Goal: Task Accomplishment & Management: Manage account settings

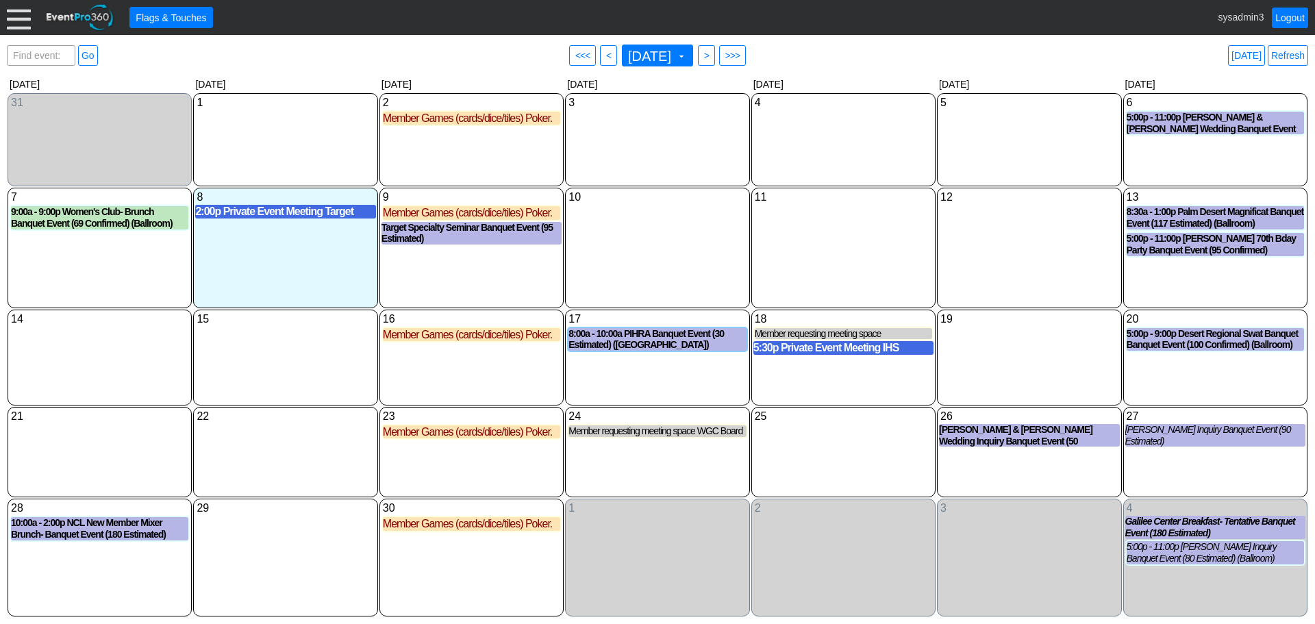
click at [12, 19] on div at bounding box center [19, 17] width 24 height 24
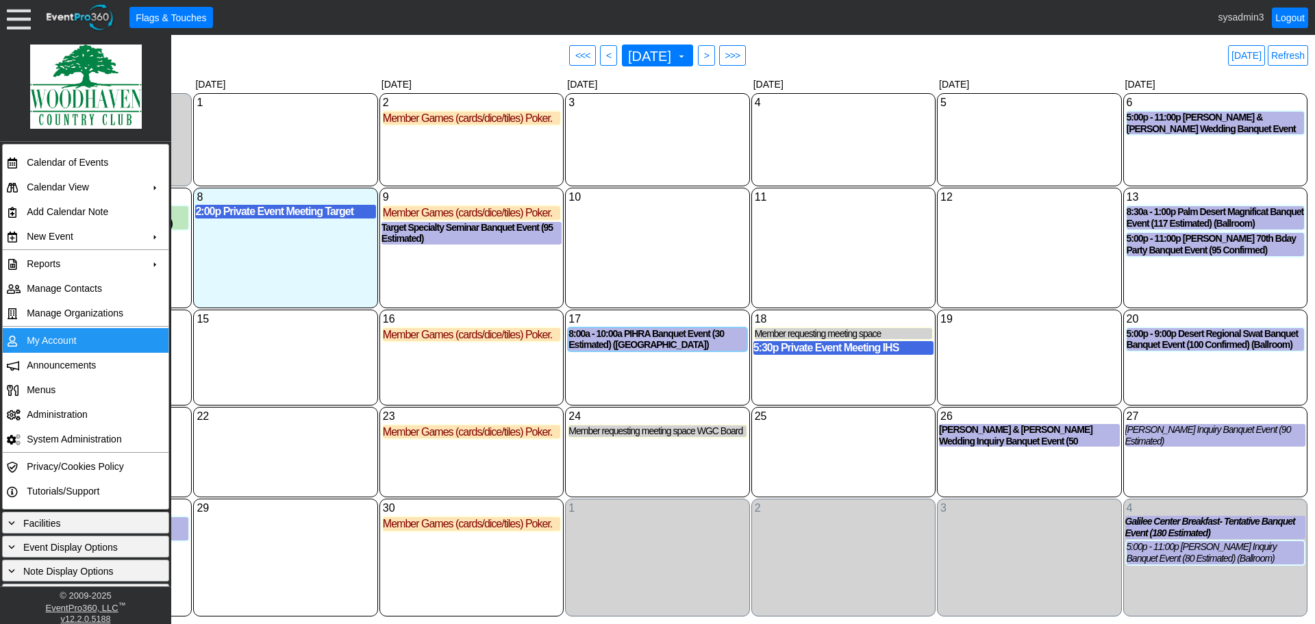
click at [45, 333] on td "My Account" at bounding box center [82, 340] width 123 height 25
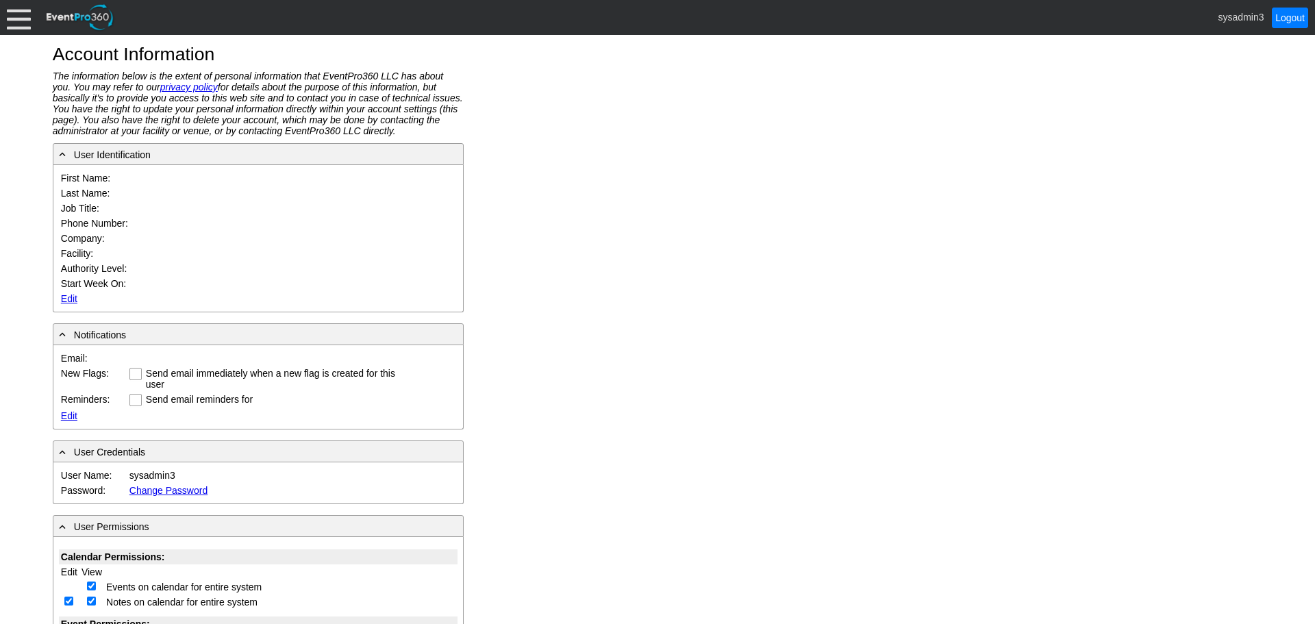
type input "System"
type input "Administrator"
type input "System Administrator"
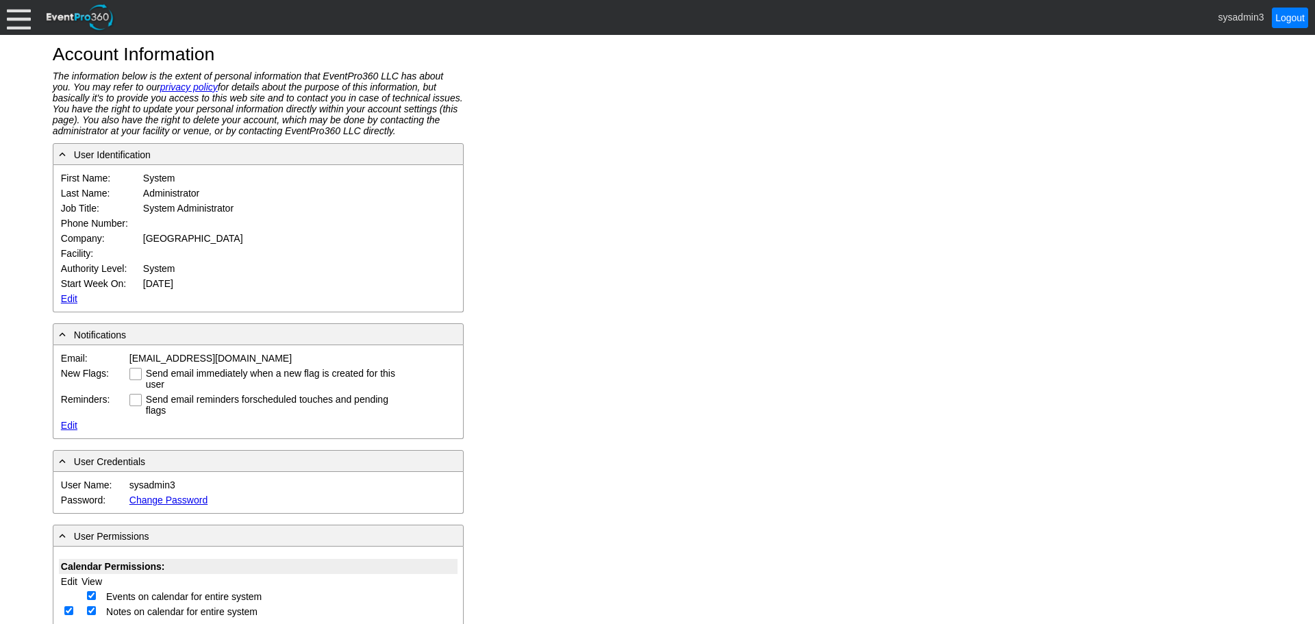
click at [69, 296] on link "Edit" at bounding box center [69, 298] width 16 height 11
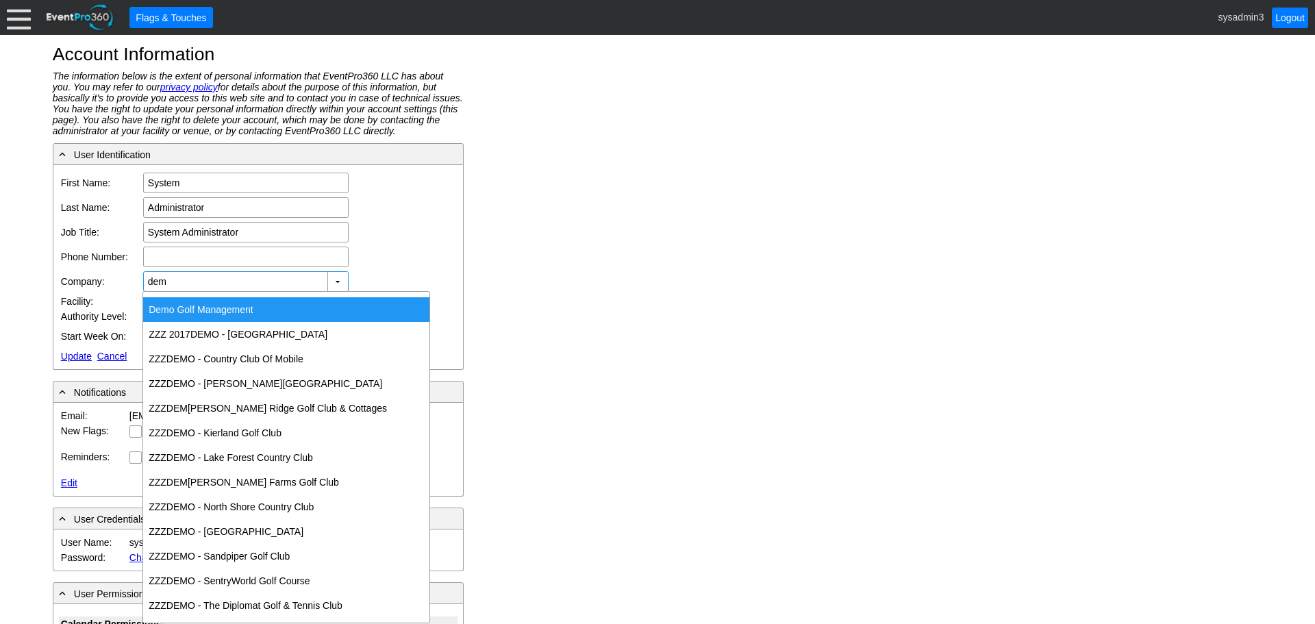
click at [198, 309] on div "Dem o Golf Management" at bounding box center [286, 309] width 286 height 25
type input "Demo Golf Management"
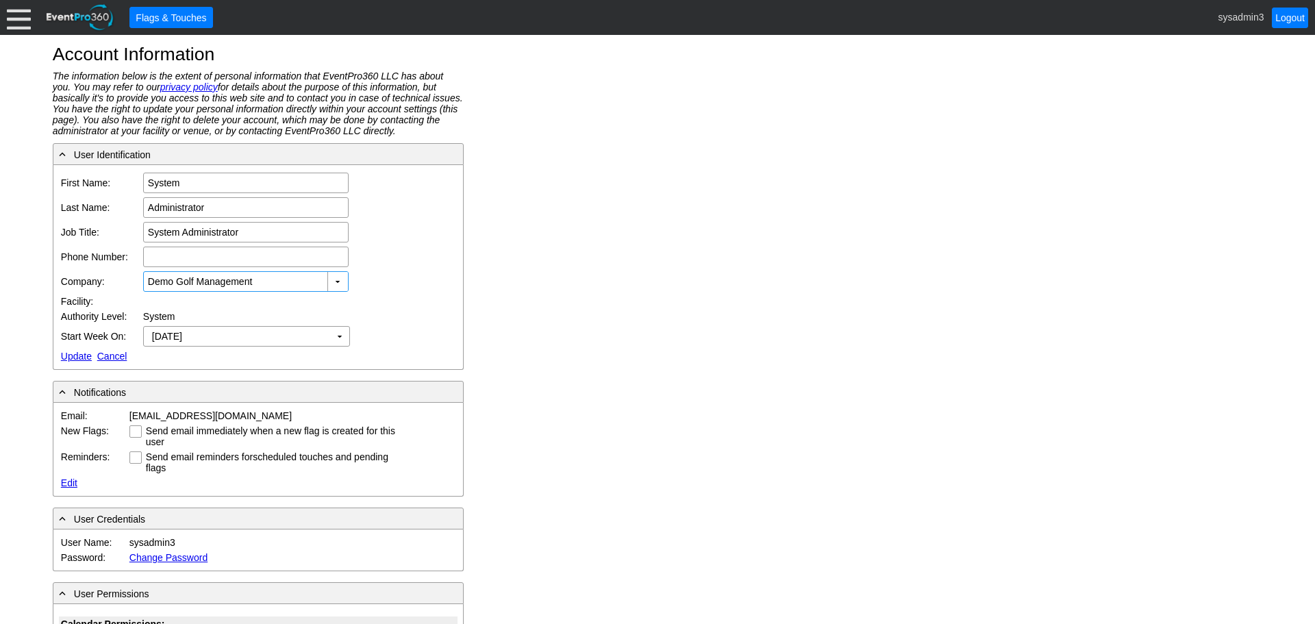
click at [79, 356] on link "Update" at bounding box center [76, 356] width 31 height 11
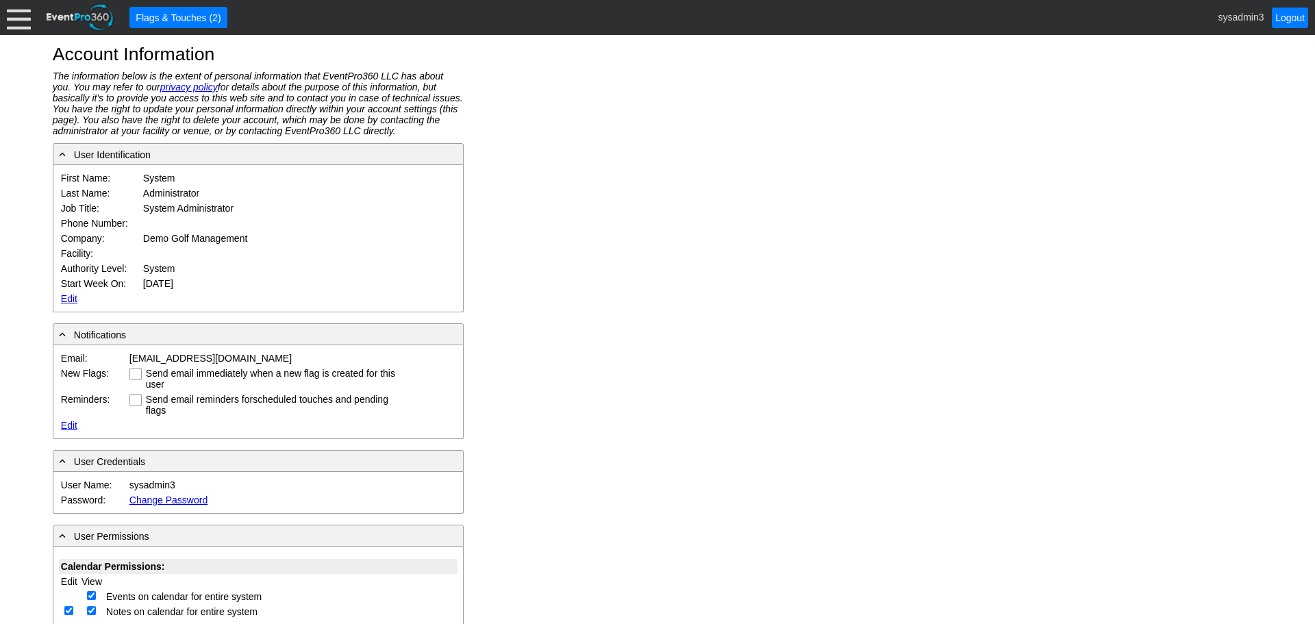
click at [23, 10] on div at bounding box center [19, 17] width 24 height 24
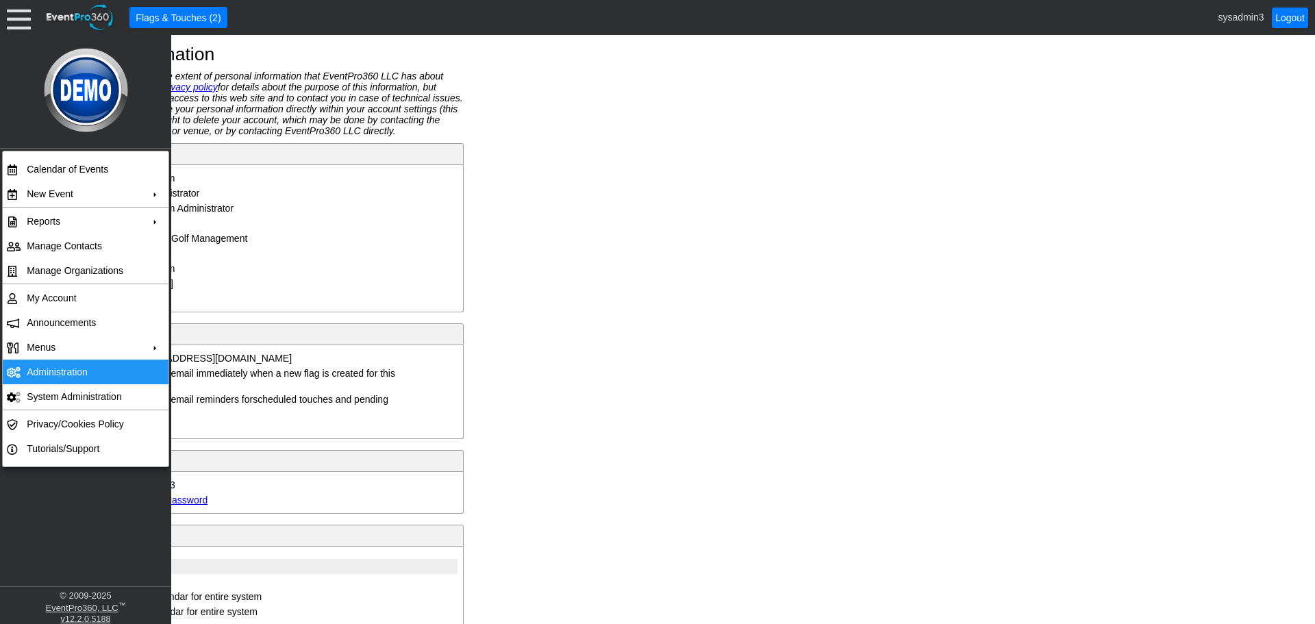
click at [58, 366] on td "Administration" at bounding box center [82, 371] width 123 height 25
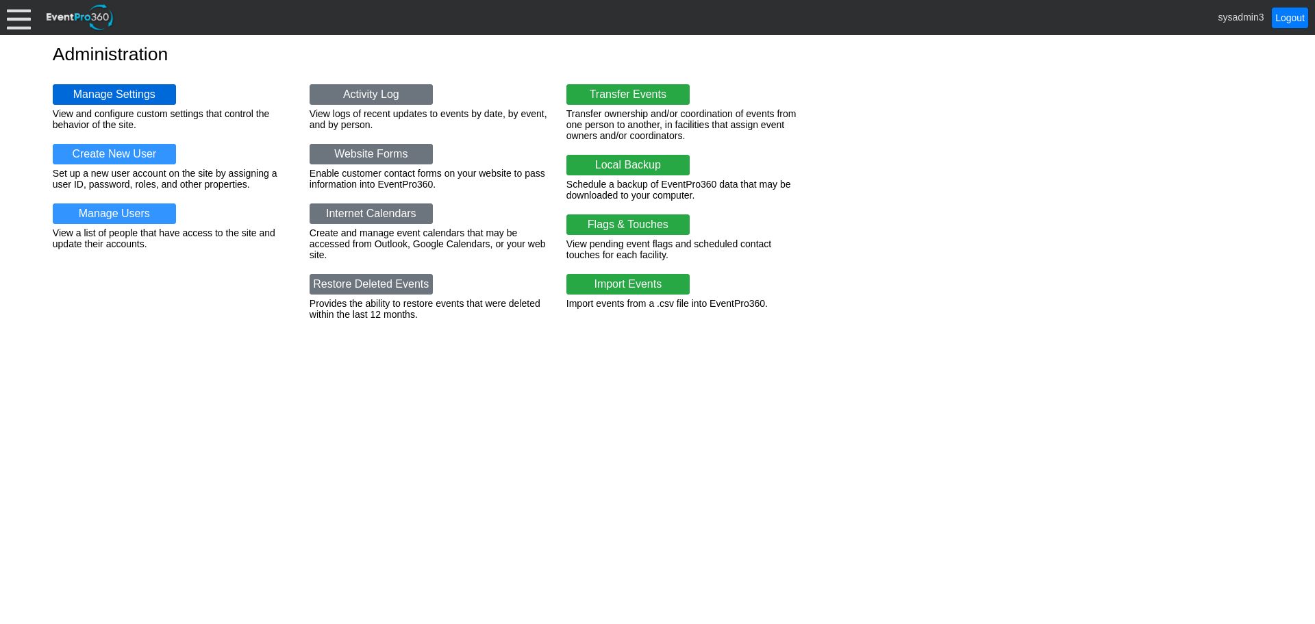
click at [110, 91] on link "Manage Settings" at bounding box center [114, 94] width 123 height 21
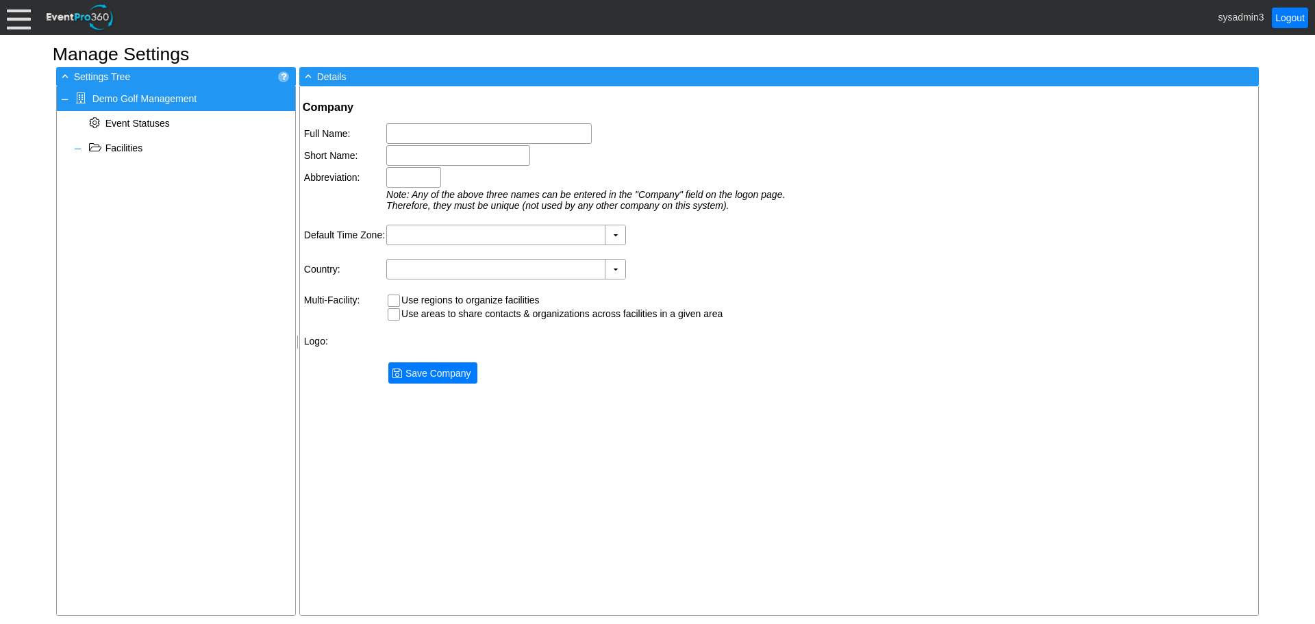
type input "Demo Golf Management"
type input "Demo Golf"
type input "Demo"
type input "(GMT-06:00) Central Time (US & Canada)"
type input "United States (English)"
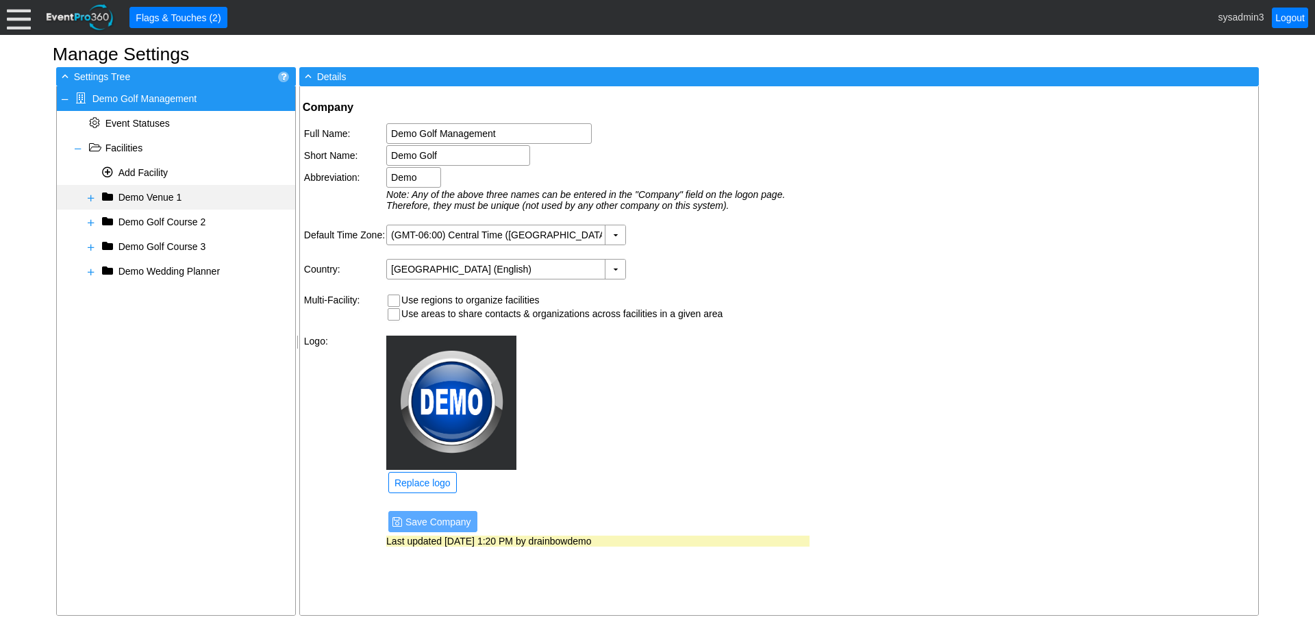
click at [88, 200] on span at bounding box center [91, 197] width 11 height 11
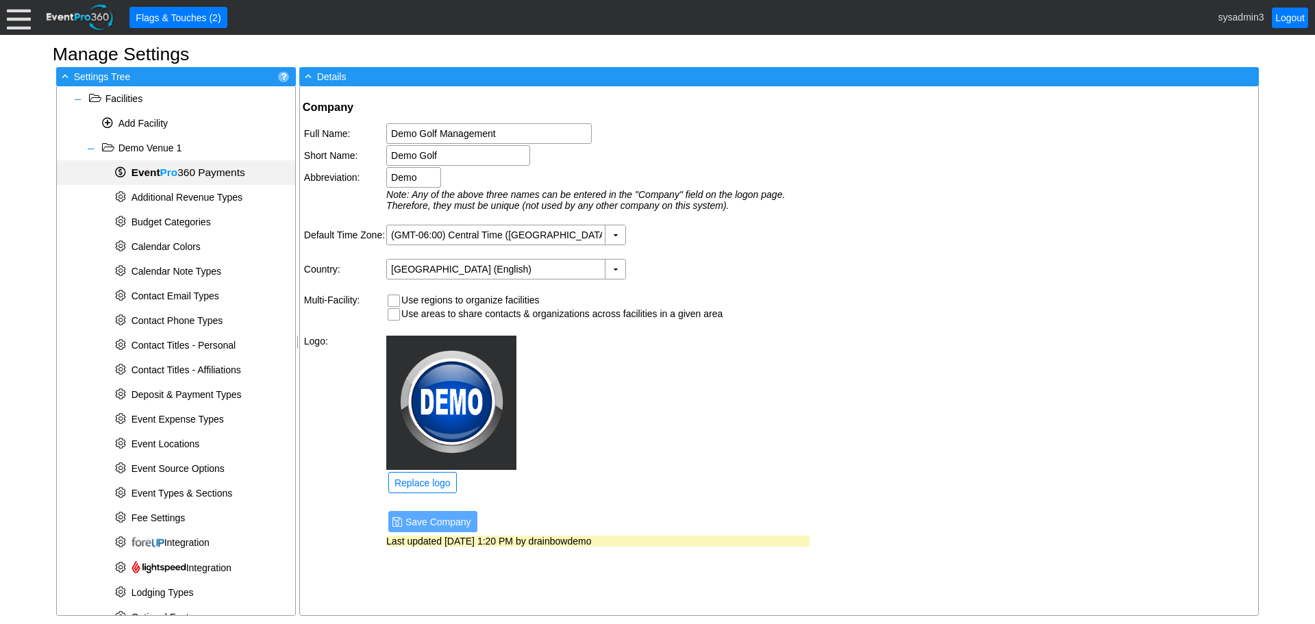
scroll to position [137, 0]
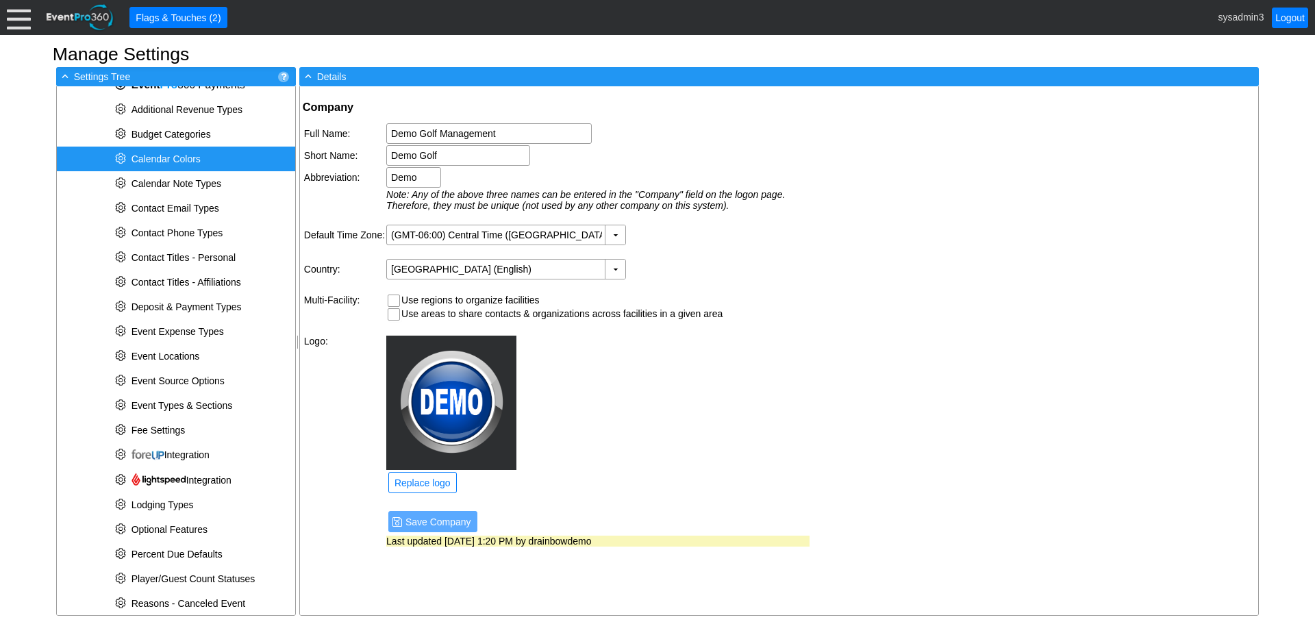
click at [177, 160] on span "Calendar Colors" at bounding box center [165, 158] width 69 height 11
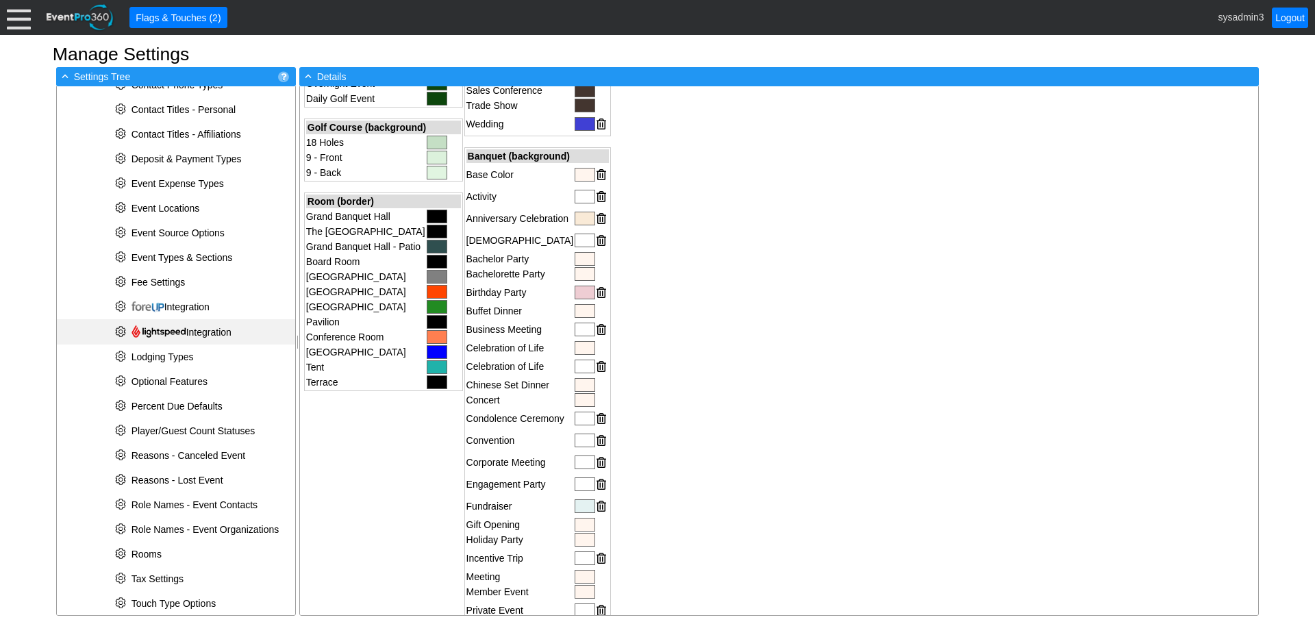
scroll to position [342, 0]
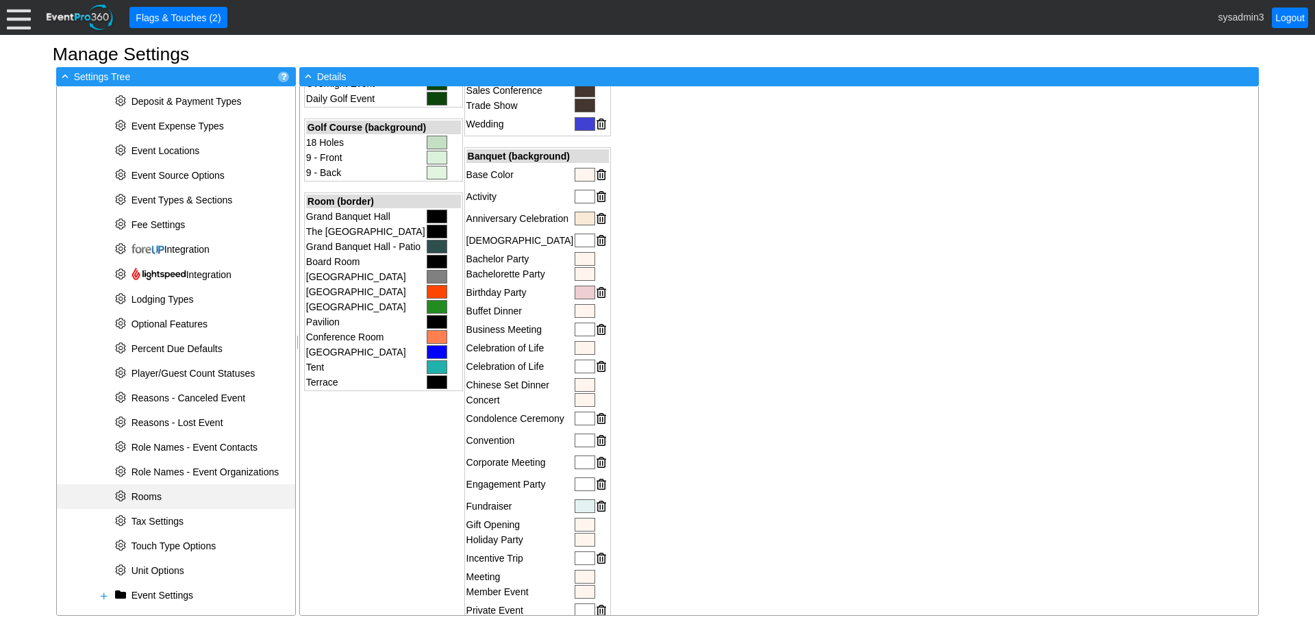
click at [145, 499] on span "Rooms" at bounding box center [146, 496] width 30 height 11
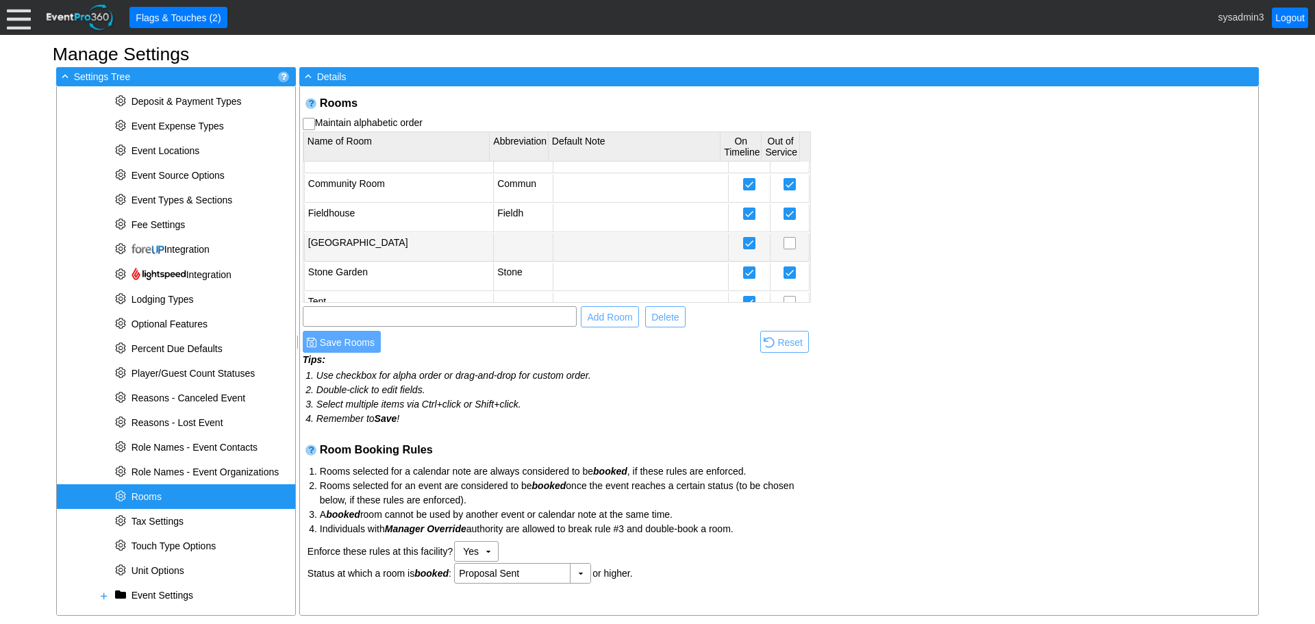
scroll to position [394, 0]
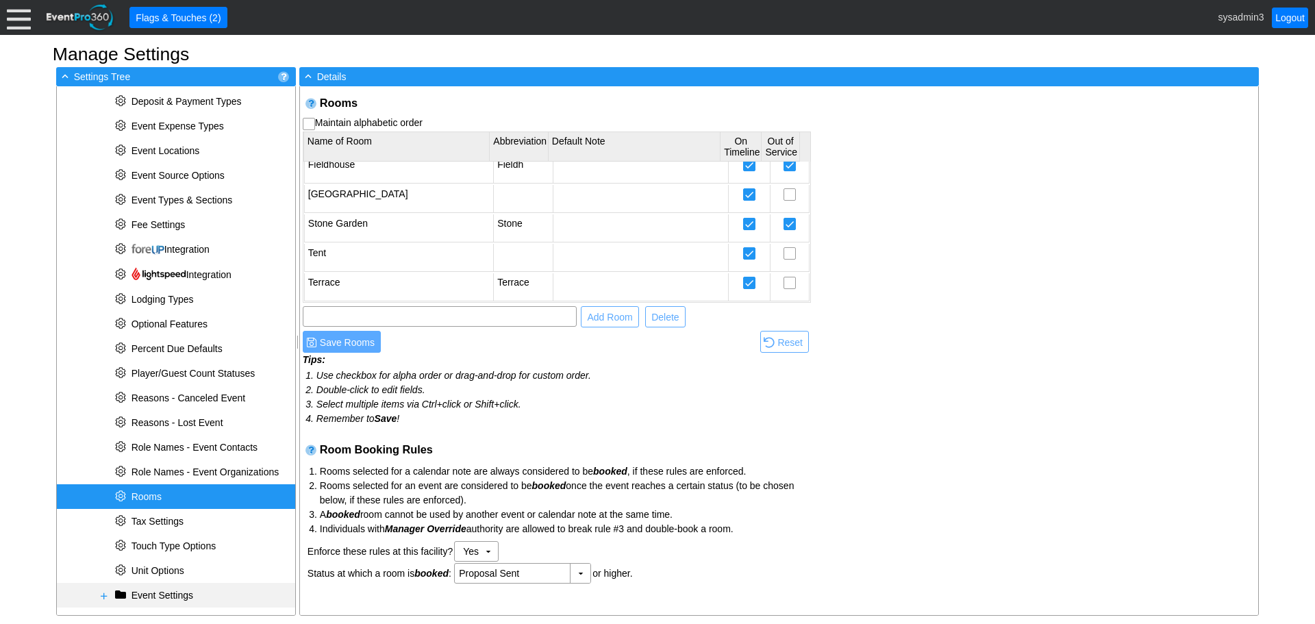
click at [101, 591] on span at bounding box center [104, 595] width 11 height 11
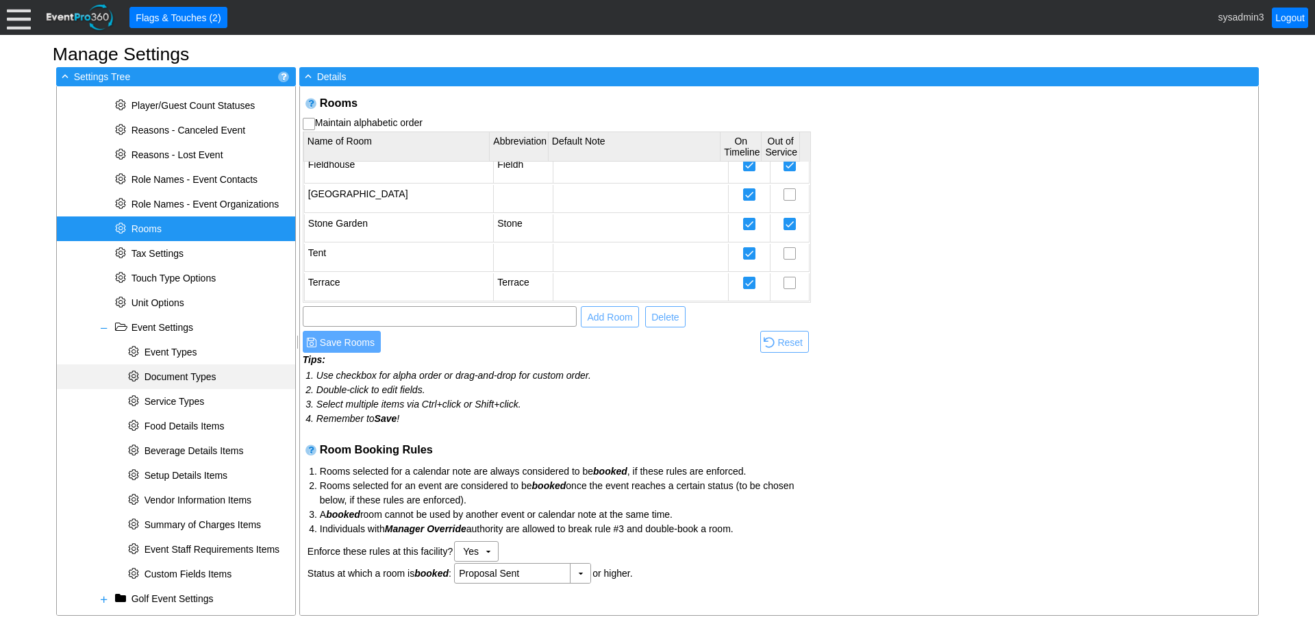
scroll to position [722, 0]
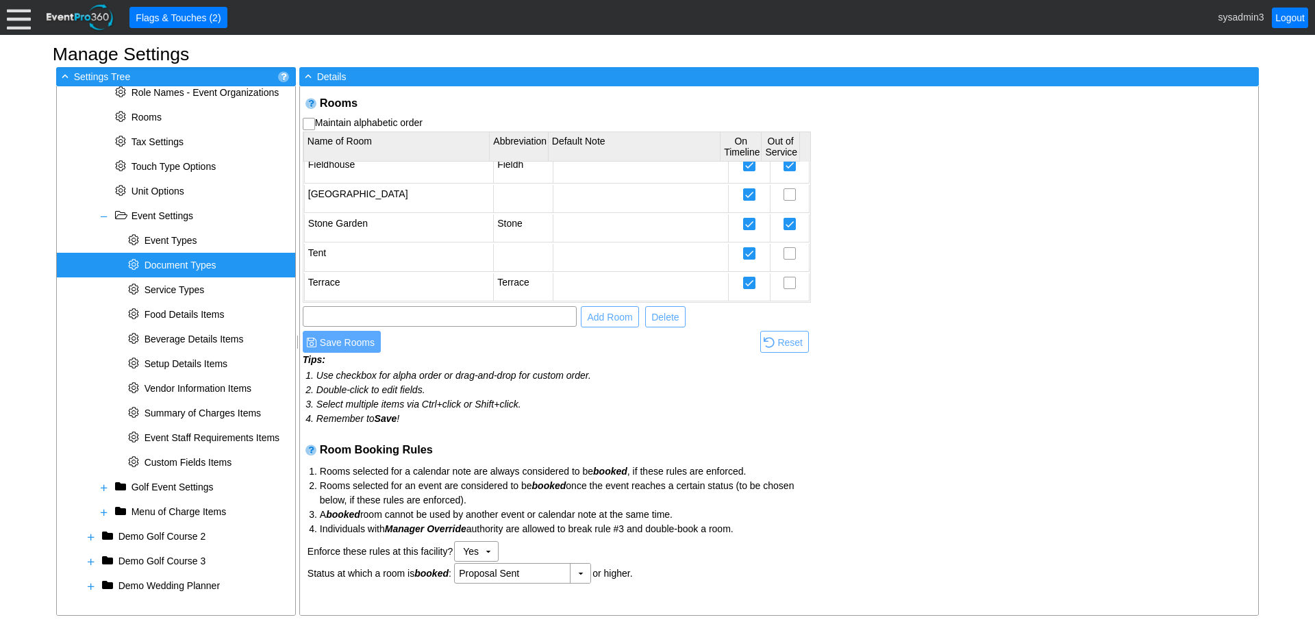
click at [168, 259] on div "* Document Types" at bounding box center [176, 265] width 238 height 25
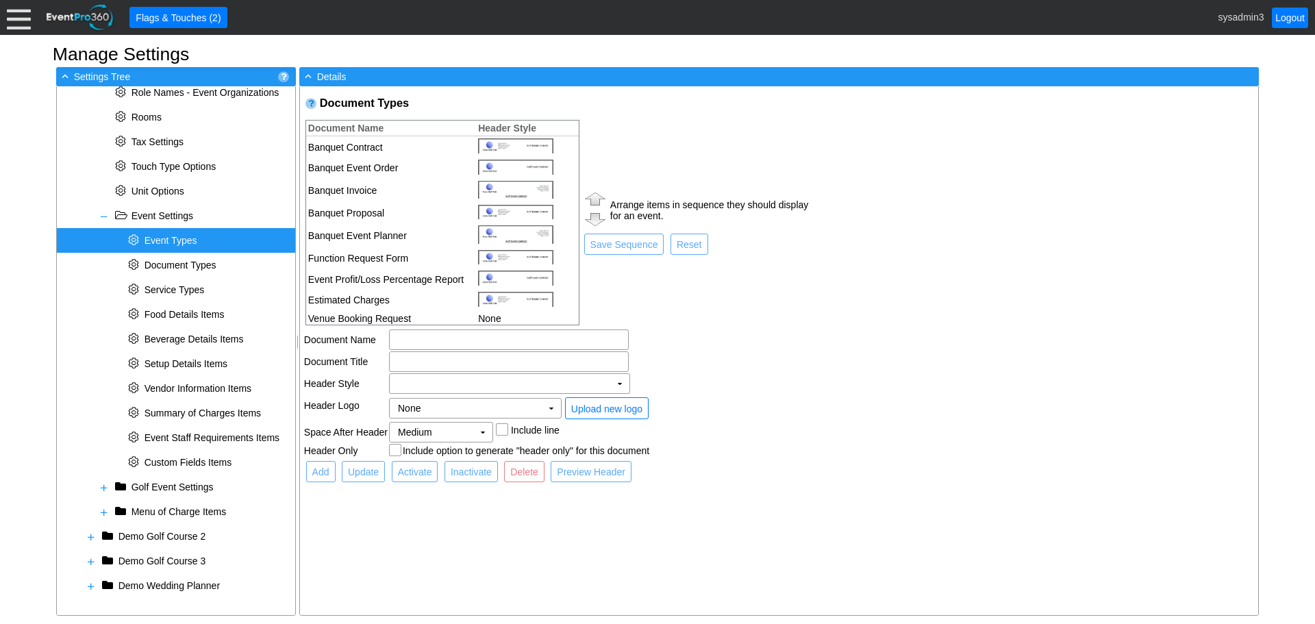
click at [184, 239] on span "Event Types" at bounding box center [170, 240] width 53 height 11
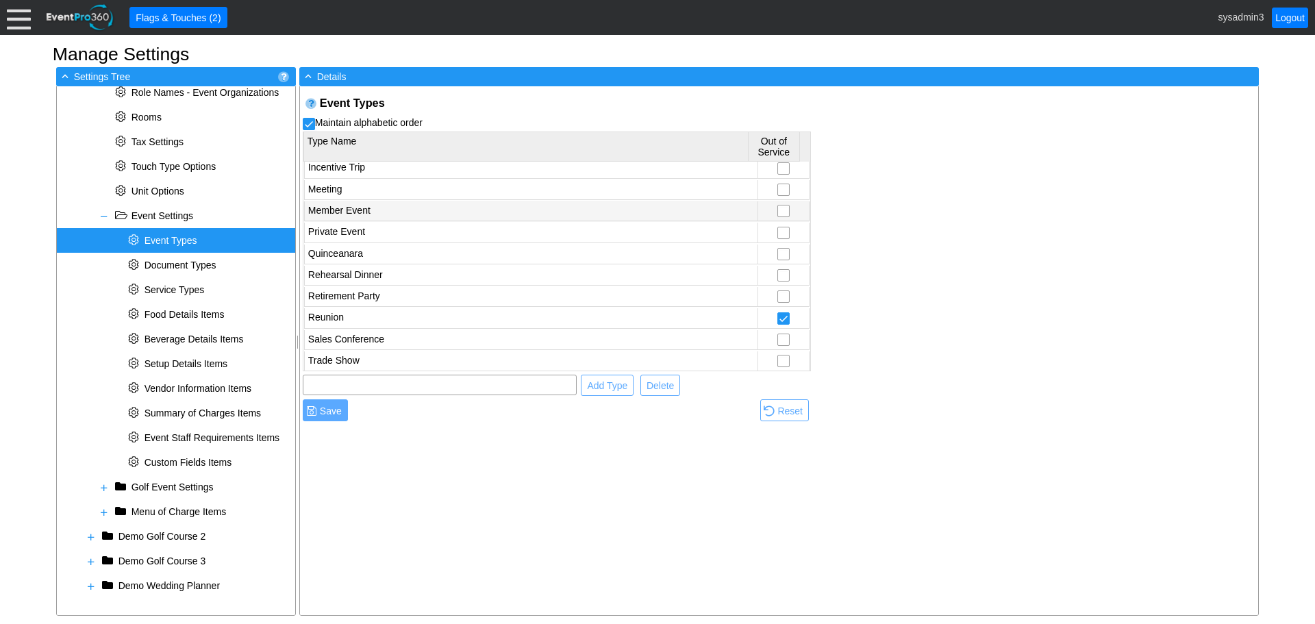
scroll to position [435, 0]
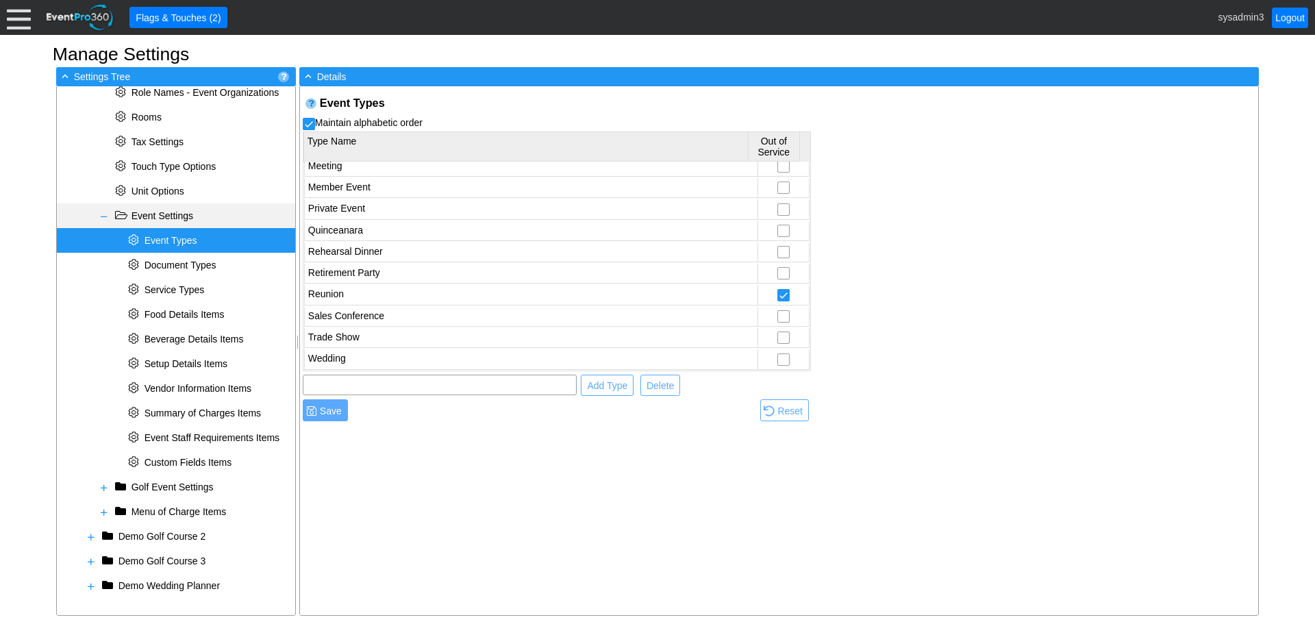
click at [105, 218] on span at bounding box center [104, 216] width 11 height 11
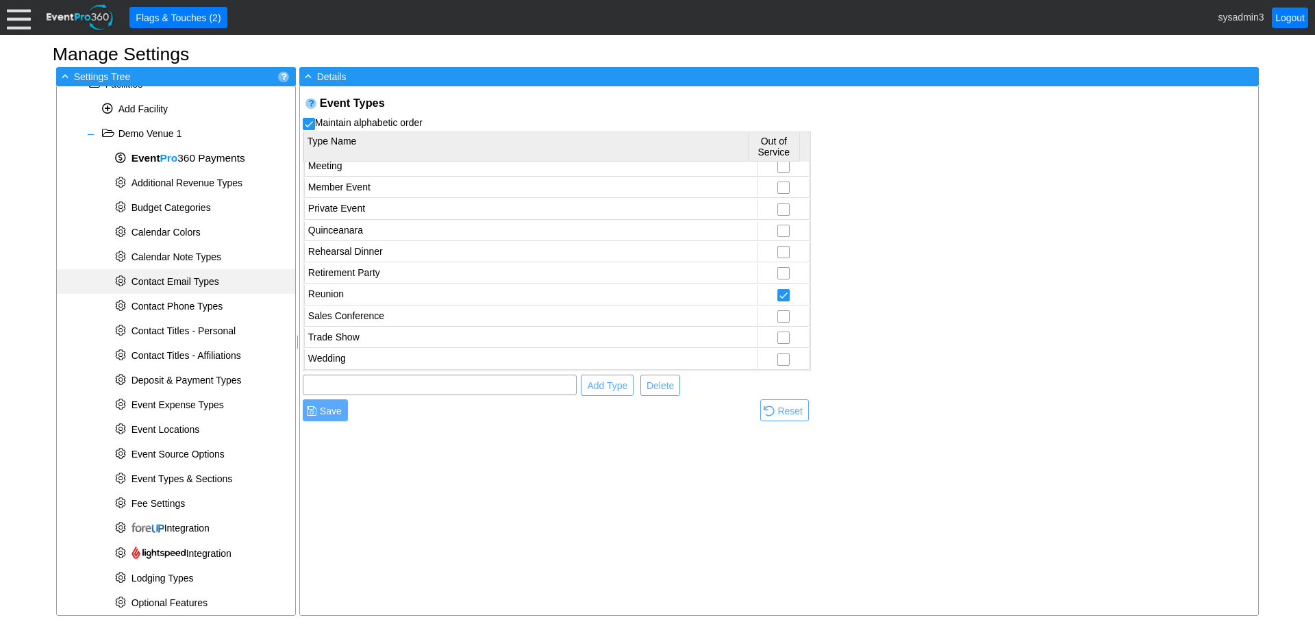
scroll to position [0, 0]
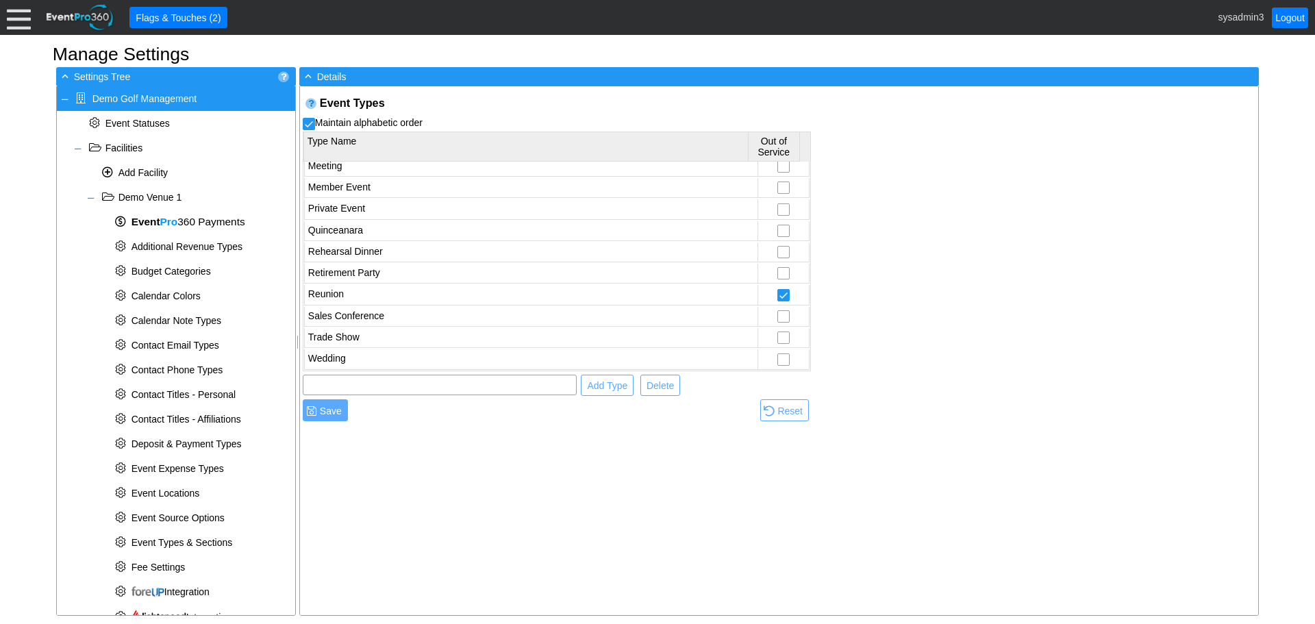
click at [16, 14] on div at bounding box center [19, 17] width 24 height 24
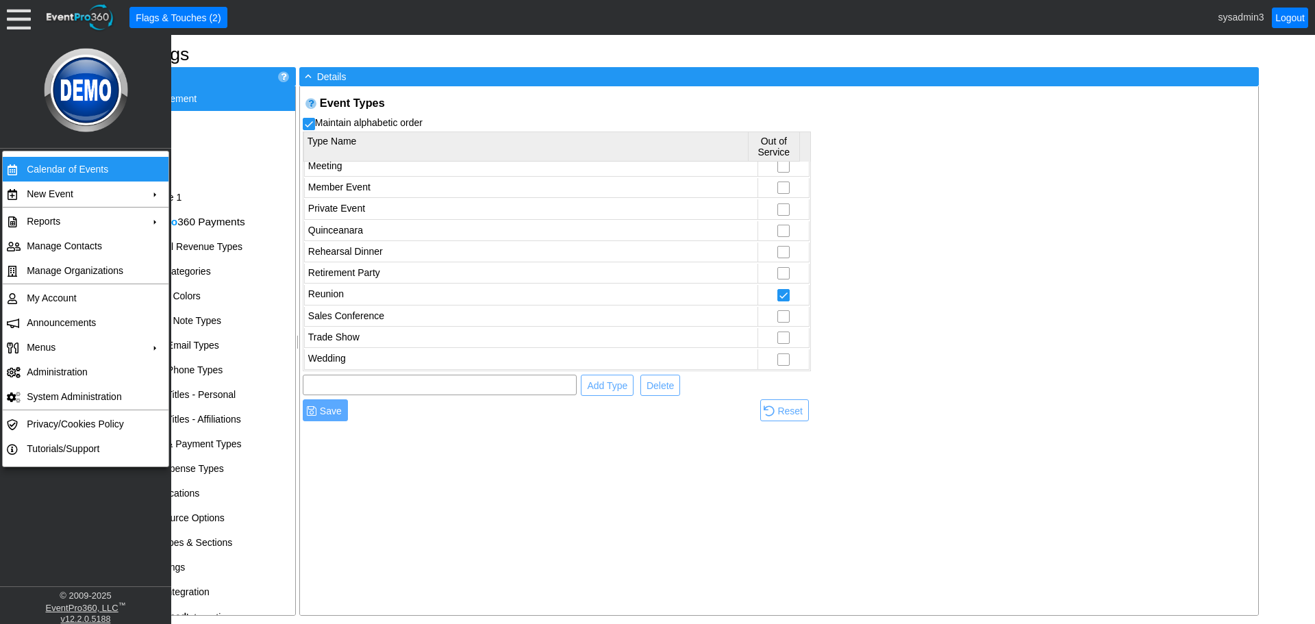
click at [87, 168] on td "Calendar of Events" at bounding box center [82, 169] width 123 height 25
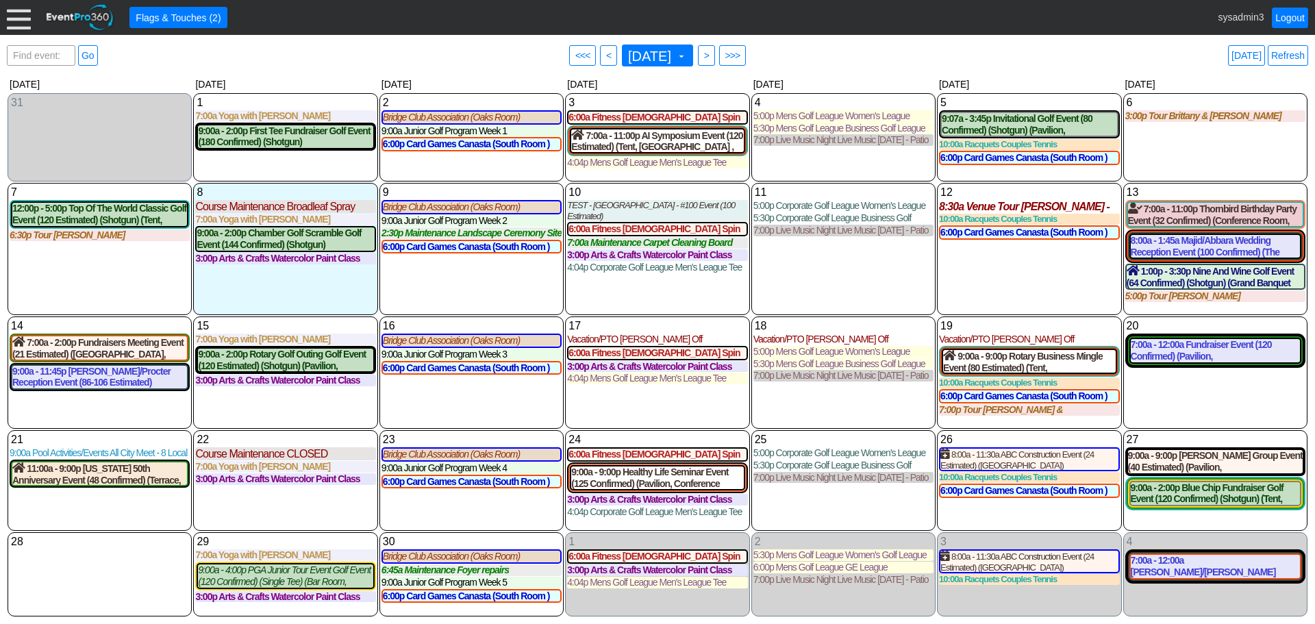
click at [14, 20] on div at bounding box center [19, 17] width 24 height 24
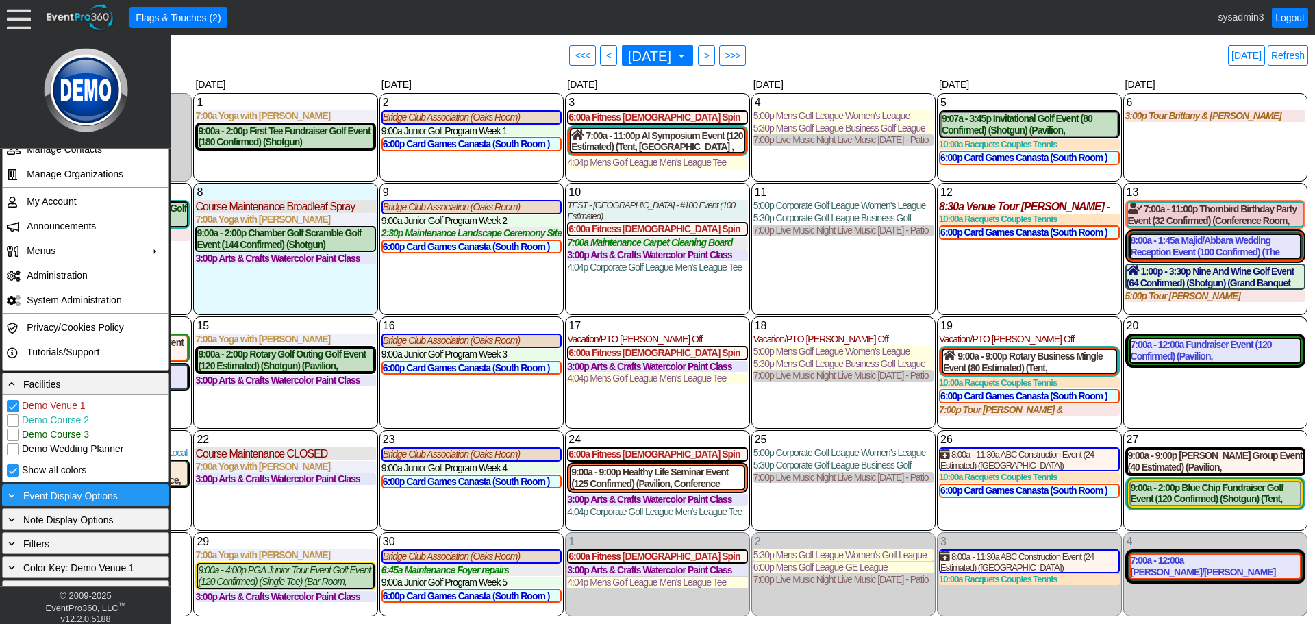
scroll to position [164, 0]
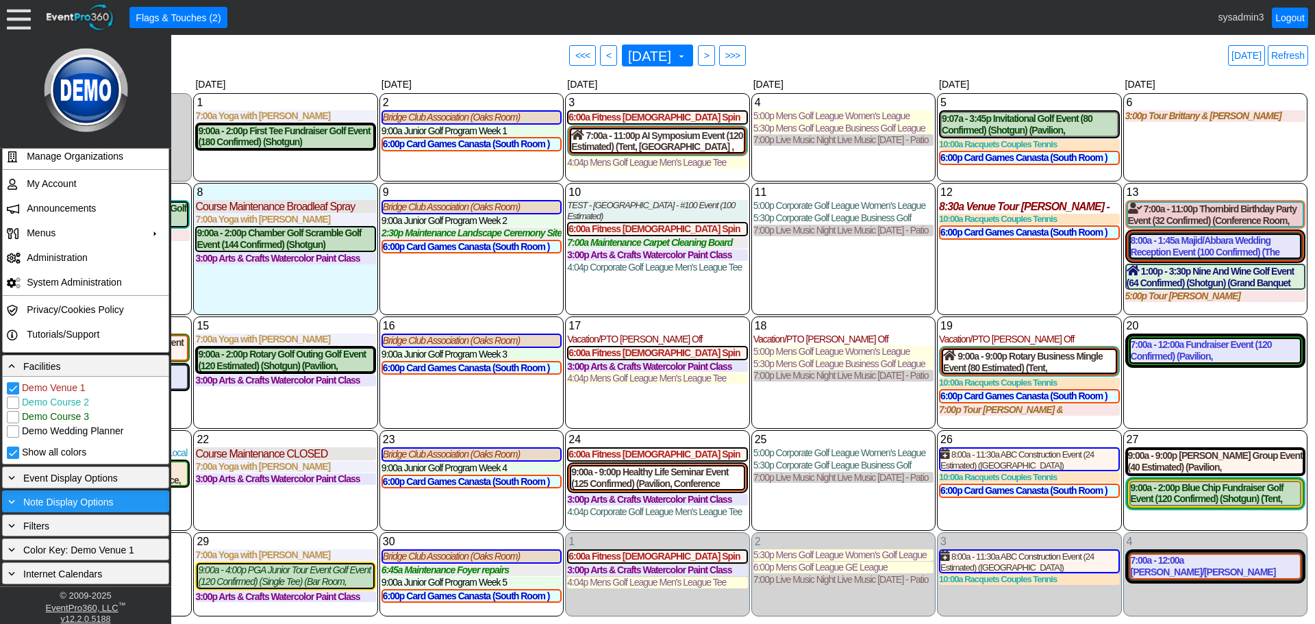
click at [49, 497] on span "Note Display Options" at bounding box center [68, 501] width 90 height 11
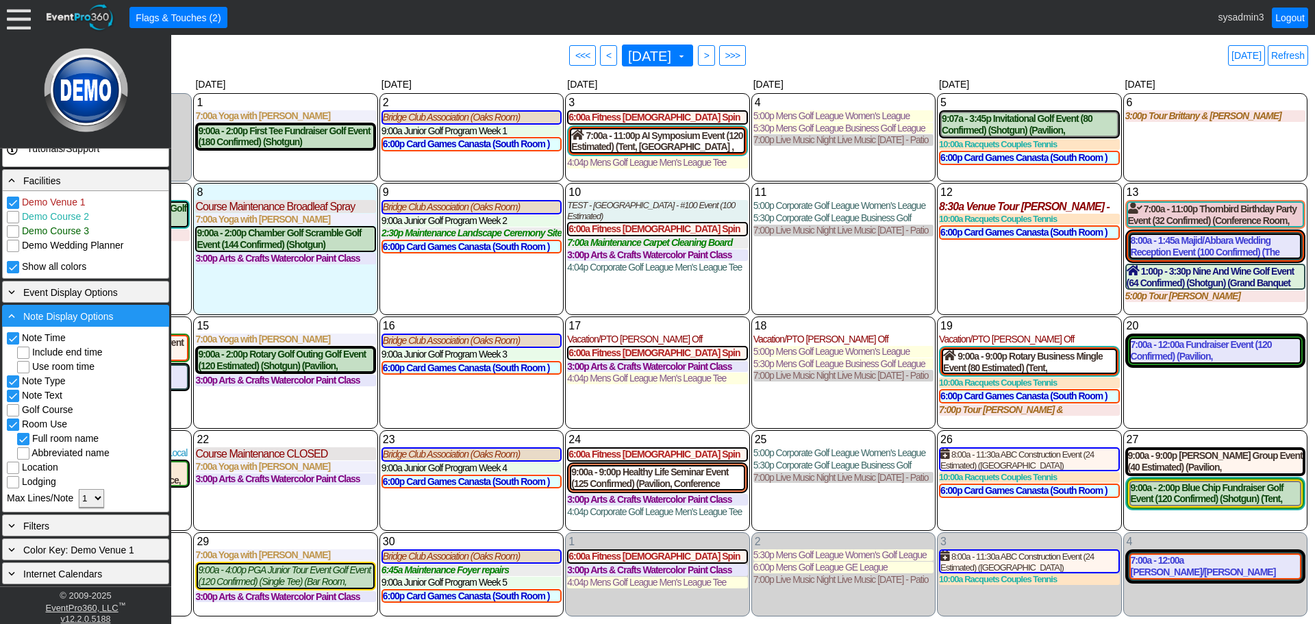
click at [69, 313] on span "Note Display Options" at bounding box center [68, 316] width 90 height 11
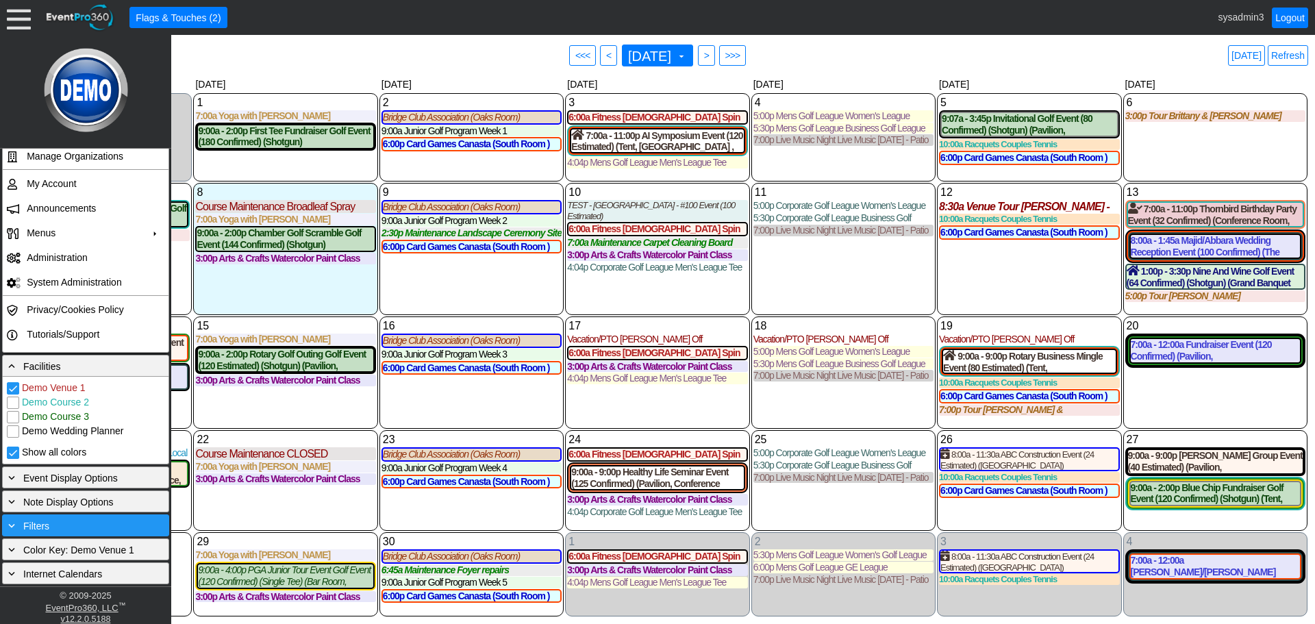
click at [55, 523] on div "+ Filters" at bounding box center [85, 525] width 160 height 15
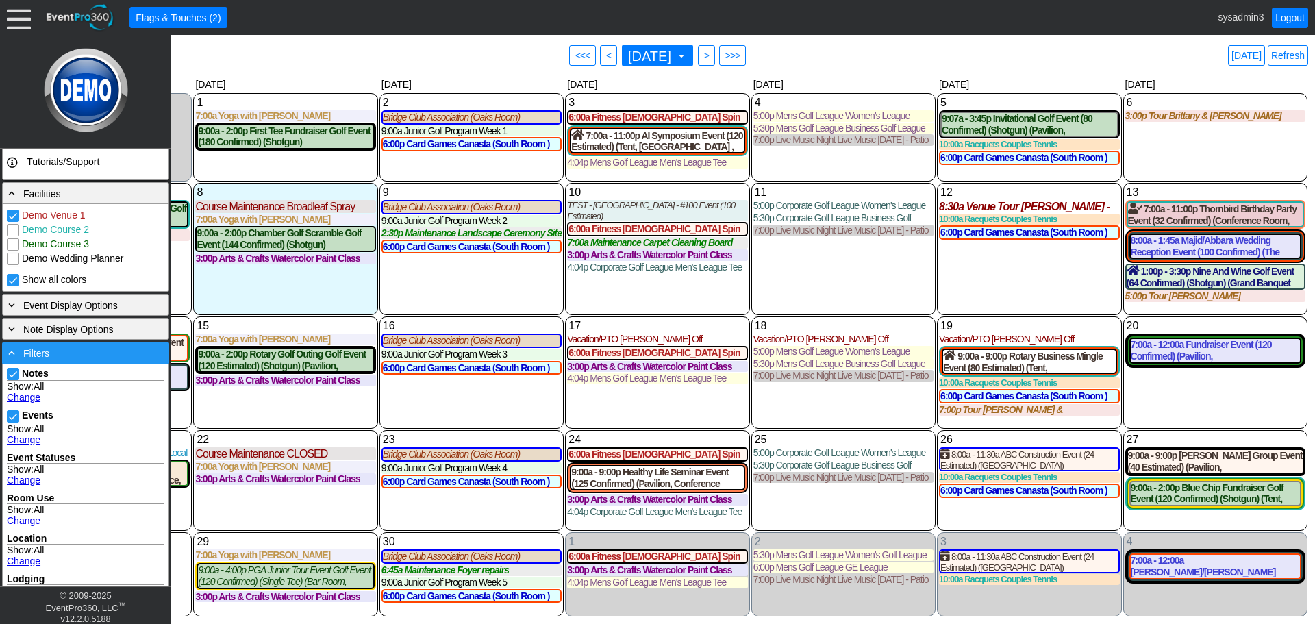
scroll to position [438, 0]
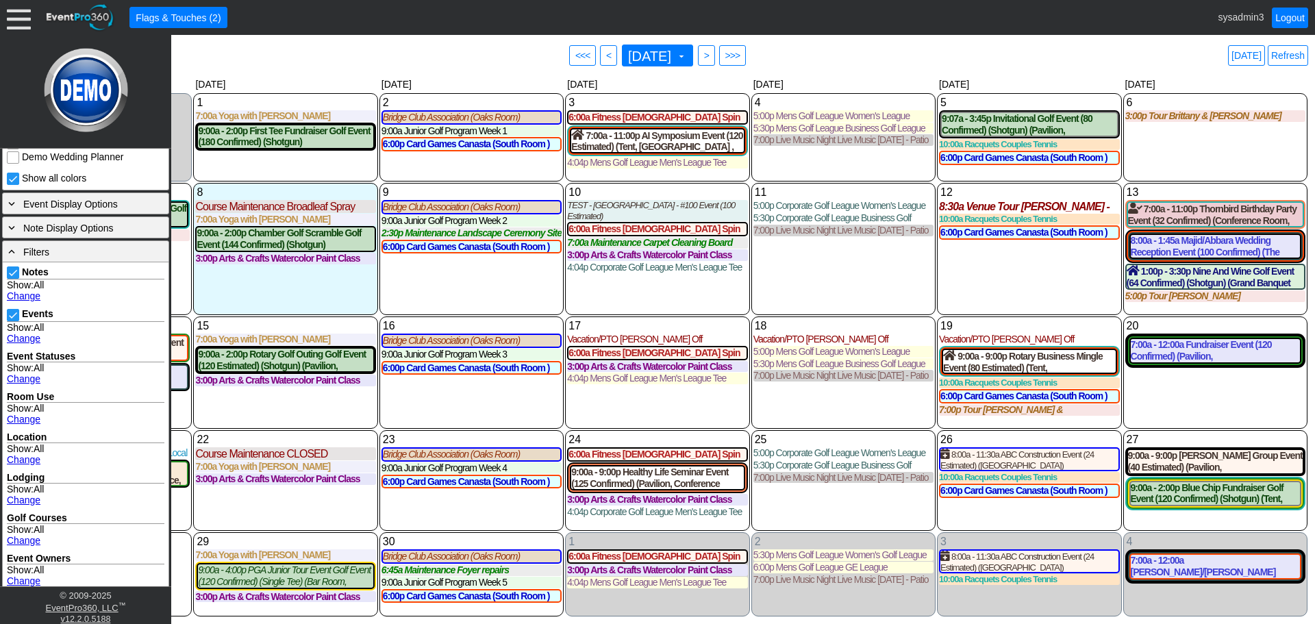
click at [21, 293] on link "Change" at bounding box center [24, 295] width 34 height 11
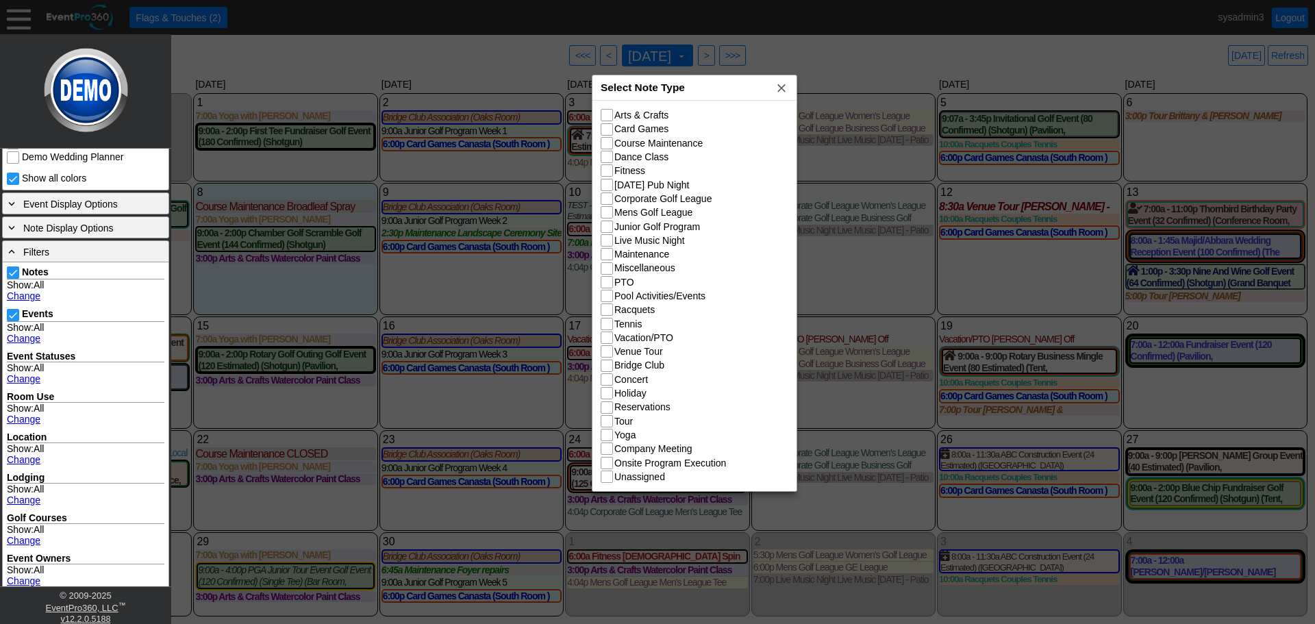
click at [709, 81] on div "Select Note Type x" at bounding box center [694, 87] width 204 height 25
click at [610, 140] on input "Course Maintenance" at bounding box center [608, 145] width 14 height 14
click at [608, 140] on input "Course Maintenance" at bounding box center [608, 145] width 14 height 14
checkbox input "false"
click at [611, 238] on input "Live Music Night" at bounding box center [608, 242] width 14 height 14
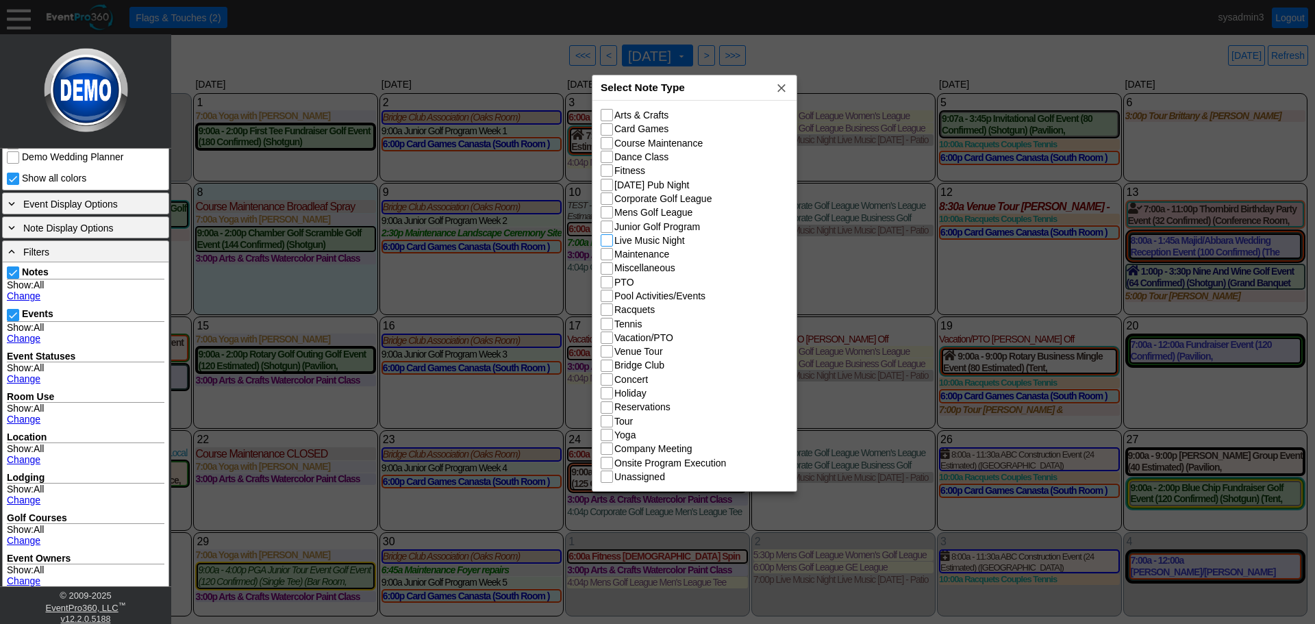
checkbox input "true"
click at [611, 253] on input "Maintenance" at bounding box center [608, 256] width 14 height 14
checkbox input "true"
click at [611, 268] on input "Miscellaneous" at bounding box center [608, 270] width 14 height 14
checkbox input "true"
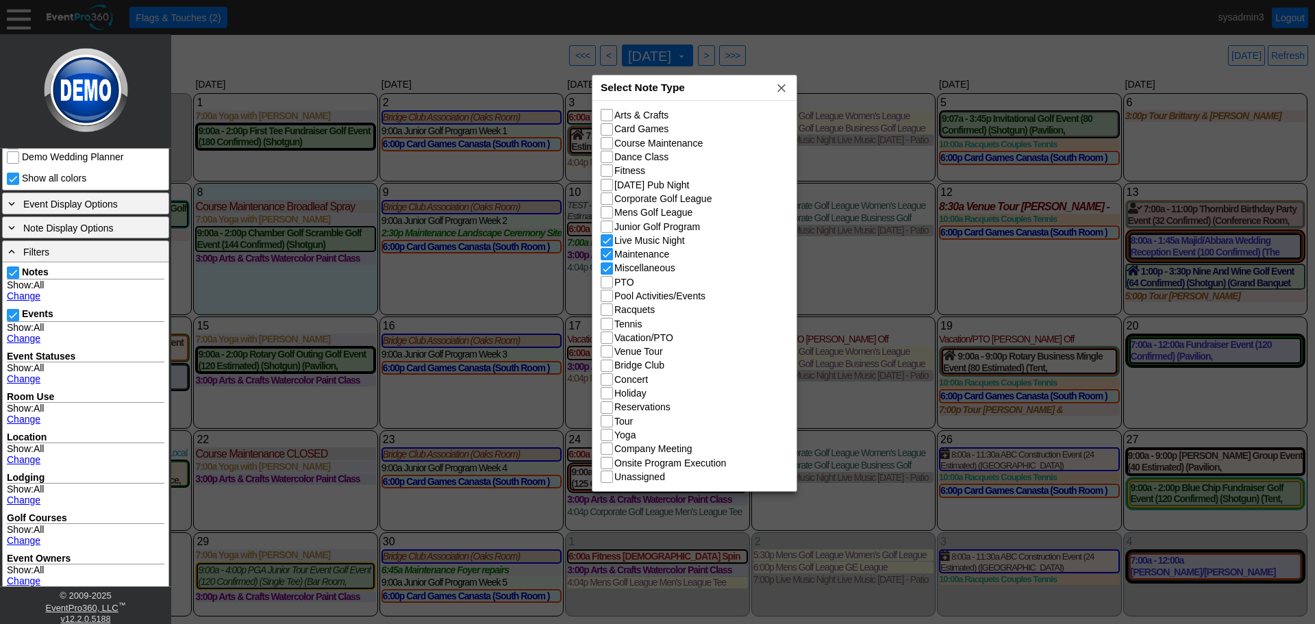
click at [609, 287] on input "PTO" at bounding box center [608, 284] width 14 height 14
checkbox input "true"
click at [609, 298] on input "Pool Activities/Events" at bounding box center [608, 297] width 14 height 14
checkbox input "true"
click at [611, 355] on input "Venue Tour" at bounding box center [608, 353] width 14 height 14
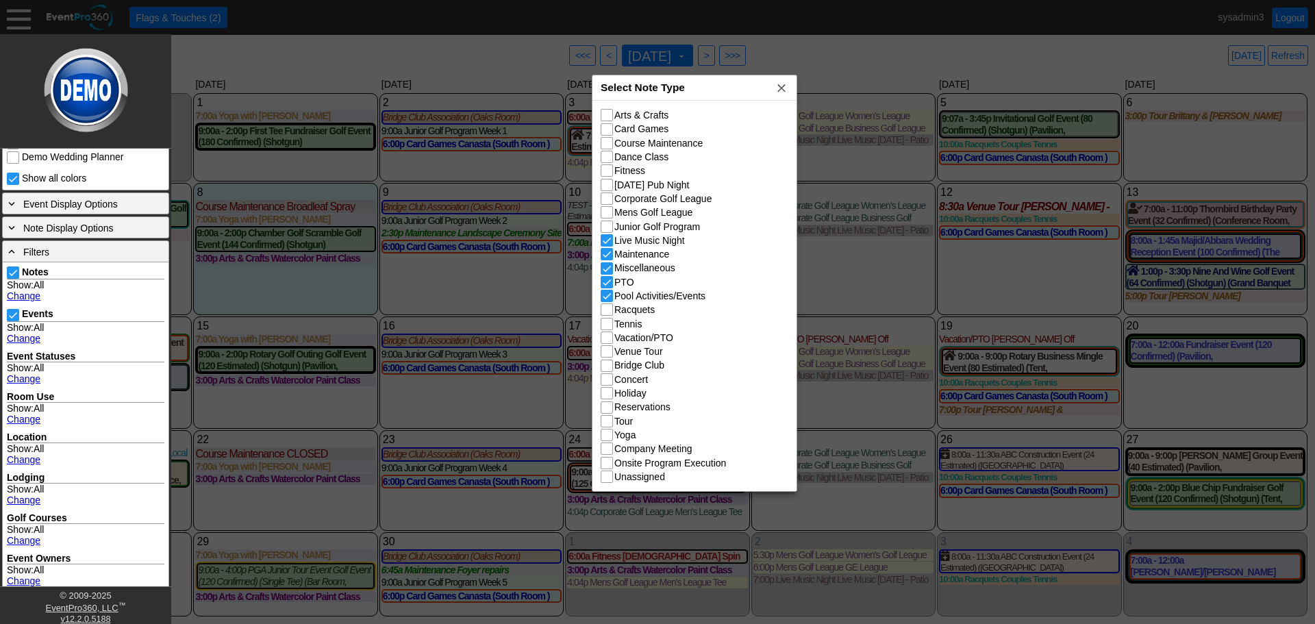
checkbox input "true"
click at [611, 334] on input "Vacation/PTO" at bounding box center [608, 339] width 14 height 14
checkbox input "true"
click at [611, 464] on input "Onsite Program Execution" at bounding box center [608, 464] width 14 height 14
checkbox input "true"
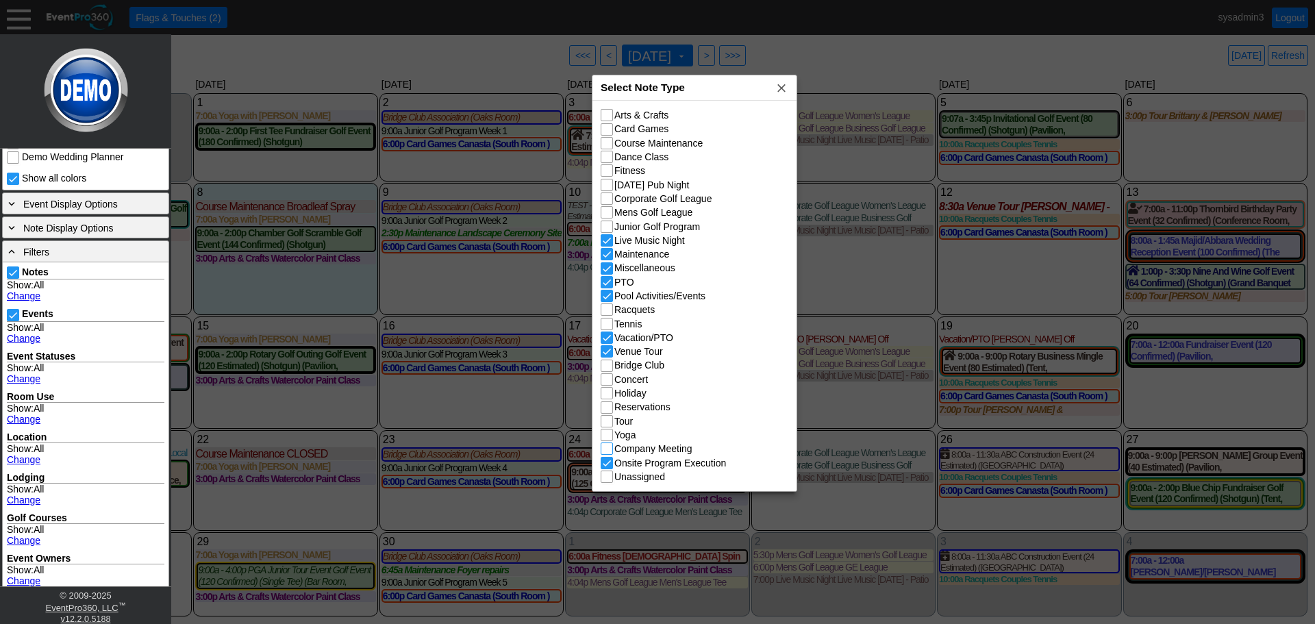
click at [609, 452] on input "Company Meeting" at bounding box center [608, 450] width 14 height 14
checkbox input "true"
click at [605, 438] on input "Yoga" at bounding box center [608, 436] width 14 height 14
checkbox input "true"
click at [607, 422] on input "Tour" at bounding box center [608, 423] width 14 height 14
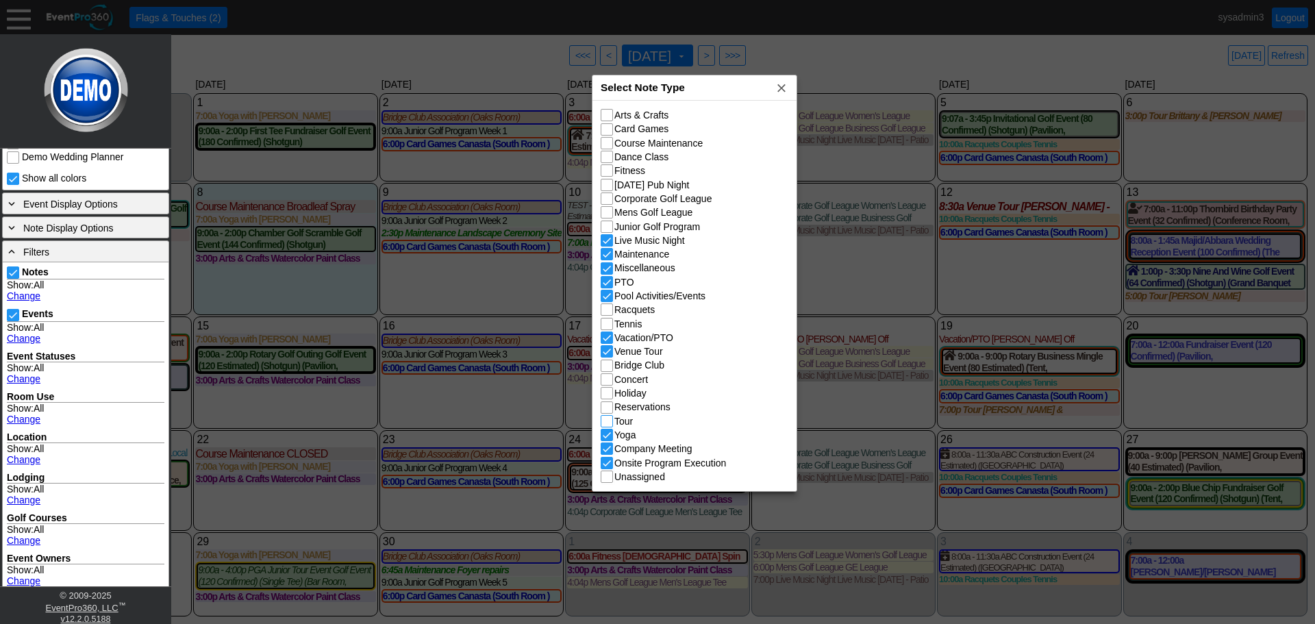
checkbox input "true"
click at [608, 409] on input "Reservations" at bounding box center [608, 409] width 14 height 14
checkbox input "true"
click at [783, 86] on span "x" at bounding box center [781, 88] width 14 height 14
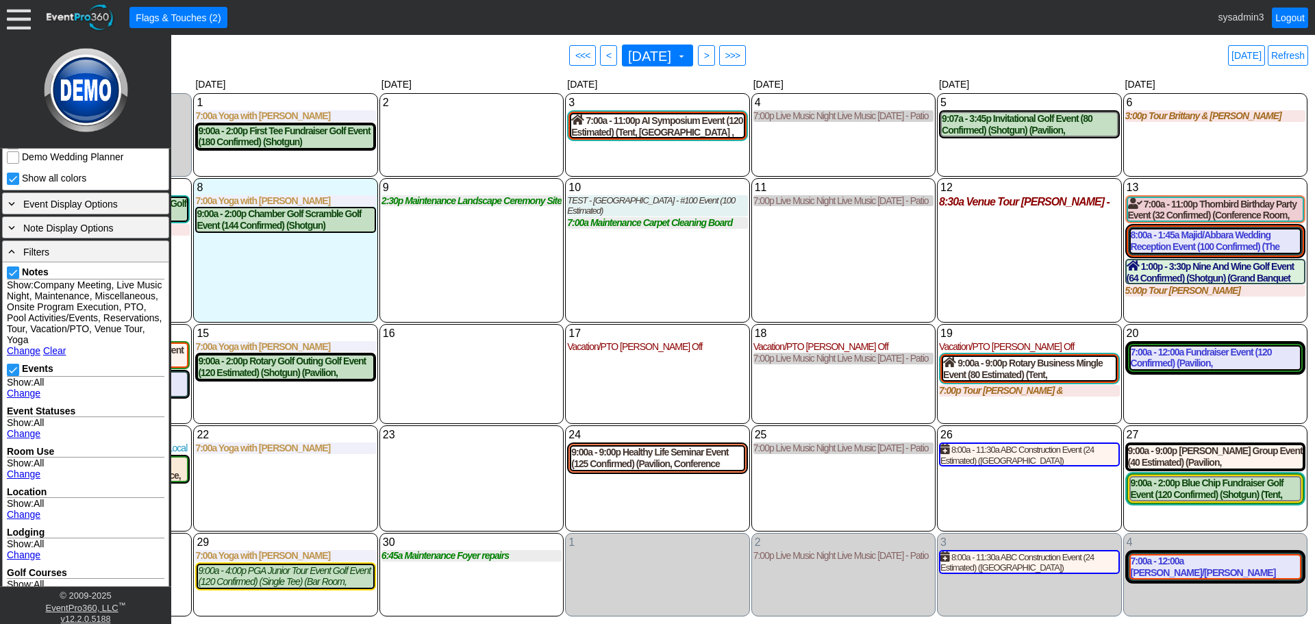
click at [672, 260] on div "10 Wednesday TEST - Salt River Fields - #100 Event (100 Estimated) TEST - Salt …" at bounding box center [657, 250] width 184 height 144
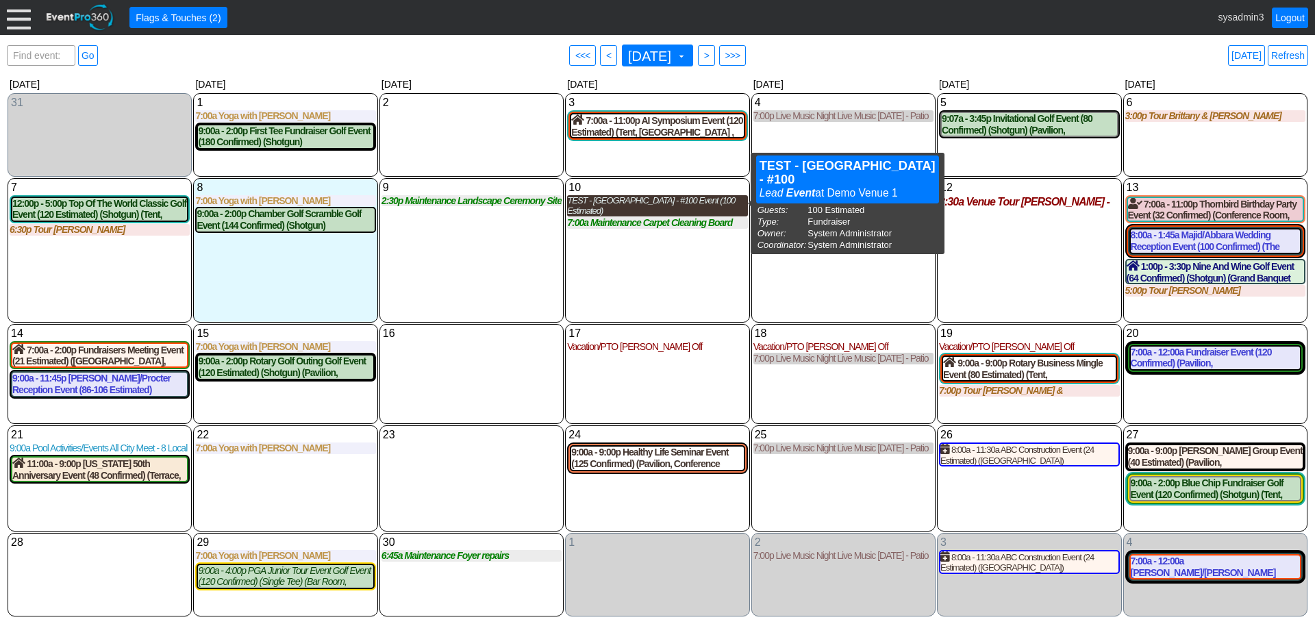
click at [648, 201] on div "TEST - Salt River Fields - #100 Event (100 Estimated)" at bounding box center [657, 205] width 180 height 21
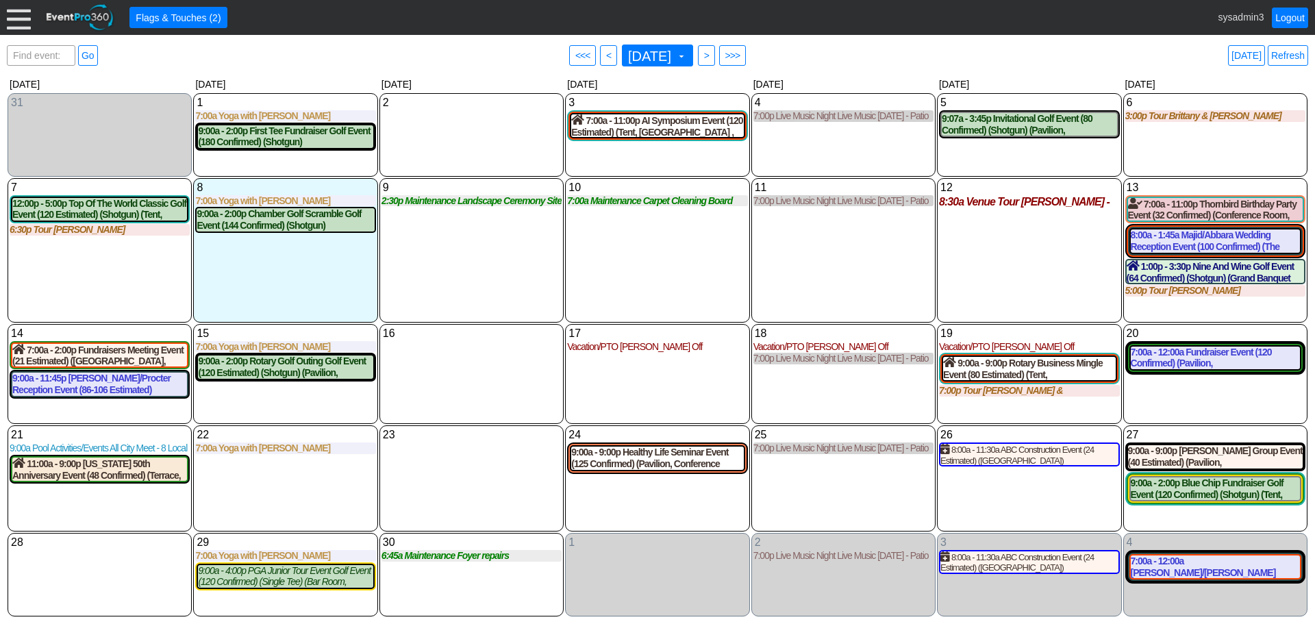
click at [14, 15] on div at bounding box center [19, 17] width 24 height 24
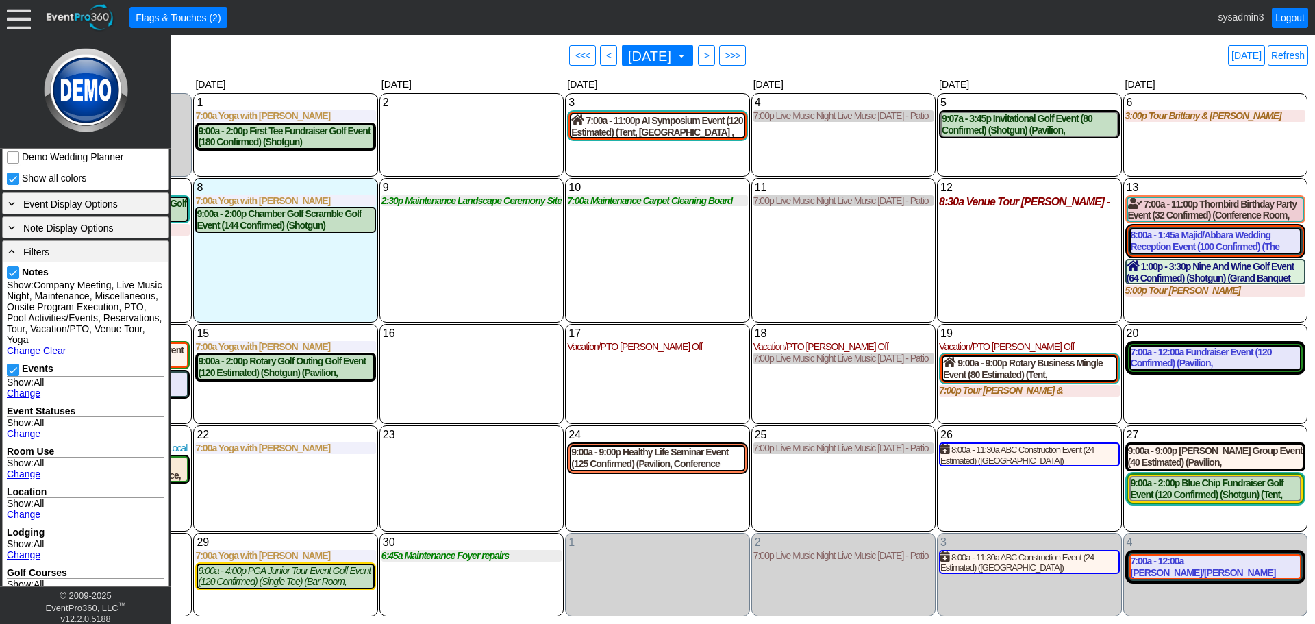
click at [27, 398] on link "Change" at bounding box center [24, 393] width 34 height 11
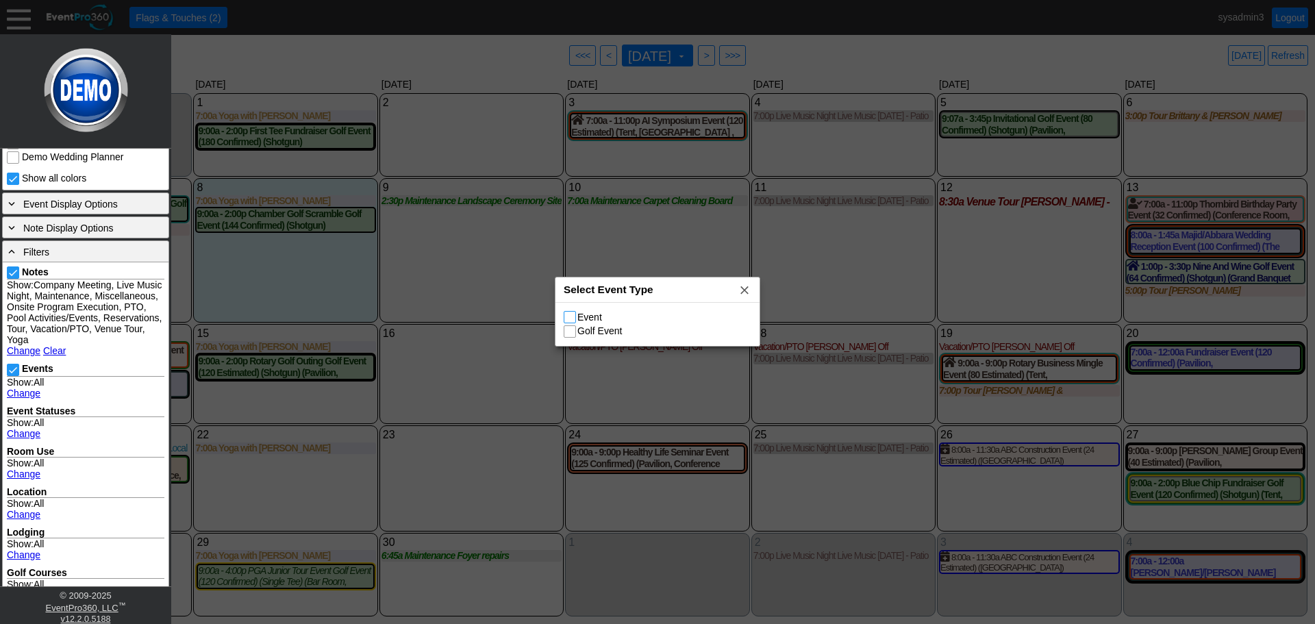
click at [573, 318] on input "Event" at bounding box center [571, 319] width 14 height 14
checkbox input "true"
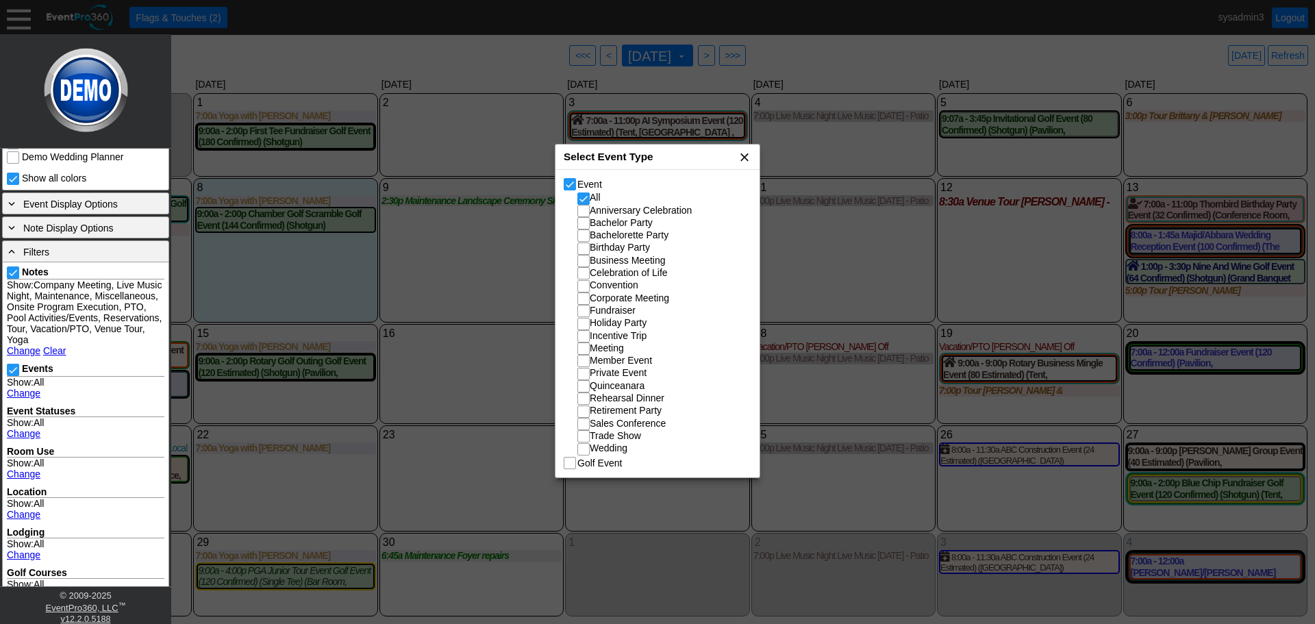
click at [748, 156] on span "x" at bounding box center [744, 157] width 14 height 14
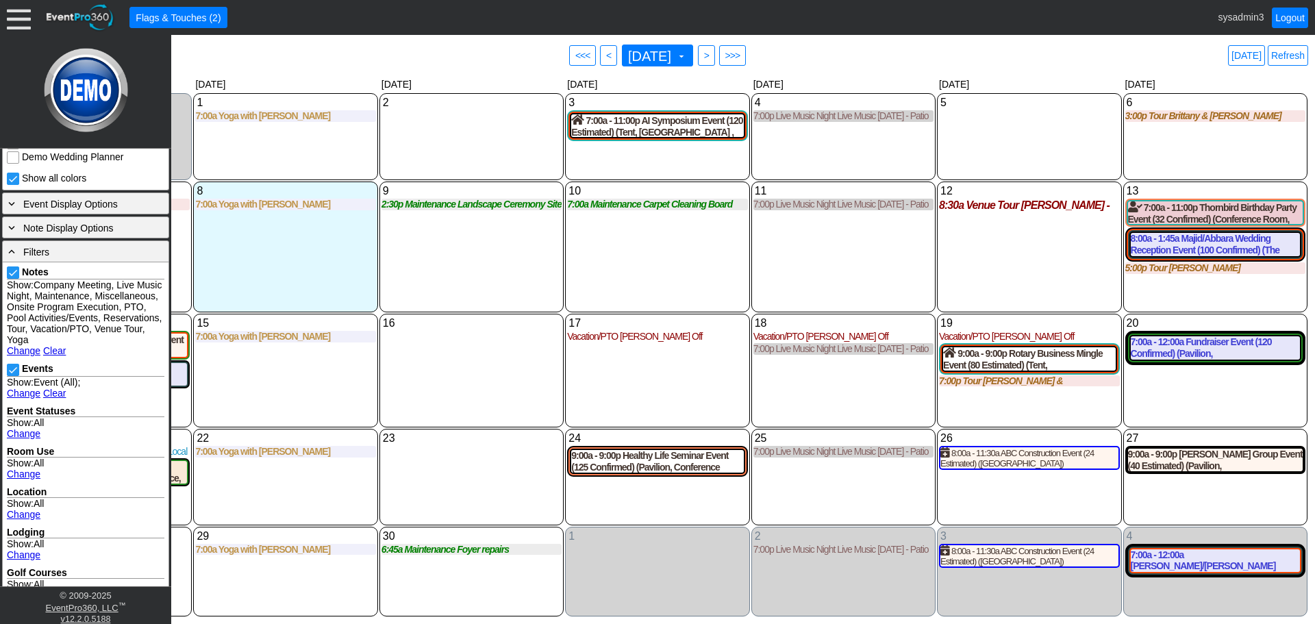
click at [488, 274] on div "9 Tuesday 2:30p Maintenance Landscape Ceremony Site Landscape Ceremony Site at …" at bounding box center [471, 246] width 184 height 131
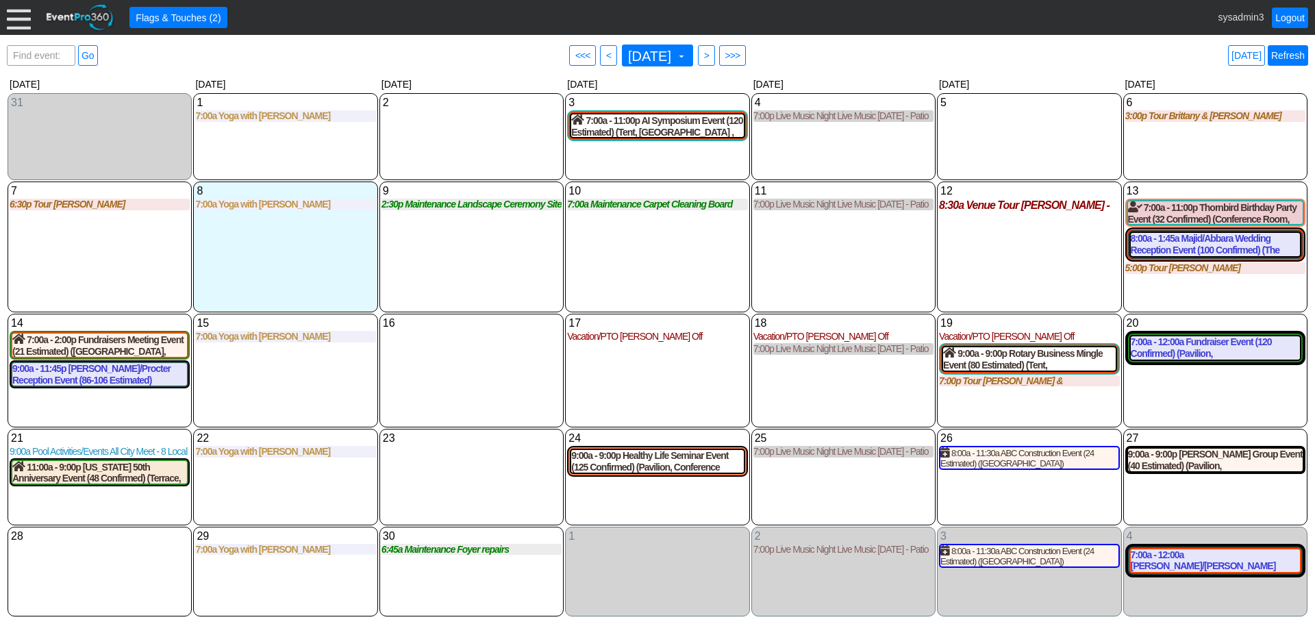
click at [1295, 59] on link "Refresh" at bounding box center [1287, 55] width 40 height 21
click at [711, 49] on span ">" at bounding box center [706, 56] width 10 height 14
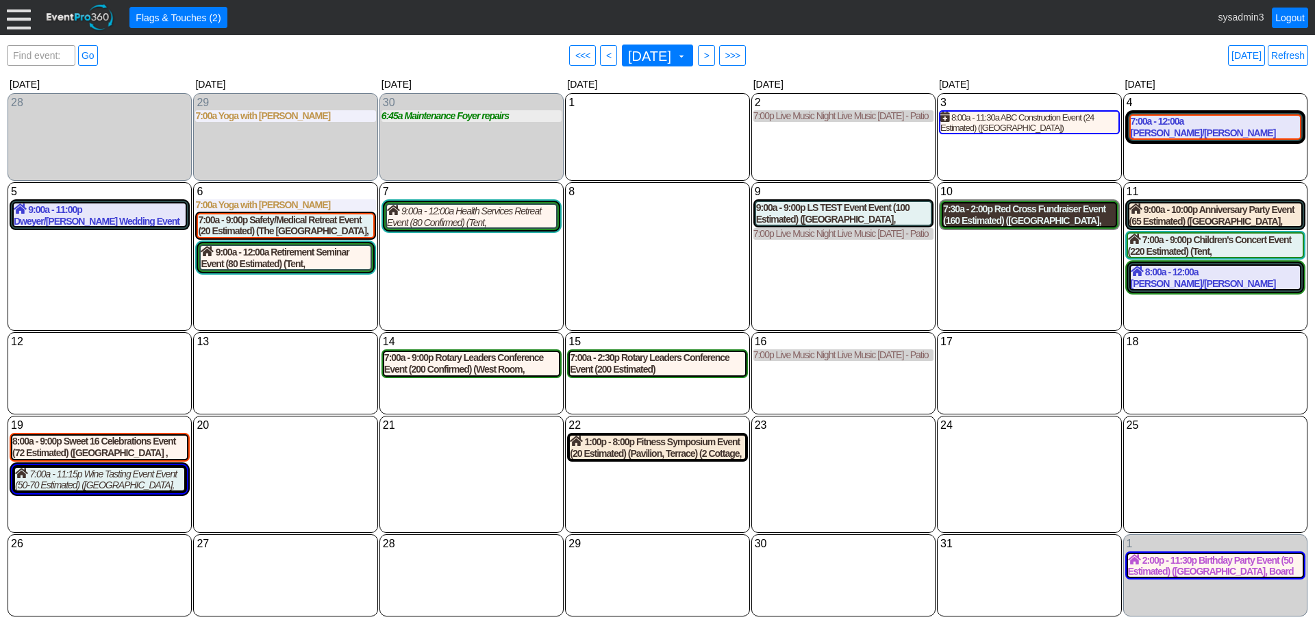
click at [1034, 216] on div "7:30a - 2:00p Red Cross Fundraiser Event (160 Estimated) (East Room, West Room,…" at bounding box center [1029, 214] width 172 height 23
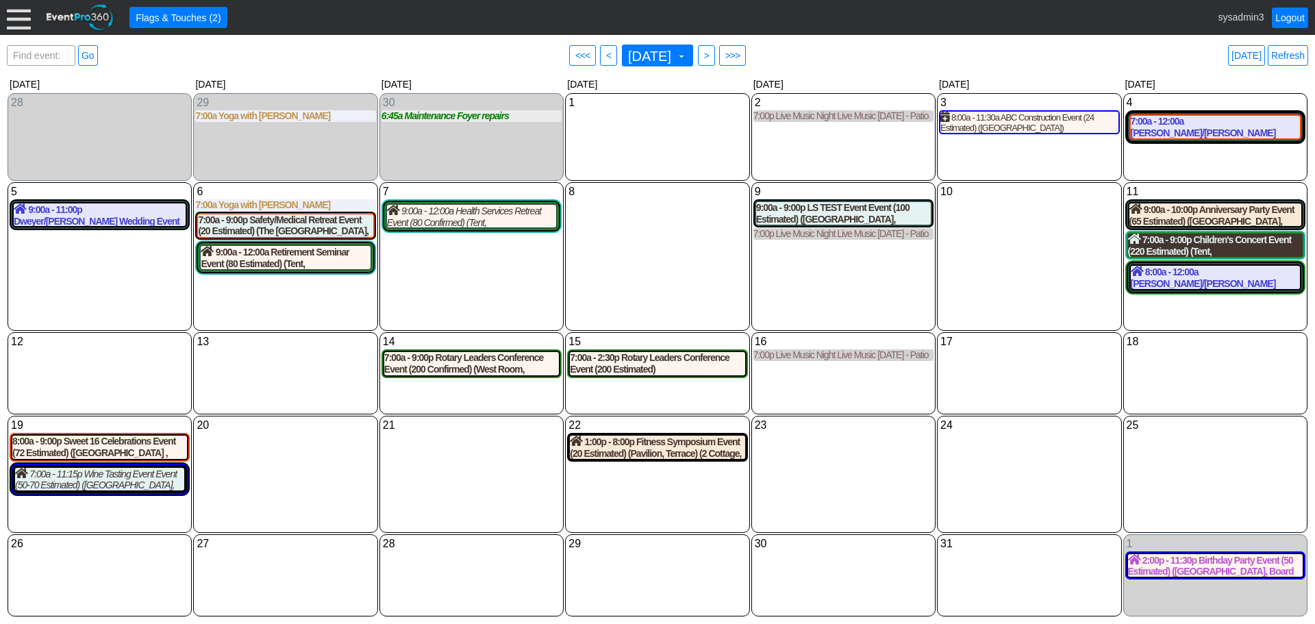
click at [1165, 244] on div "7:00a - 9:00p Children's Concert Event (220 Estimated) (Tent, West Room) (2 Cot…" at bounding box center [1215, 244] width 175 height 23
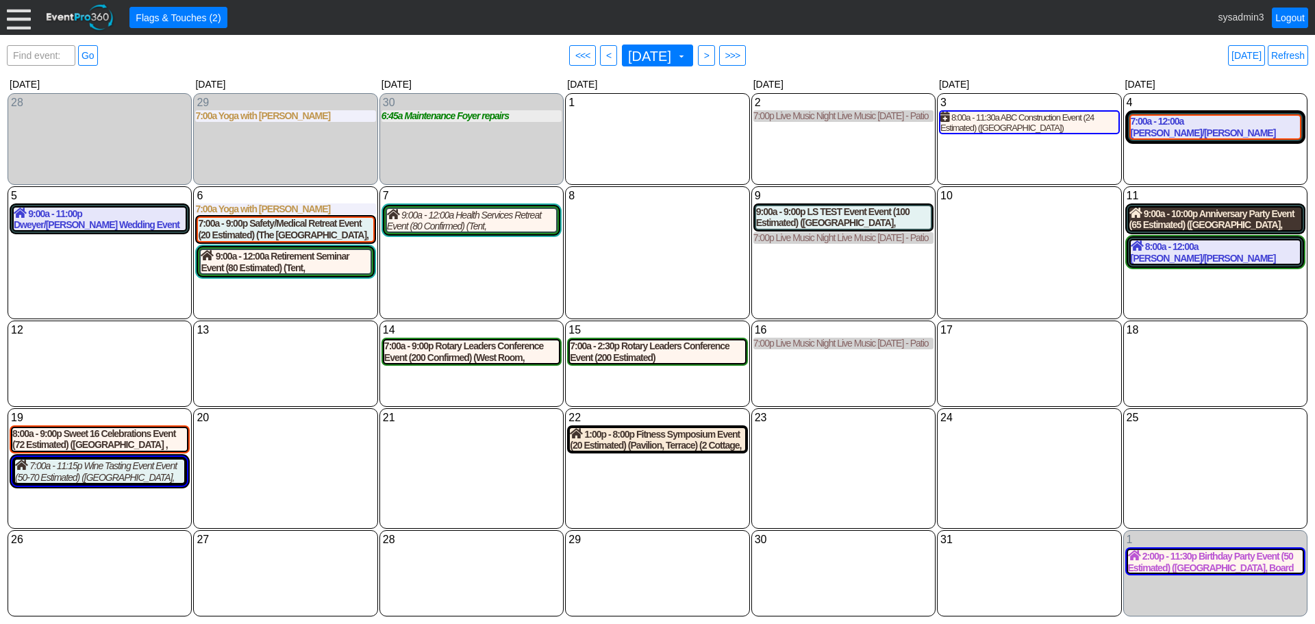
click at [1185, 218] on div "9:00a - 10:00p Anniversary Party Event (65 Estimated) (The Grand Room, Grand Ba…" at bounding box center [1215, 218] width 172 height 23
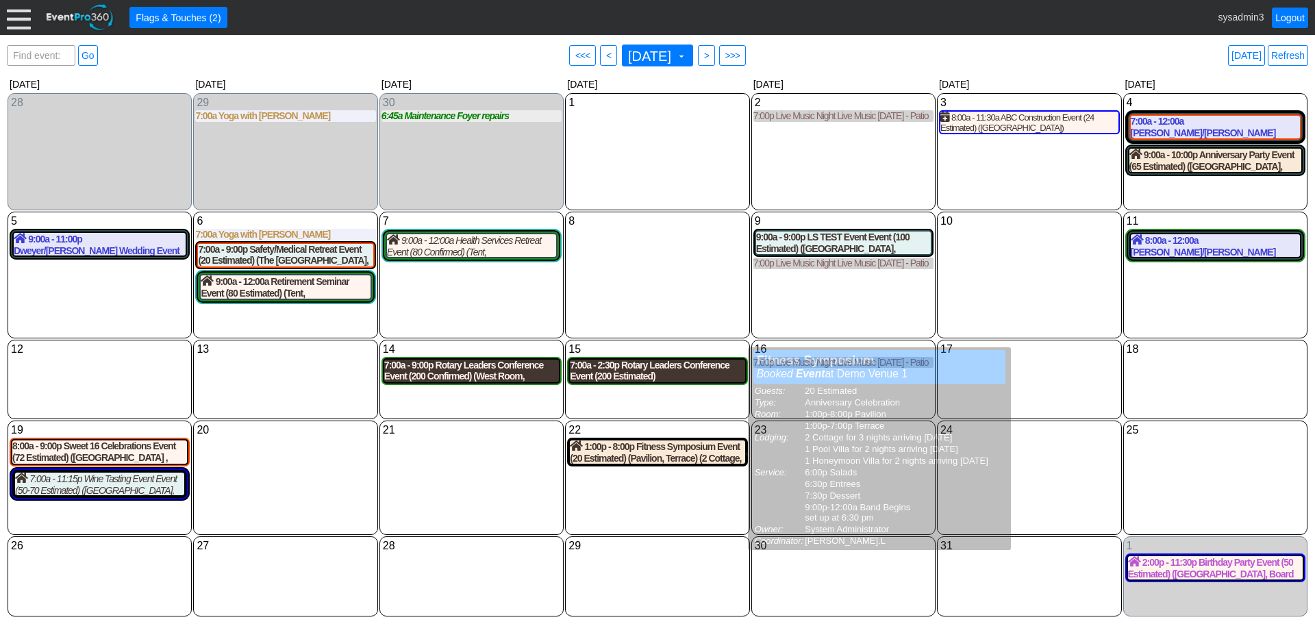
click at [470, 375] on div "7:00a - 9:00p Rotary Leaders Conference Event (200 Confirmed) (West Room, Grand…" at bounding box center [471, 370] width 175 height 23
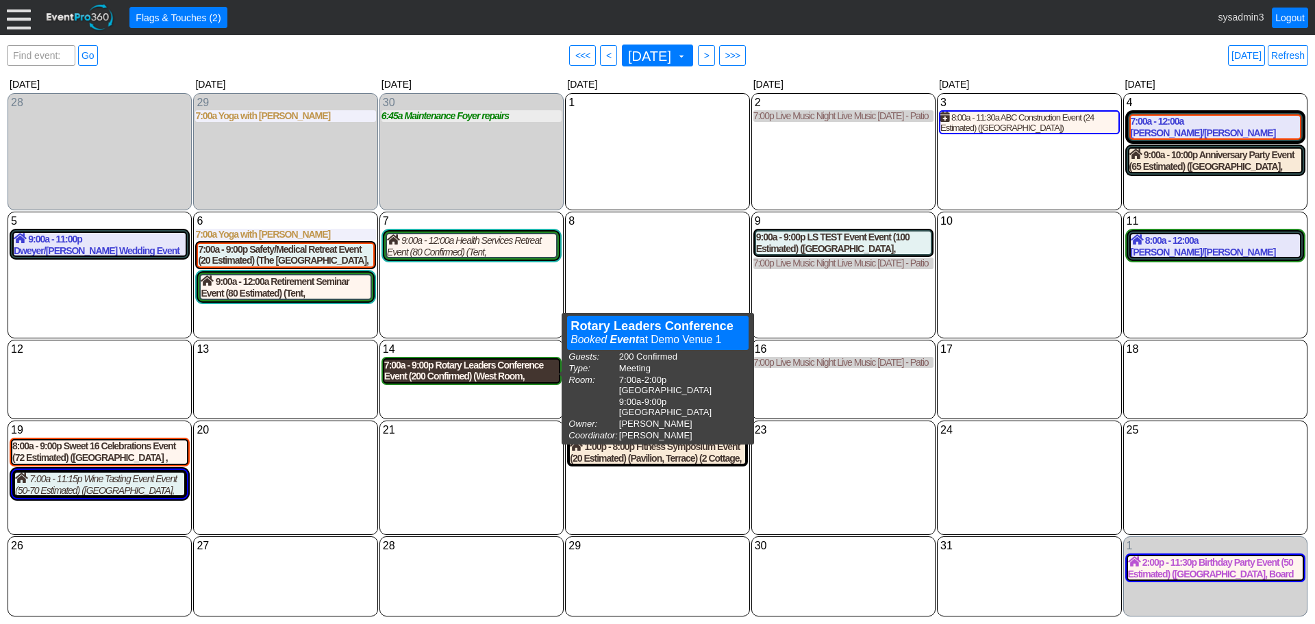
click at [482, 368] on div "7:00a - 9:00p Rotary Leaders Conference Event (200 Confirmed) (West Room, Grand…" at bounding box center [471, 370] width 175 height 23
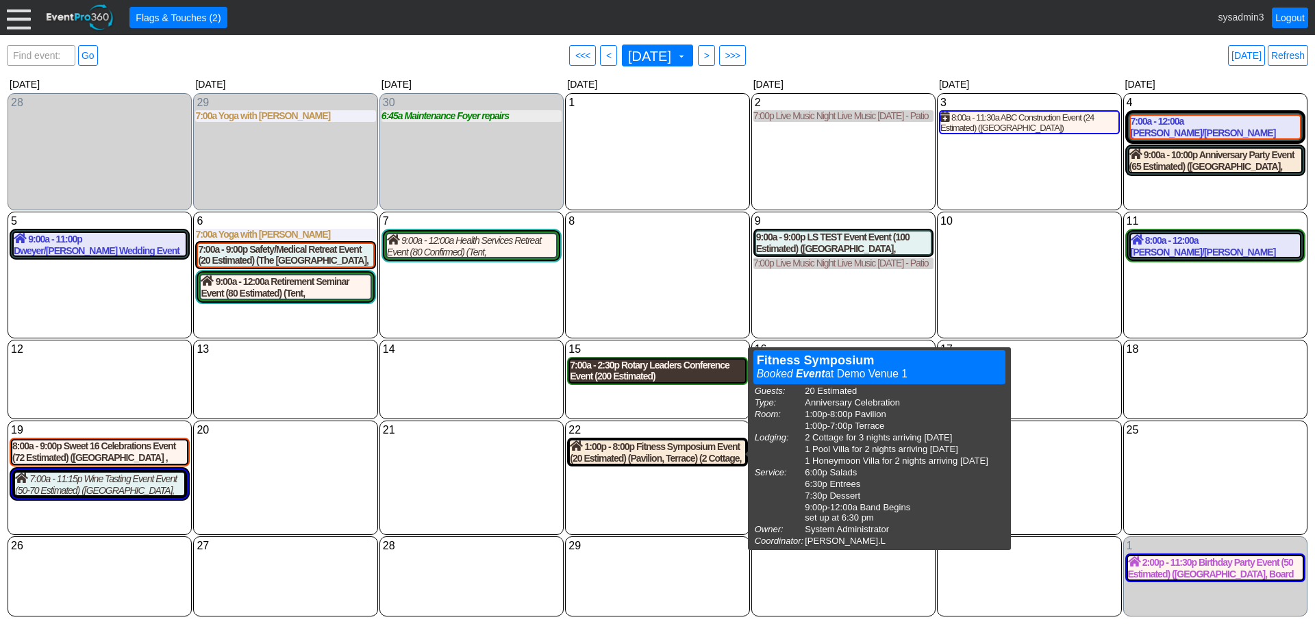
click at [641, 368] on div "7:00a - 2:30p Rotary Leaders Conference Event (200 Estimated) (West Room, Grand…" at bounding box center [657, 370] width 175 height 23
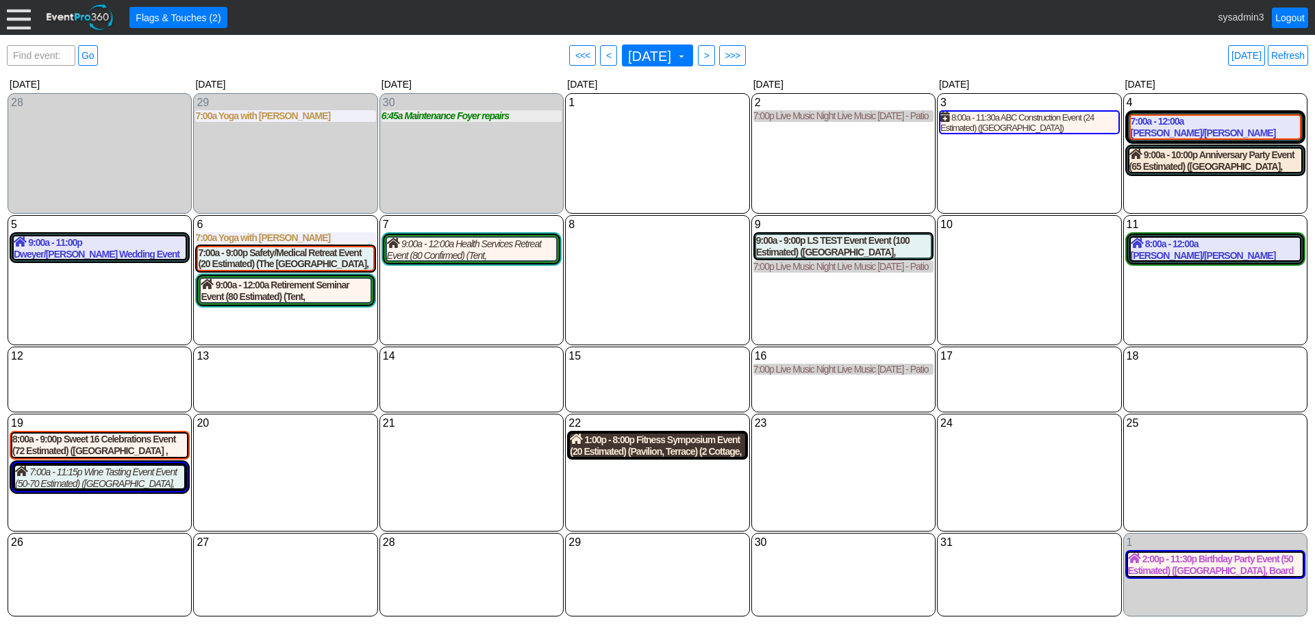
click at [659, 446] on div "1:00p - 8:00p Fitness Symposium Event (20 Estimated) (Pavilion, Terrace) (2 Cot…" at bounding box center [657, 444] width 175 height 23
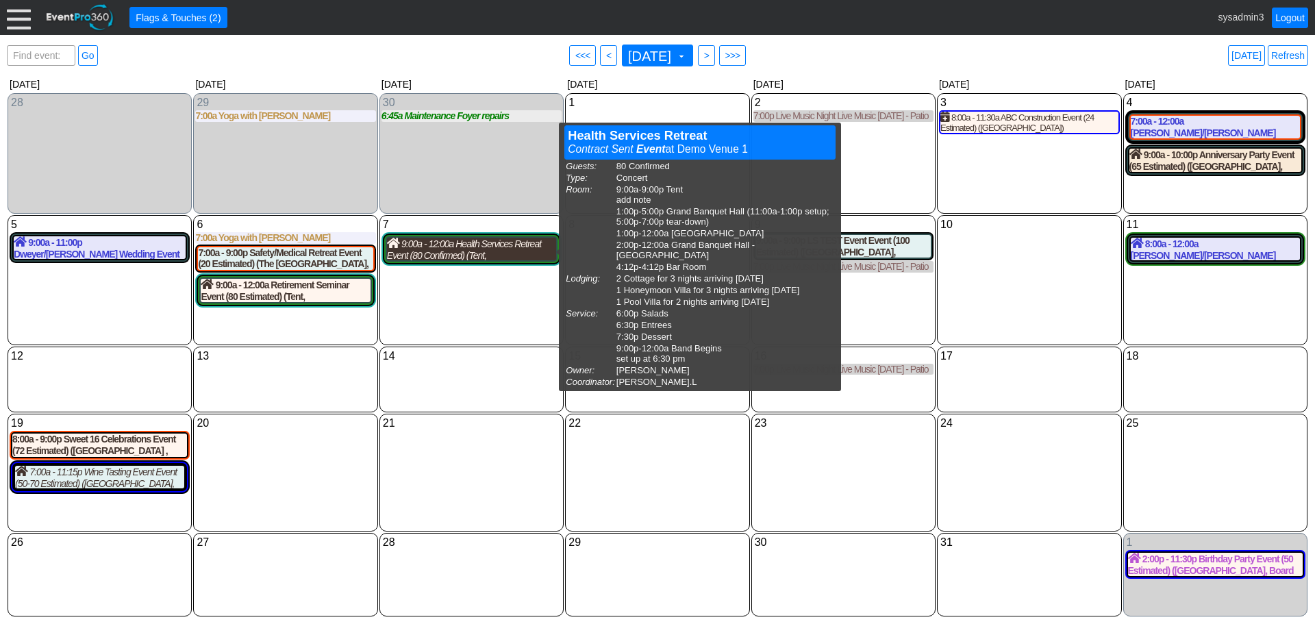
click at [453, 245] on div "9:00a - 12:00a Health Services Retreat Event (80 Confirmed) (Tent, Grand Banque…" at bounding box center [471, 249] width 169 height 23
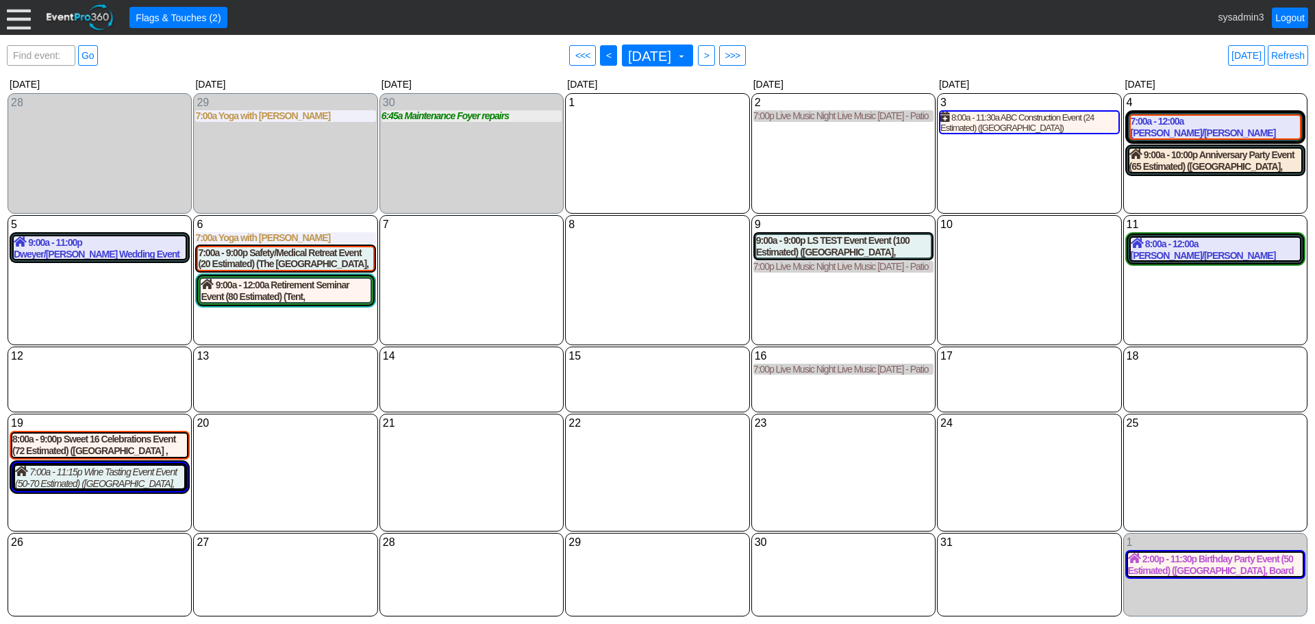
click at [603, 55] on span "<" at bounding box center [608, 56] width 10 height 14
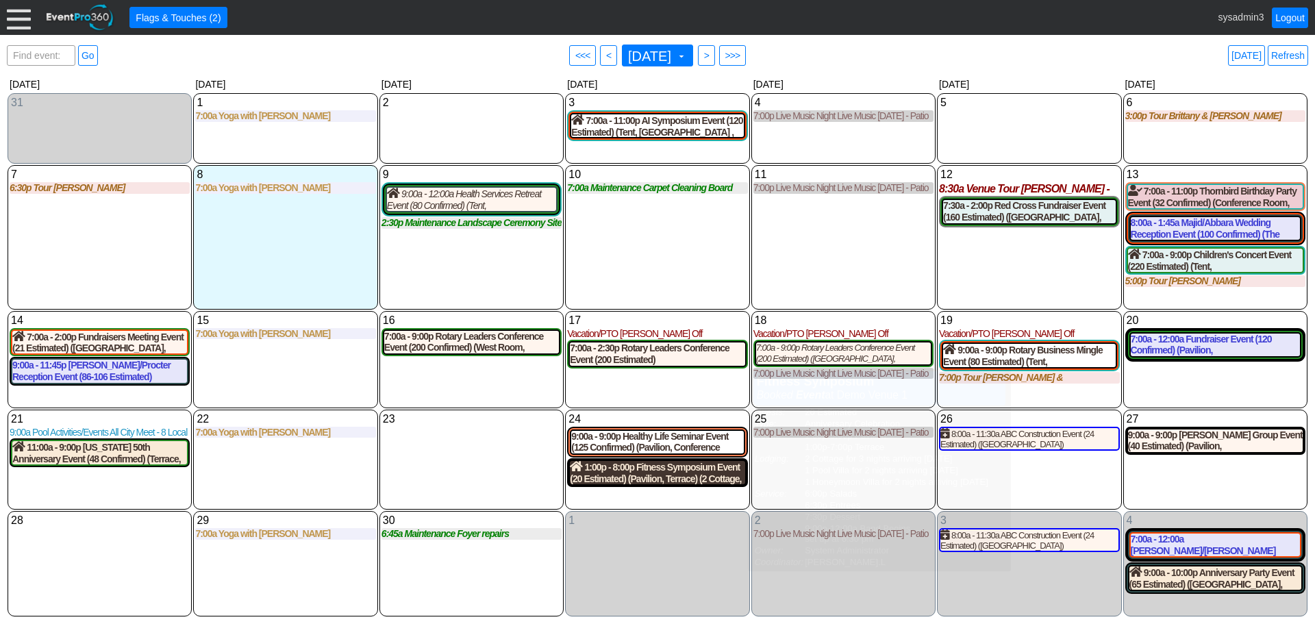
click at [640, 482] on div "1:00p - 8:00p Fitness Symposium Event (20 Estimated) (Pavilion, Terrace) (2 Cot…" at bounding box center [657, 472] width 175 height 23
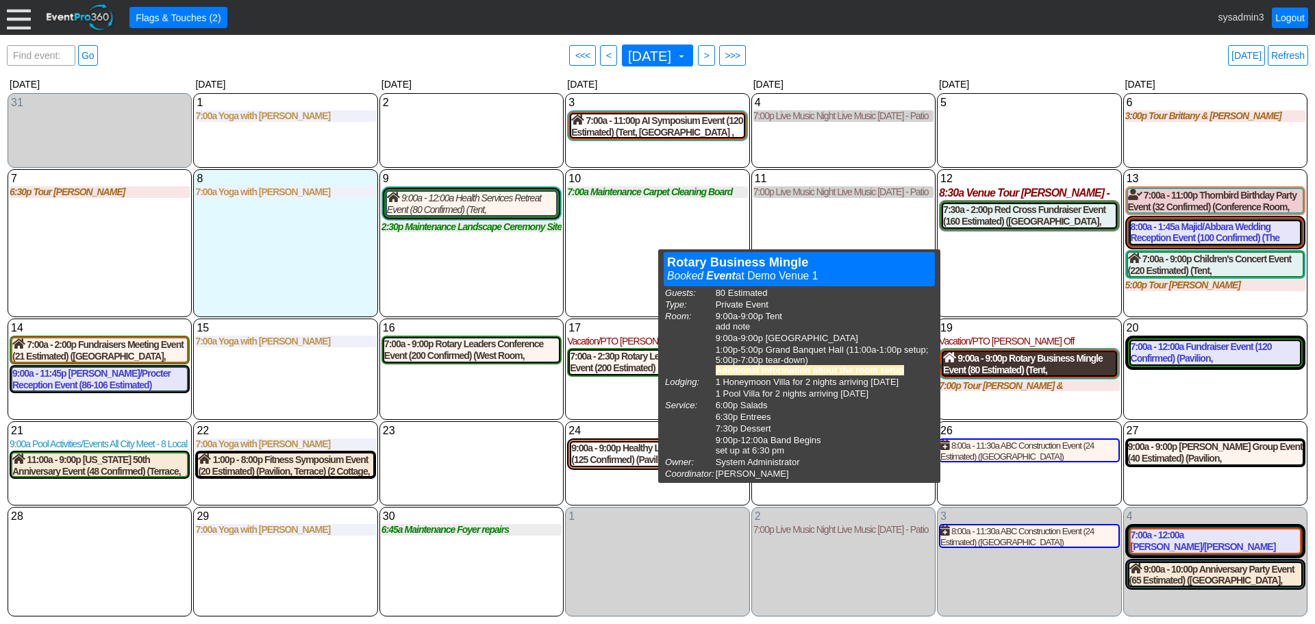
click at [1003, 368] on div "9:00a - 9:00p Rotary Business Mingle Event (80 Estimated) (Tent, South Room , G…" at bounding box center [1029, 363] width 172 height 23
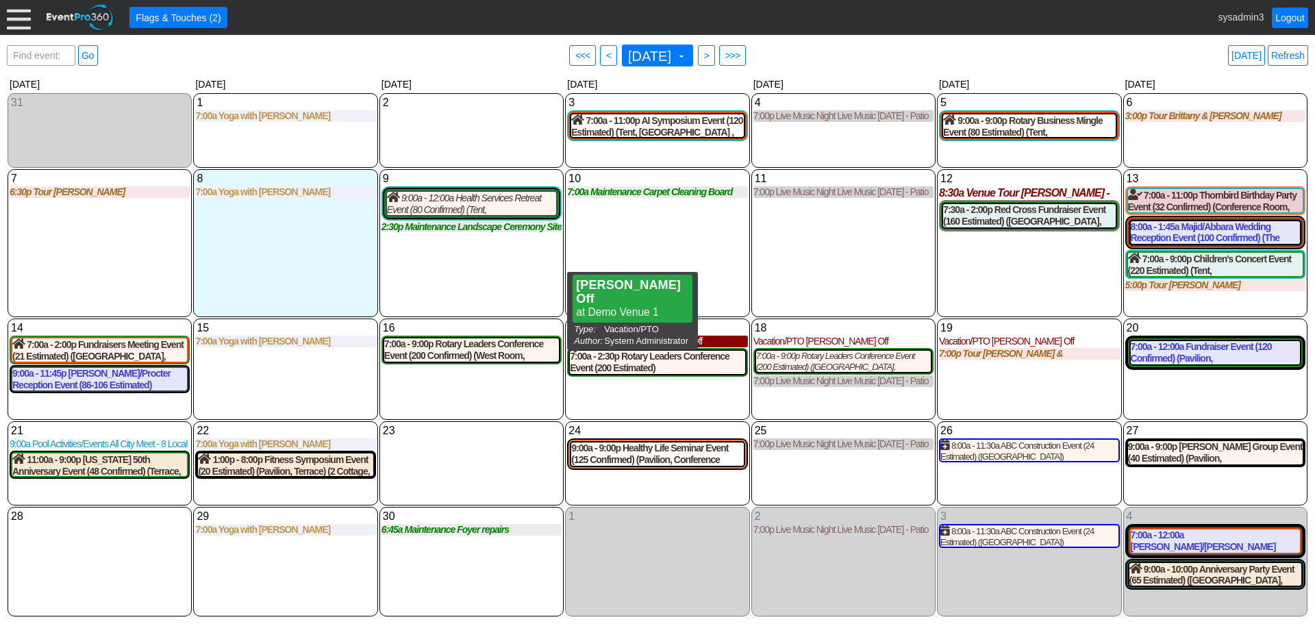
click at [678, 345] on div "Vacation/PTO Alisha Off" at bounding box center [657, 341] width 180 height 12
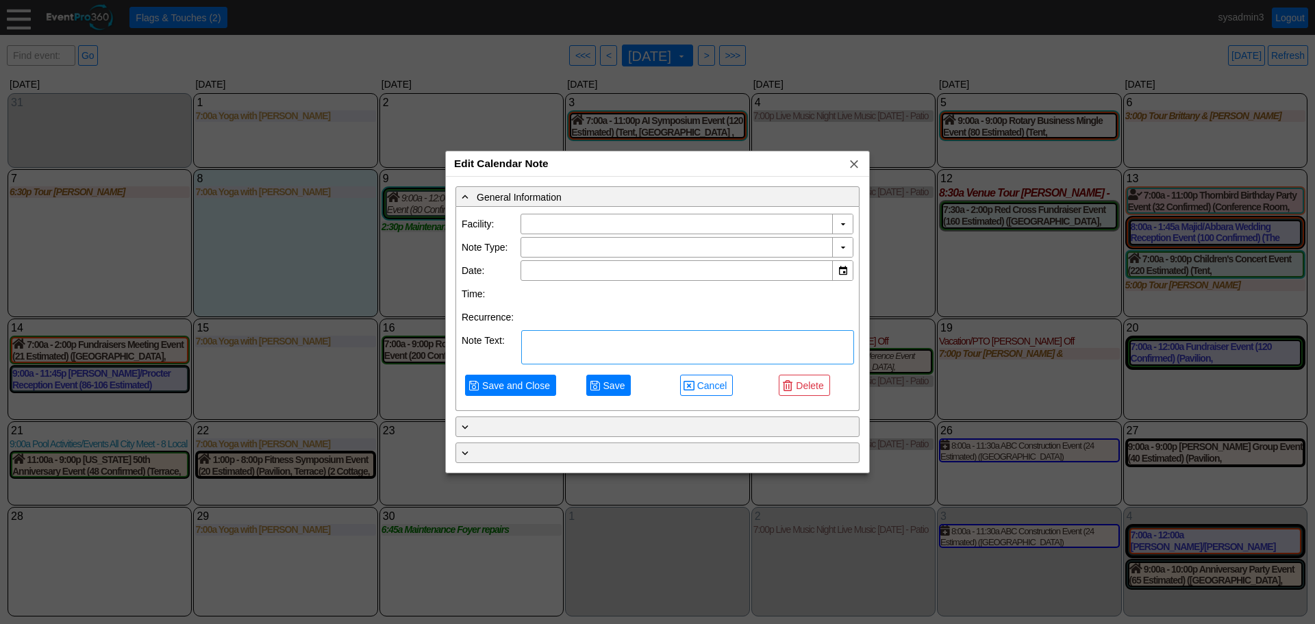
type input "Demo Venue 1"
type input "9/17/2025"
type textarea "Alisha Off"
type input "Vacation/PTO"
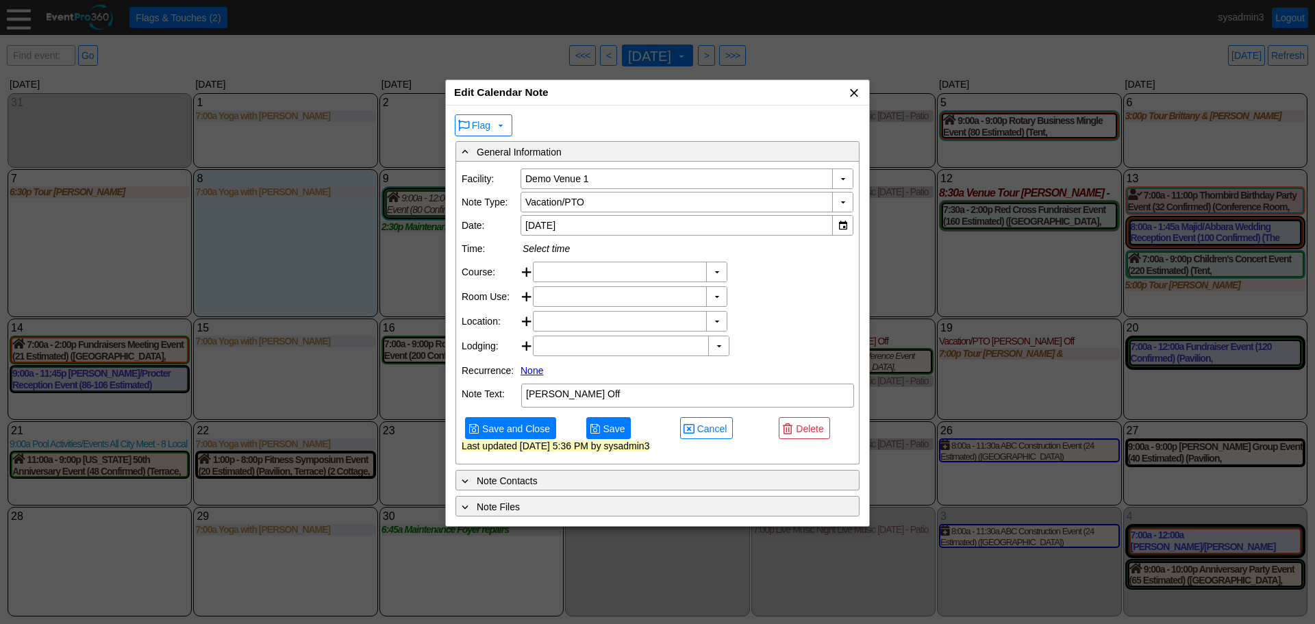
click at [854, 90] on span "x" at bounding box center [854, 93] width 14 height 14
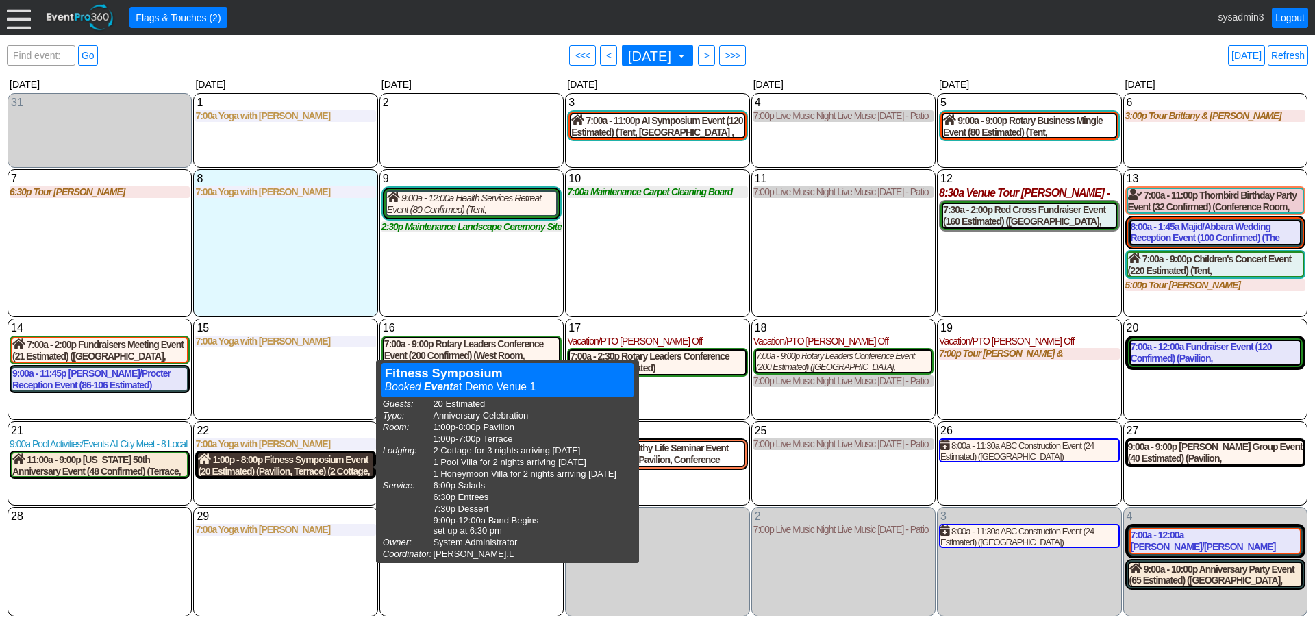
click at [296, 459] on div "1:00p - 8:00p Fitness Symposium Event (20 Estimated) (Pavilion, Terrace) (2 Cot…" at bounding box center [285, 464] width 175 height 23
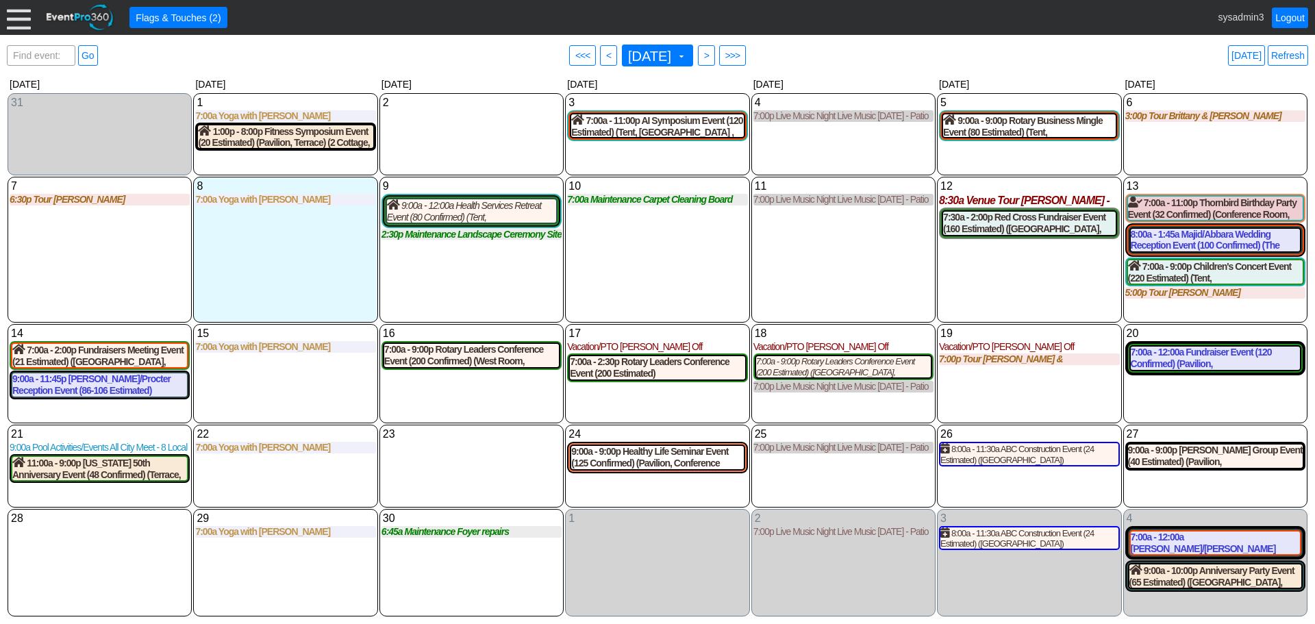
click at [12, 17] on div at bounding box center [19, 17] width 24 height 24
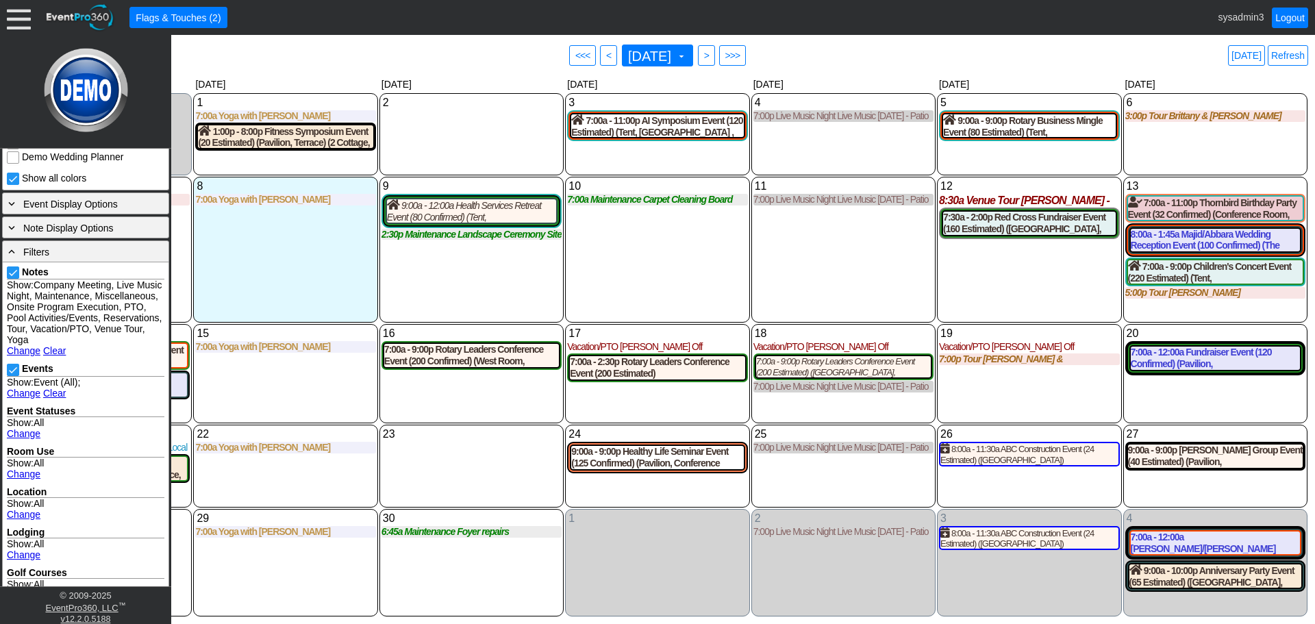
click at [27, 356] on link "Change" at bounding box center [24, 350] width 34 height 11
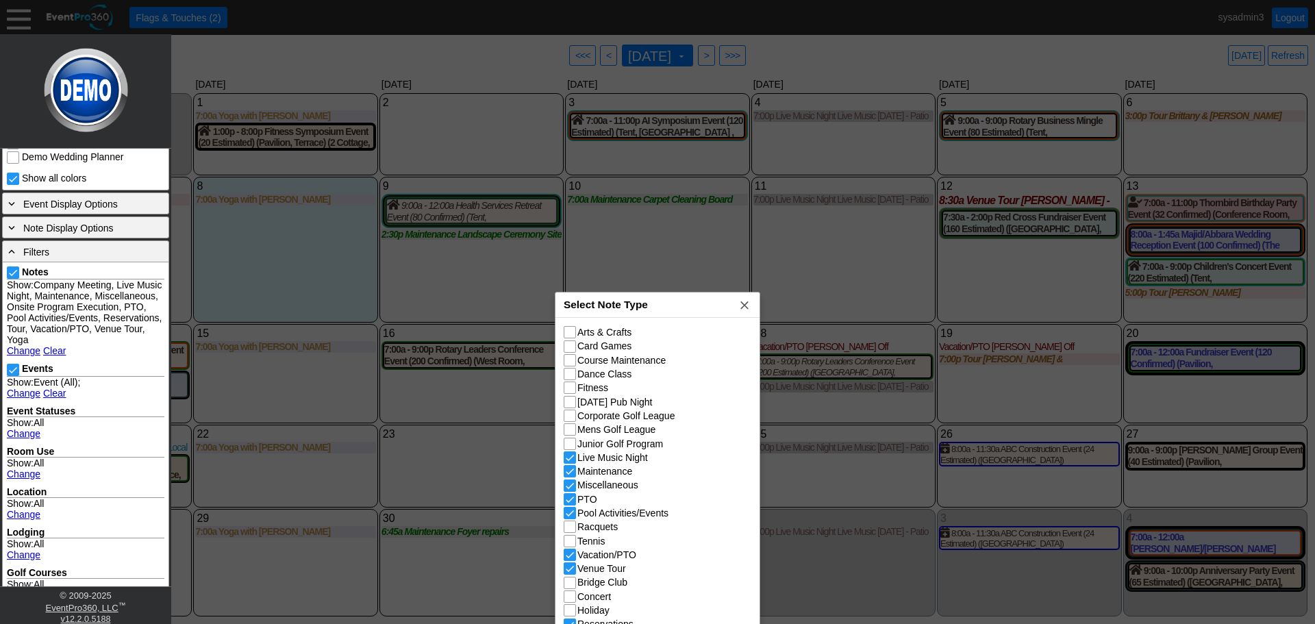
click at [570, 456] on input "Live Music Night" at bounding box center [571, 459] width 14 height 14
checkbox input "false"
click at [743, 304] on span "x" at bounding box center [744, 305] width 14 height 14
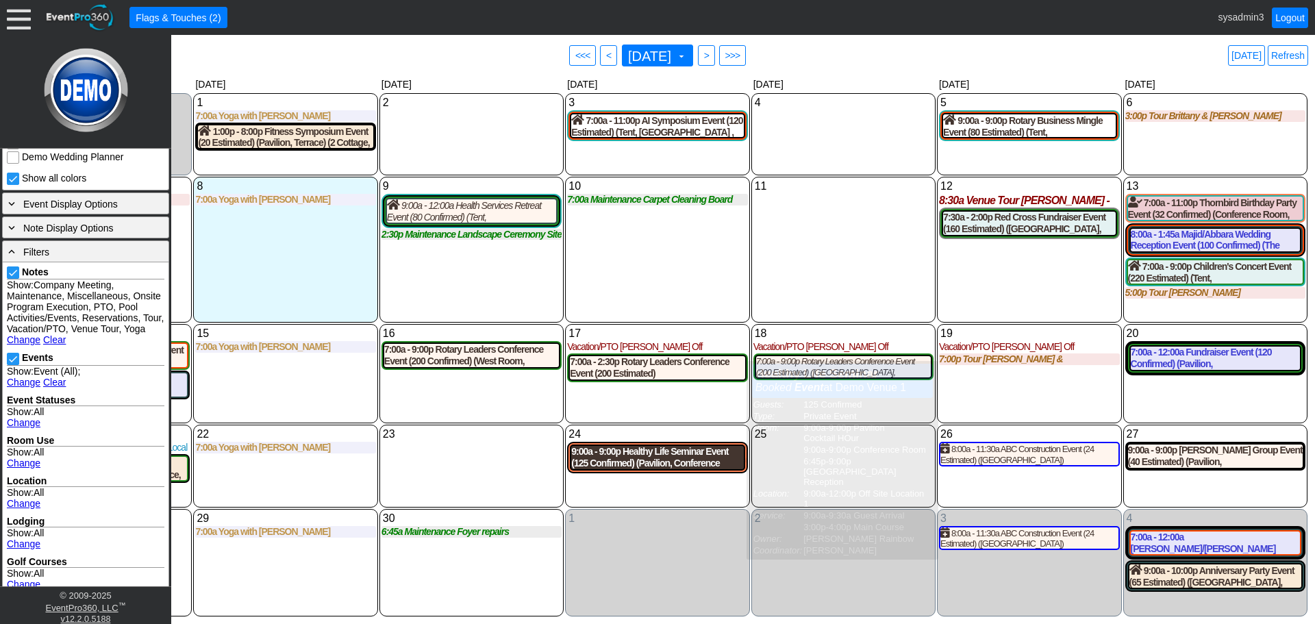
click at [659, 462] on div "9:00a - 9:00p Healthy Life Seminar Event (125 Confirmed) (Pavilion, Conference …" at bounding box center [657, 457] width 172 height 23
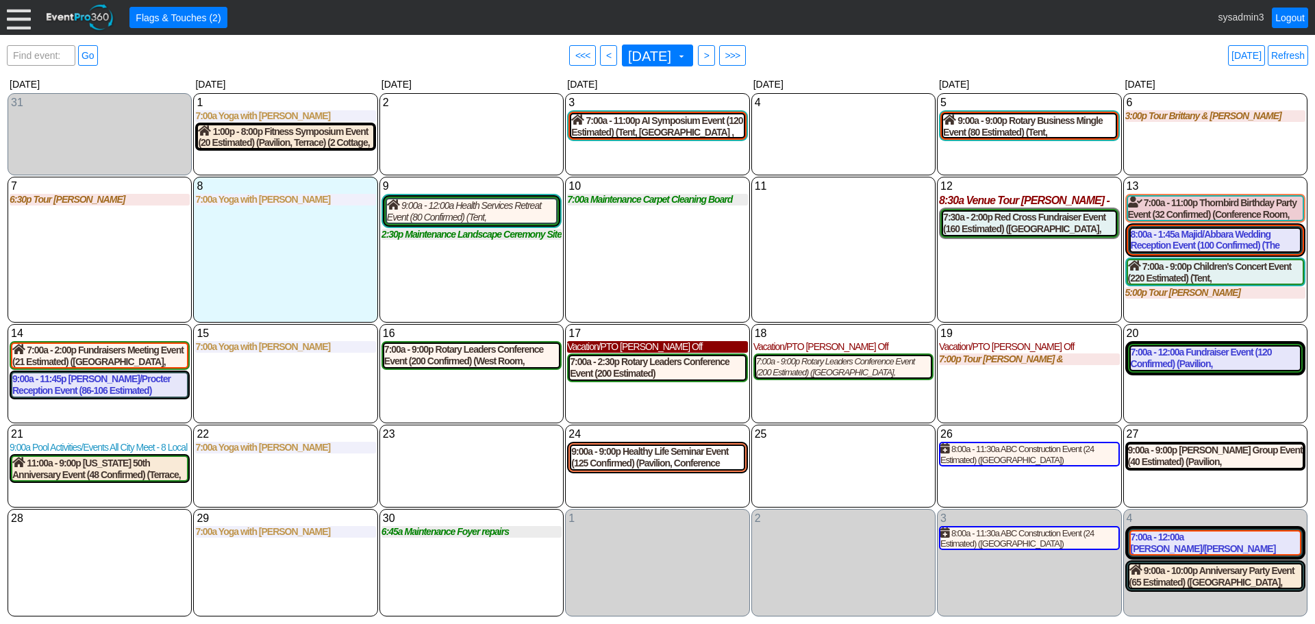
click at [615, 345] on div "Vacation/PTO Alisha Off" at bounding box center [657, 347] width 180 height 12
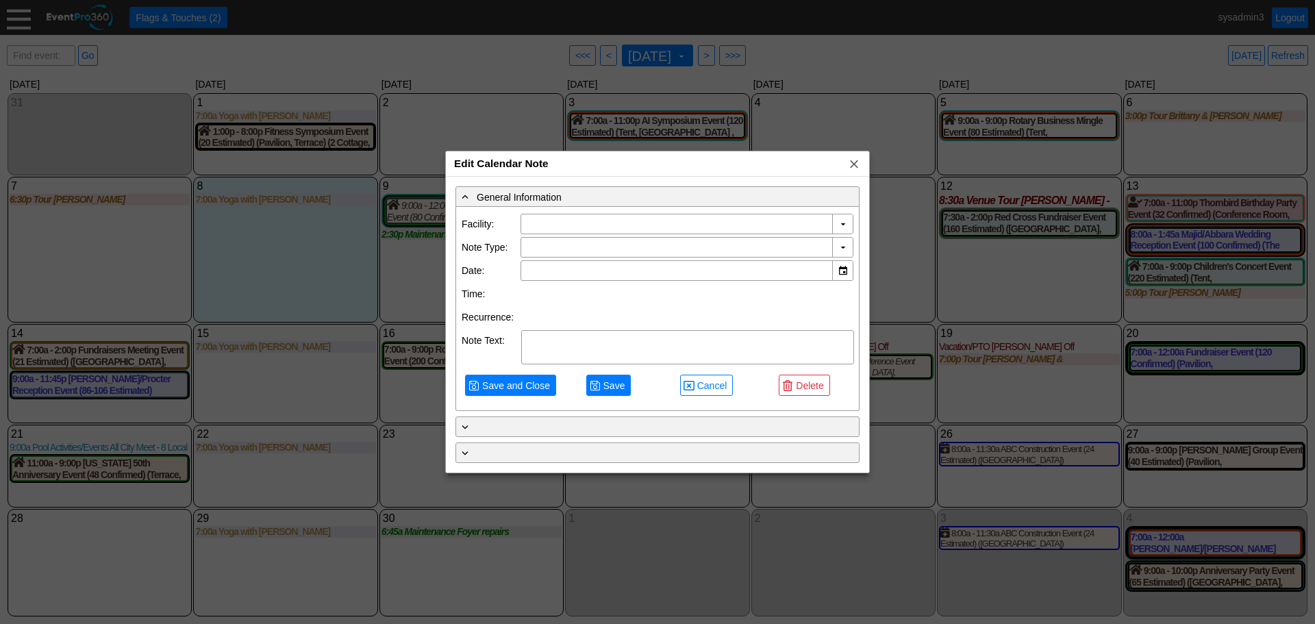
type input "Demo Venue 1"
type input "9/17/2025"
type textarea "Alisha Off"
type input "Vacation/PTO"
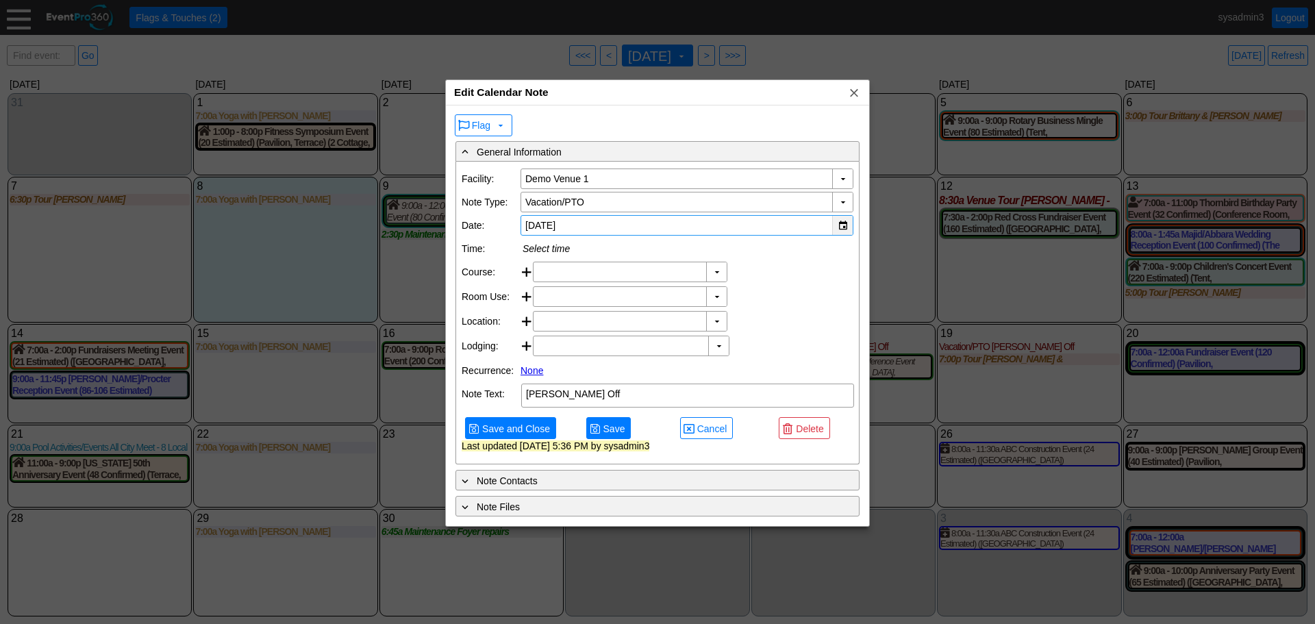
click at [846, 219] on div "▼" at bounding box center [842, 225] width 21 height 19
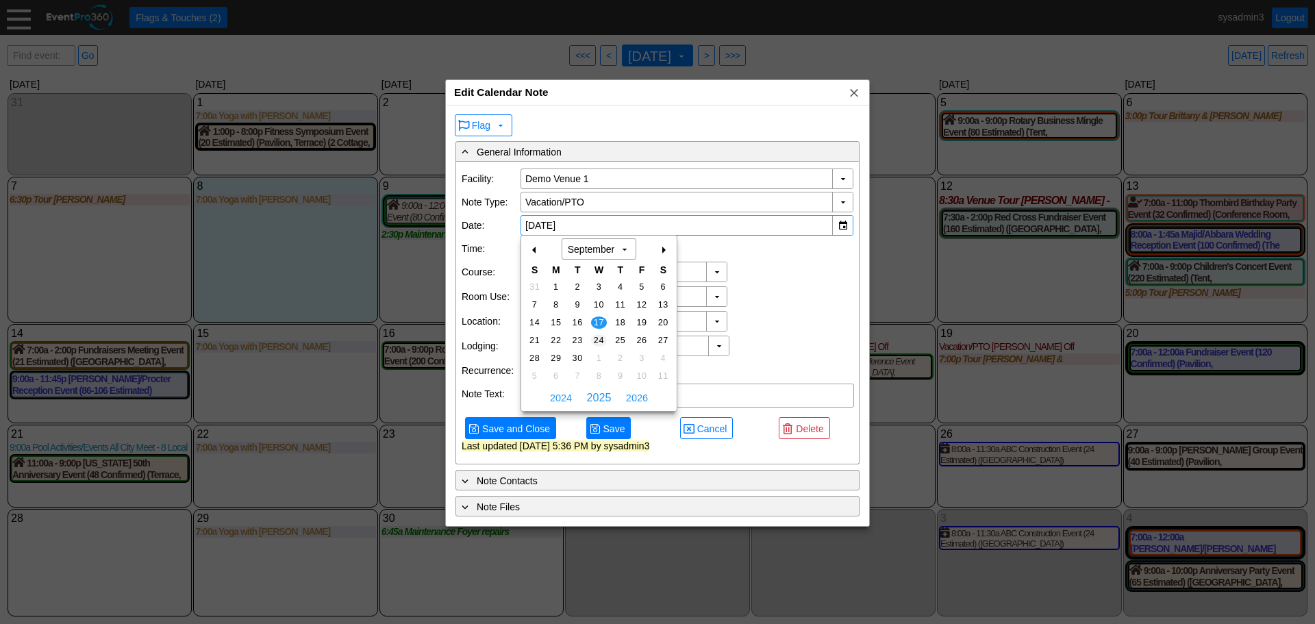
click at [597, 337] on span "24" at bounding box center [599, 340] width 16 height 12
type input "9/24/2025"
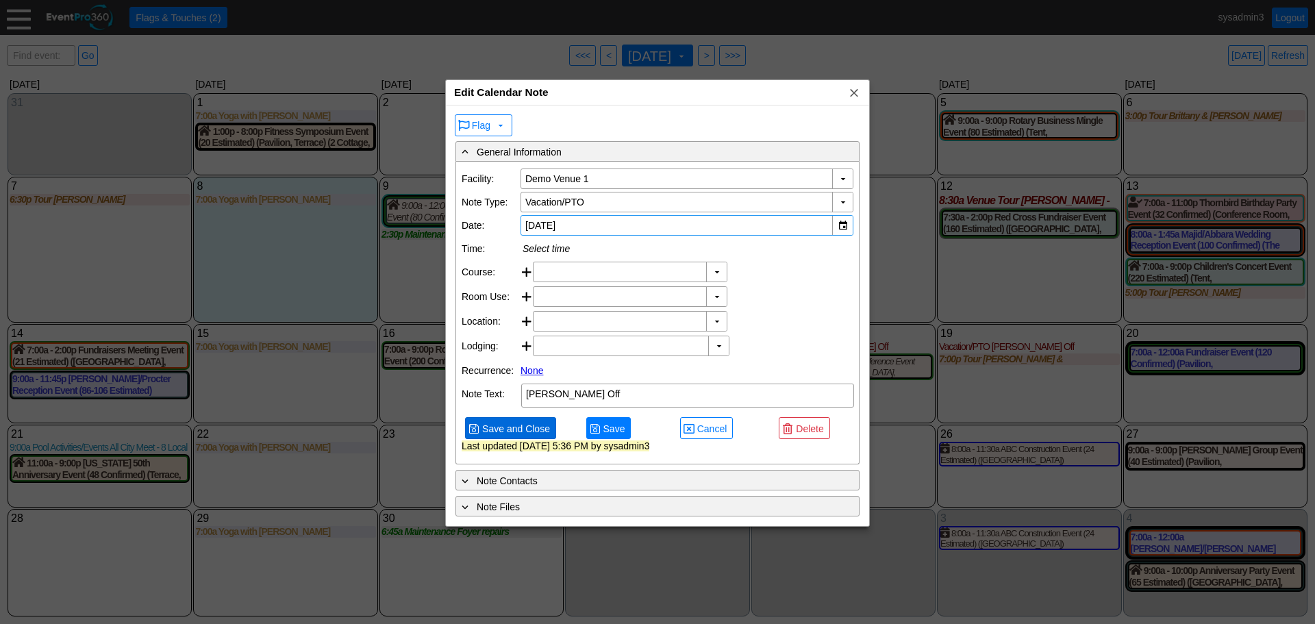
click at [536, 435] on span "Save and Close" at bounding box center [515, 429] width 73 height 14
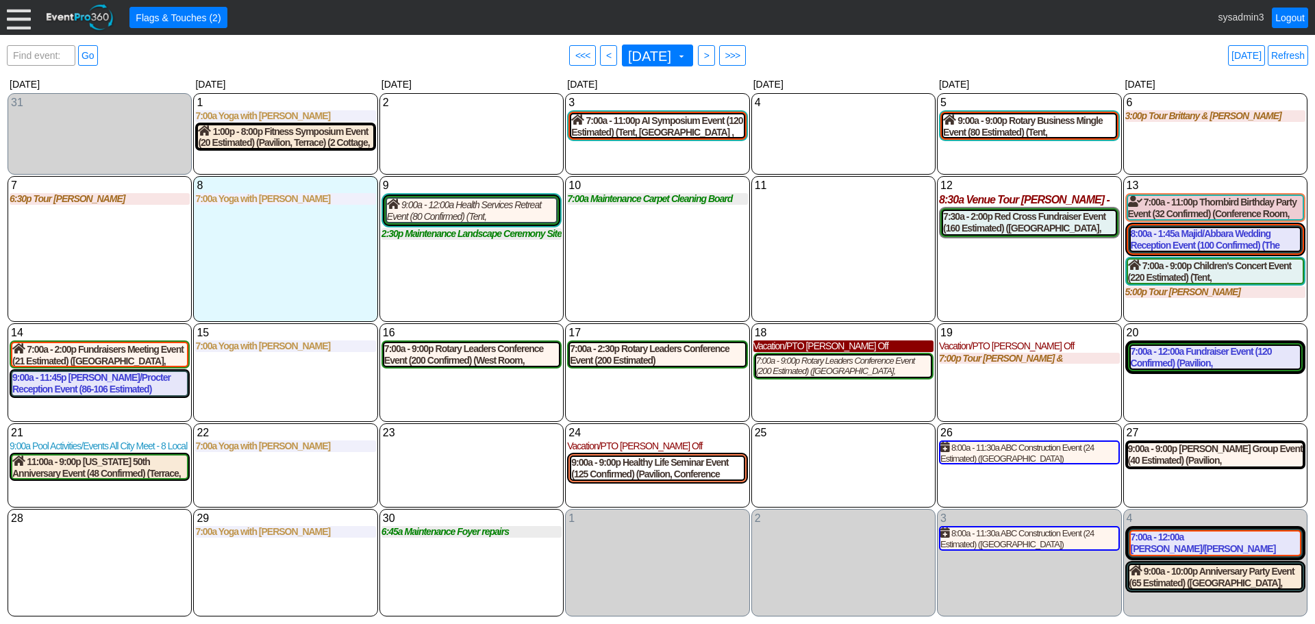
click at [817, 346] on div "Vacation/PTO Alisha Off" at bounding box center [843, 346] width 180 height 12
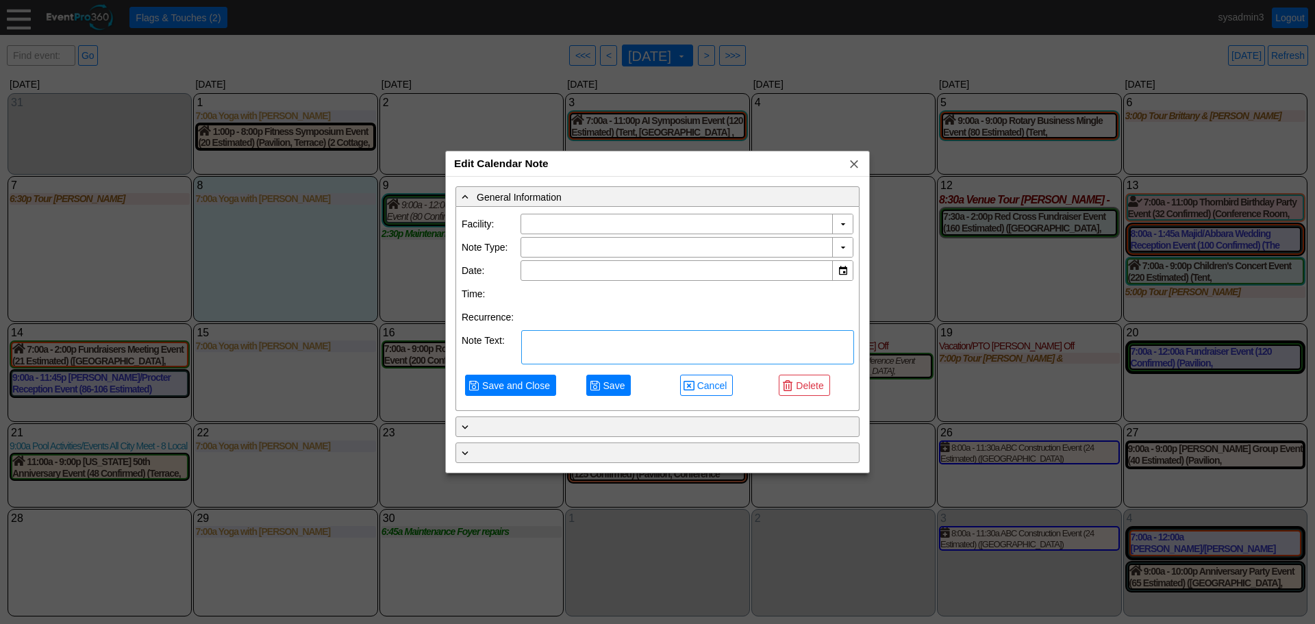
type input "Demo Venue 1"
type input "9/18/2025"
type textarea "Alisha Off"
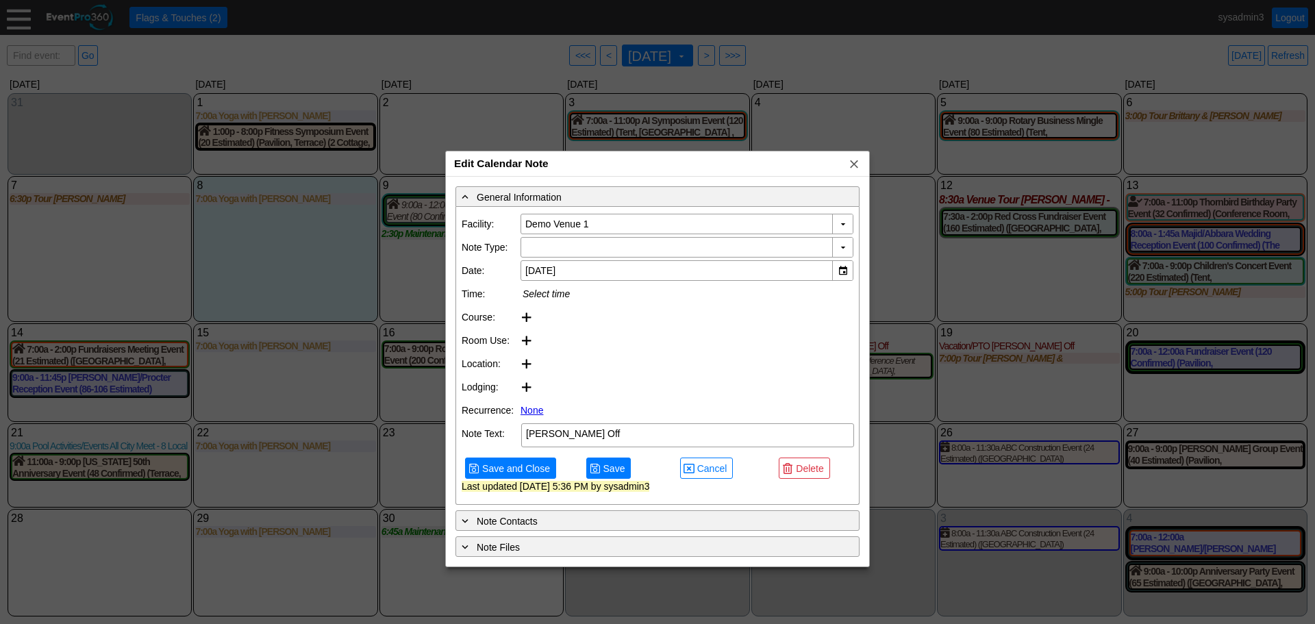
type input "Vacation/PTO"
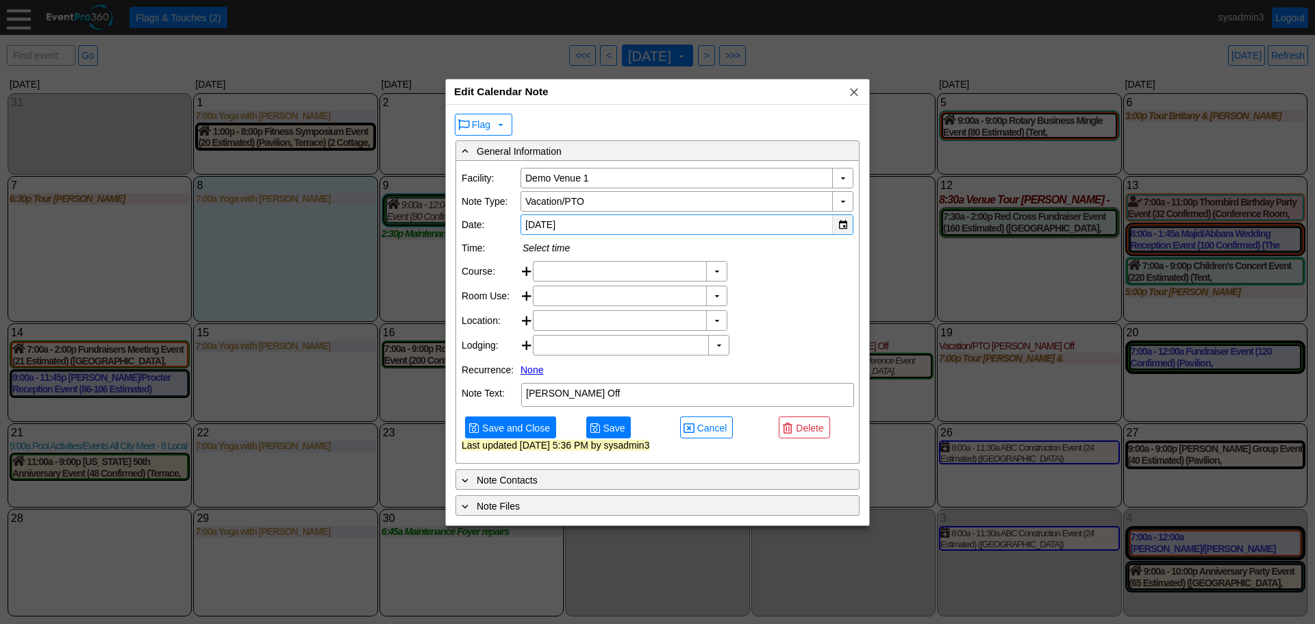
click at [846, 224] on div "▼" at bounding box center [842, 224] width 21 height 19
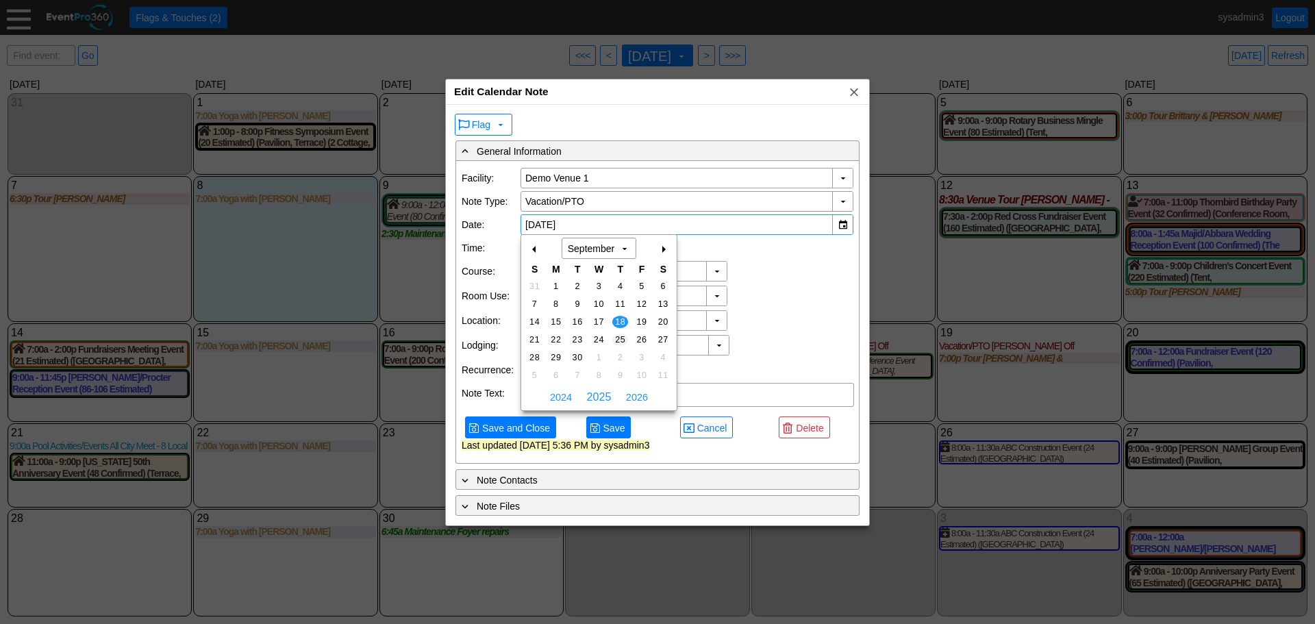
click at [618, 335] on span "25" at bounding box center [620, 339] width 16 height 12
type input "9/25/2025"
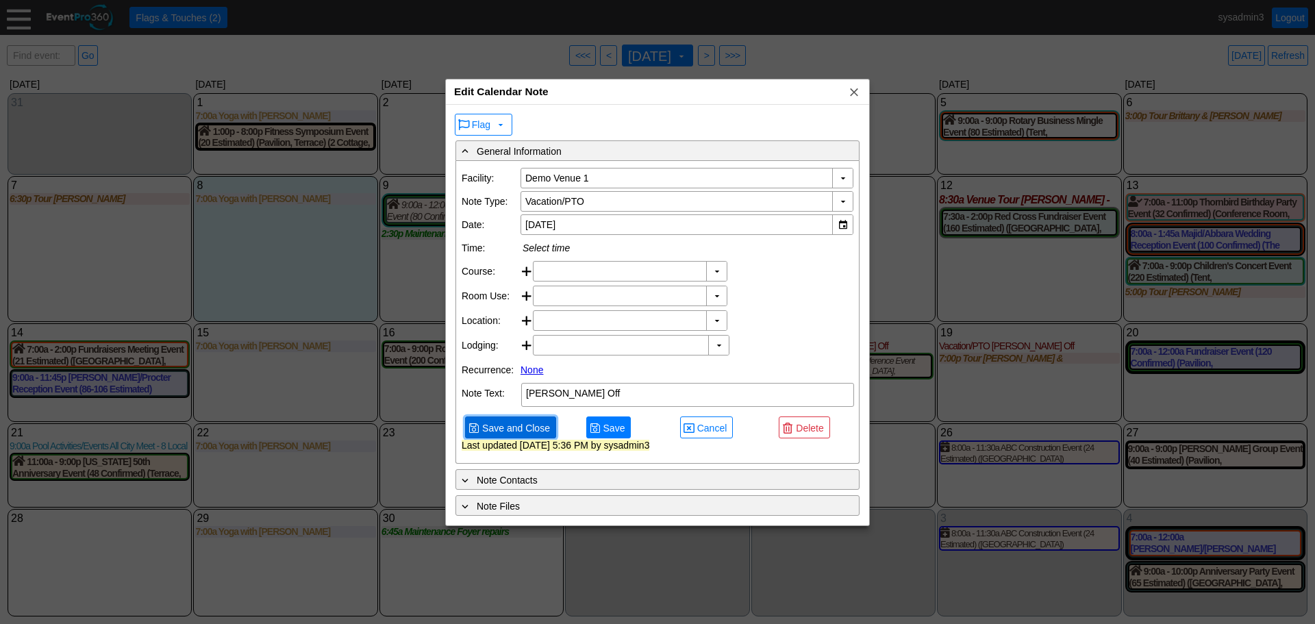
click at [533, 435] on span "Save and Close" at bounding box center [515, 428] width 73 height 14
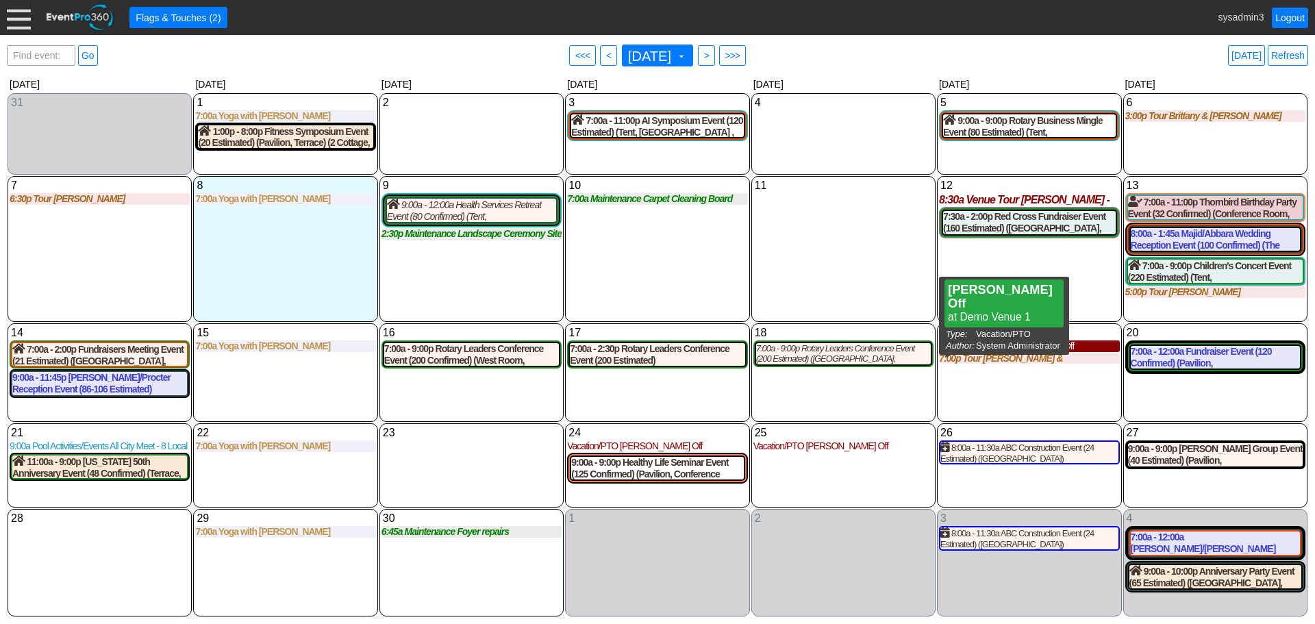
click at [1008, 349] on div "Vacation/PTO Alisha Off" at bounding box center [1029, 346] width 180 height 12
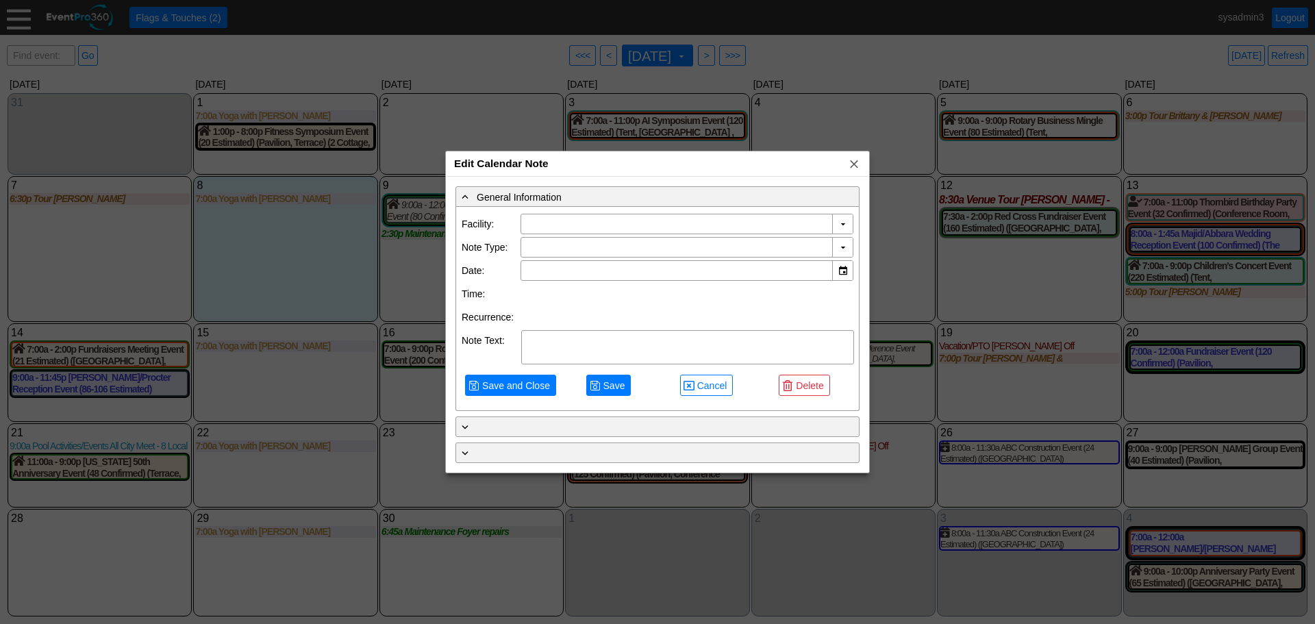
type input "Demo Venue 1"
type input "9/19/2025"
type textarea "Alisha Off"
type input "Vacation/PTO"
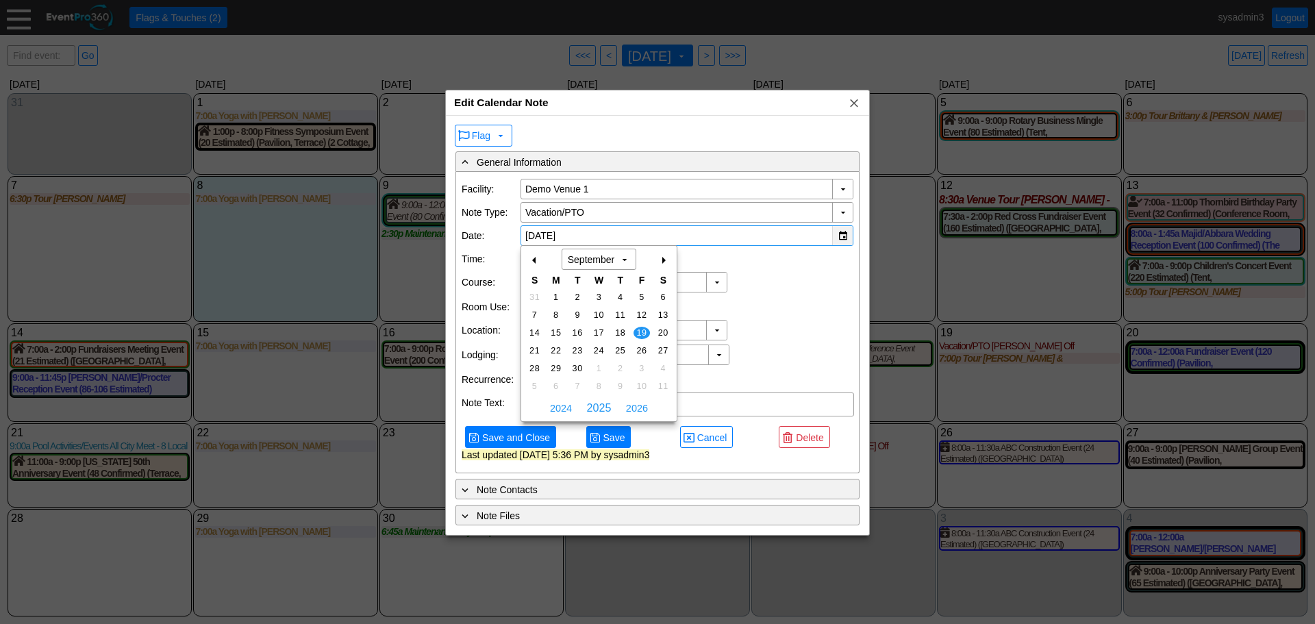
click at [844, 235] on div "▼" at bounding box center [842, 235] width 21 height 19
click at [639, 346] on span "26" at bounding box center [641, 350] width 16 height 12
type input "9/26/2025"
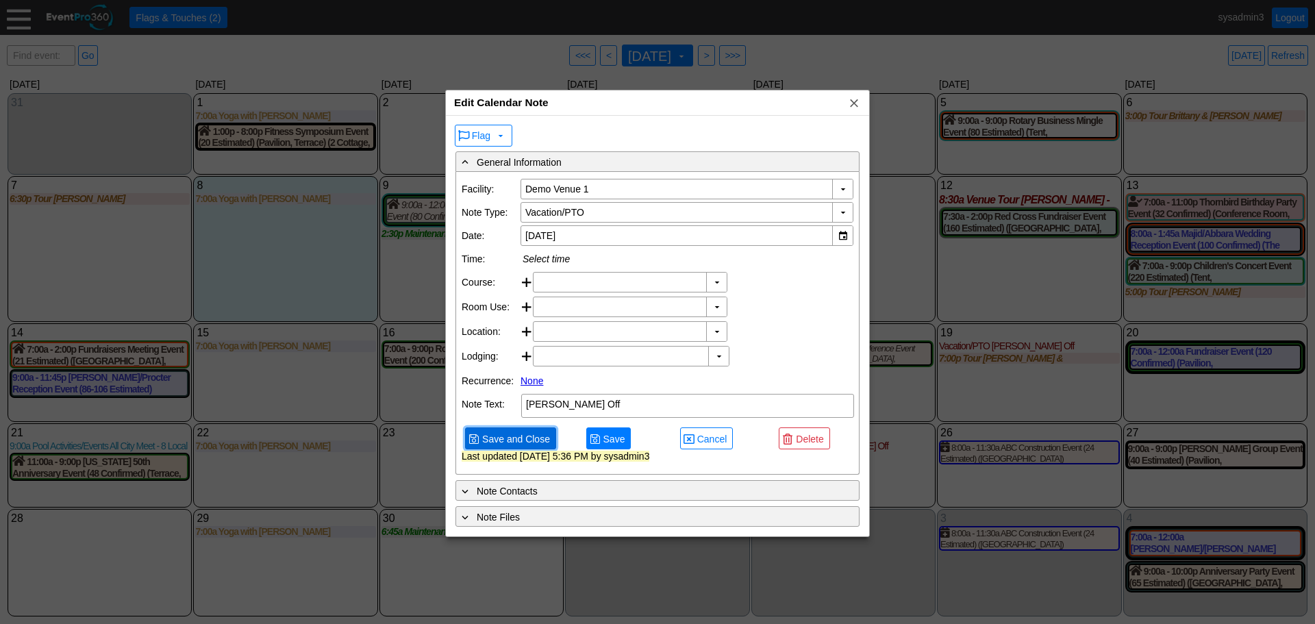
click at [534, 446] on span "Save and Close" at bounding box center [515, 439] width 73 height 14
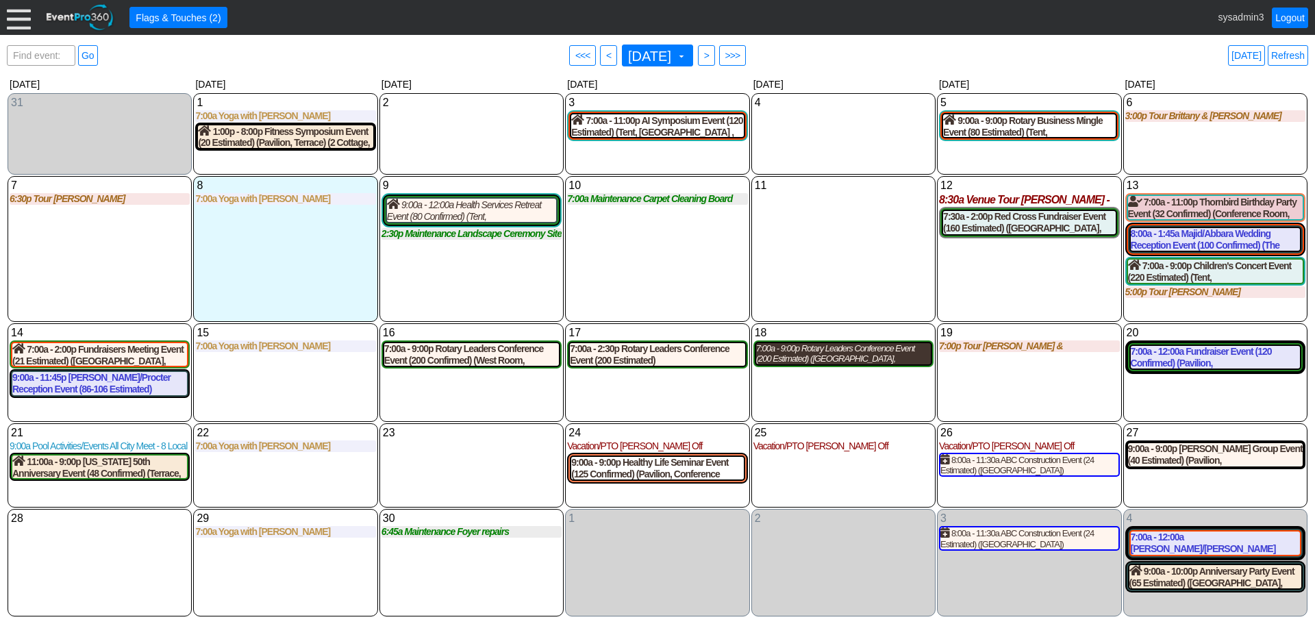
click at [798, 352] on div "7:00a - 9:00p Rotary Leaders Conference Event (200 Estimated) (West Room, Grand…" at bounding box center [843, 353] width 175 height 21
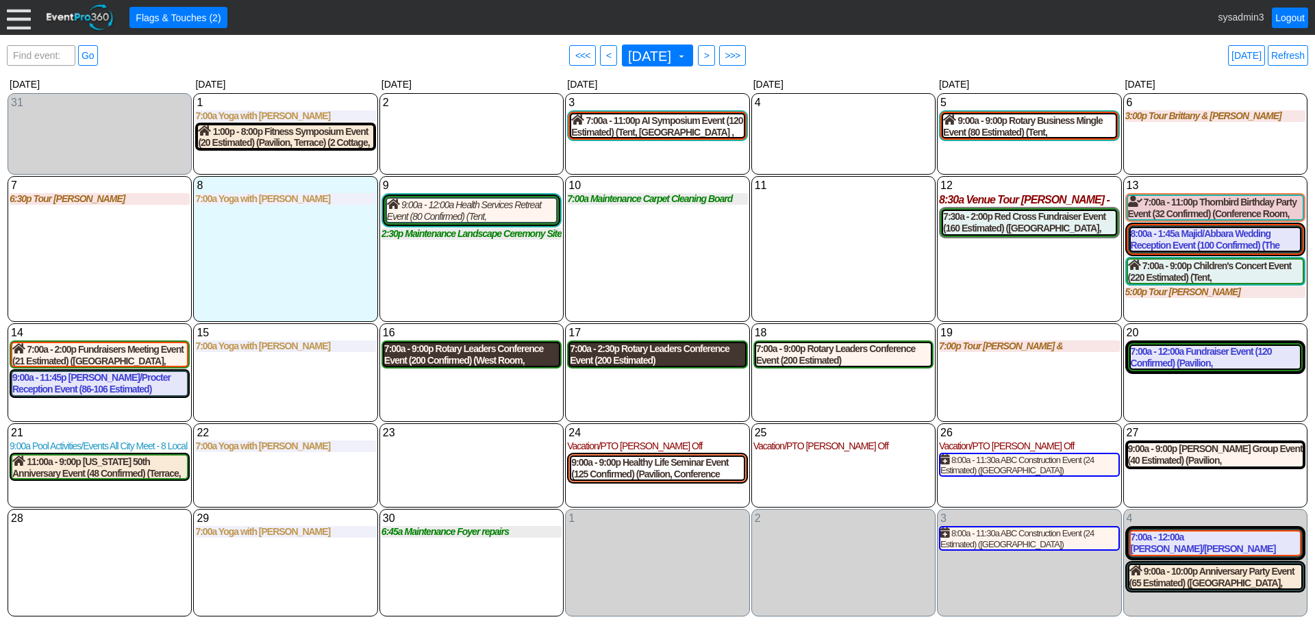
click at [453, 357] on div "7:00a - 9:00p Rotary Leaders Conference Event (200 Confirmed) (West Room, Grand…" at bounding box center [471, 354] width 175 height 23
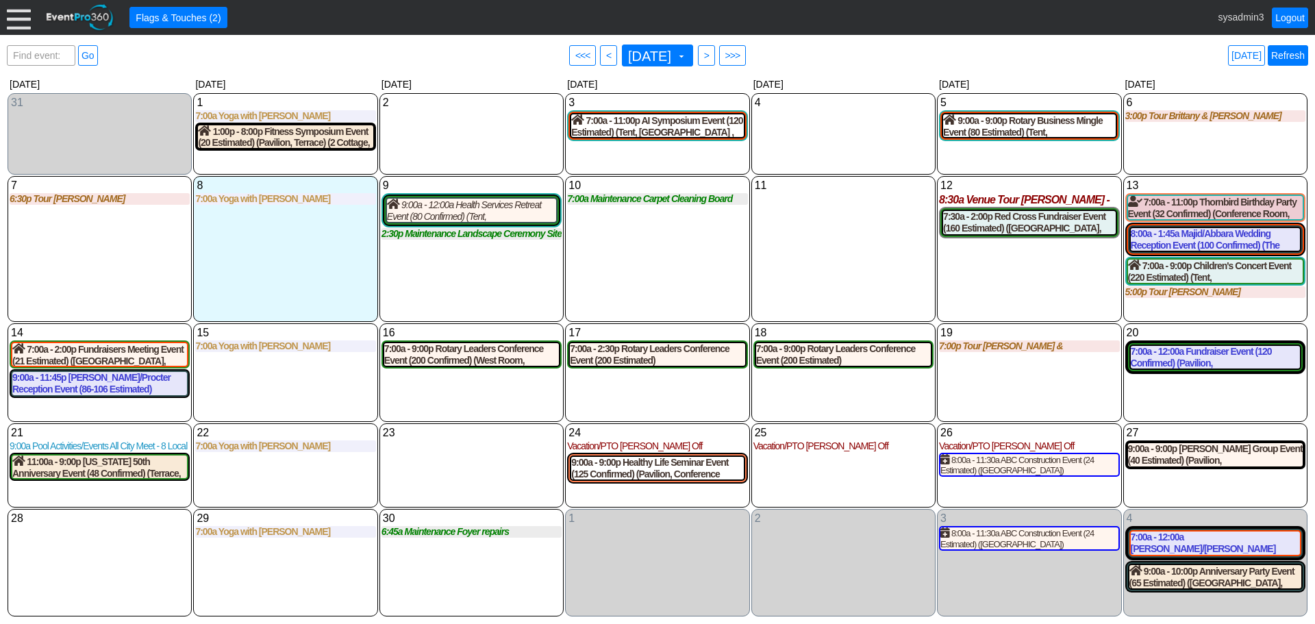
click at [1284, 55] on link "Refresh" at bounding box center [1287, 55] width 40 height 21
click at [508, 79] on div "Tuesday" at bounding box center [472, 84] width 186 height 16
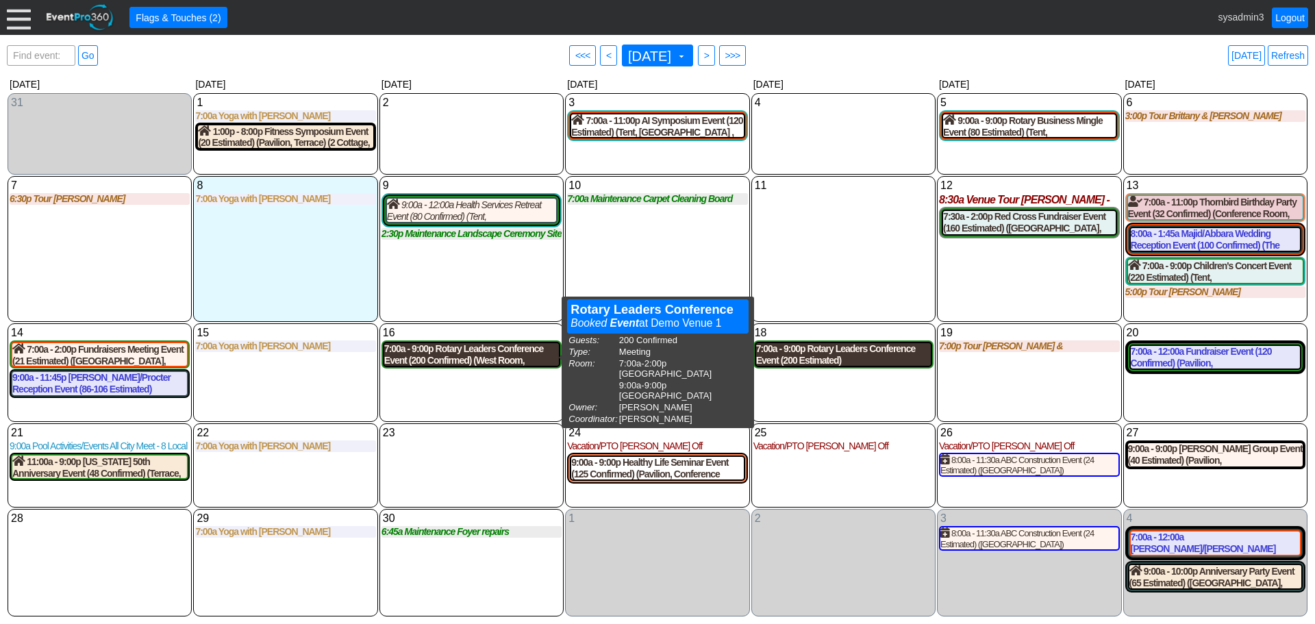
click at [484, 355] on div "7:00a - 9:00p Rotary Leaders Conference Event (200 Confirmed) (West Room, Grand…" at bounding box center [471, 354] width 175 height 23
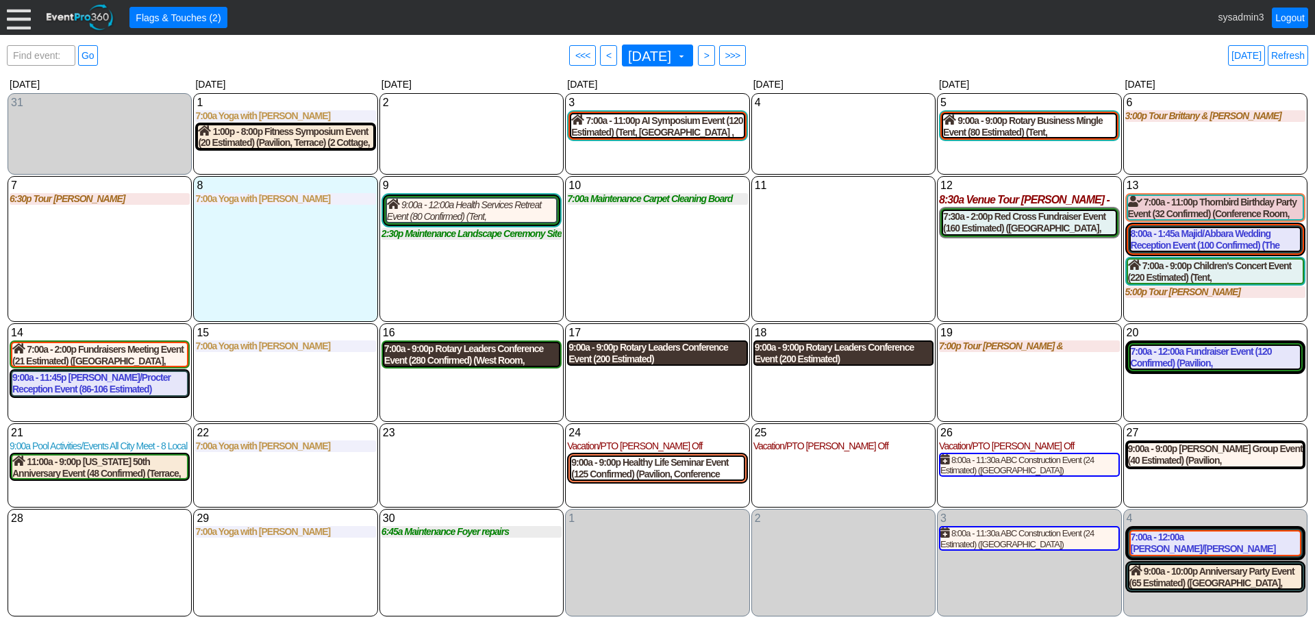
click at [480, 351] on div "7:00a - 9:00p Rotary Leaders Conference Event (280 Confirmed) (West Room, Grand…" at bounding box center [471, 354] width 175 height 23
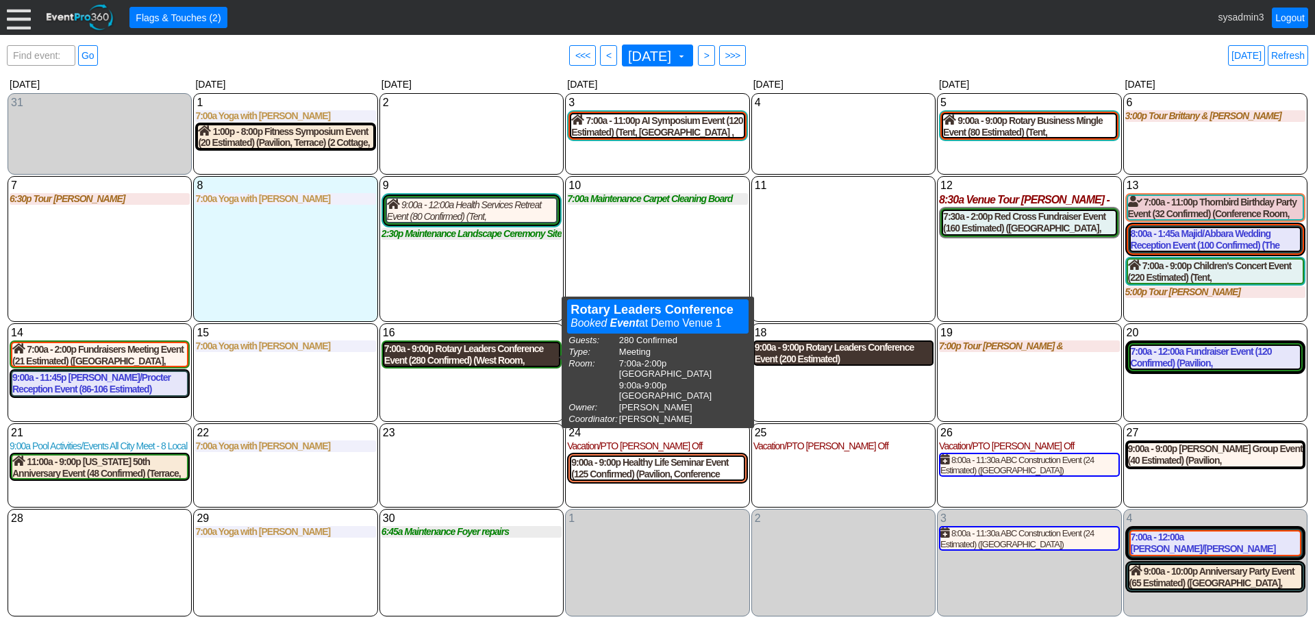
click at [464, 357] on div "7:00a - 9:00p Rotary Leaders Conference Event (280 Confirmed) (West Room, Grand…" at bounding box center [471, 354] width 175 height 23
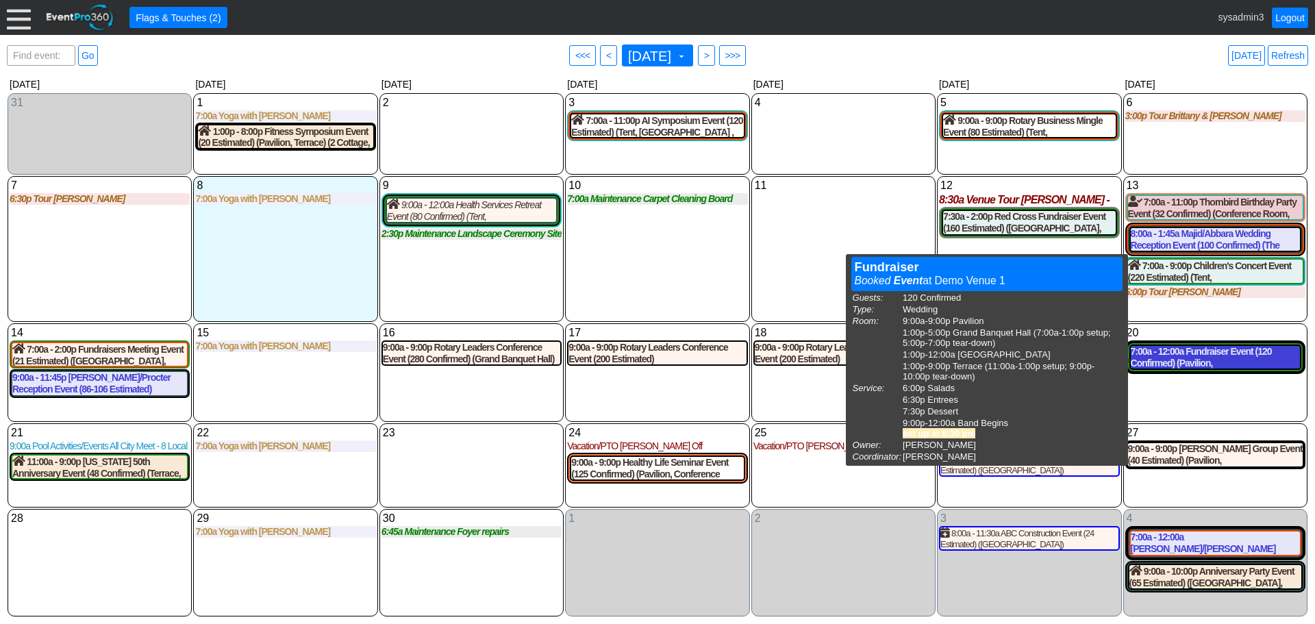
click at [1195, 358] on div "7:00a - 12:00a Fundraiser Event (120 Confirmed) (Pavilion, Grand Banquet Hall, …" at bounding box center [1214, 357] width 169 height 23
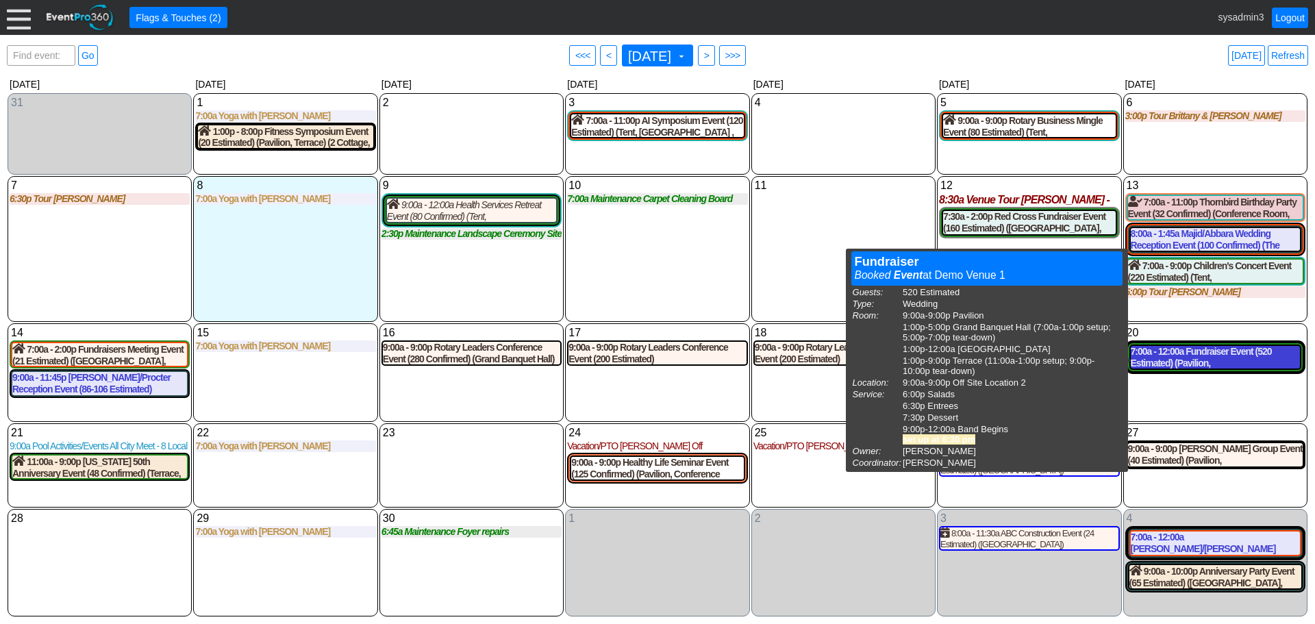
click at [1179, 360] on div "7:00a - 12:00a Fundraiser Event (520 Estimated) (Pavilion, Grand Banquet Hall, …" at bounding box center [1214, 357] width 169 height 23
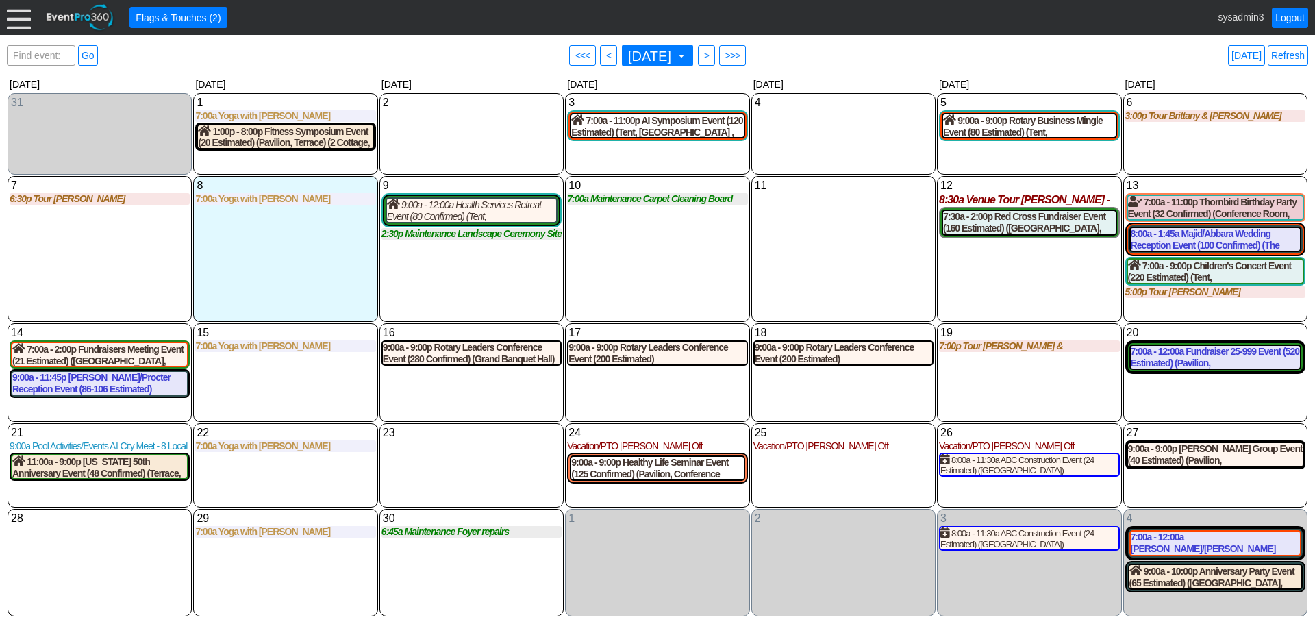
click at [25, 29] on div at bounding box center [19, 17] width 24 height 24
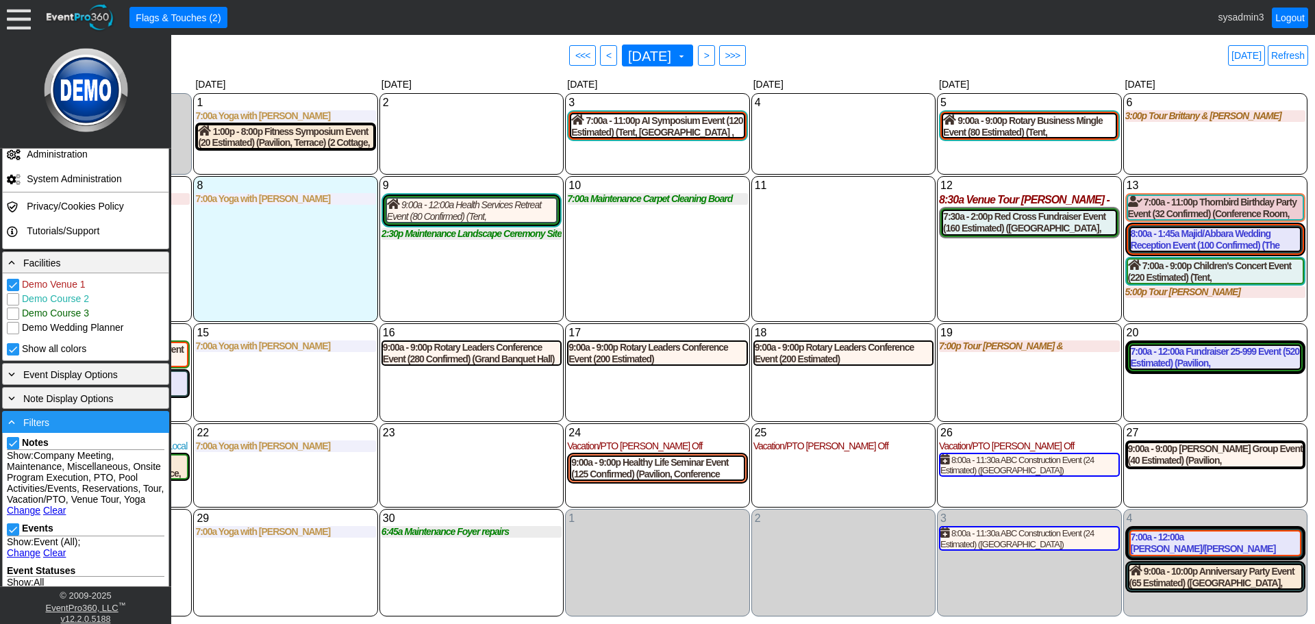
scroll to position [164, 0]
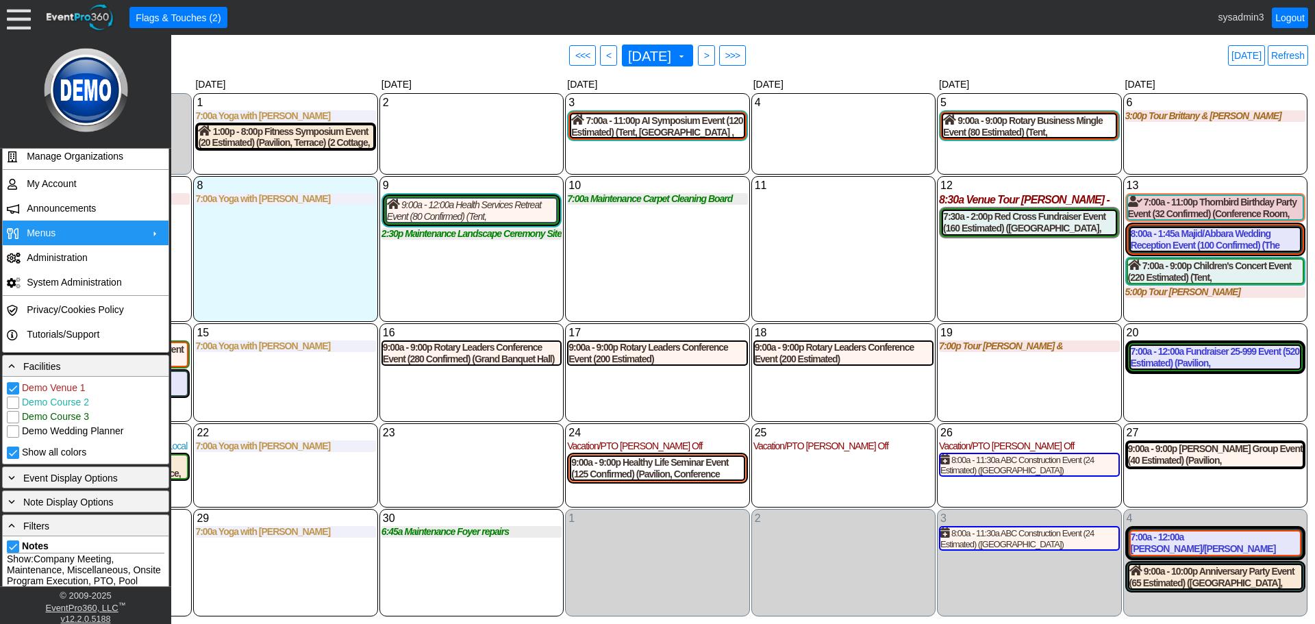
click at [68, 236] on td "Menus" at bounding box center [82, 232] width 123 height 25
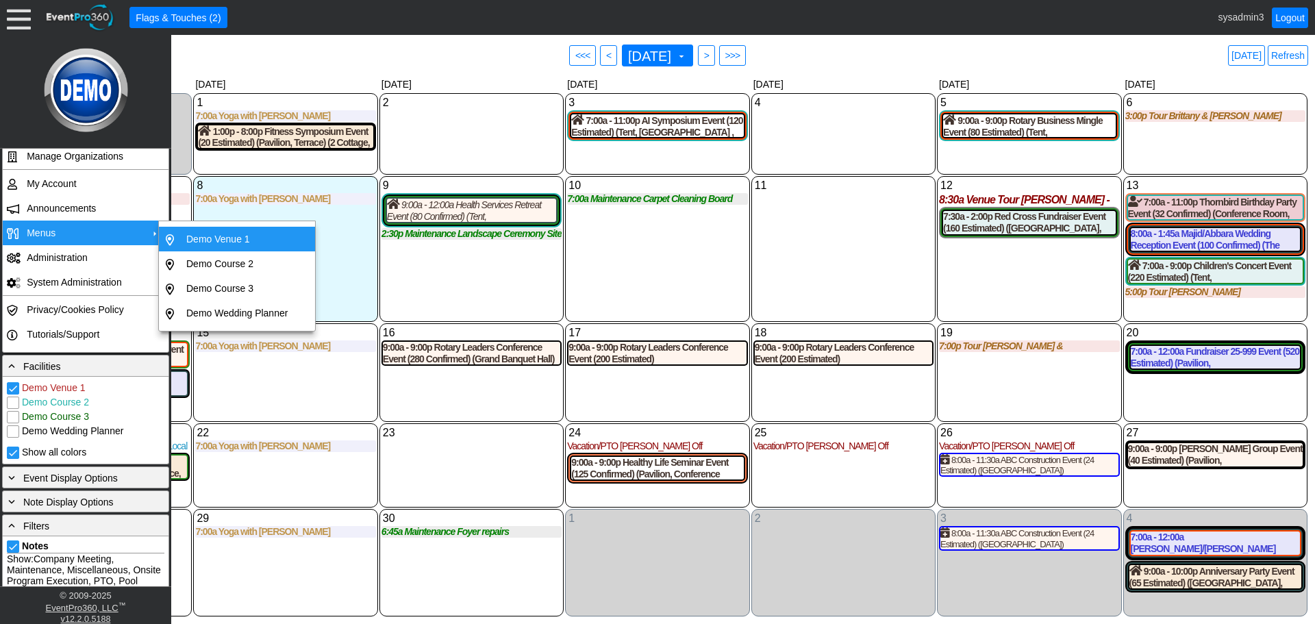
click at [213, 237] on td "Demo Venue 1" at bounding box center [237, 239] width 112 height 25
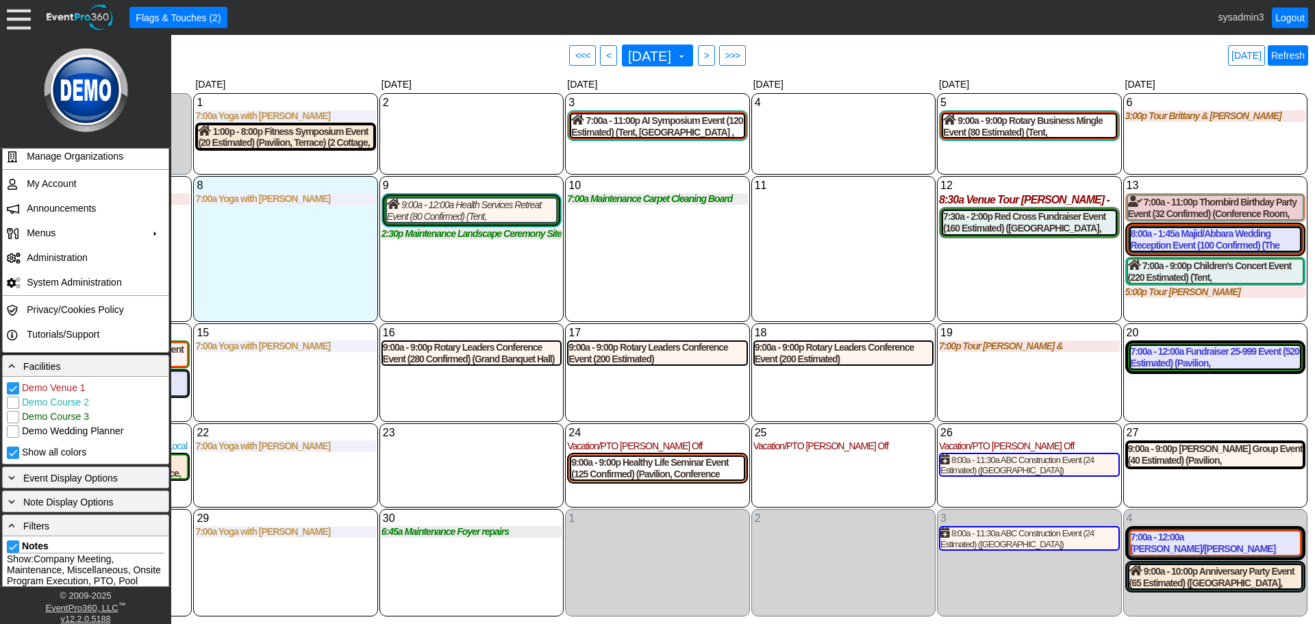
click at [1297, 55] on link "Refresh" at bounding box center [1287, 55] width 40 height 21
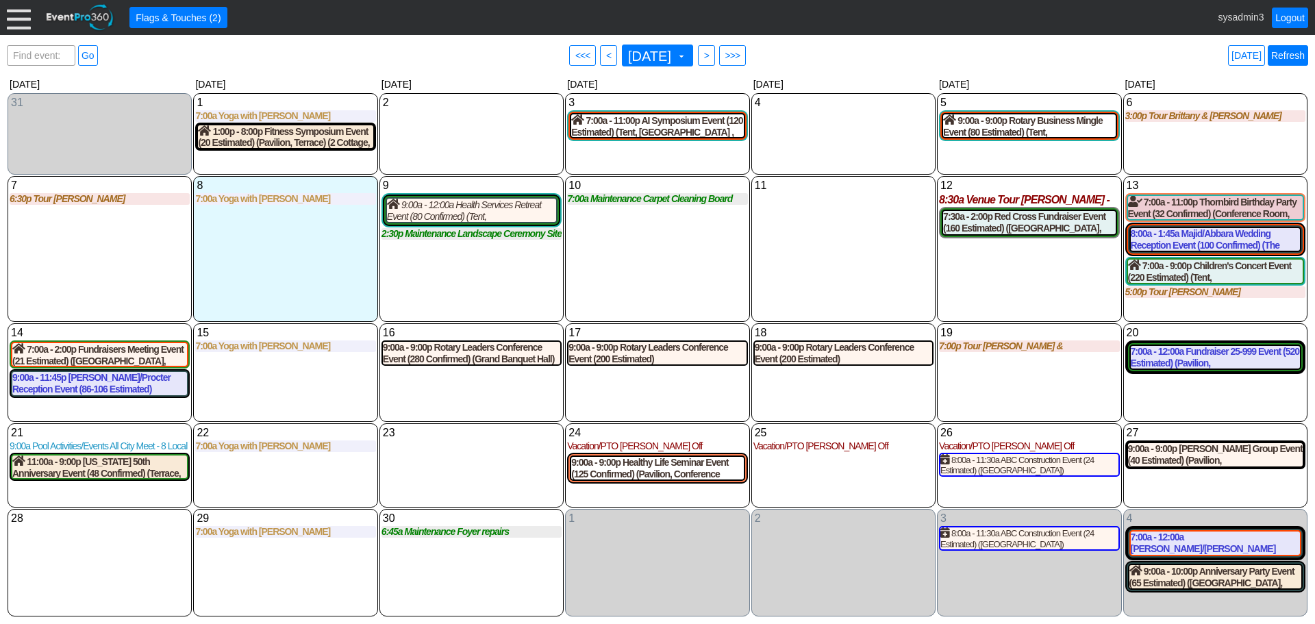
click at [1286, 52] on link "Refresh" at bounding box center [1287, 55] width 40 height 21
click at [1189, 362] on div "7:00a - 12:00a Fundraiser 25-999 Event (520 Estimated) (Pavilion, Grand Banquet…" at bounding box center [1214, 357] width 169 height 23
click at [1201, 462] on div "9:00a - 9:00p Sheridan Charity Group Event (40 Estimated) (Pavilion, The Grand …" at bounding box center [1215, 454] width 175 height 23
click at [1182, 357] on div "7:00a - 12:00a Fundraiser 25-999 Event (520 Estimated) (Pavilion, Grand Banquet…" at bounding box center [1214, 357] width 169 height 23
click at [1283, 53] on link "Refresh" at bounding box center [1287, 55] width 40 height 21
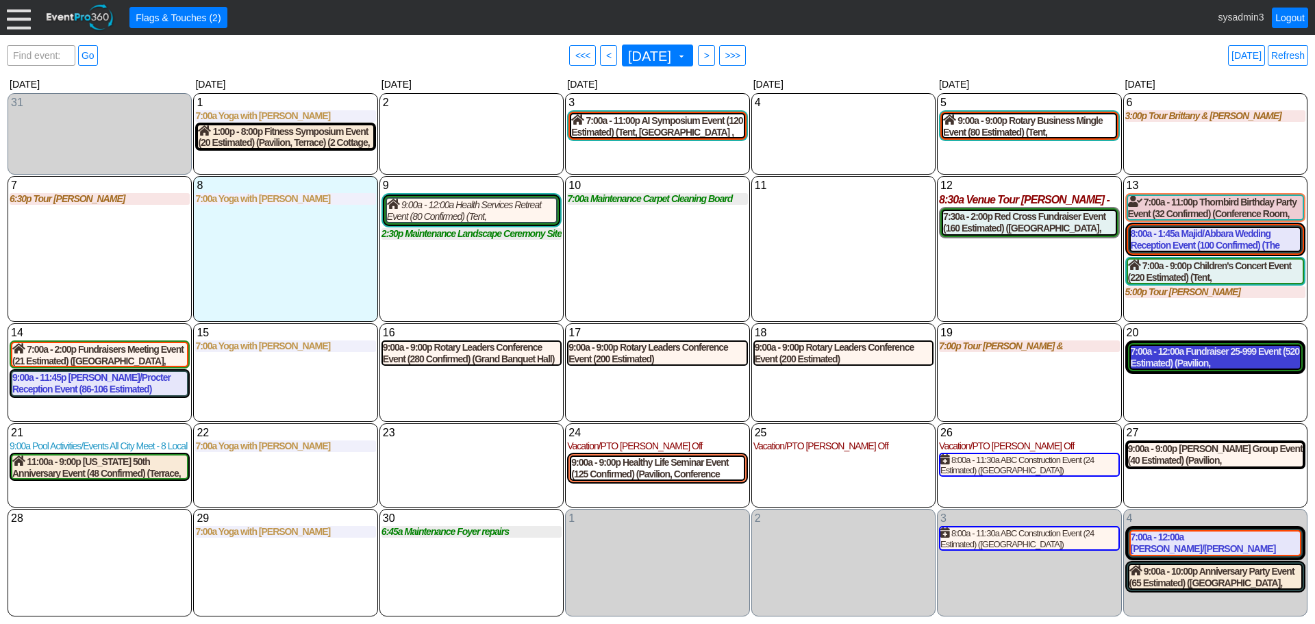
click at [1217, 364] on div "7:00a - 12:00a Fundraiser 25-999 Event (520 Estimated) (Pavilion, Grand Banquet…" at bounding box center [1214, 357] width 169 height 23
click at [1224, 358] on div "7:00a - 12:00a Fundraiser 25-999 Event (520 Estimated) (Pavilion, Grand Banquet…" at bounding box center [1214, 357] width 169 height 23
click at [1283, 55] on link "Refresh" at bounding box center [1287, 55] width 40 height 21
click at [12, 15] on div at bounding box center [19, 17] width 24 height 24
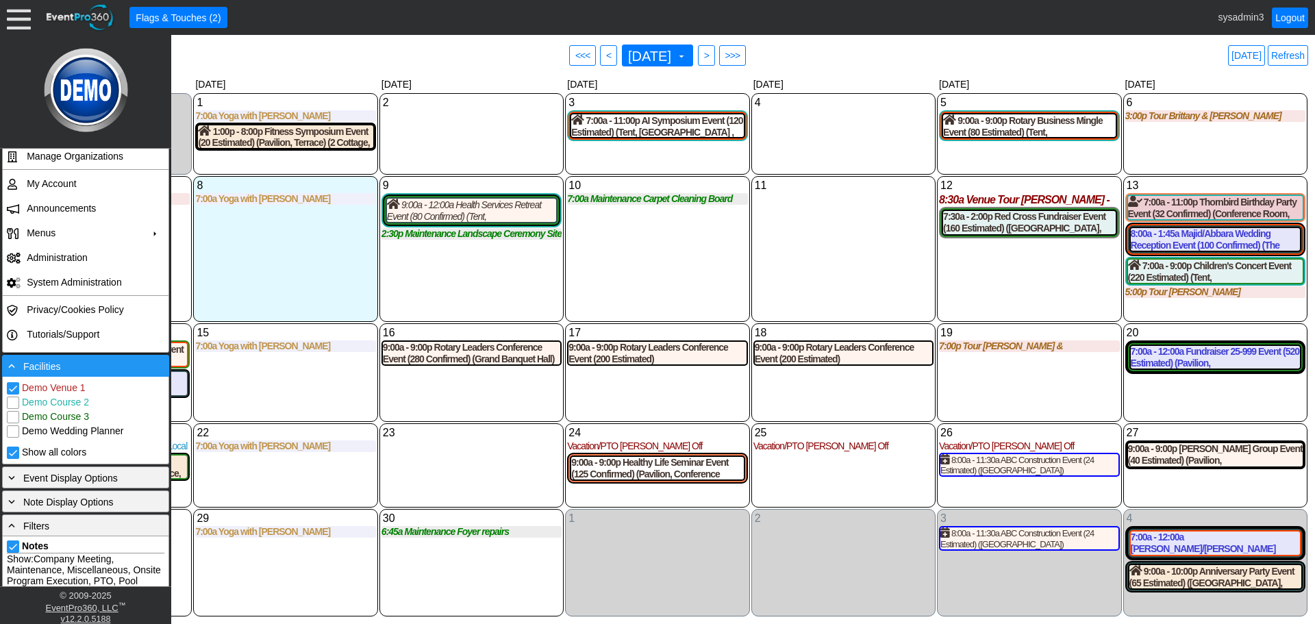
click at [71, 372] on div "- Facilities" at bounding box center [85, 365] width 160 height 15
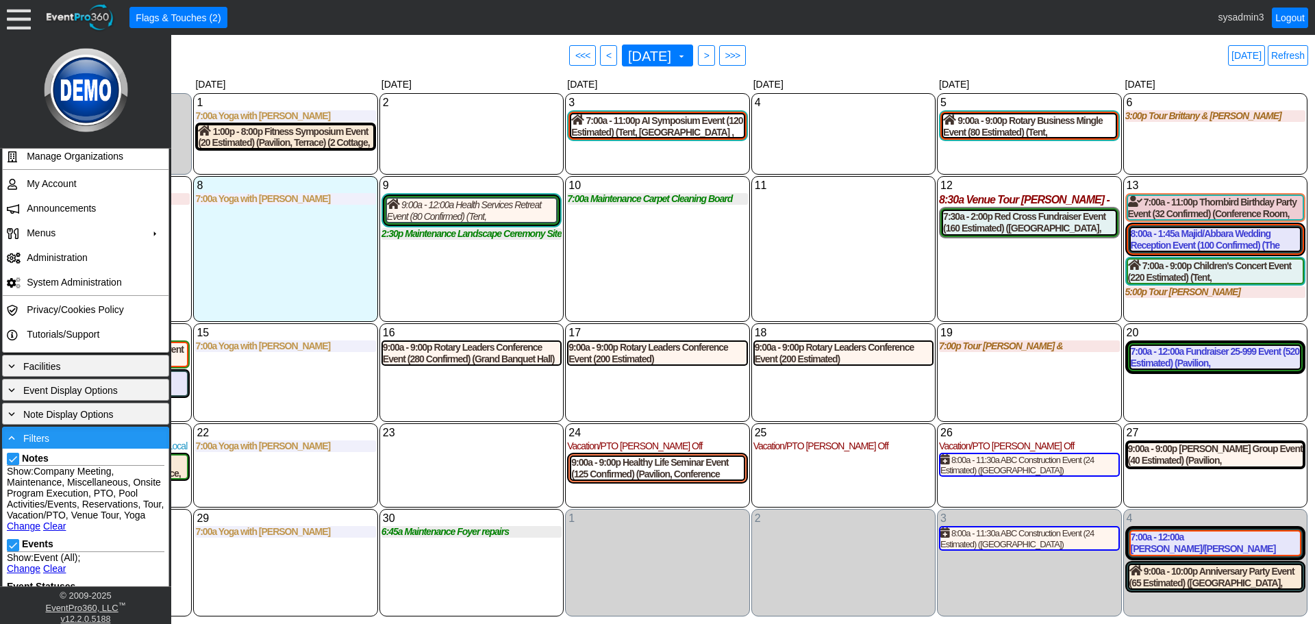
click at [73, 437] on div "- Filters" at bounding box center [85, 437] width 160 height 15
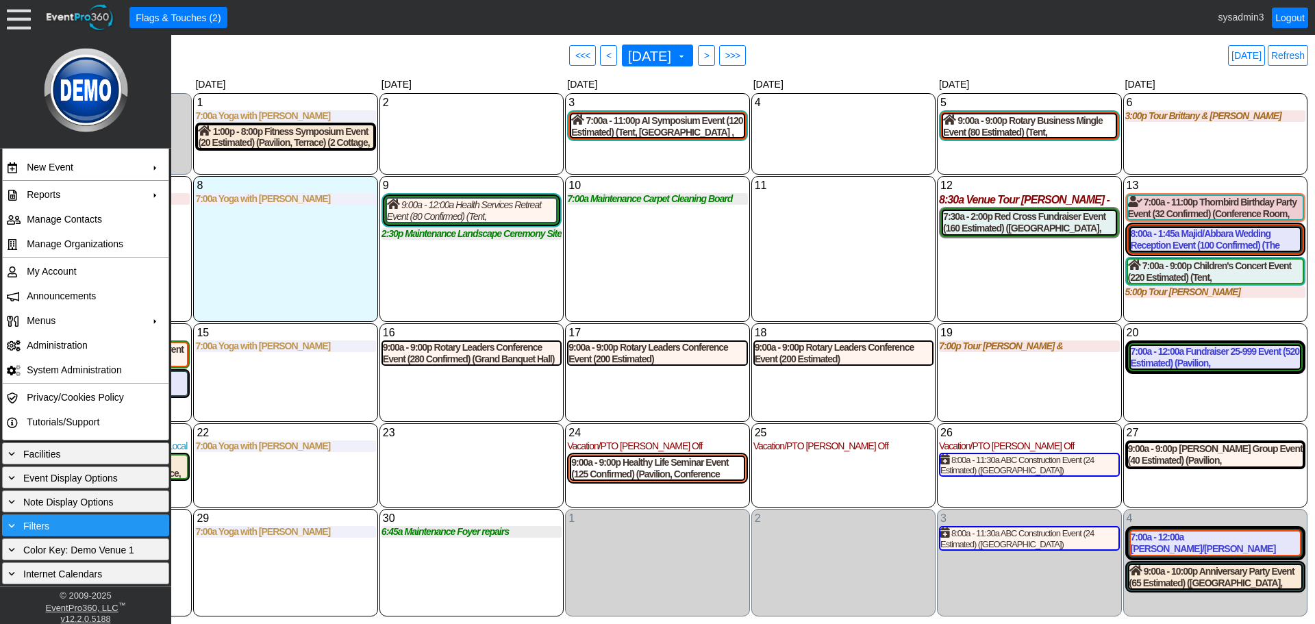
scroll to position [76, 0]
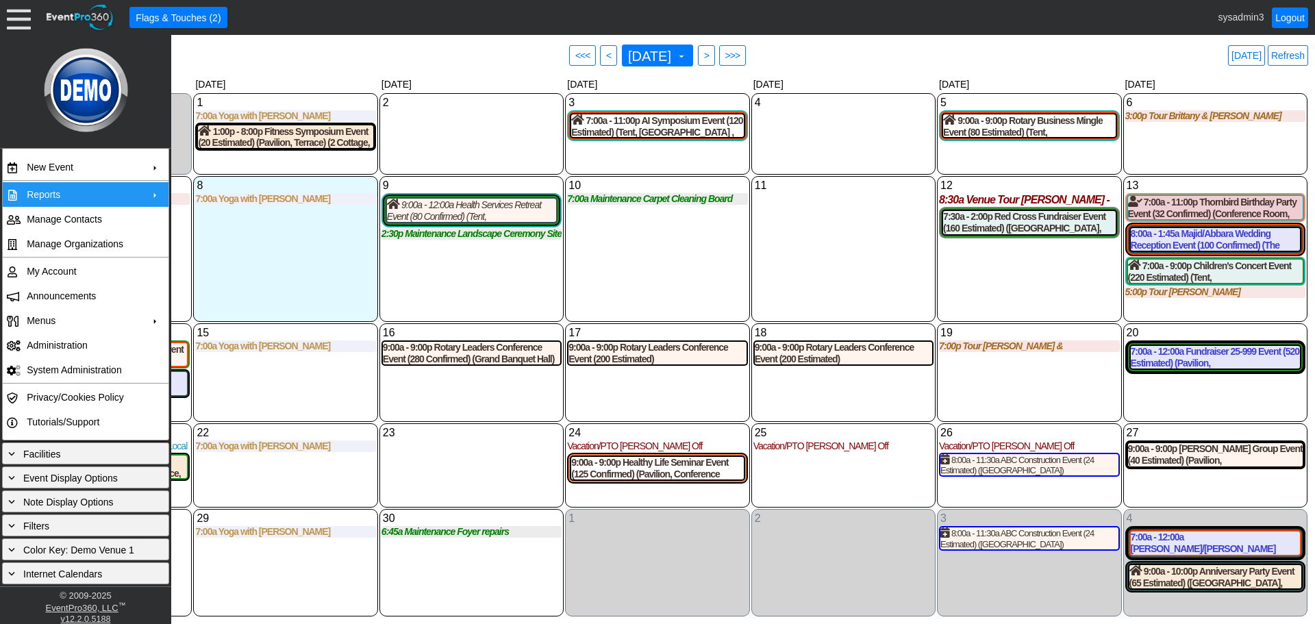
click at [68, 197] on td "Reports" at bounding box center [82, 194] width 123 height 25
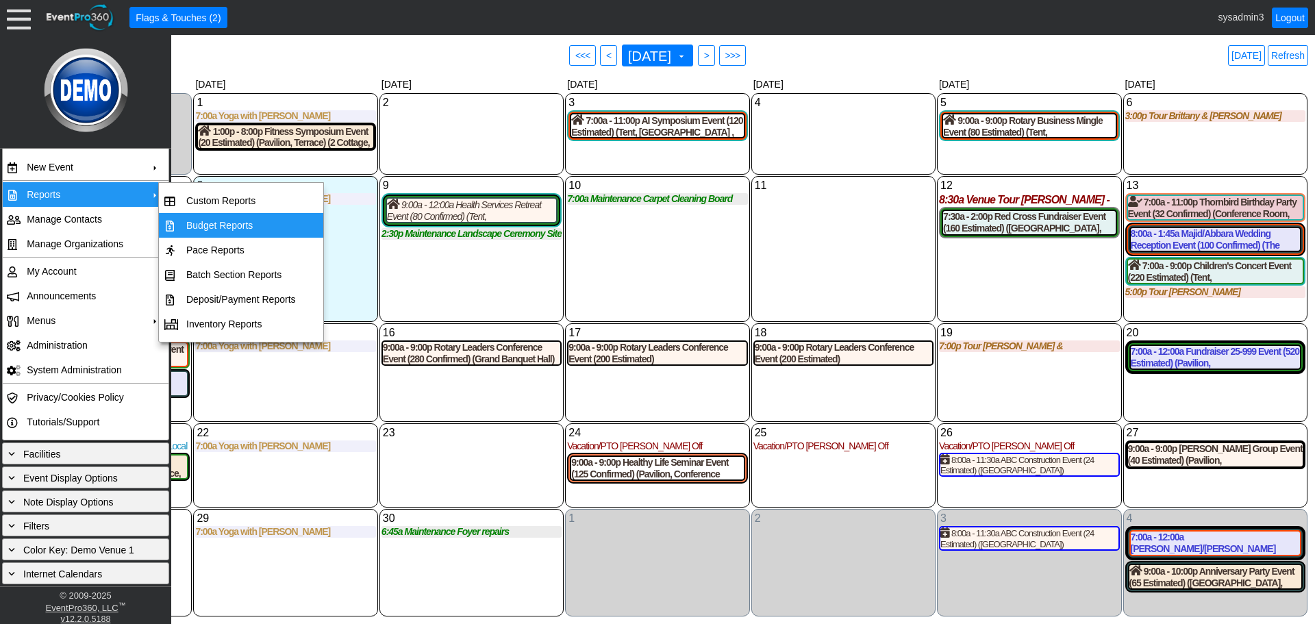
click at [231, 227] on td "Budget Reports" at bounding box center [241, 225] width 121 height 25
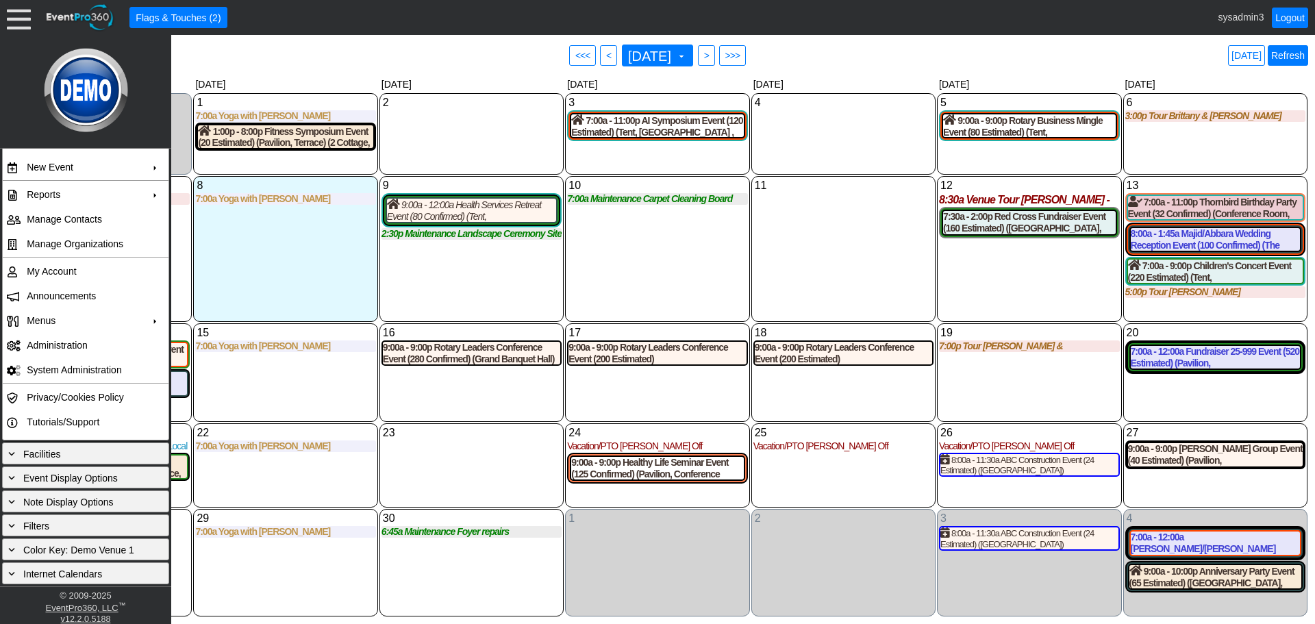
click at [1280, 54] on link "Refresh" at bounding box center [1287, 55] width 40 height 21
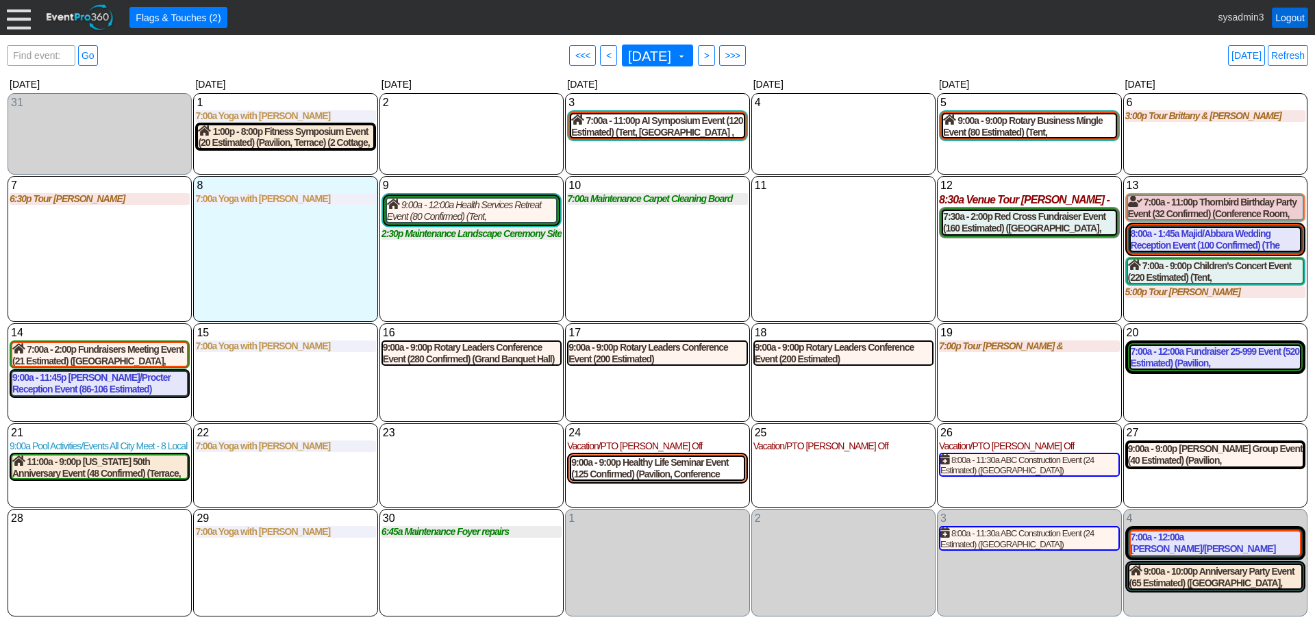
click at [1285, 16] on link "Logout" at bounding box center [1289, 18] width 36 height 21
click at [1284, 14] on link "Logout" at bounding box center [1289, 18] width 36 height 21
click at [1294, 56] on link "Refresh" at bounding box center [1287, 55] width 40 height 21
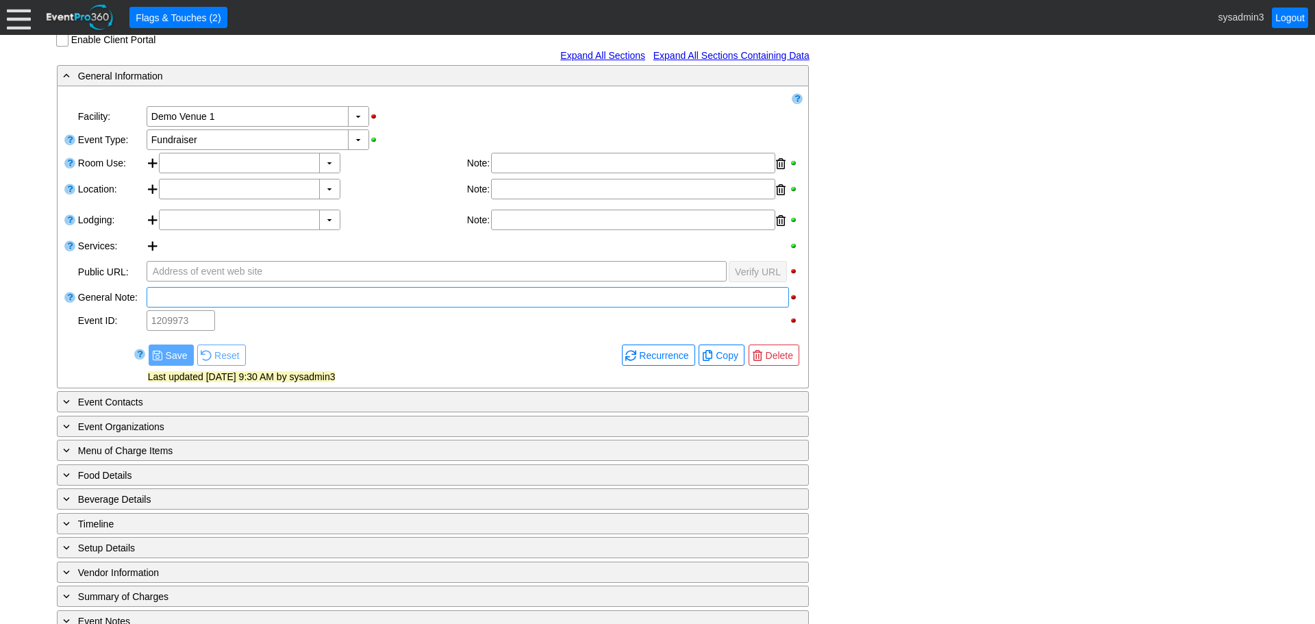
scroll to position [205, 0]
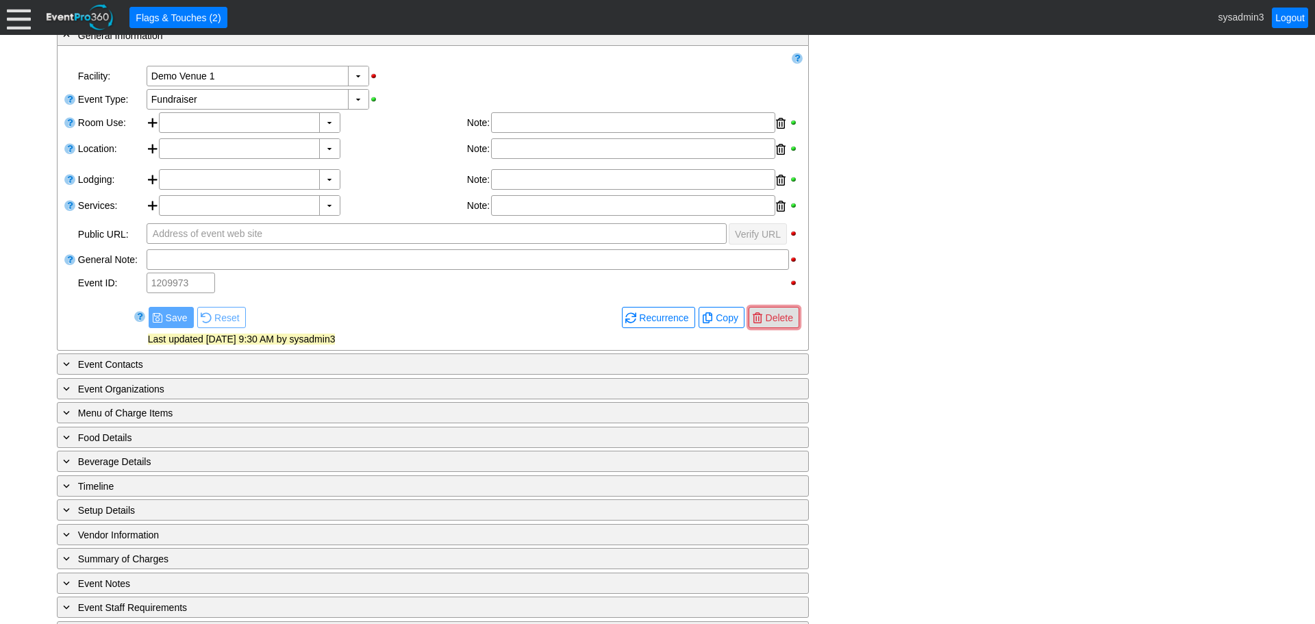
click at [769, 312] on span "Delete" at bounding box center [779, 318] width 33 height 14
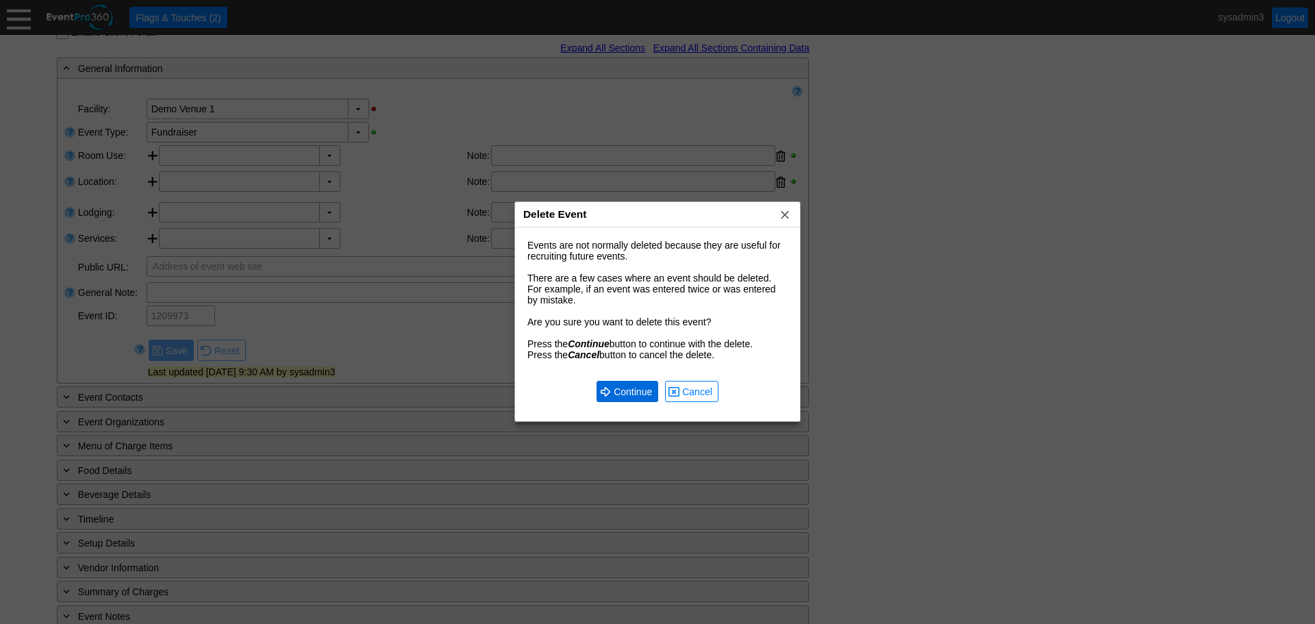
scroll to position [238, 0]
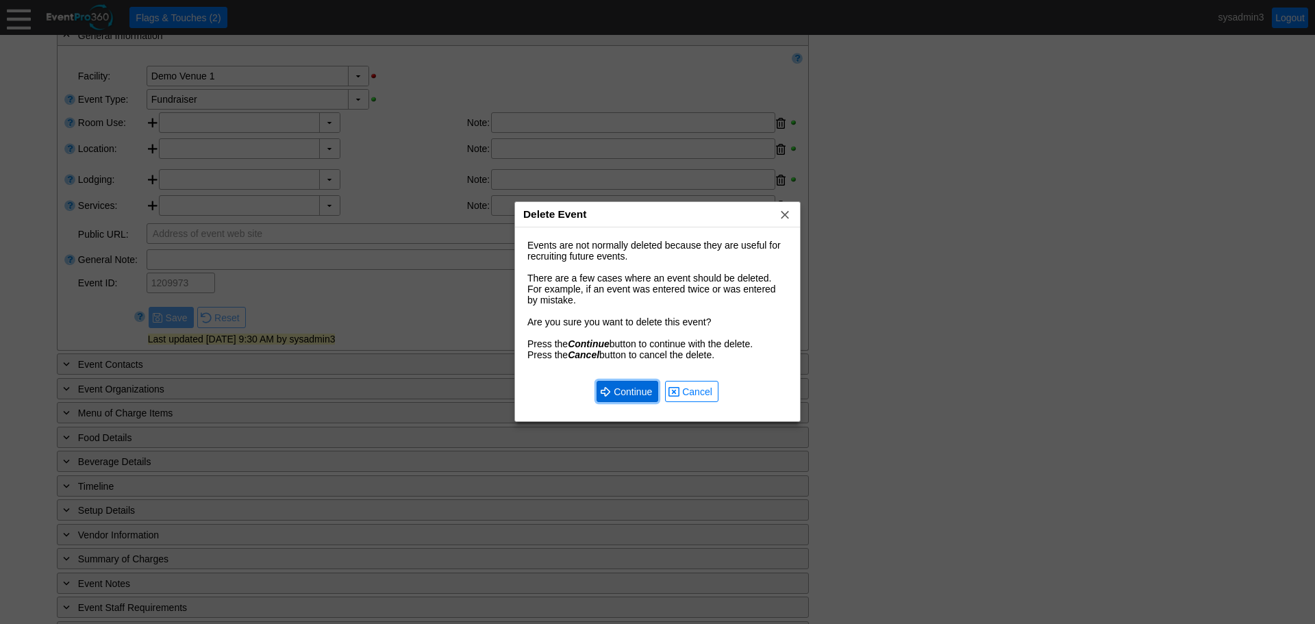
click at [630, 390] on span "Continue" at bounding box center [633, 392] width 44 height 14
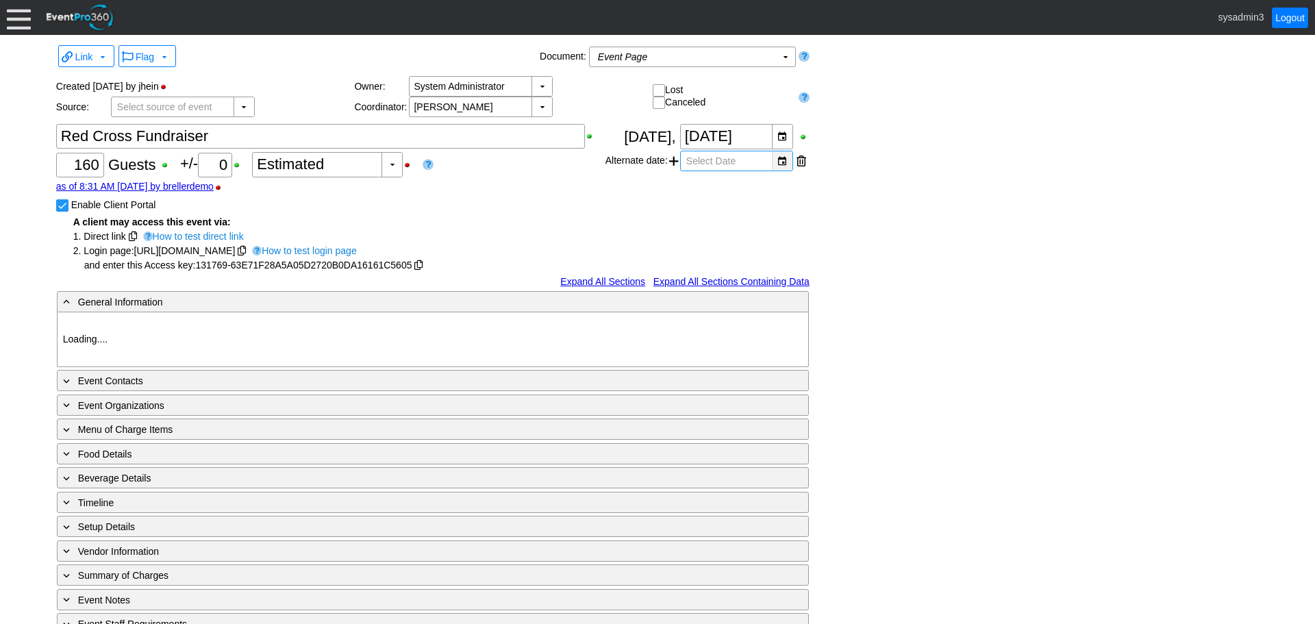
type input "Demo Venue 1"
type input "Fundraiser"
type input "131769"
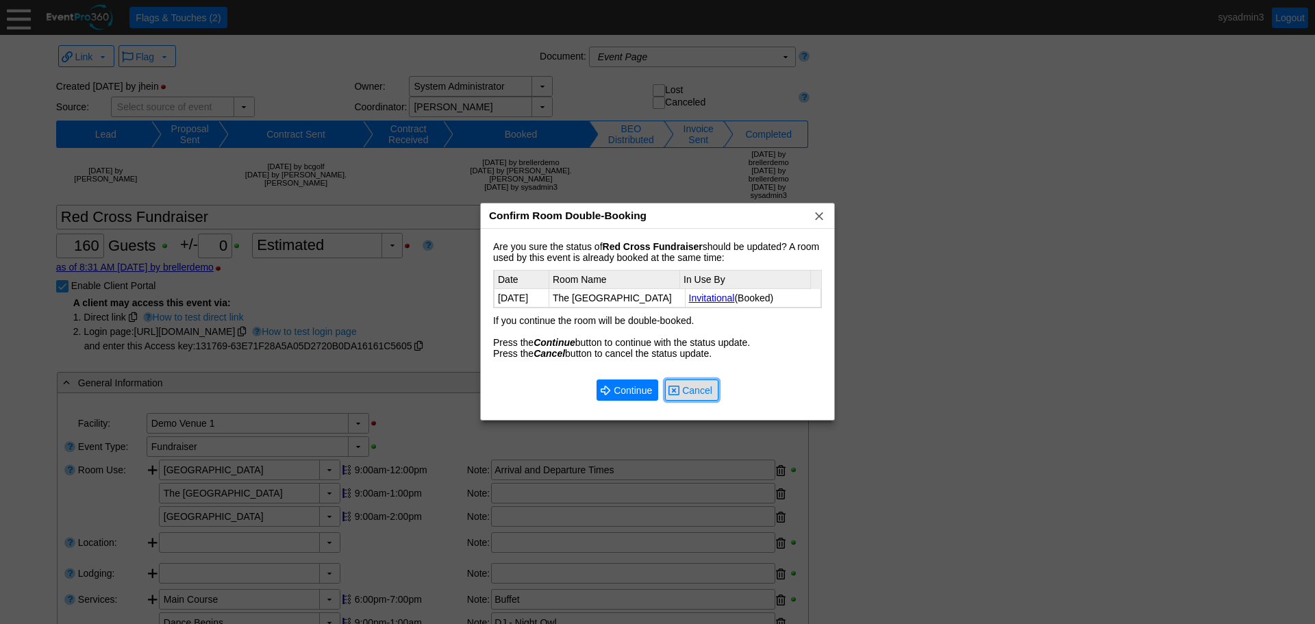
click at [707, 394] on span "Cancel" at bounding box center [697, 390] width 36 height 14
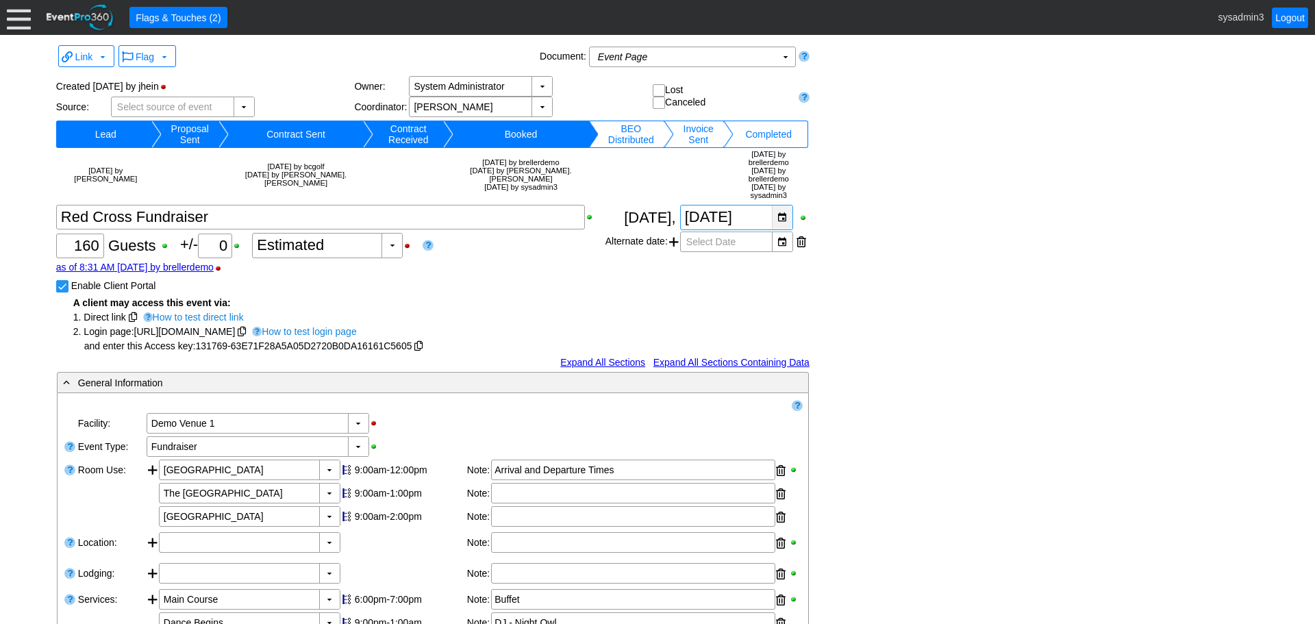
click at [787, 205] on div "▼" at bounding box center [782, 217] width 21 height 24
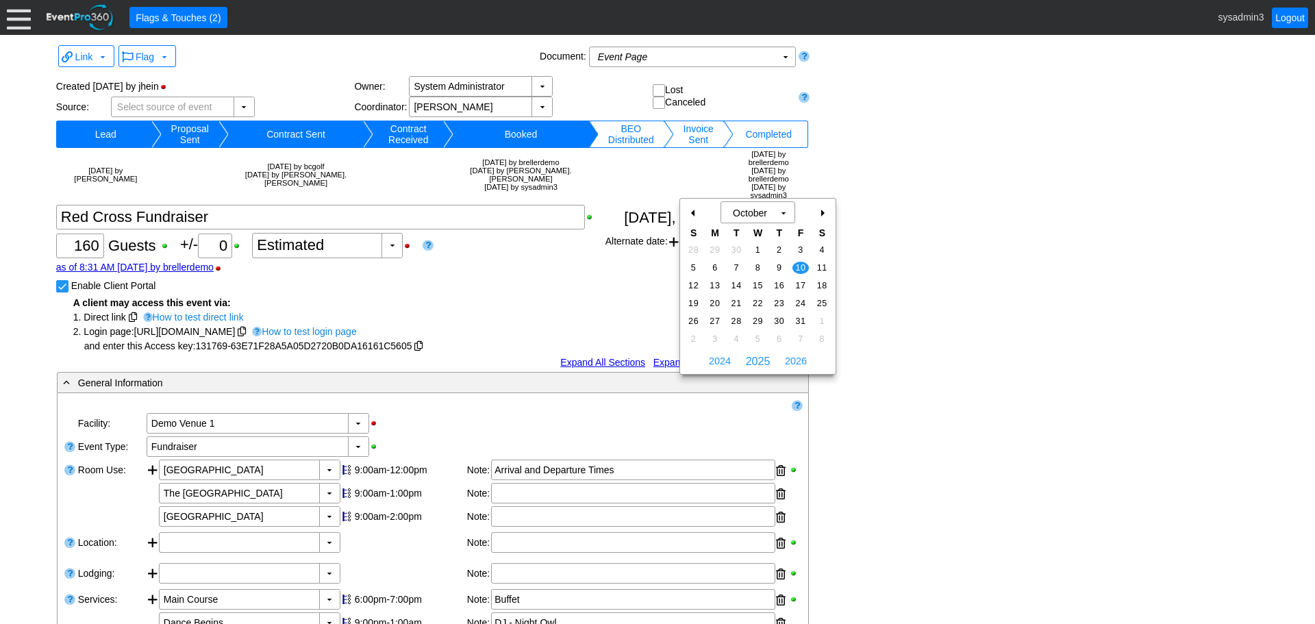
click at [691, 212] on div "-" at bounding box center [694, 212] width 22 height 23
click at [800, 264] on span "12" at bounding box center [800, 268] width 16 height 12
type input "9/12/2025"
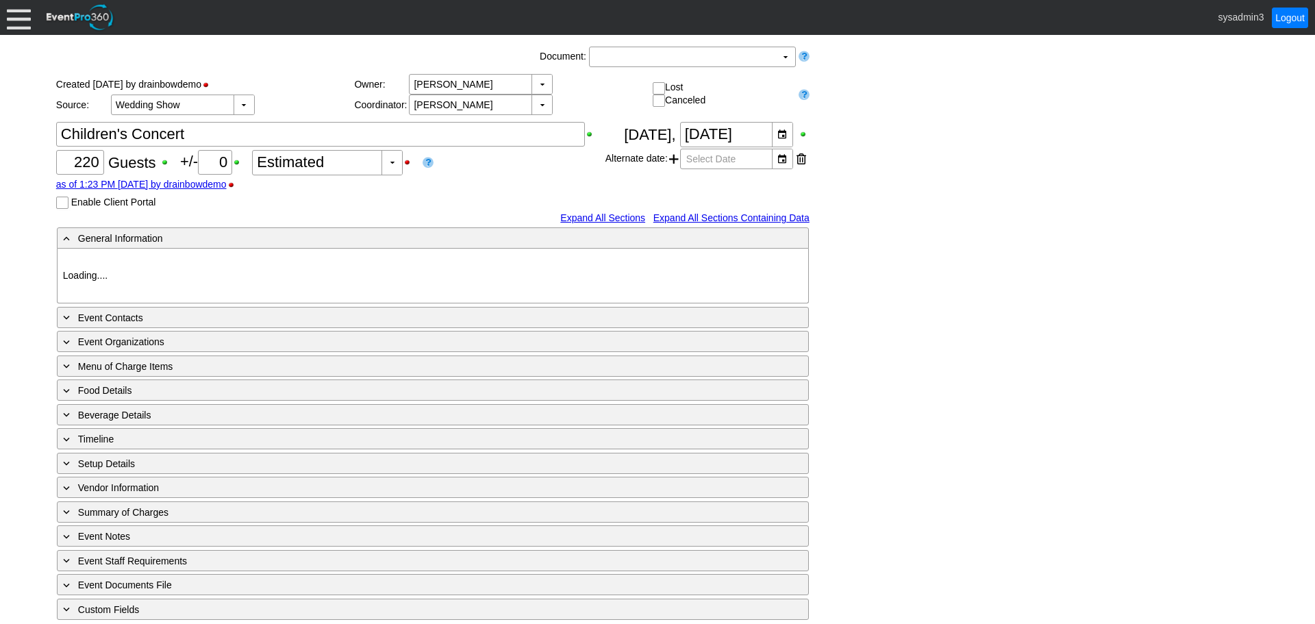
type input "Demo Venue 1"
type input "Fundraiser"
type input "601772"
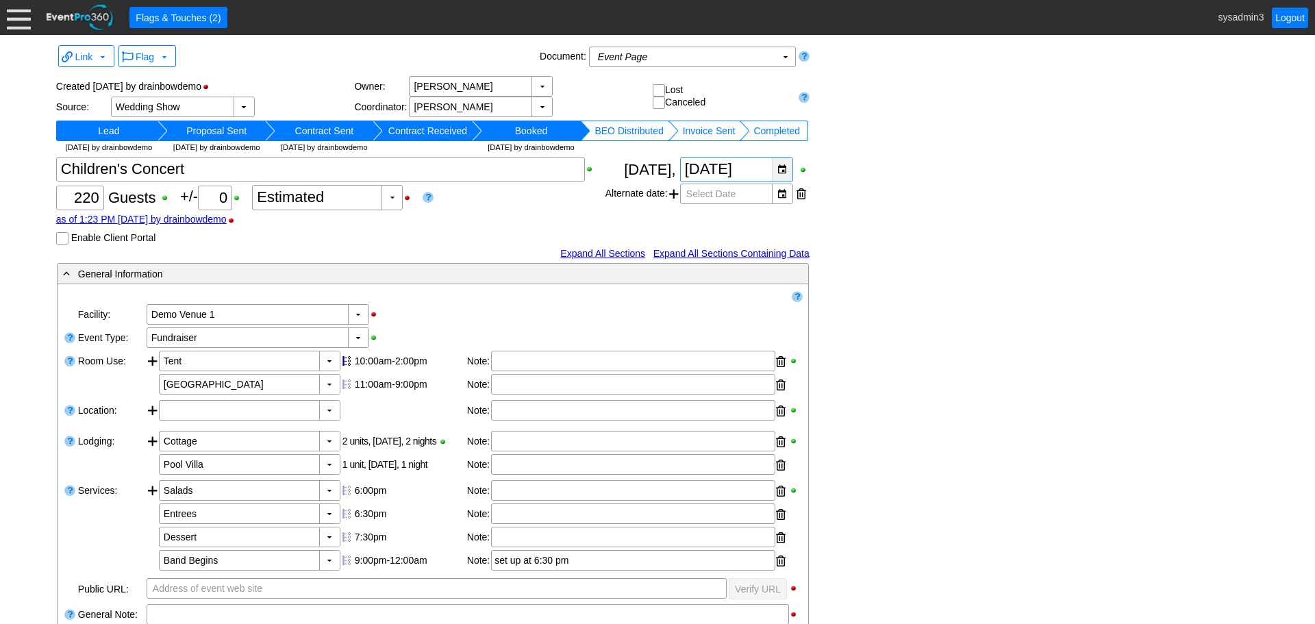
click at [783, 170] on div "▼" at bounding box center [782, 169] width 21 height 24
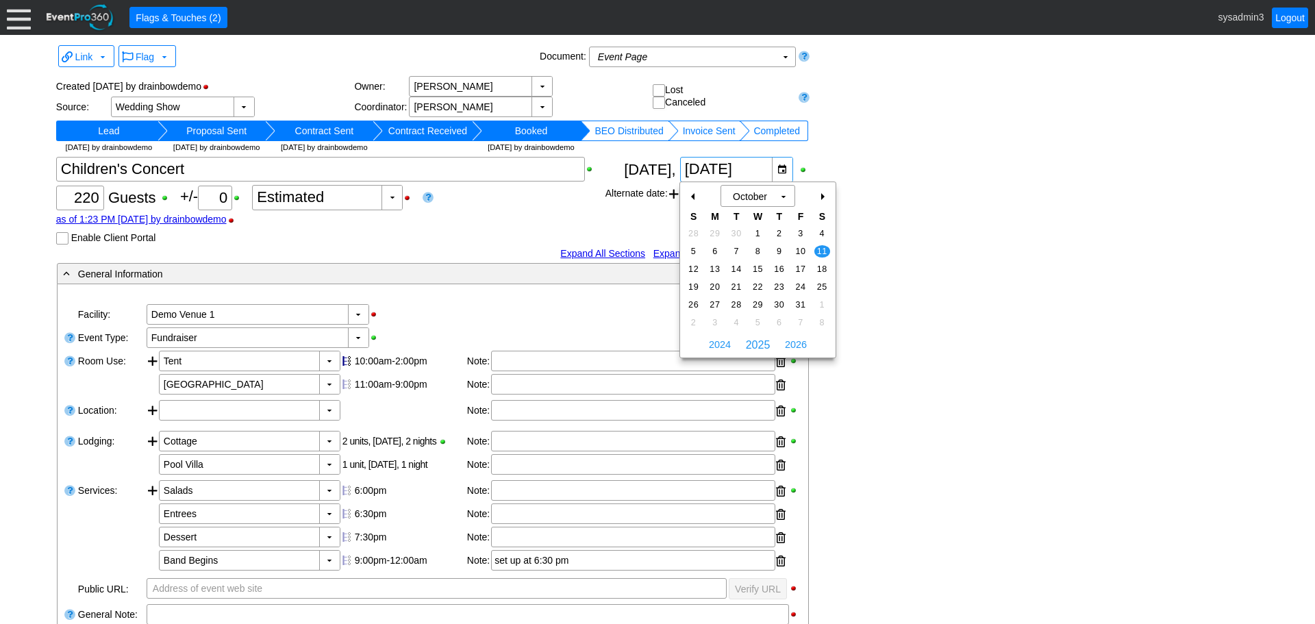
click at [687, 194] on div "-" at bounding box center [694, 196] width 22 height 23
click at [823, 248] on span "13" at bounding box center [822, 251] width 16 height 12
type input "9/13/2025"
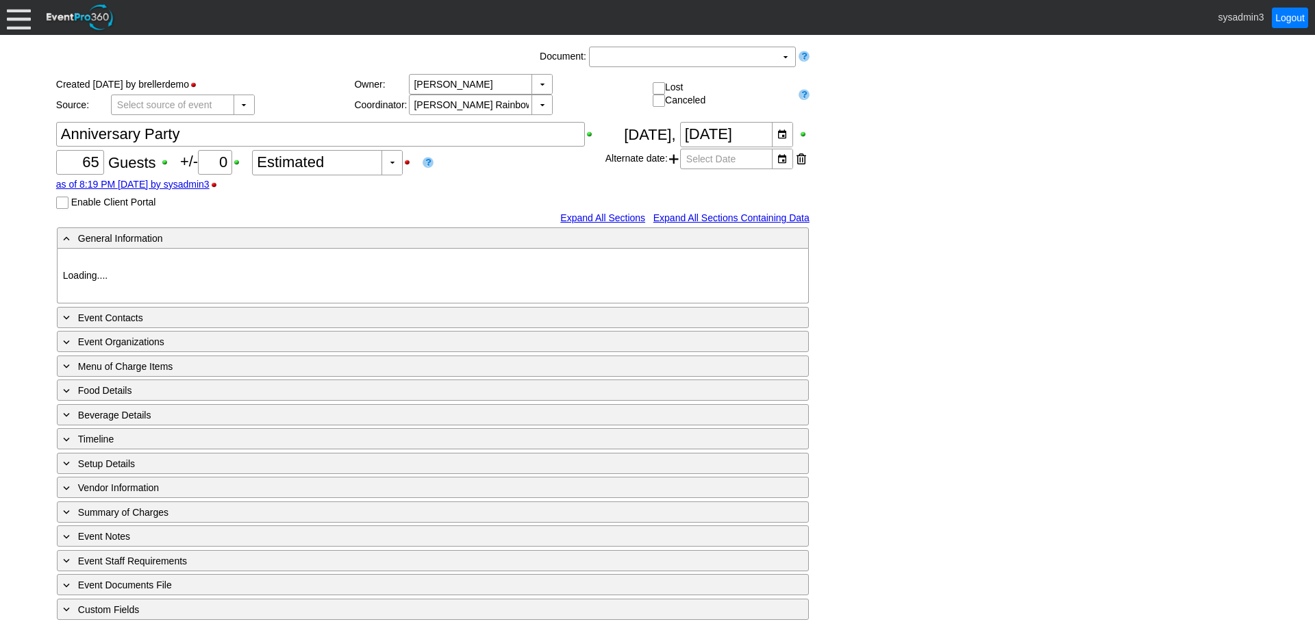
type input "Demo Venue 1"
type input "Anniversary Celebration"
type input "608389"
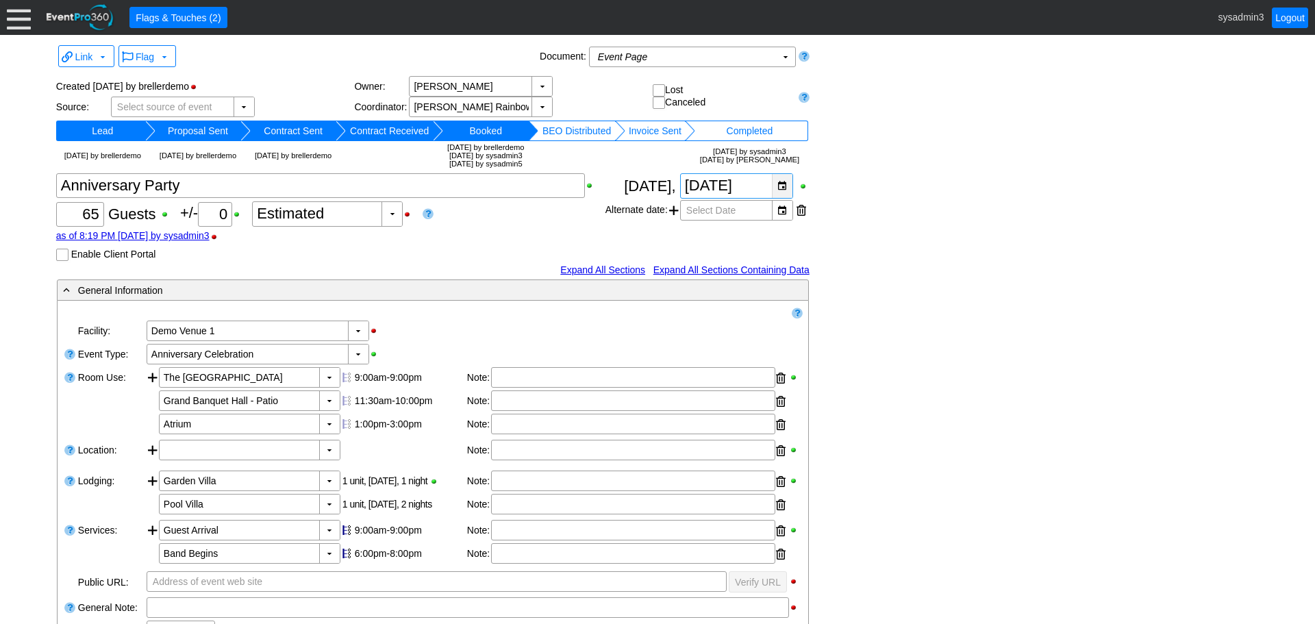
click at [783, 198] on div "▼" at bounding box center [782, 186] width 21 height 24
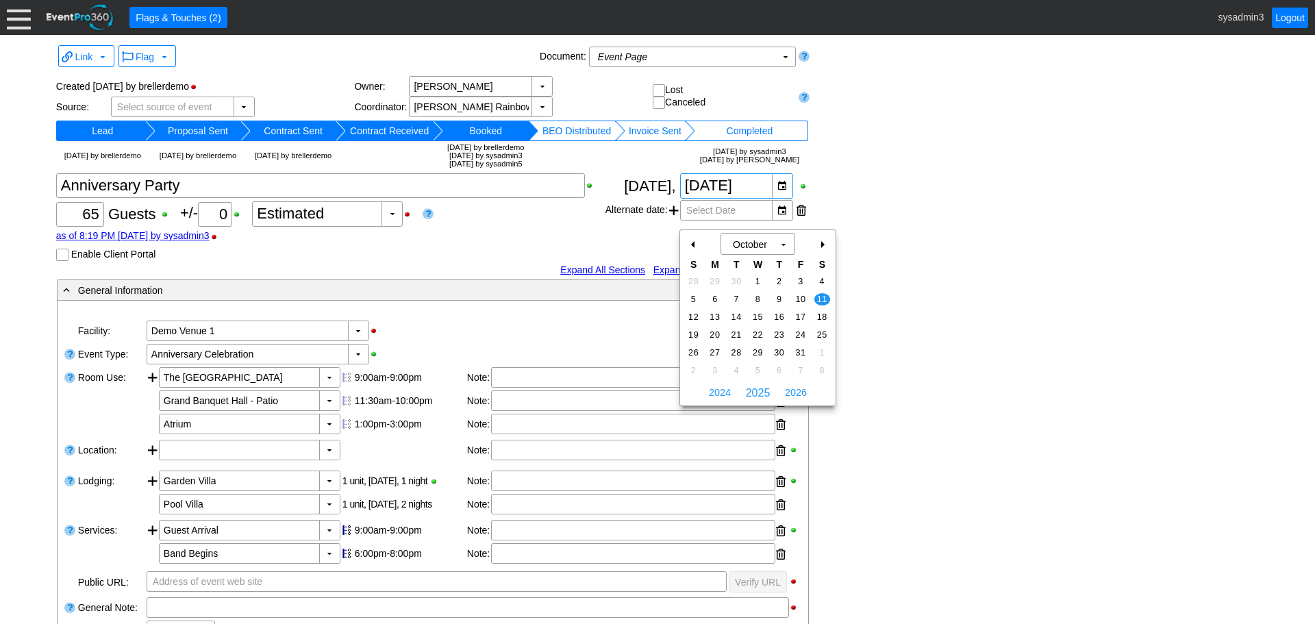
click at [694, 241] on div "-" at bounding box center [694, 244] width 22 height 23
click at [819, 295] on span "13" at bounding box center [822, 299] width 16 height 12
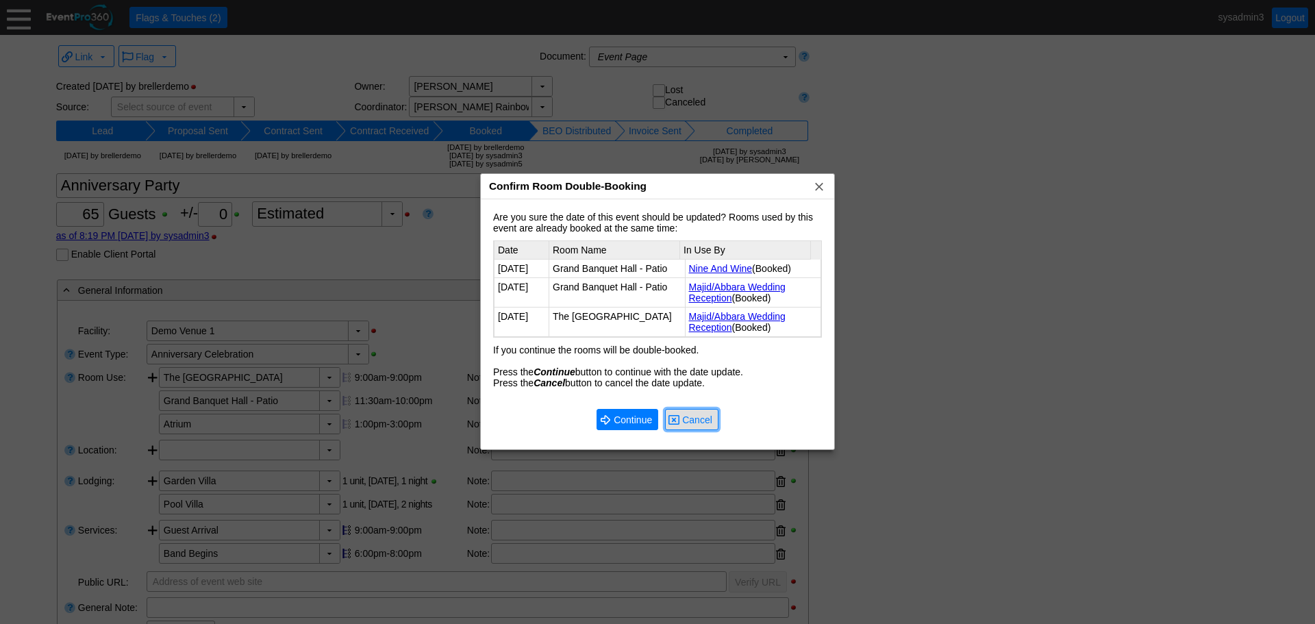
click at [699, 413] on span "Cancel" at bounding box center [697, 420] width 36 height 14
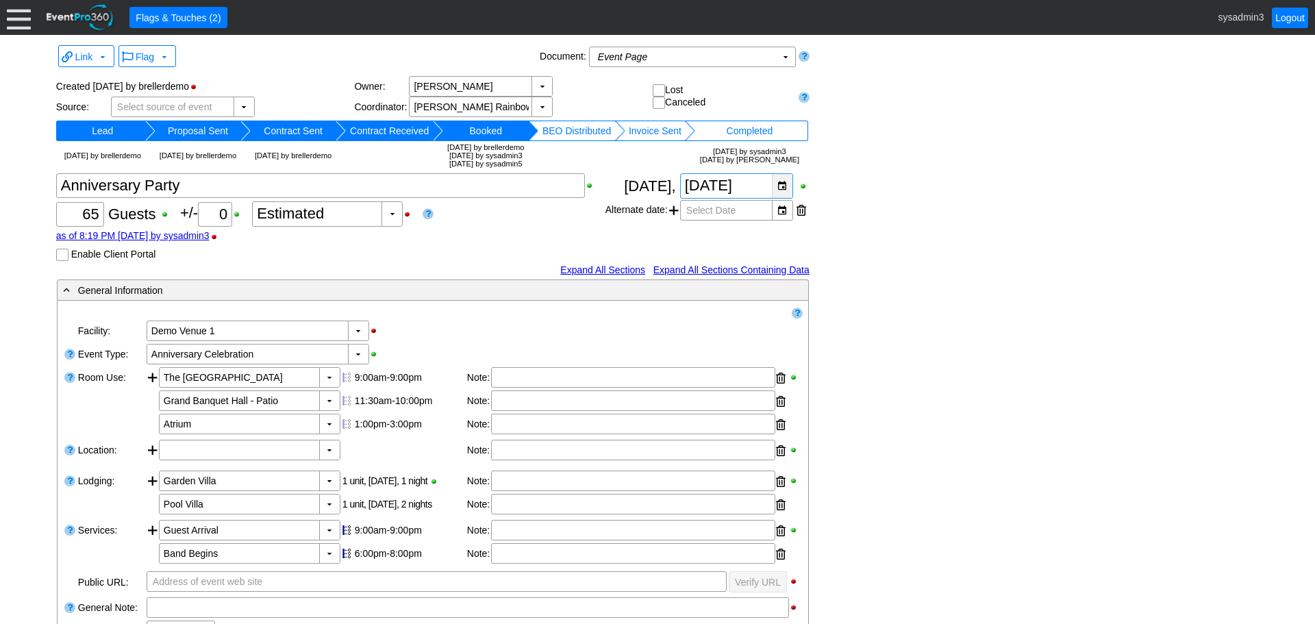
click at [781, 198] on div "▼" at bounding box center [782, 186] width 21 height 24
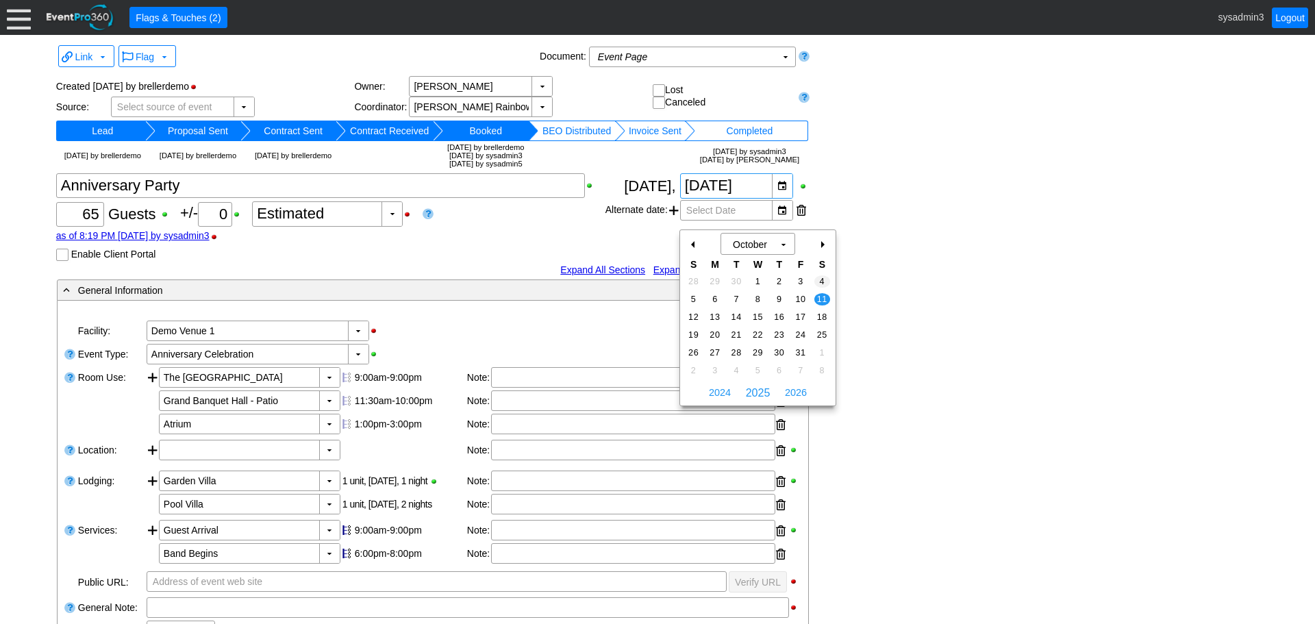
click at [821, 279] on span "4" at bounding box center [822, 281] width 16 height 12
type input "10/4/2025"
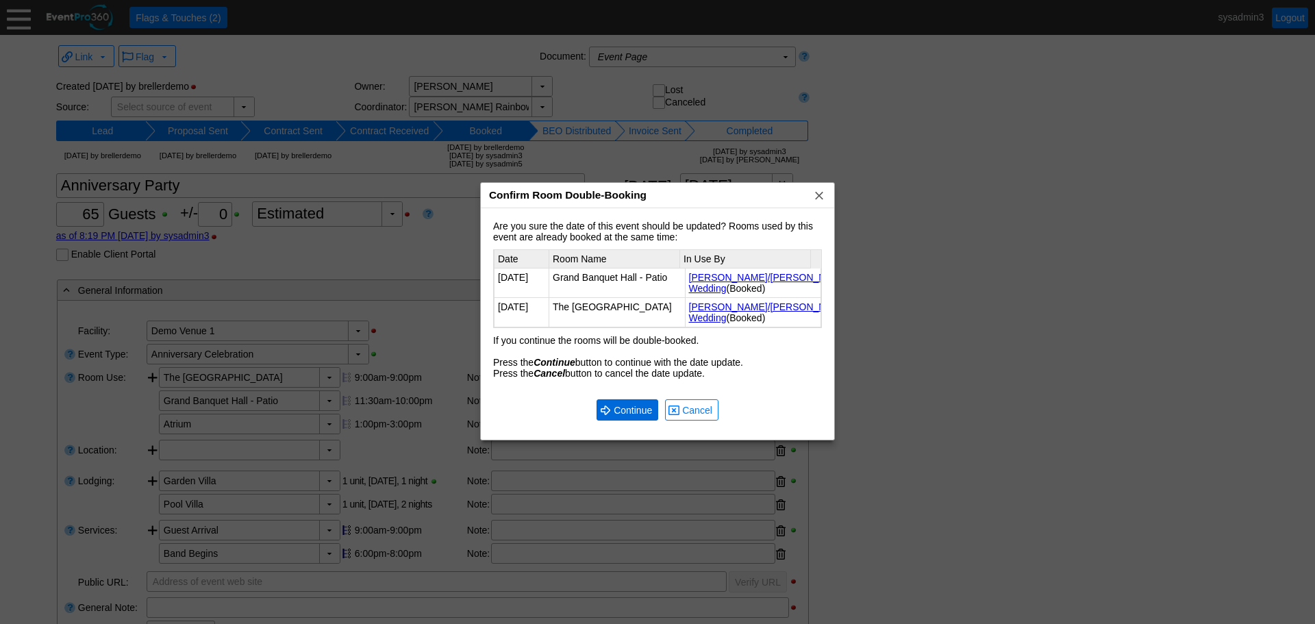
click at [643, 409] on span "Continue" at bounding box center [633, 410] width 44 height 14
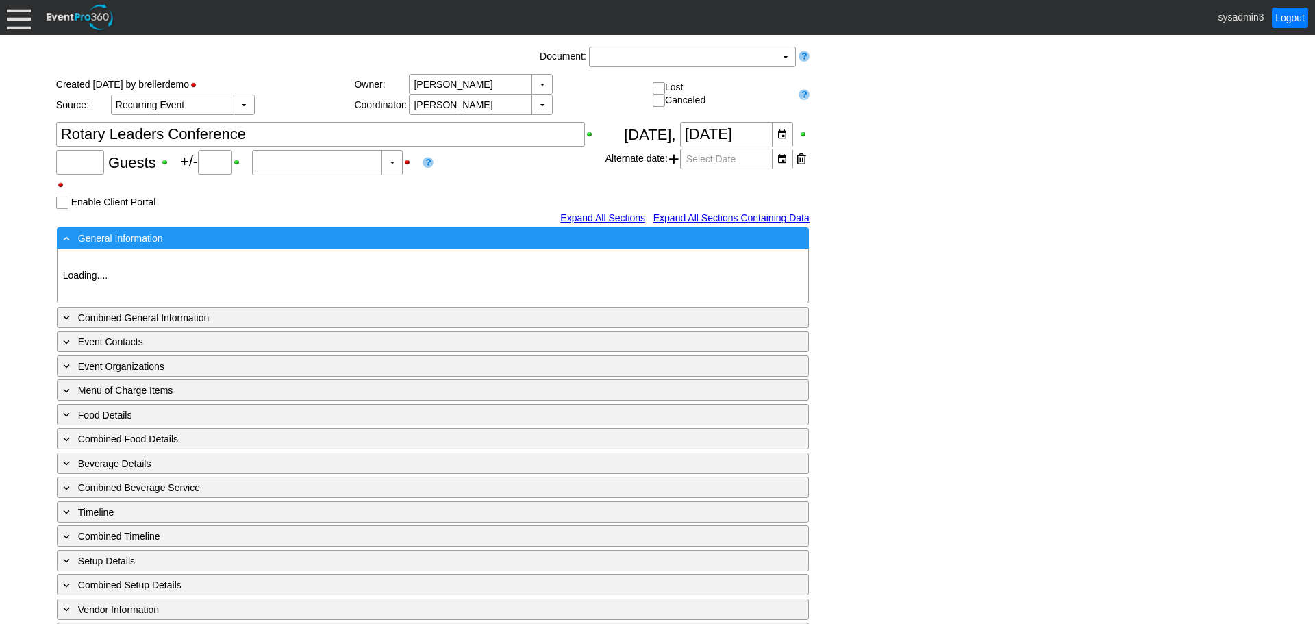
type input "200"
type input "Confirmed"
type input "Demo Venue 1"
type input "Meeting"
type input "91266"
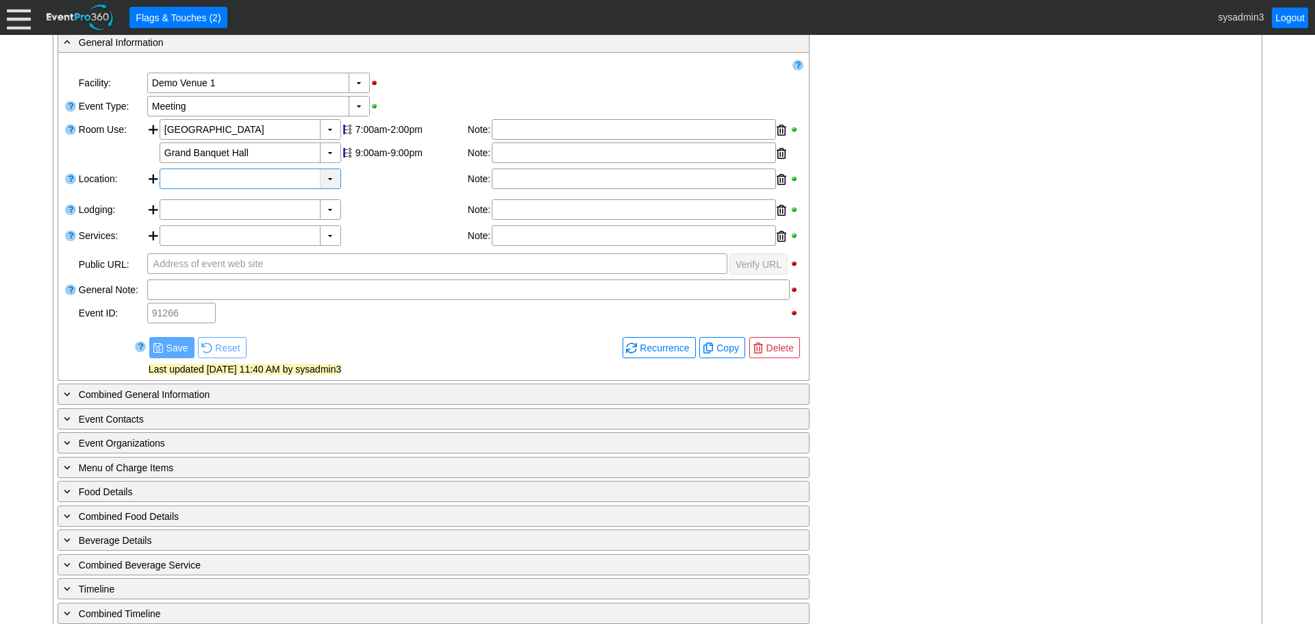
scroll to position [274, 0]
click at [712, 348] on span at bounding box center [707, 346] width 11 height 11
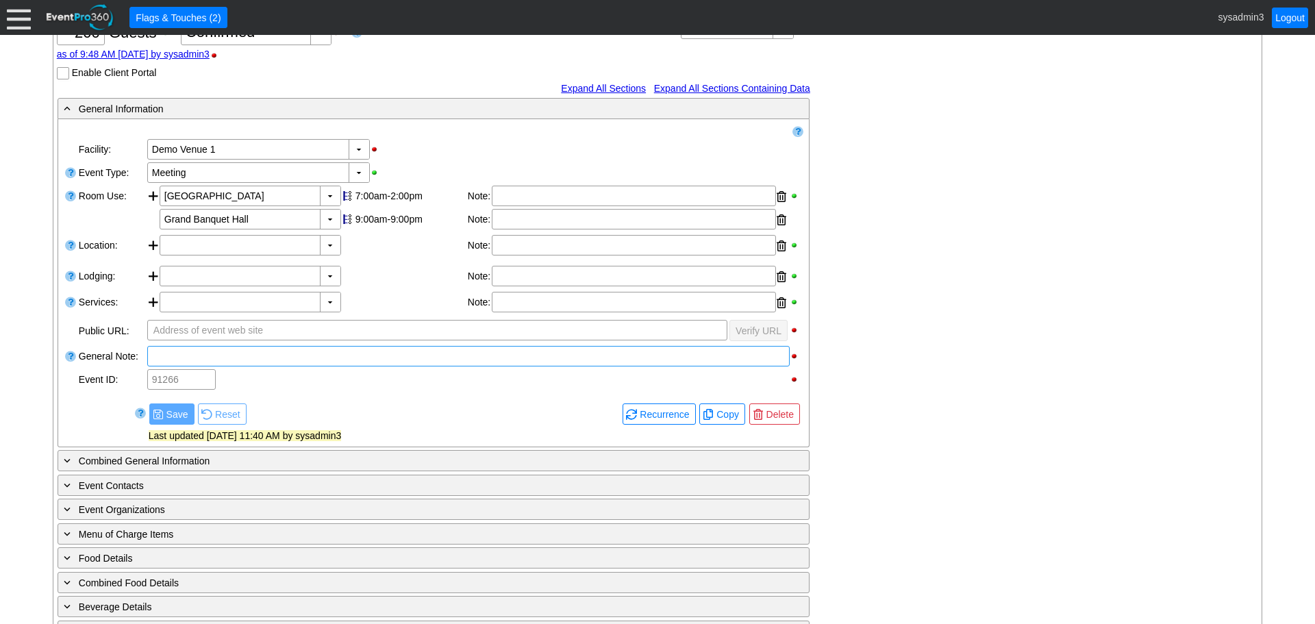
checkbox input "true"
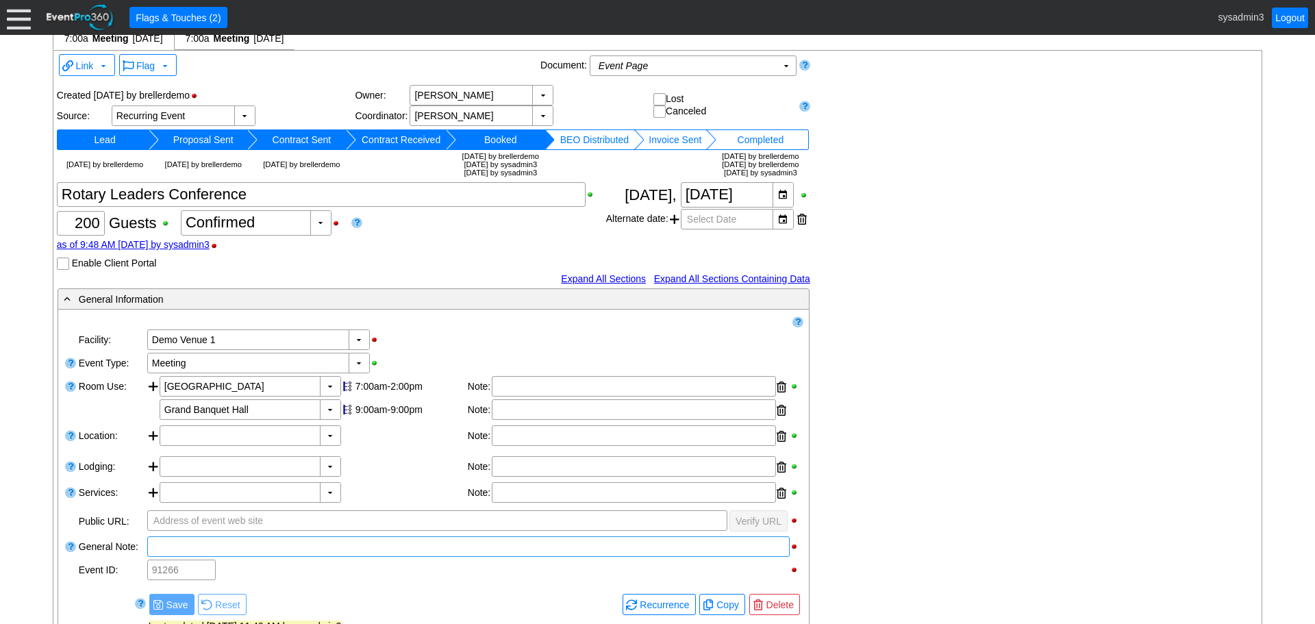
scroll to position [0, 0]
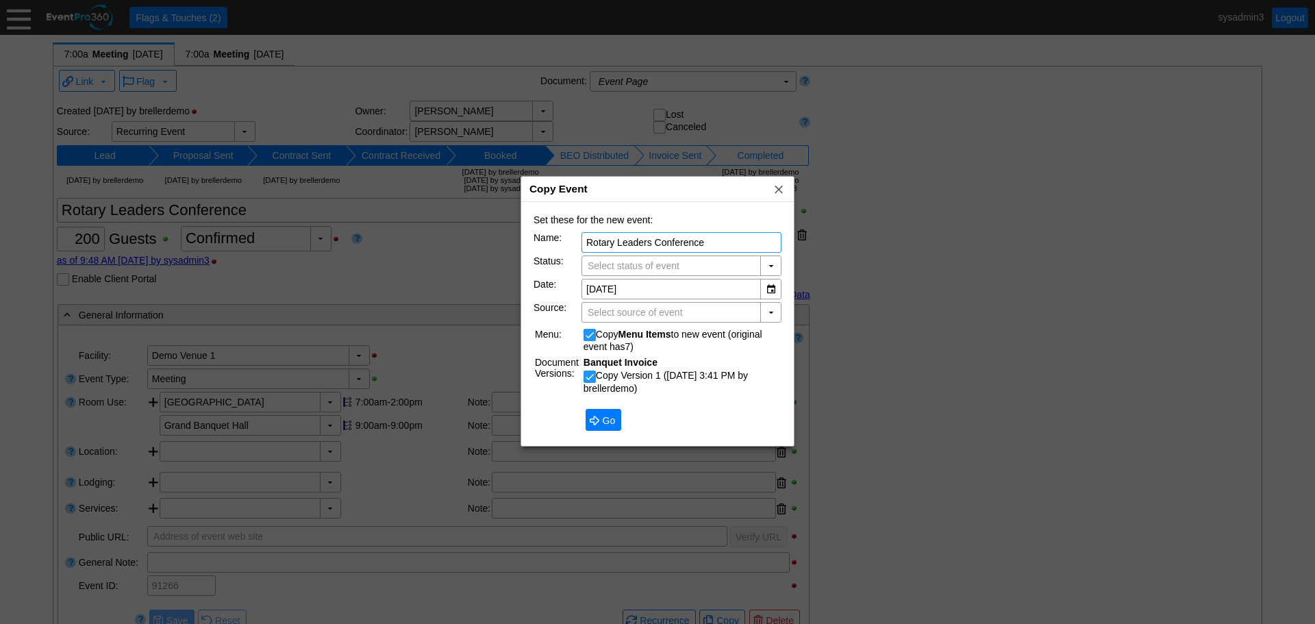
type input "Lead"
click at [770, 286] on div "▼" at bounding box center [770, 288] width 21 height 19
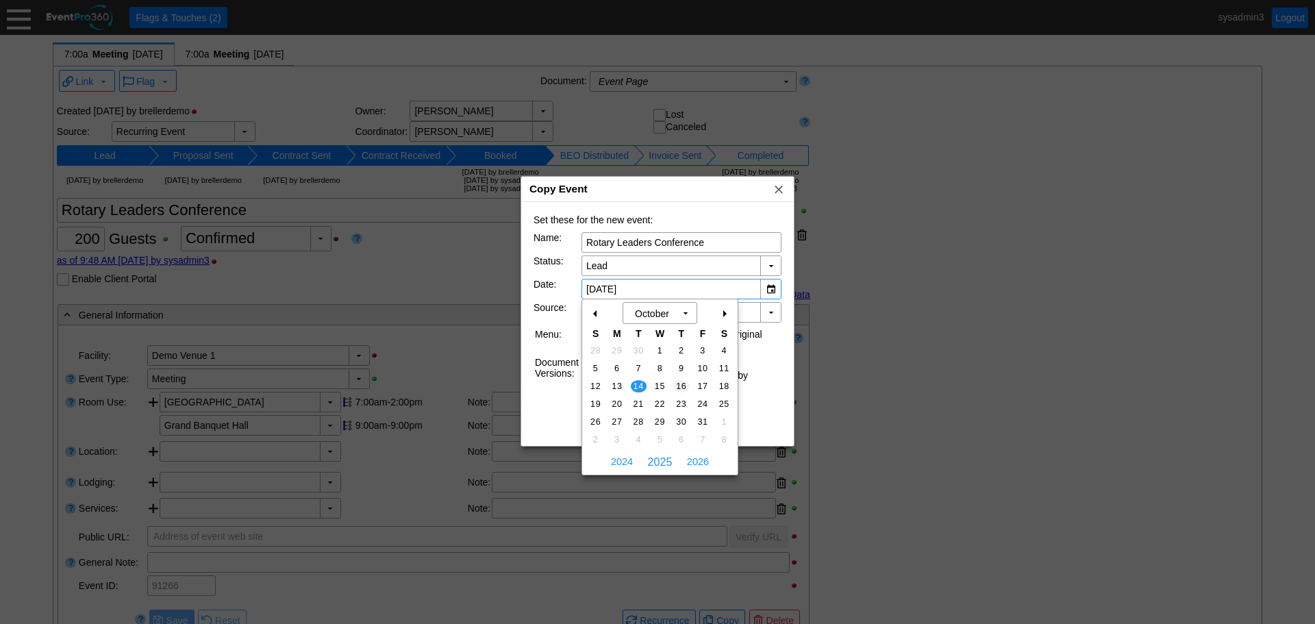
click at [682, 383] on span "16" at bounding box center [681, 386] width 16 height 12
type input "[DATE]"
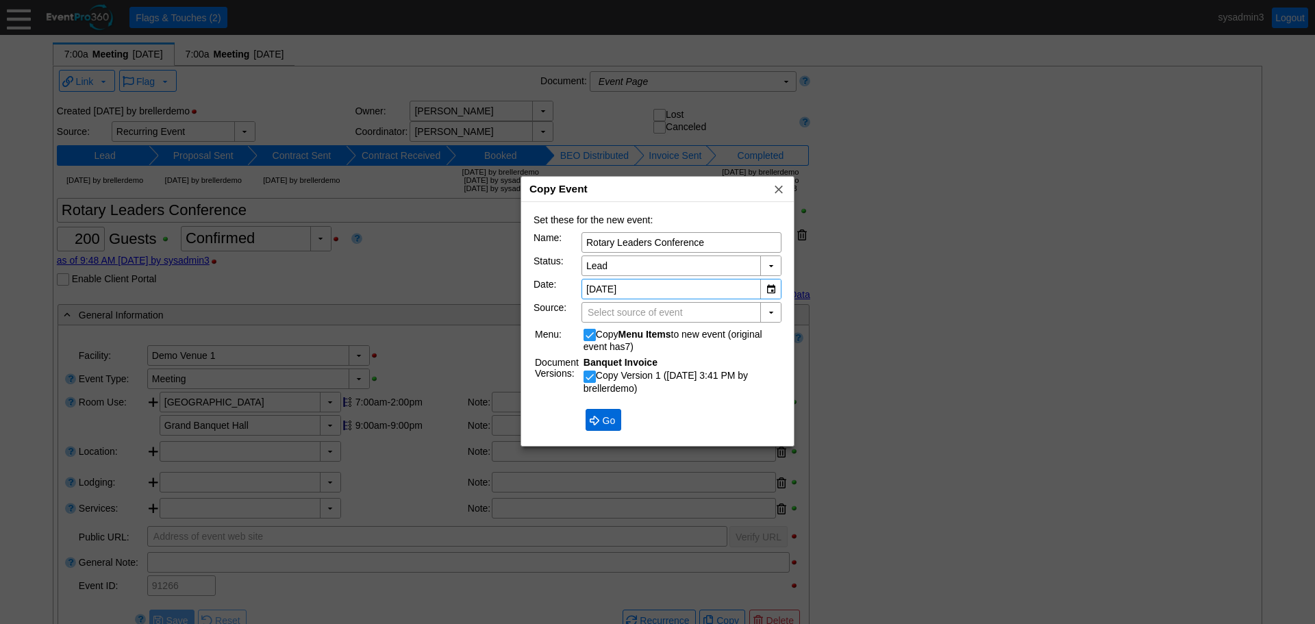
click at [593, 418] on span at bounding box center [594, 420] width 11 height 11
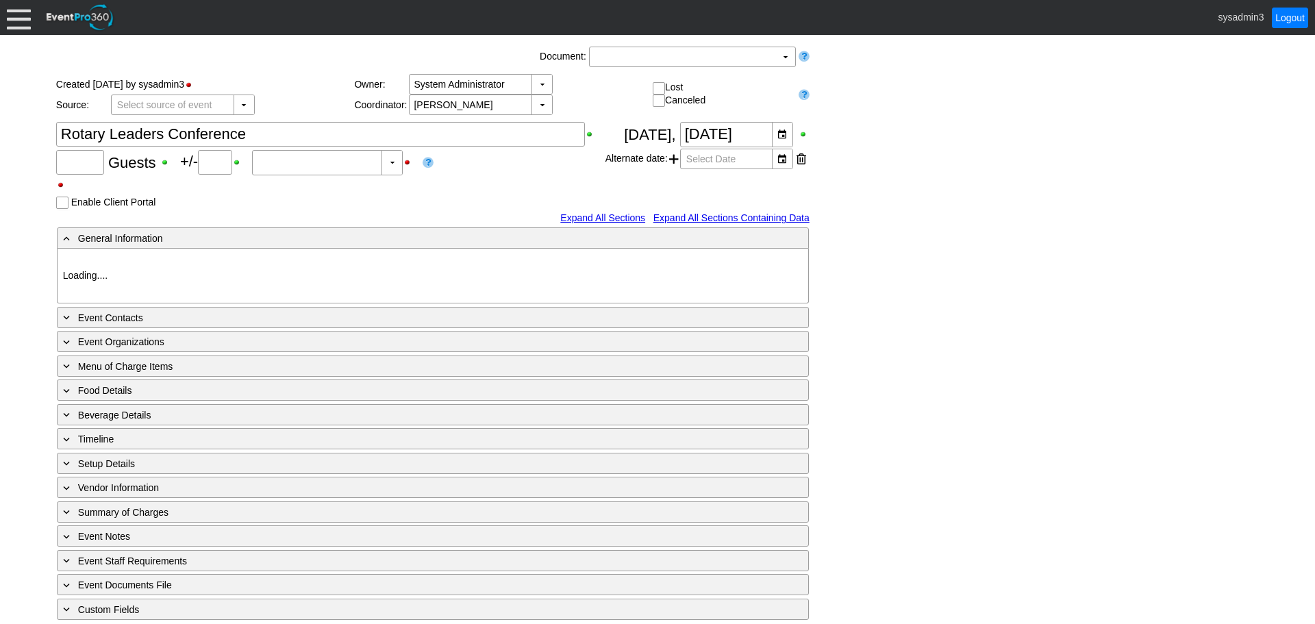
type input "200"
type input "0"
type input "Estimated"
type input "Demo Venue 1"
type input "Meeting"
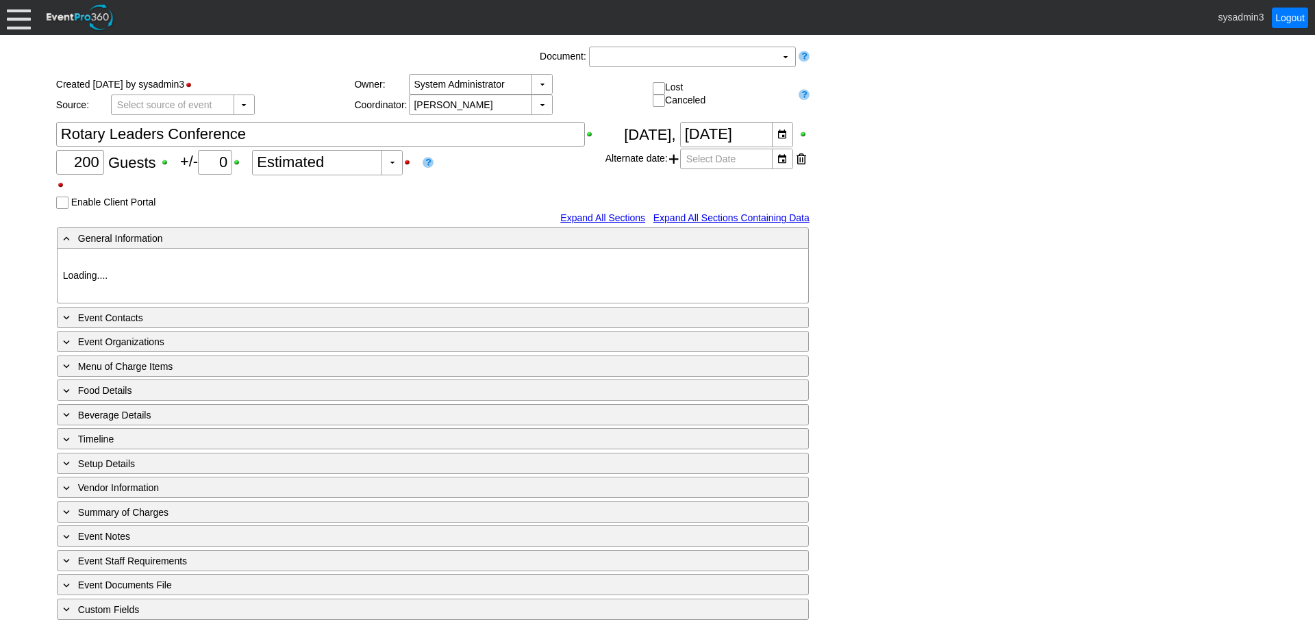
type input "1210269"
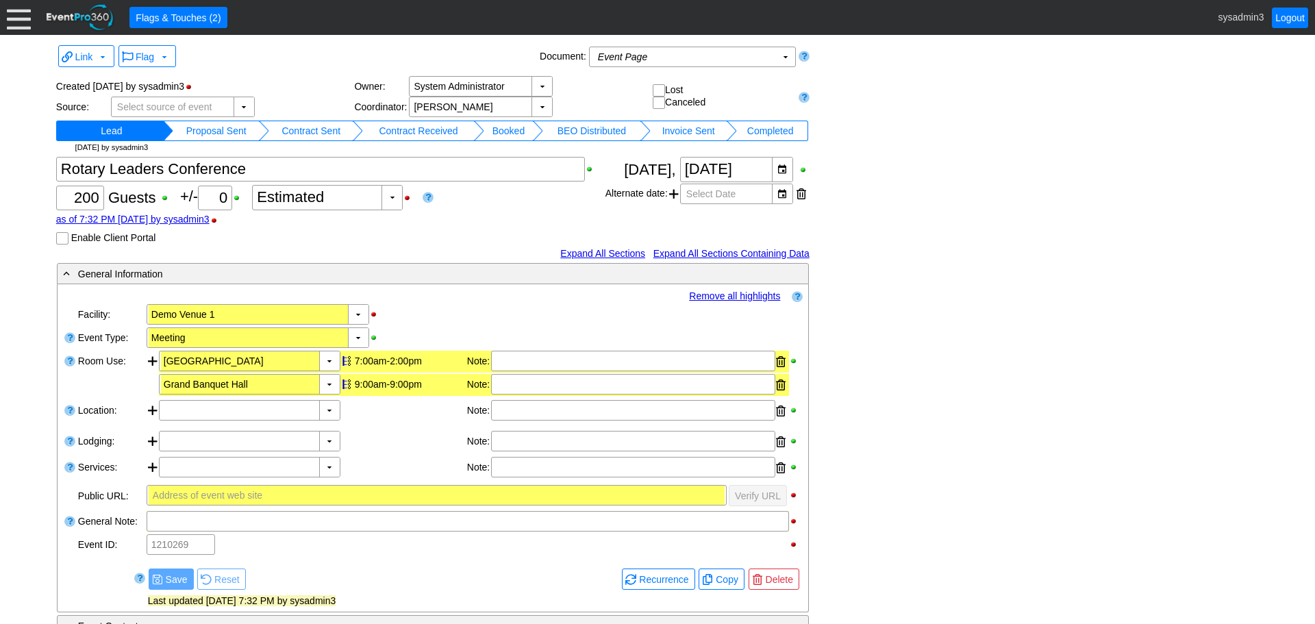
click at [737, 294] on link "Remove all highlights" at bounding box center [734, 295] width 91 height 11
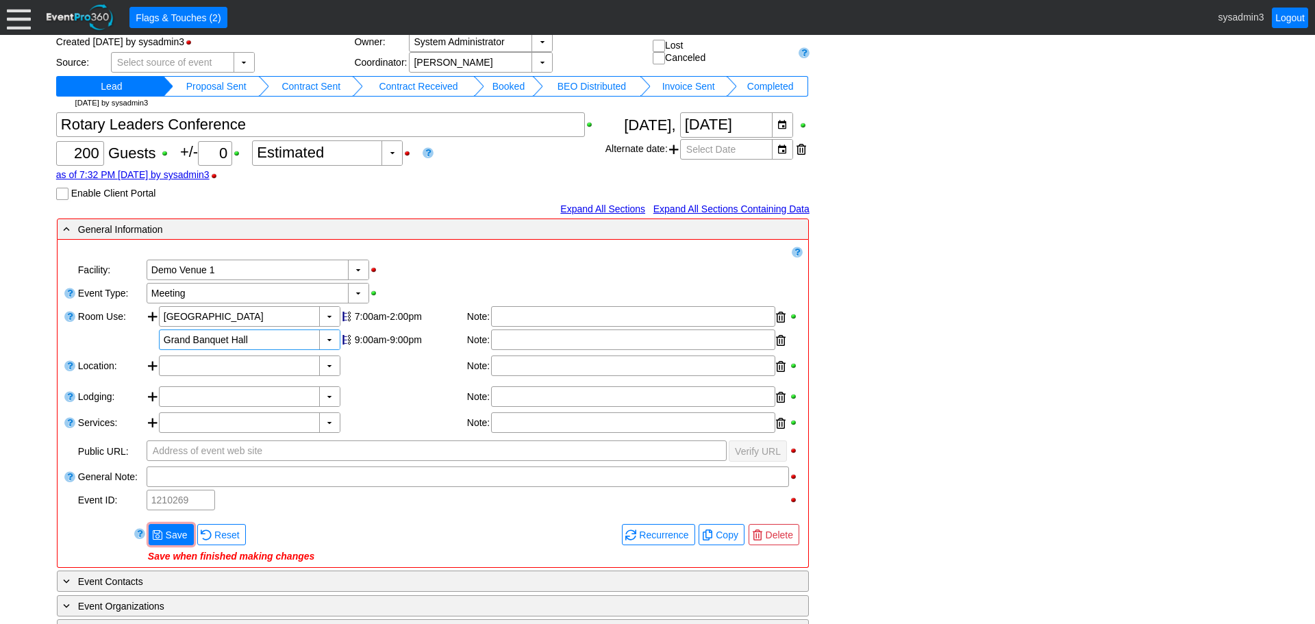
scroll to position [205, 0]
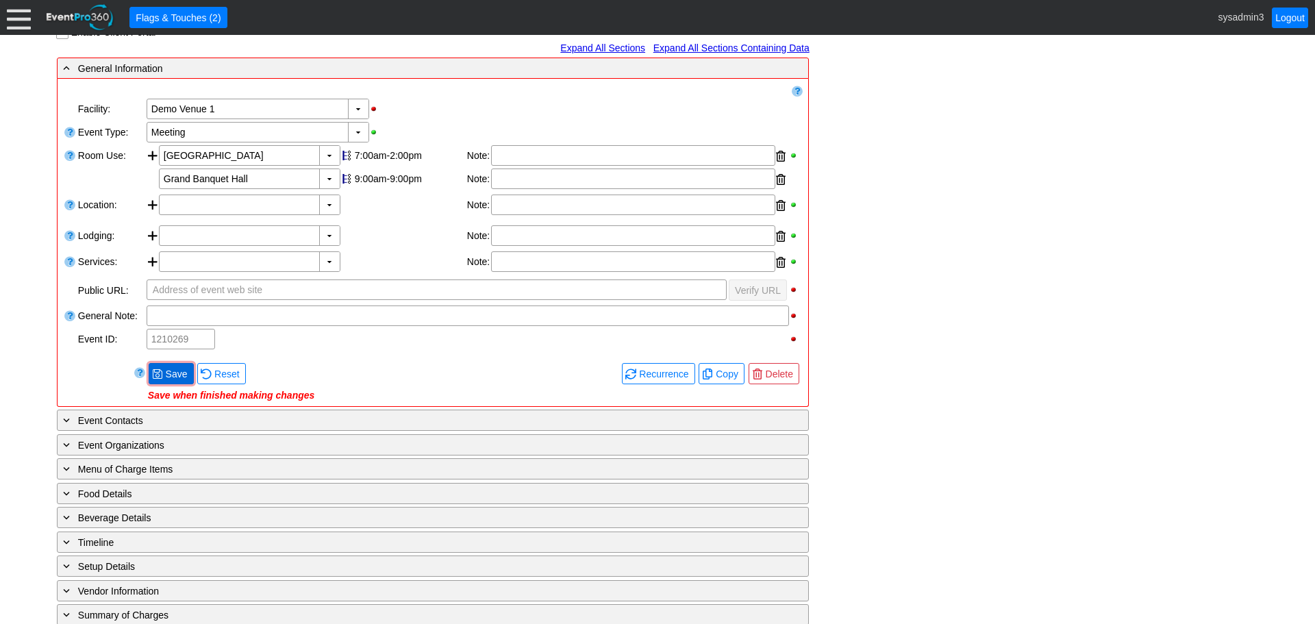
click at [180, 371] on span "Save" at bounding box center [176, 374] width 27 height 14
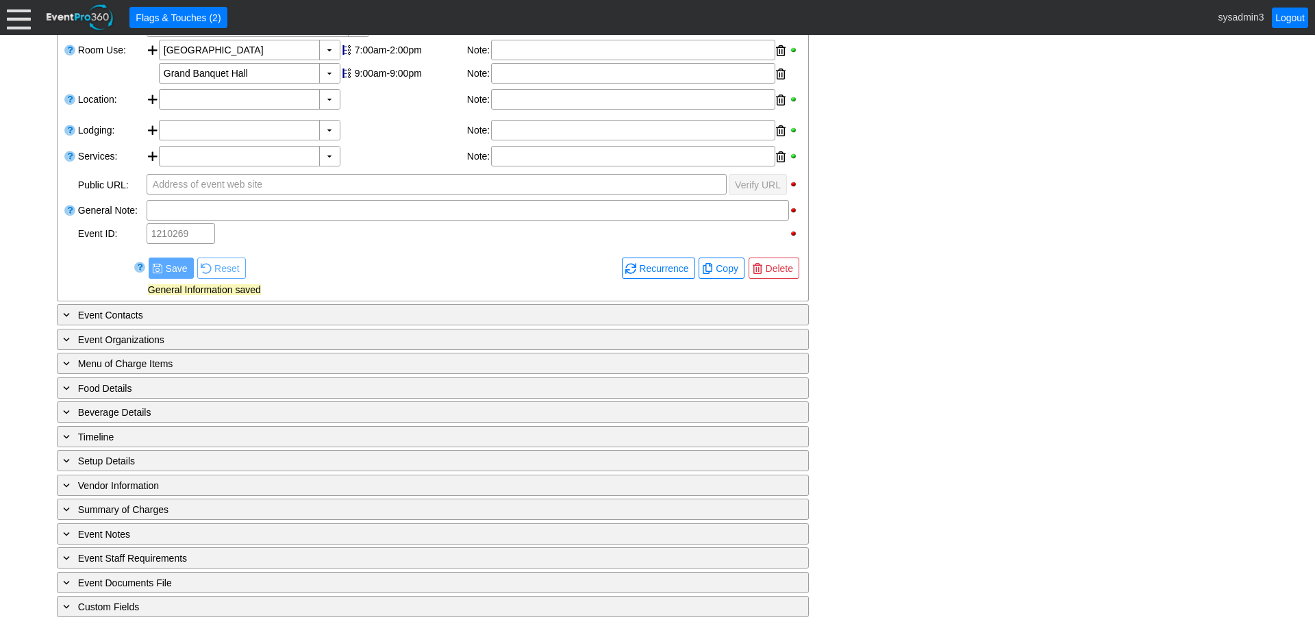
scroll to position [318, 0]
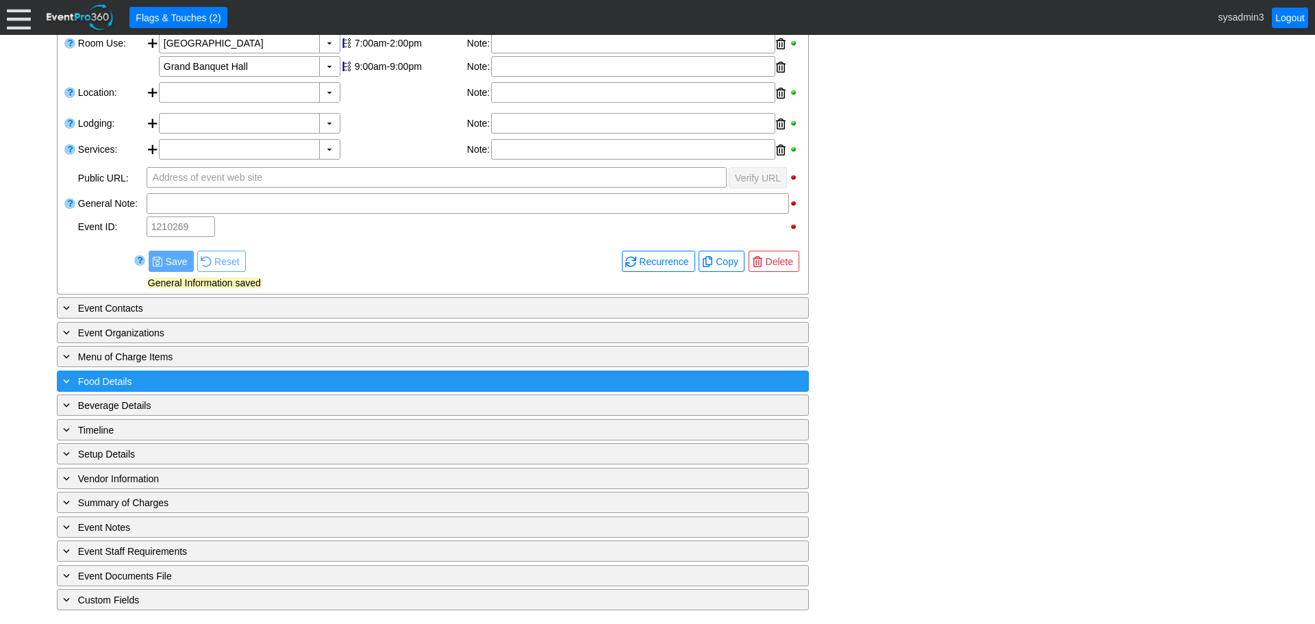
click at [214, 384] on div "+ Food Details" at bounding box center [404, 381] width 689 height 16
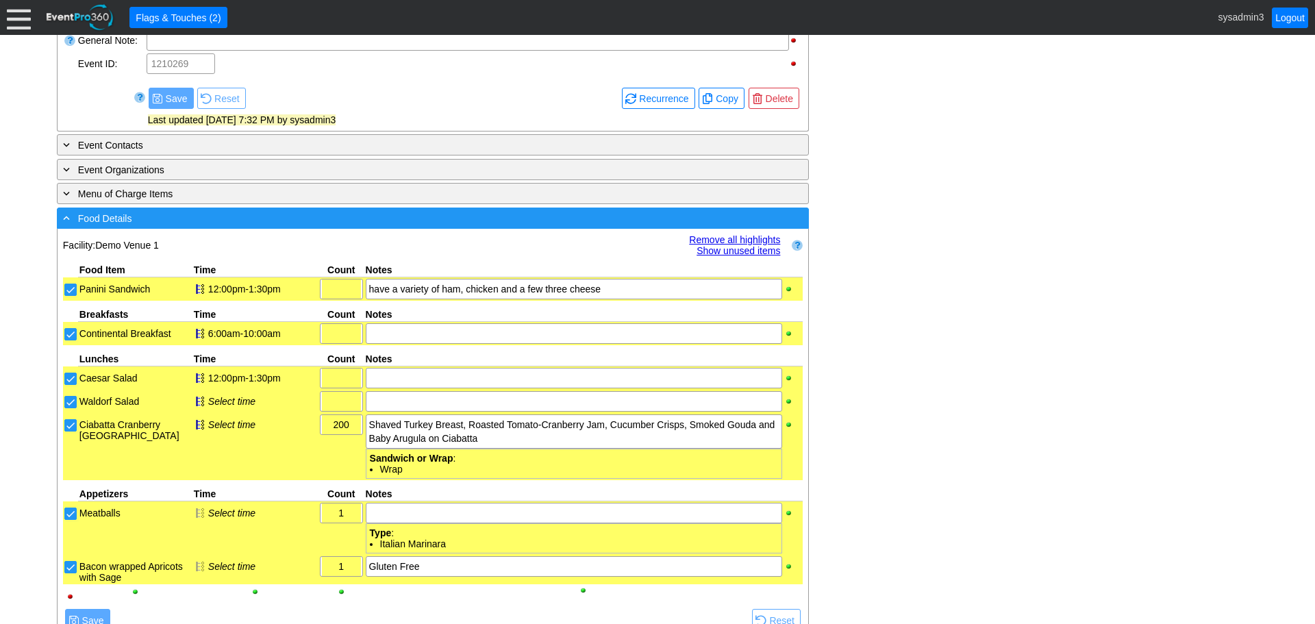
scroll to position [523, 0]
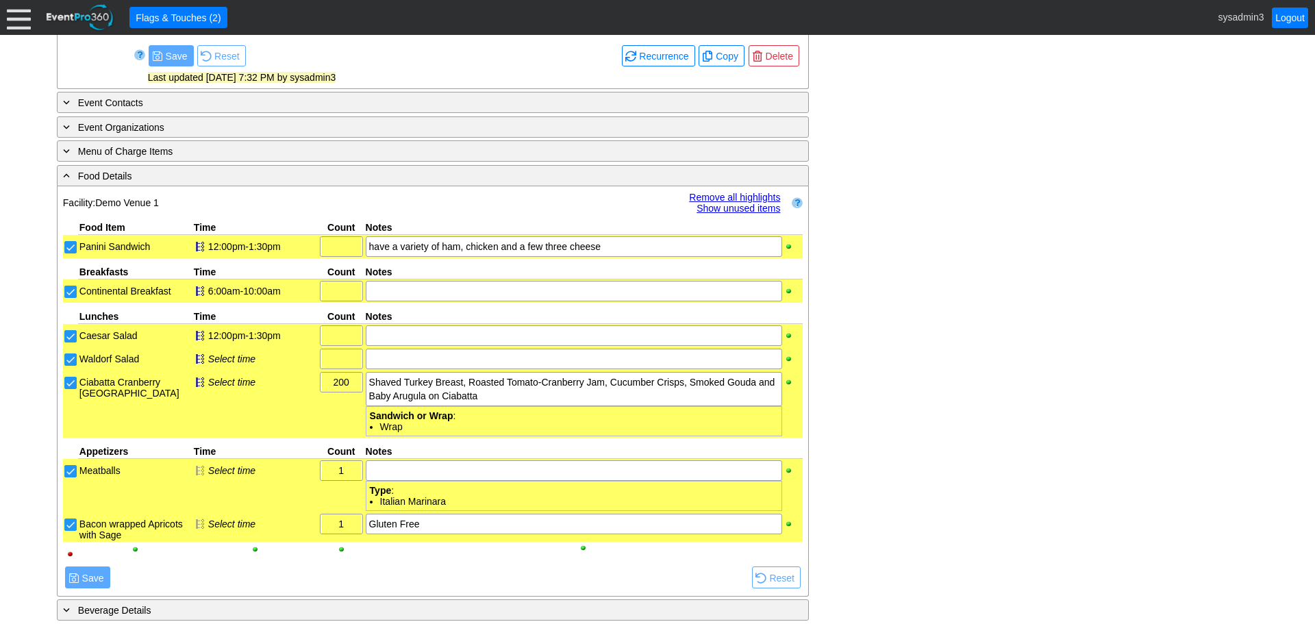
click at [73, 246] on input "Panini Sandwich" at bounding box center [72, 249] width 14 height 14
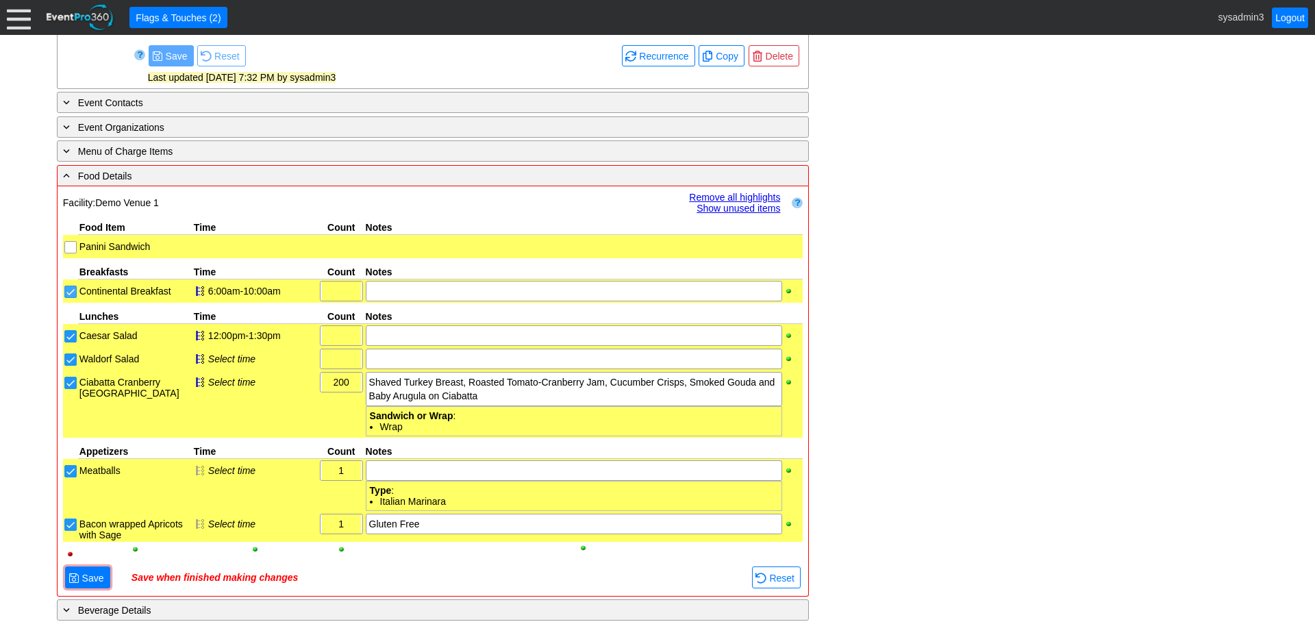
click at [71, 292] on input "Continental Breakfast" at bounding box center [72, 293] width 14 height 14
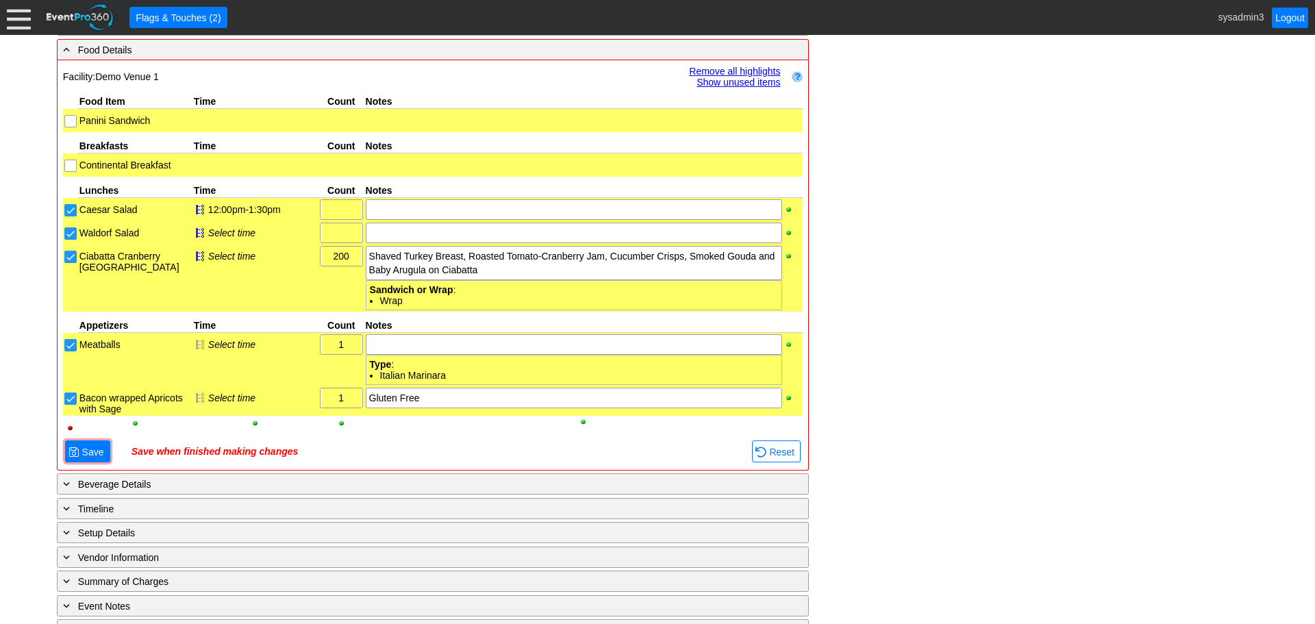
scroll to position [660, 0]
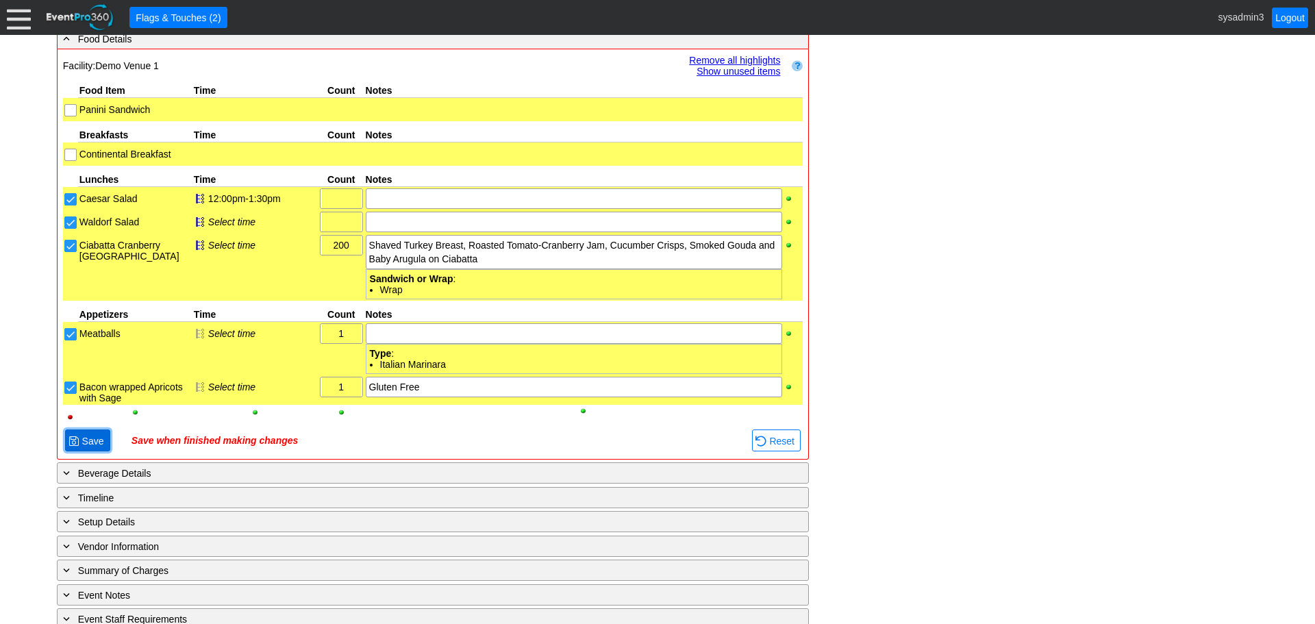
click at [90, 435] on span "Save" at bounding box center [92, 441] width 27 height 14
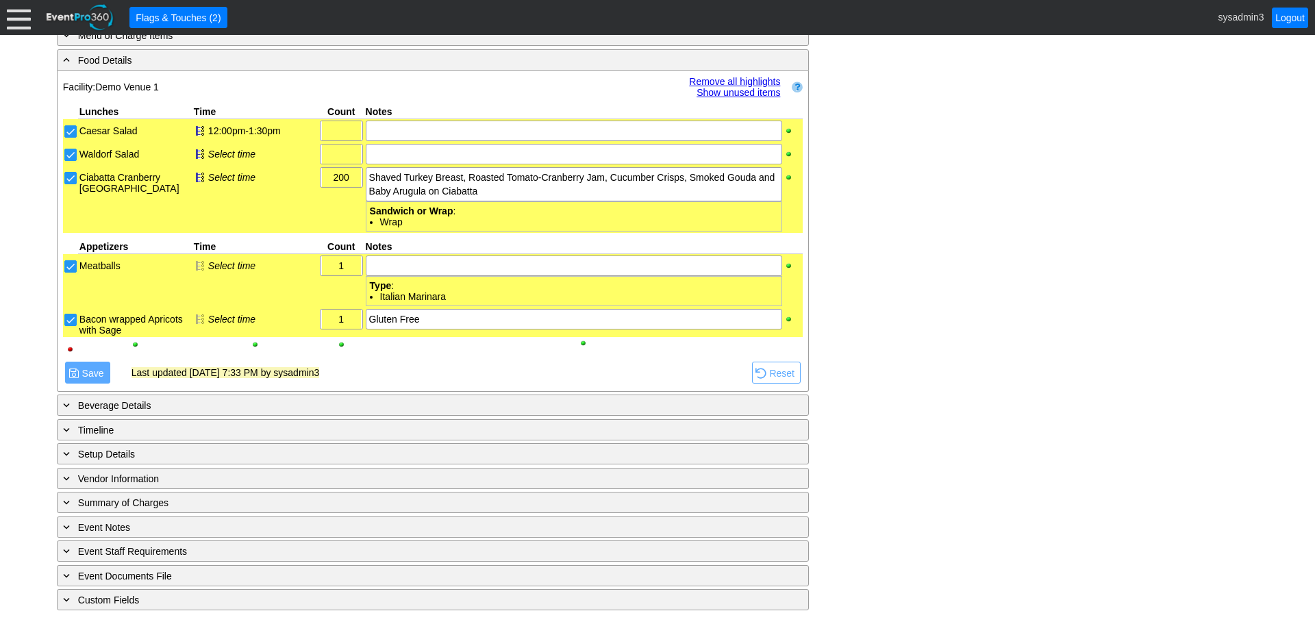
click at [731, 79] on link "Remove all highlights" at bounding box center [734, 81] width 91 height 11
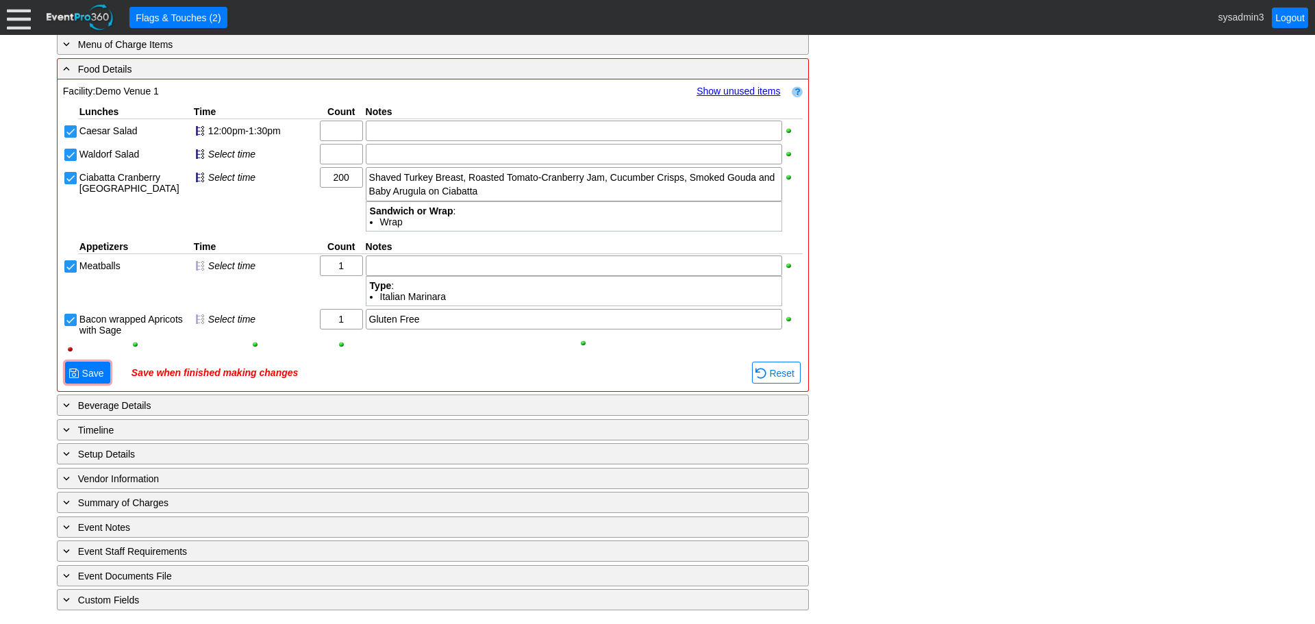
scroll to position [630, 0]
click at [88, 368] on span "Save" at bounding box center [92, 373] width 27 height 14
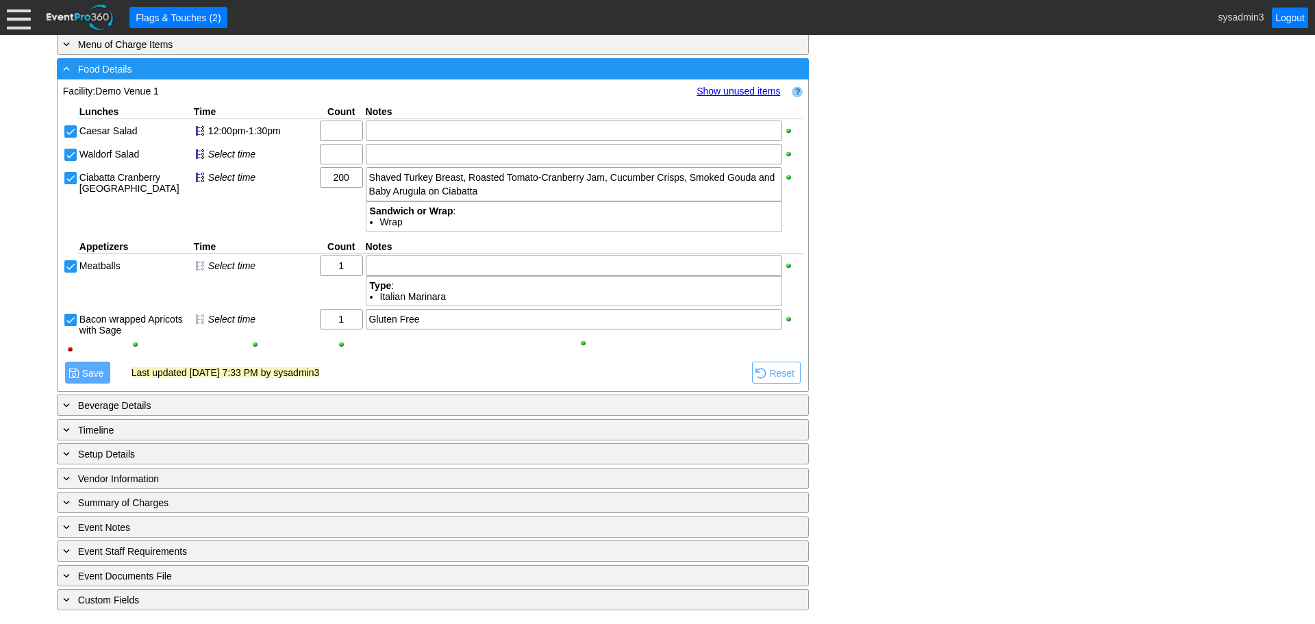
click at [382, 72] on div "- Food Details" at bounding box center [404, 69] width 689 height 16
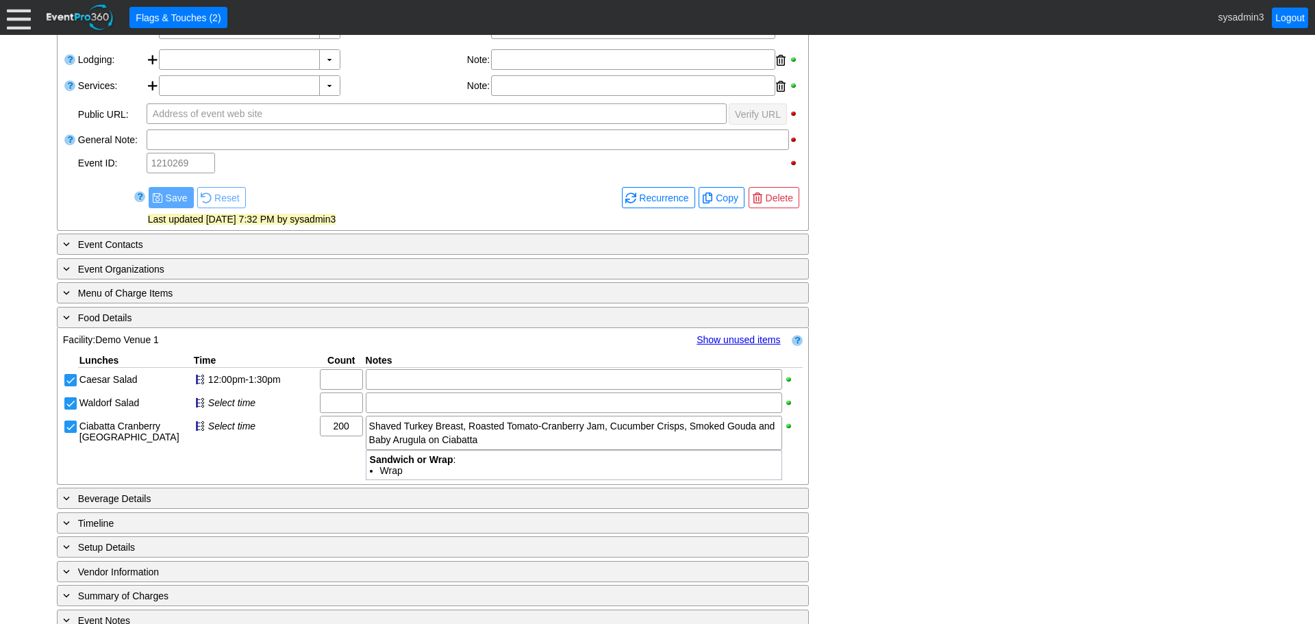
scroll to position [318, 0]
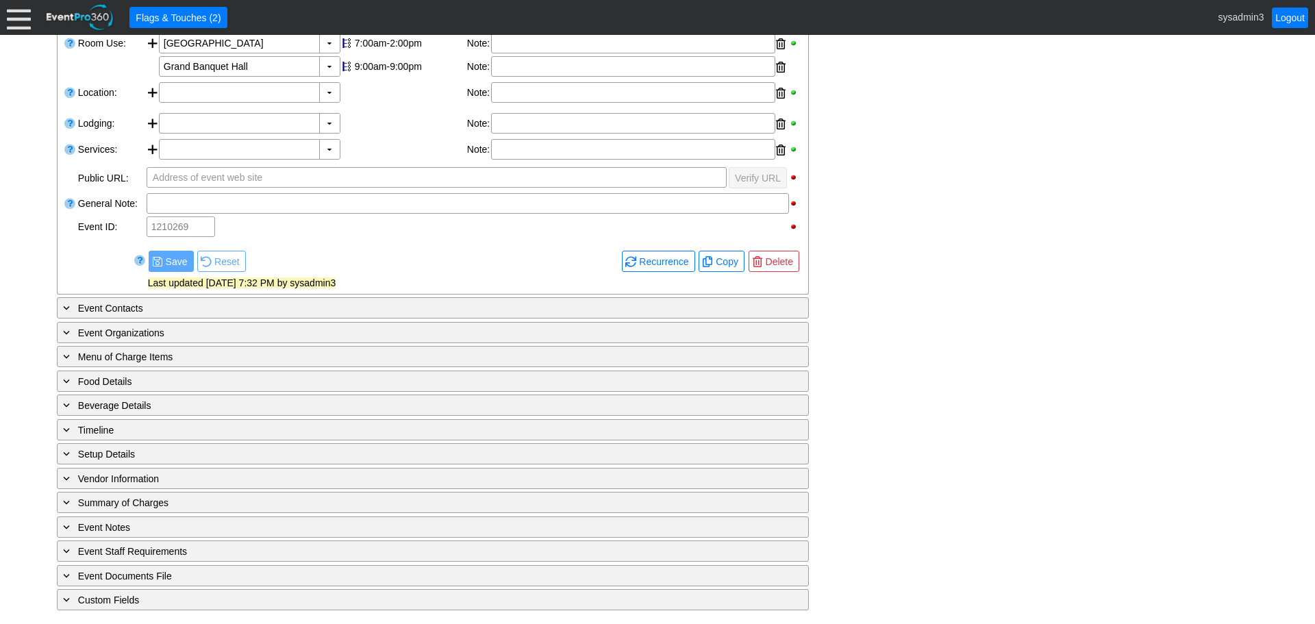
click at [261, 345] on div "+ Menu of Charge Items ▼ Facility: Search Remove all highlights Hide unselected…" at bounding box center [432, 356] width 753 height 23
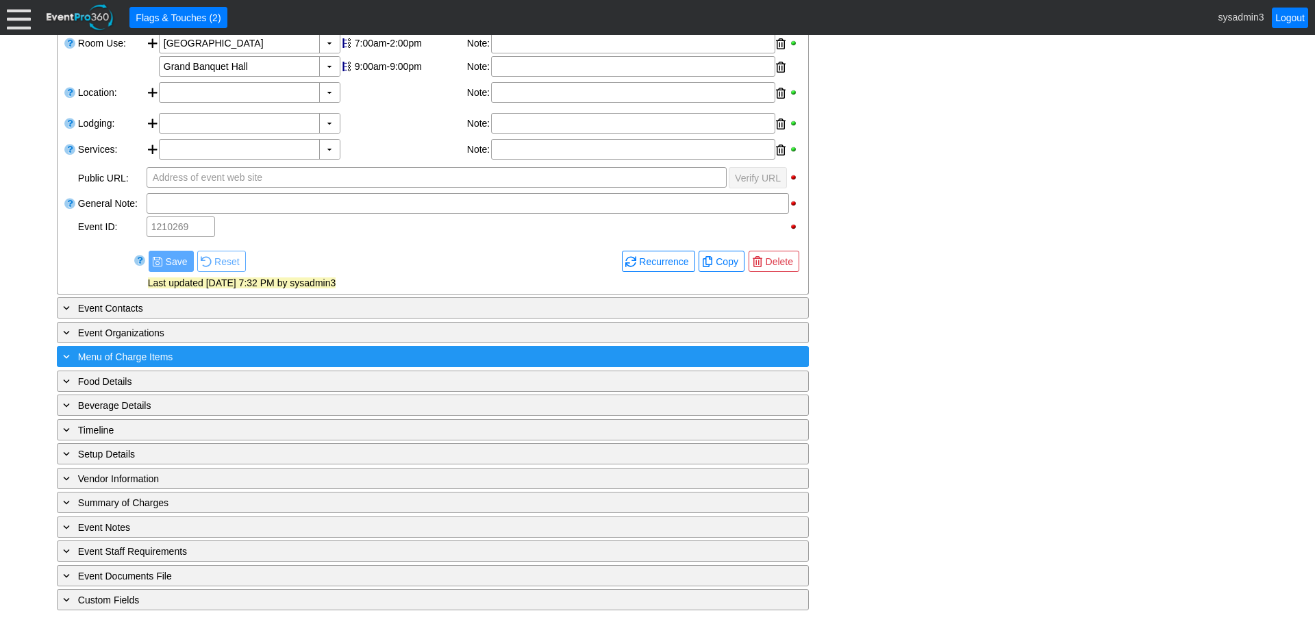
click at [258, 353] on div "+ Menu of Charge Items" at bounding box center [404, 356] width 689 height 16
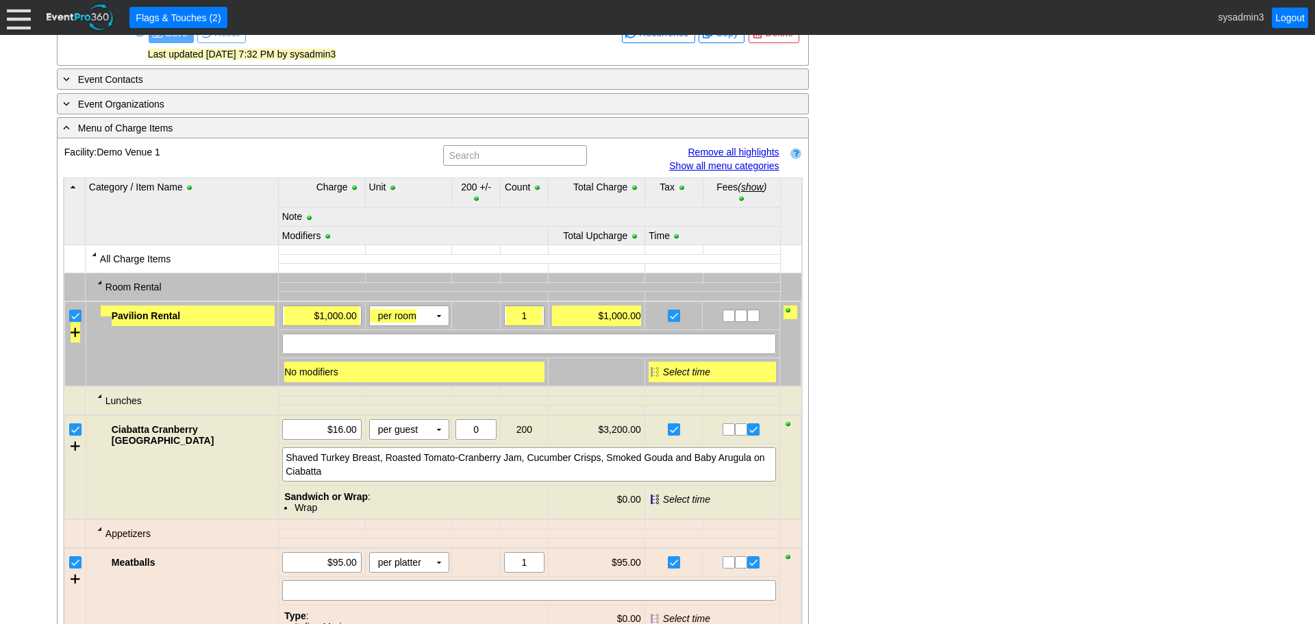
scroll to position [592, 0]
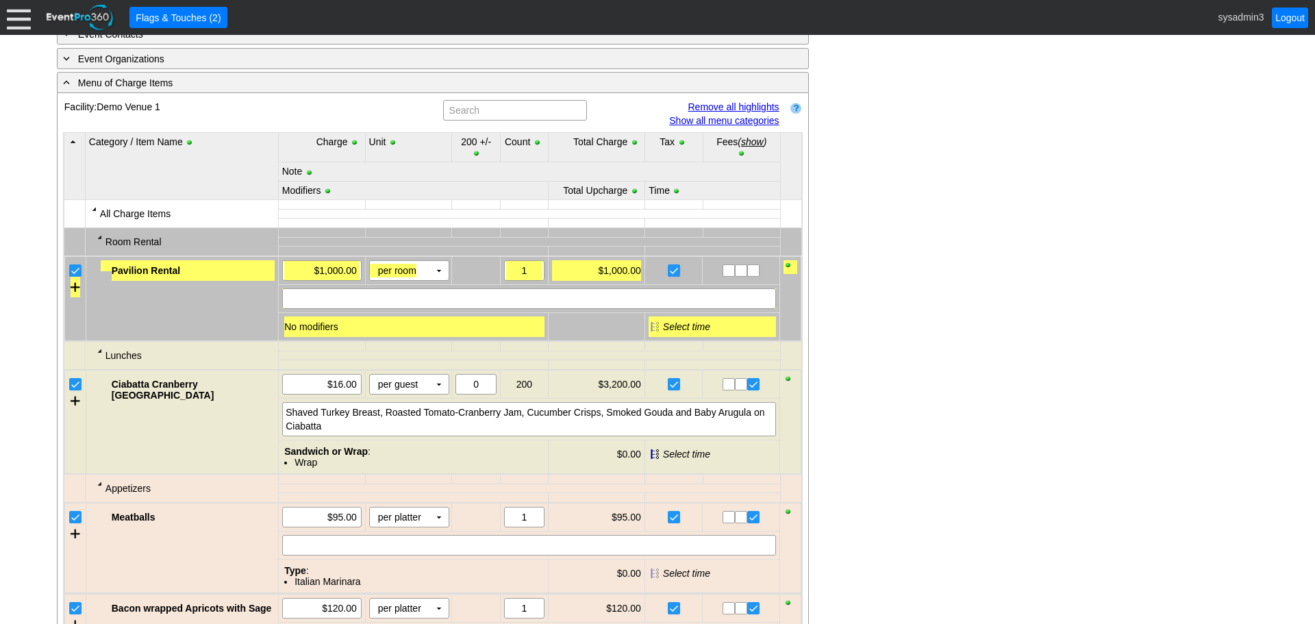
click at [721, 107] on link "Remove all highlights" at bounding box center [733, 106] width 91 height 11
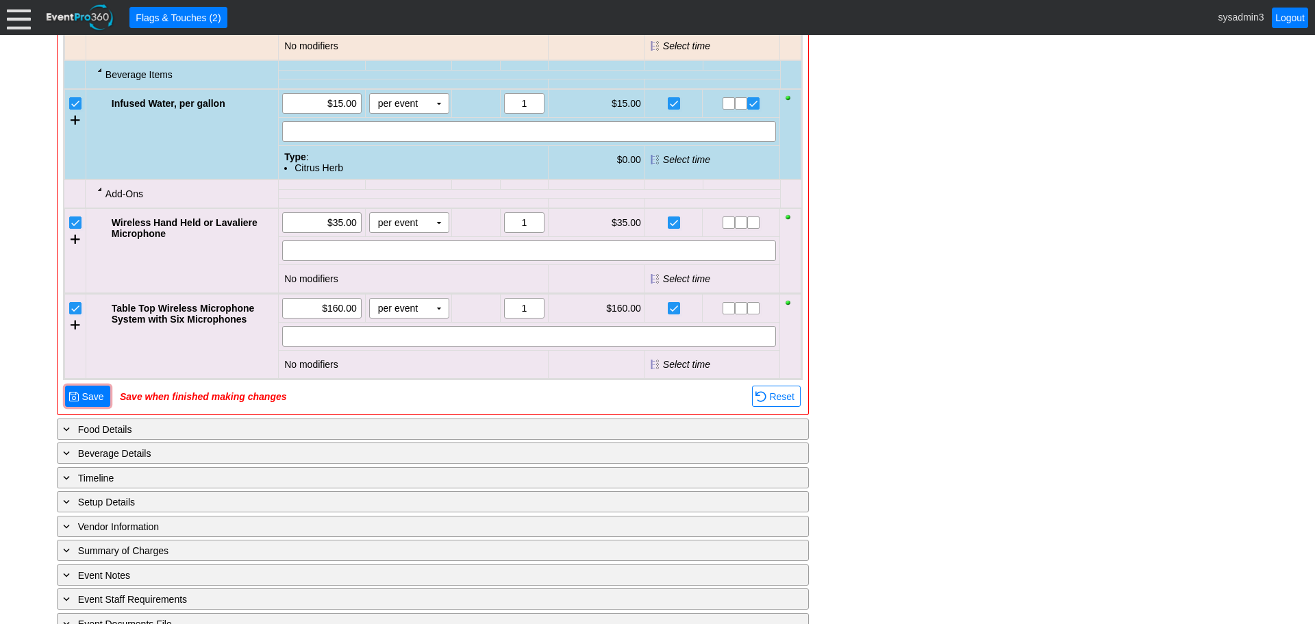
scroll to position [1208, 0]
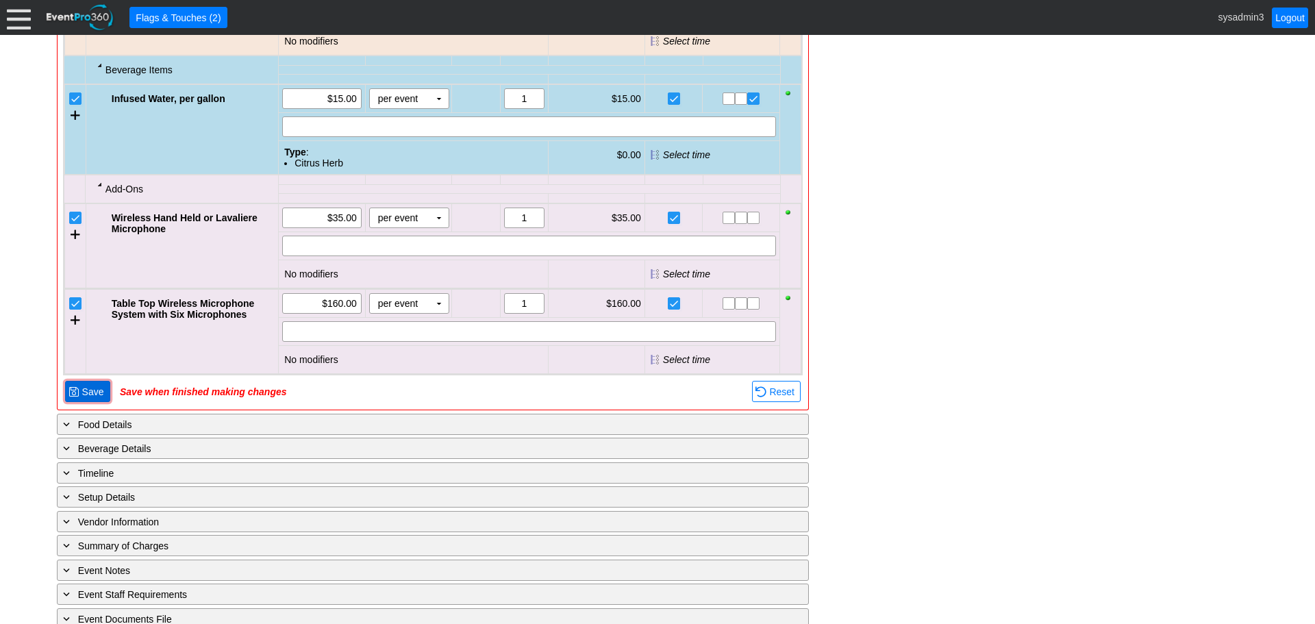
click at [95, 394] on span "Save" at bounding box center [92, 392] width 27 height 14
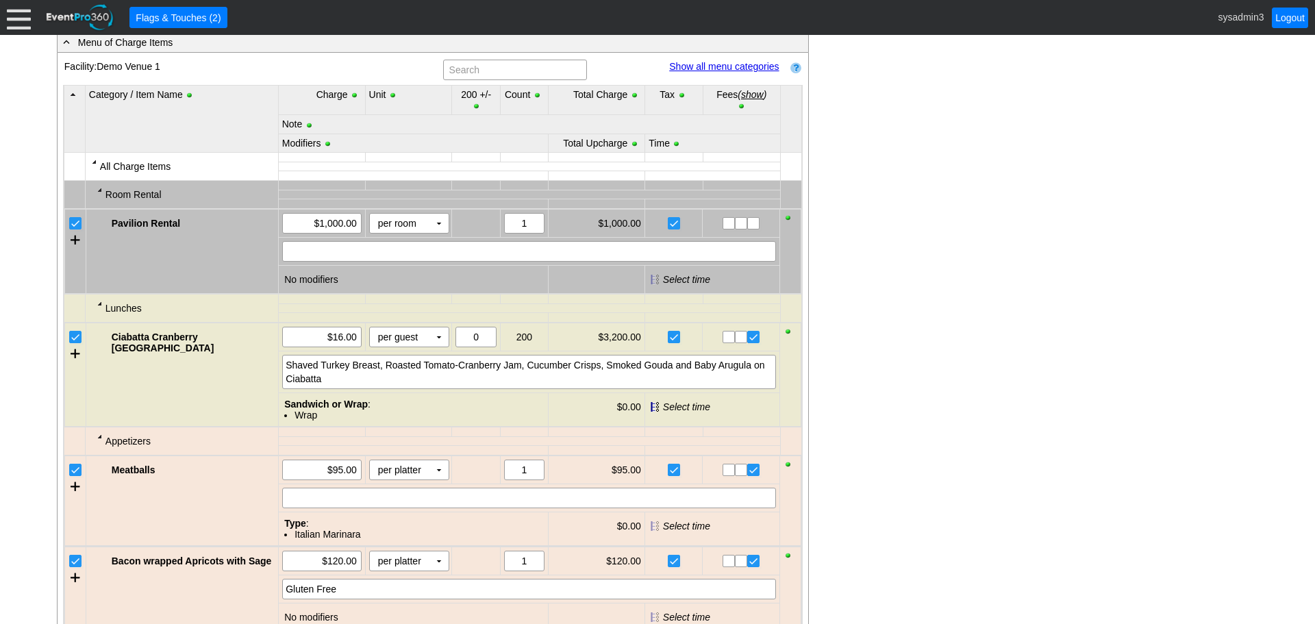
scroll to position [616, 0]
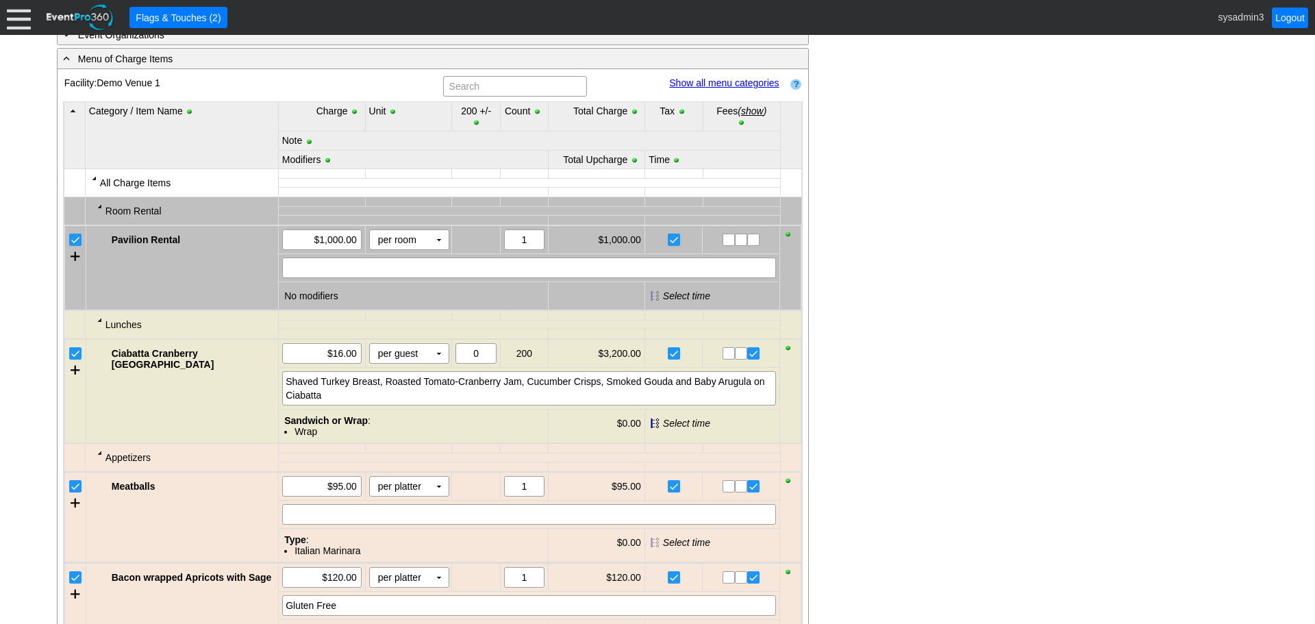
click at [716, 81] on link "Show all menu categories" at bounding box center [724, 82] width 110 height 11
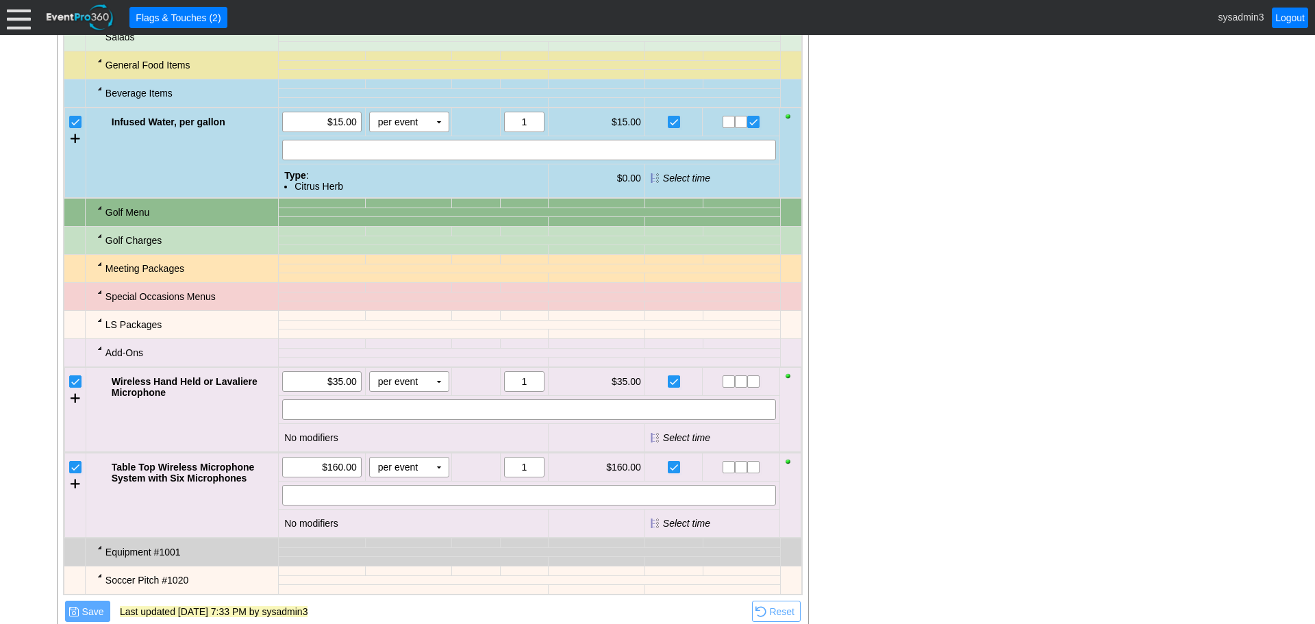
scroll to position [1506, 0]
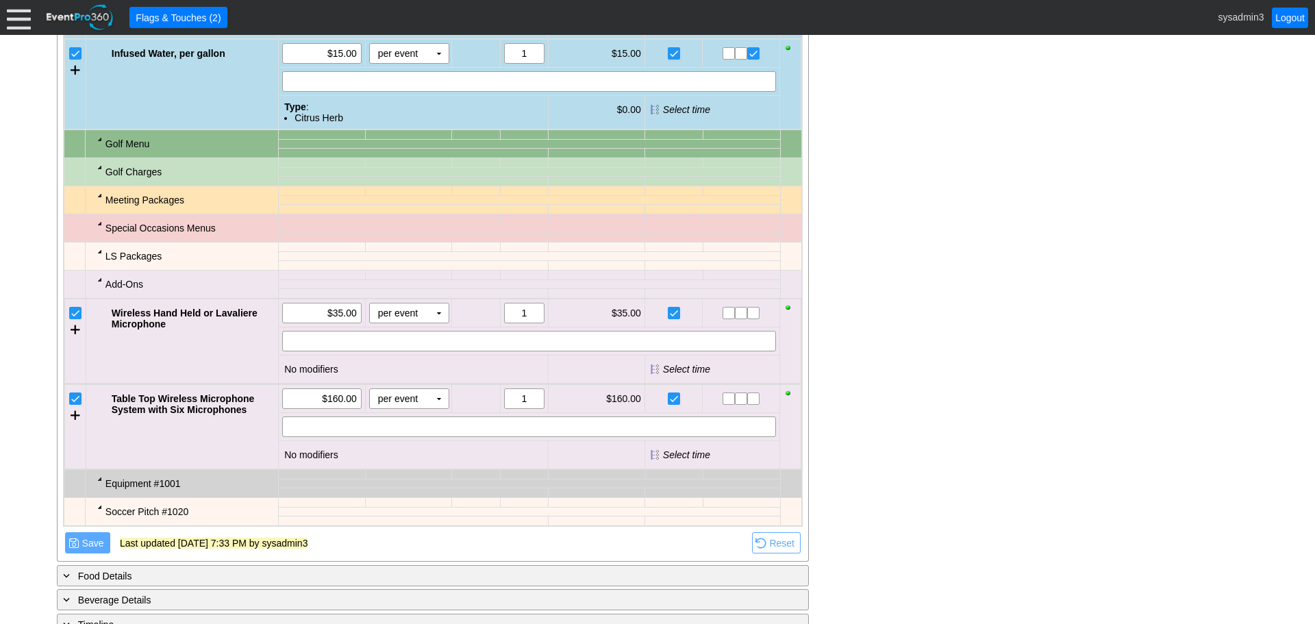
click at [100, 193] on div at bounding box center [99, 195] width 11 height 11
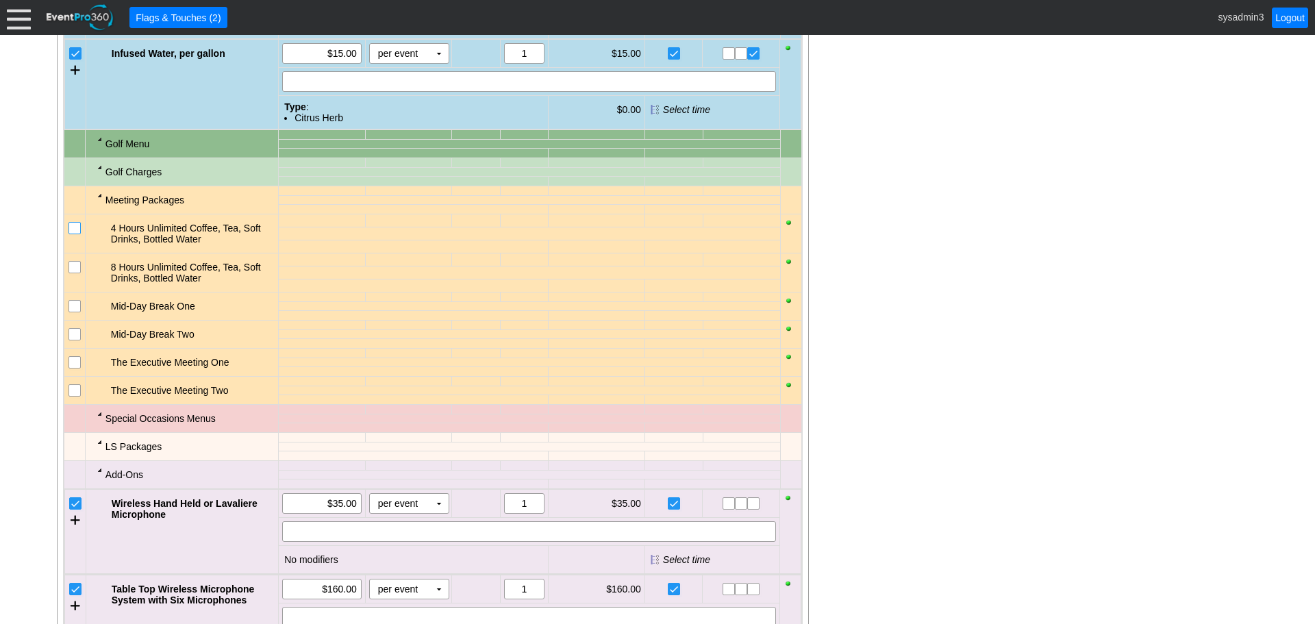
click at [78, 233] on input "checkbox" at bounding box center [76, 230] width 14 height 14
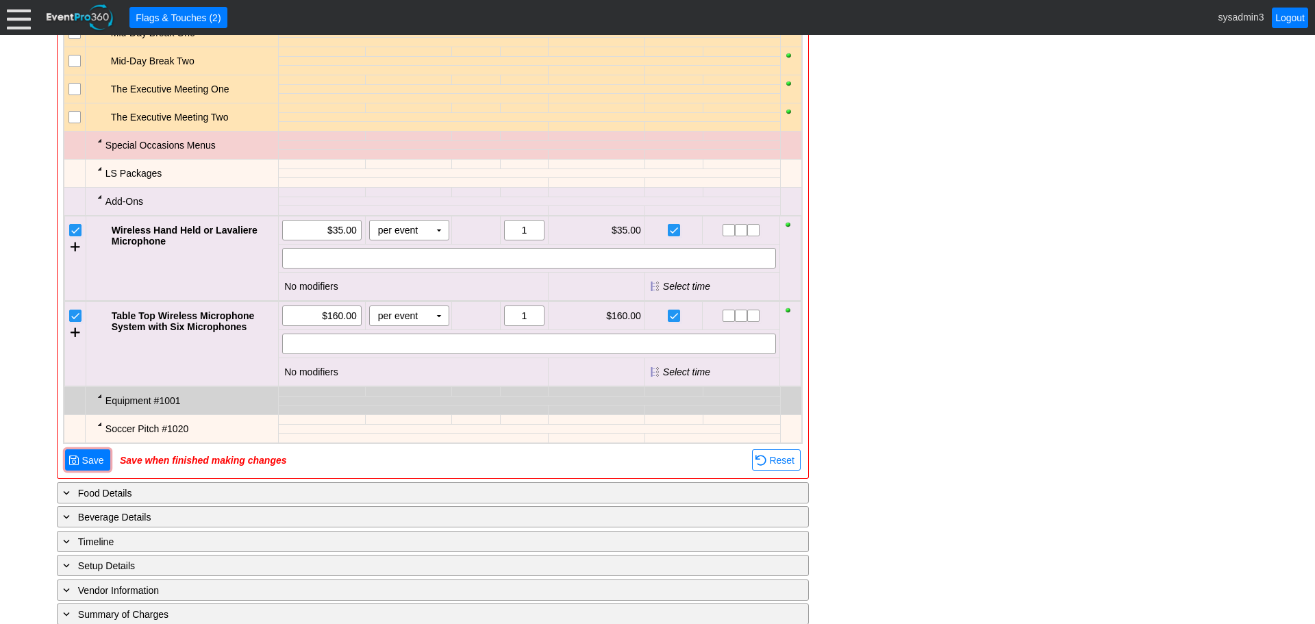
scroll to position [1848, 0]
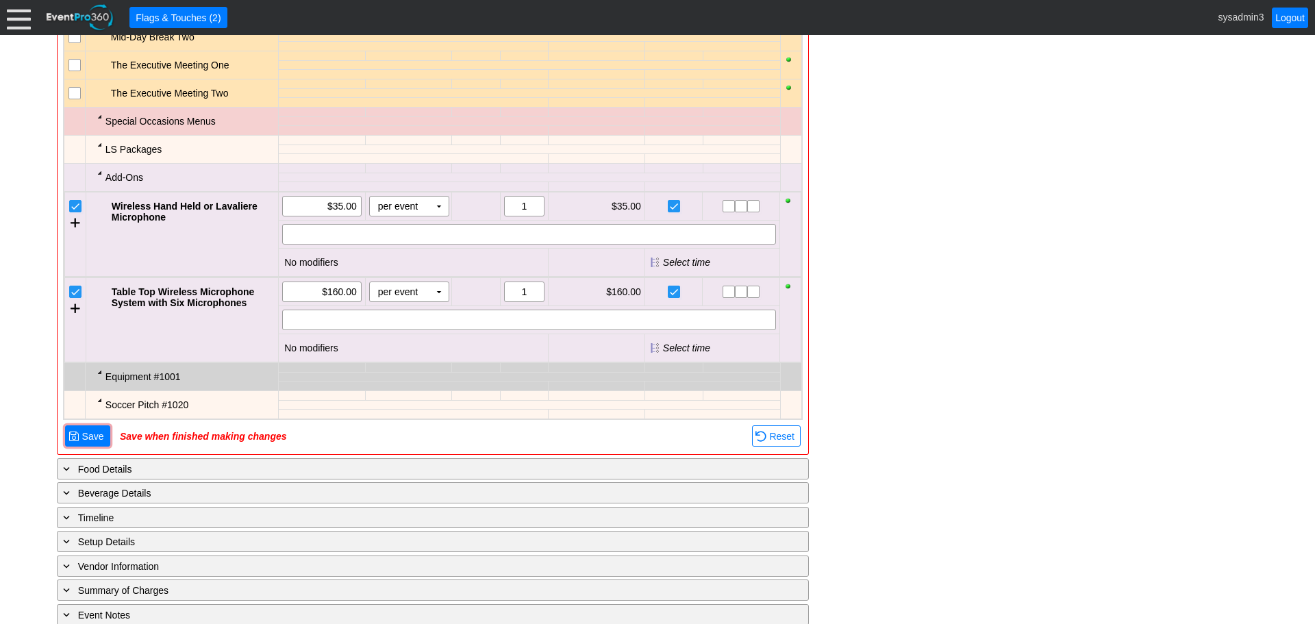
click at [103, 172] on div at bounding box center [99, 172] width 11 height 11
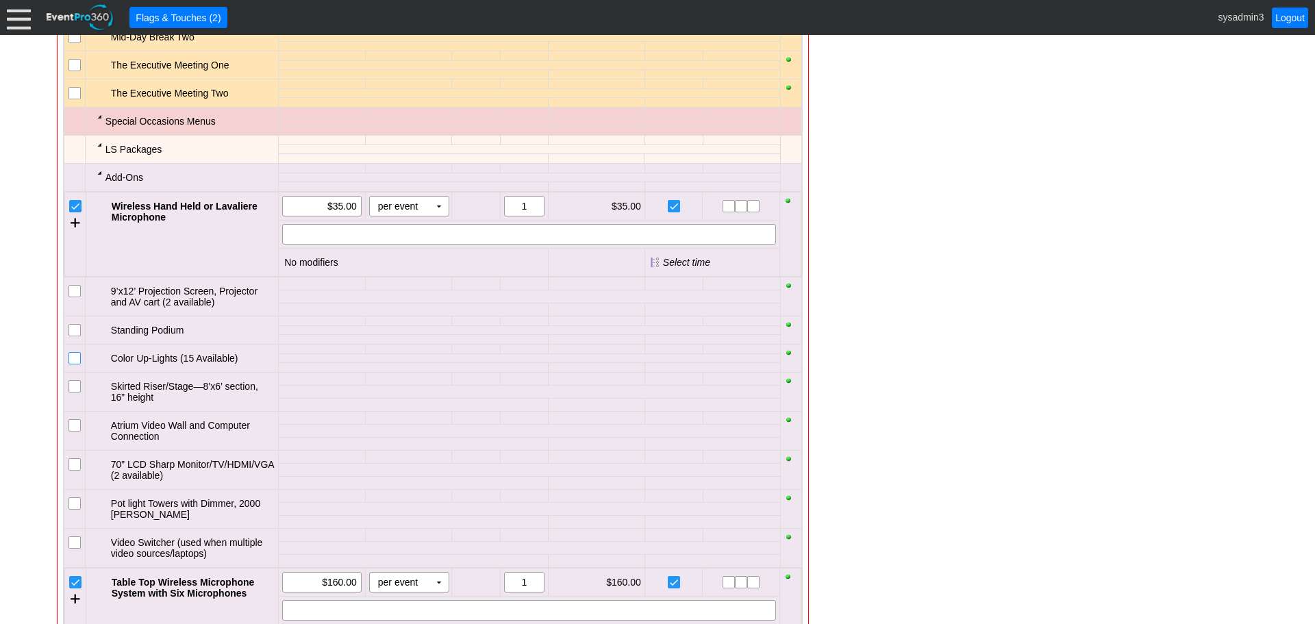
click at [77, 359] on input "checkbox" at bounding box center [76, 360] width 14 height 14
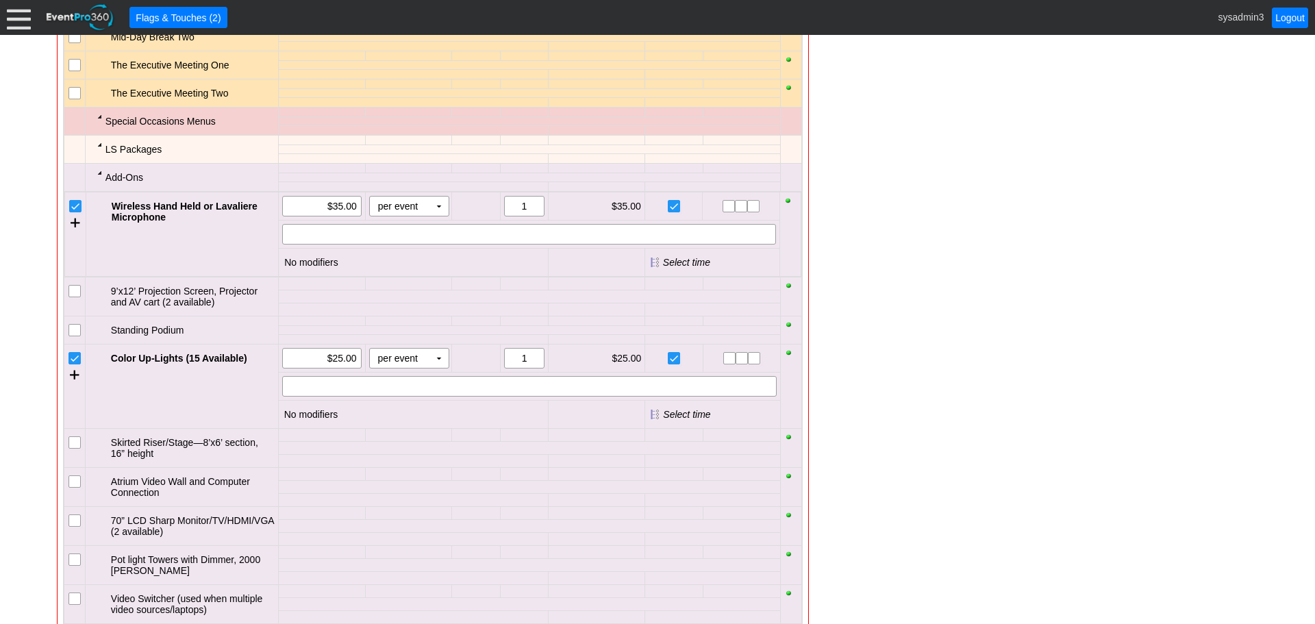
click at [75, 485] on input "checkbox" at bounding box center [76, 483] width 14 height 14
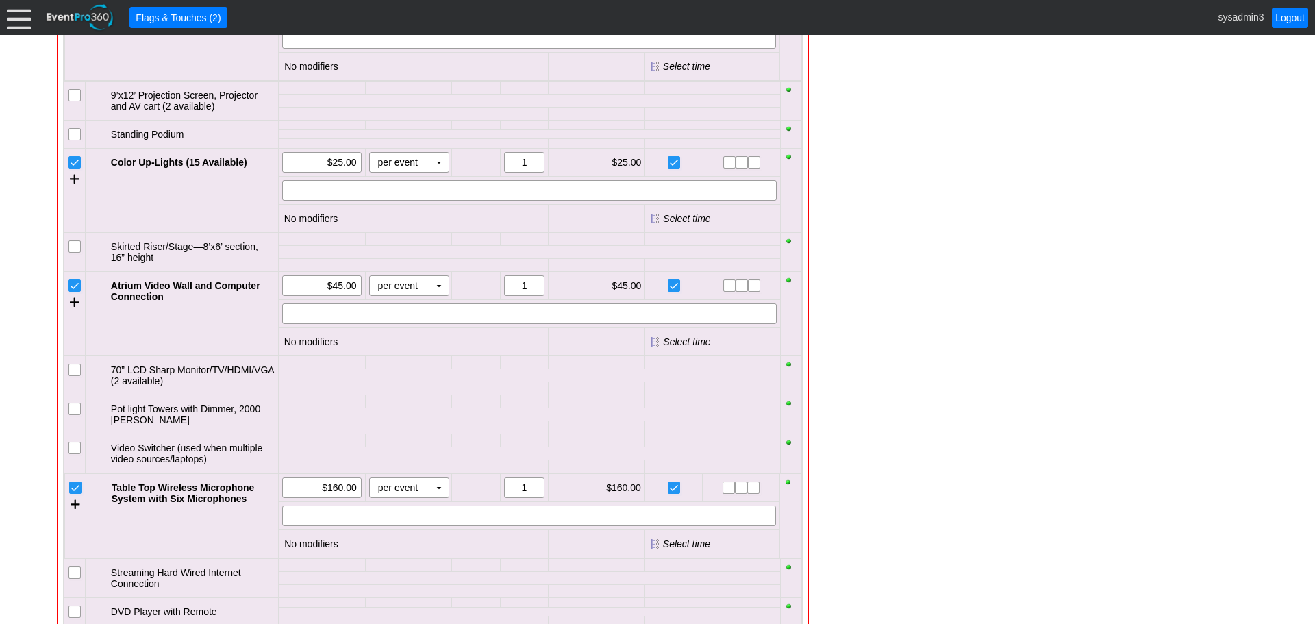
scroll to position [2122, 0]
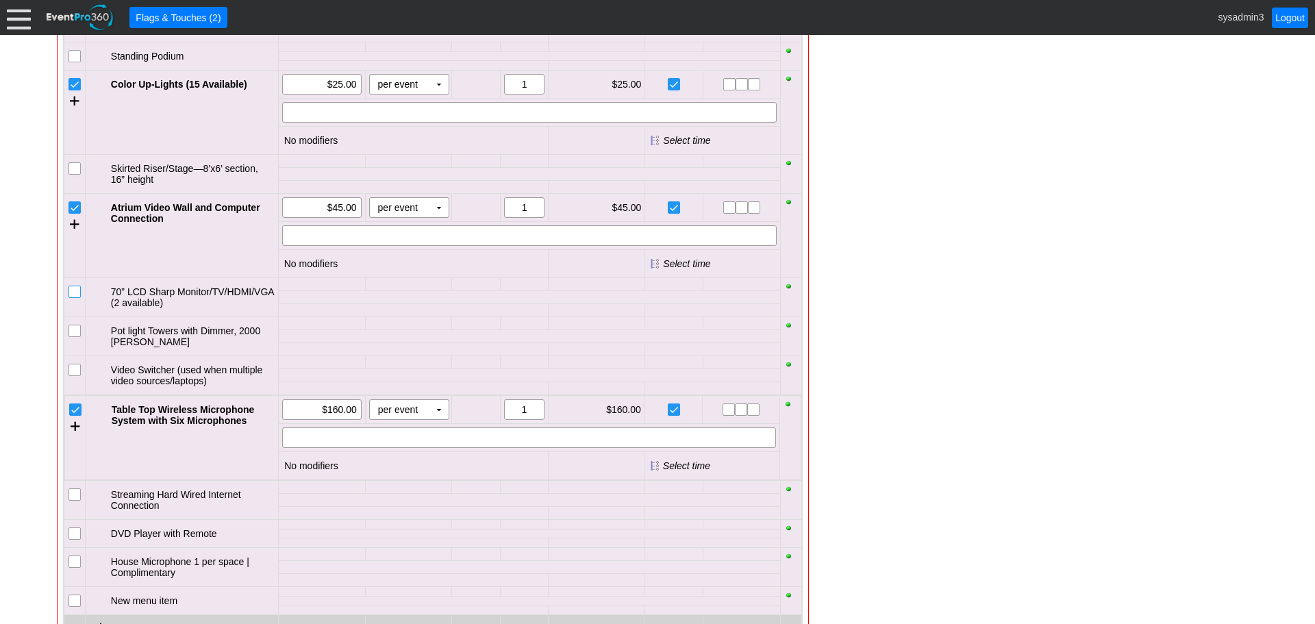
click at [72, 288] on input "checkbox" at bounding box center [76, 293] width 14 height 14
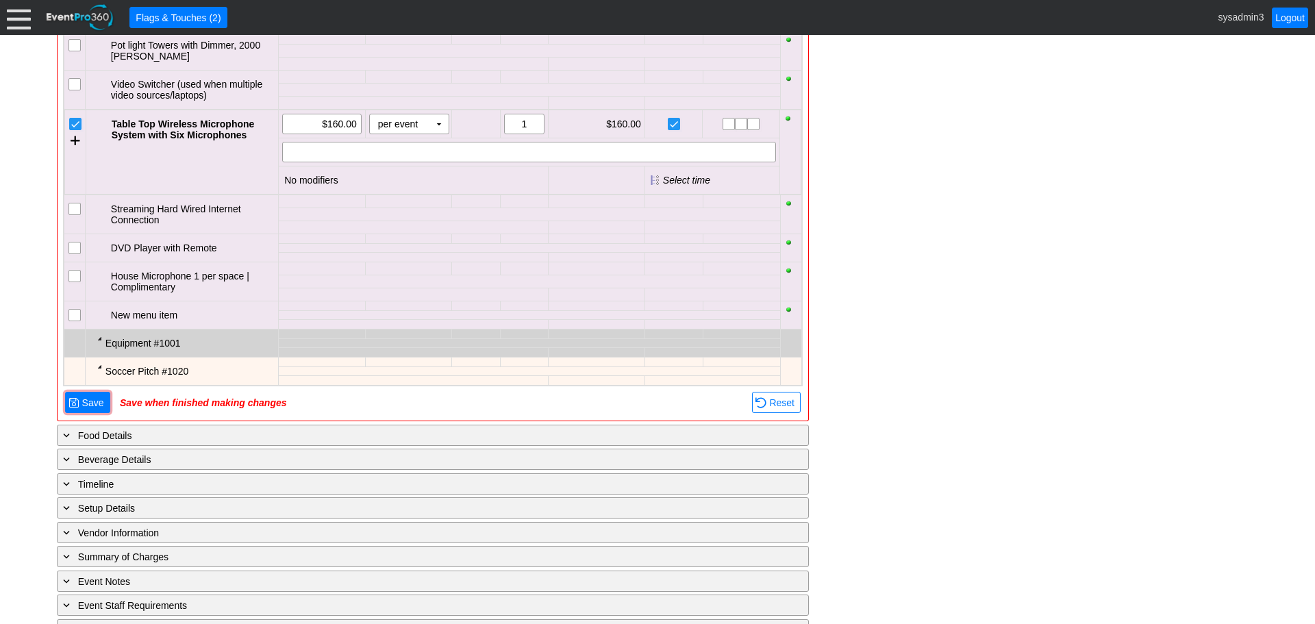
scroll to position [2507, 0]
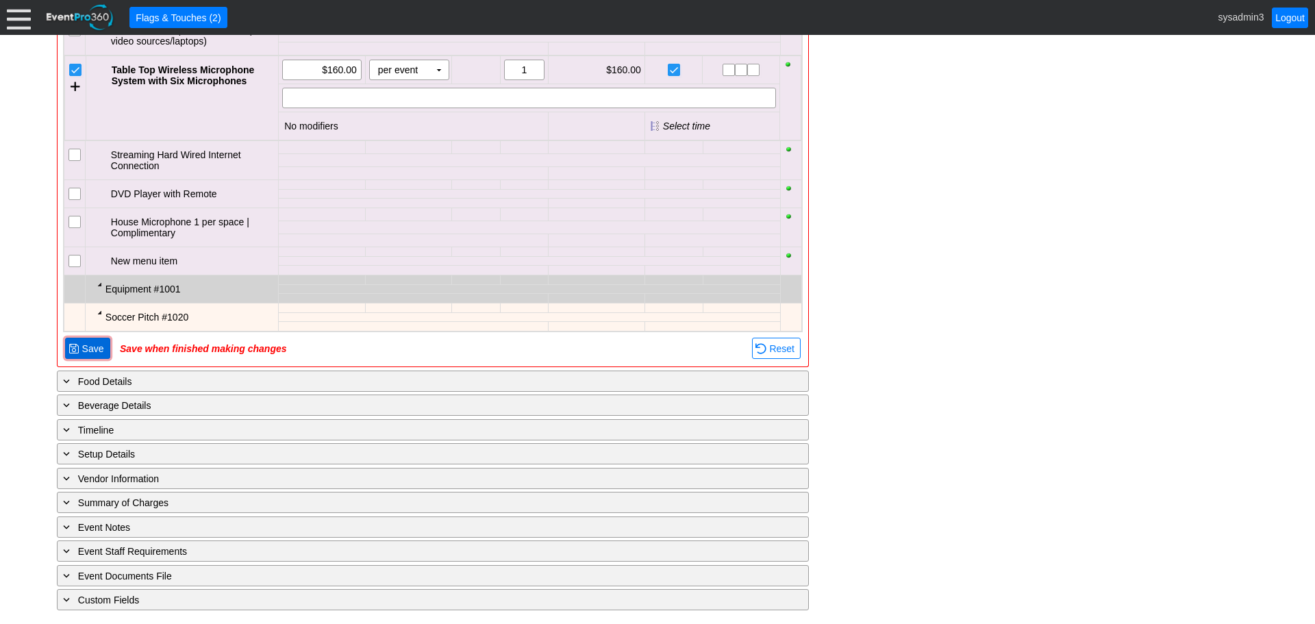
click at [99, 348] on span "Save" at bounding box center [92, 349] width 27 height 14
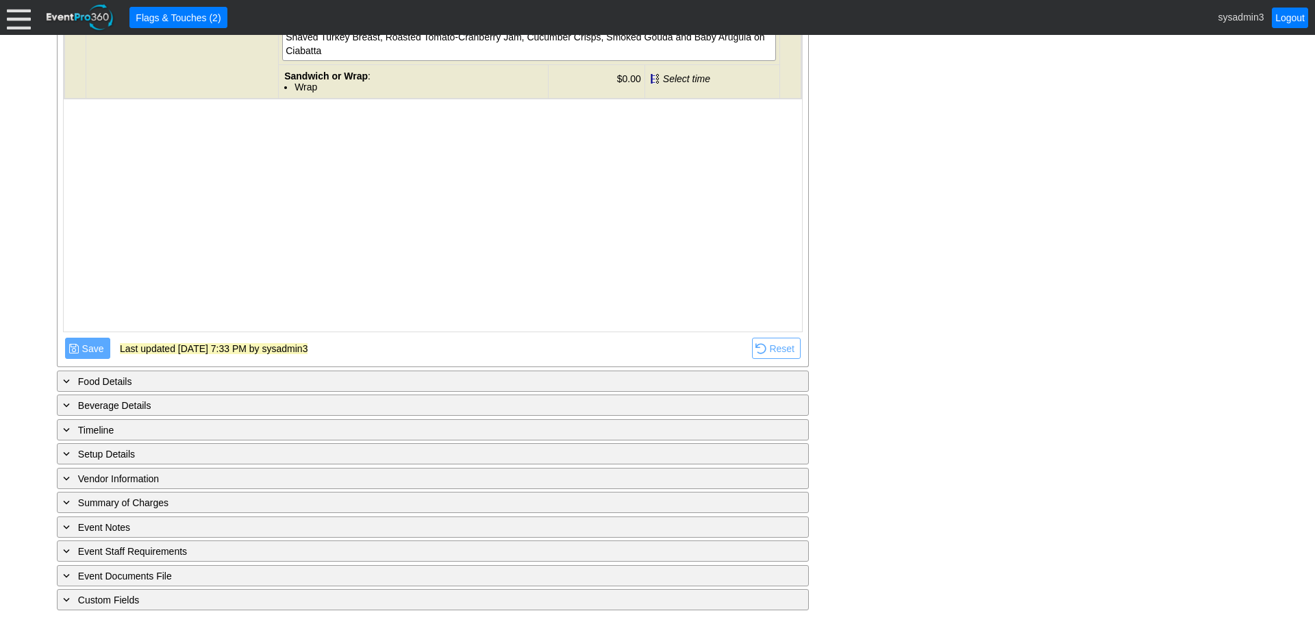
scroll to position [504, 0]
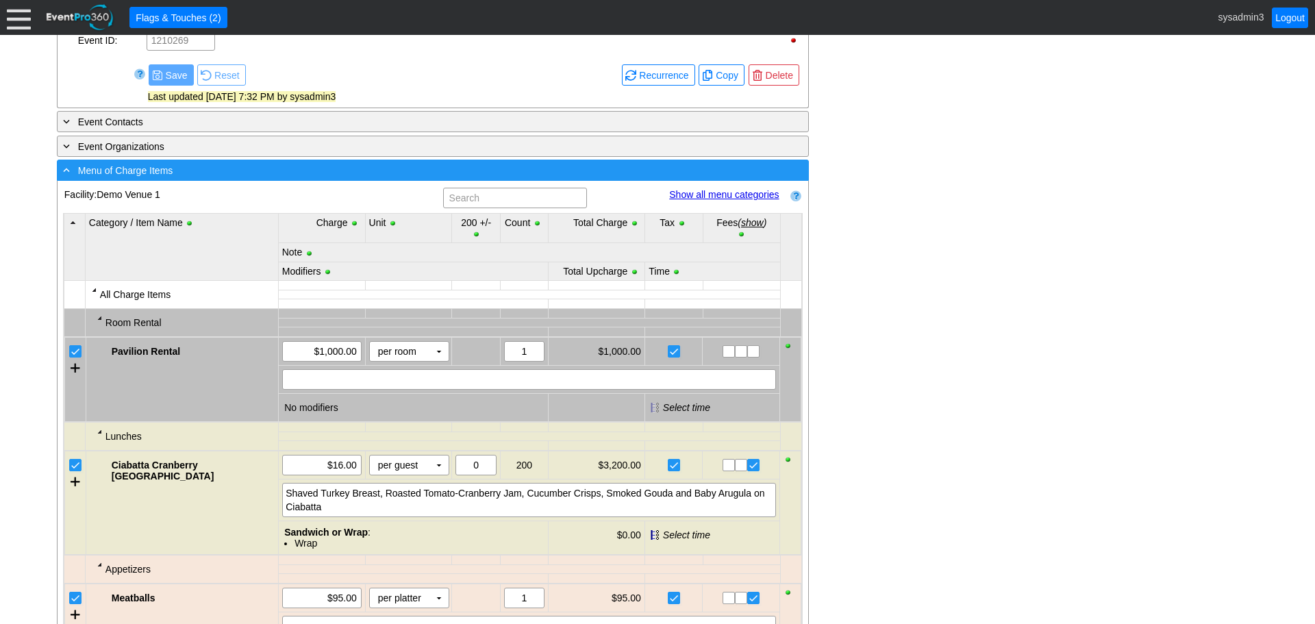
click at [386, 175] on div "- Menu of Charge Items" at bounding box center [404, 170] width 689 height 16
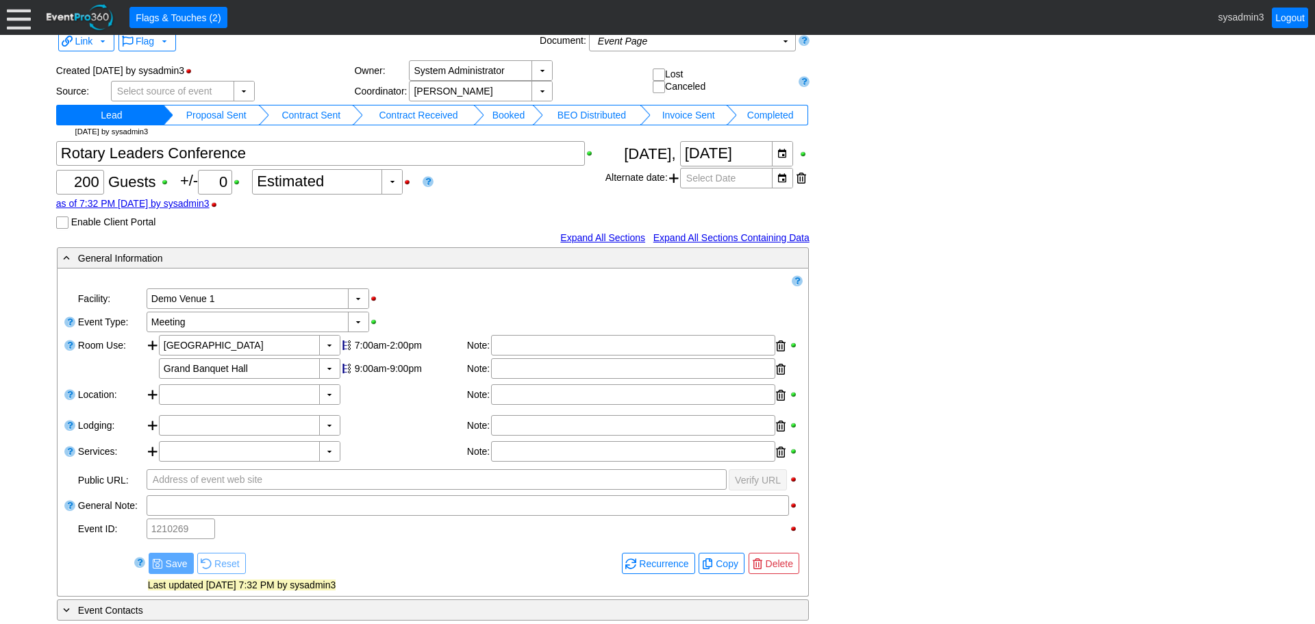
scroll to position [0, 0]
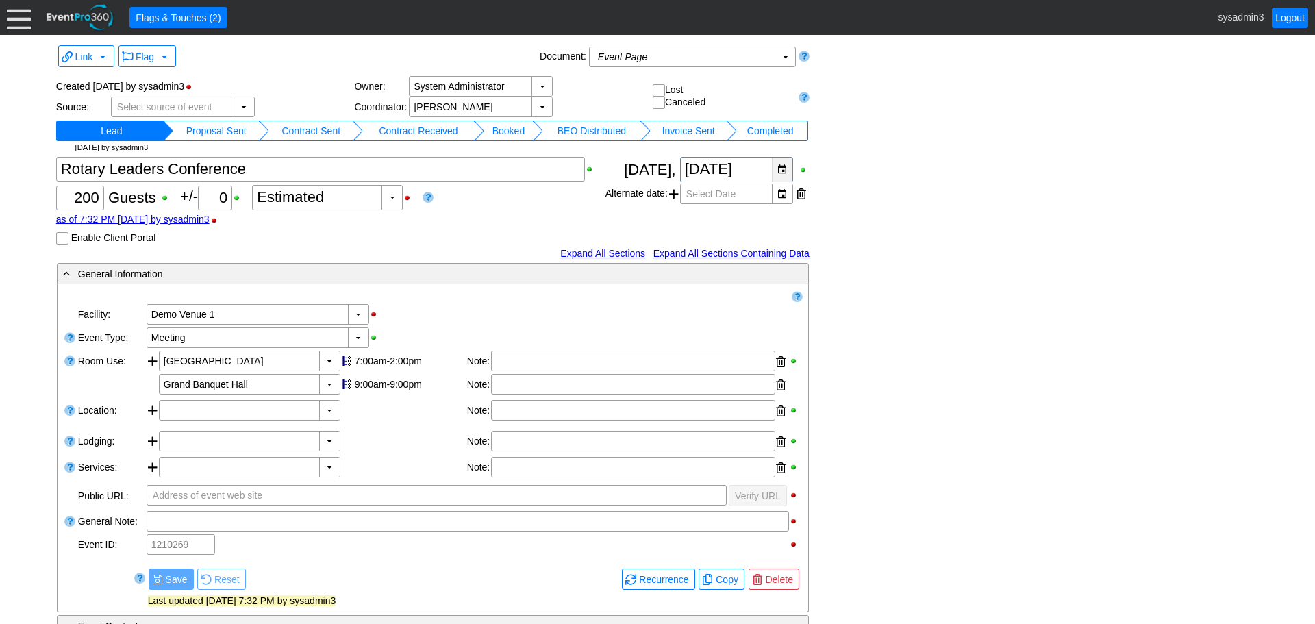
click at [786, 173] on div "▼" at bounding box center [782, 169] width 21 height 24
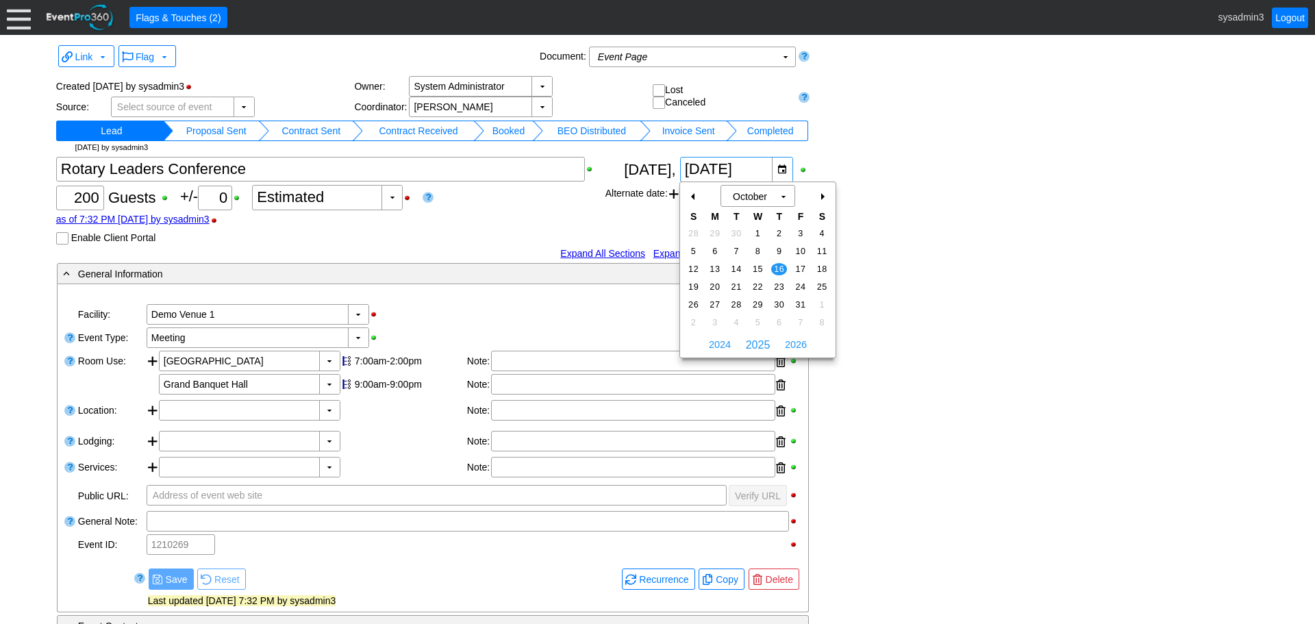
click at [689, 195] on div "-" at bounding box center [694, 196] width 22 height 23
click at [778, 264] on span "18" at bounding box center [779, 269] width 16 height 12
type input "[DATE]"
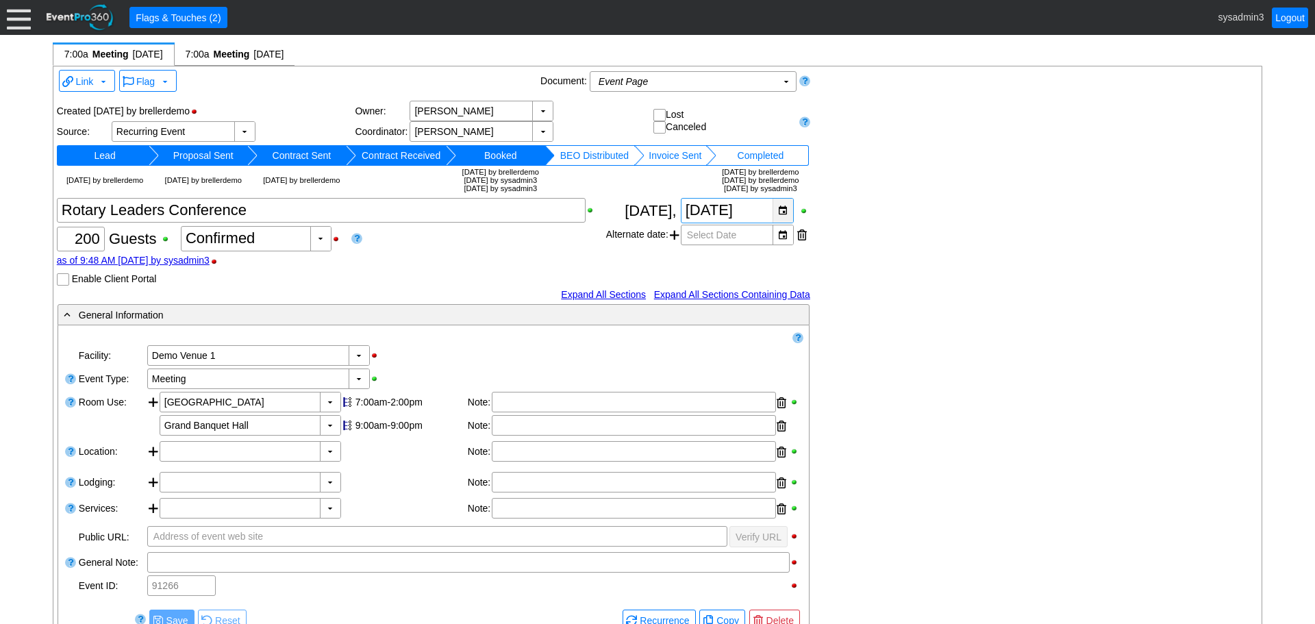
click at [787, 209] on div "▼" at bounding box center [782, 211] width 21 height 24
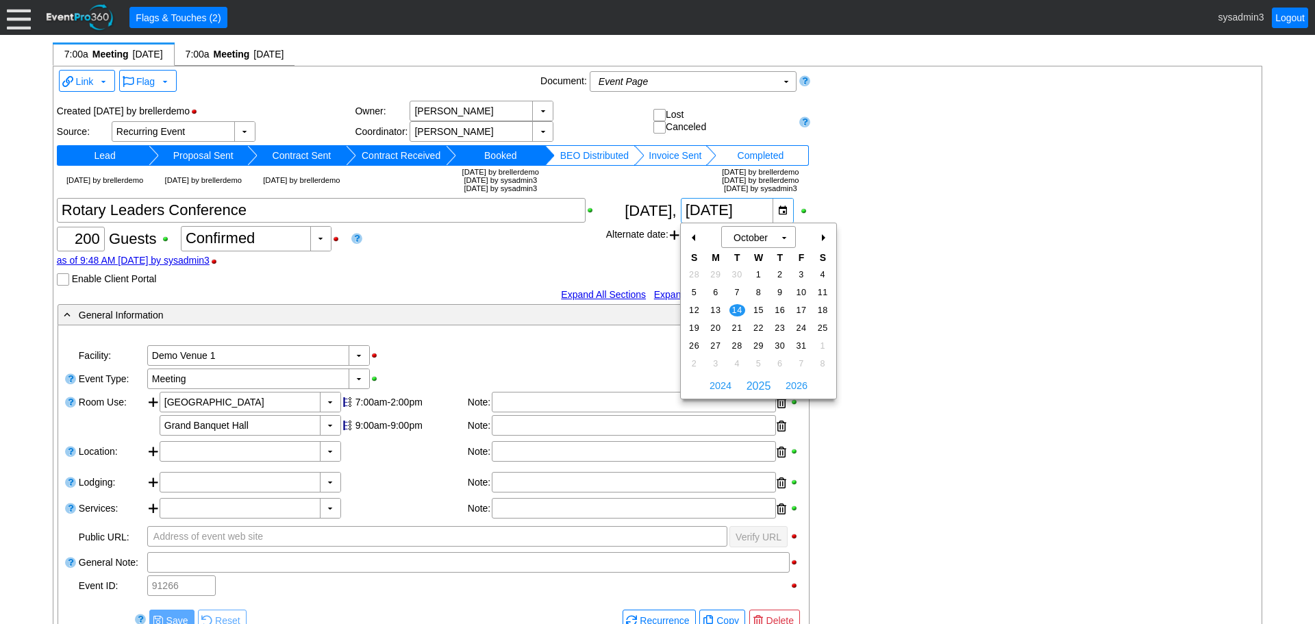
click at [692, 236] on div "-" at bounding box center [694, 237] width 22 height 23
click at [736, 307] on span "16" at bounding box center [737, 310] width 16 height 12
type input "[DATE]"
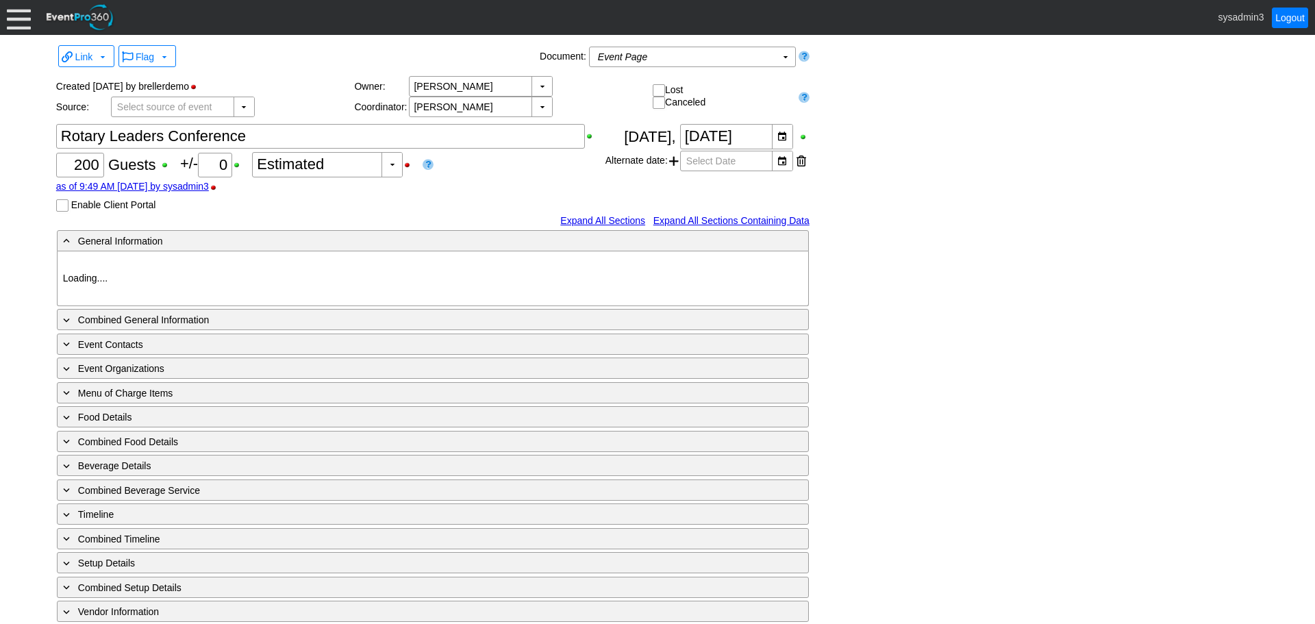
type input "Demo Venue 1"
type input "Meeting"
type input "205597"
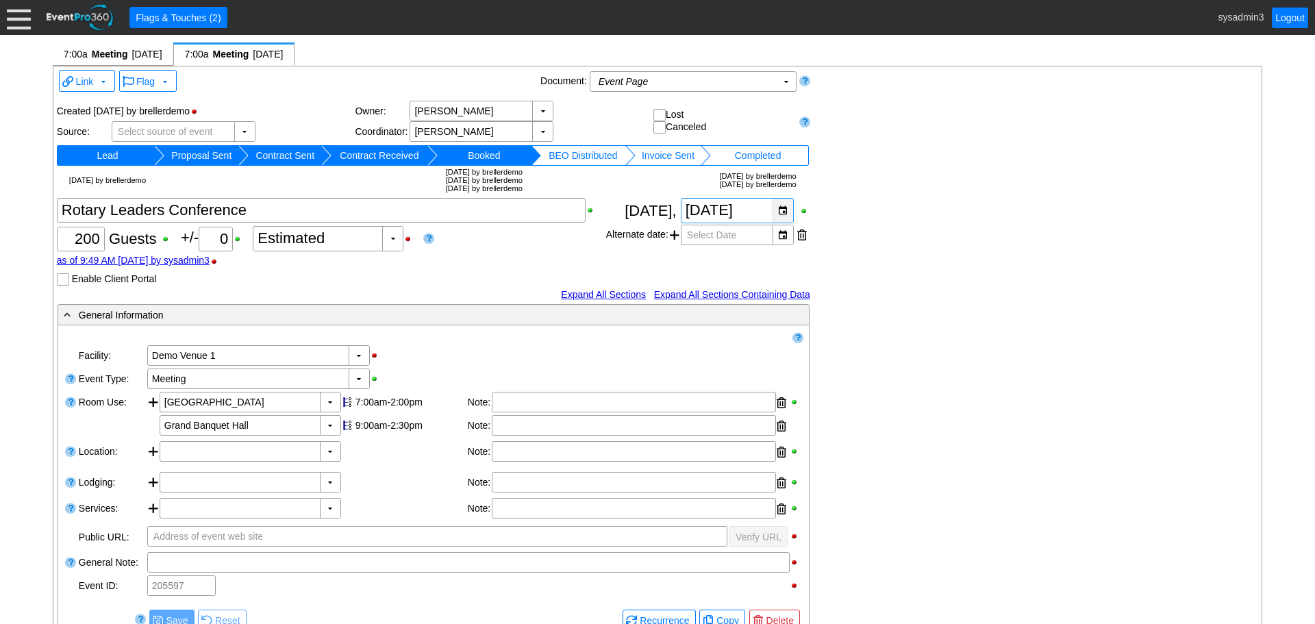
click at [781, 209] on div "▼" at bounding box center [782, 211] width 21 height 24
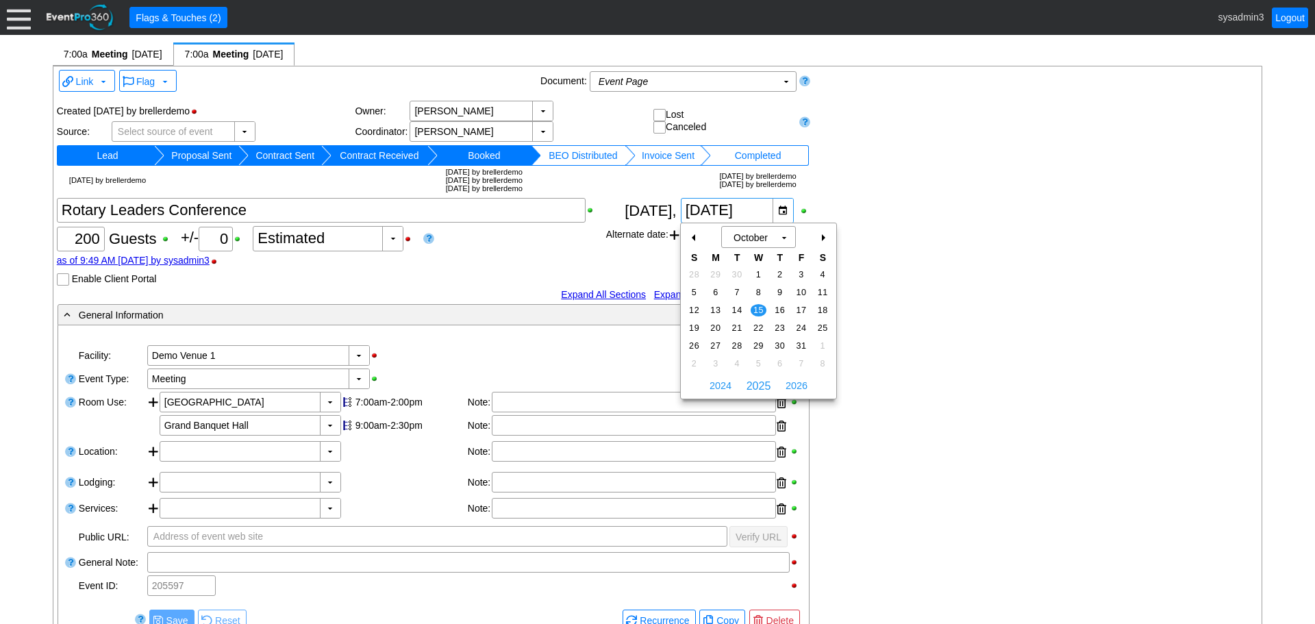
click at [690, 234] on div "-" at bounding box center [694, 237] width 22 height 23
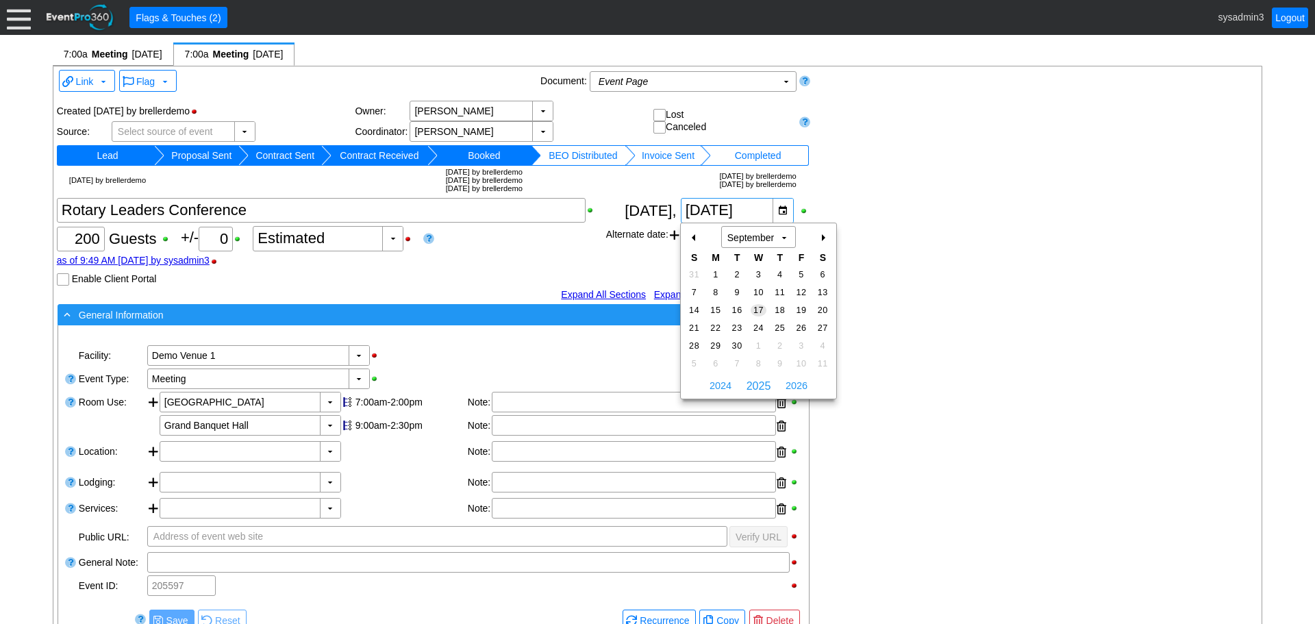
click at [757, 305] on span "17" at bounding box center [758, 310] width 16 height 12
type input "[DATE]"
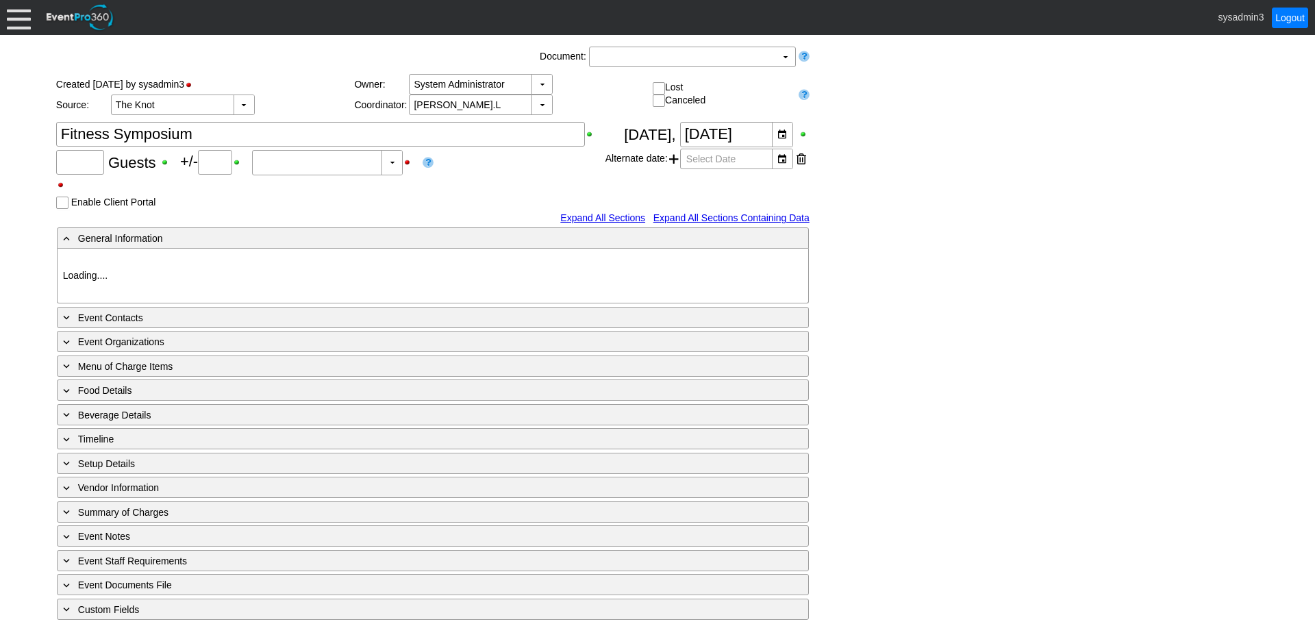
type input "20"
type input "0"
type input "Estimated"
type input "Demo Venue 1"
type input "Anniversary Celebration"
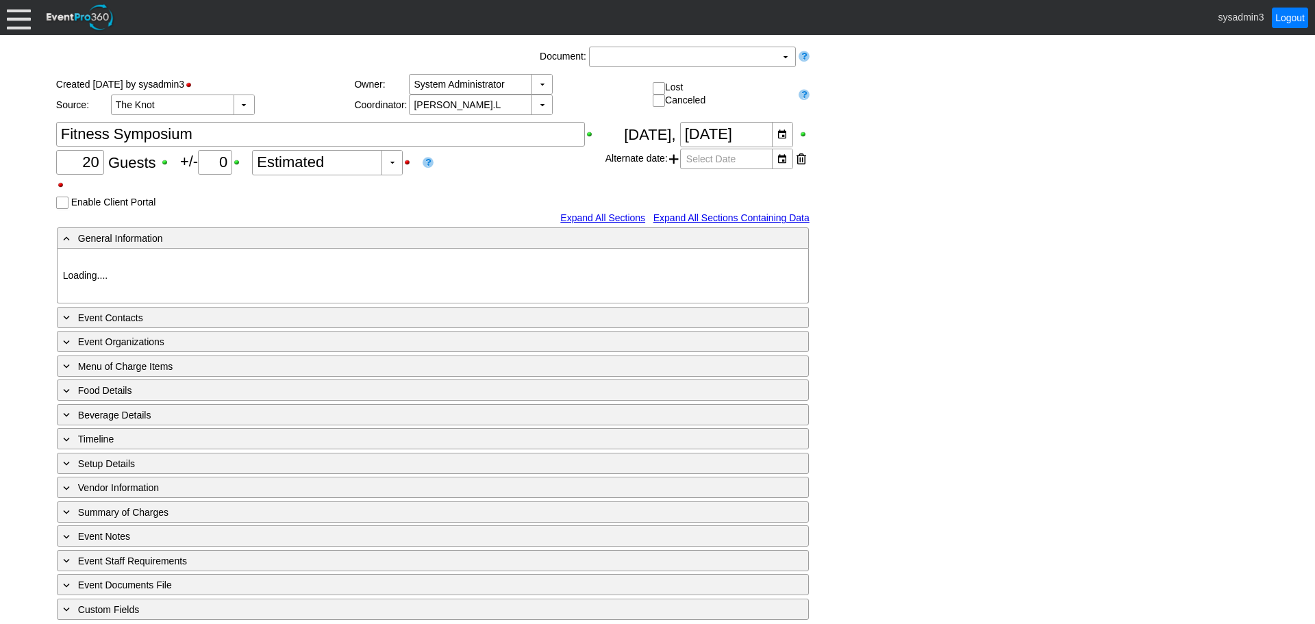
type input "722543"
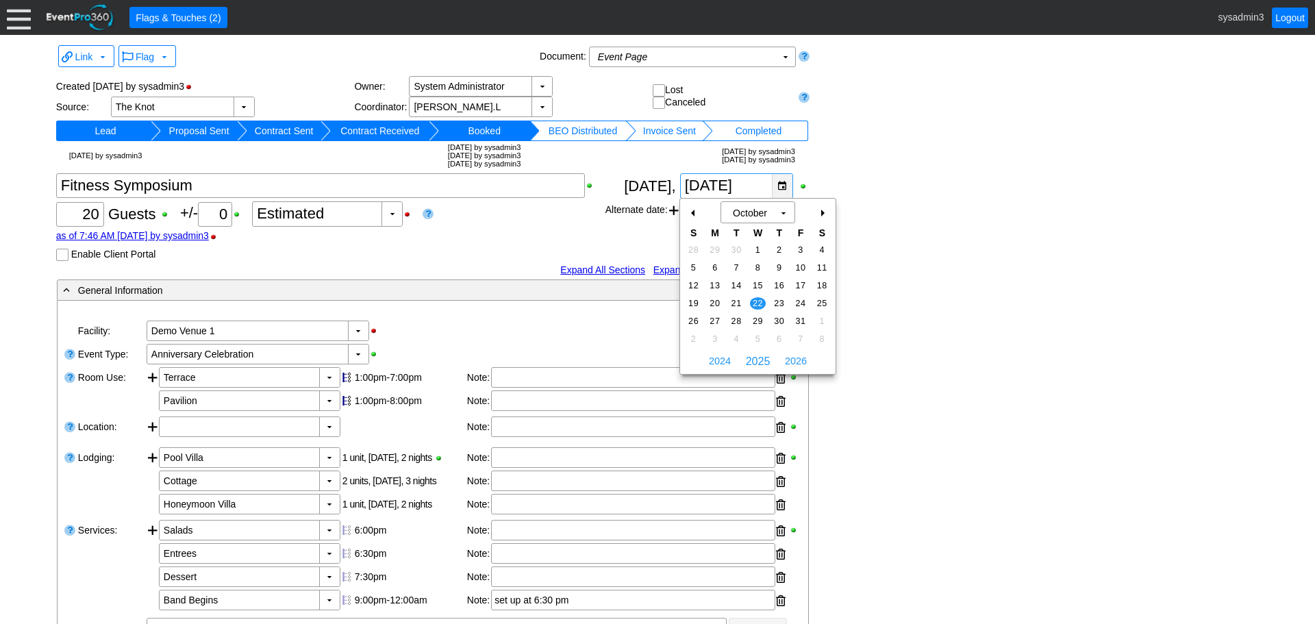
click at [781, 176] on div "▼" at bounding box center [782, 186] width 21 height 24
click at [687, 210] on div "-" at bounding box center [694, 212] width 22 height 23
click at [757, 302] on span "24" at bounding box center [758, 303] width 16 height 12
type input "9/24/2025"
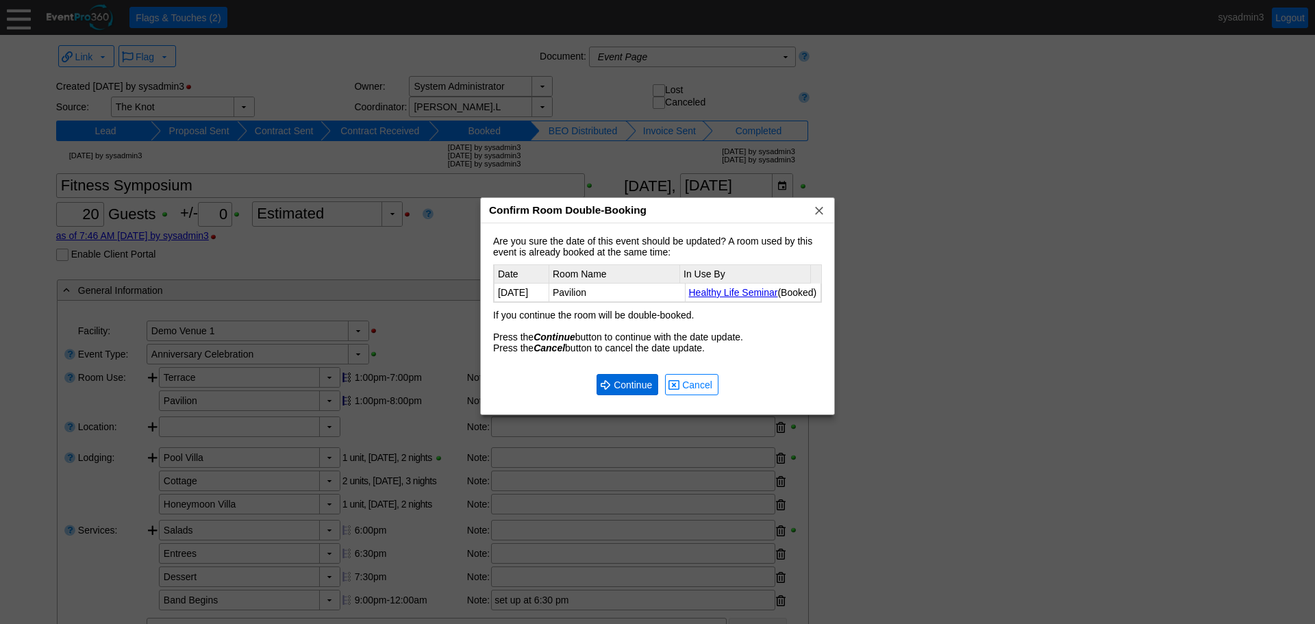
click at [616, 391] on span "Continue" at bounding box center [633, 385] width 44 height 14
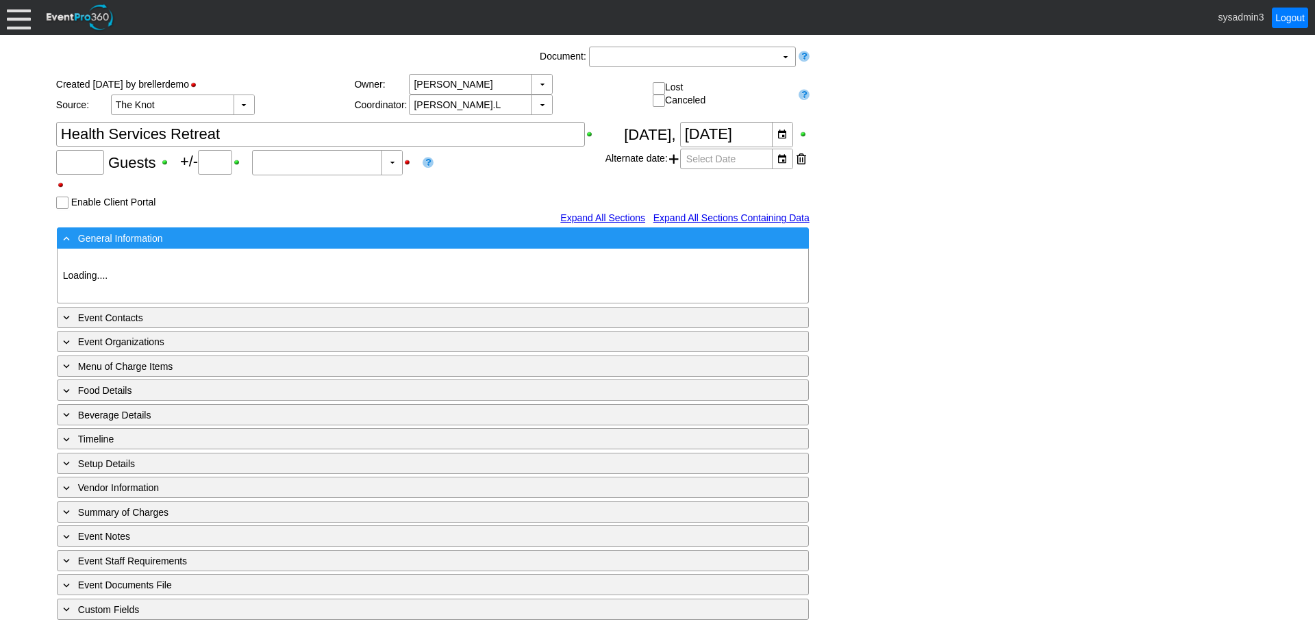
type input "80"
type input "Confirmed"
type input "Demo Venue 1"
type input "Concert"
type input "364795"
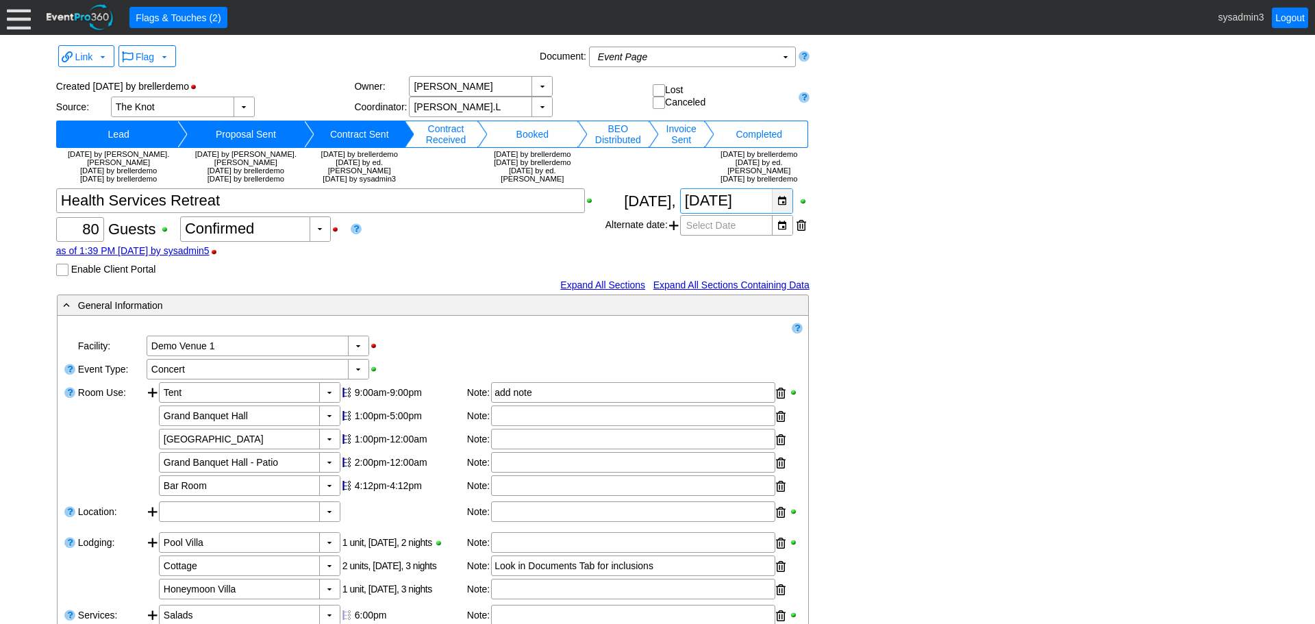
click at [783, 213] on div "▼" at bounding box center [782, 201] width 21 height 24
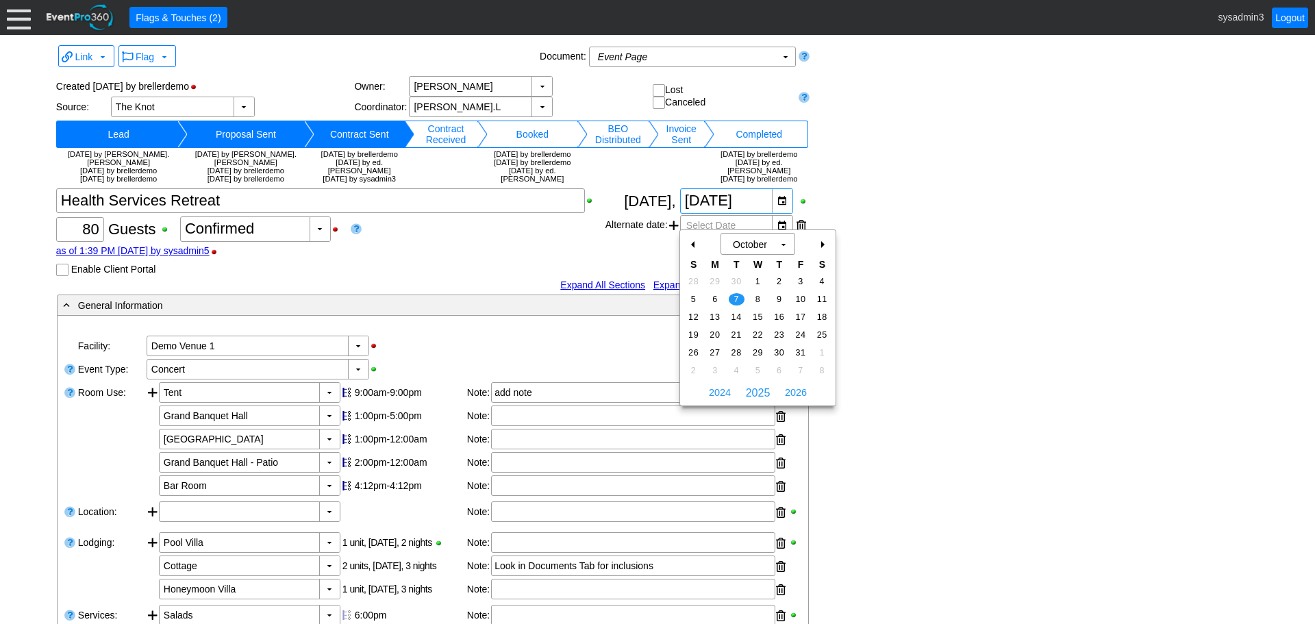
click at [694, 243] on div "-" at bounding box center [694, 244] width 22 height 23
click at [734, 294] on span "9" at bounding box center [736, 299] width 16 height 12
type input "9/9/2025"
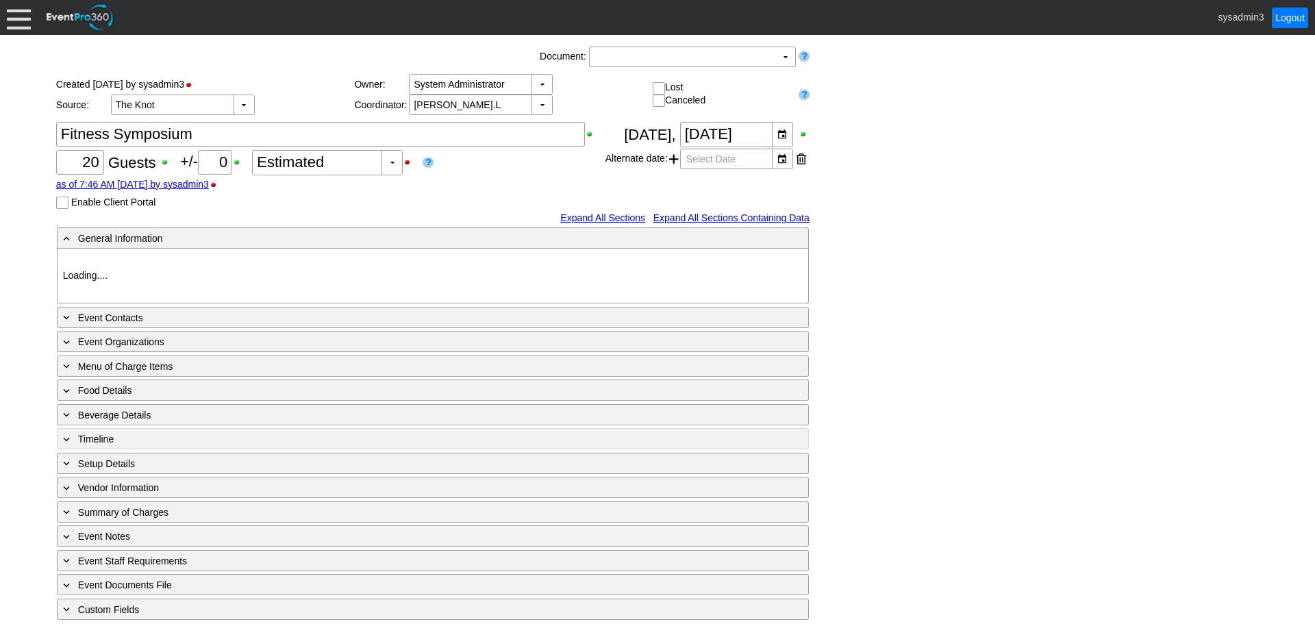
type input "Demo Venue 1"
type input "Anniversary Celebration"
type input "722543"
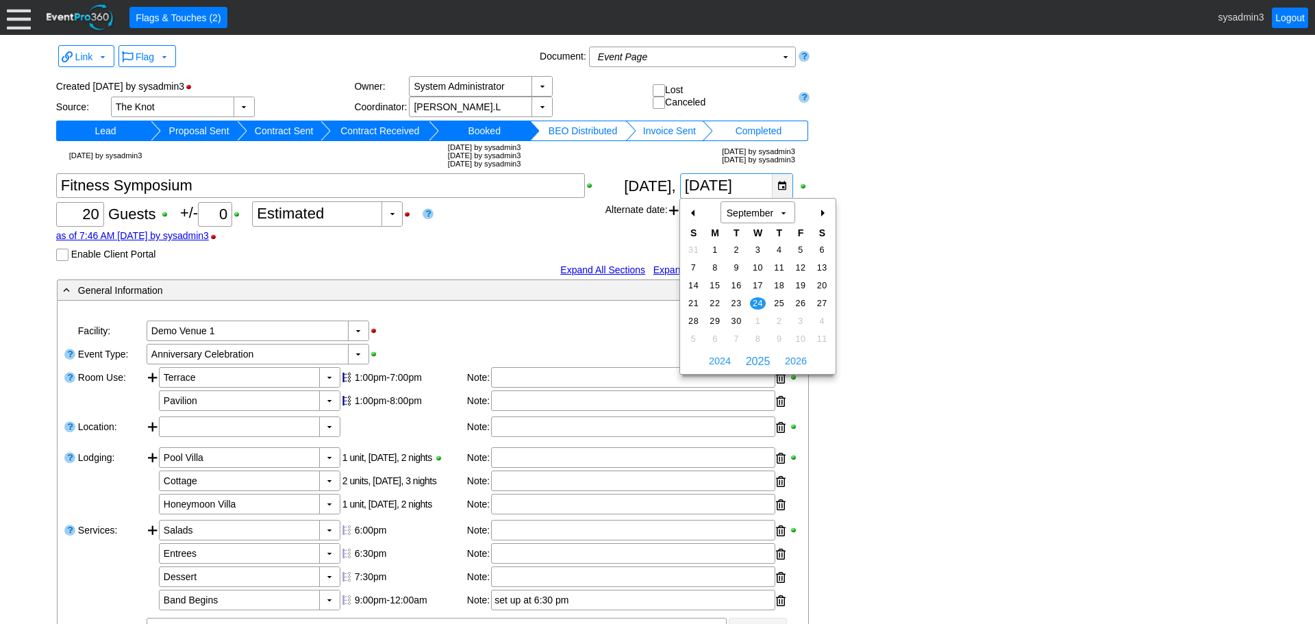
click at [780, 183] on div "▼" at bounding box center [782, 186] width 21 height 24
click at [713, 302] on span "22" at bounding box center [715, 303] width 16 height 12
type input "9/22/2025"
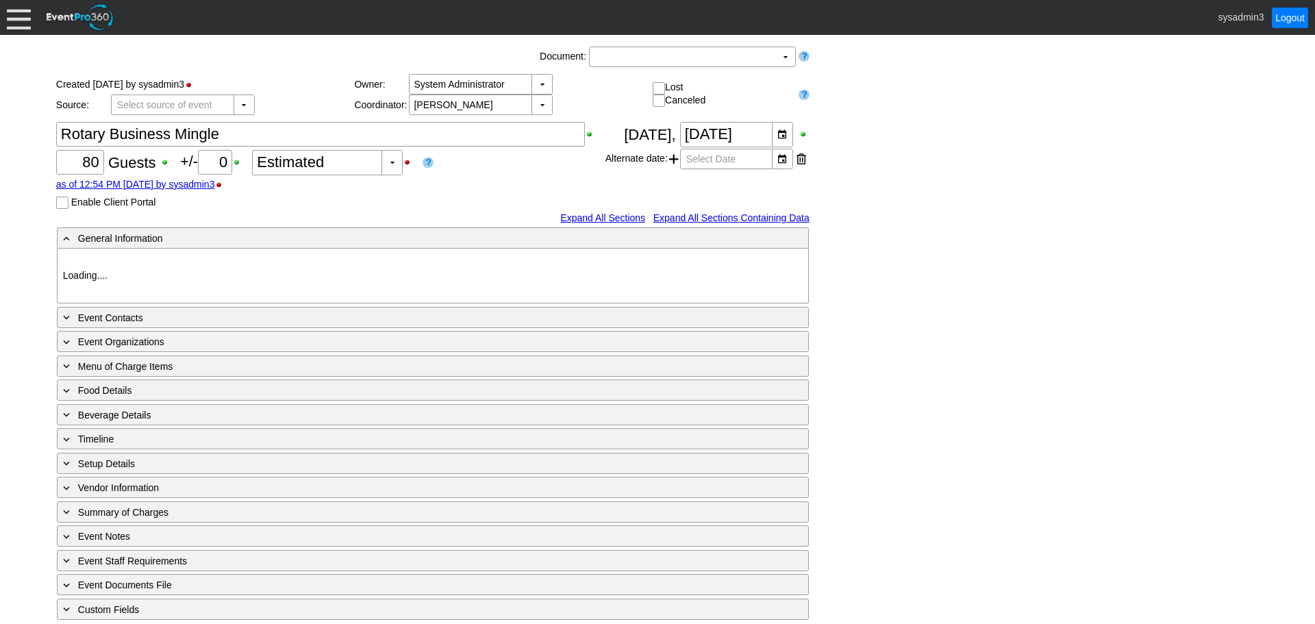
type input "Demo Venue 1"
type input "Private Event"
type input "[URL][DOMAIN_NAME]"
type input "910774"
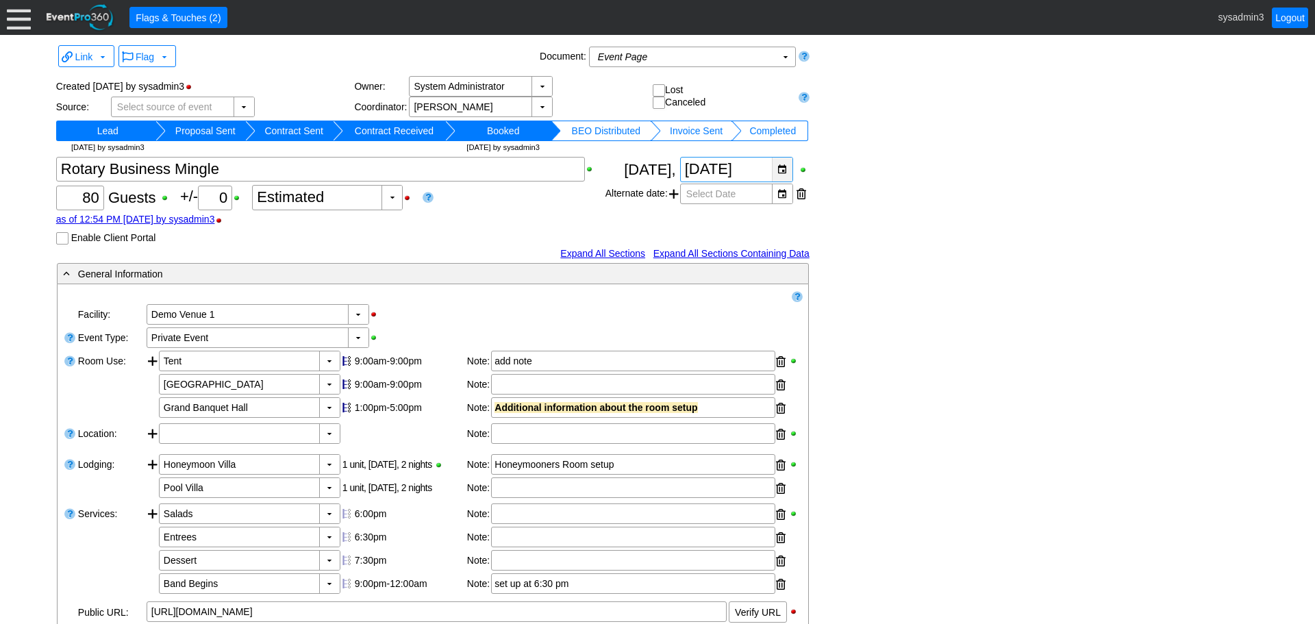
click at [781, 173] on div "▼" at bounding box center [782, 169] width 21 height 24
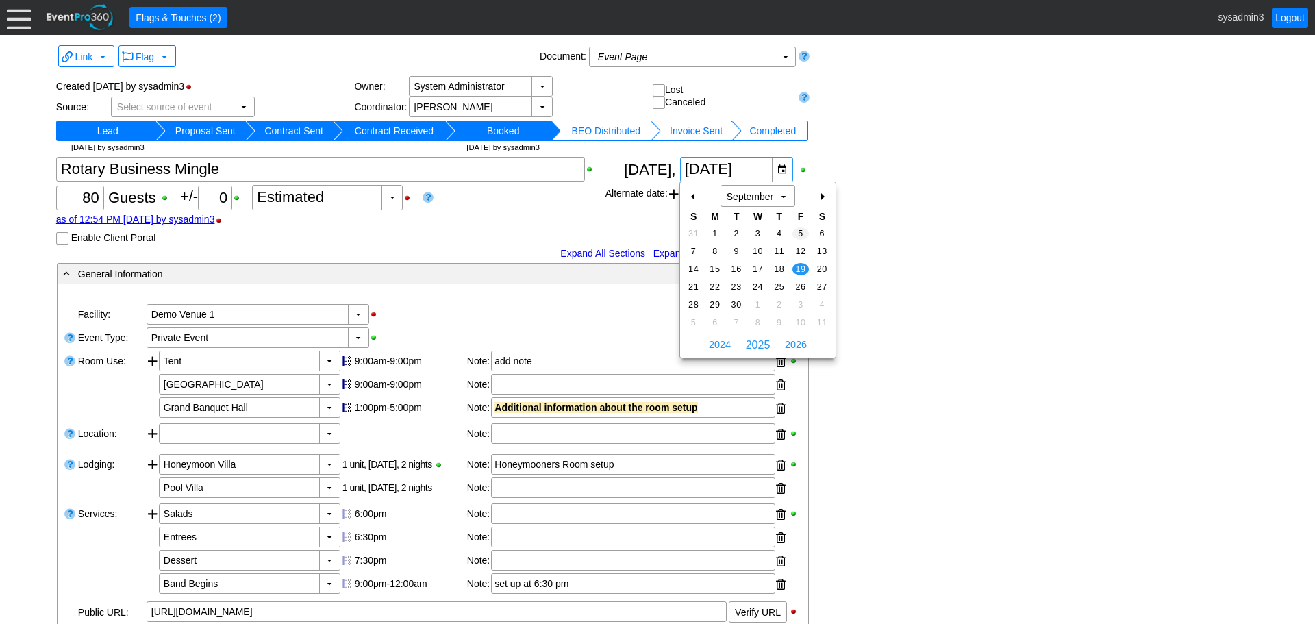
click at [799, 231] on span "5" at bounding box center [800, 233] width 16 height 12
type input "[DATE]"
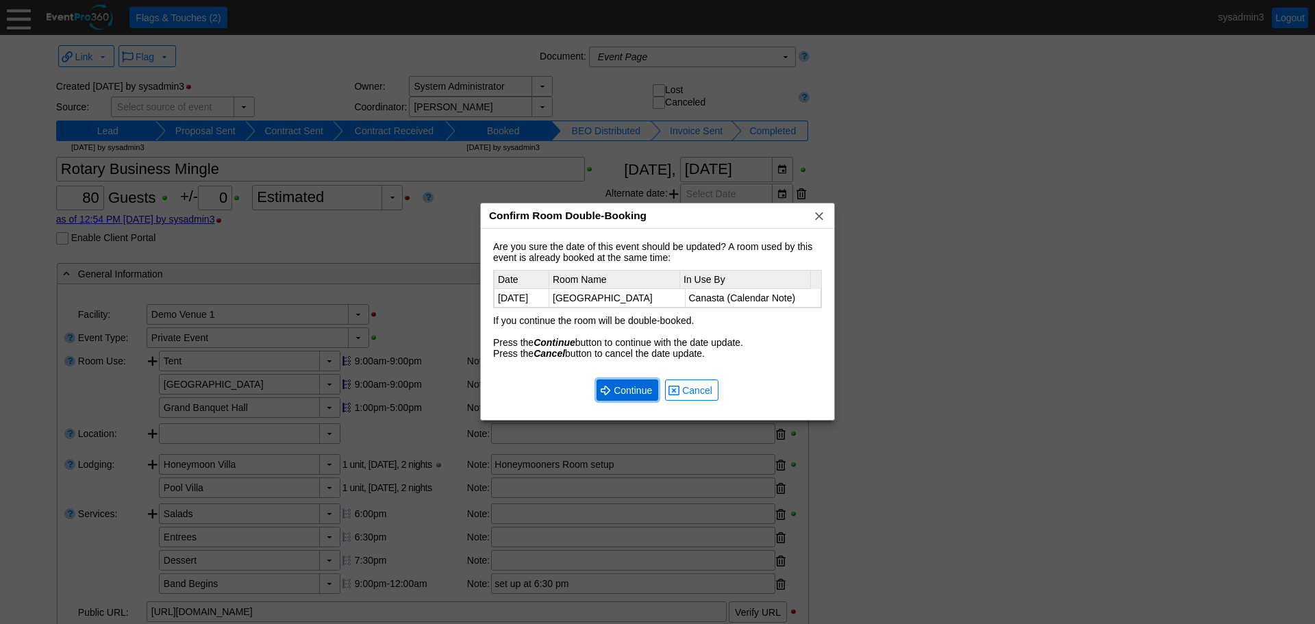
click at [624, 385] on span "Continue" at bounding box center [633, 390] width 44 height 14
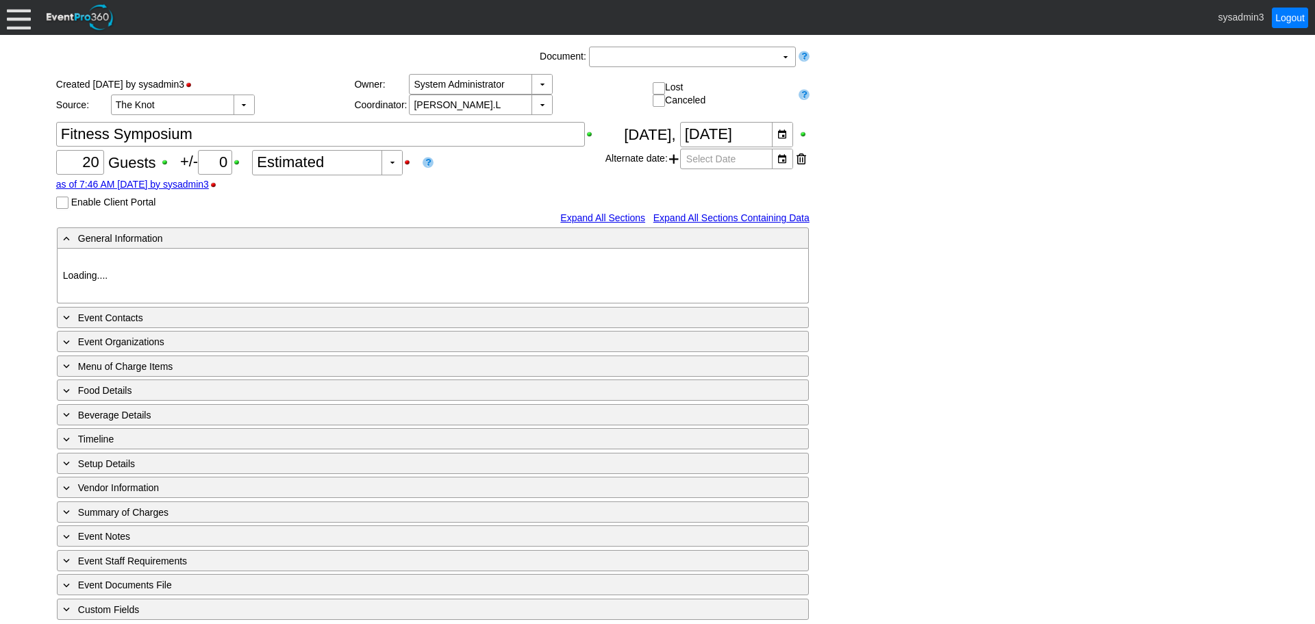
type input "Demo Venue 1"
type input "Anniversary Celebration"
type input "722543"
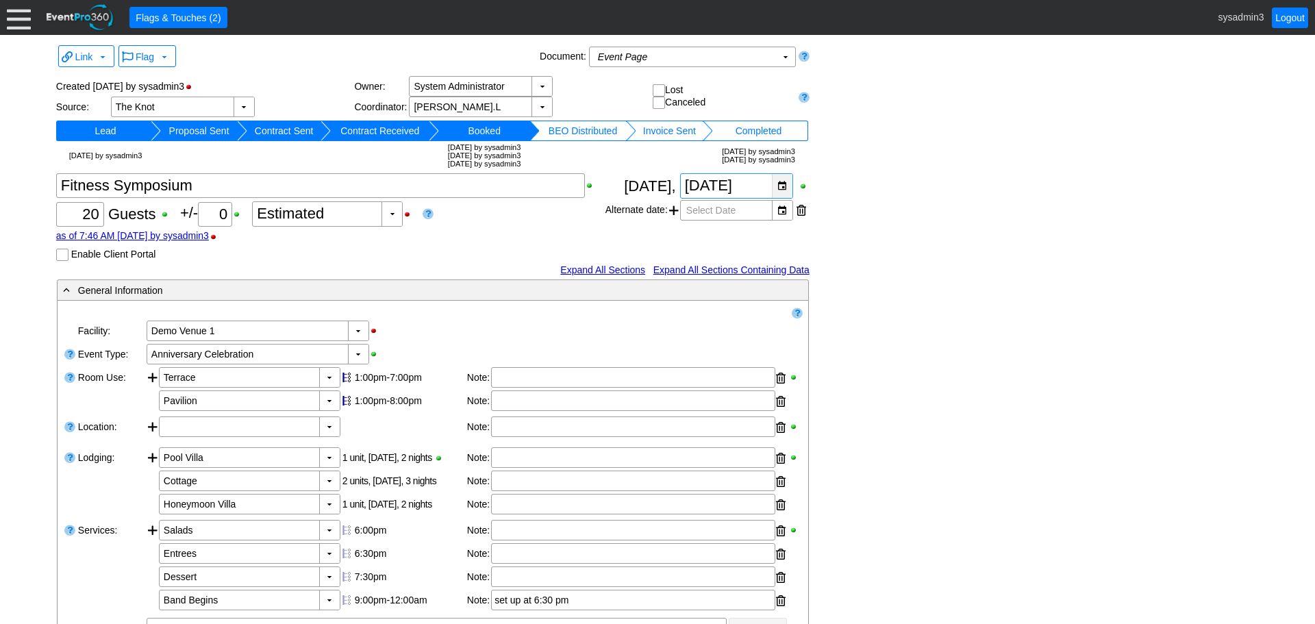
click at [778, 181] on div "▼" at bounding box center [782, 186] width 21 height 24
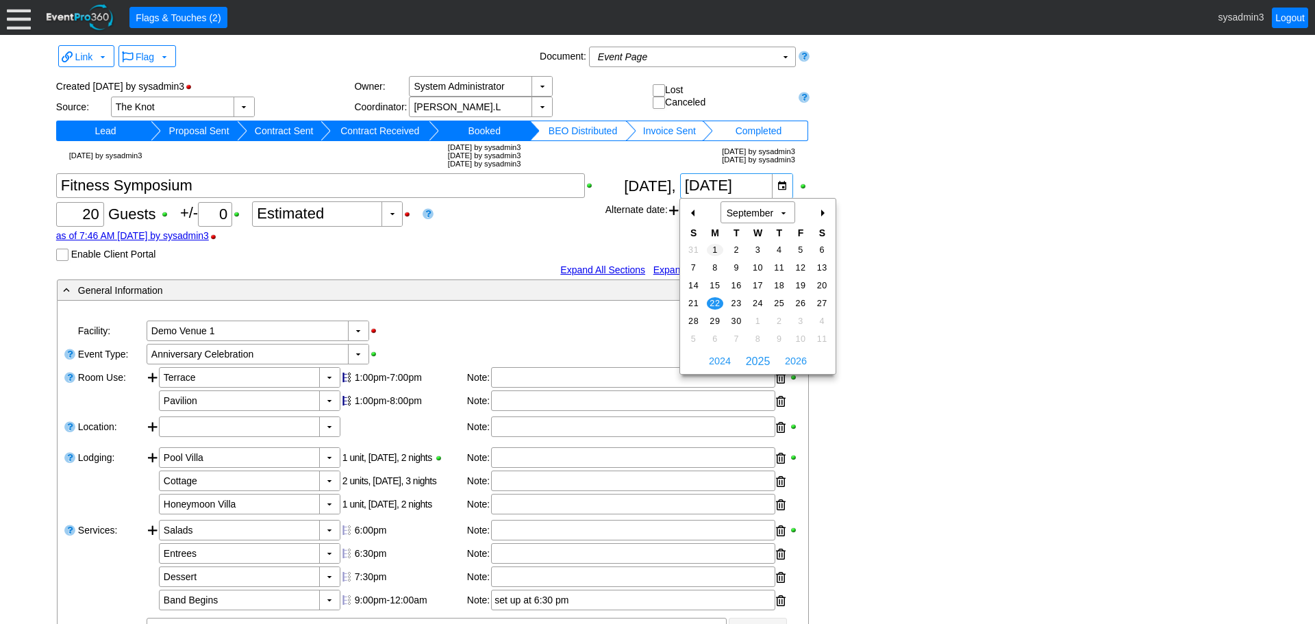
click at [711, 250] on span "1" at bounding box center [715, 250] width 16 height 12
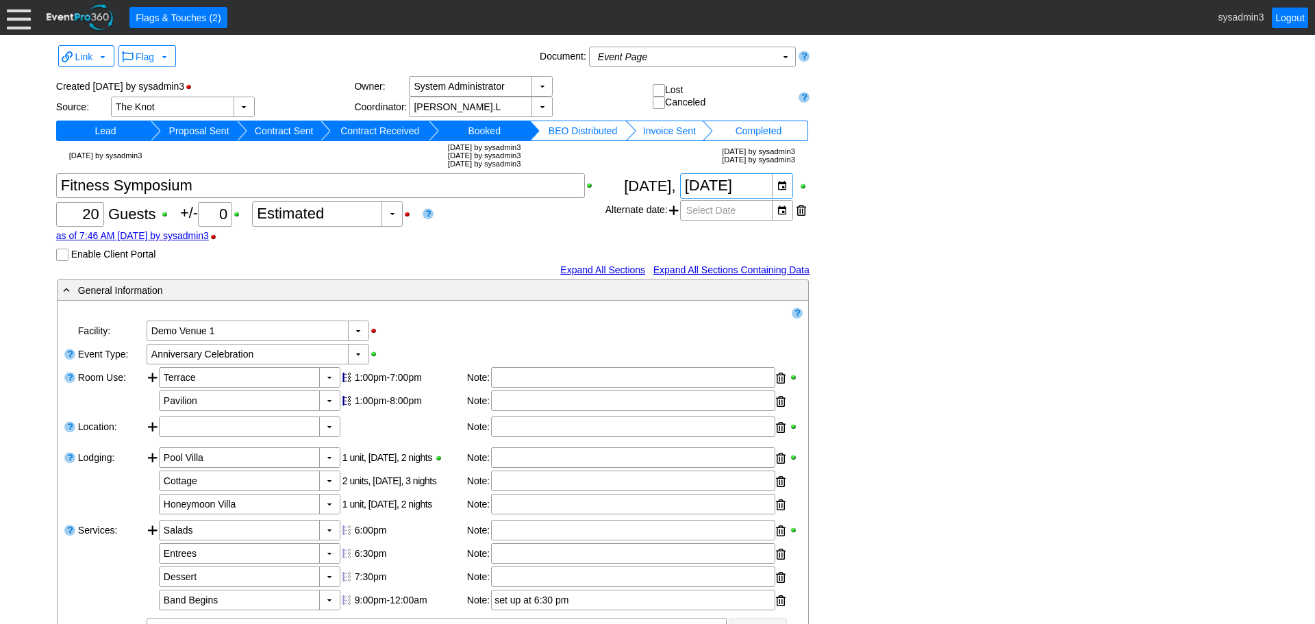
type input "[DATE]"
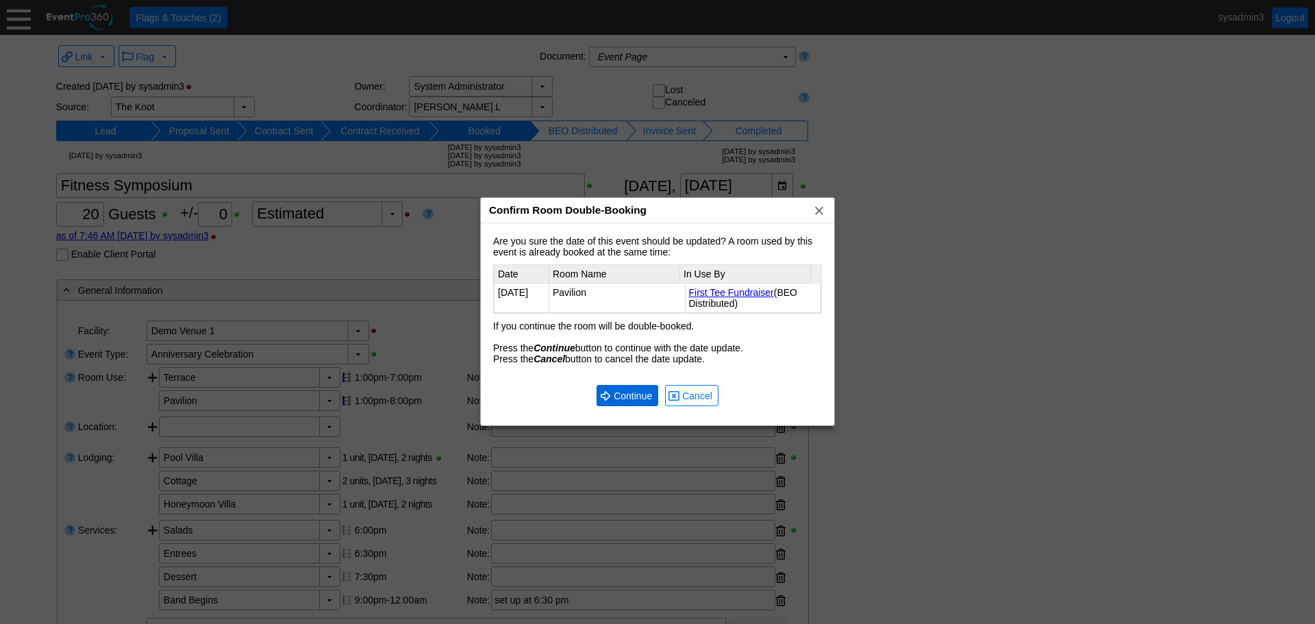
click at [618, 395] on span "Continue" at bounding box center [633, 396] width 44 height 14
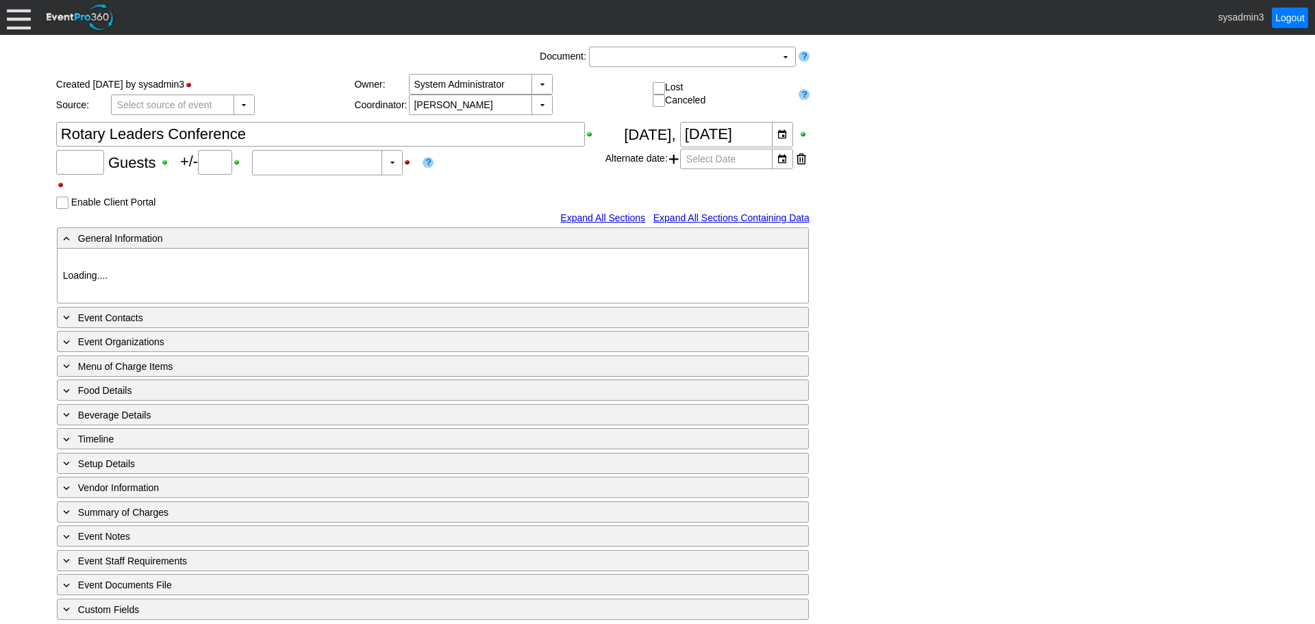
type input "200"
type input "0"
type input "Estimated"
type input "Demo Venue 1"
type input "Meeting"
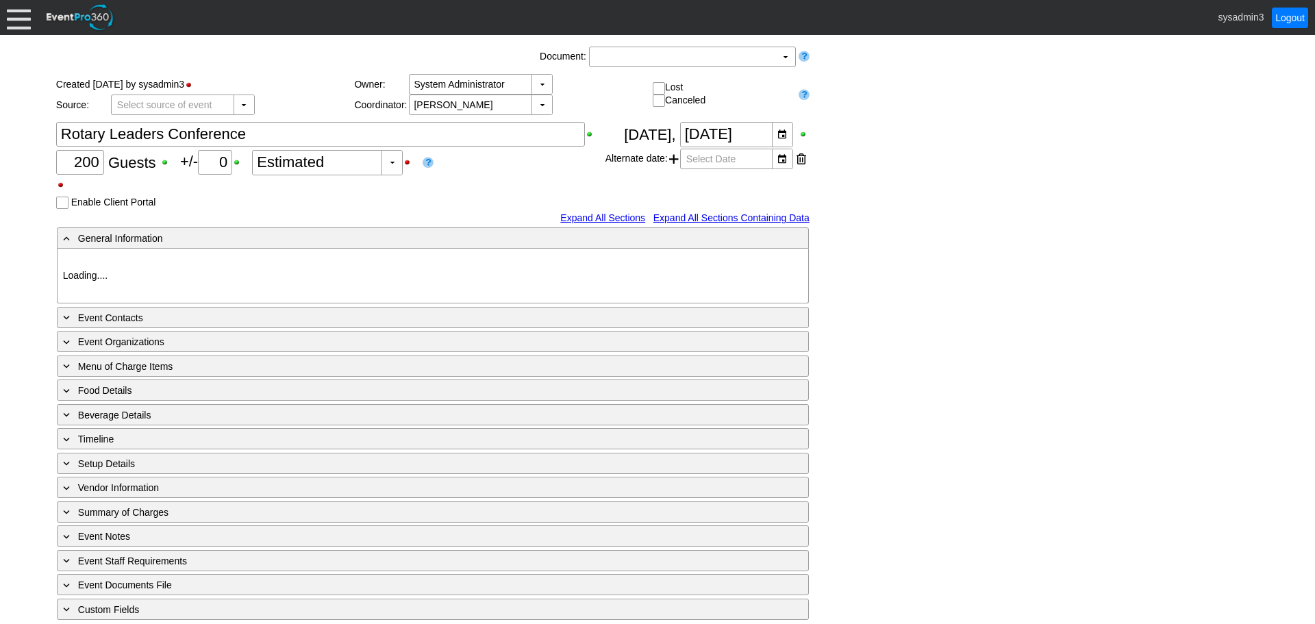
type input "1210269"
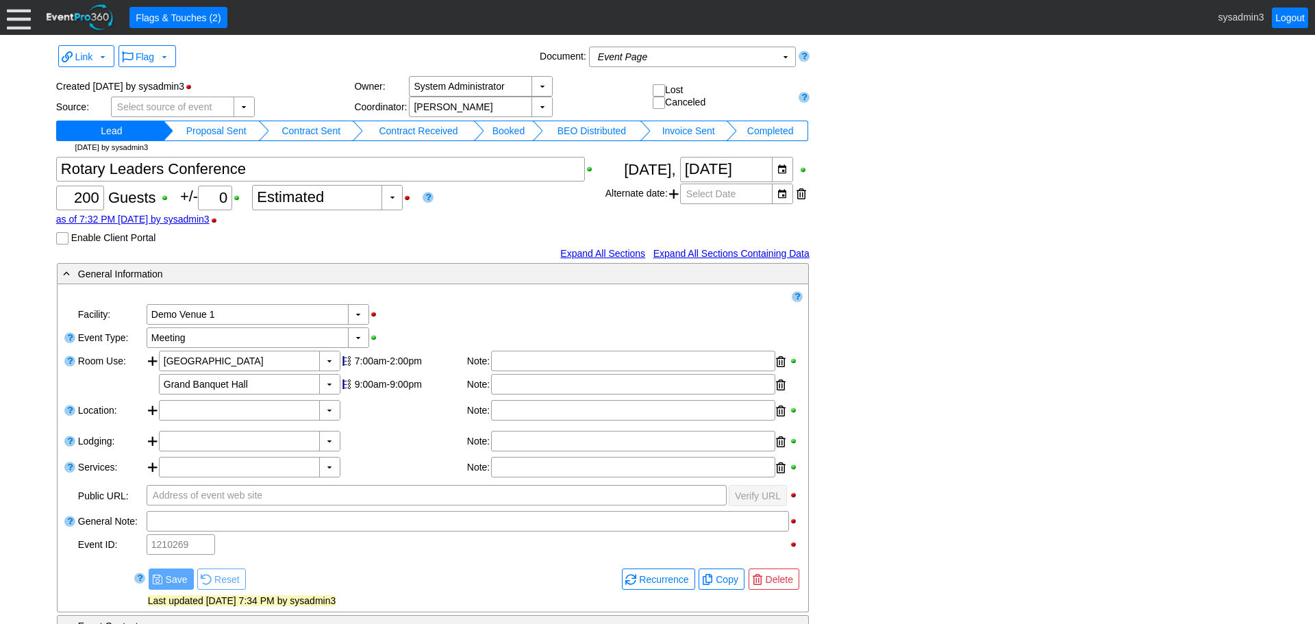
click at [241, 129] on td "Proposal Sent" at bounding box center [216, 131] width 86 height 21
drag, startPoint x: 330, startPoint y: 131, endPoint x: 348, endPoint y: 131, distance: 17.8
click at [331, 131] on td "Contract Sent" at bounding box center [321, 131] width 81 height 21
drag, startPoint x: 429, startPoint y: 129, endPoint x: 481, endPoint y: 129, distance: 52.0
click at [431, 129] on td "Contract Received" at bounding box center [435, 131] width 105 height 21
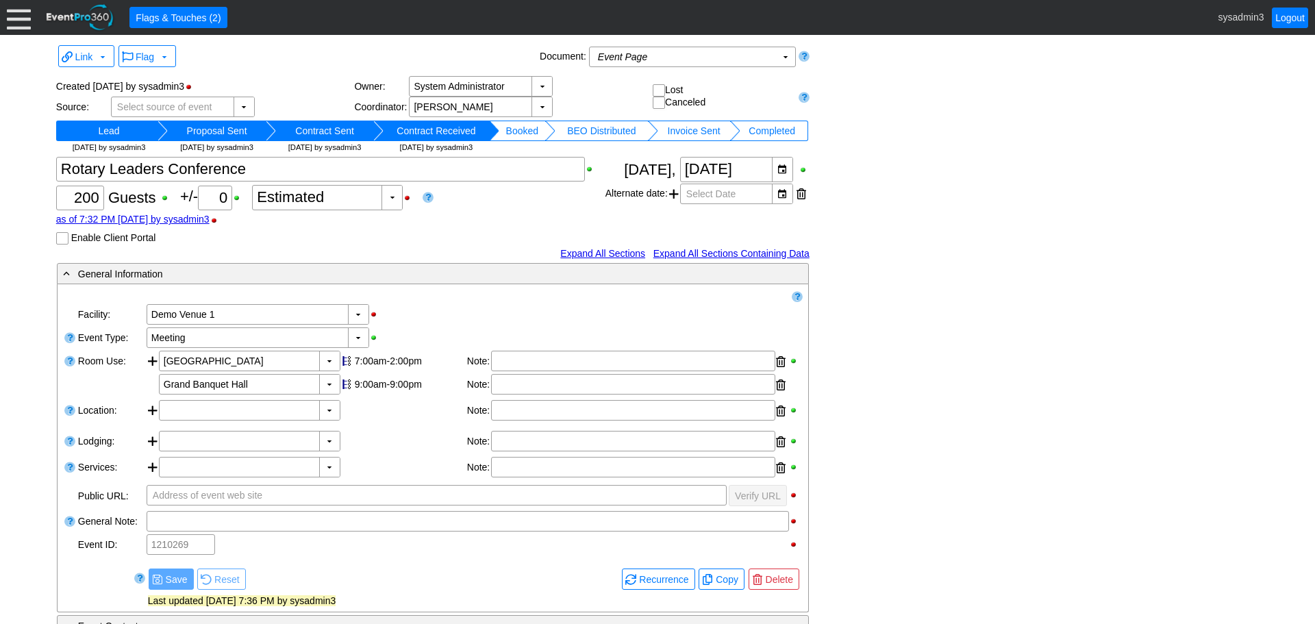
click at [538, 131] on td "Booked" at bounding box center [522, 131] width 47 height 21
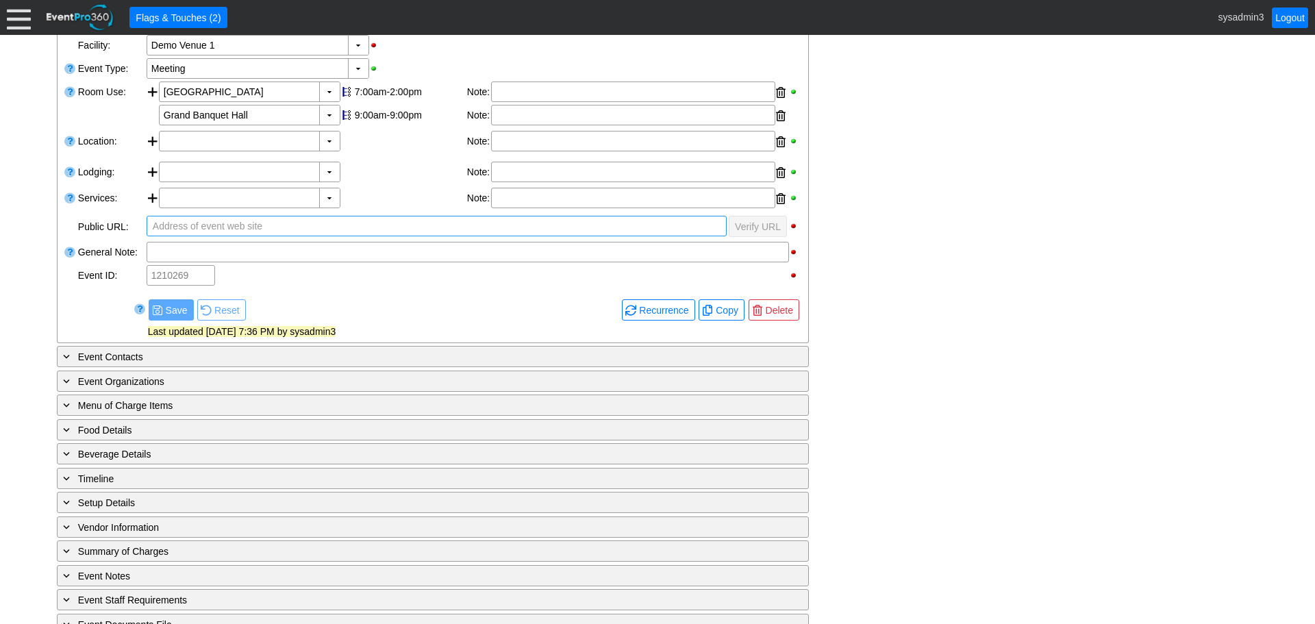
scroll to position [274, 0]
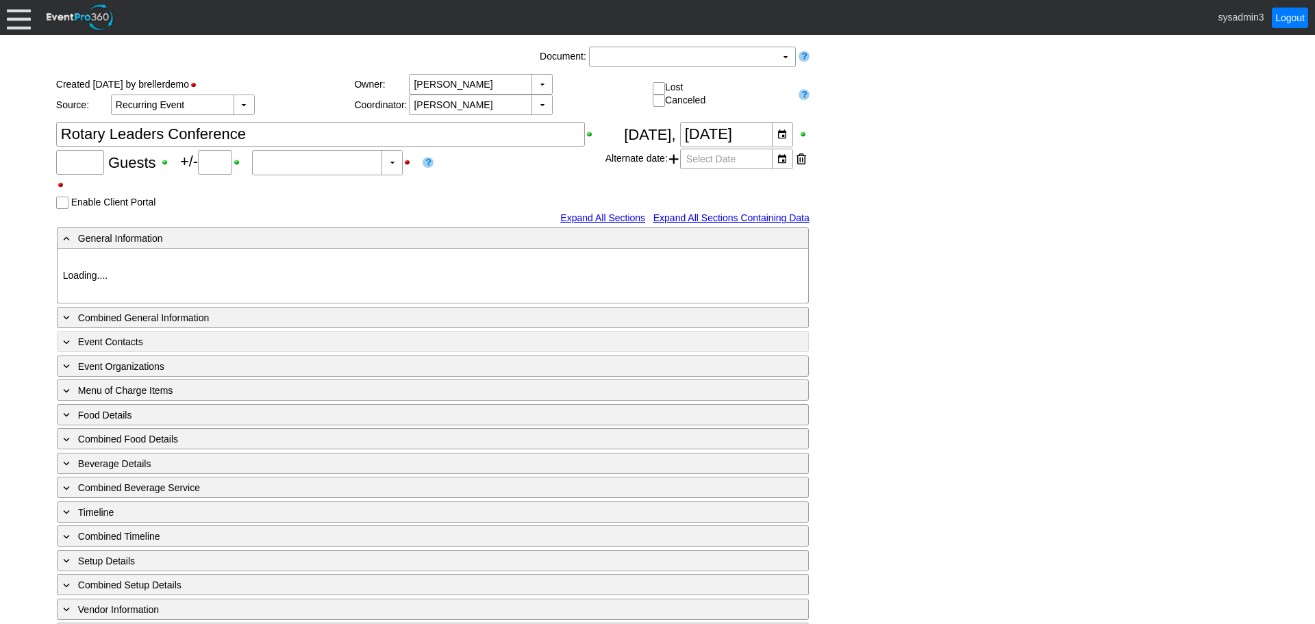
type input "200"
type input "Confirmed"
type input "Demo Venue 1"
type input "Meeting"
type input "91266"
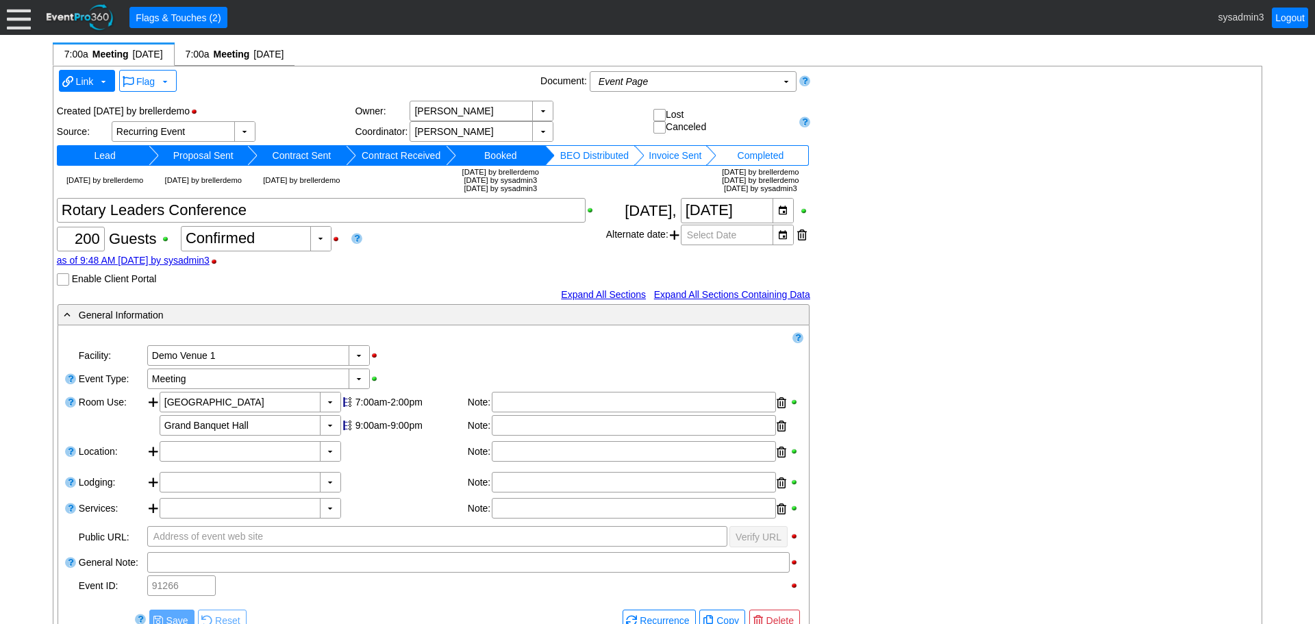
click at [82, 80] on span "Link" at bounding box center [85, 81] width 18 height 11
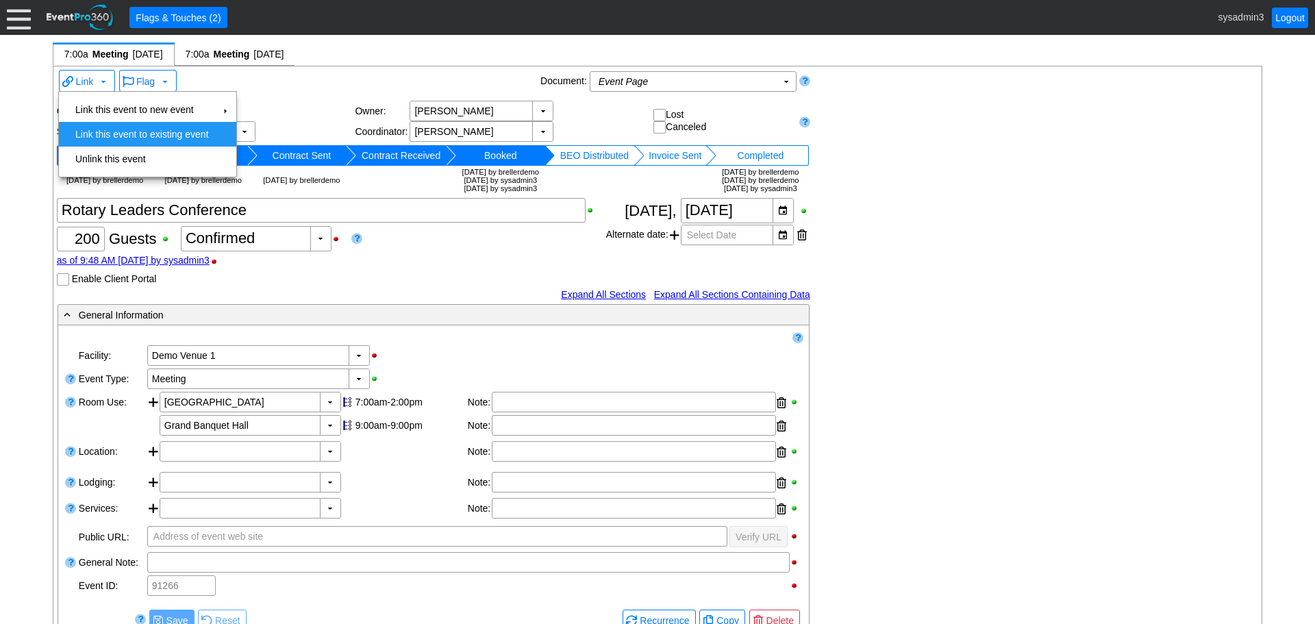
click at [100, 131] on td "Link this event to existing event" at bounding box center [142, 134] width 144 height 25
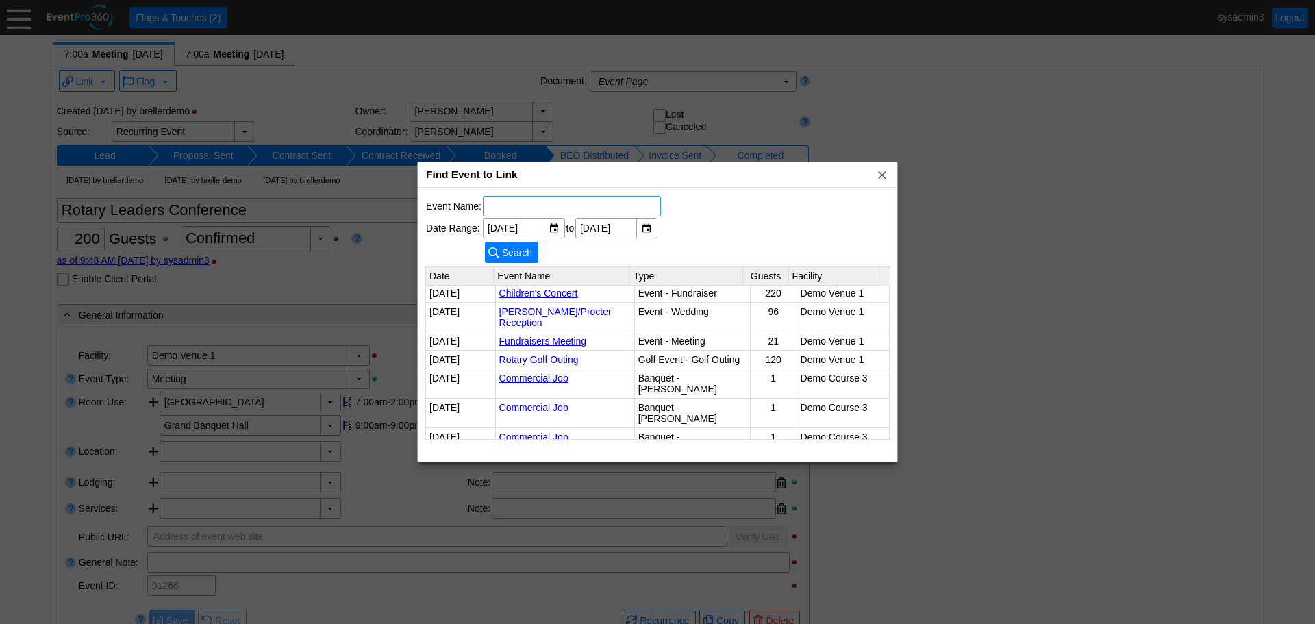
scroll to position [194, 0]
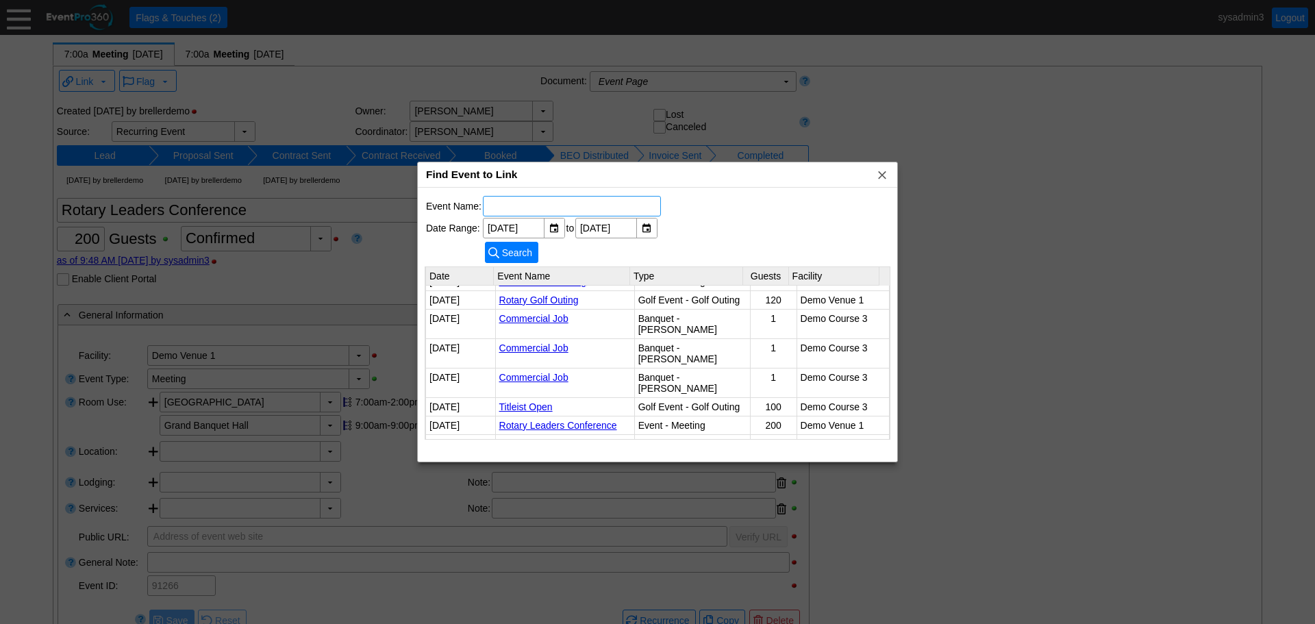
click at [542, 420] on link "Rotary Leaders Conference" at bounding box center [558, 425] width 118 height 11
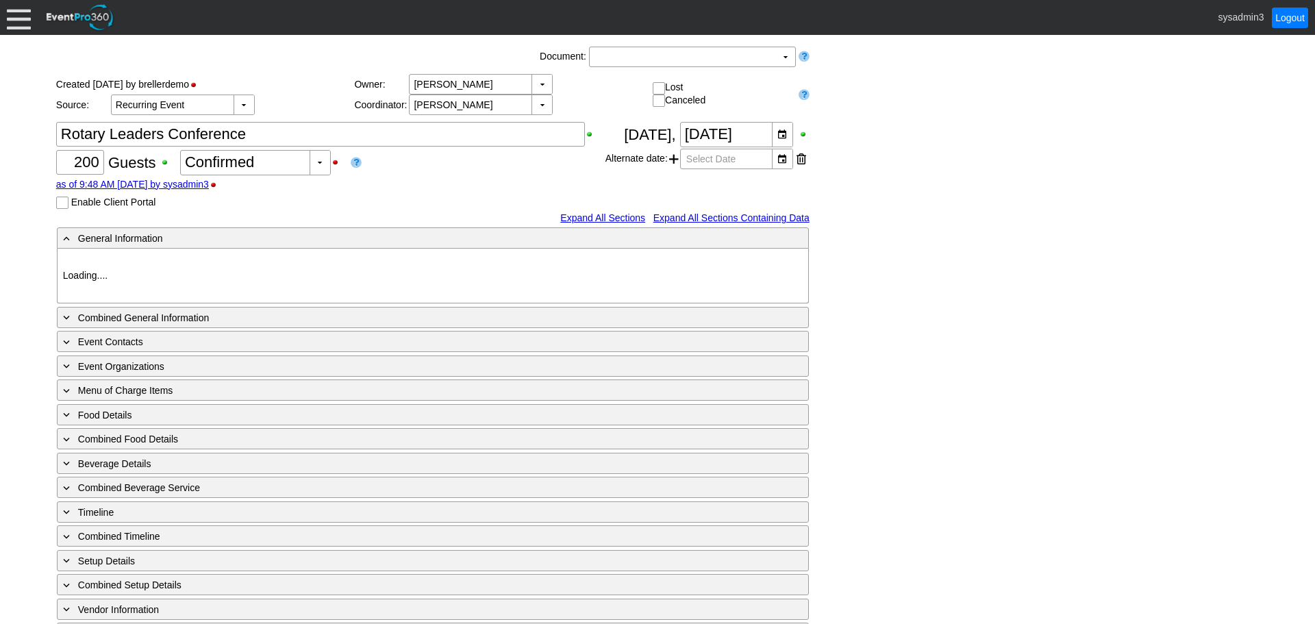
type input "Demo Venue 1"
type input "Meeting"
type input "91266"
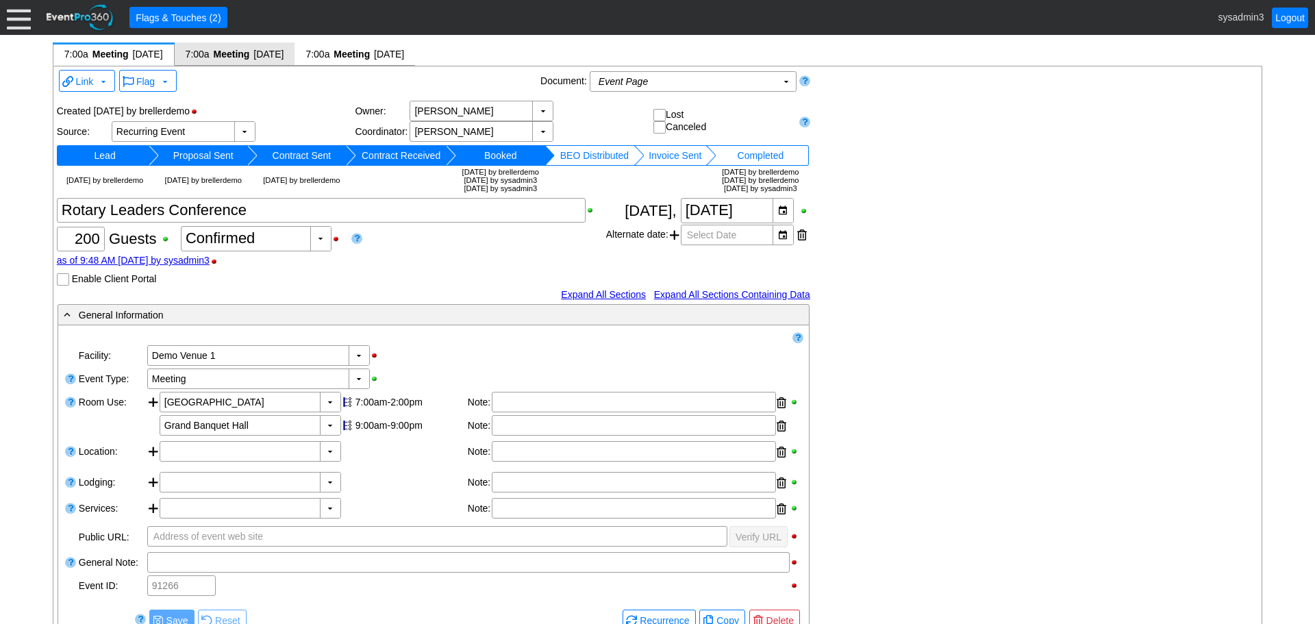
click at [251, 55] on span "Meeting" at bounding box center [231, 54] width 39 height 14
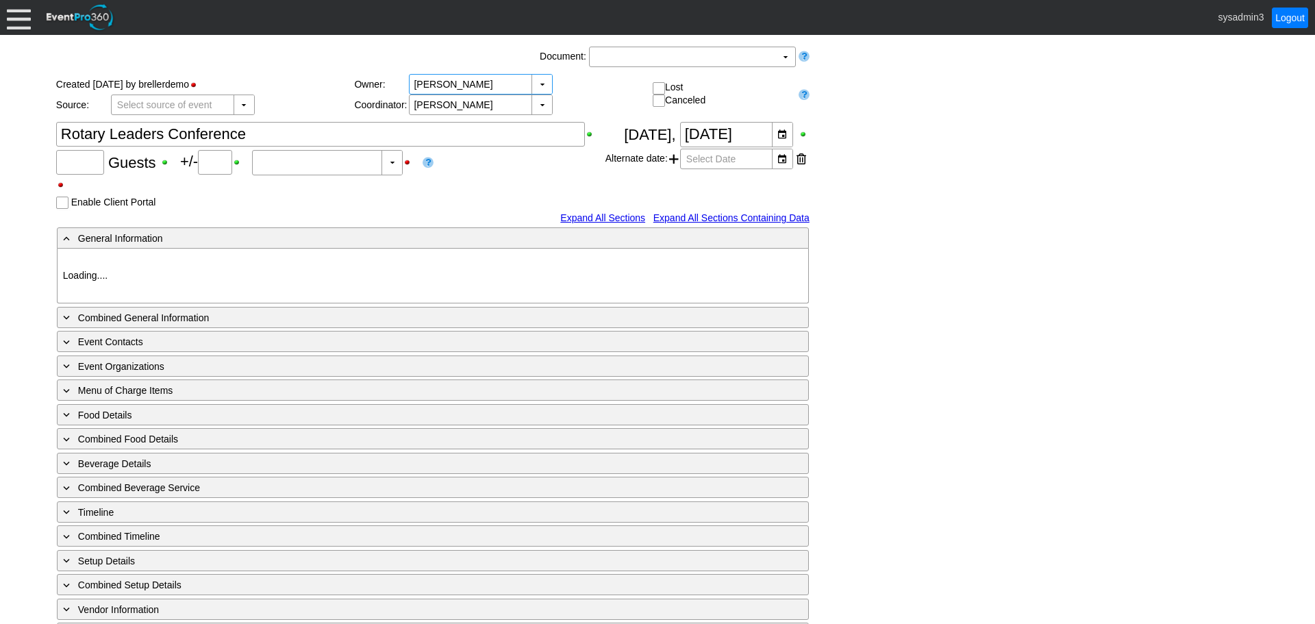
type input "200"
type input "0"
type input "Estimated"
type input "Demo Venue 1"
type input "Meeting"
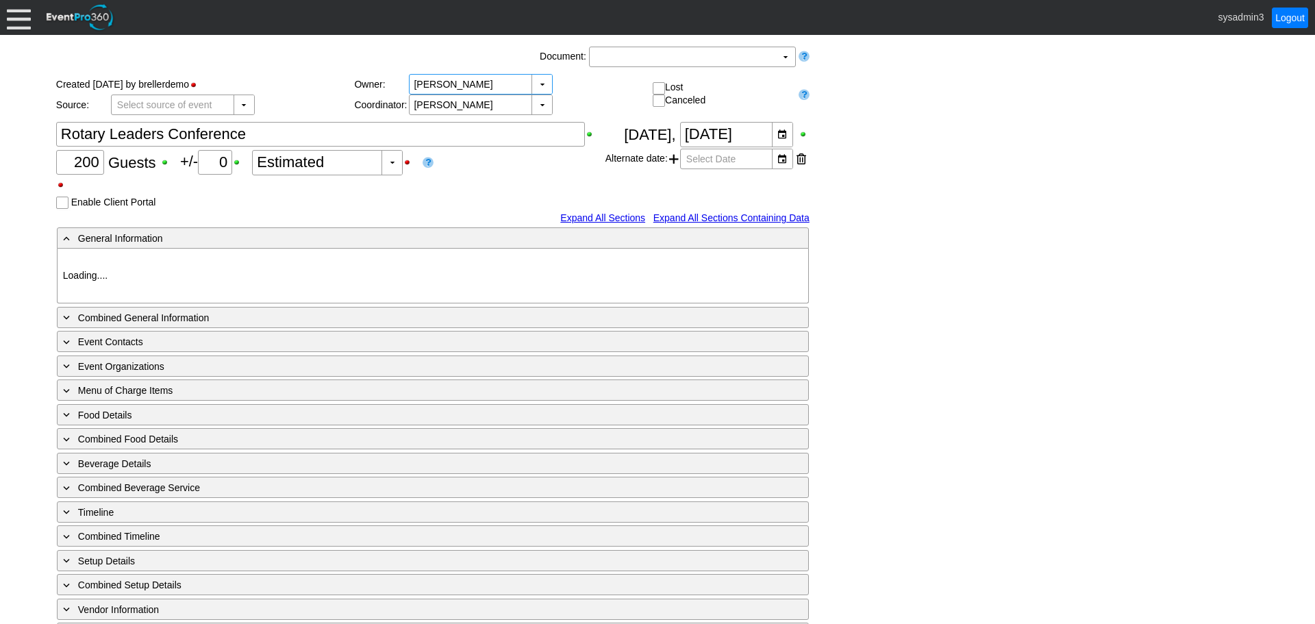
type input "205597"
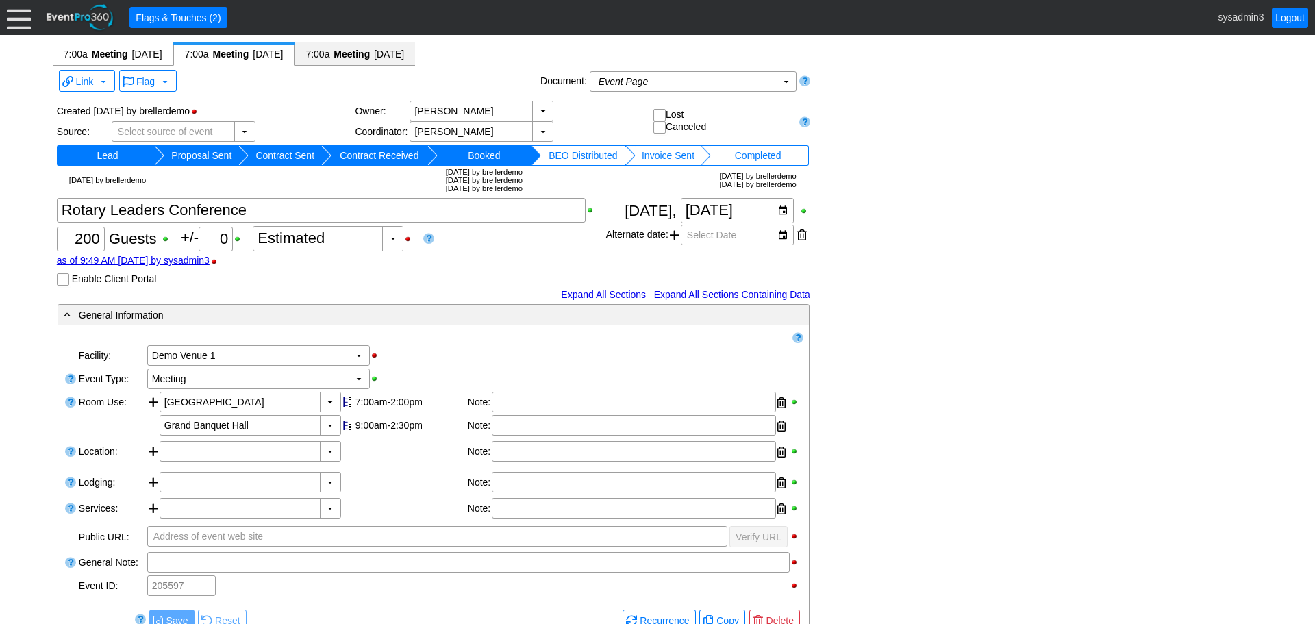
click at [400, 55] on span "[DATE]" at bounding box center [389, 54] width 30 height 11
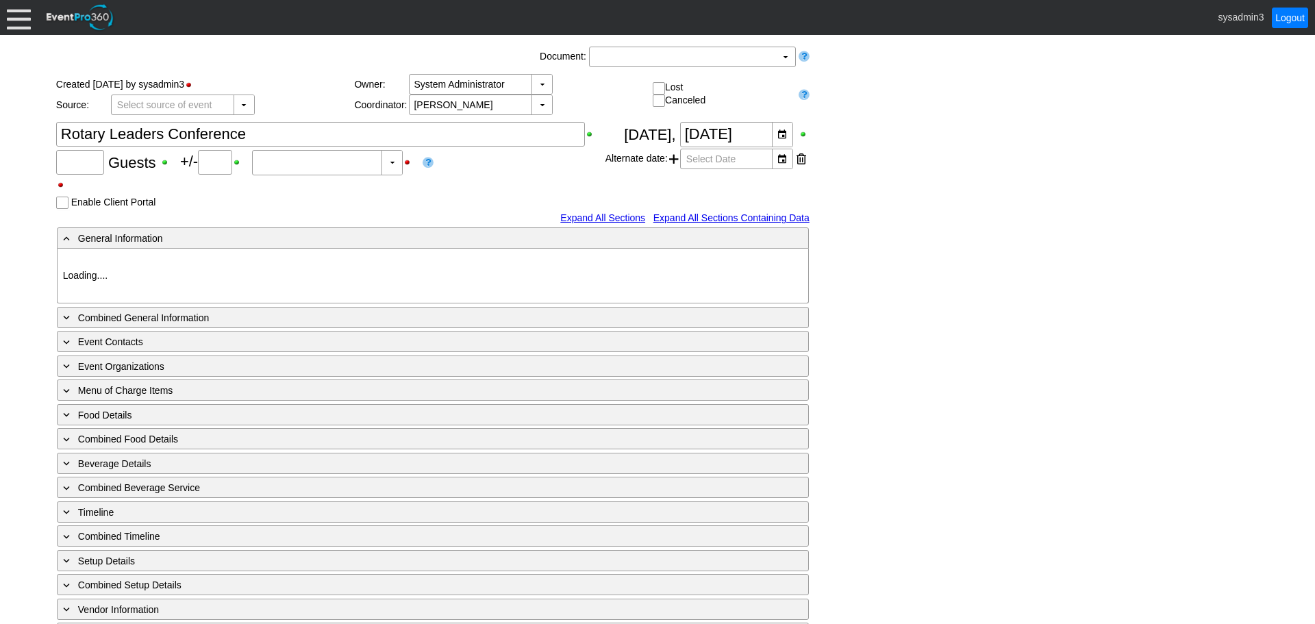
type input "200"
type input "0"
type input "Estimated"
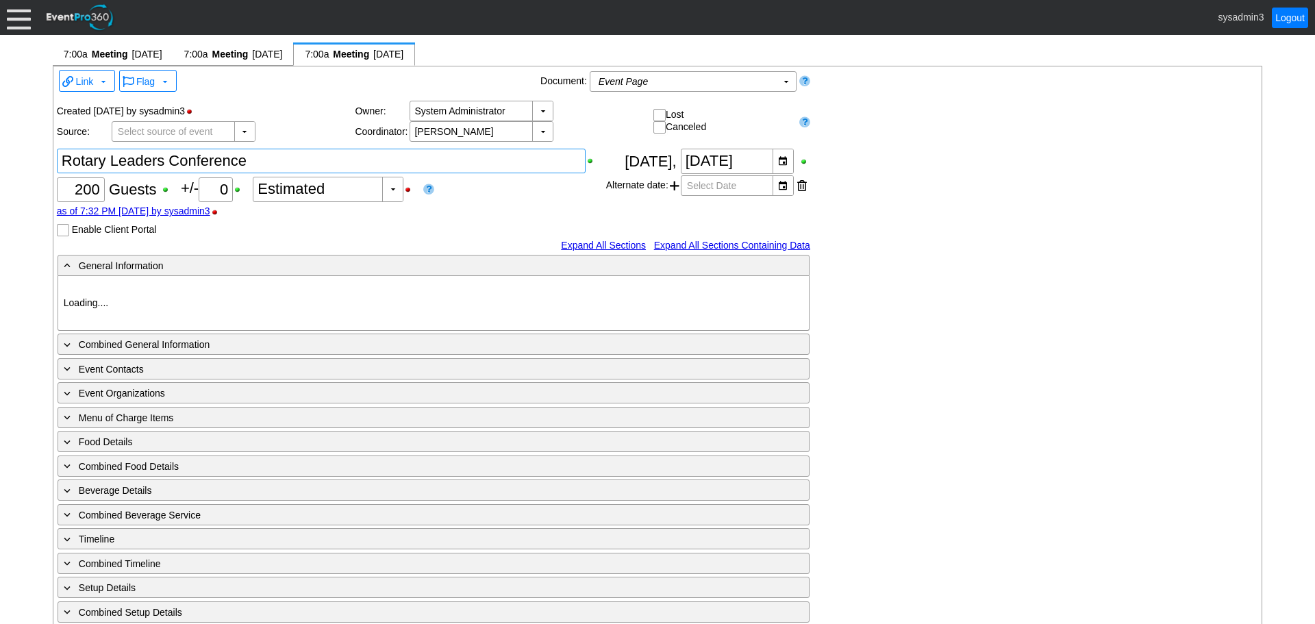
type input "Demo Venue 1"
type input "Meeting"
type input "1210269"
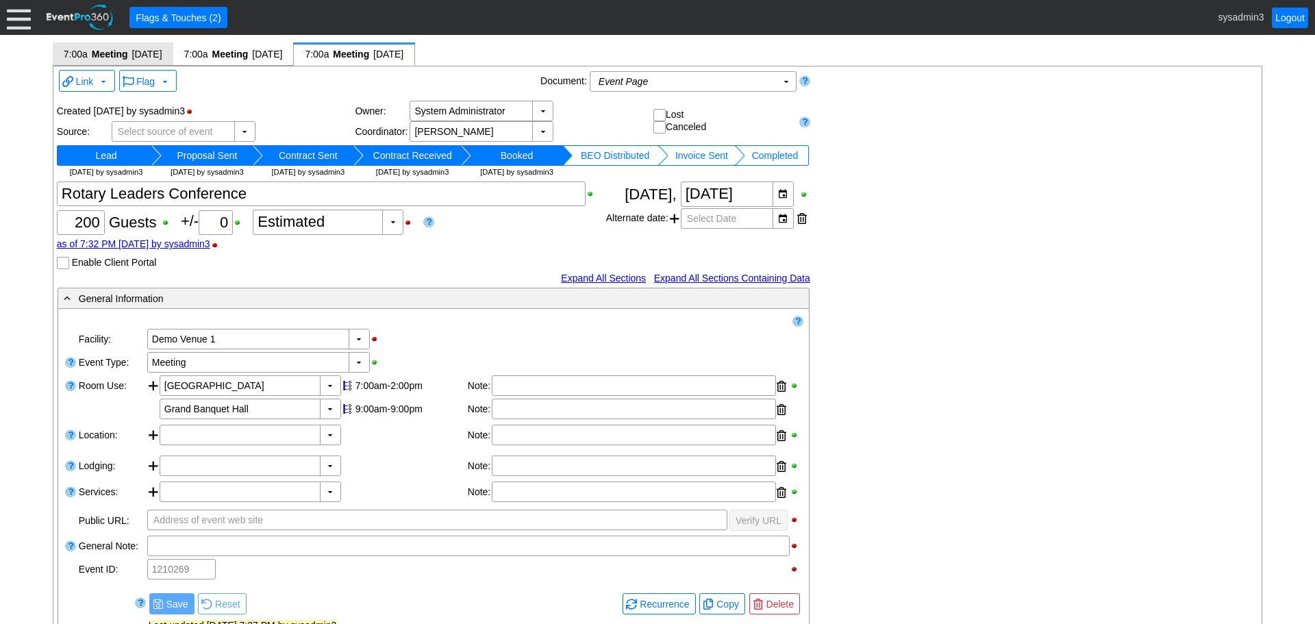
click at [152, 53] on span "[DATE]" at bounding box center [147, 54] width 30 height 11
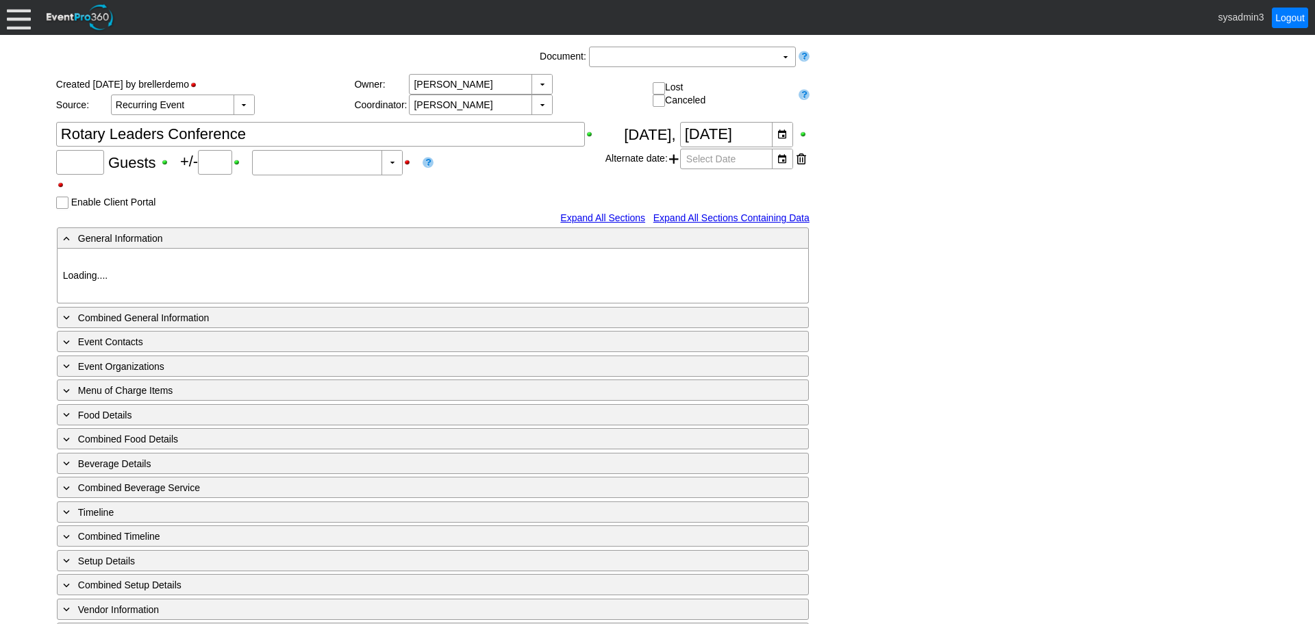
type input "200"
type input "Confirmed"
type input "Demo Venue 1"
type input "Meeting"
type input "91266"
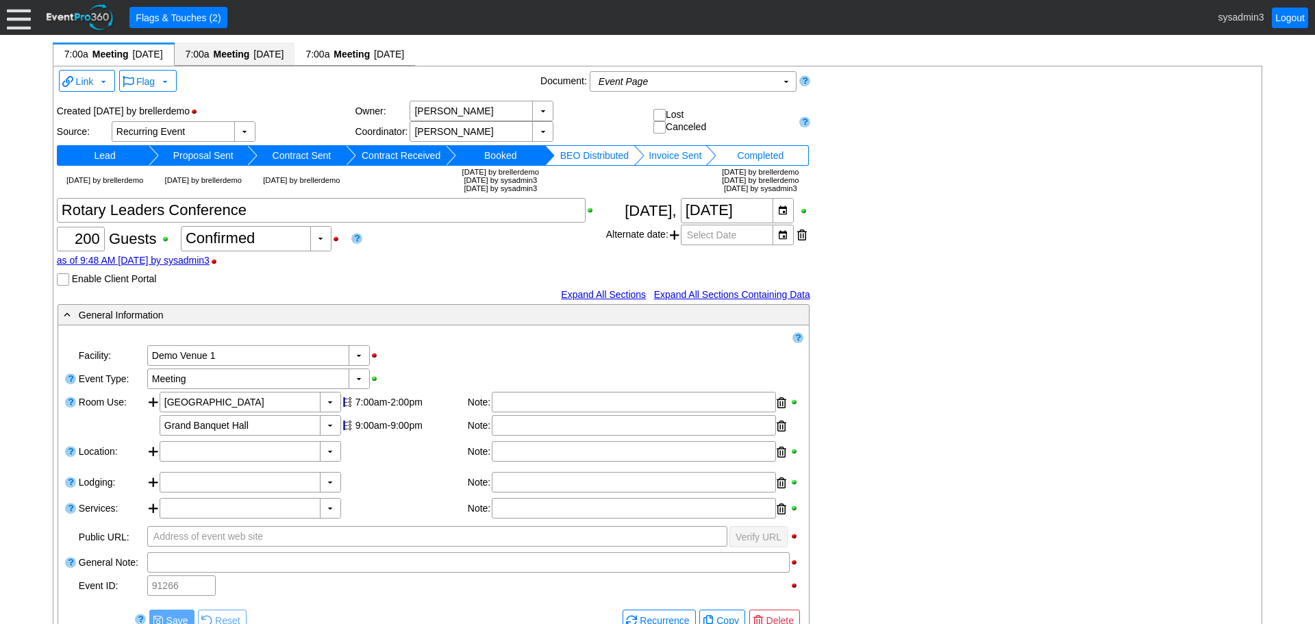
click at [283, 54] on span "[DATE]" at bounding box center [268, 54] width 30 height 11
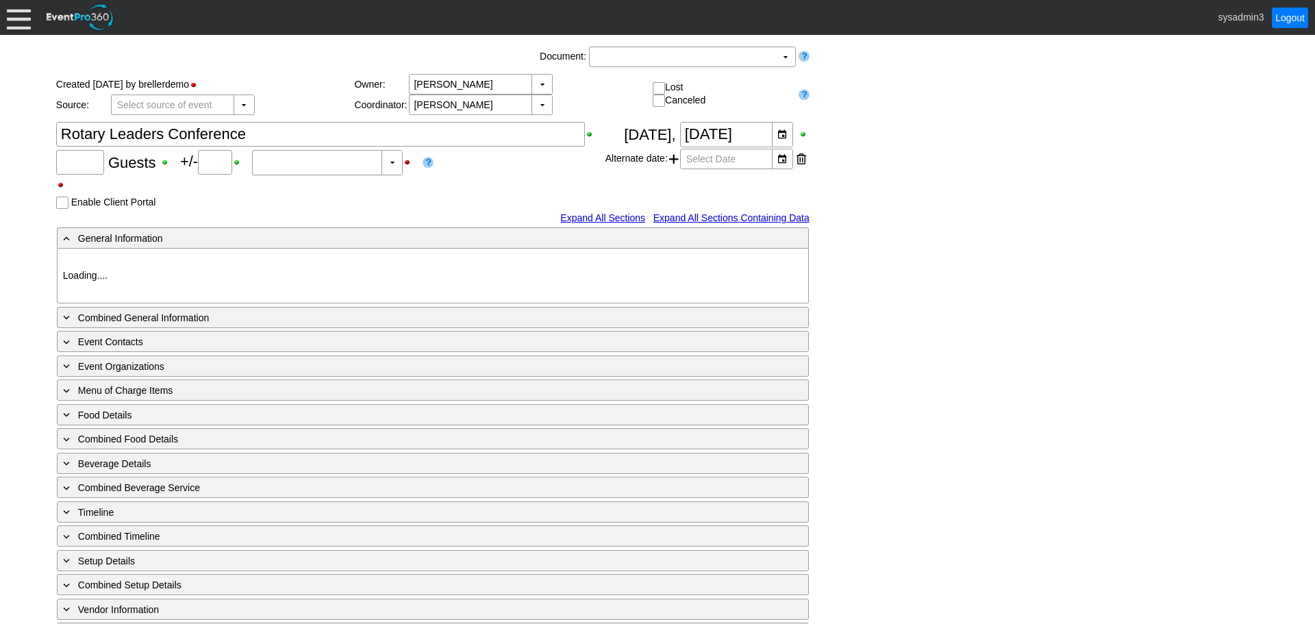
type input "200"
type input "0"
type input "Estimated"
type input "Demo Venue 1"
type input "Meeting"
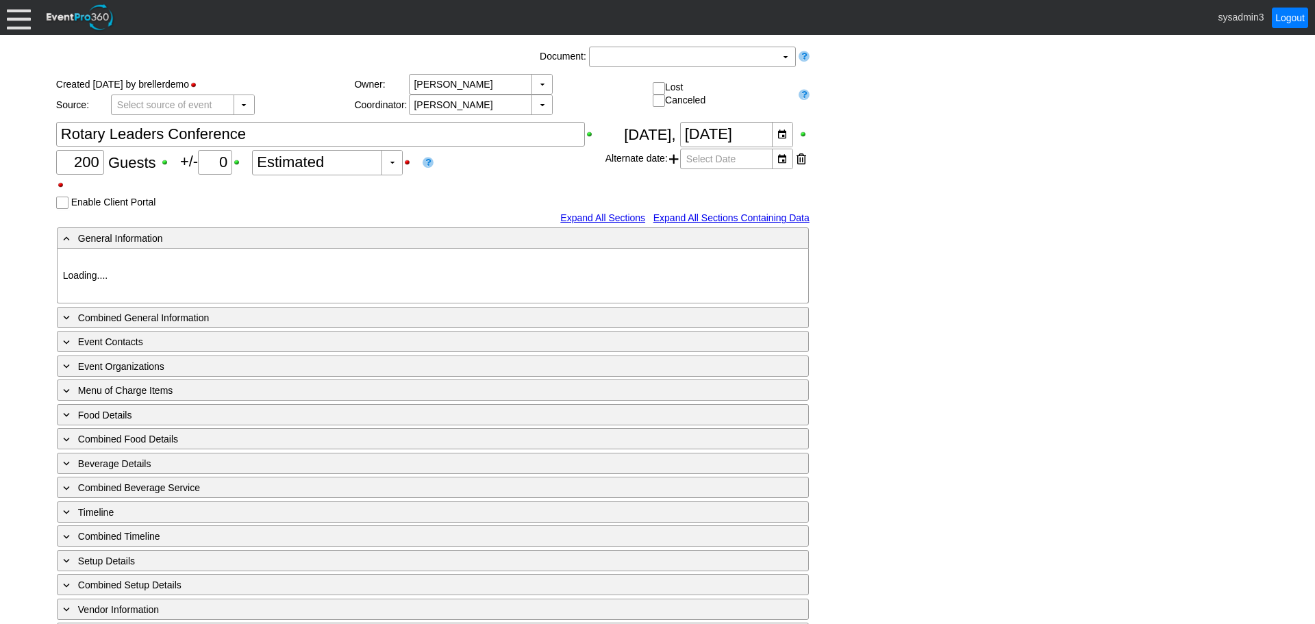
type input "205597"
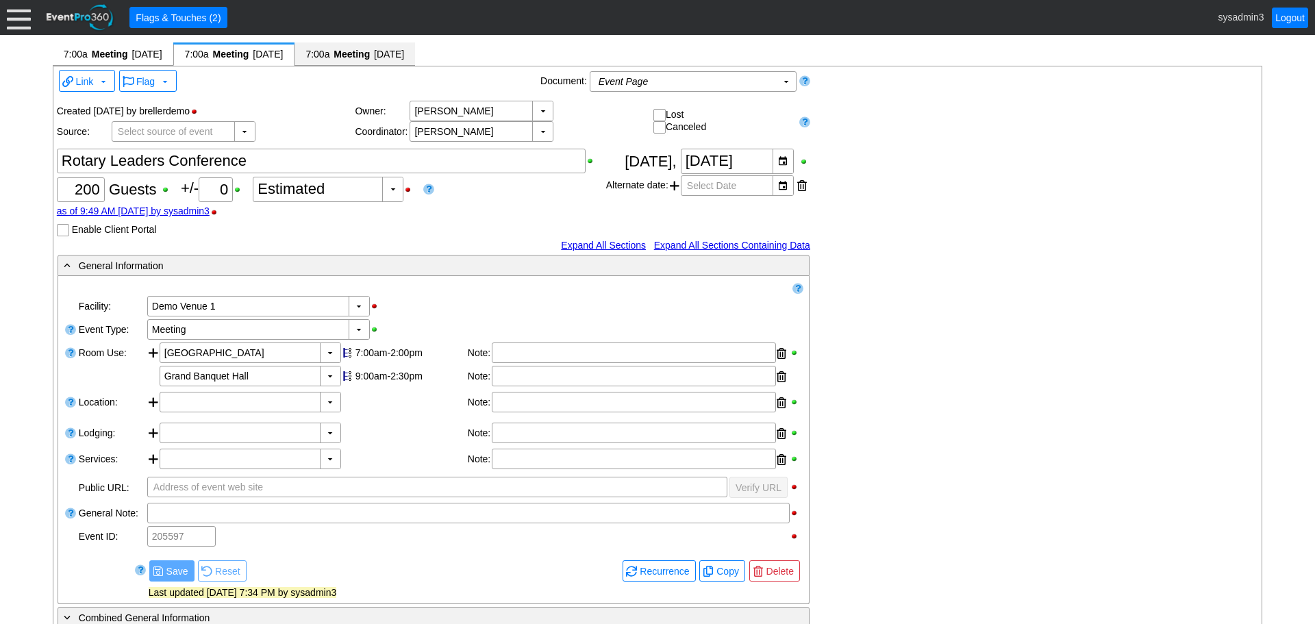
click at [379, 45] on div "7:00a Meeting 9/18/2025 [x]" at bounding box center [354, 53] width 121 height 23
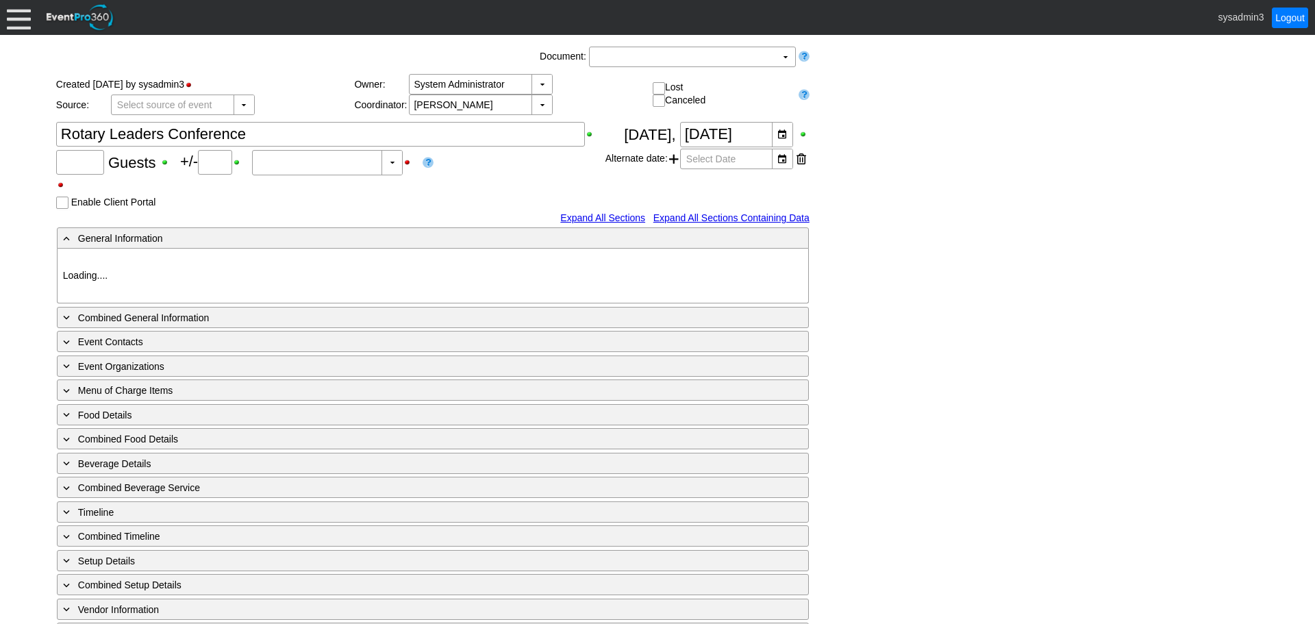
type input "200"
type input "0"
type input "Estimated"
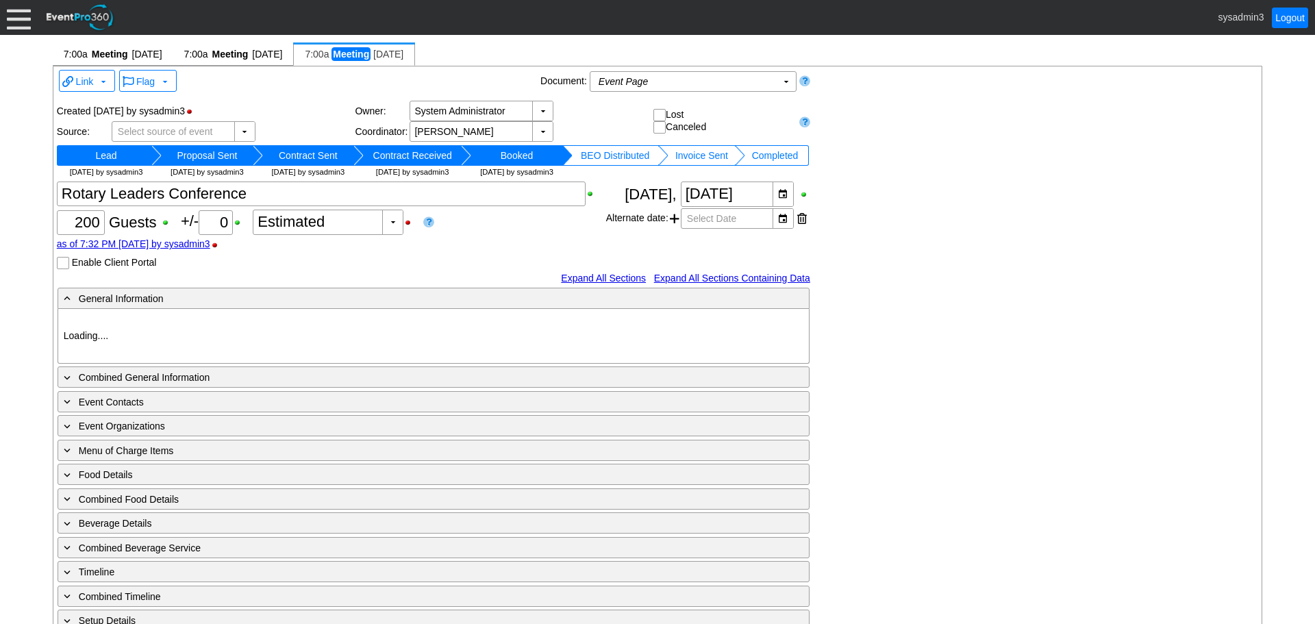
type input "Demo Venue 1"
type input "Meeting"
type input "1210269"
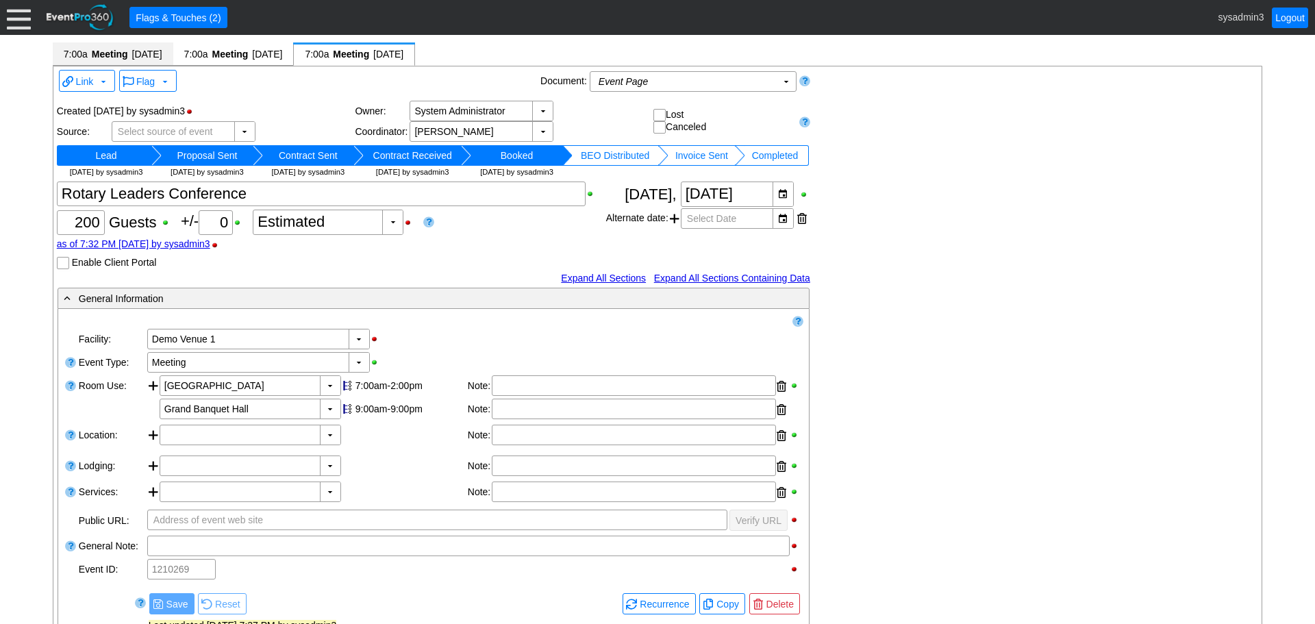
click at [110, 52] on span "Meeting" at bounding box center [109, 54] width 39 height 14
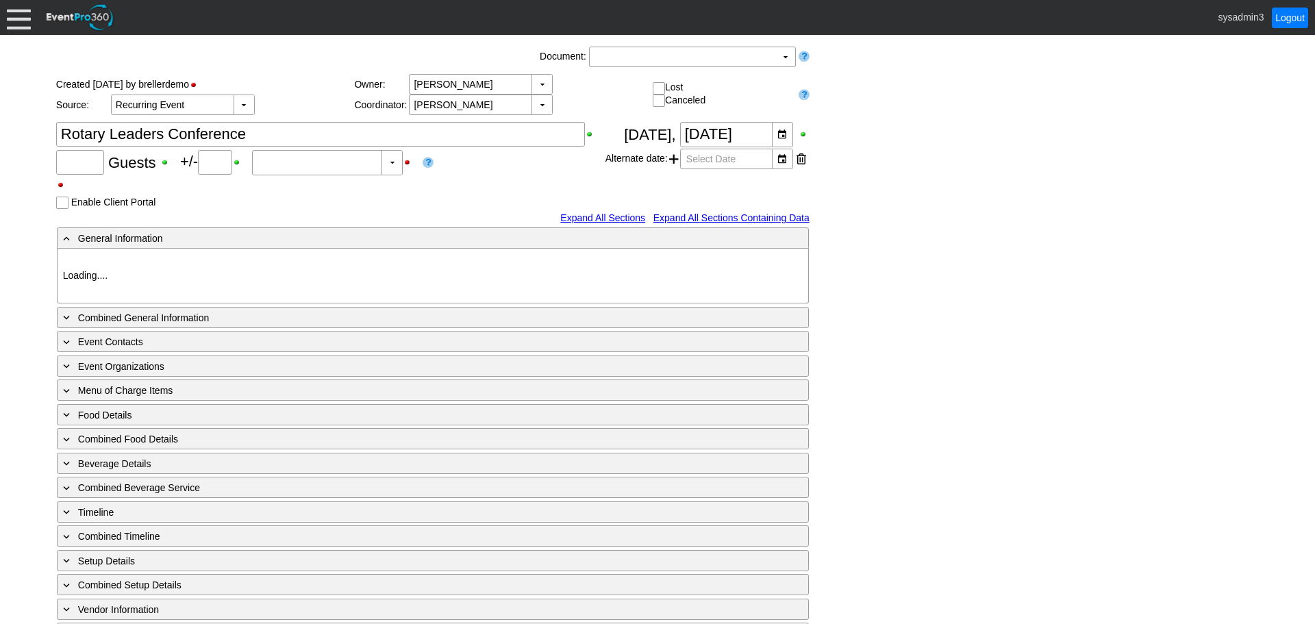
type input "200"
type input "Confirmed"
type input "Demo Venue 1"
type input "Meeting"
type input "91266"
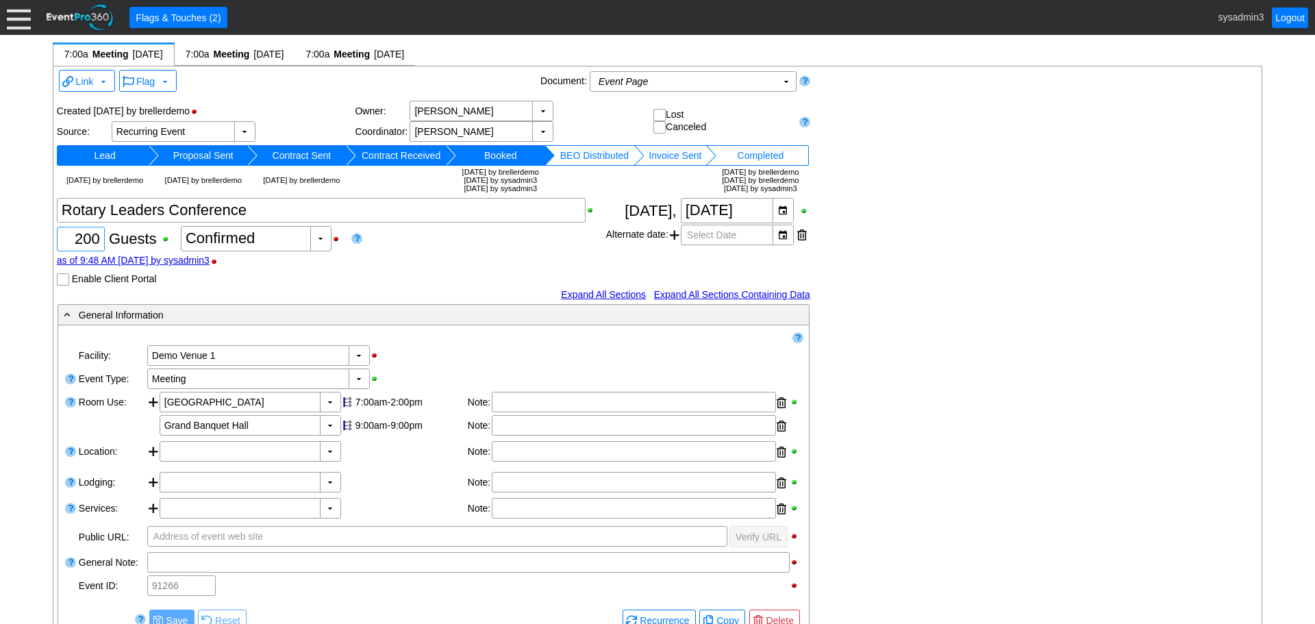
click at [90, 237] on input "200" at bounding box center [81, 238] width 38 height 23
type input "280"
click at [264, 51] on span "7:00a Meeting 9/17/2025" at bounding box center [235, 54] width 99 height 14
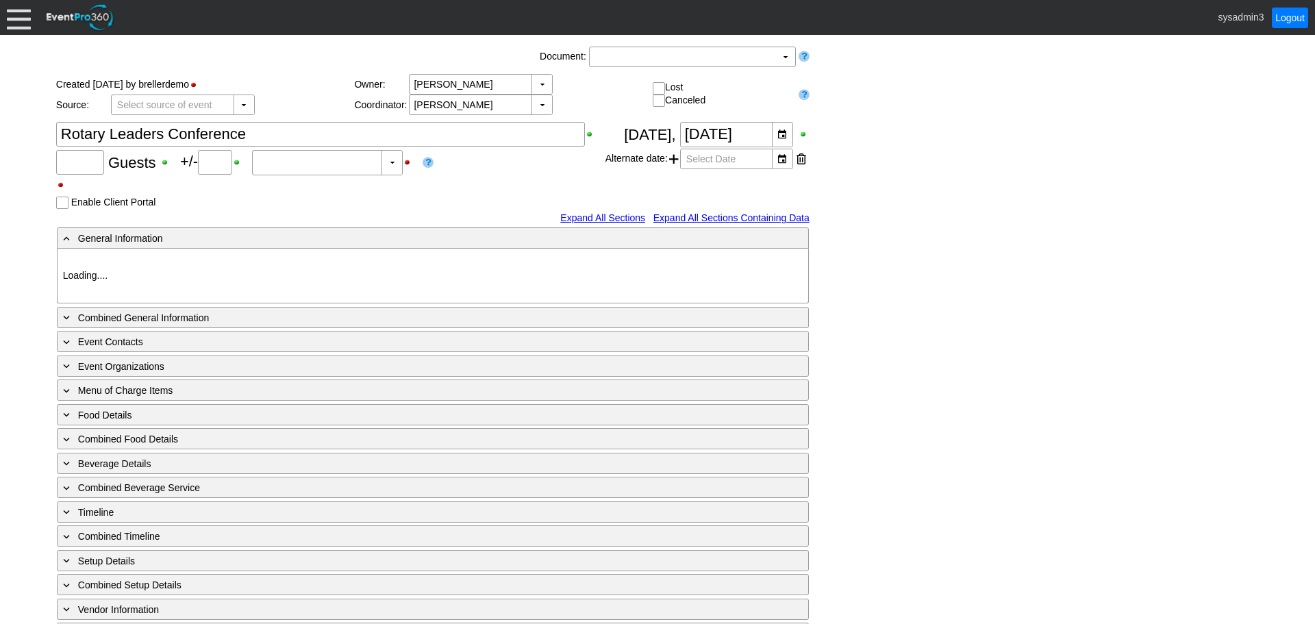
type input "200"
type input "0"
type input "Estimated"
type input "Demo Venue 1"
type input "Meeting"
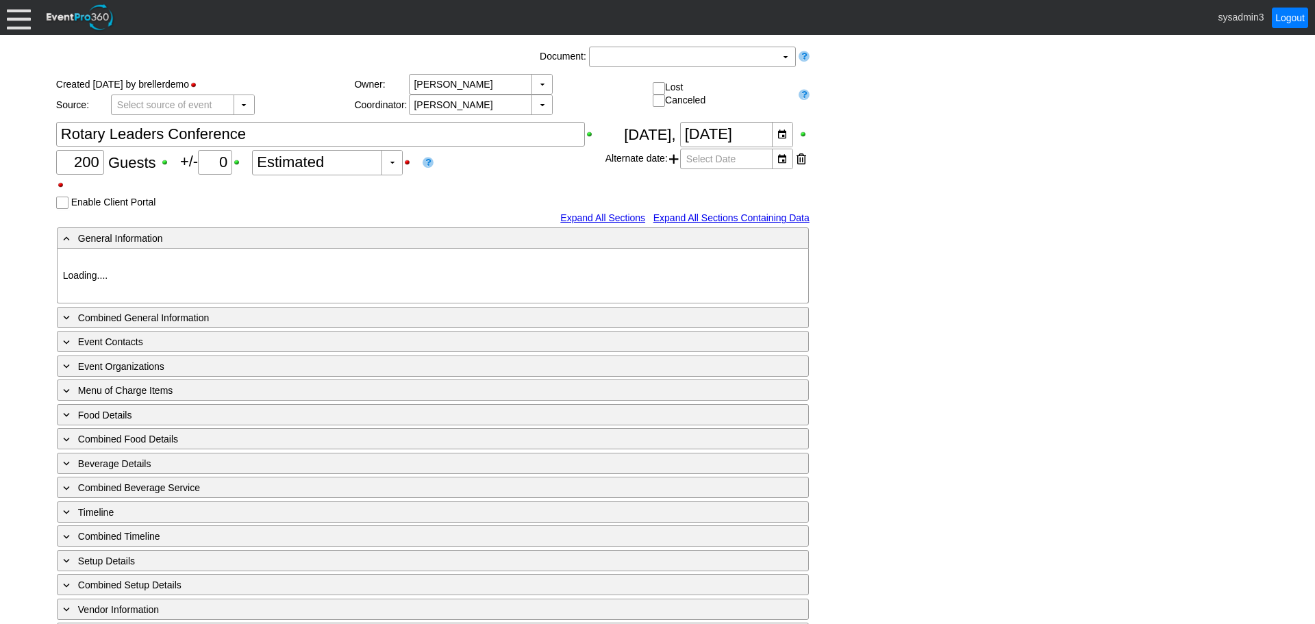
type input "205597"
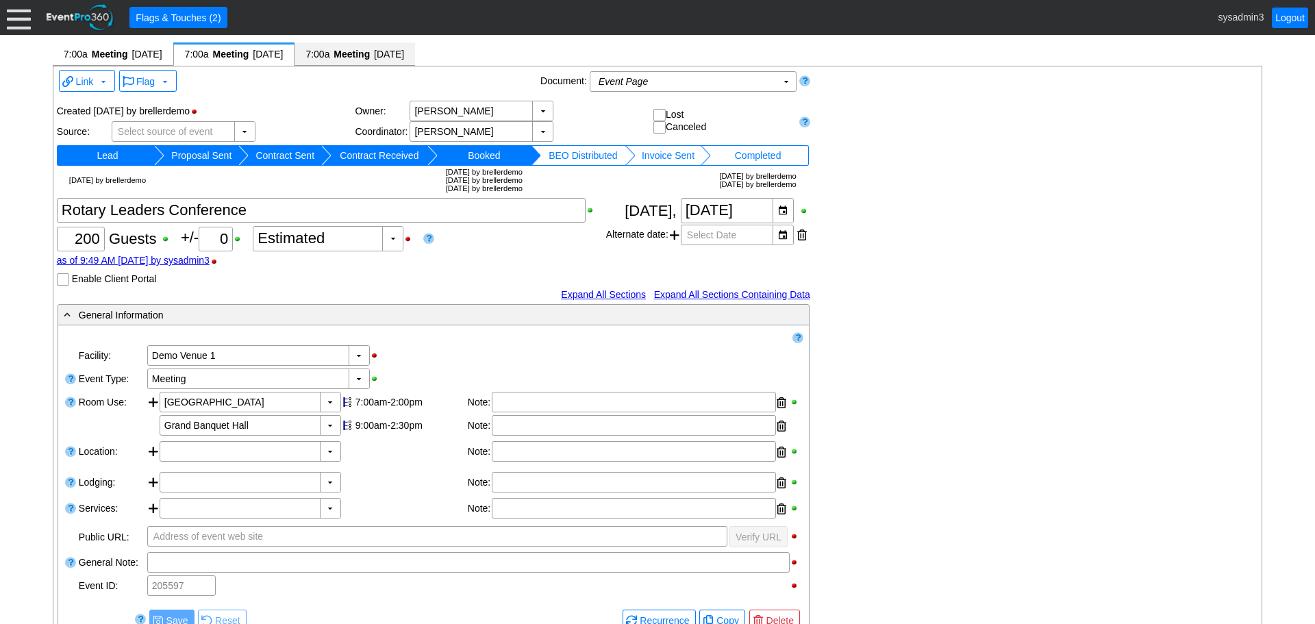
click at [371, 51] on span "Meeting" at bounding box center [351, 54] width 39 height 14
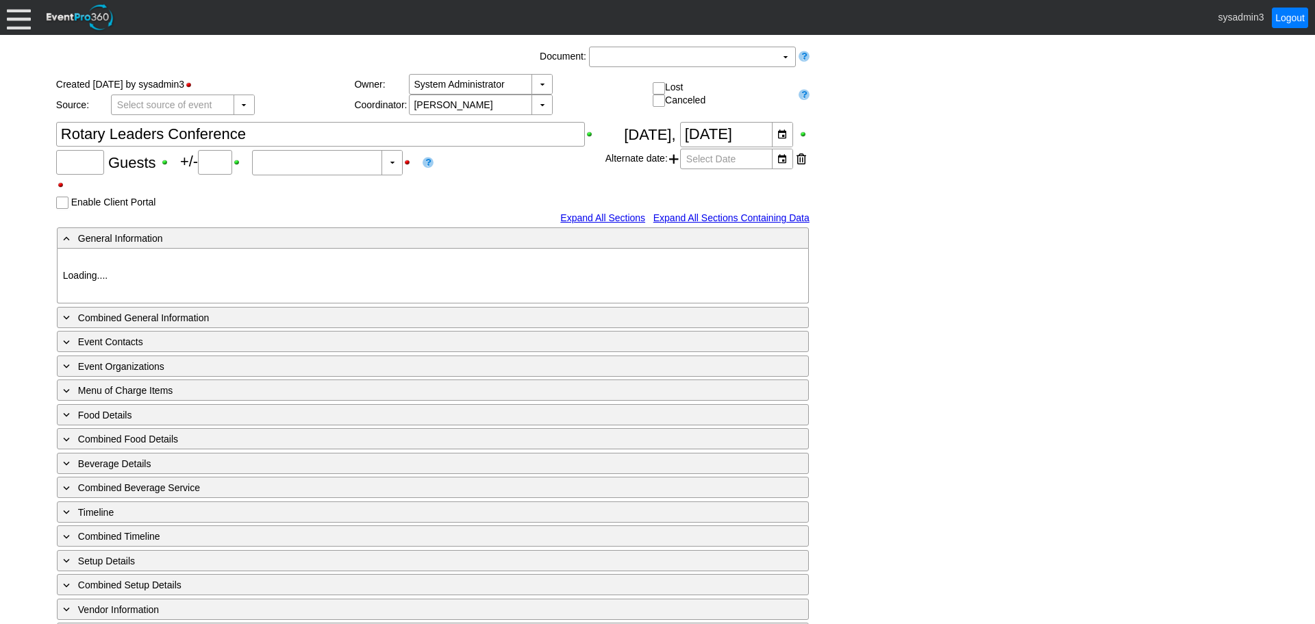
type input "200"
type input "0"
type input "Estimated"
type input "Demo Venue 1"
type input "Meeting"
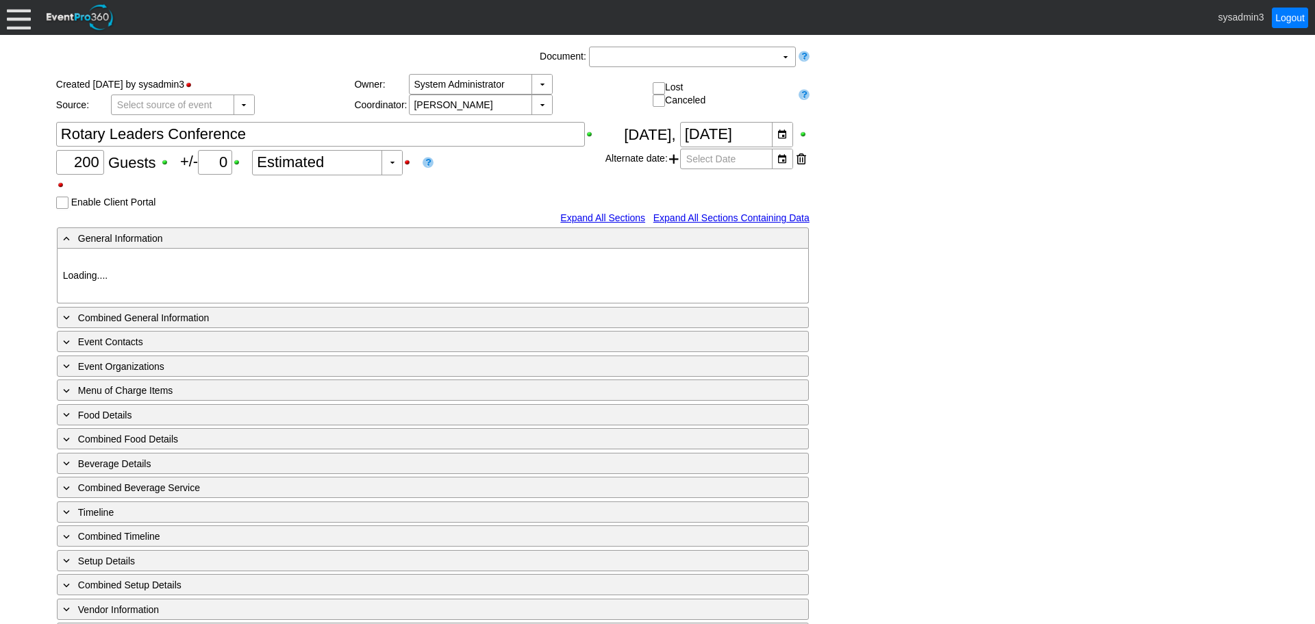
type input "1210269"
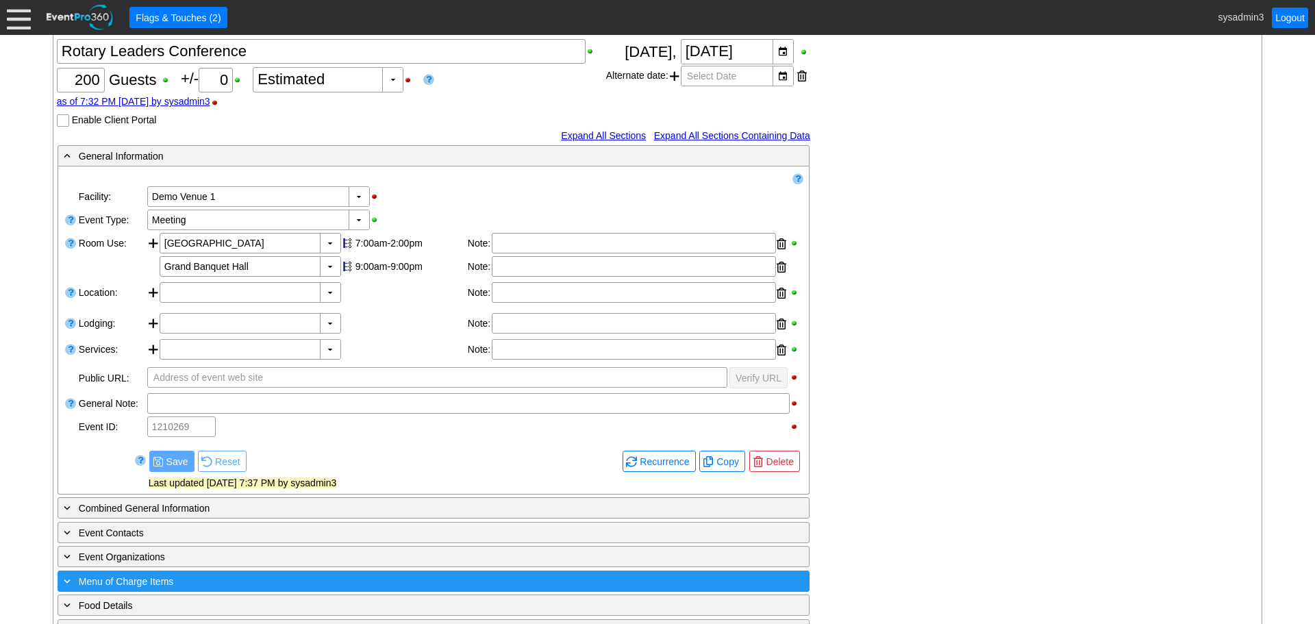
scroll to position [137, 0]
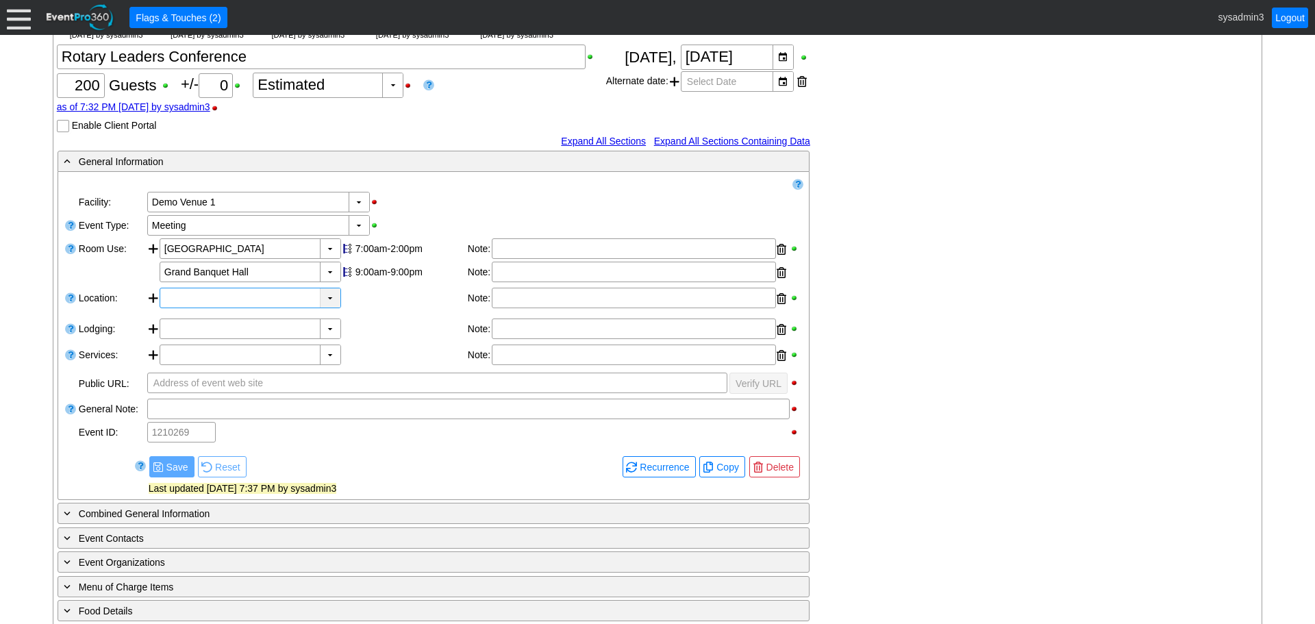
click at [329, 297] on div "▼" at bounding box center [330, 297] width 21 height 19
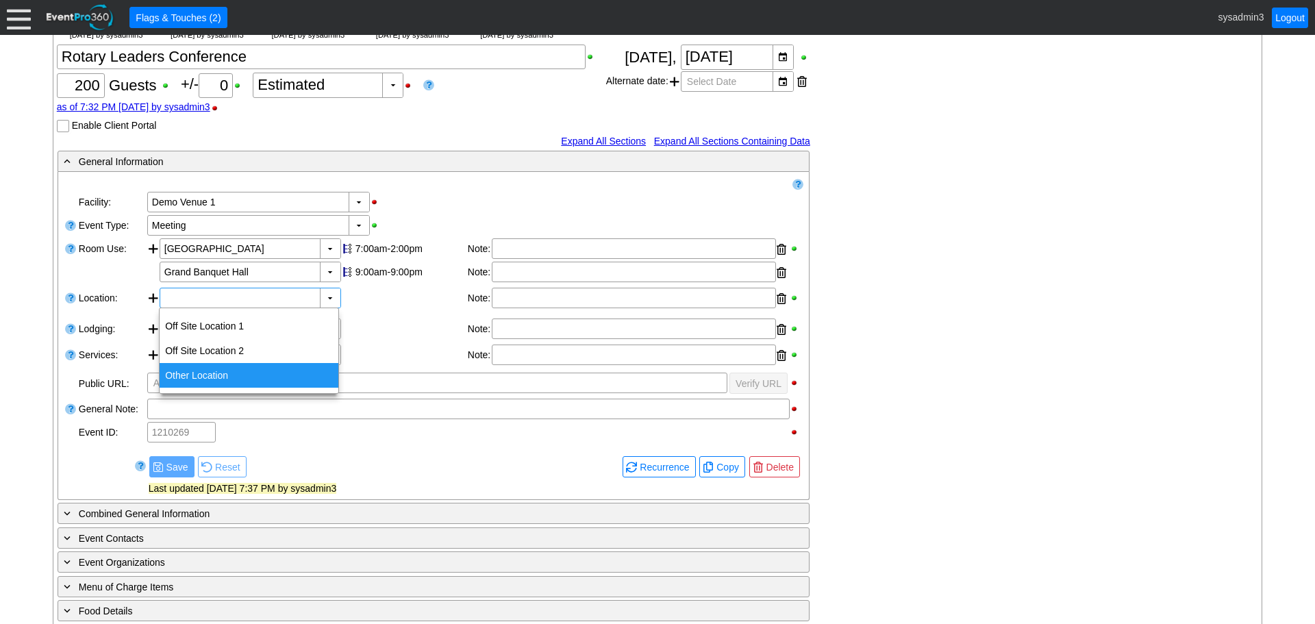
click at [216, 370] on div "Other Location" at bounding box center [249, 375] width 179 height 25
type input "Other Location"
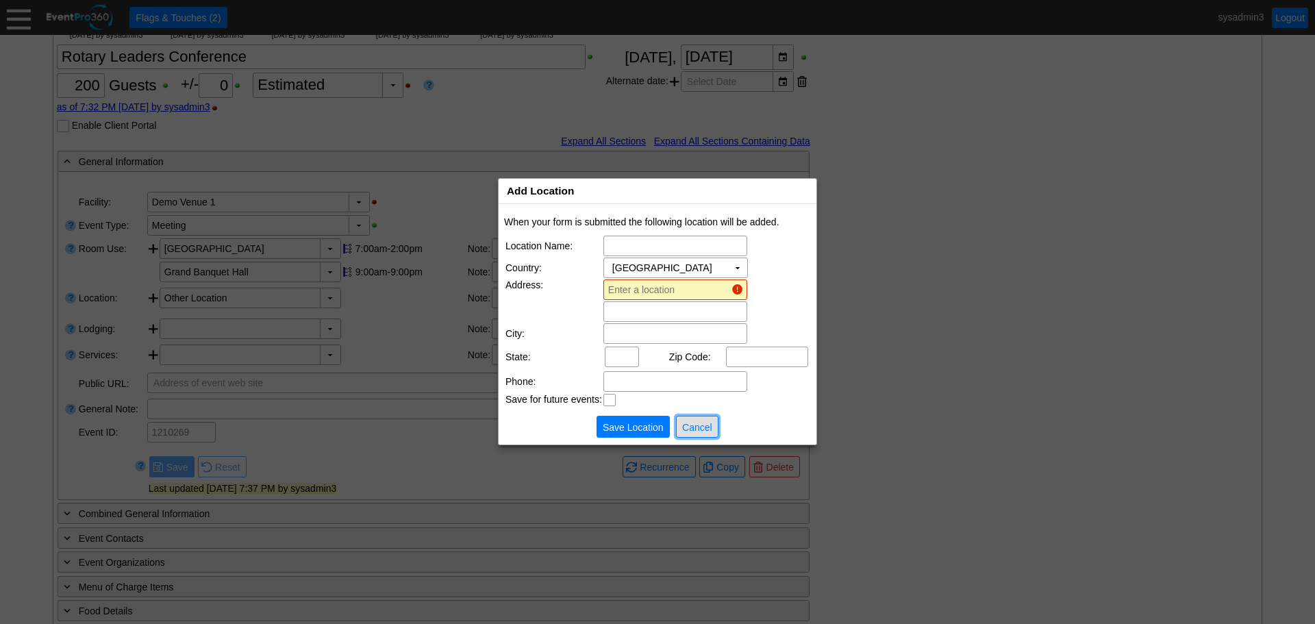
click at [700, 424] on span "Cancel" at bounding box center [697, 427] width 36 height 14
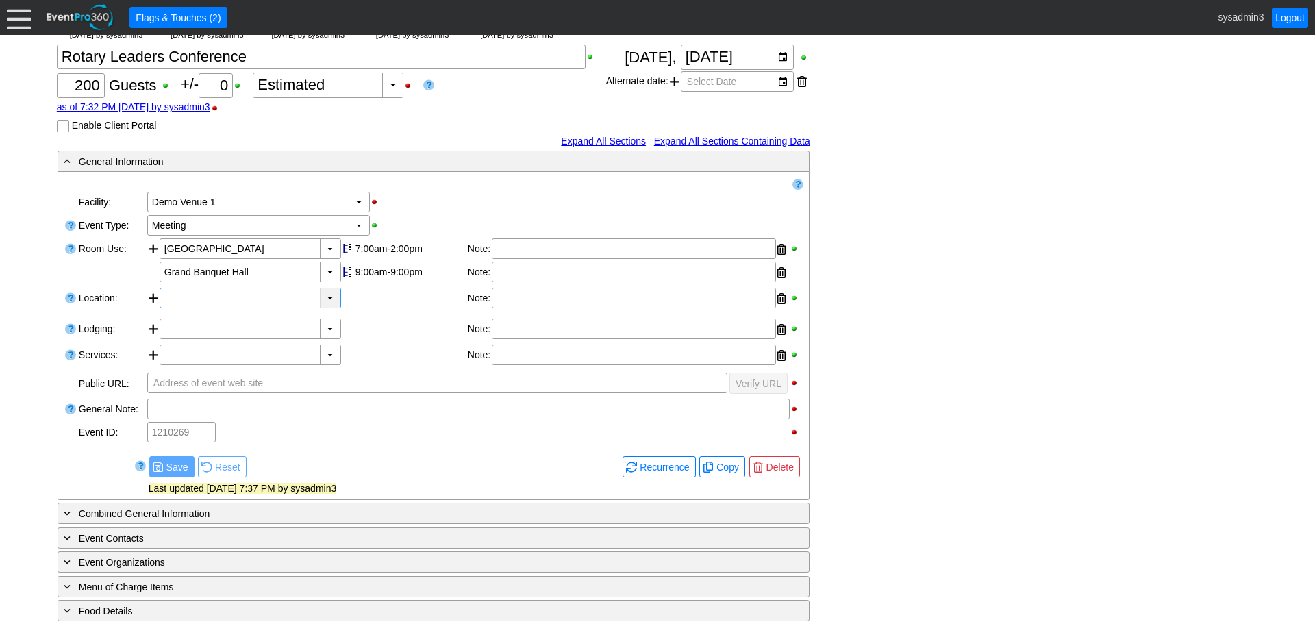
click at [332, 297] on div "▼" at bounding box center [330, 297] width 21 height 19
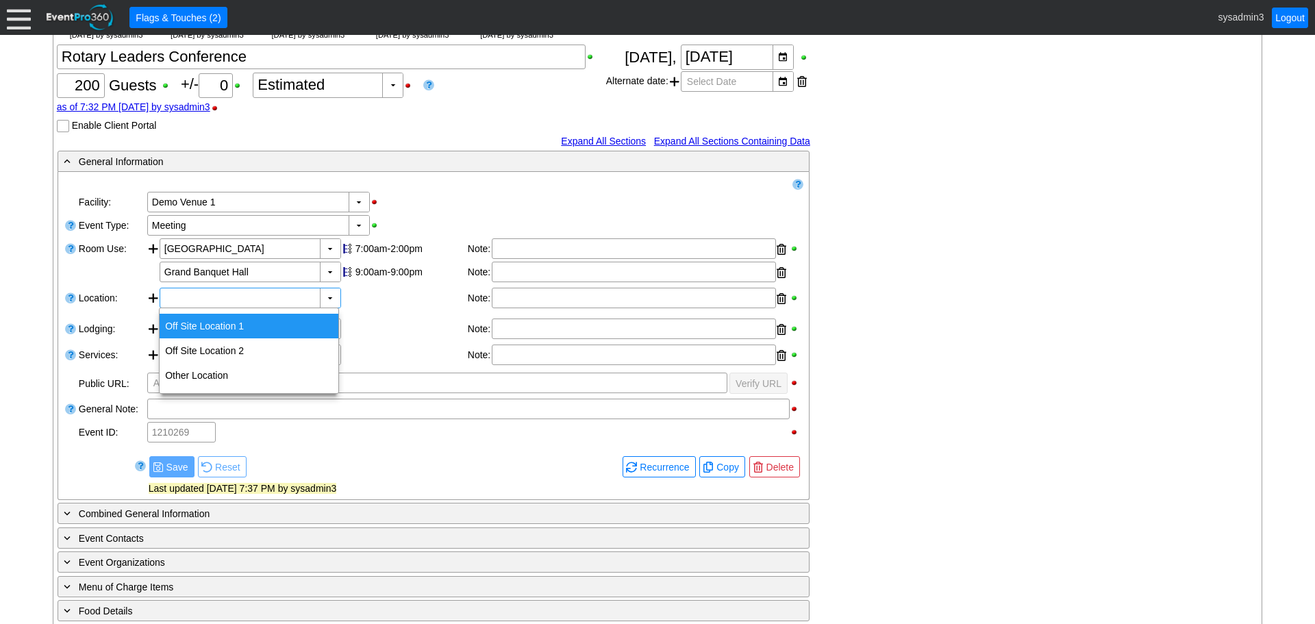
click at [224, 321] on div "Off Site Location 1" at bounding box center [249, 326] width 179 height 25
type input "Off Site Location 1"
type input "0:00"
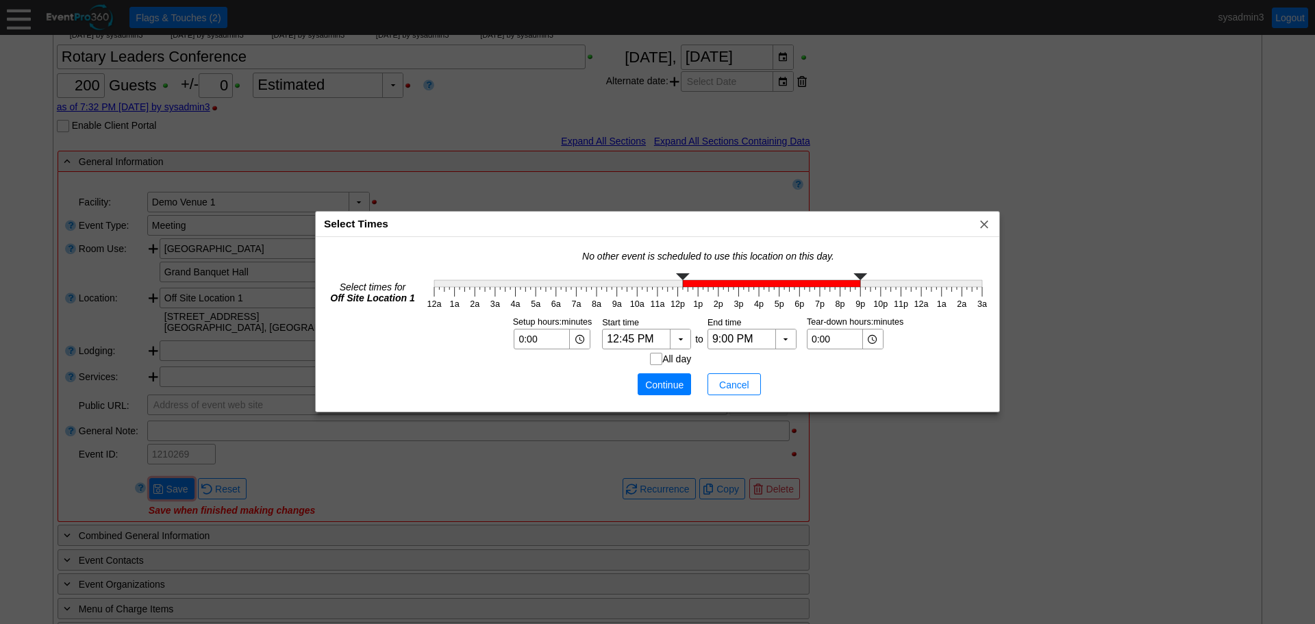
type input "1:00 PM"
click at [700, 284] on g at bounding box center [708, 280] width 548 height 14
click at [659, 391] on span "Continue" at bounding box center [664, 385] width 41 height 14
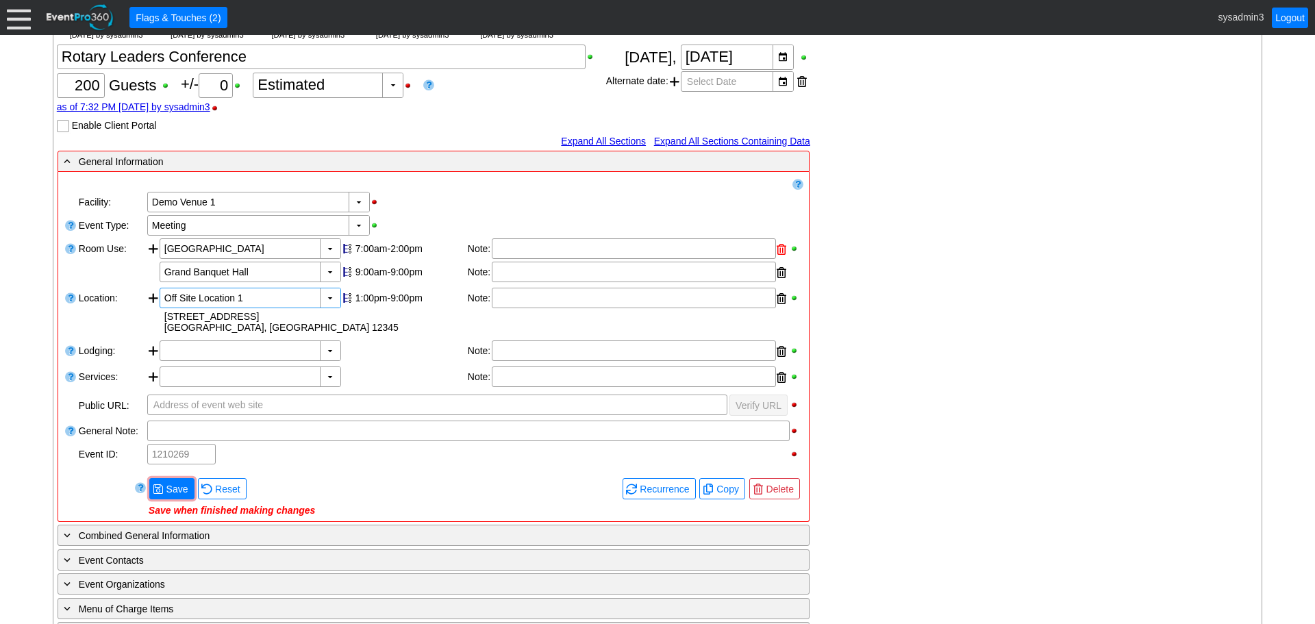
click at [780, 247] on div at bounding box center [781, 249] width 10 height 21
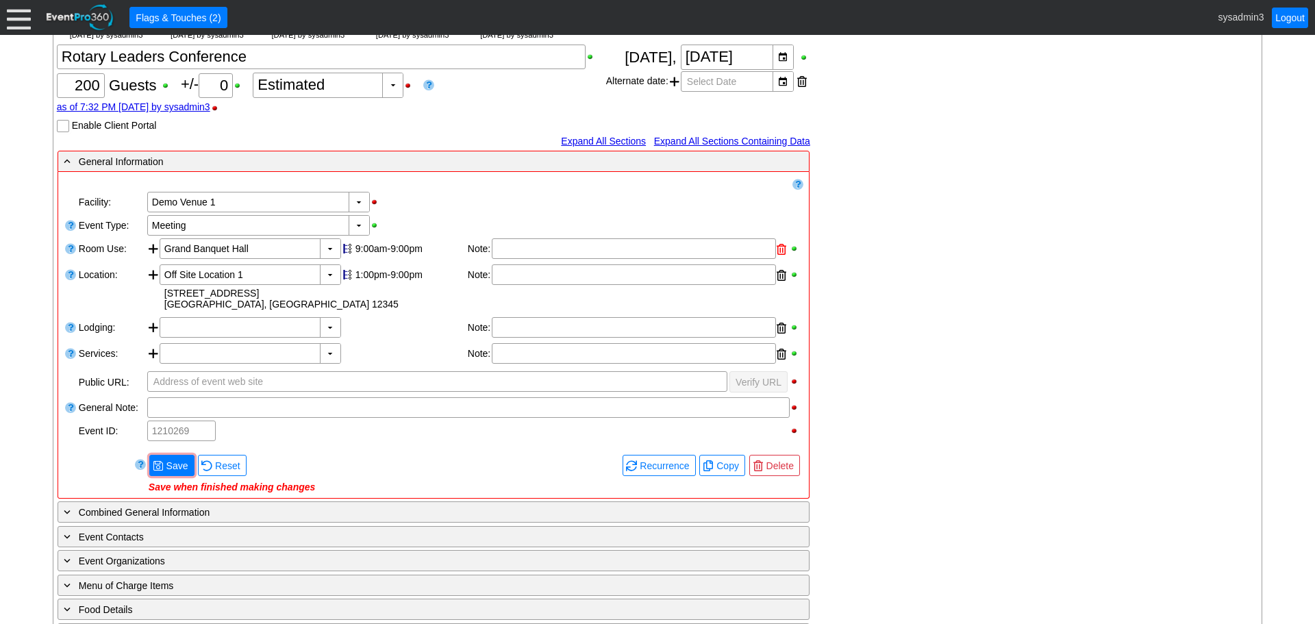
click at [779, 248] on div at bounding box center [781, 249] width 10 height 21
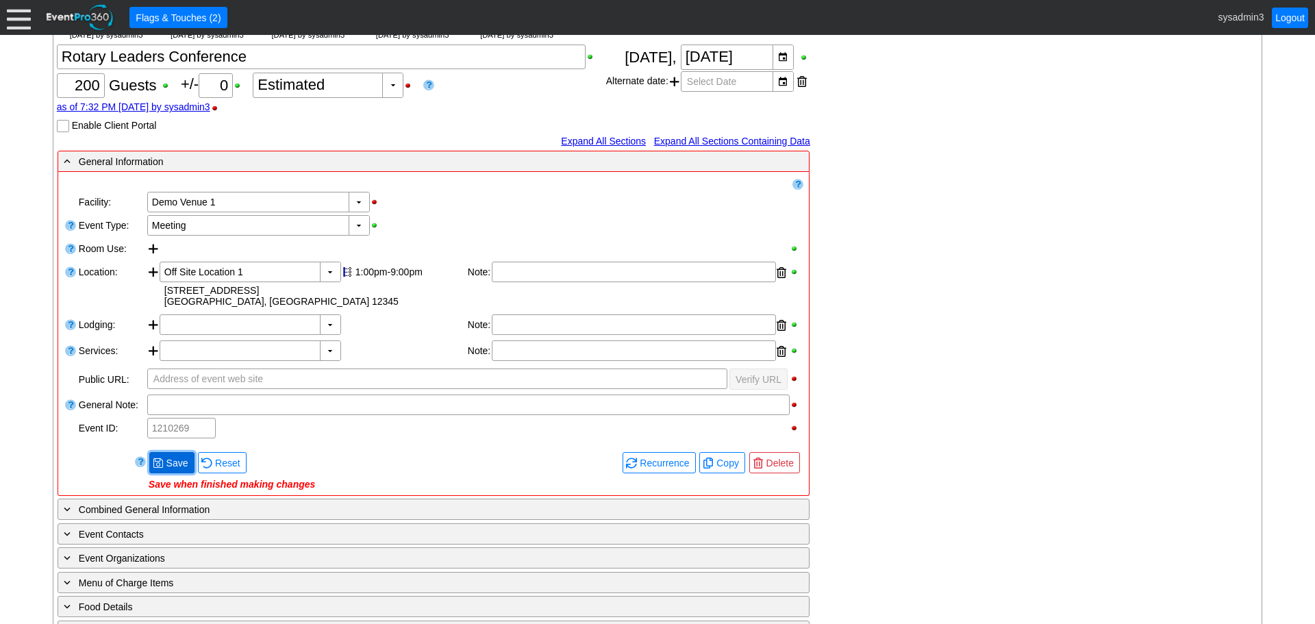
click at [179, 464] on span "Save" at bounding box center [177, 463] width 27 height 14
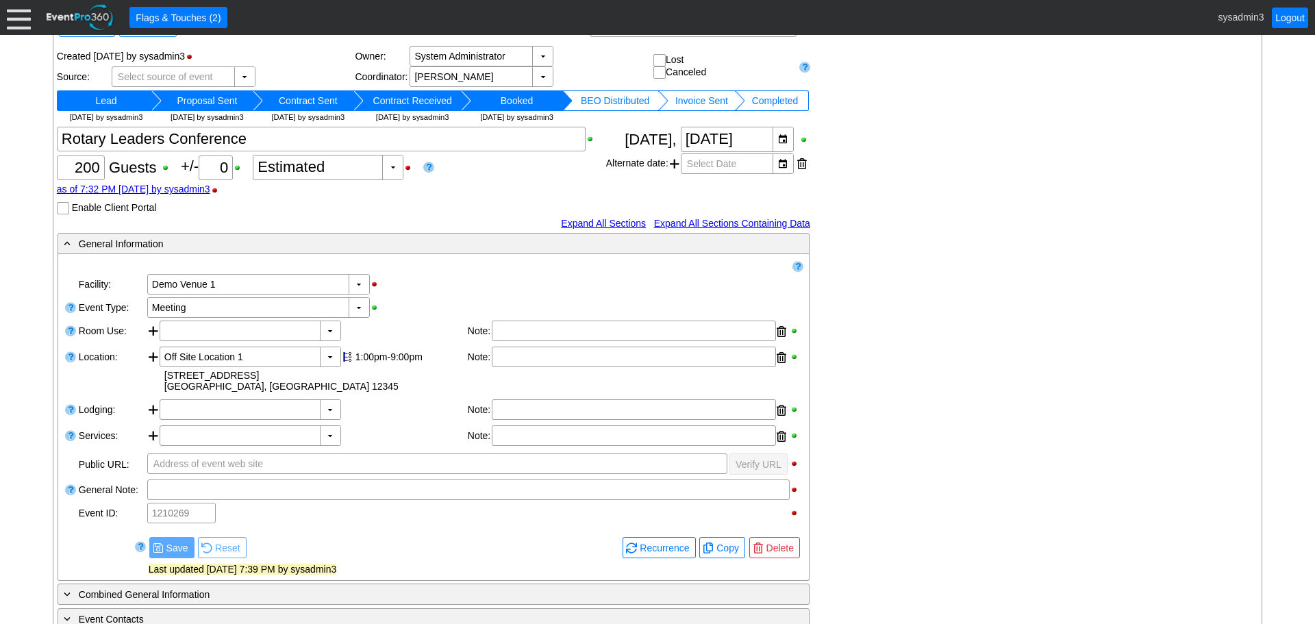
scroll to position [0, 0]
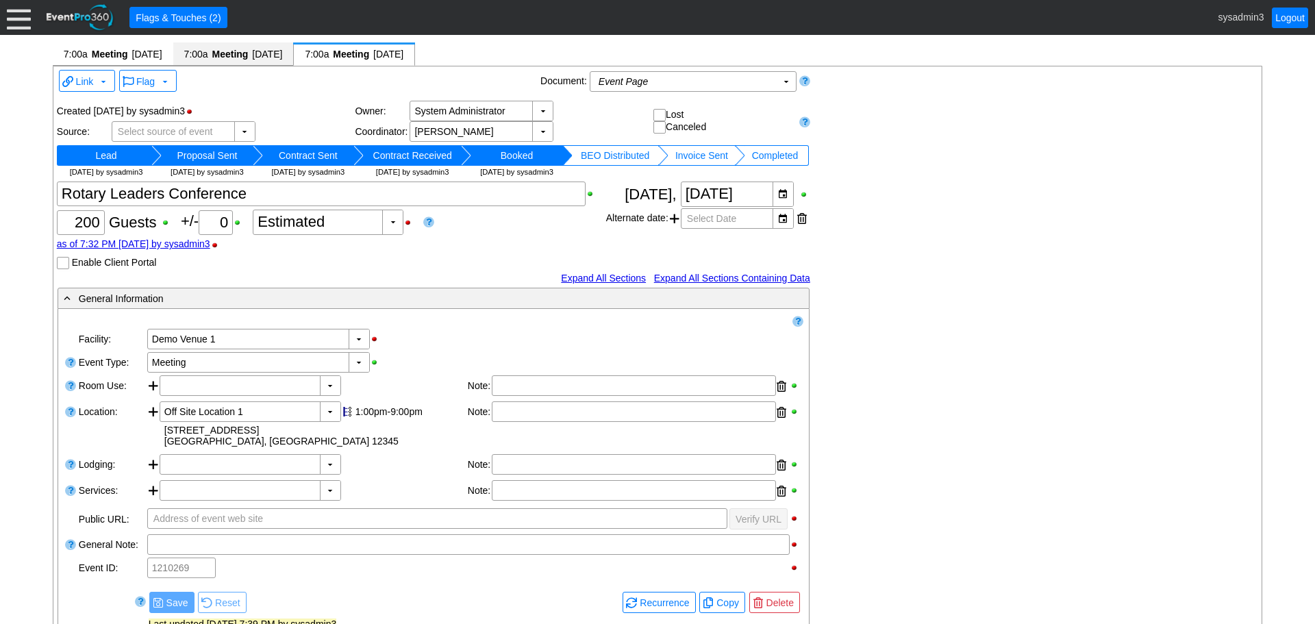
click at [272, 53] on span "[DATE]" at bounding box center [267, 54] width 30 height 11
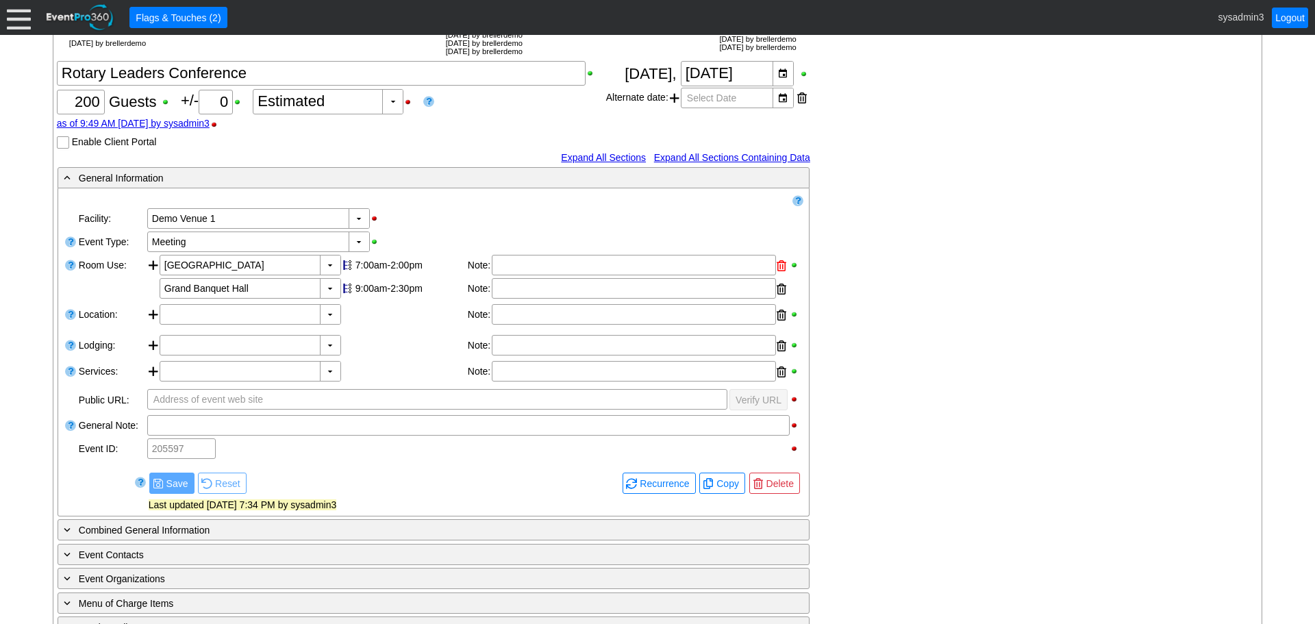
click at [781, 266] on div at bounding box center [781, 265] width 10 height 21
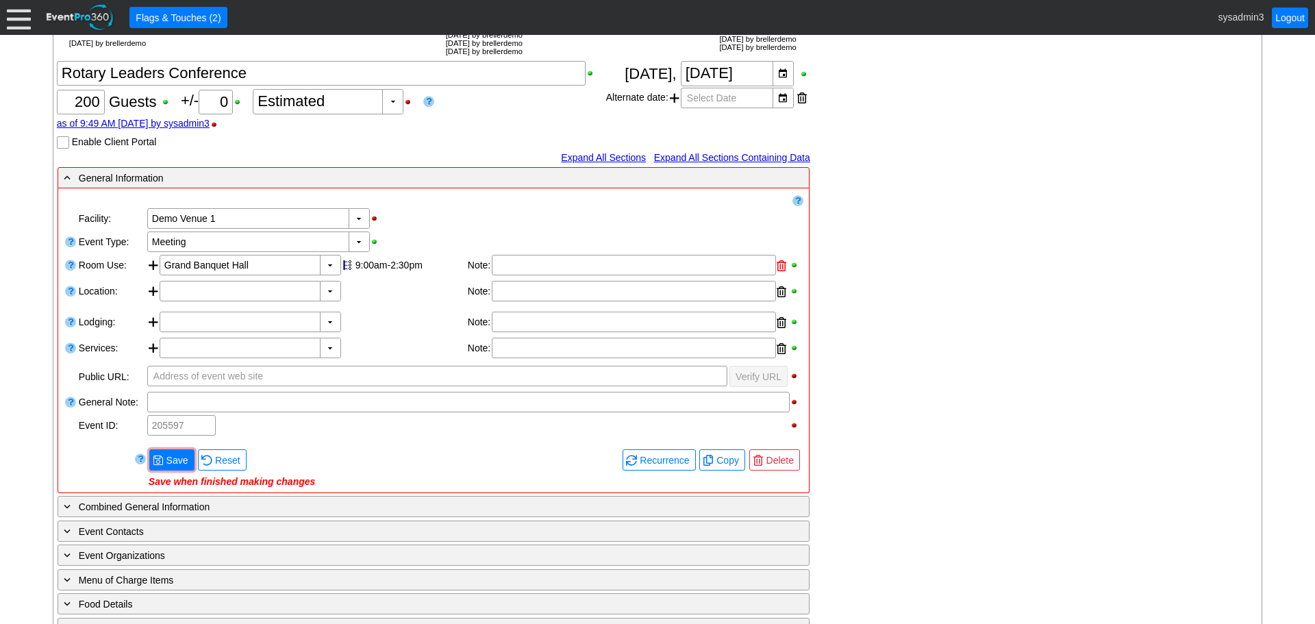
click at [776, 262] on div at bounding box center [781, 265] width 10 height 21
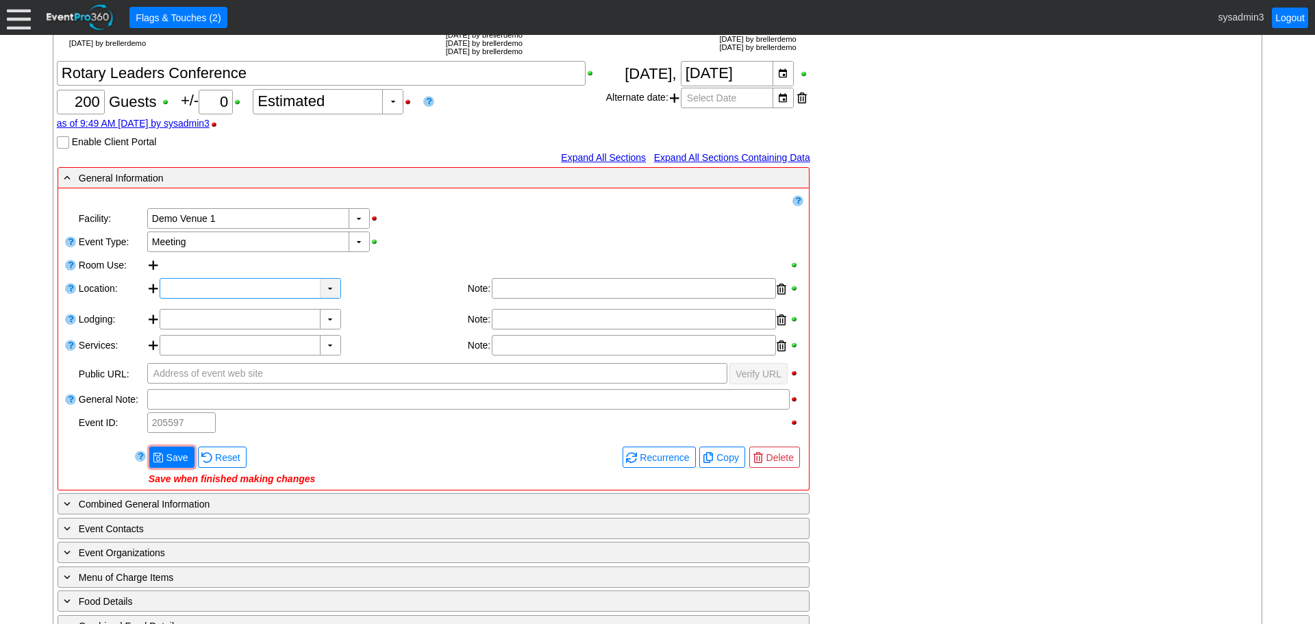
click at [331, 292] on div "▼" at bounding box center [330, 288] width 21 height 19
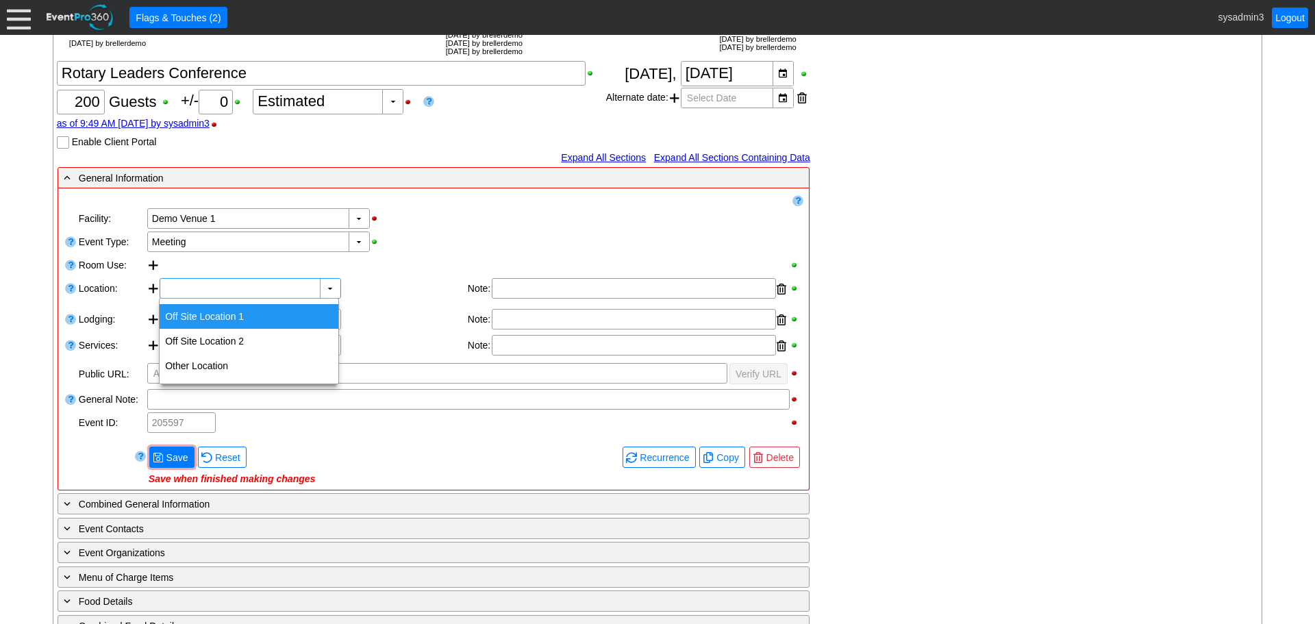
click at [204, 314] on div "Off Site Location 1" at bounding box center [249, 316] width 179 height 25
type input "Off Site Location 1"
type input "0:00"
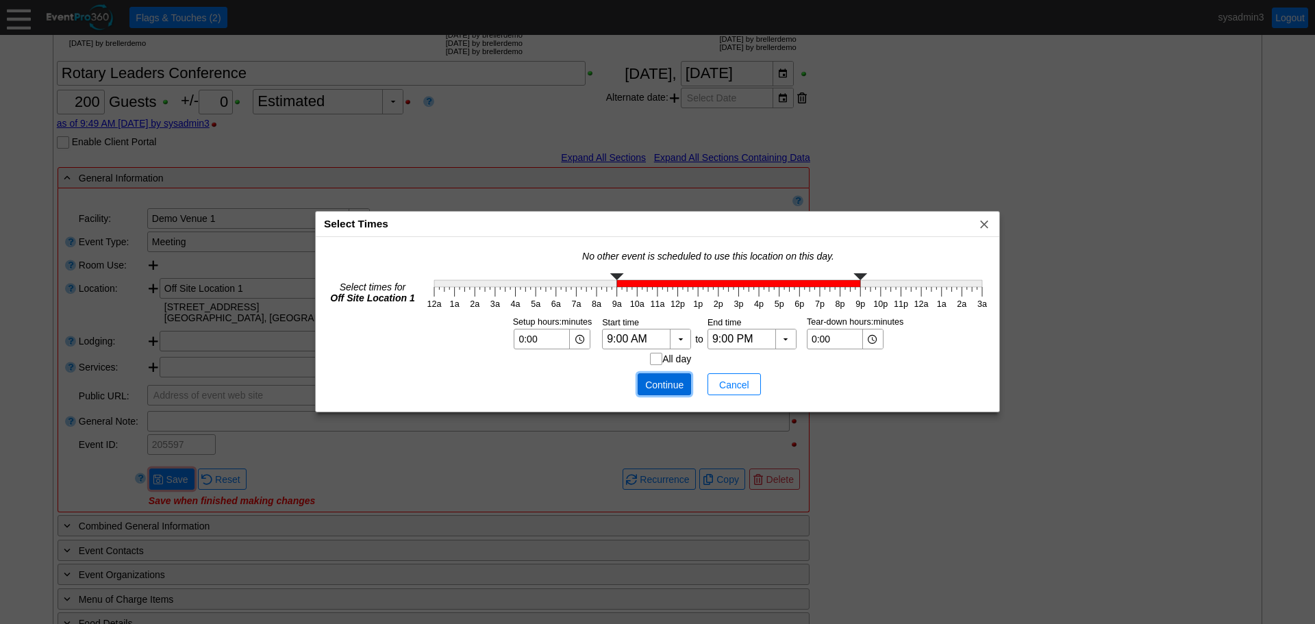
click at [649, 381] on span "Continue" at bounding box center [664, 385] width 41 height 14
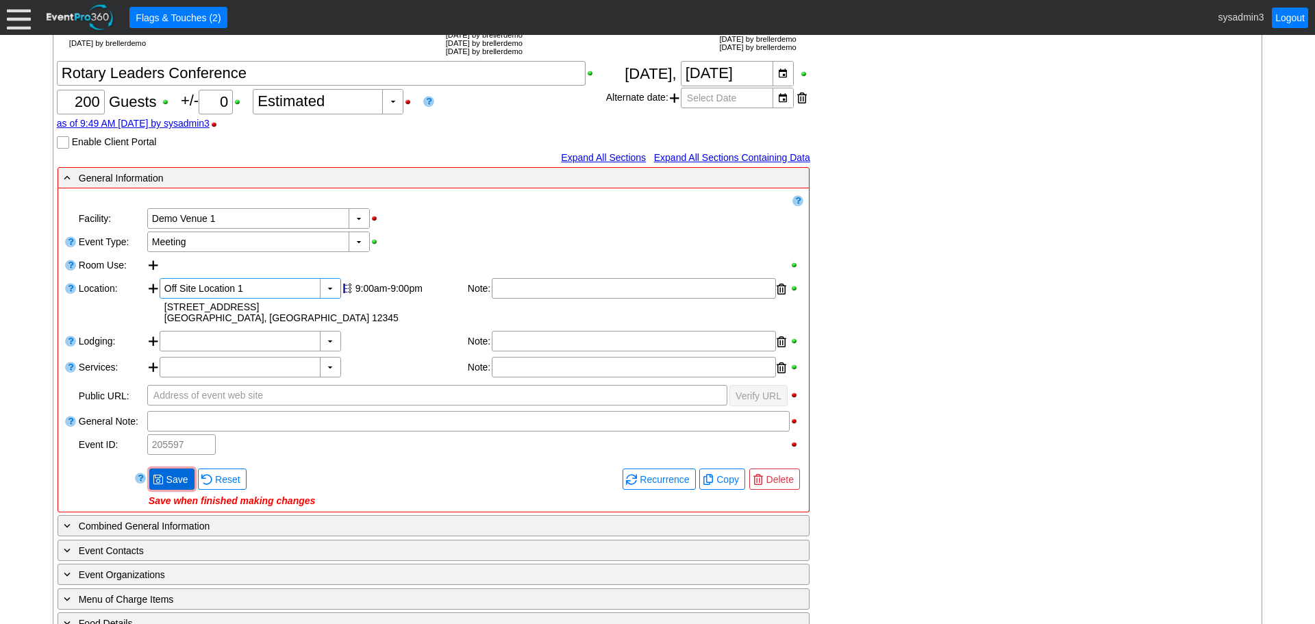
click at [186, 475] on span "Save" at bounding box center [177, 479] width 27 height 14
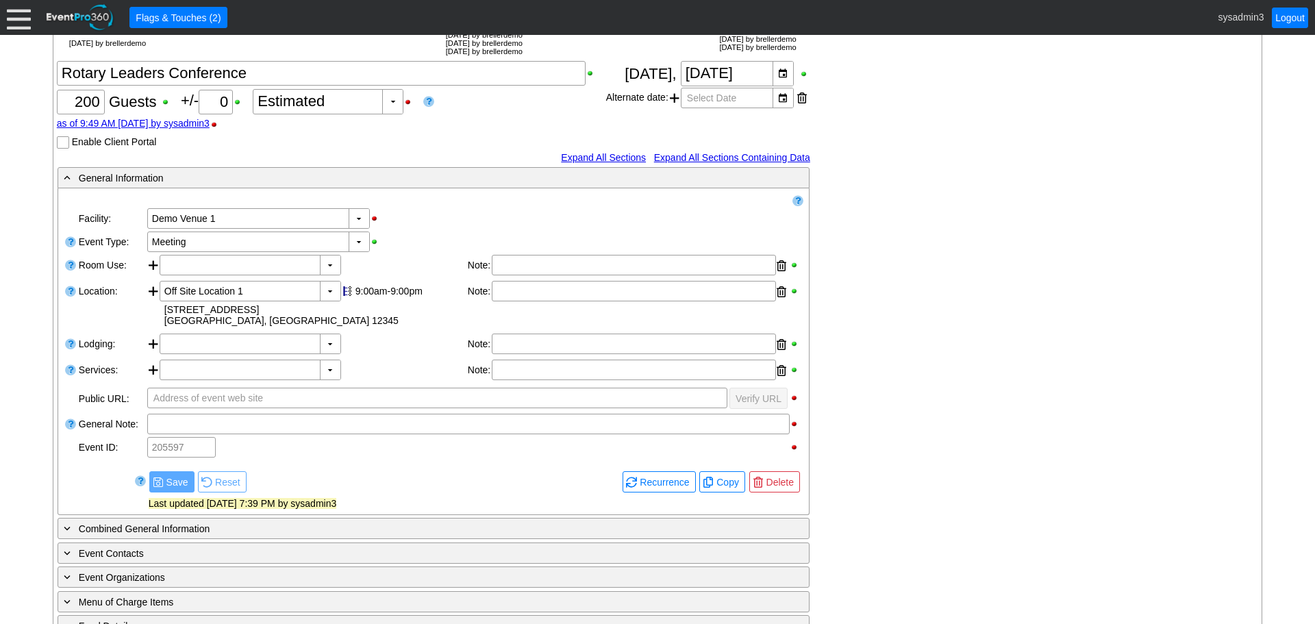
scroll to position [68, 0]
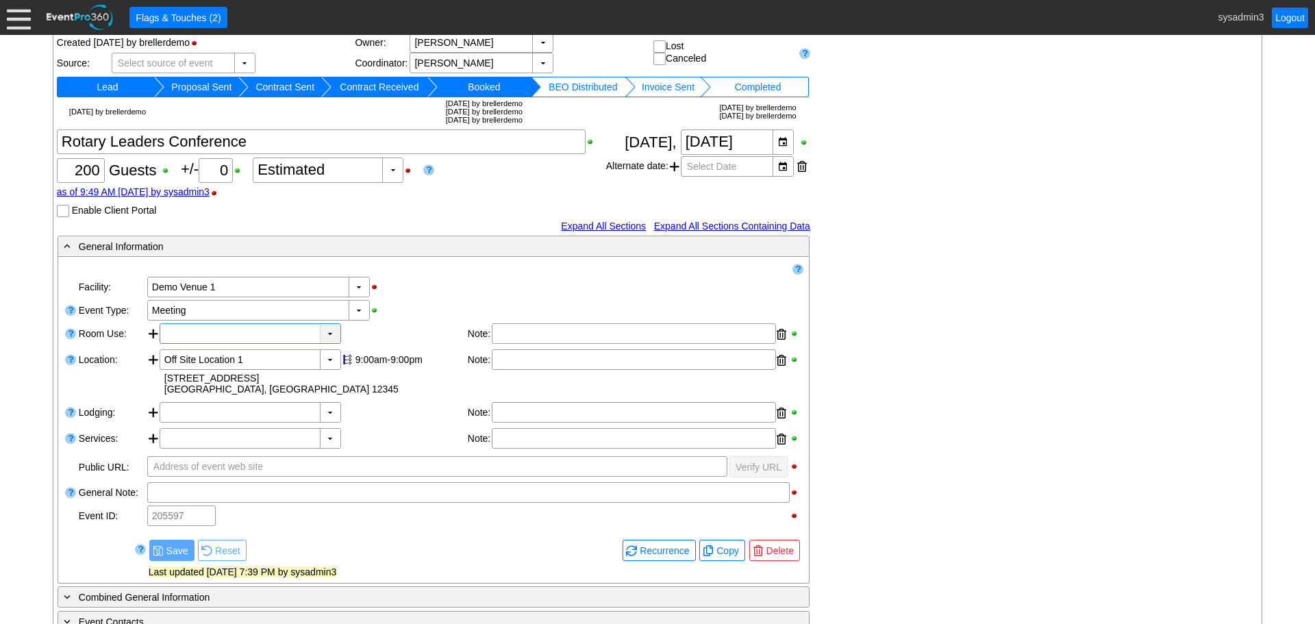
click at [329, 335] on div "▼" at bounding box center [330, 333] width 21 height 19
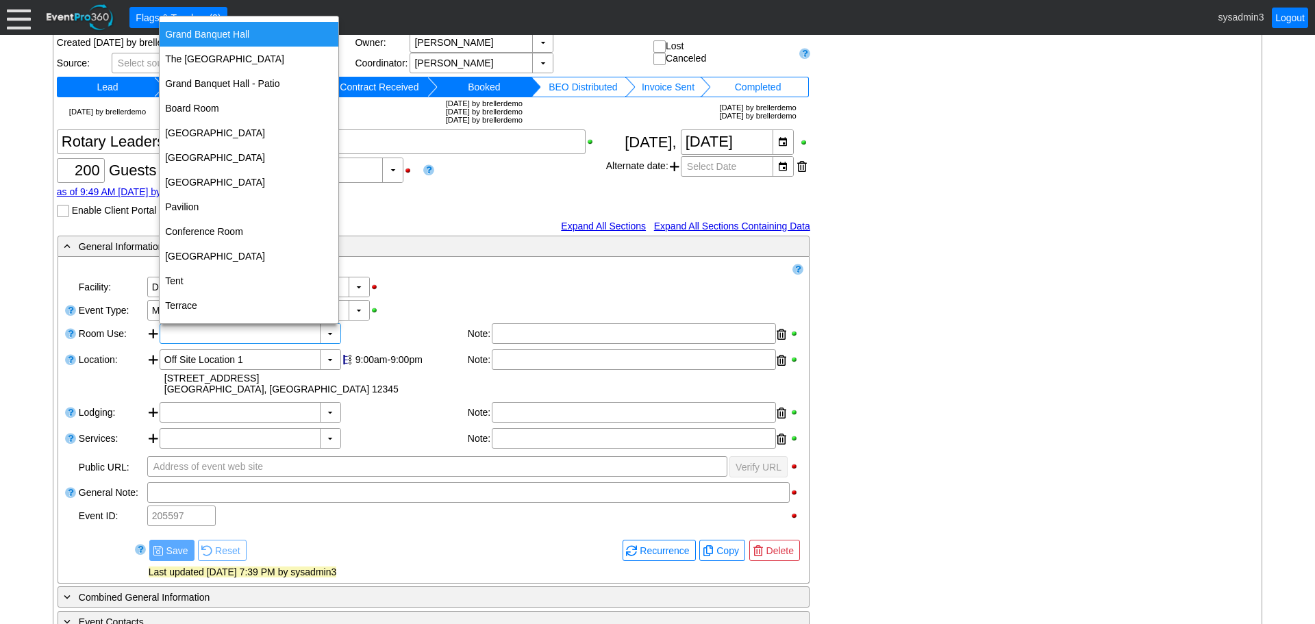
click at [240, 28] on div "Grand Banquet Hall" at bounding box center [249, 34] width 179 height 25
type input "Grand Banquet Hall"
type input "0:00"
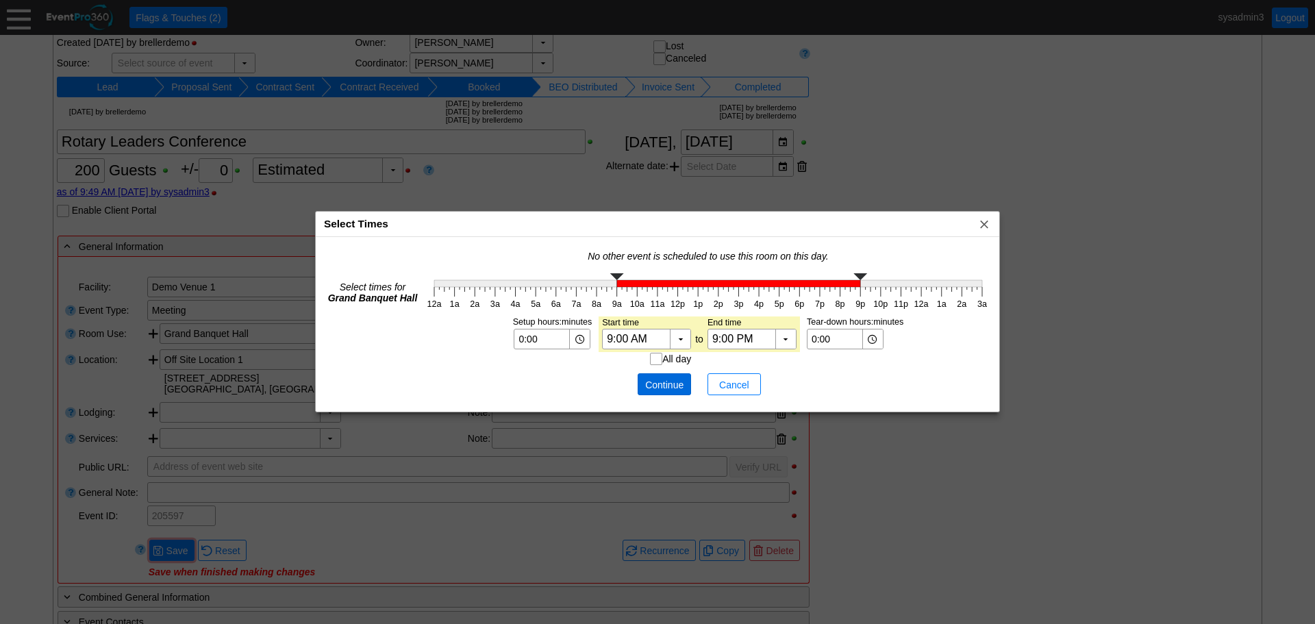
click at [659, 381] on span "Continue" at bounding box center [664, 385] width 41 height 14
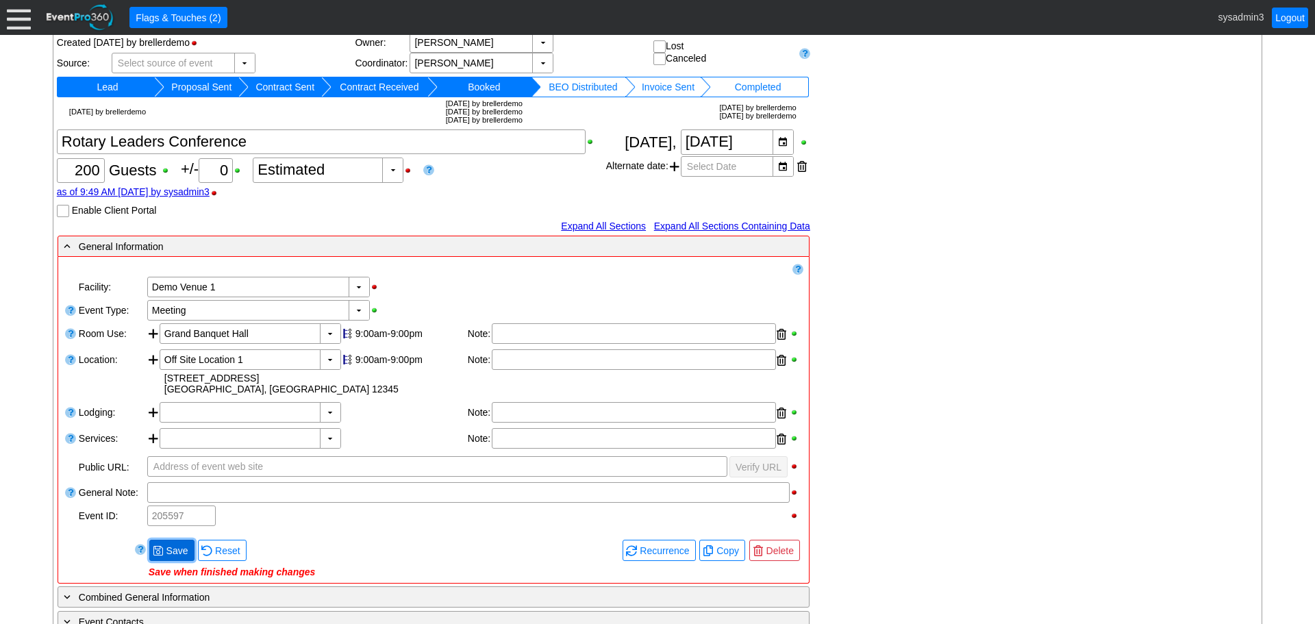
click at [174, 544] on span "Save" at bounding box center [177, 551] width 27 height 14
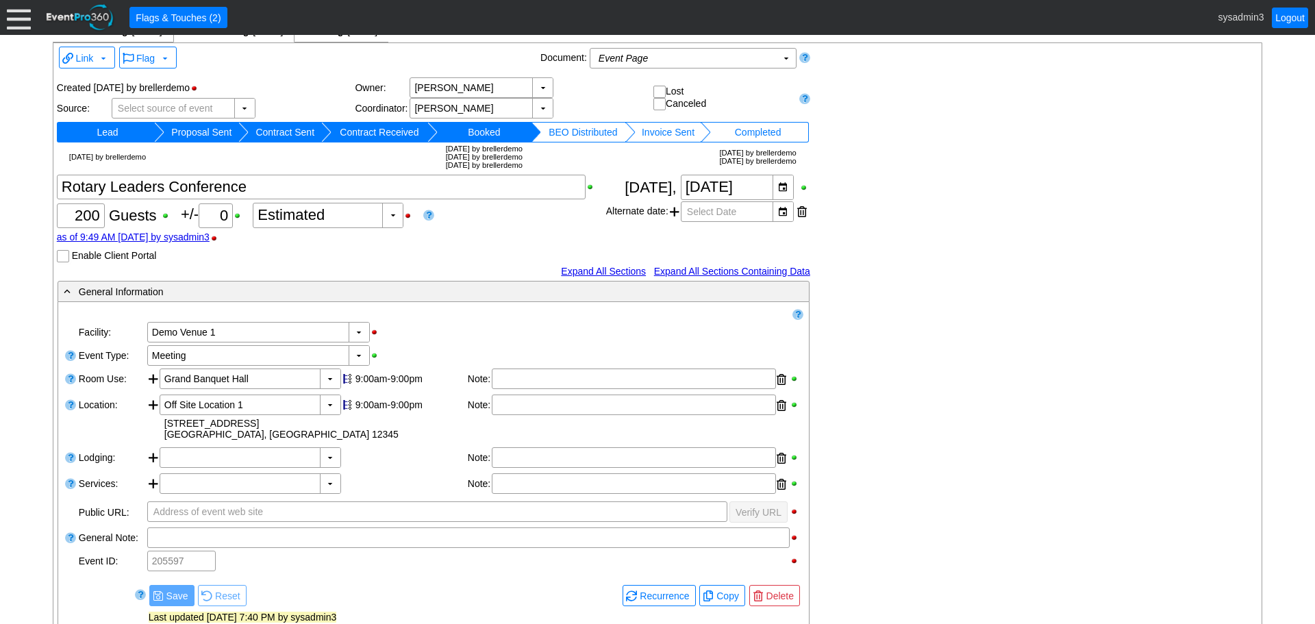
scroll to position [0, 0]
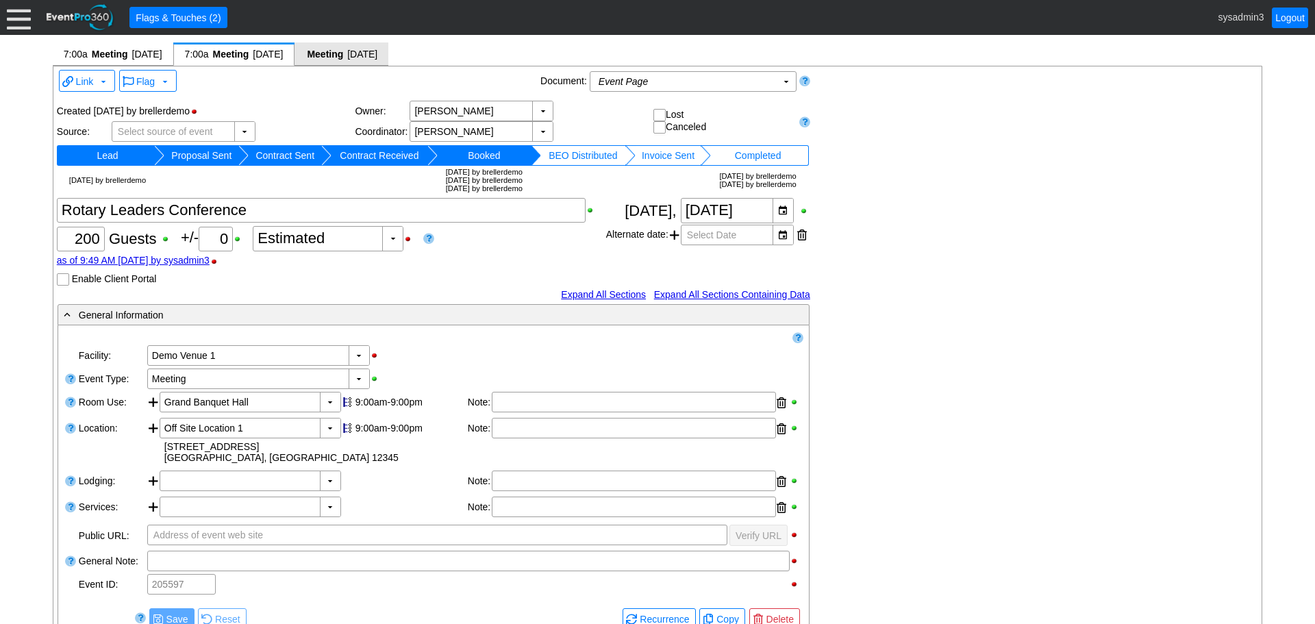
click at [344, 54] on span "Meeting" at bounding box center [324, 54] width 39 height 14
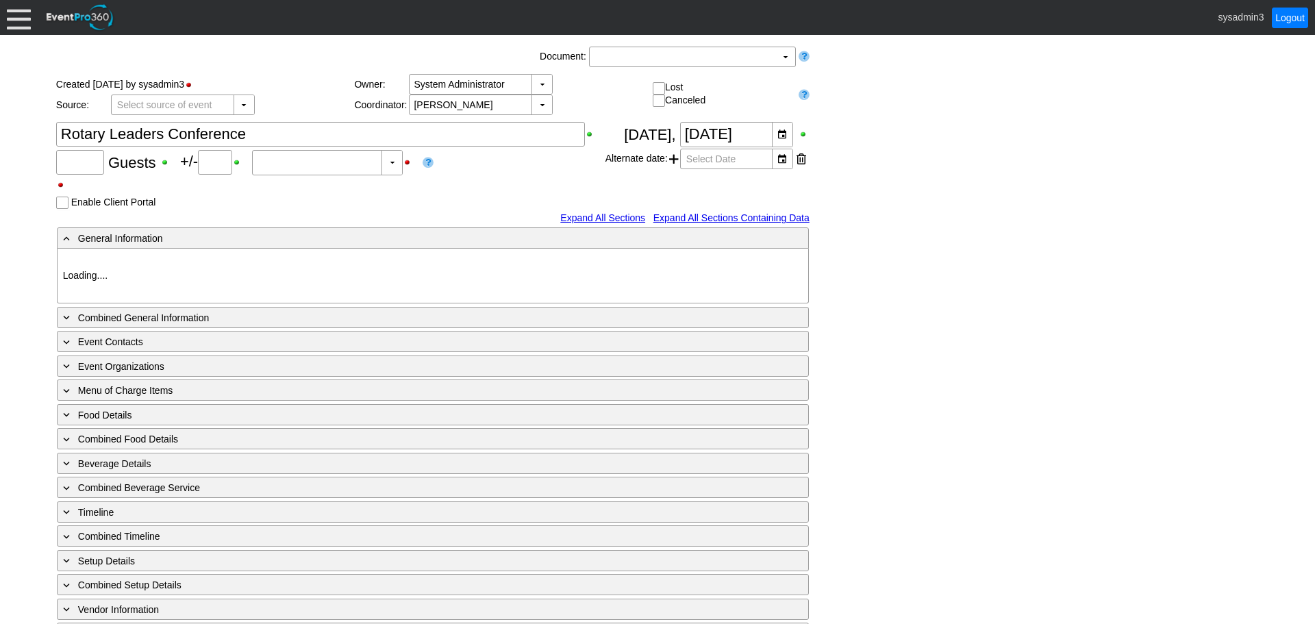
type input "200"
type input "0"
type input "Estimated"
type input "Demo Venue 1"
type input "Meeting"
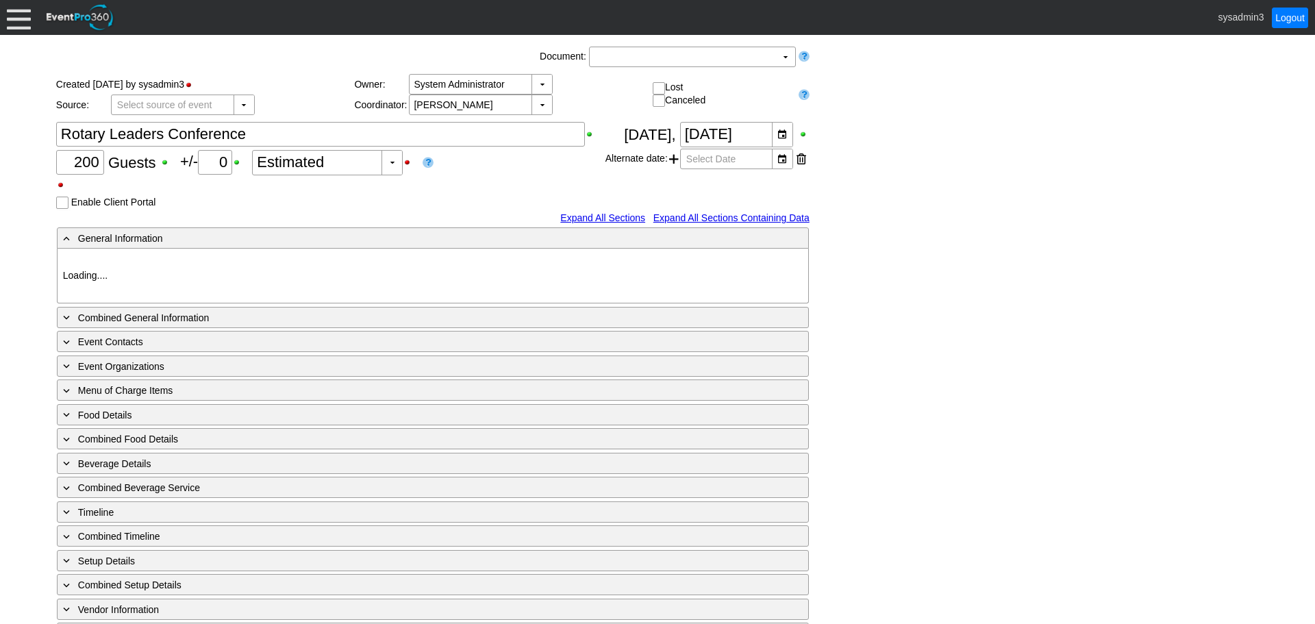
type input "1210269"
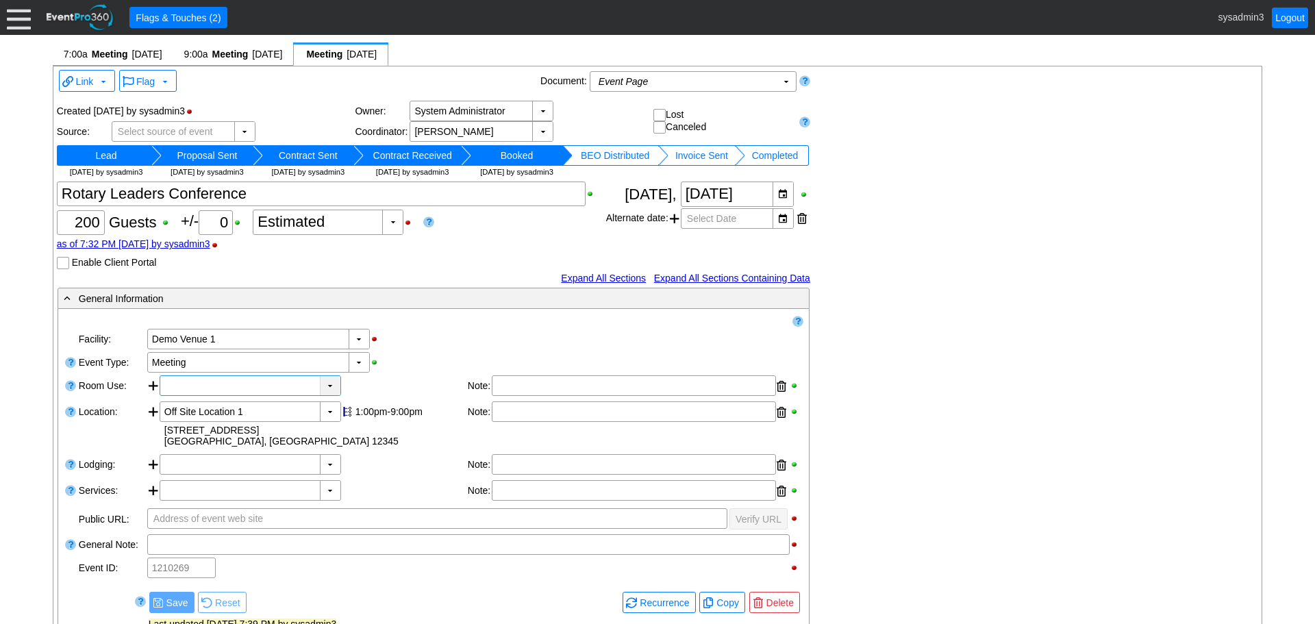
click at [331, 388] on div "▼" at bounding box center [330, 385] width 21 height 19
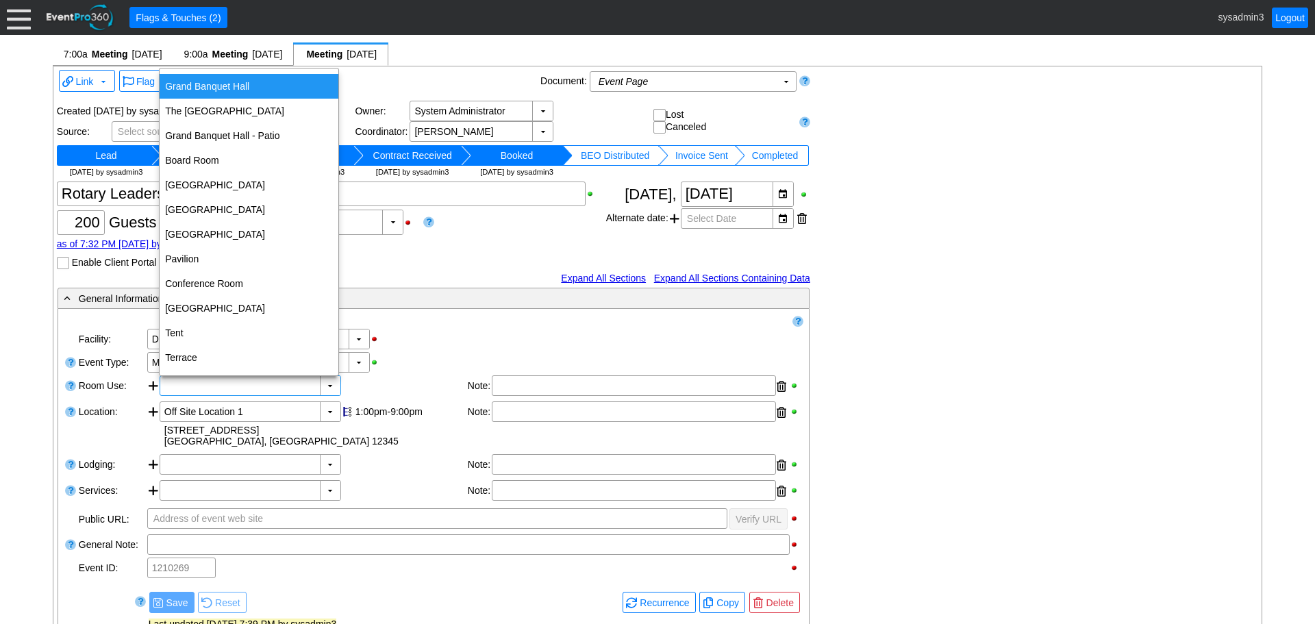
click at [225, 79] on div "Grand Banquet Hall" at bounding box center [249, 86] width 179 height 25
type input "Grand Banquet Hall"
type input "0:00"
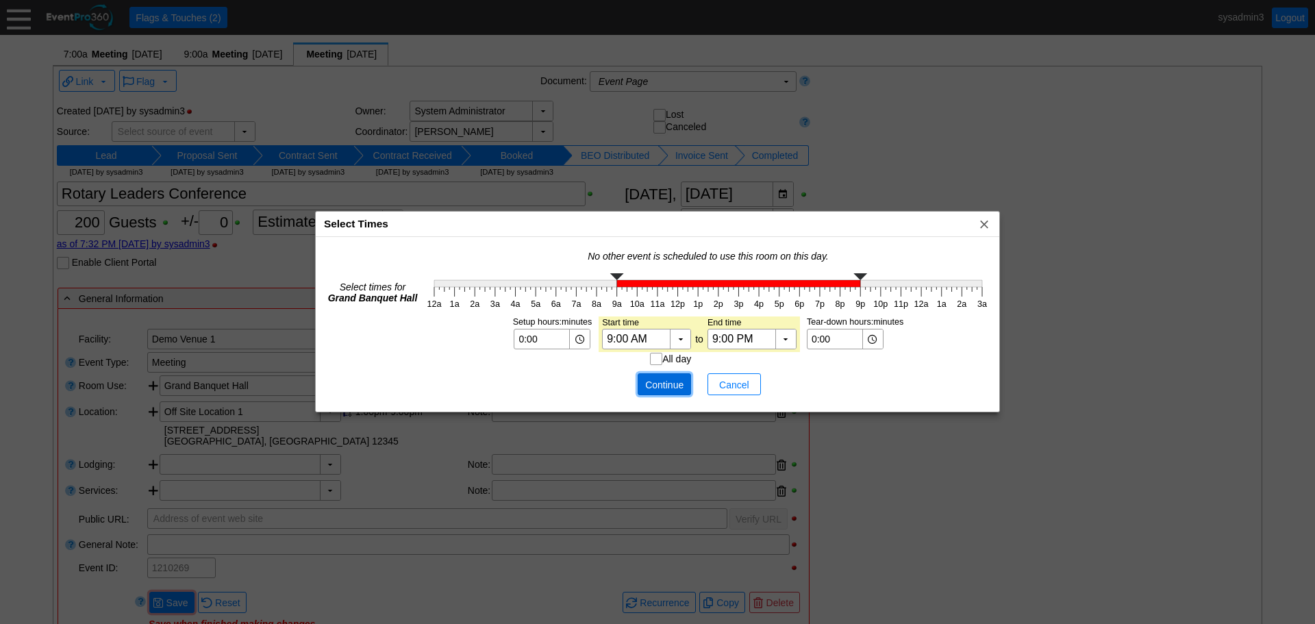
click at [660, 381] on span "Continue" at bounding box center [664, 385] width 41 height 14
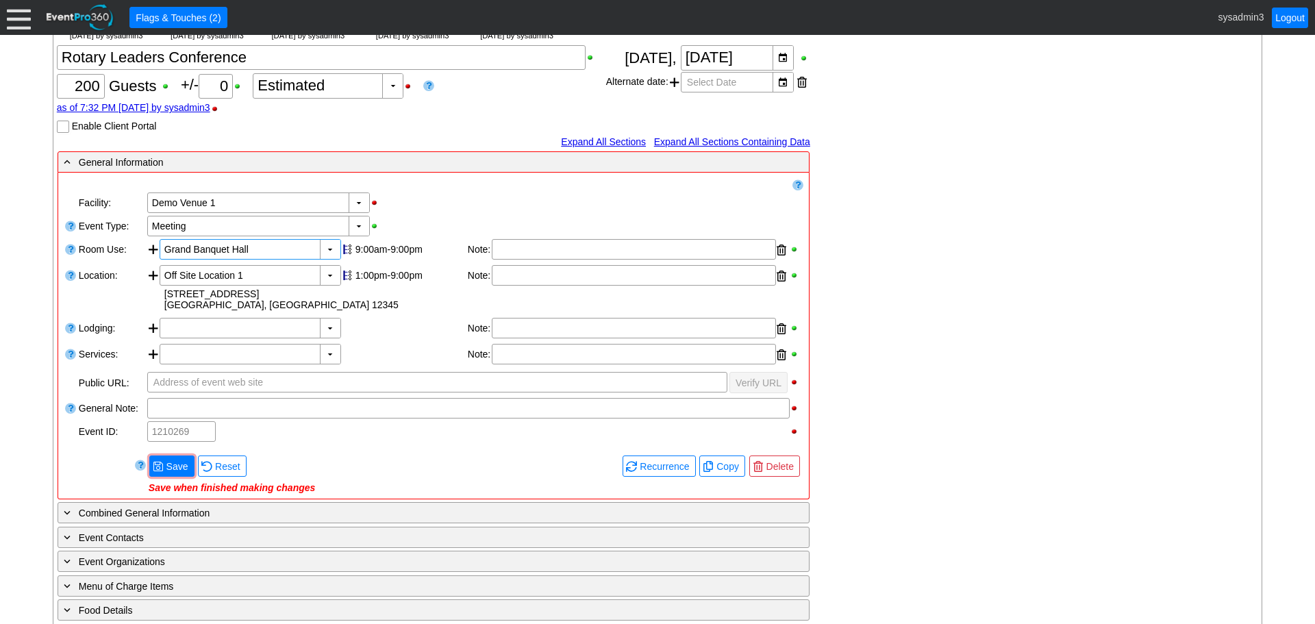
scroll to position [137, 0]
click at [171, 464] on span "Save" at bounding box center [177, 466] width 27 height 14
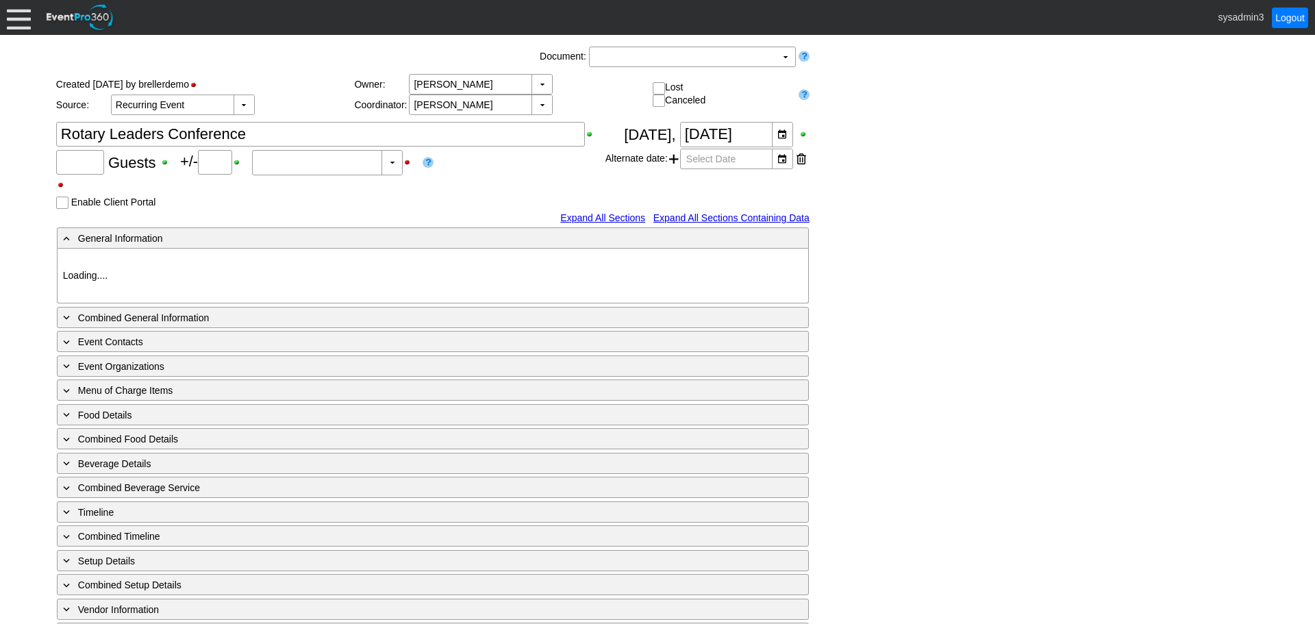
type input "280"
type input "Confirmed"
type input "Demo Venue 1"
type input "Meeting"
type input "91266"
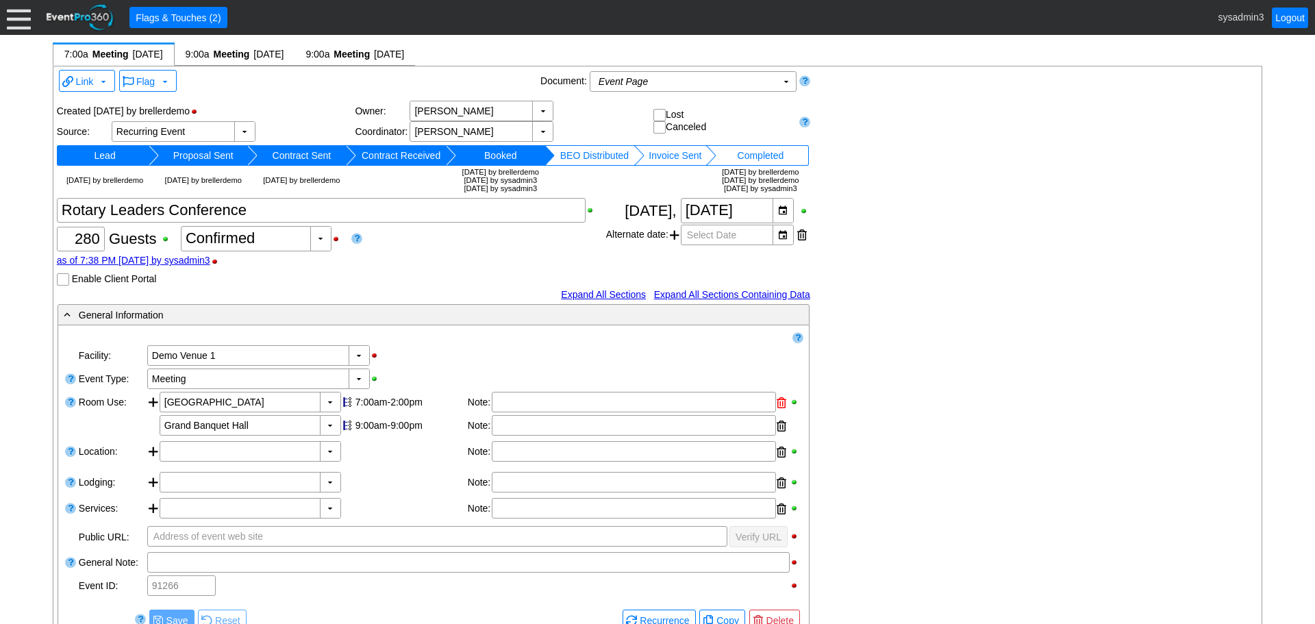
click at [778, 404] on div at bounding box center [781, 402] width 10 height 21
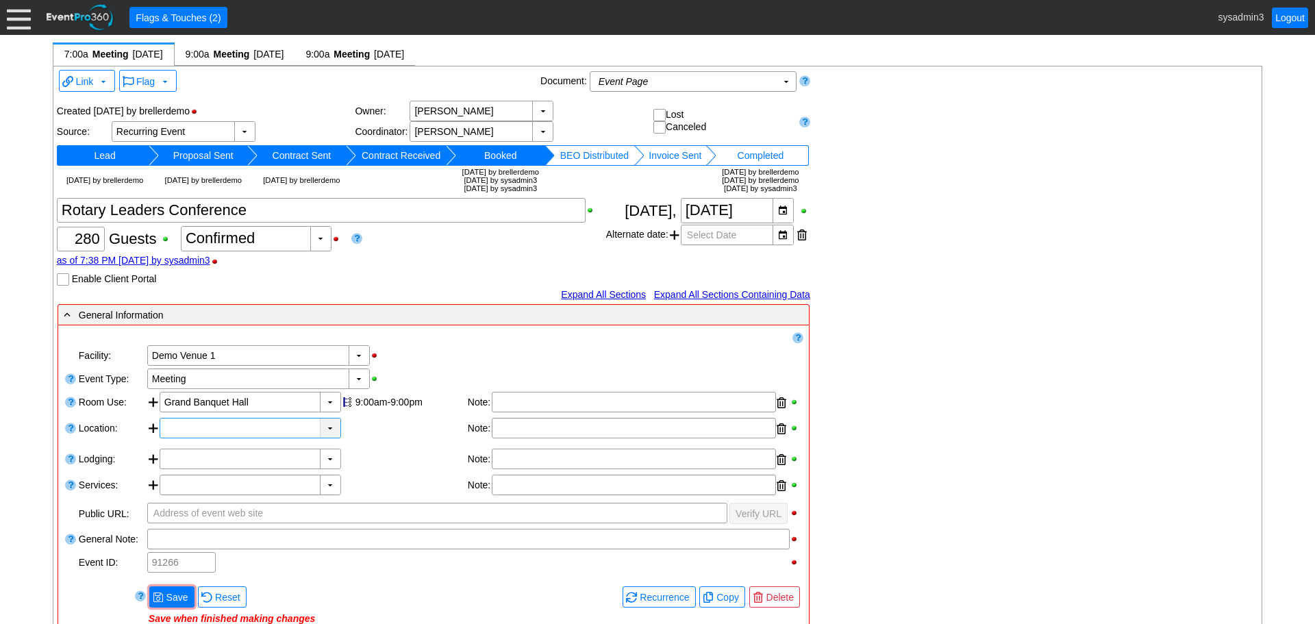
click at [330, 433] on div "▼" at bounding box center [330, 427] width 21 height 19
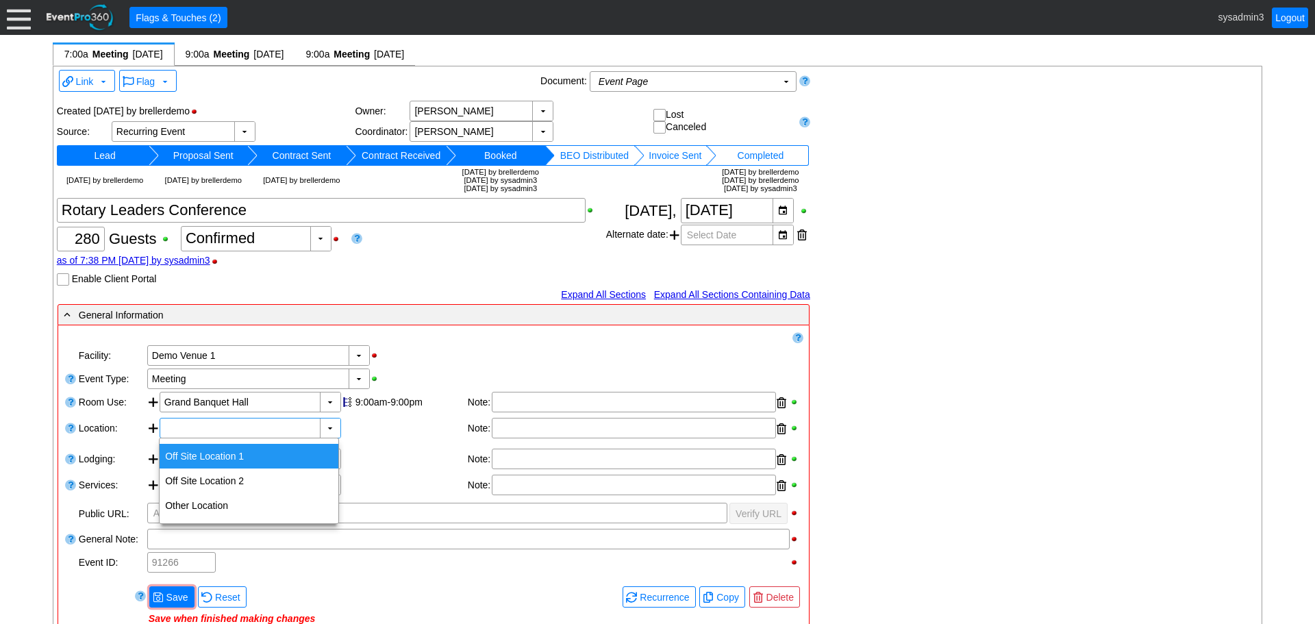
click at [231, 448] on div "Off Site Location 1" at bounding box center [249, 456] width 179 height 25
type input "Off Site Location 1"
type input "0:00"
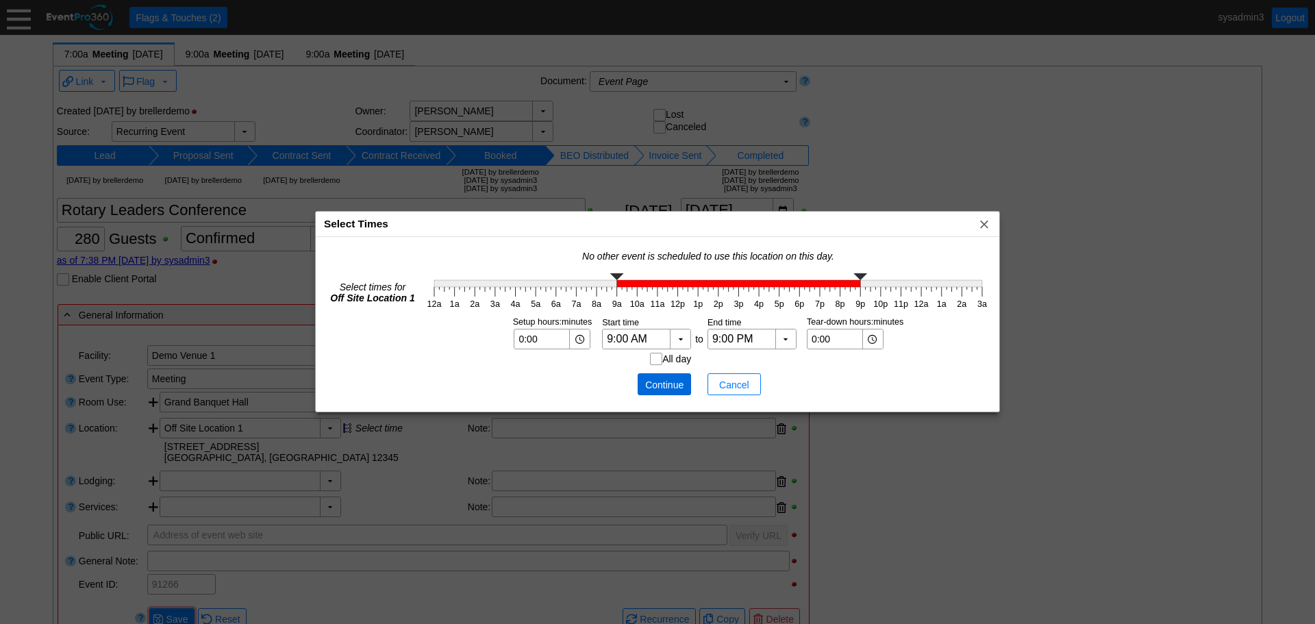
click at [660, 387] on span "Continue" at bounding box center [664, 385] width 41 height 14
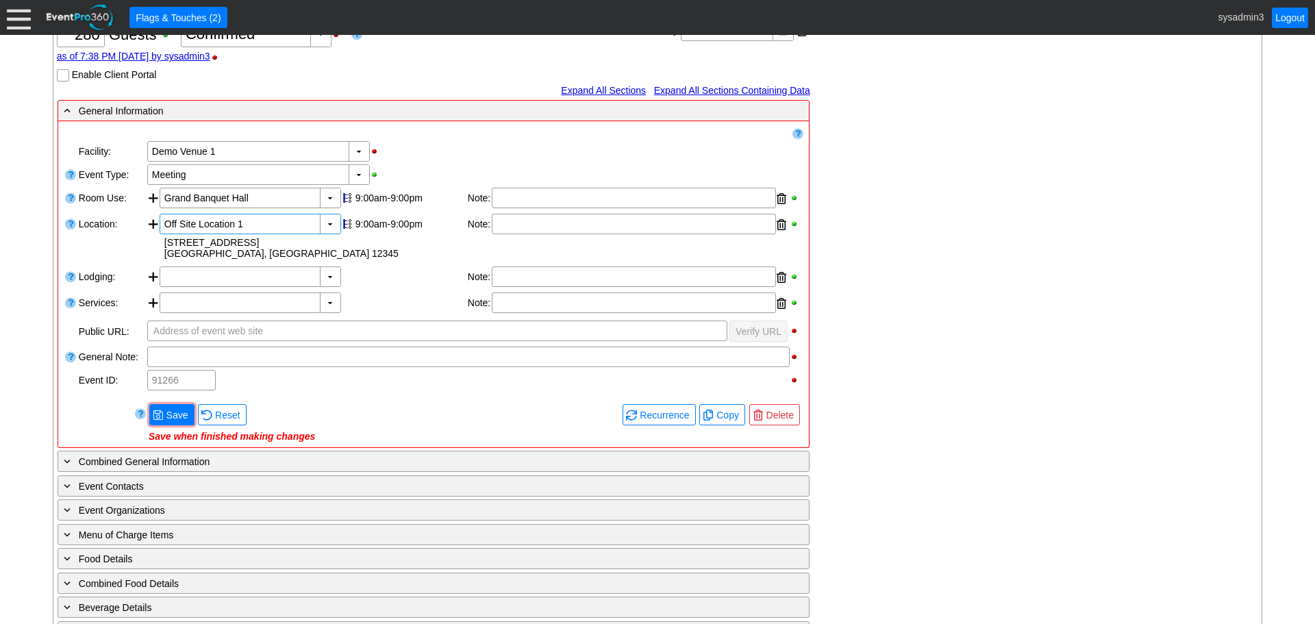
scroll to position [205, 0]
click at [179, 411] on span "Save" at bounding box center [177, 414] width 27 height 14
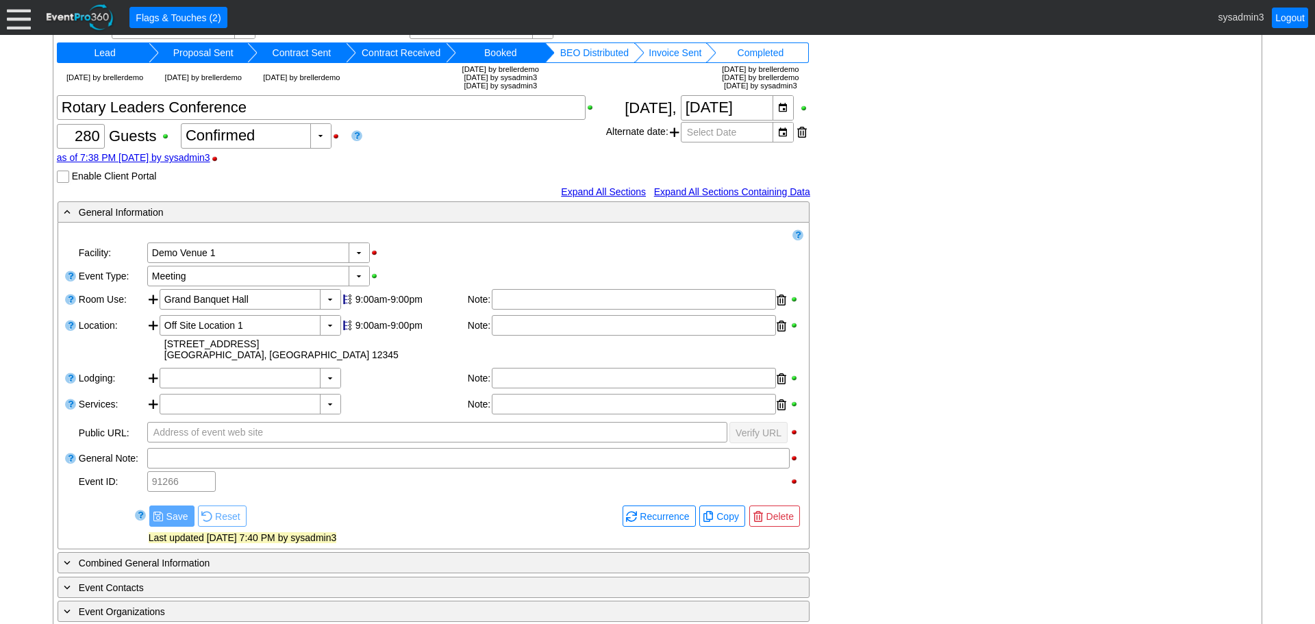
scroll to position [0, 0]
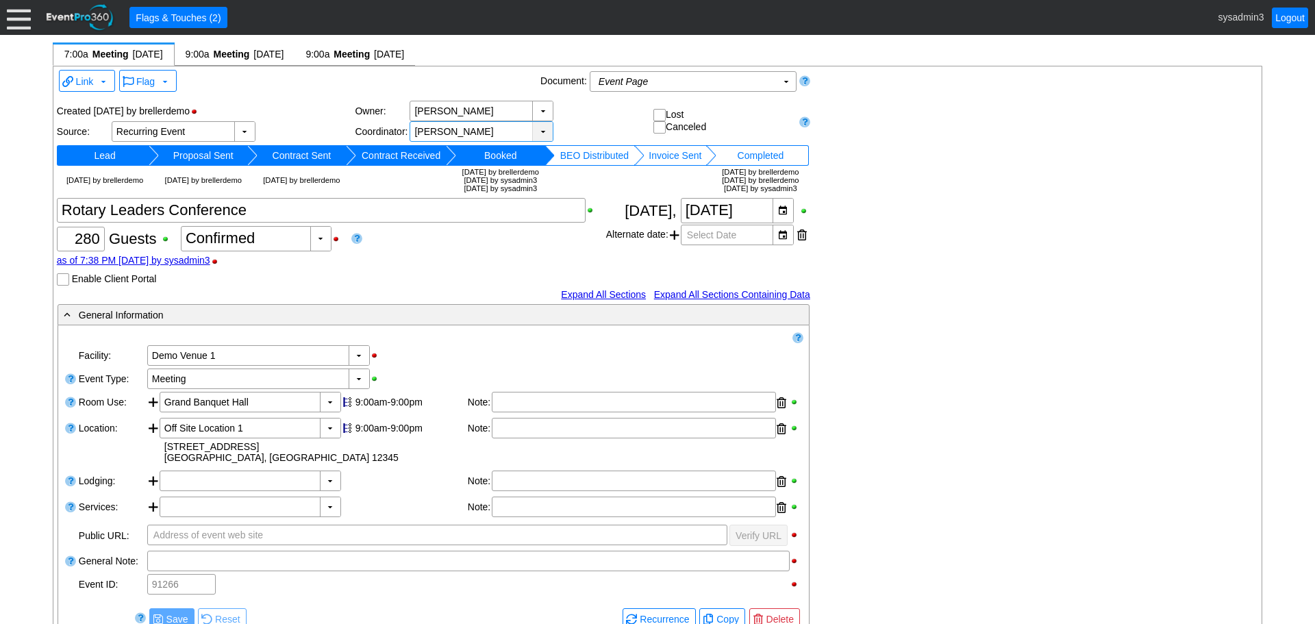
click at [540, 129] on div "▼" at bounding box center [542, 131] width 21 height 19
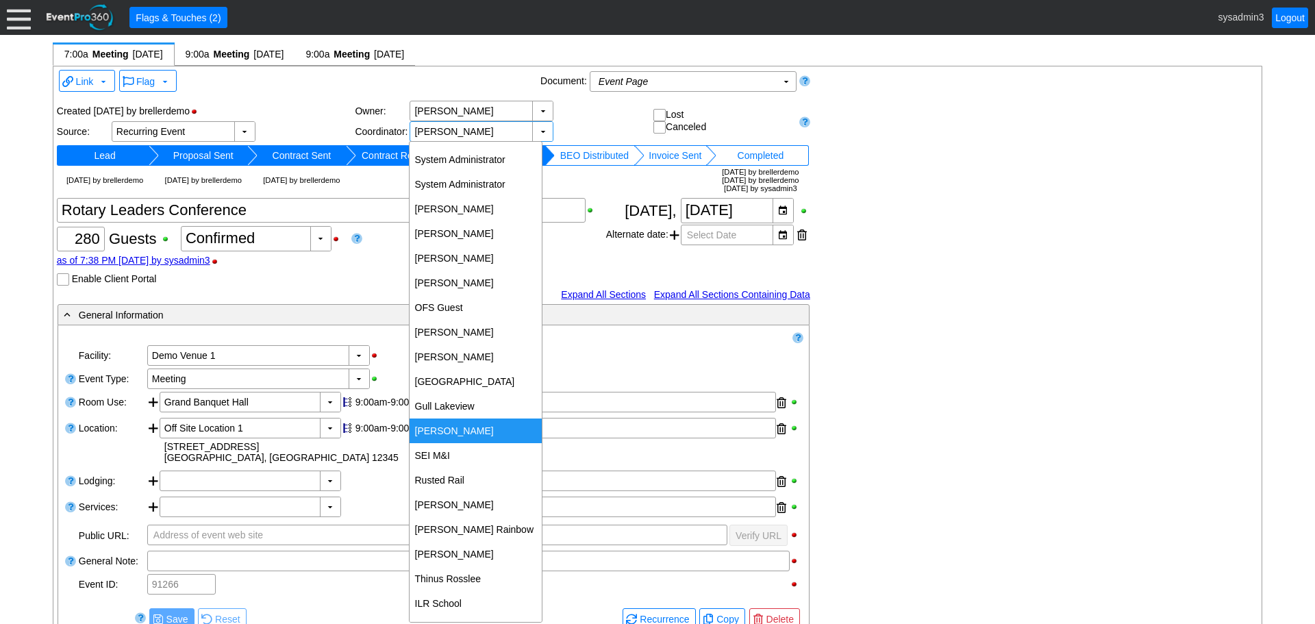
click at [450, 420] on div "Jess Lazer" at bounding box center [475, 430] width 132 height 25
type input "Jess Lazer"
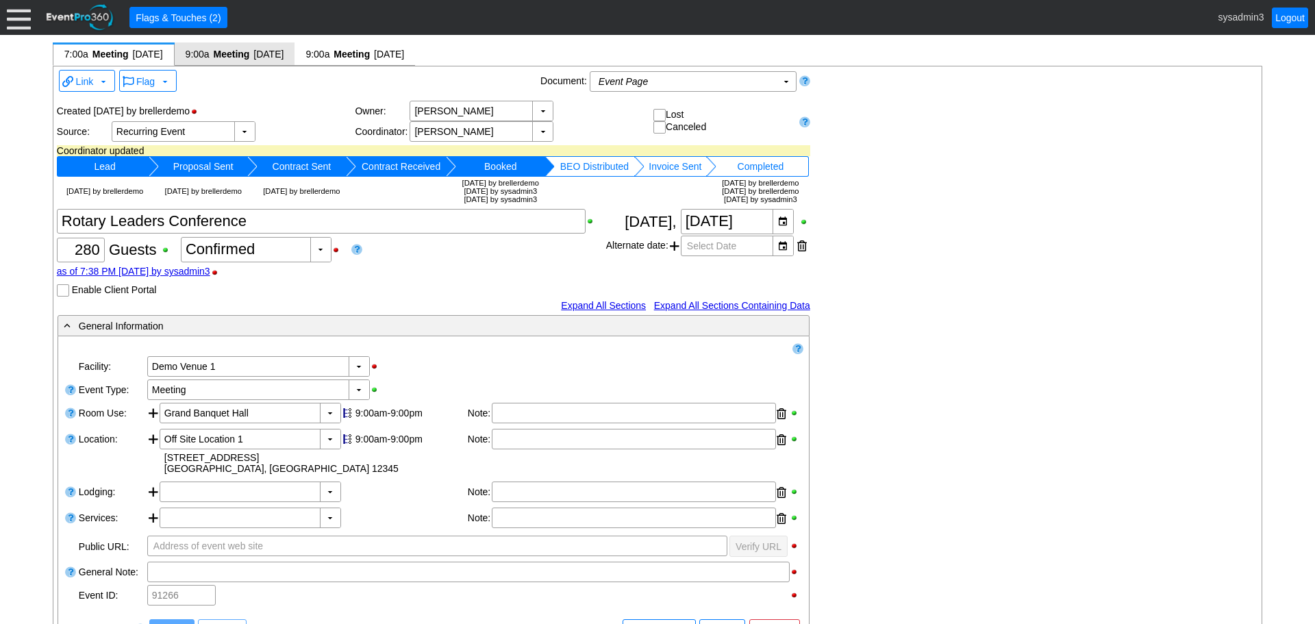
click at [277, 51] on span "9/17/2025" at bounding box center [268, 54] width 30 height 11
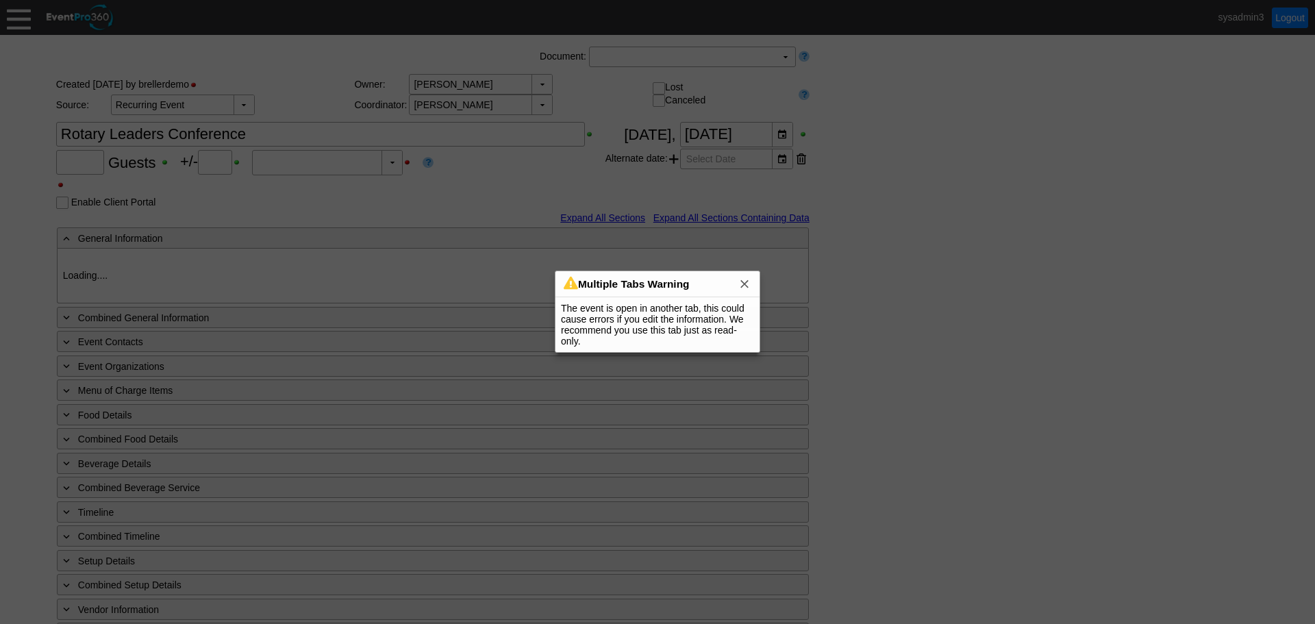
type input "280"
type input "Confirmed"
type input "Demo Venue 1"
type input "Meeting"
type input "91266"
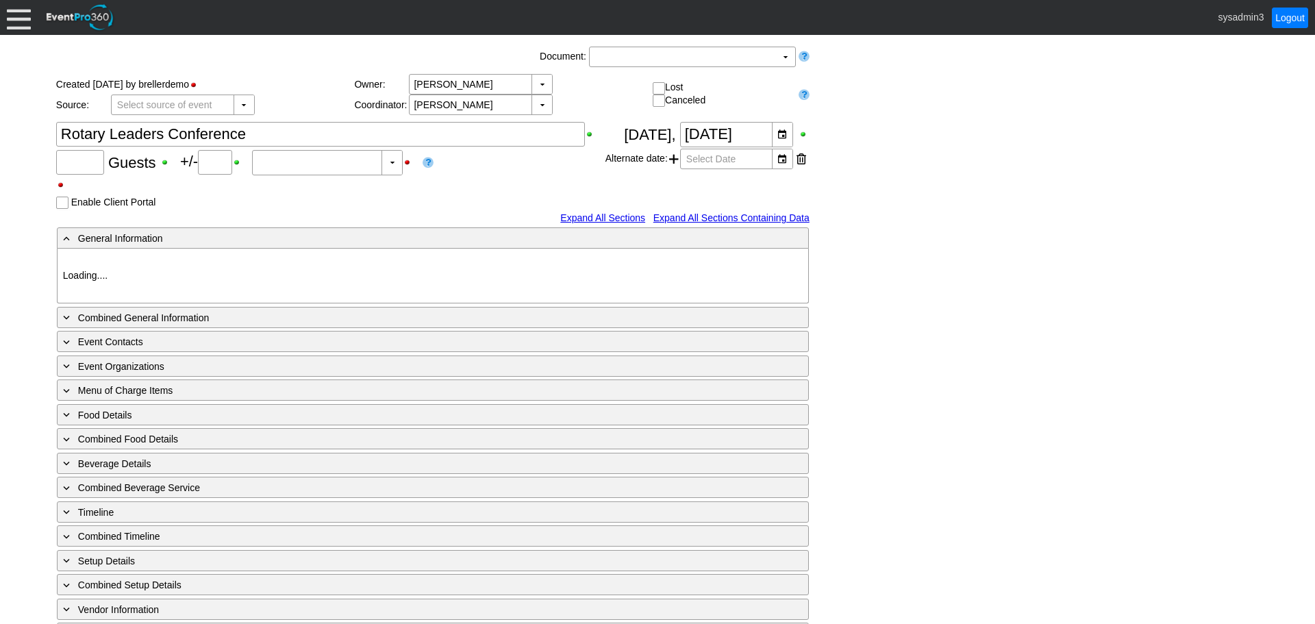
type input "200"
type input "0"
type input "Estimated"
type input "Demo Venue 1"
type input "Meeting"
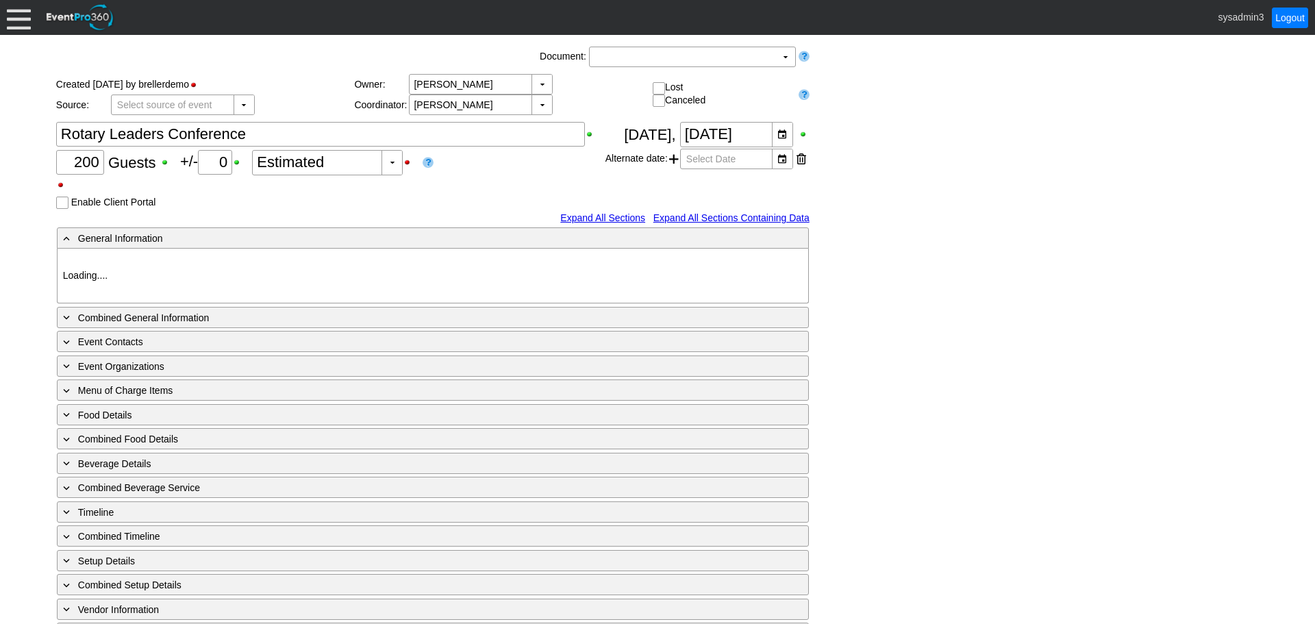
type input "205597"
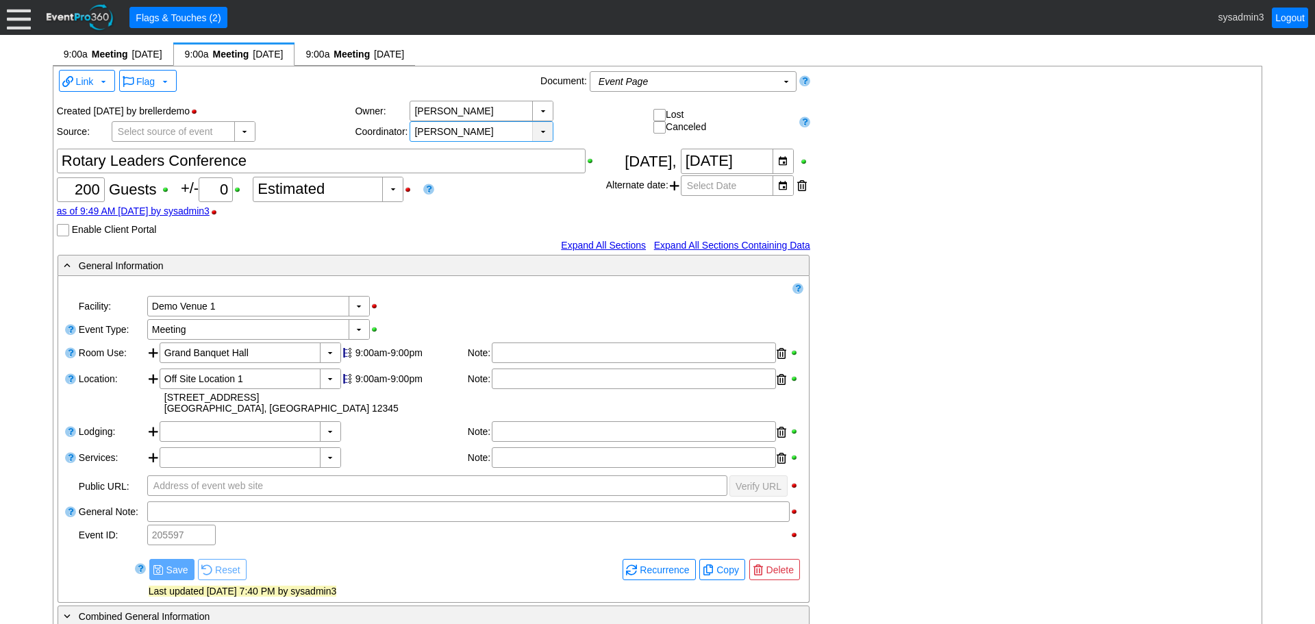
click at [540, 131] on div "▼" at bounding box center [542, 131] width 21 height 19
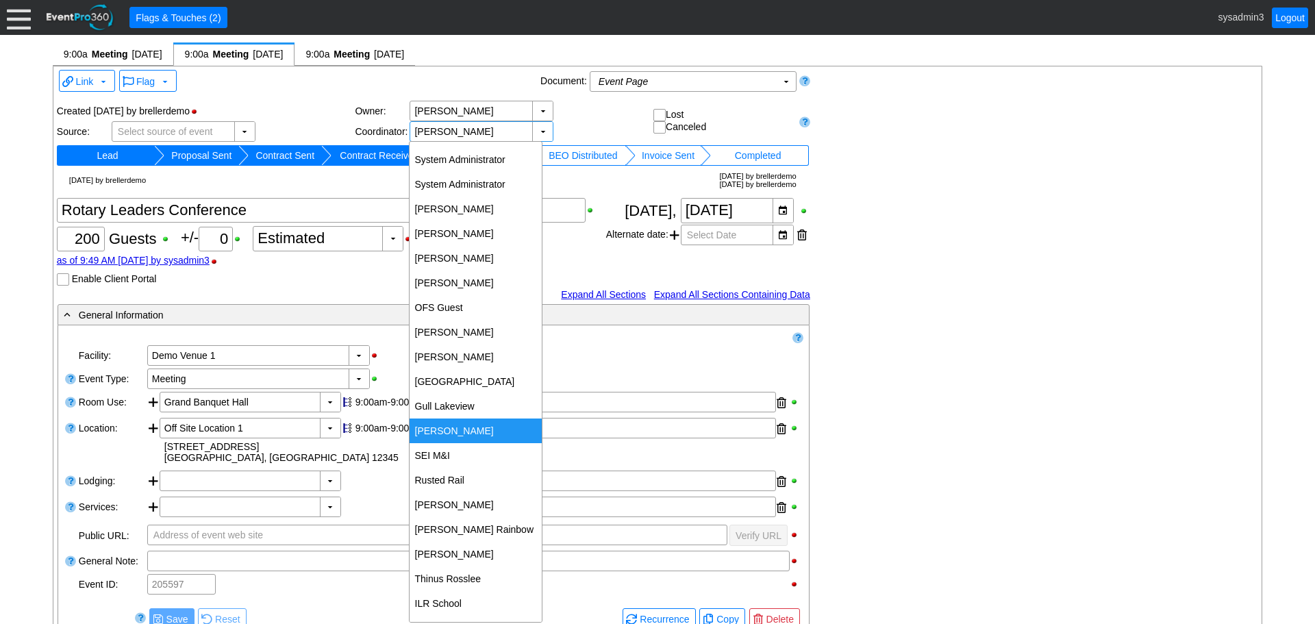
click at [448, 424] on div "[PERSON_NAME]" at bounding box center [475, 430] width 132 height 25
type input "[PERSON_NAME]"
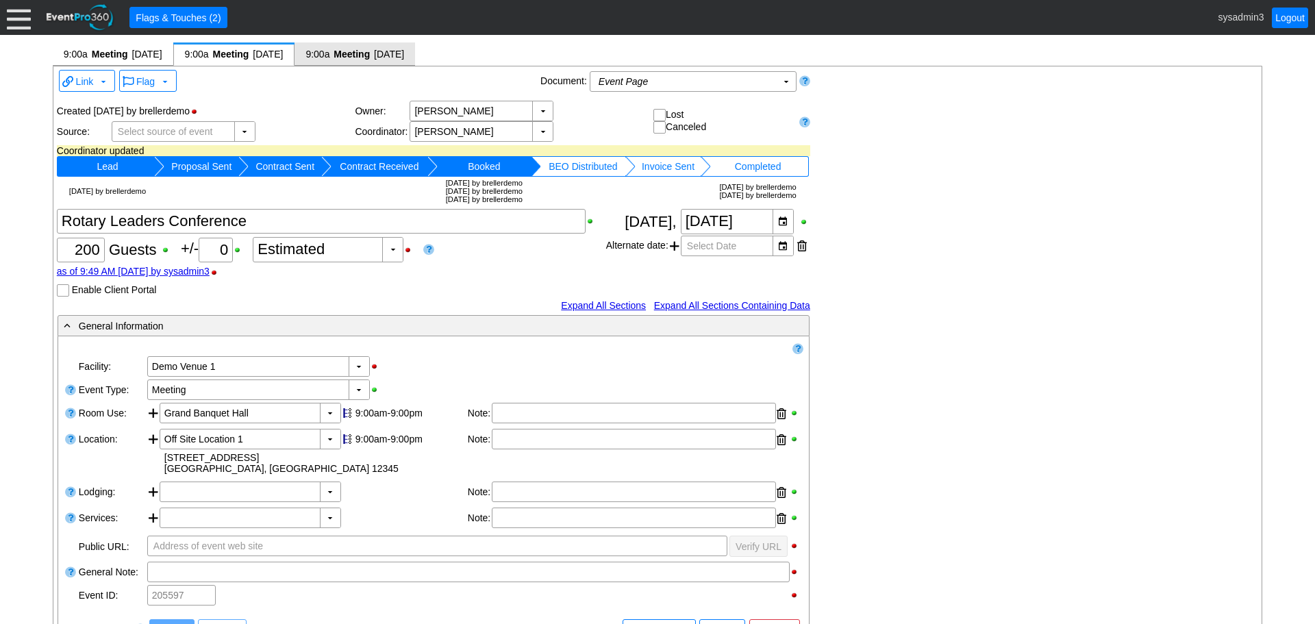
click at [401, 57] on span "[DATE]" at bounding box center [389, 54] width 30 height 11
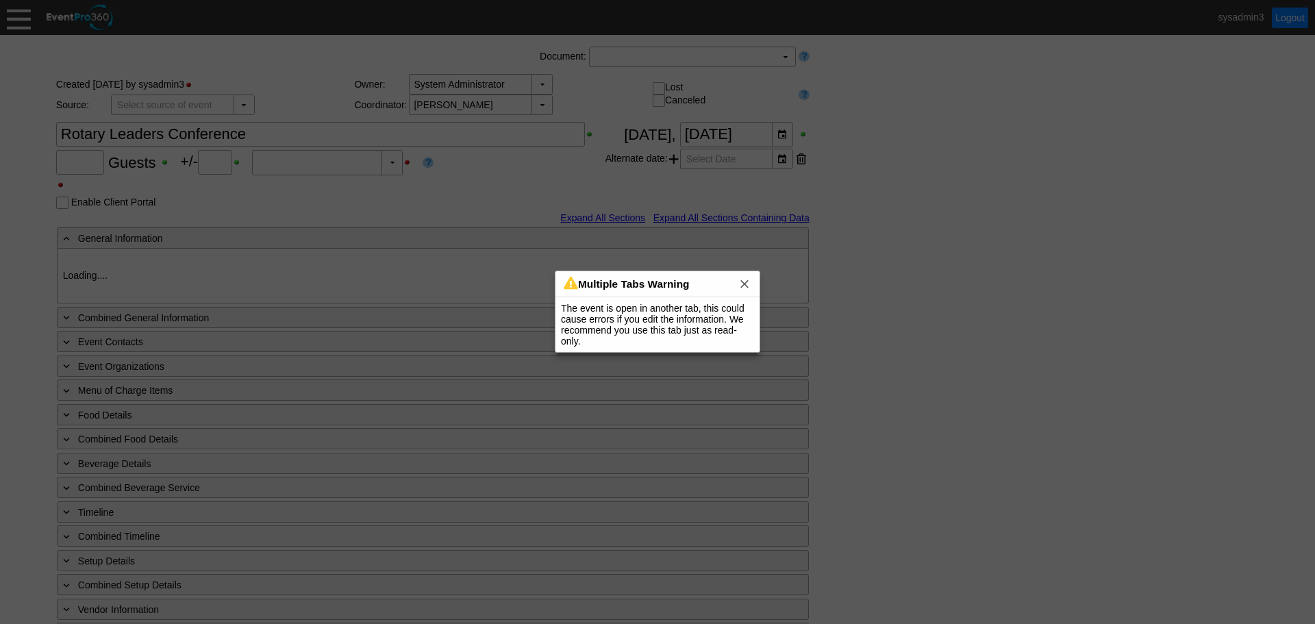
type input "200"
type input "0"
type input "Estimated"
type input "Demo Venue 1"
type input "Meeting"
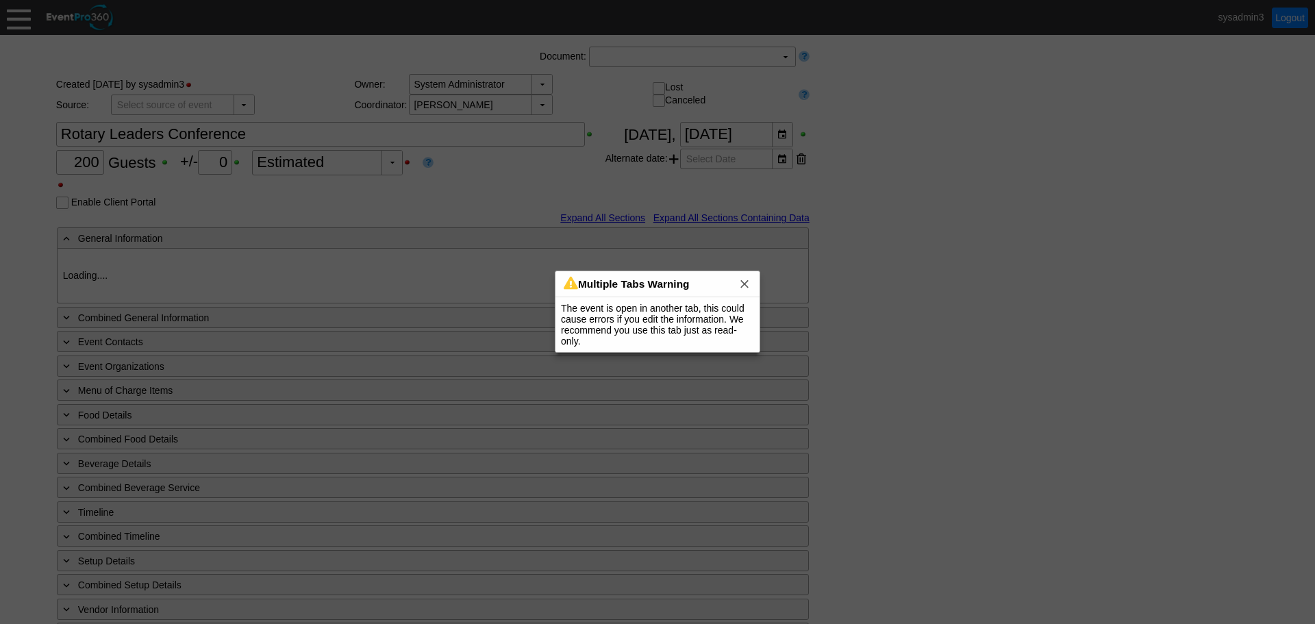
type input "1210269"
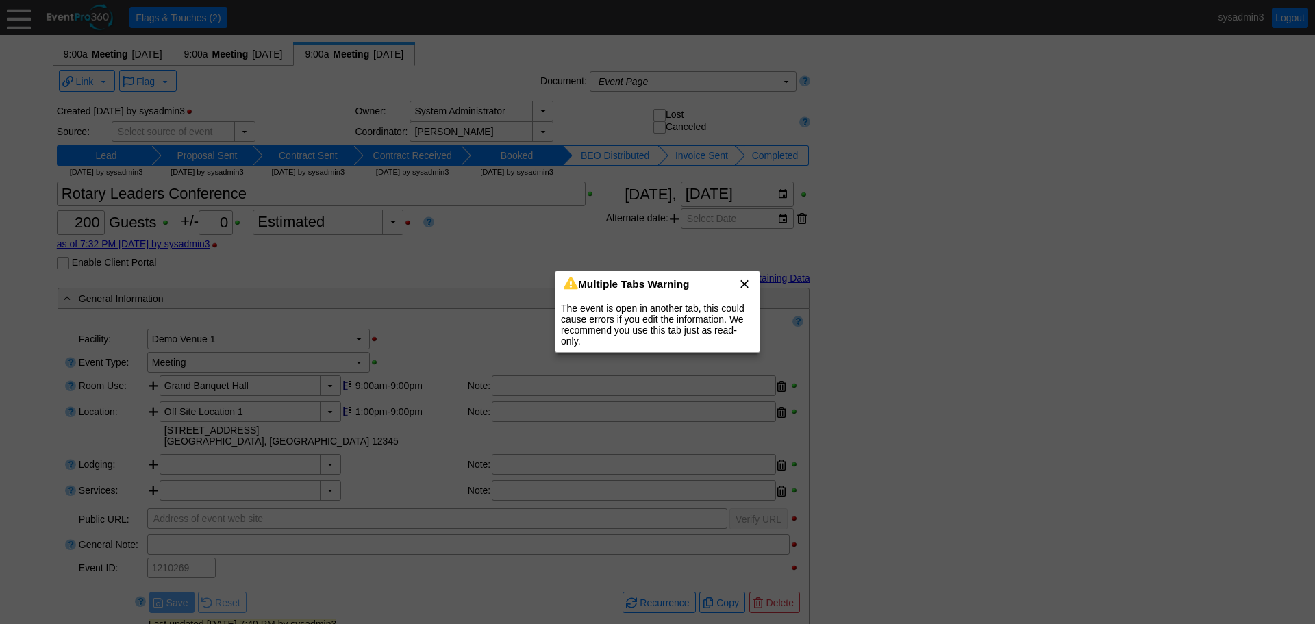
click at [746, 280] on span "x" at bounding box center [744, 284] width 14 height 14
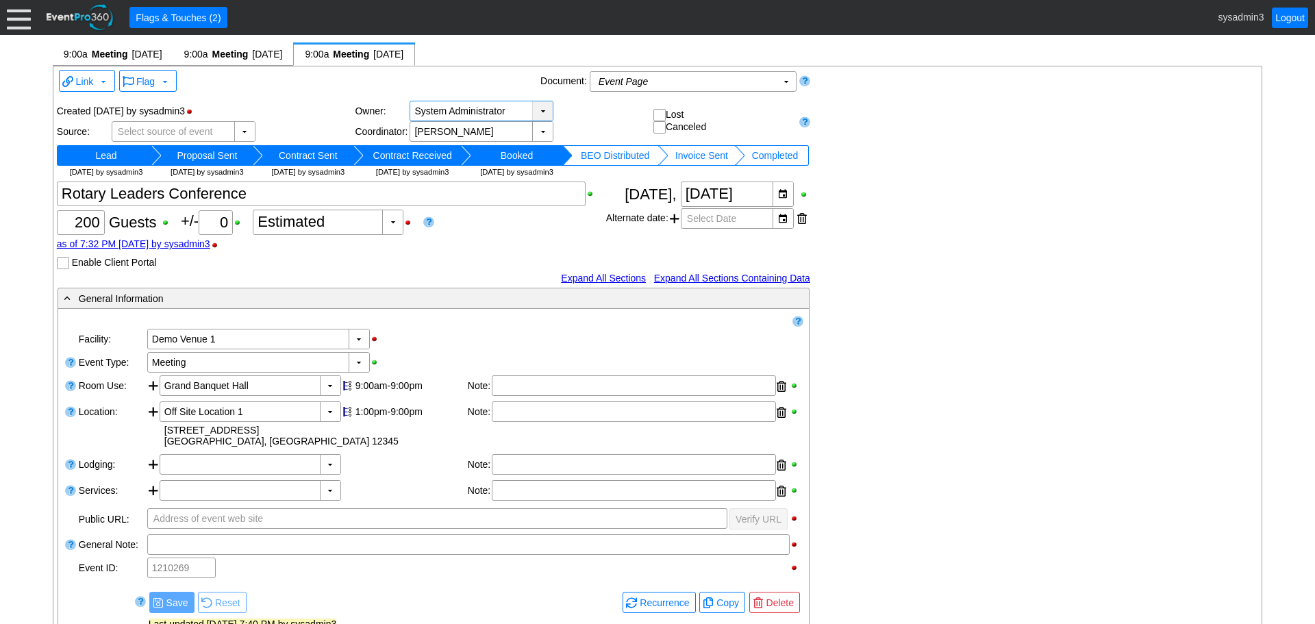
click at [538, 109] on div "▼" at bounding box center [542, 110] width 21 height 19
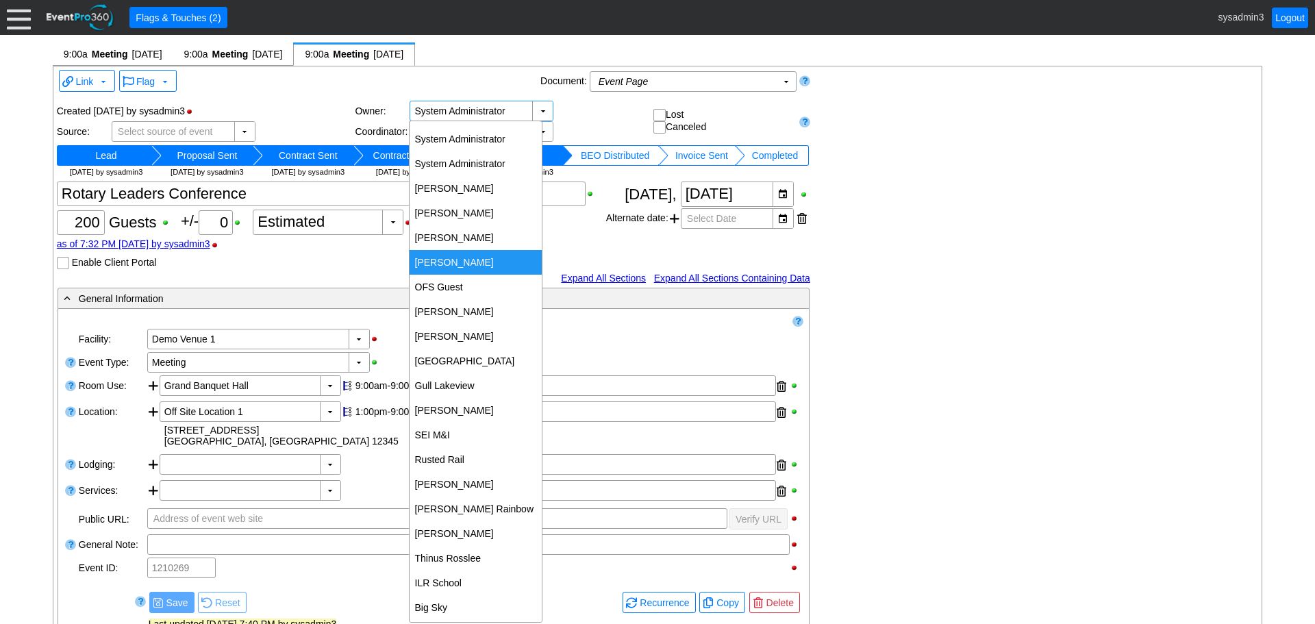
click at [453, 255] on div "[PERSON_NAME]" at bounding box center [475, 262] width 132 height 25
type input "[PERSON_NAME]"
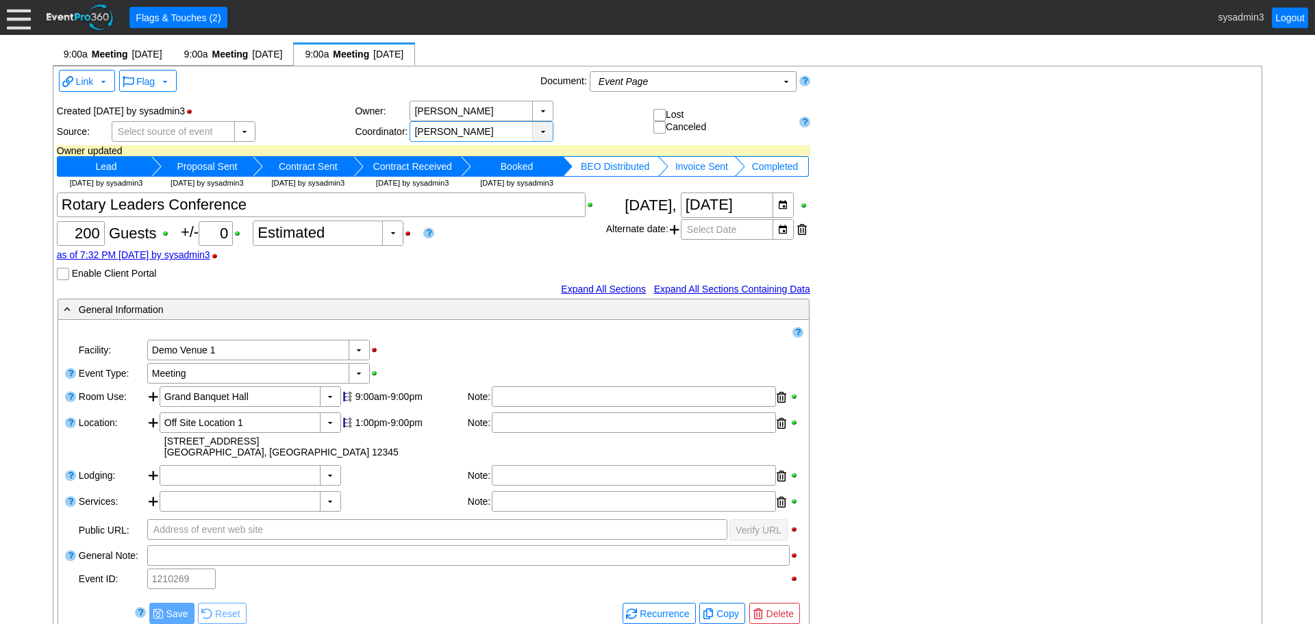
click at [535, 131] on div "▼" at bounding box center [542, 131] width 21 height 19
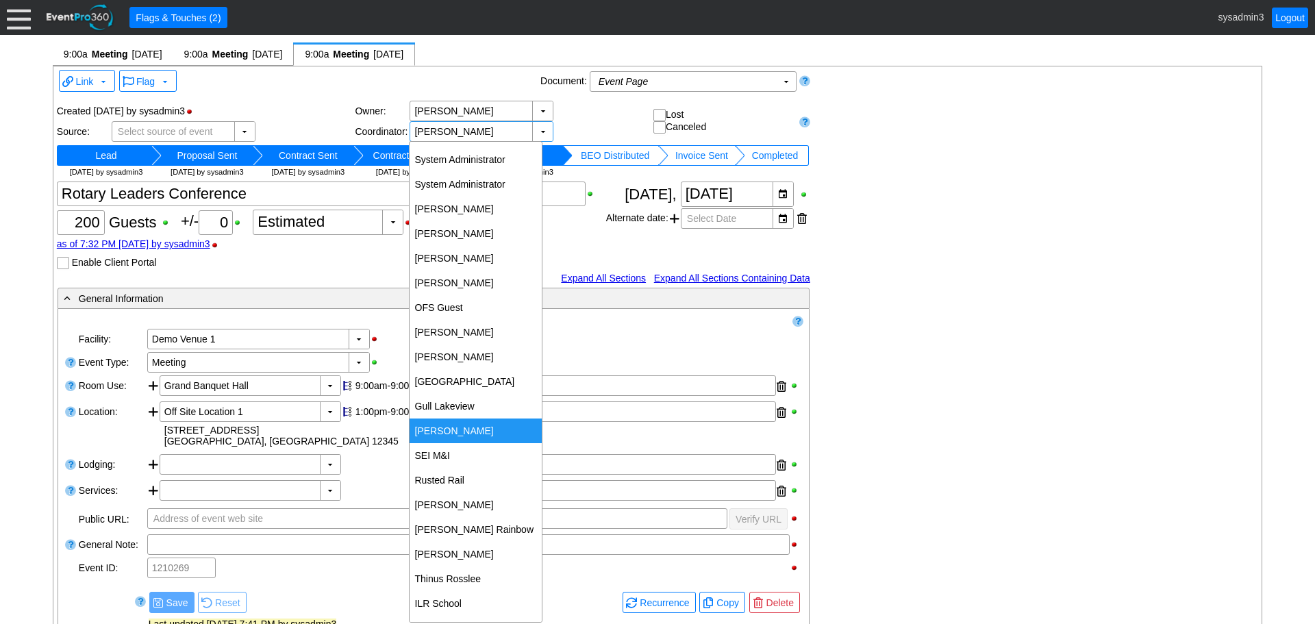
click at [457, 427] on div "[PERSON_NAME]" at bounding box center [475, 430] width 132 height 25
type input "[PERSON_NAME]"
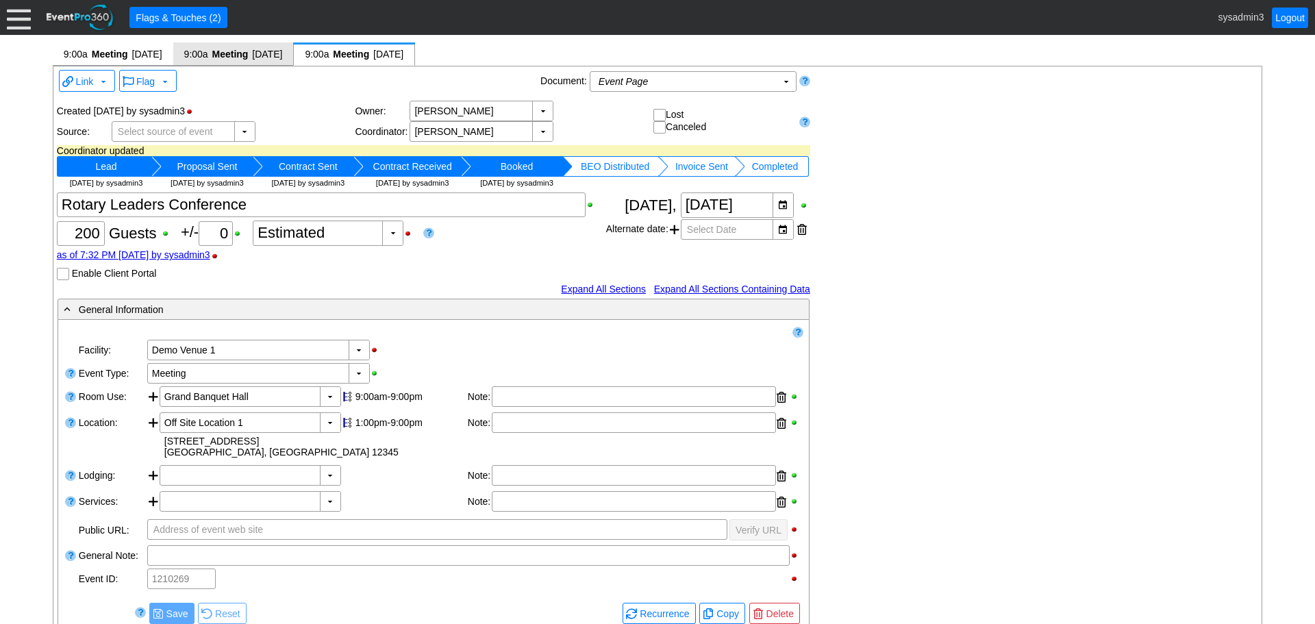
click at [249, 50] on span "Meeting" at bounding box center [230, 54] width 39 height 14
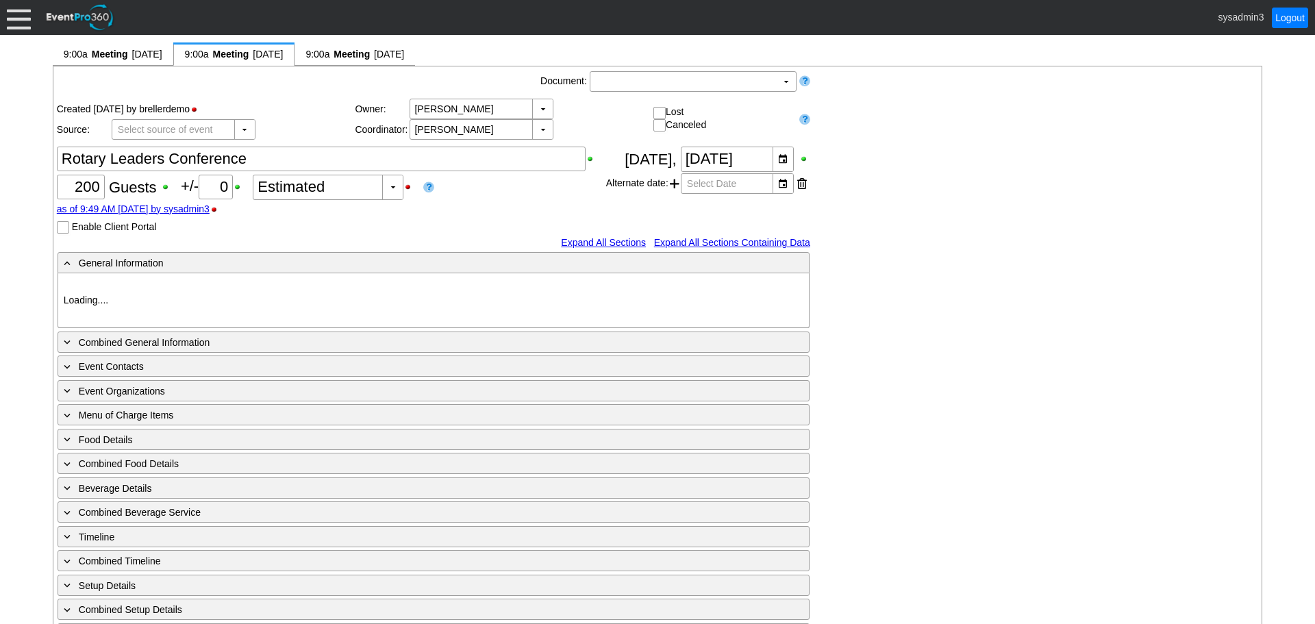
type input "Demo Venue 1"
type input "Meeting"
type input "205597"
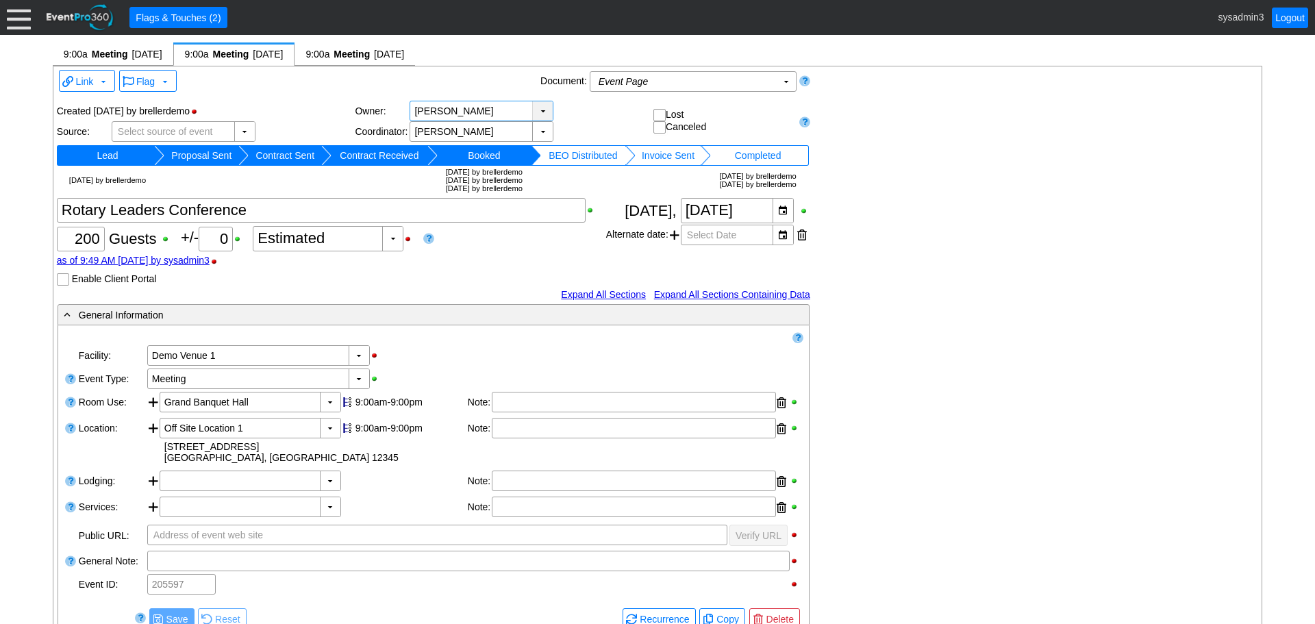
click at [542, 112] on div "▼" at bounding box center [542, 110] width 21 height 19
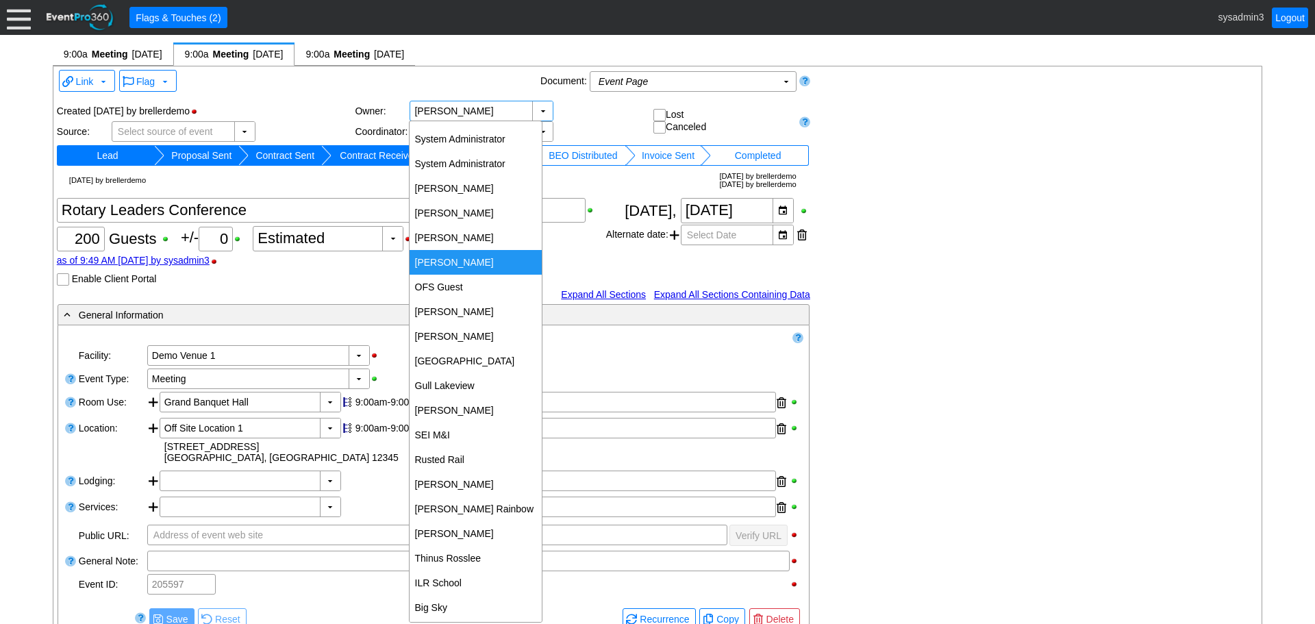
click at [446, 257] on div "[PERSON_NAME]" at bounding box center [475, 262] width 132 height 25
type input "[PERSON_NAME]"
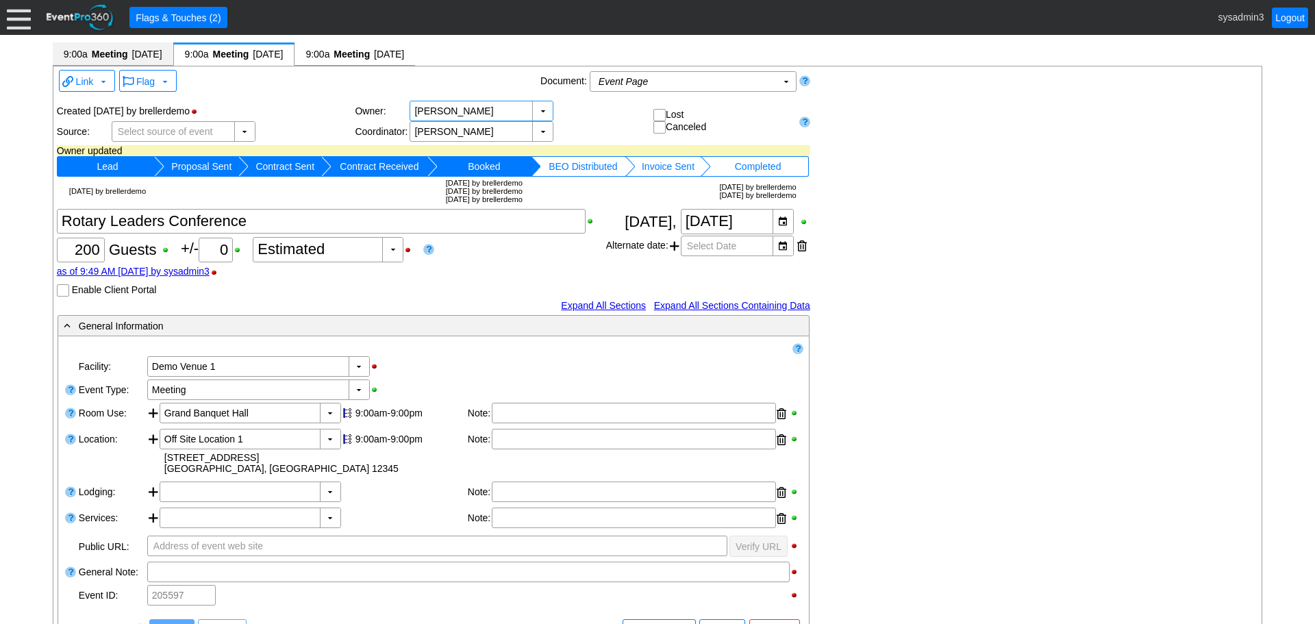
click at [142, 48] on span "9:00a Meeting 9/16/2025" at bounding box center [113, 54] width 99 height 14
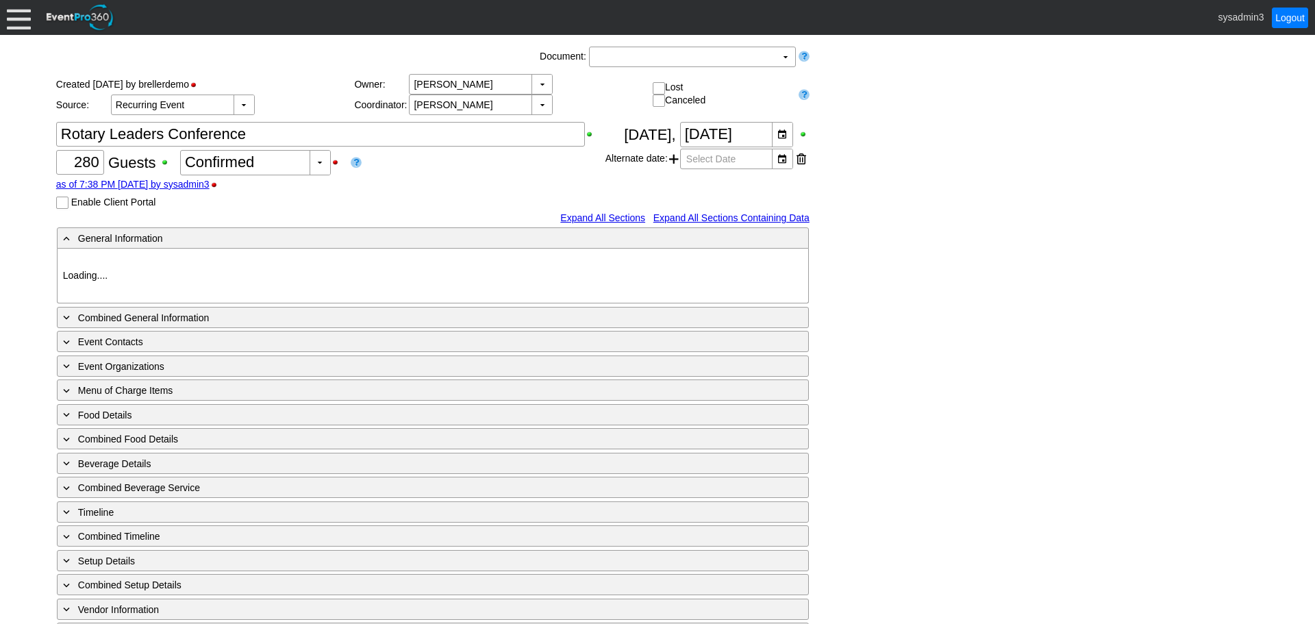
type input "Demo Venue 1"
type input "Meeting"
type input "91266"
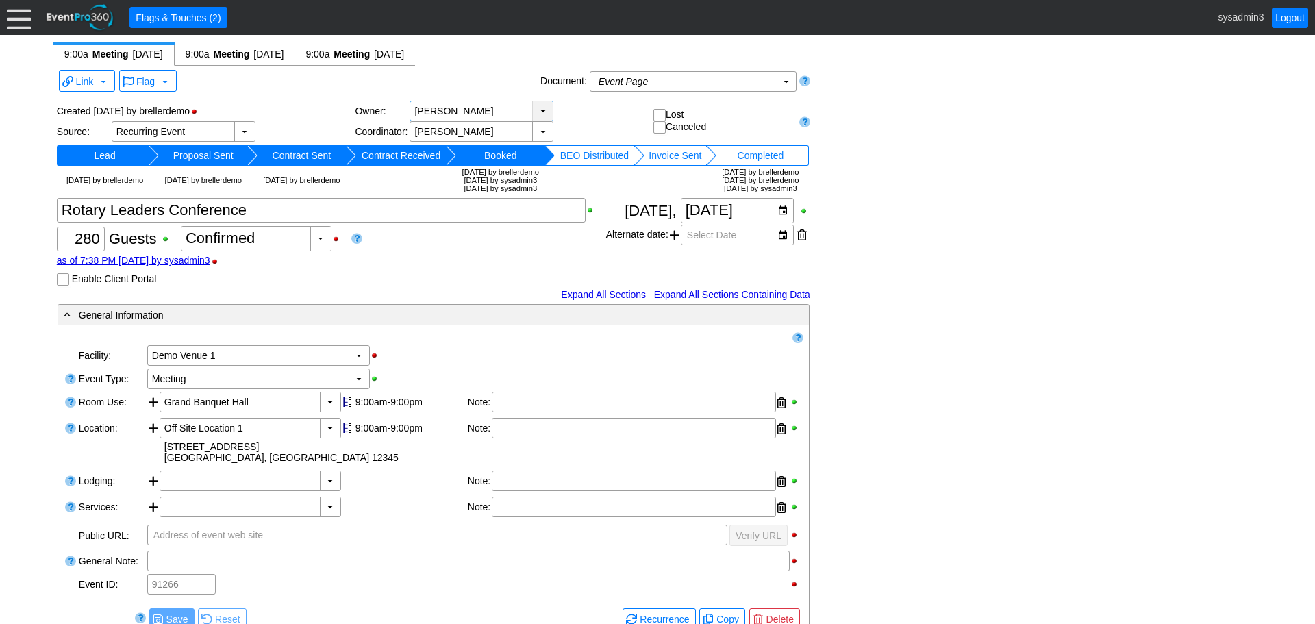
click at [539, 110] on div "▼" at bounding box center [542, 110] width 21 height 19
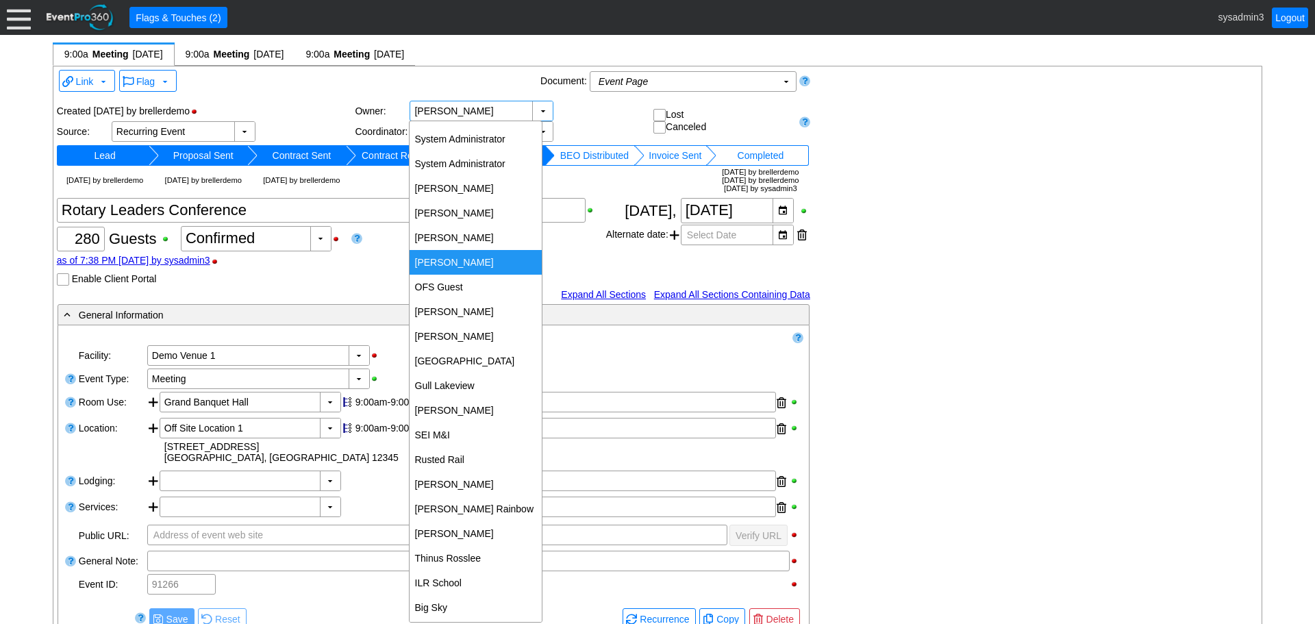
click at [454, 262] on div "Alyssa Diaz" at bounding box center [475, 262] width 132 height 25
type input "Alyssa Diaz"
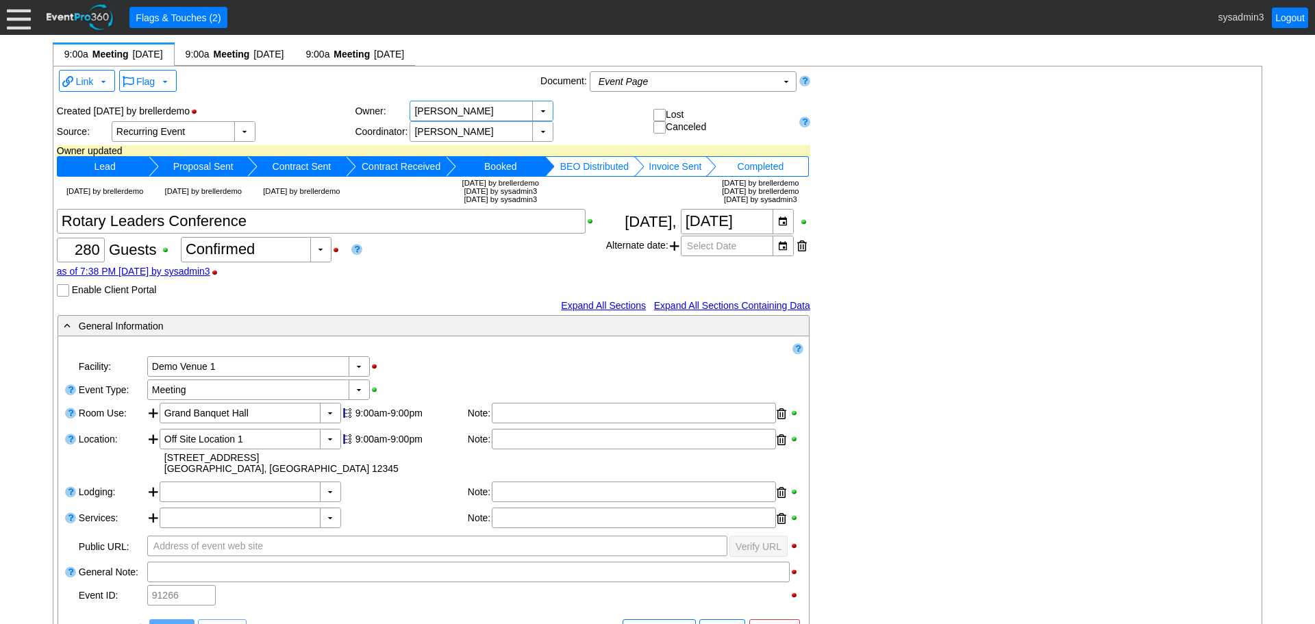
click at [346, 111] on div "Created 8/6/2015 by brellerdemo" at bounding box center [206, 111] width 299 height 21
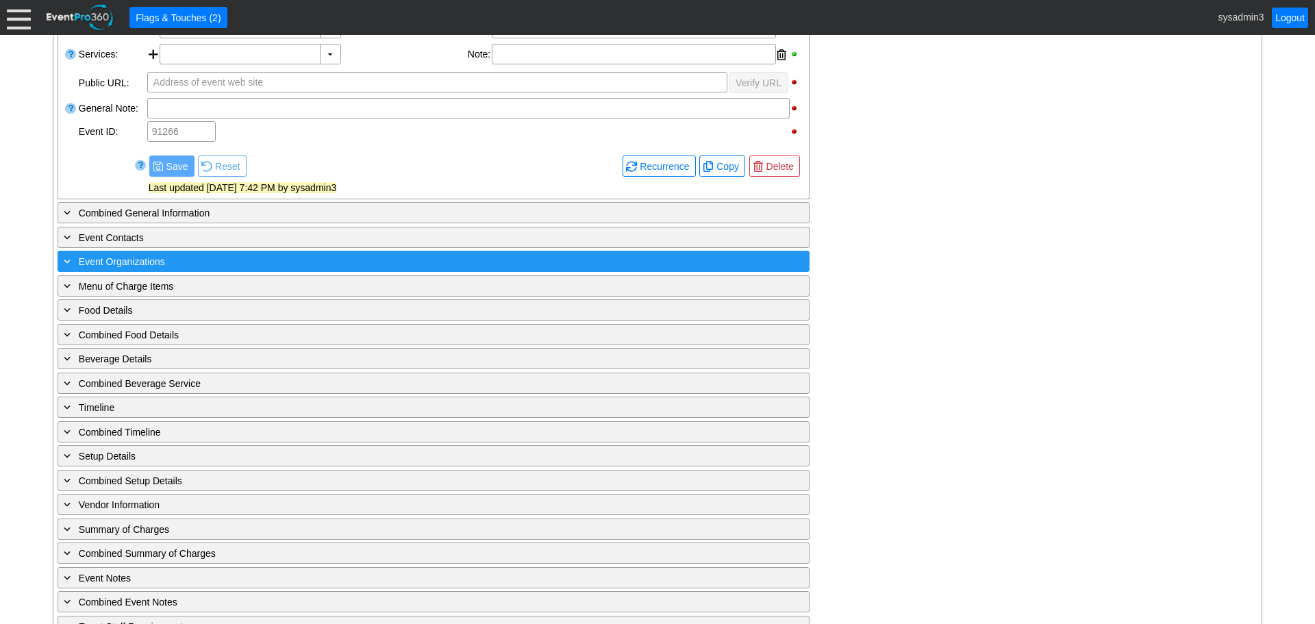
scroll to position [468, 0]
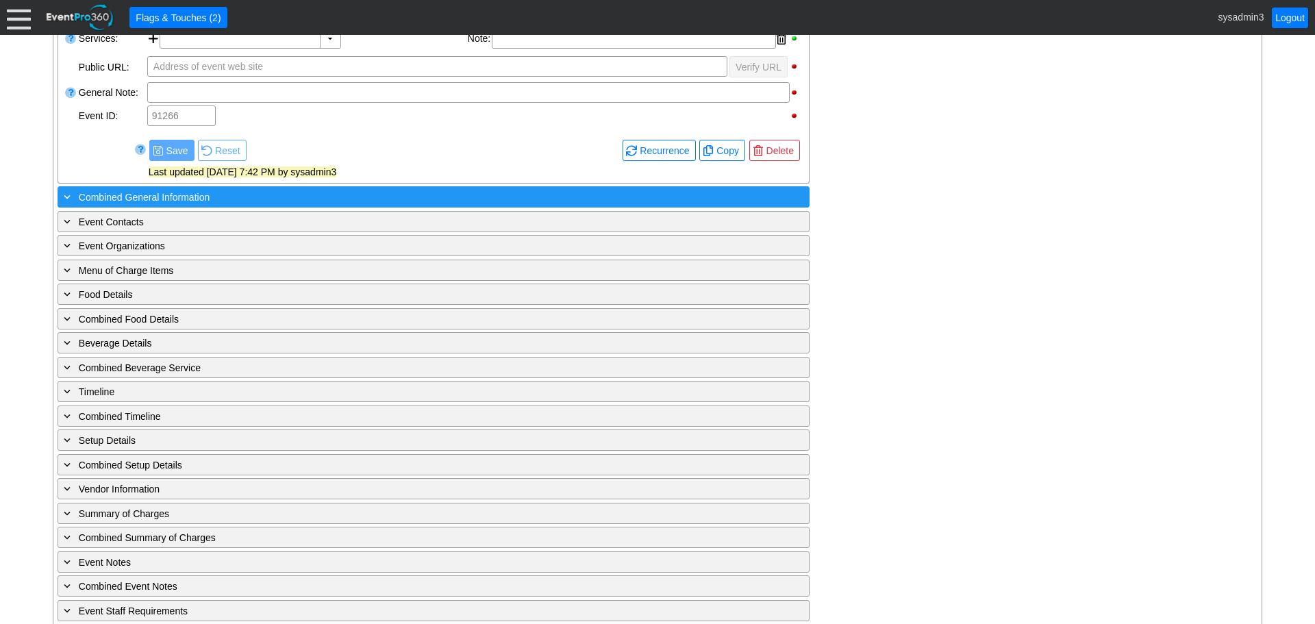
click at [349, 197] on div "+ Combined General Information" at bounding box center [405, 197] width 689 height 16
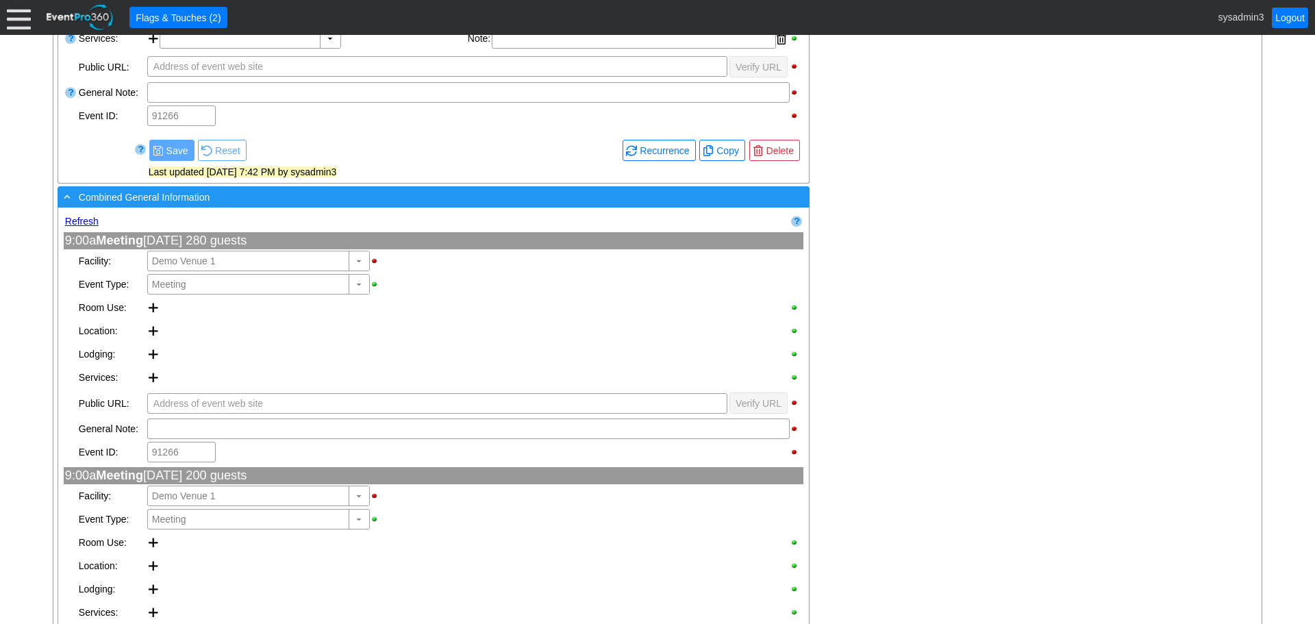
type input "Demo Venue 1"
type input "Meeting"
type input "1210269"
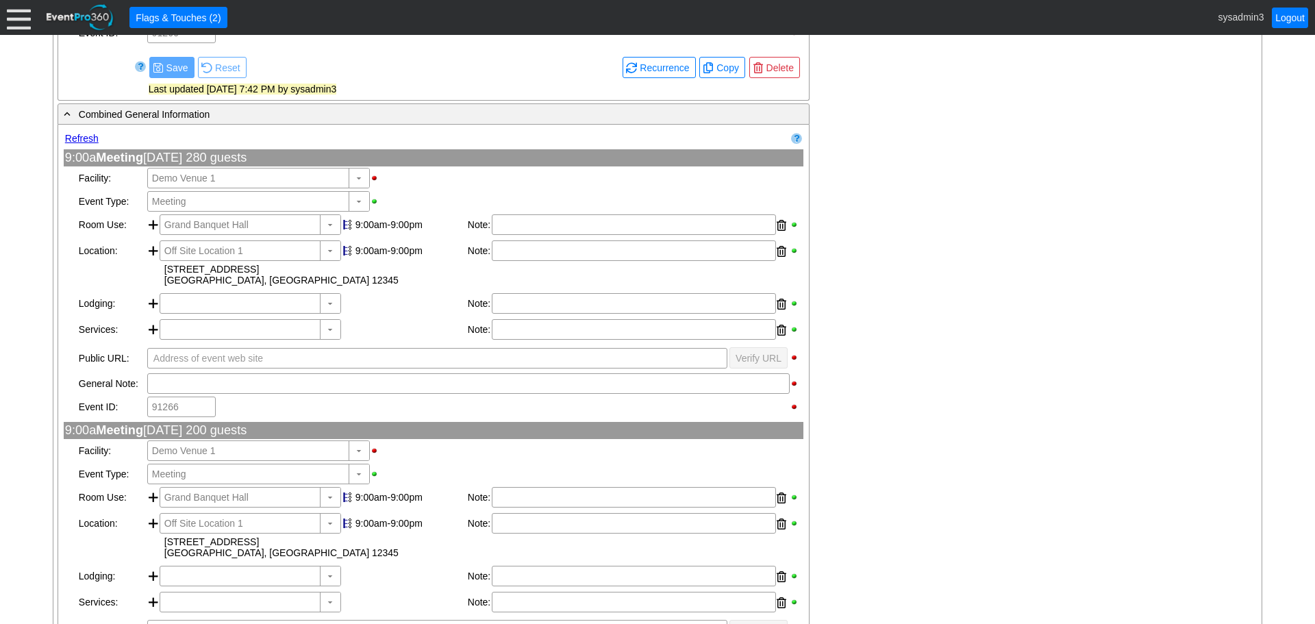
scroll to position [400, 0]
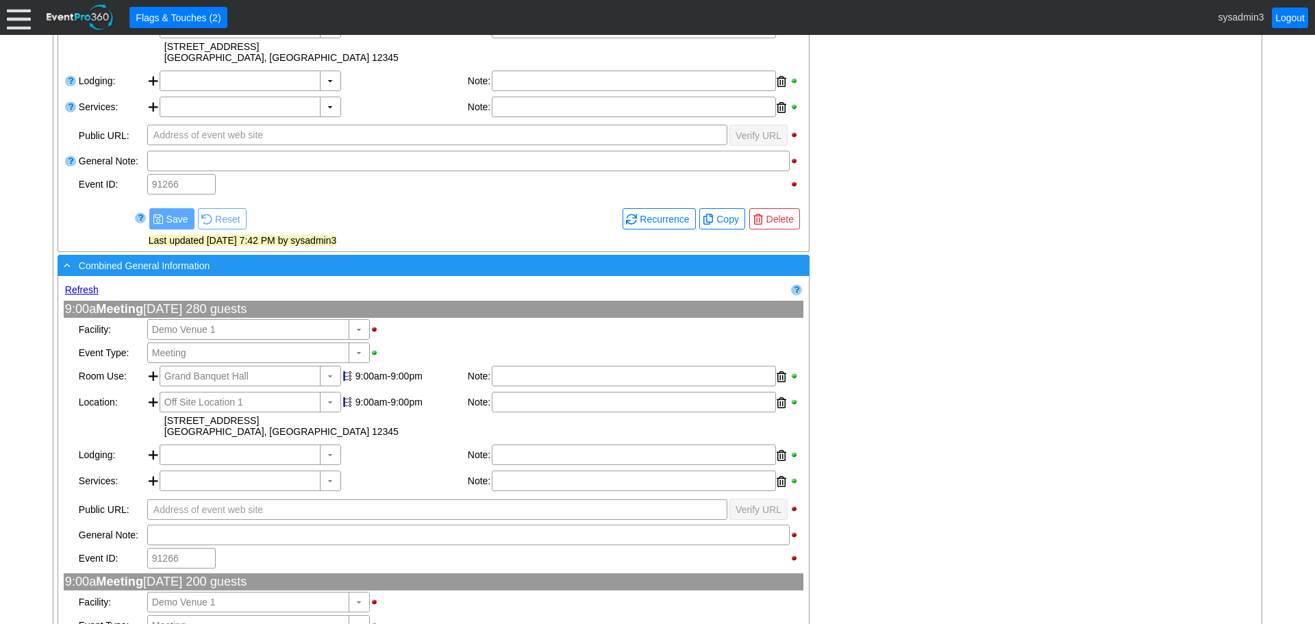
click at [366, 268] on div "- Combined General Information" at bounding box center [405, 265] width 689 height 16
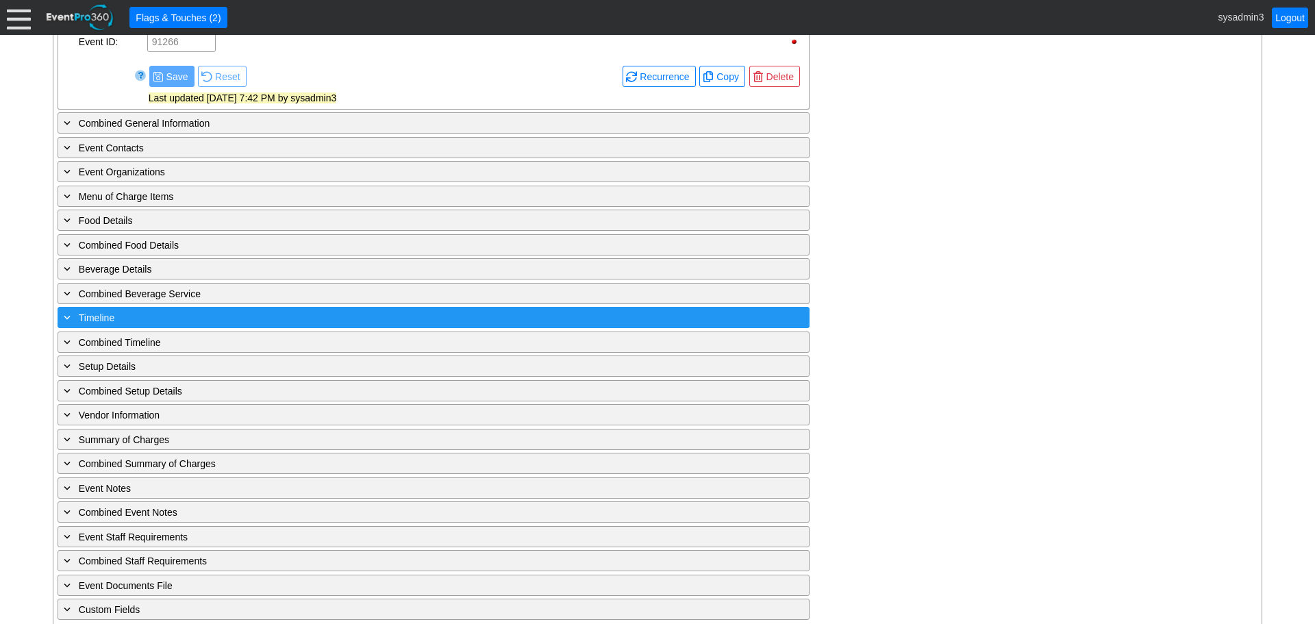
scroll to position [553, 0]
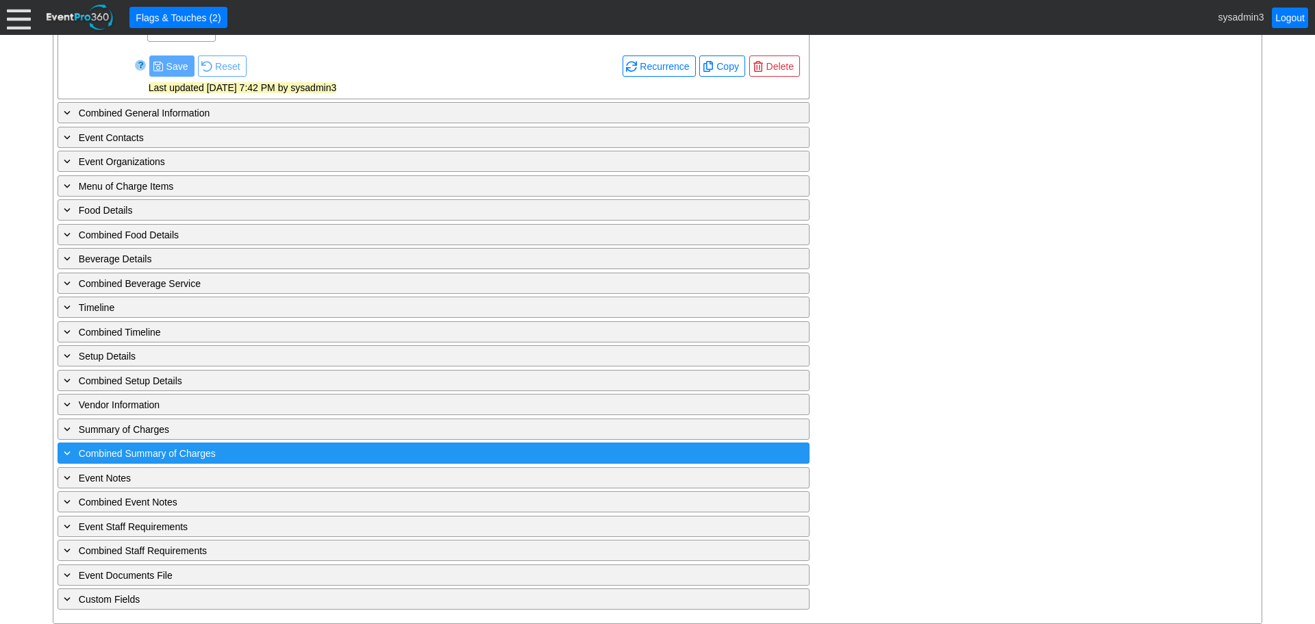
click at [322, 457] on div "+ Combined Summary of Charges" at bounding box center [405, 453] width 689 height 16
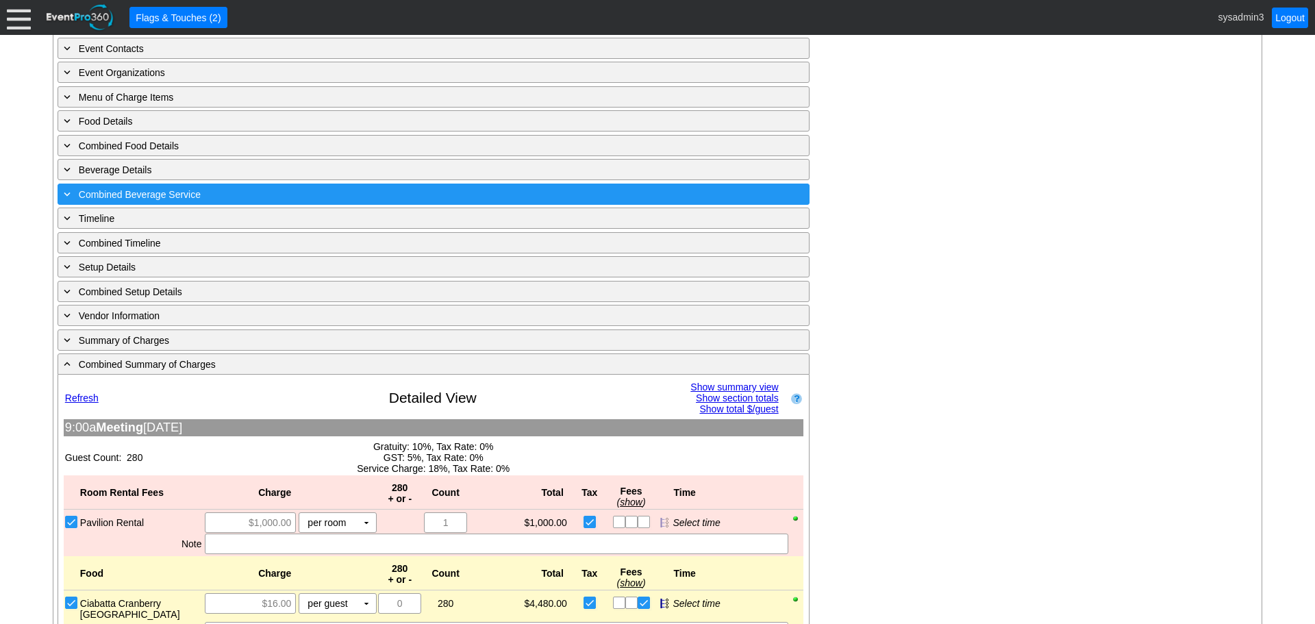
scroll to position [646, 0]
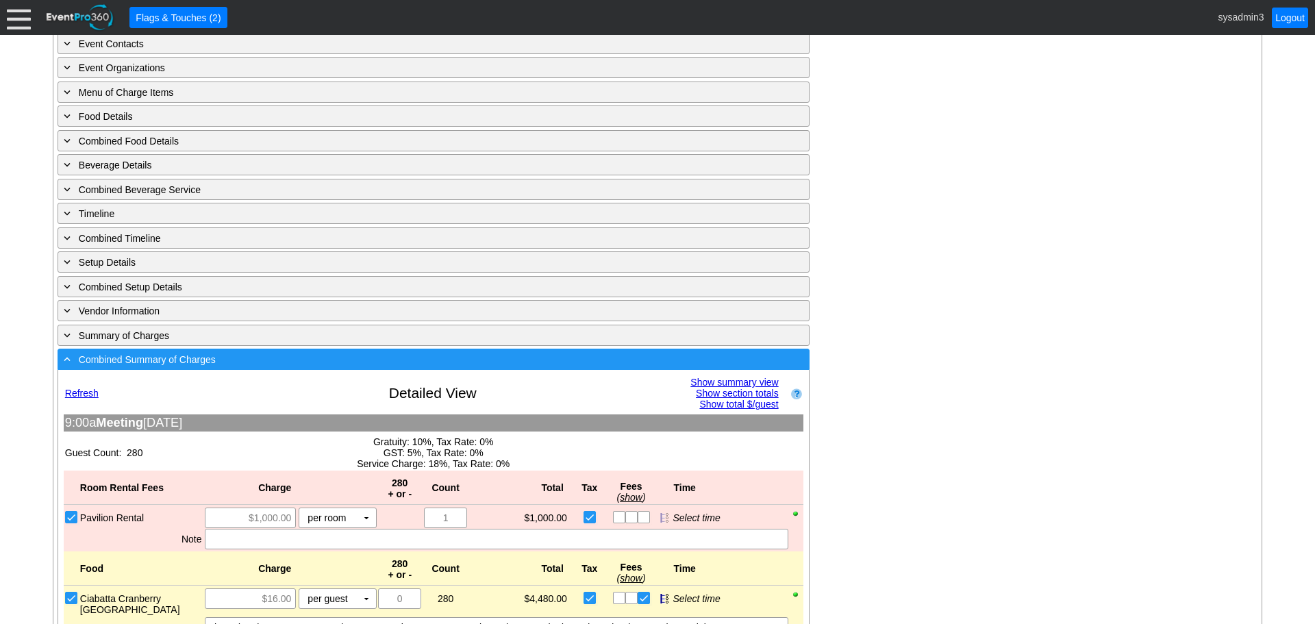
click at [346, 362] on div "- Combined Summary of Charges" at bounding box center [405, 359] width 689 height 16
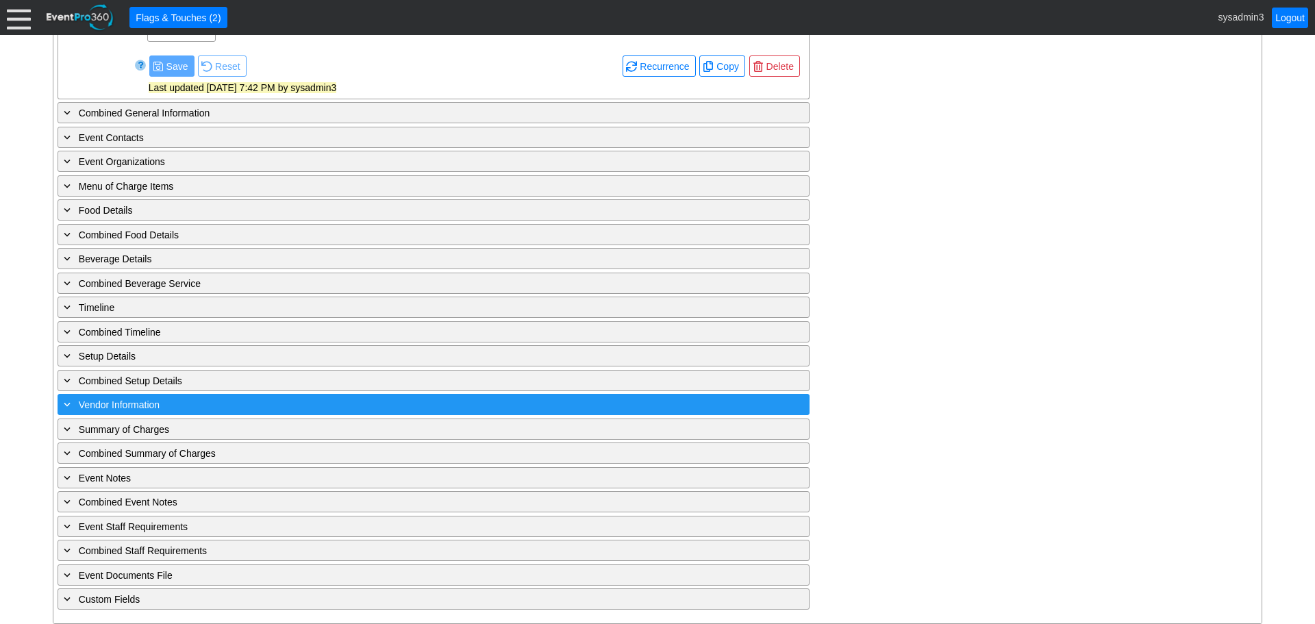
click at [201, 405] on div "+ Vendor Information" at bounding box center [405, 404] width 689 height 16
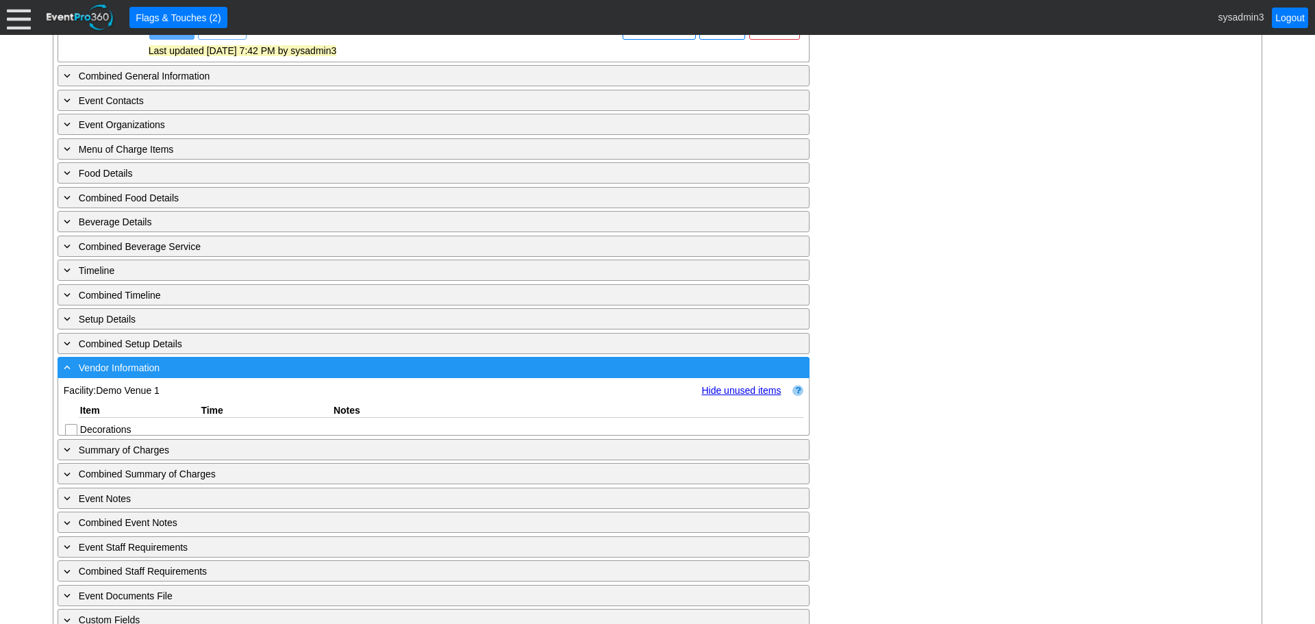
scroll to position [646, 0]
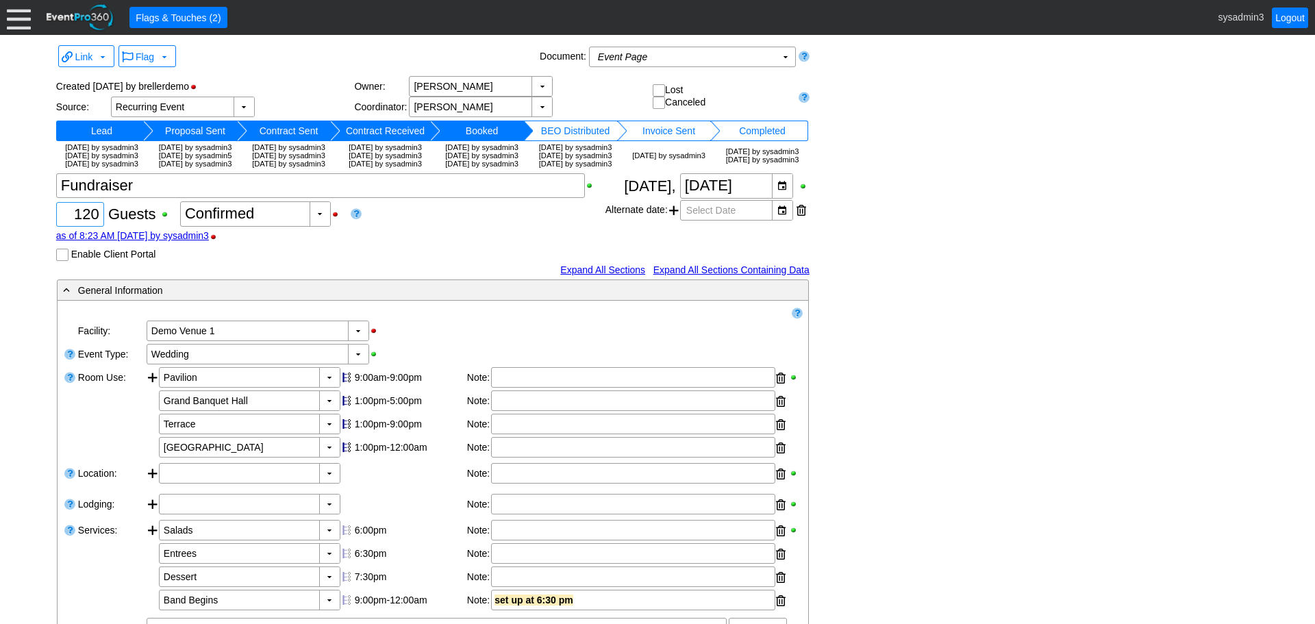
click at [92, 226] on input "120" at bounding box center [80, 214] width 38 height 23
click at [80, 226] on input "120" at bounding box center [80, 214] width 38 height 23
type input "520"
click at [314, 226] on div "▼" at bounding box center [319, 214] width 21 height 24
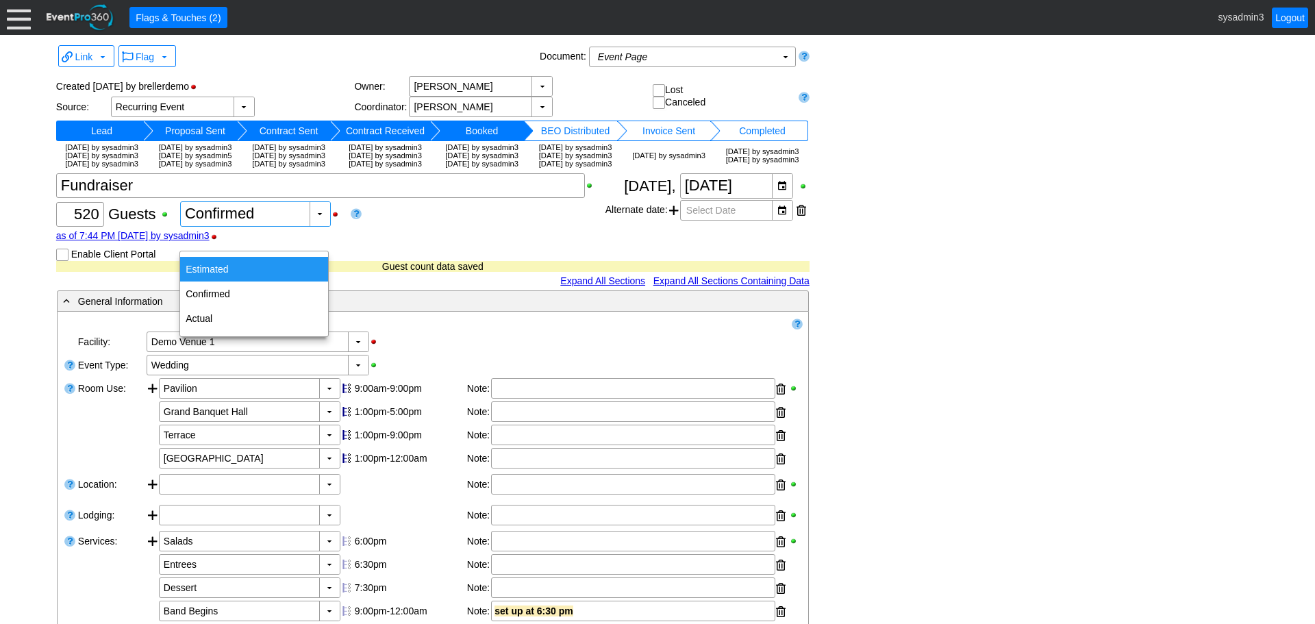
click at [218, 263] on div "Estimated" at bounding box center [254, 269] width 148 height 25
type input "Estimated"
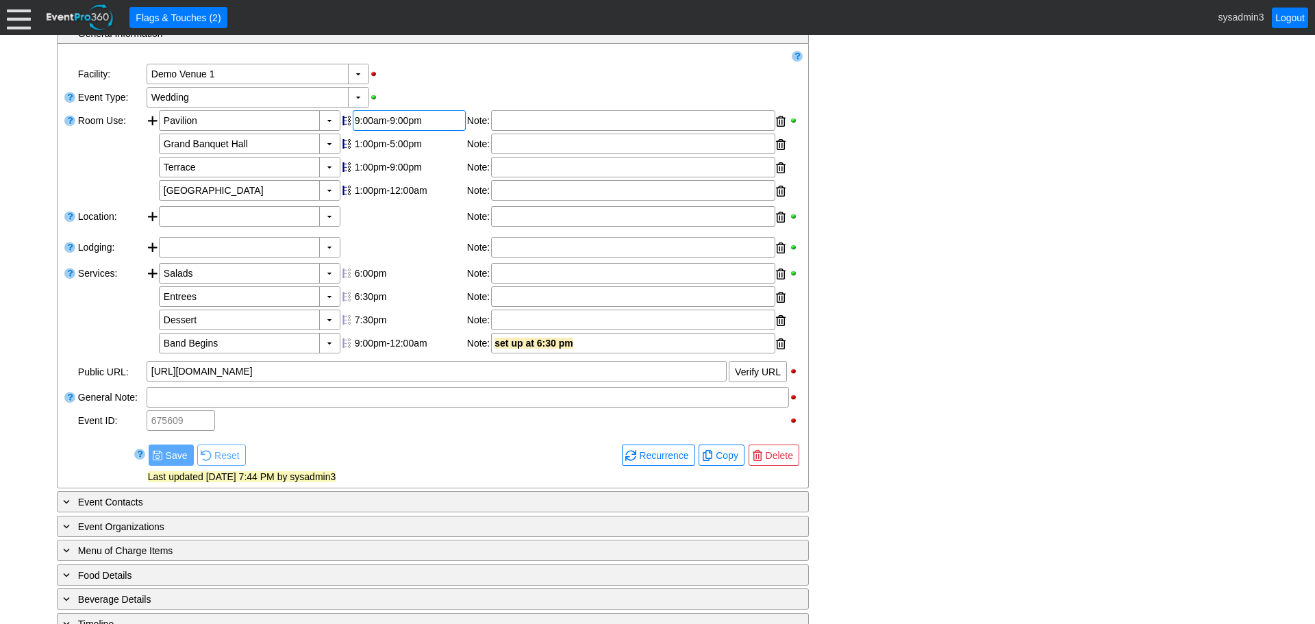
scroll to position [274, 0]
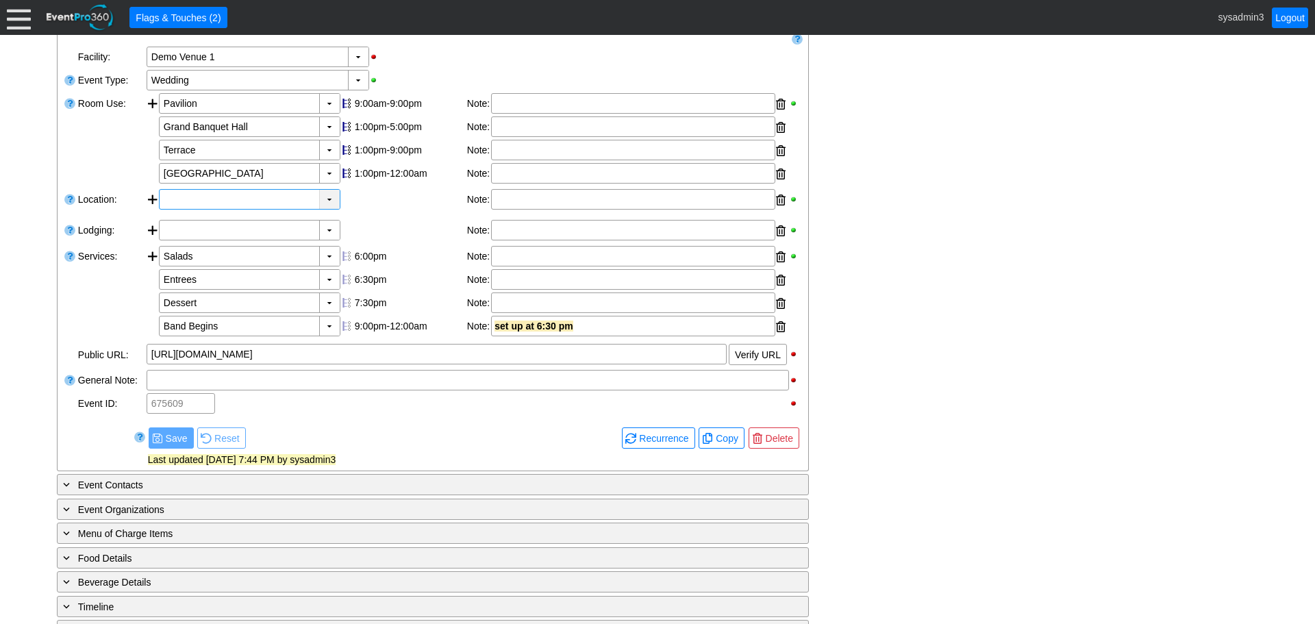
click at [329, 209] on div "▼" at bounding box center [329, 199] width 21 height 19
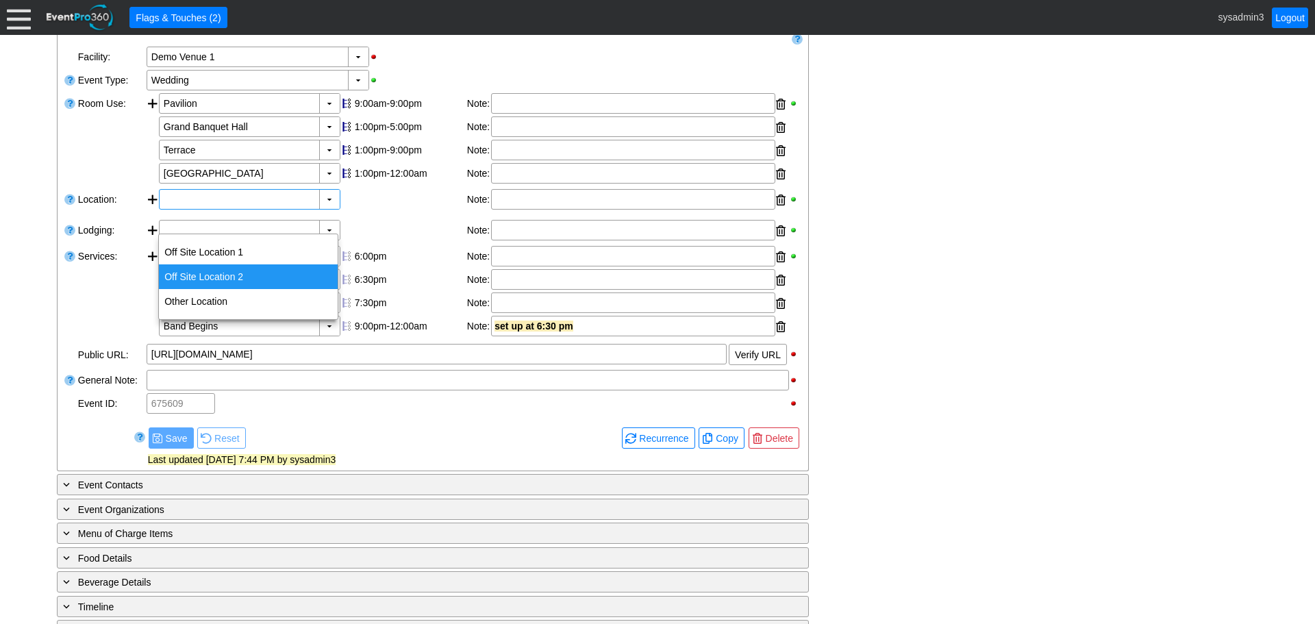
click at [236, 277] on div "Off Site Location 2" at bounding box center [248, 276] width 179 height 25
type input "Off Site Location 2"
type input "0:00"
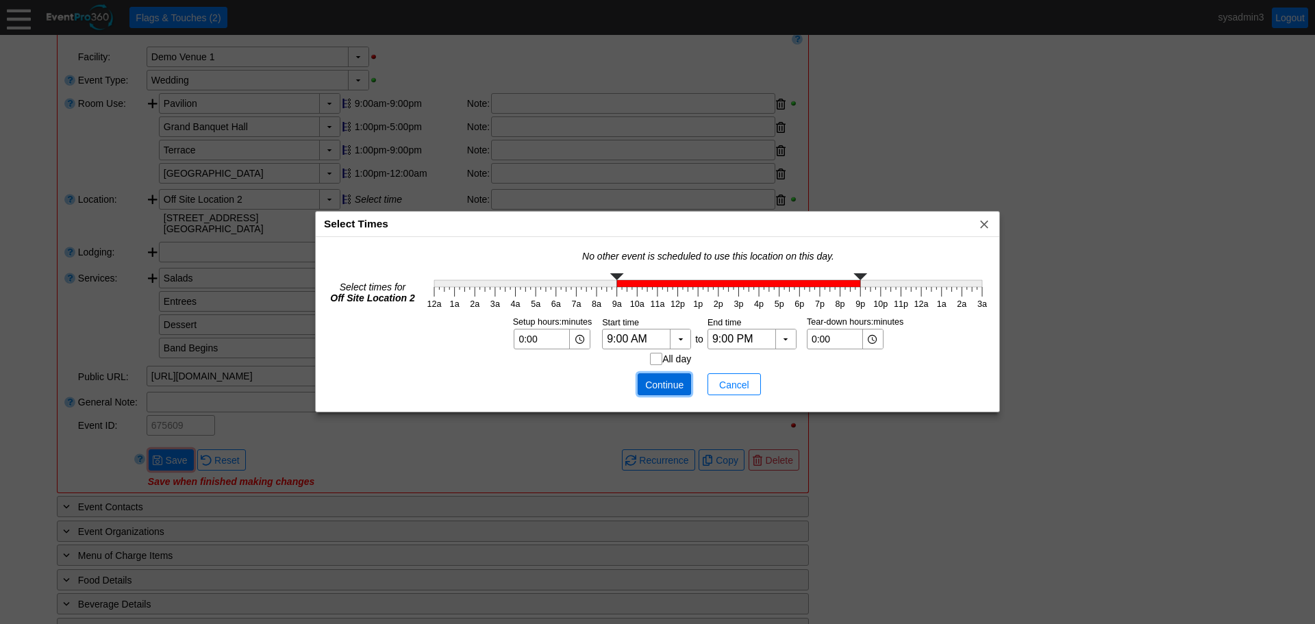
click at [666, 384] on span "Continue" at bounding box center [664, 385] width 41 height 14
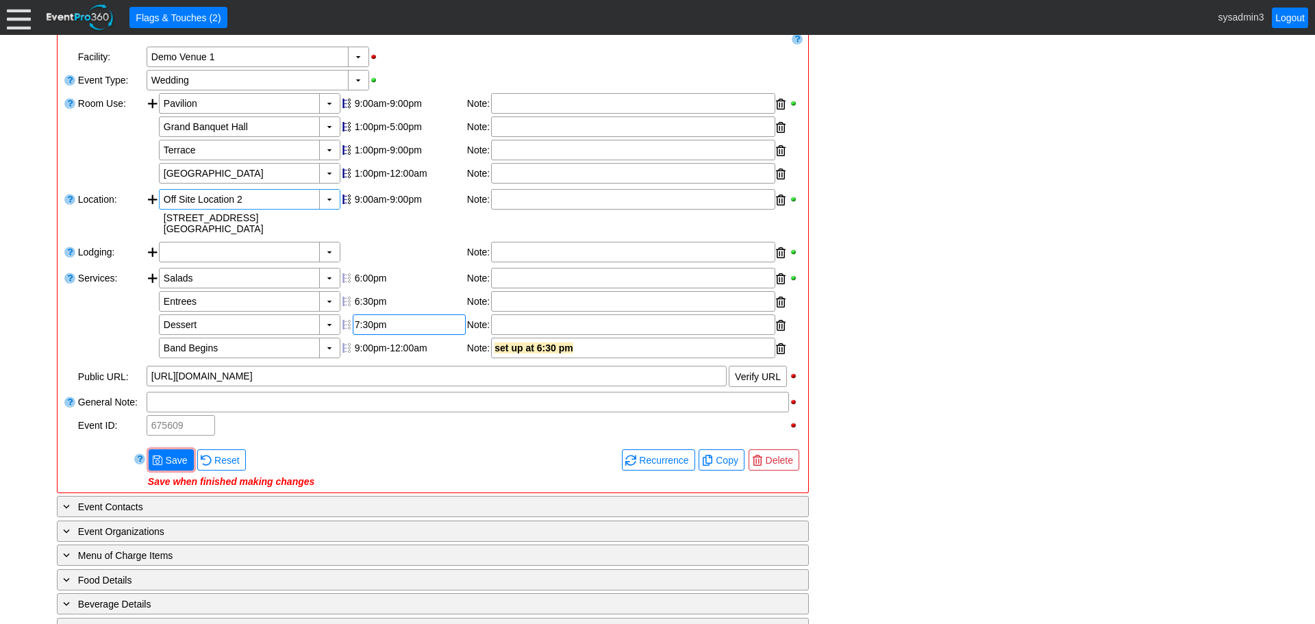
scroll to position [342, 0]
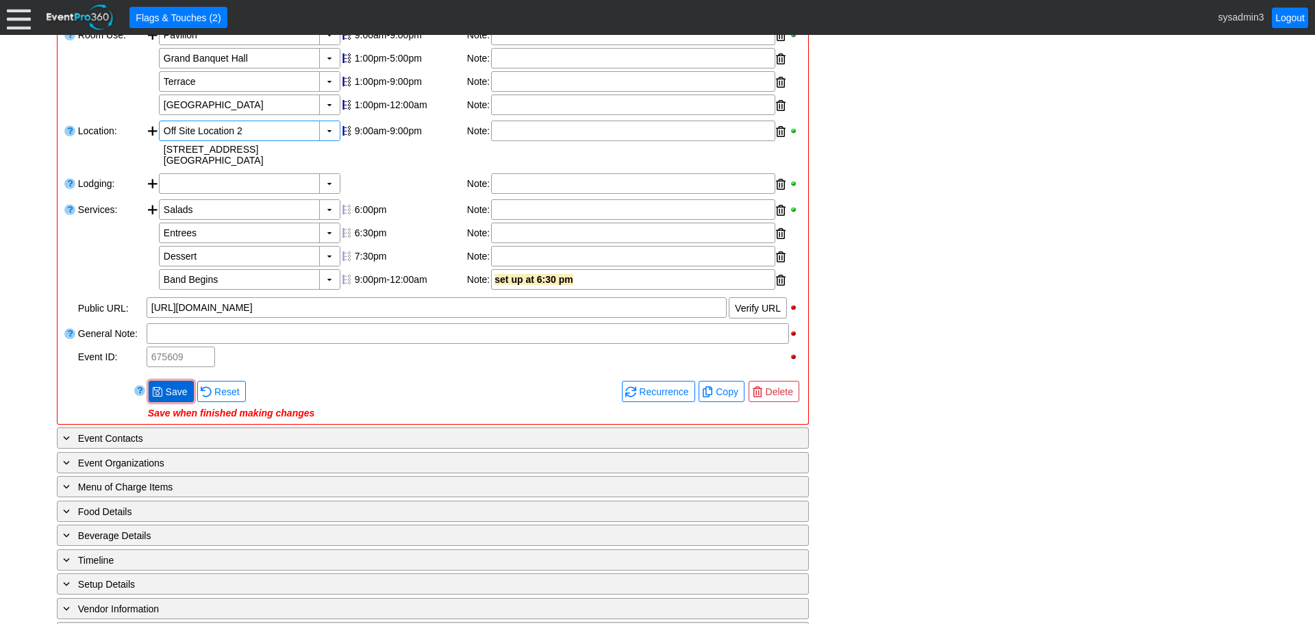
click at [168, 398] on span "Save" at bounding box center [176, 392] width 27 height 14
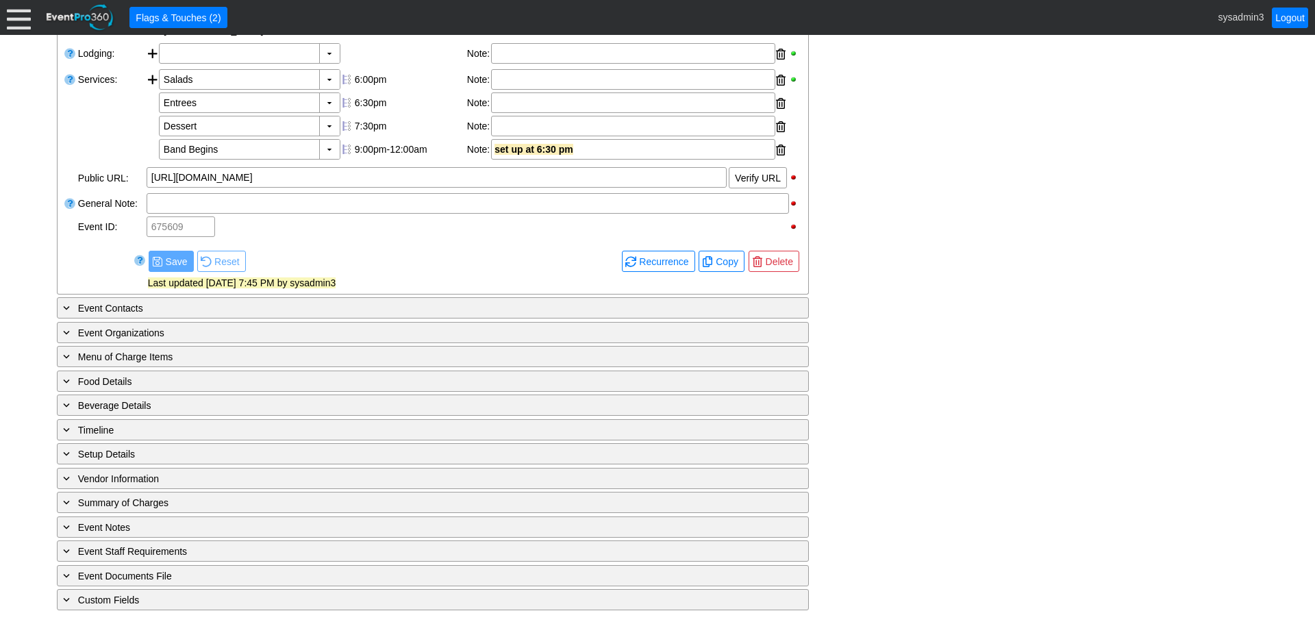
scroll to position [497, 0]
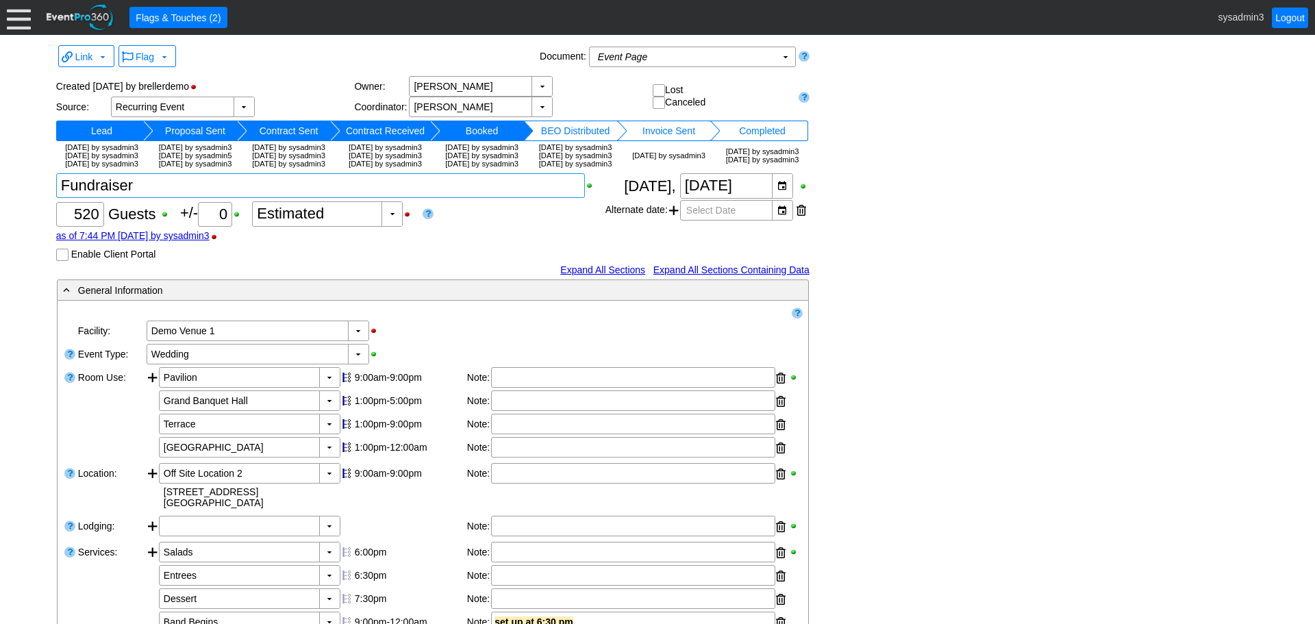
click at [164, 198] on textarea at bounding box center [320, 185] width 529 height 25
type textarea "Fundraiser 25-999"
click at [916, 138] on div "Link ▼ Flag ▼ Document: Event Page Χ ▼ ● Print or PDF E-Sign ▼ Insert ▼ Save ▼ …" at bounding box center [657, 569] width 1209 height 1054
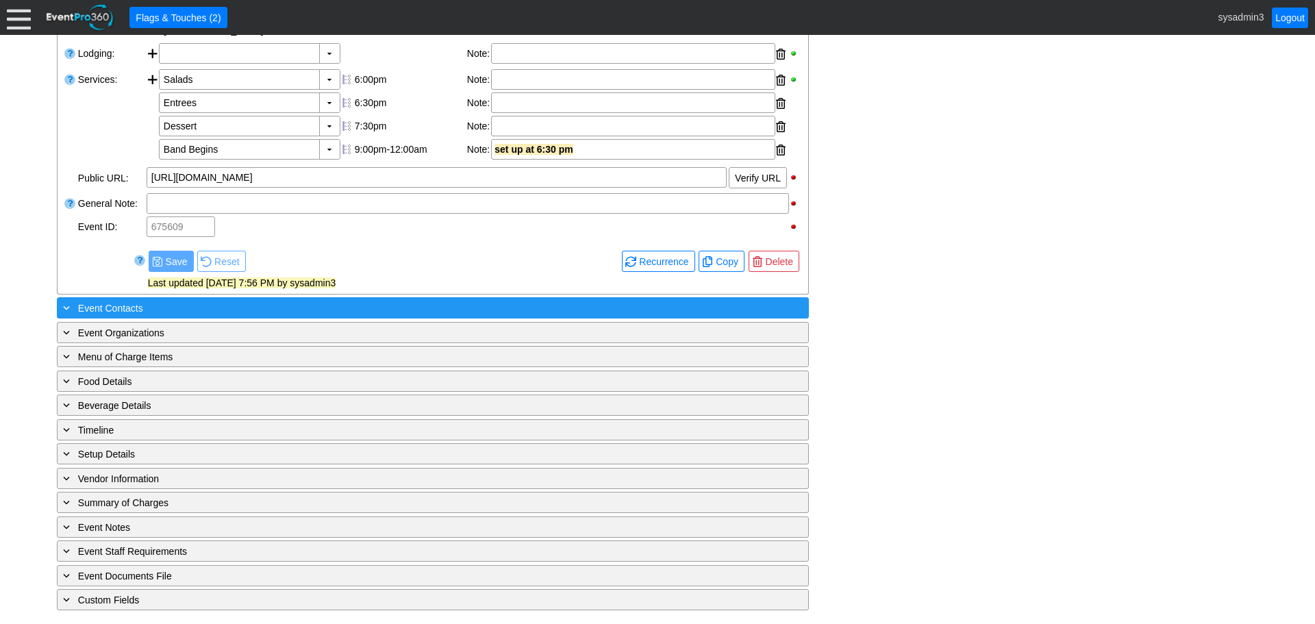
scroll to position [497, 0]
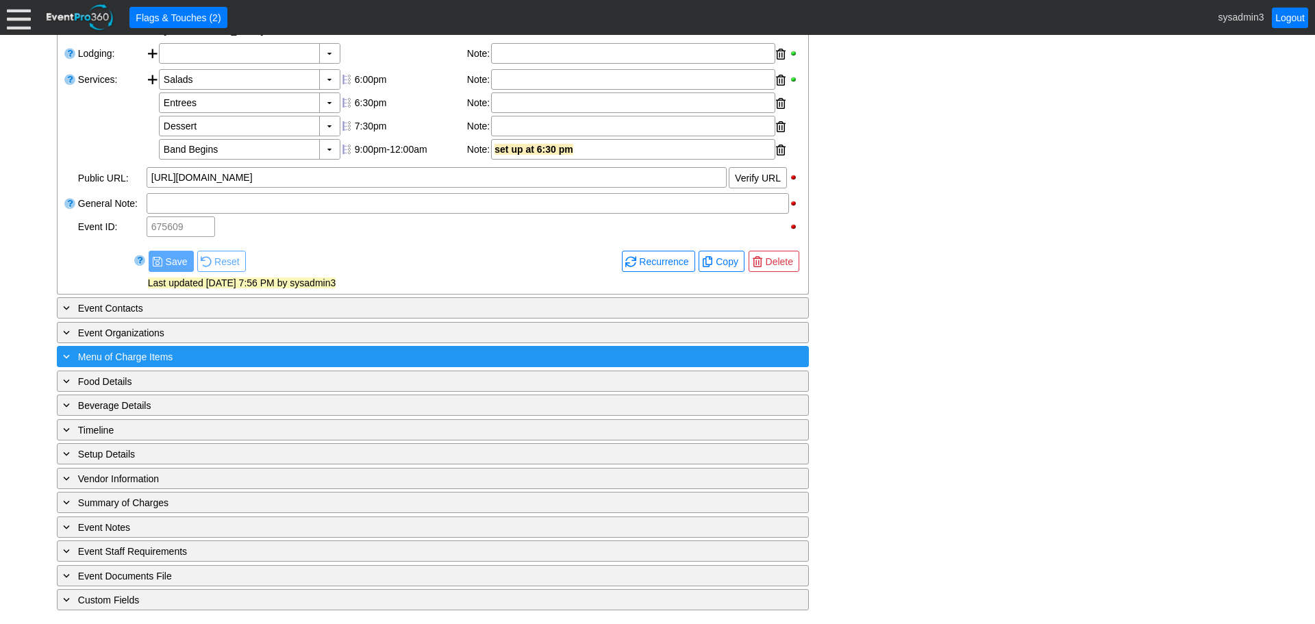
click at [219, 358] on div "+ Menu of Charge Items" at bounding box center [404, 356] width 689 height 16
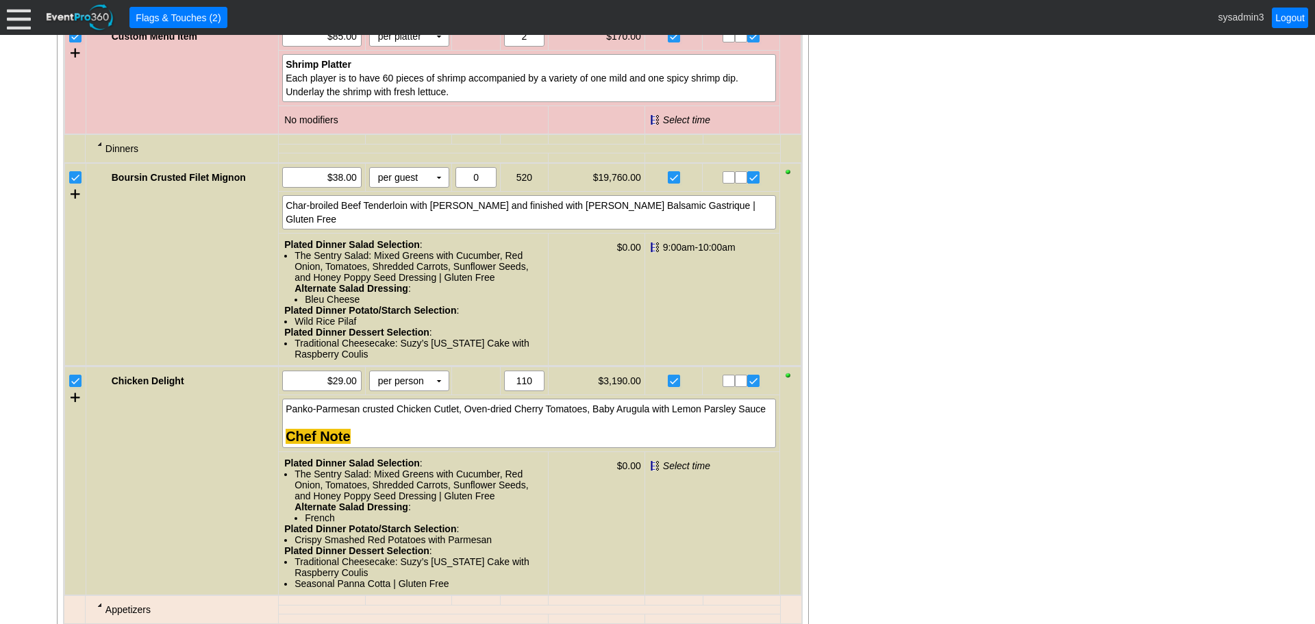
scroll to position [1113, 0]
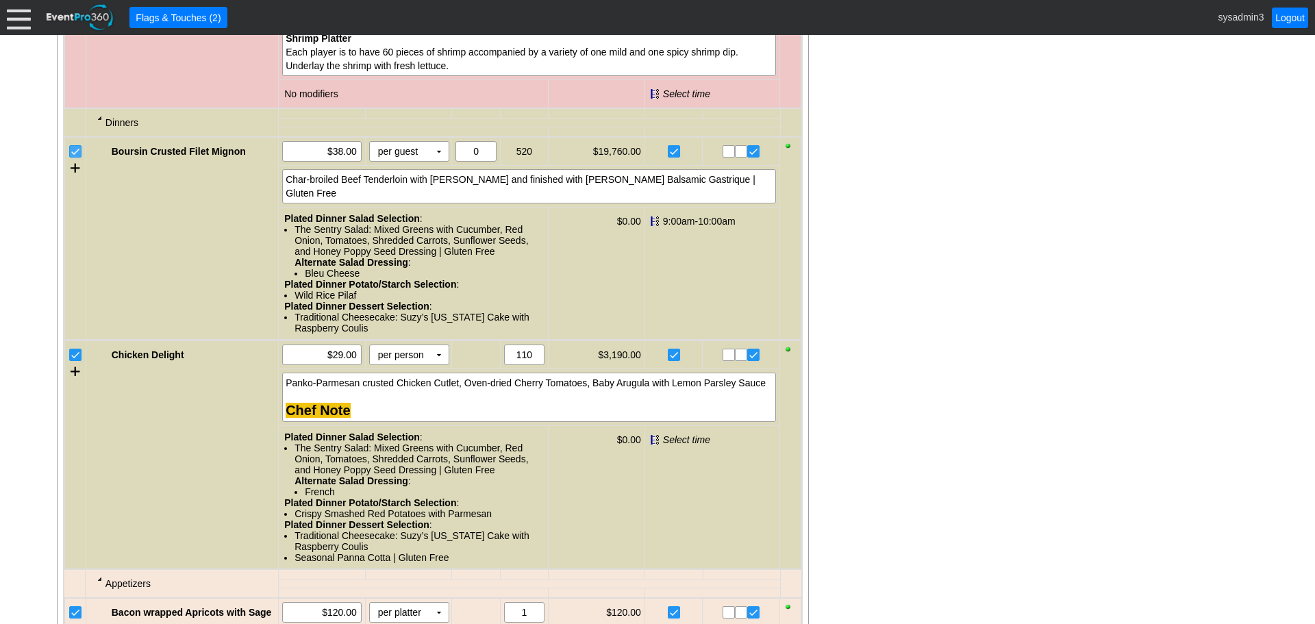
click at [75, 160] on input "checkbox" at bounding box center [77, 153] width 14 height 14
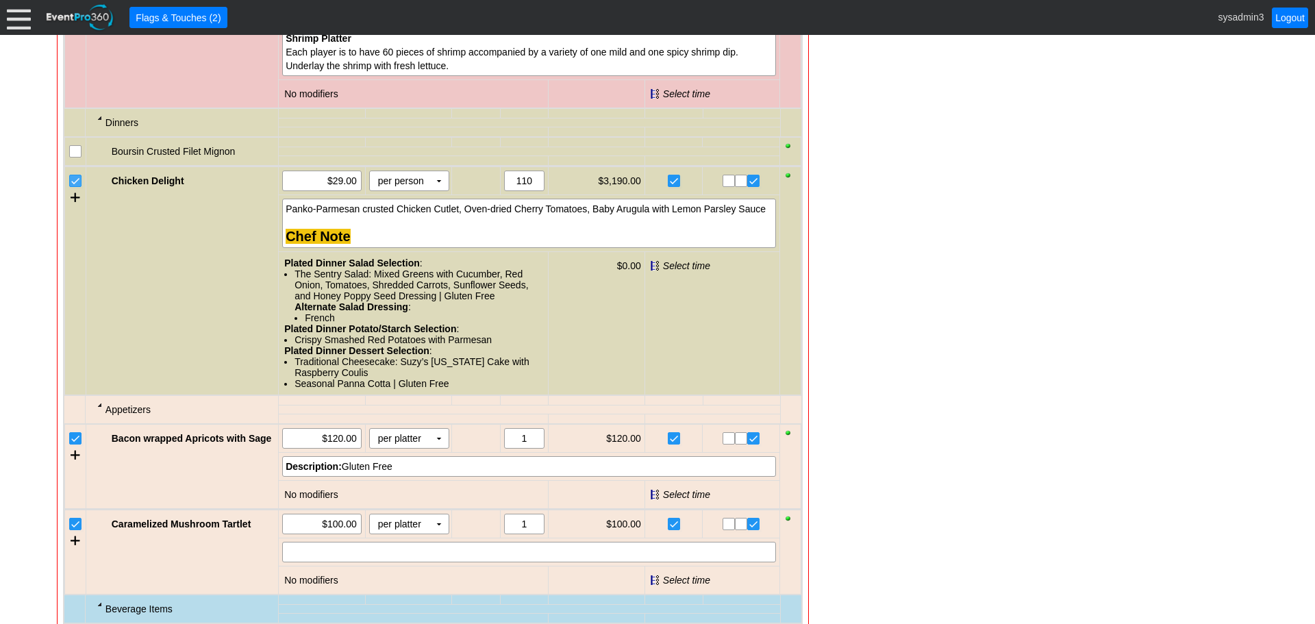
click at [73, 189] on input "checkbox" at bounding box center [77, 182] width 14 height 14
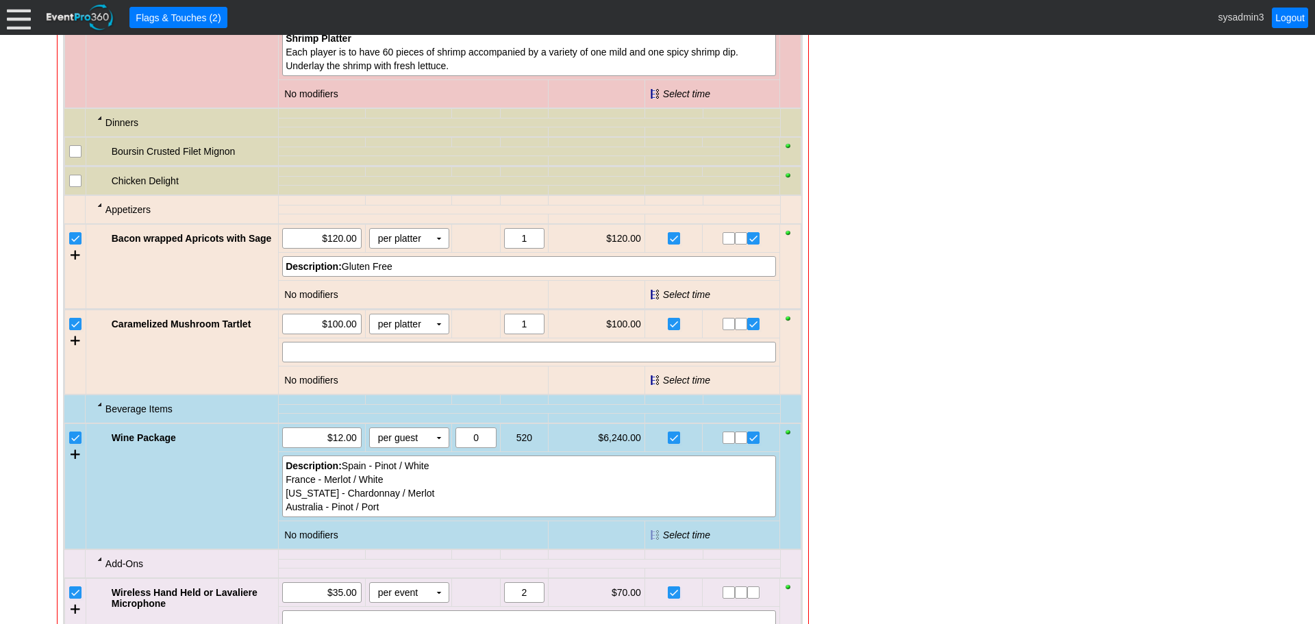
scroll to position [1182, 0]
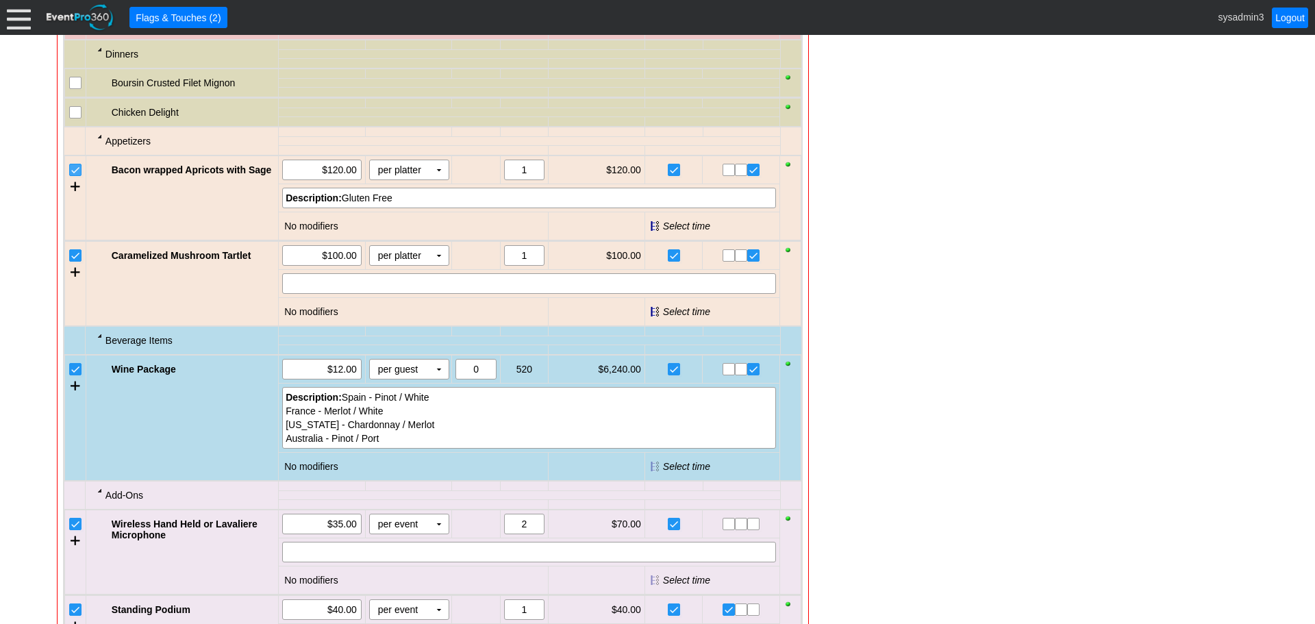
click at [79, 178] on input "checkbox" at bounding box center [77, 171] width 14 height 14
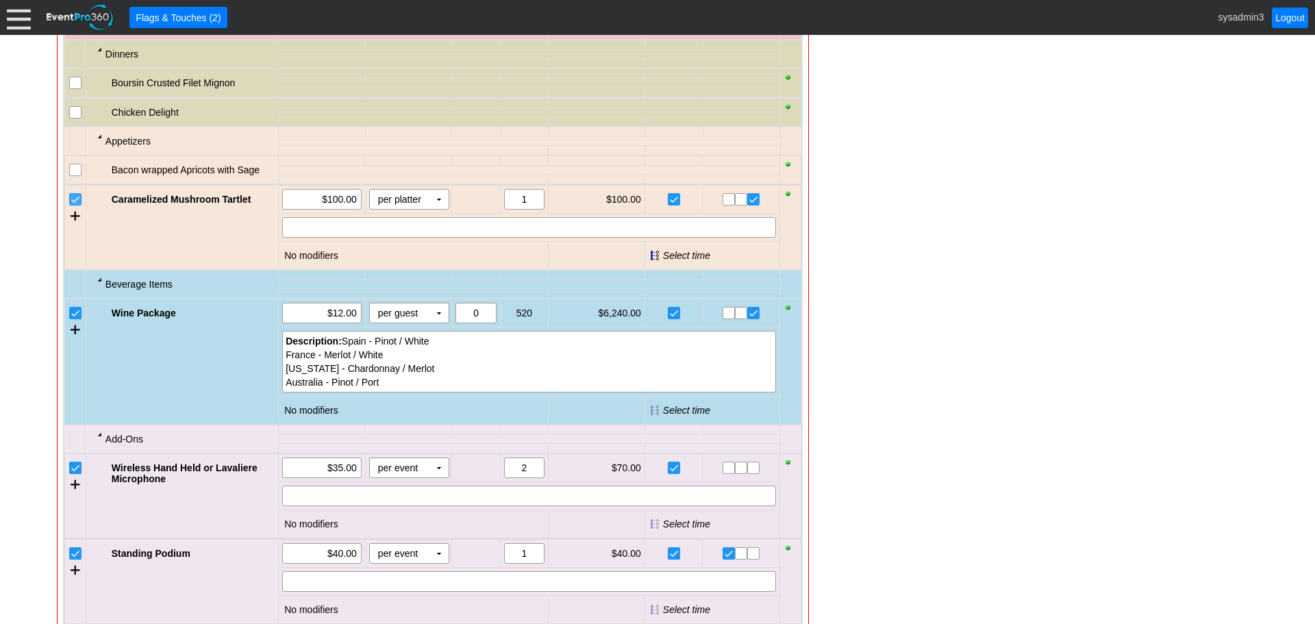
click at [79, 207] on input "checkbox" at bounding box center [77, 201] width 14 height 14
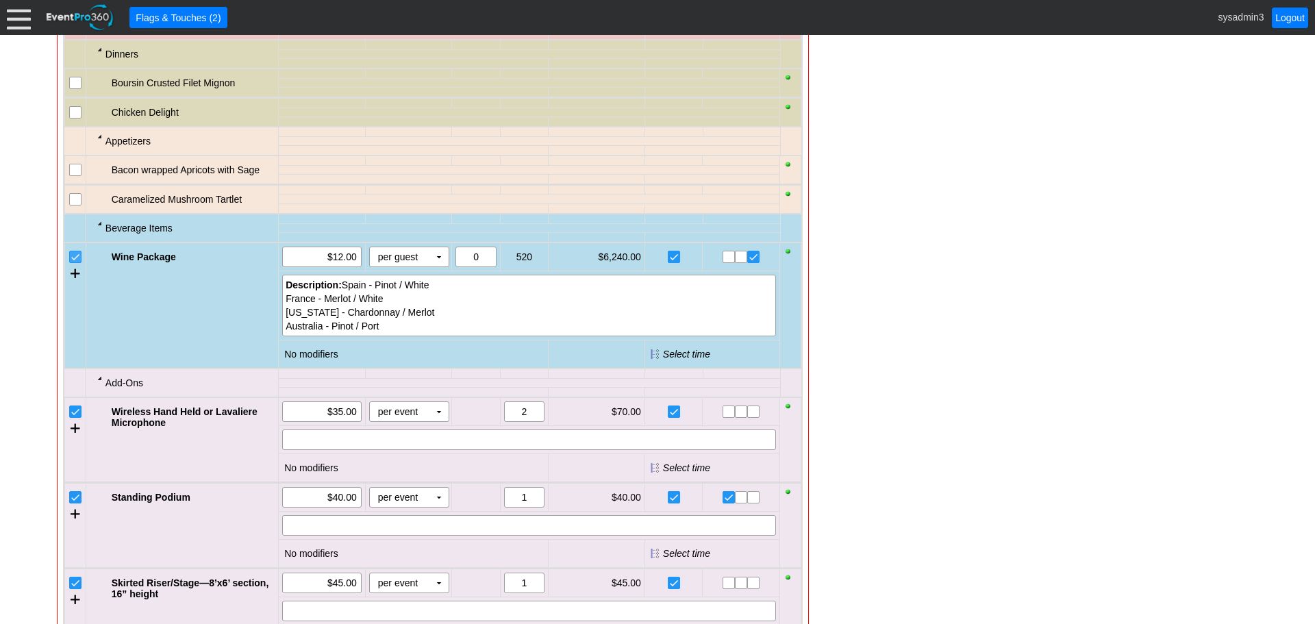
click at [77, 265] on input "checkbox" at bounding box center [77, 258] width 14 height 14
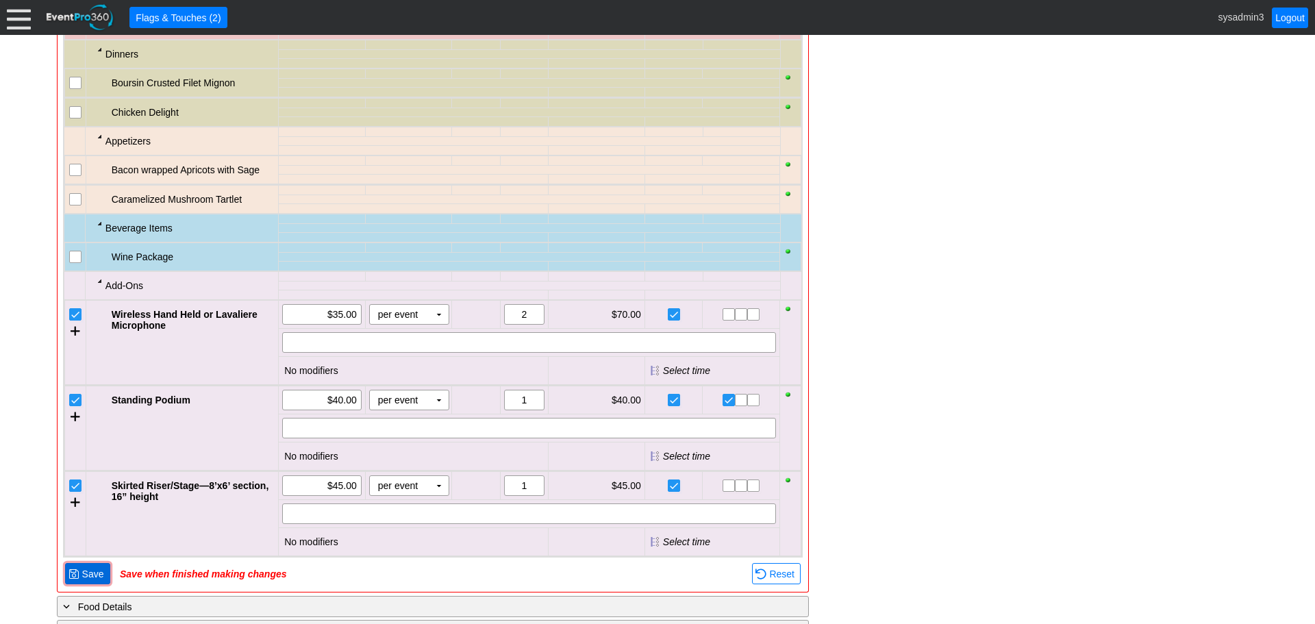
click at [98, 581] on span "Save" at bounding box center [92, 574] width 27 height 14
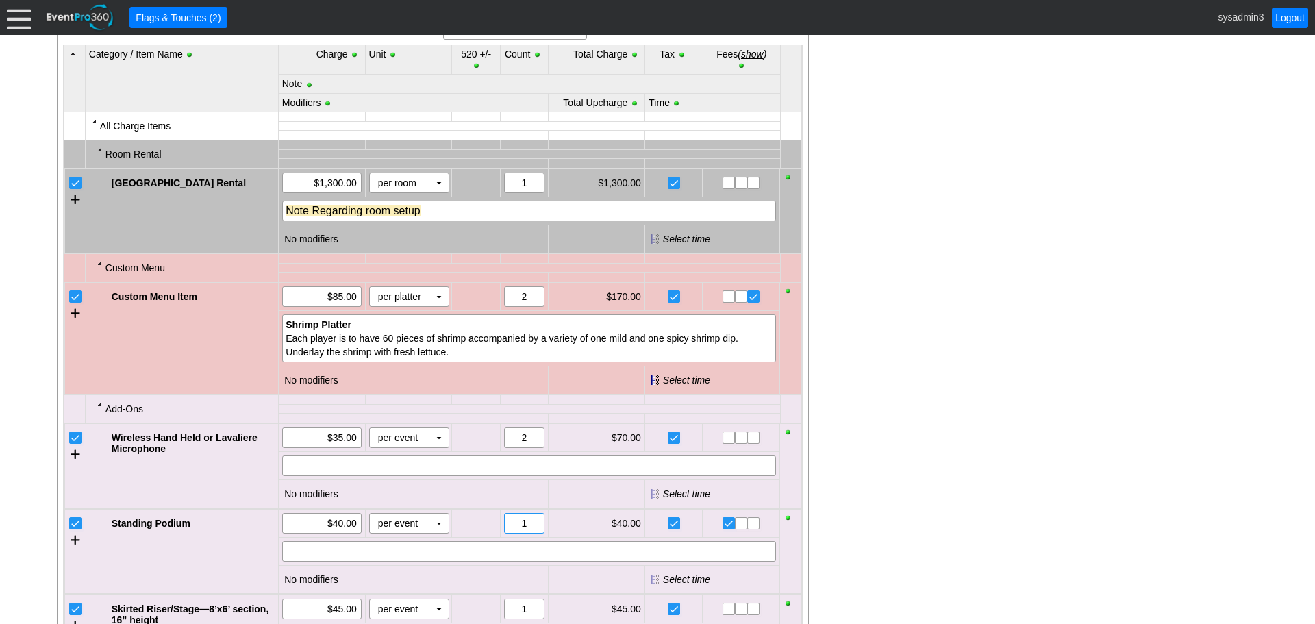
scroll to position [796, 0]
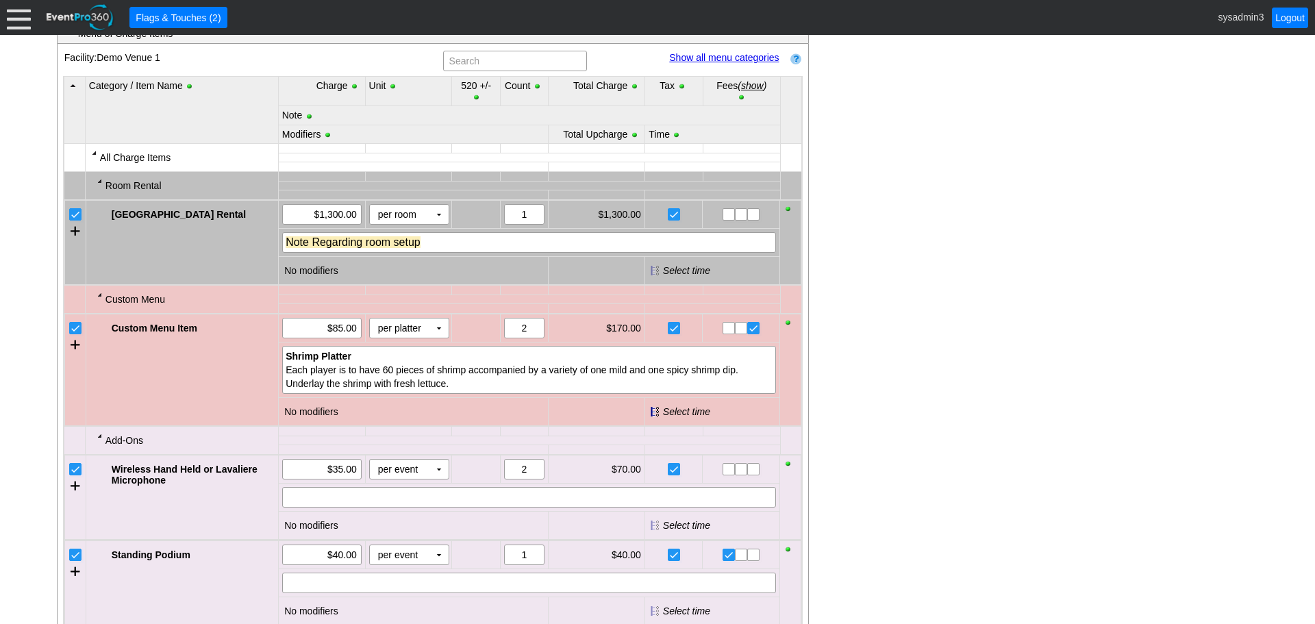
click at [738, 63] on link "Show all menu categories" at bounding box center [724, 57] width 110 height 11
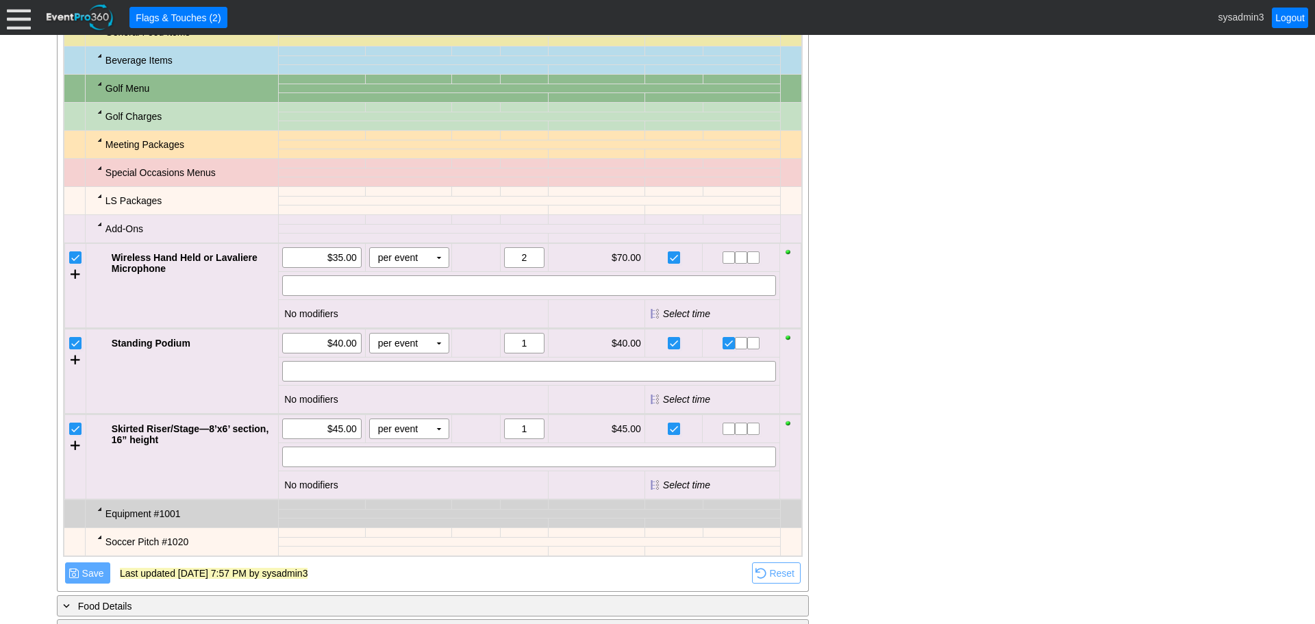
scroll to position [1480, 0]
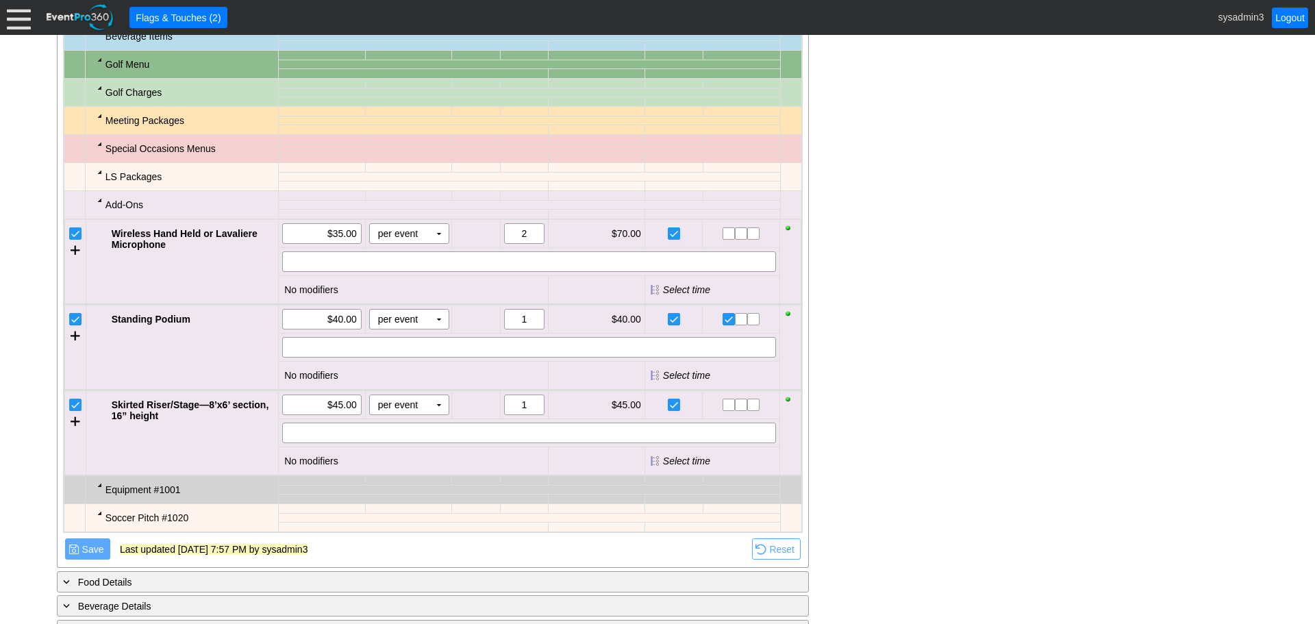
click at [99, 177] on div at bounding box center [99, 171] width 11 height 11
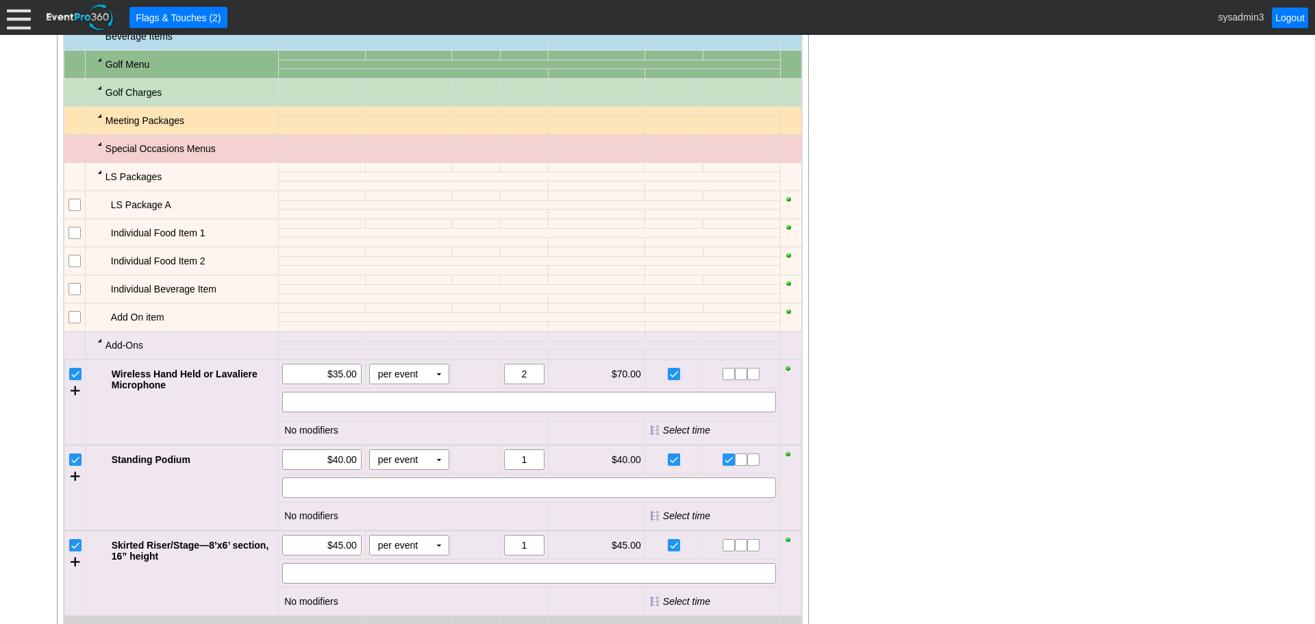
click at [99, 177] on div at bounding box center [99, 171] width 11 height 11
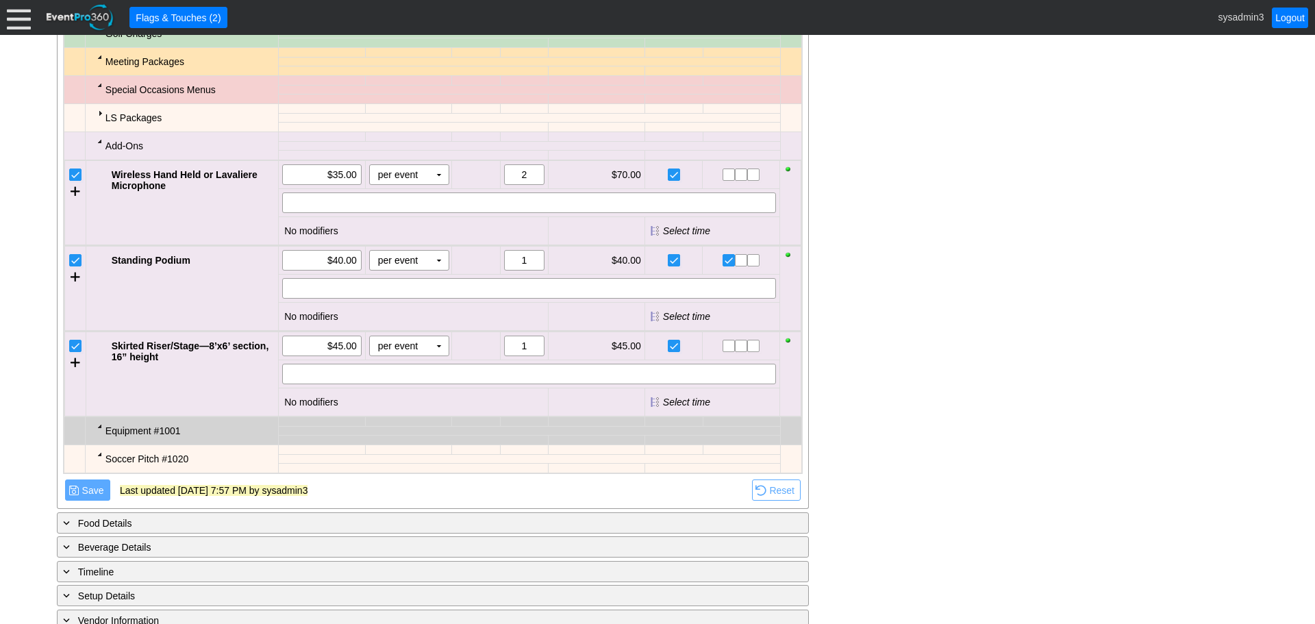
scroll to position [1500, 0]
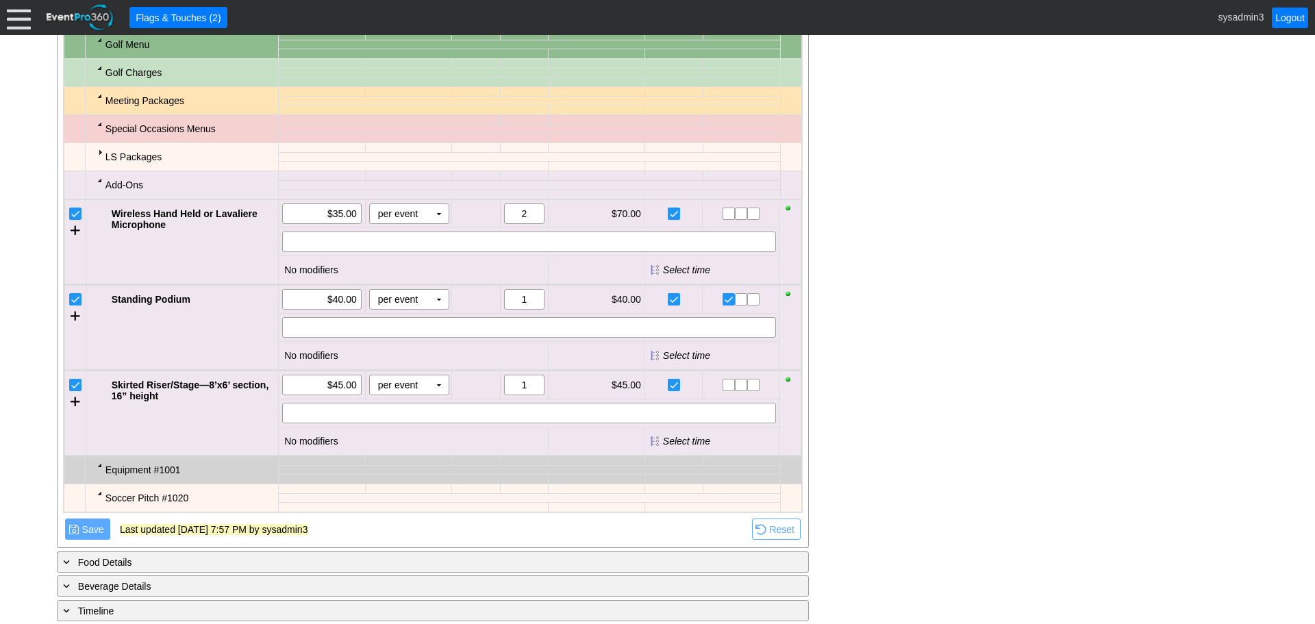
click at [99, 186] on div at bounding box center [99, 180] width 11 height 11
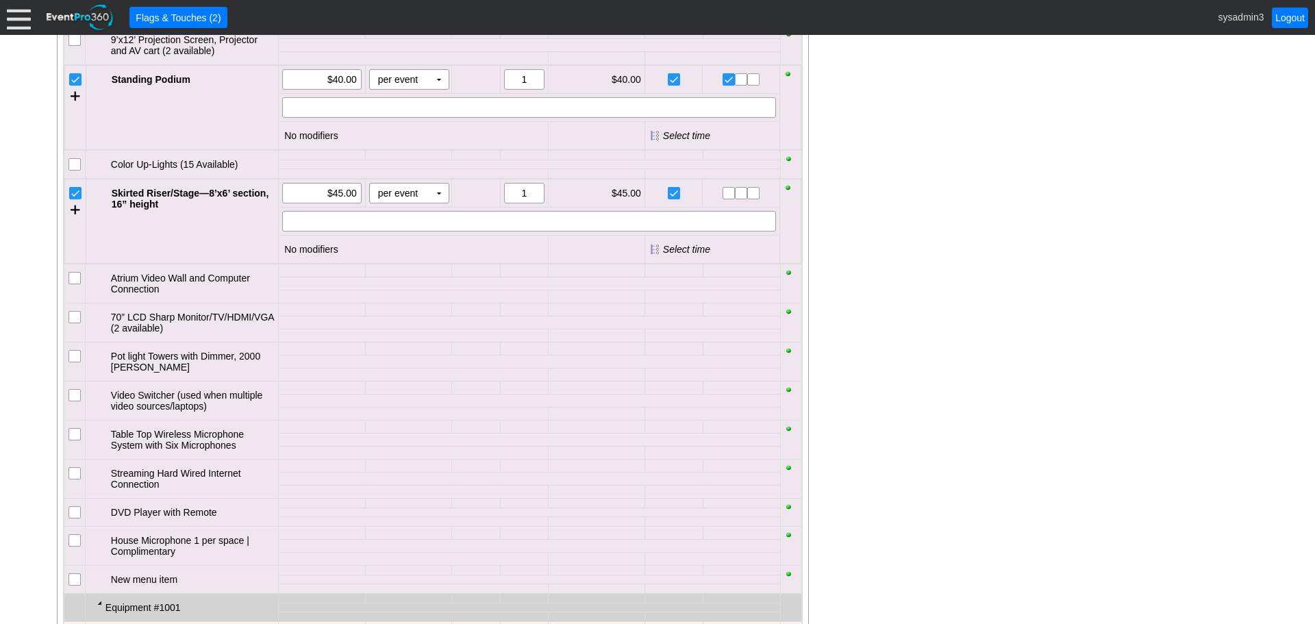
scroll to position [1774, 0]
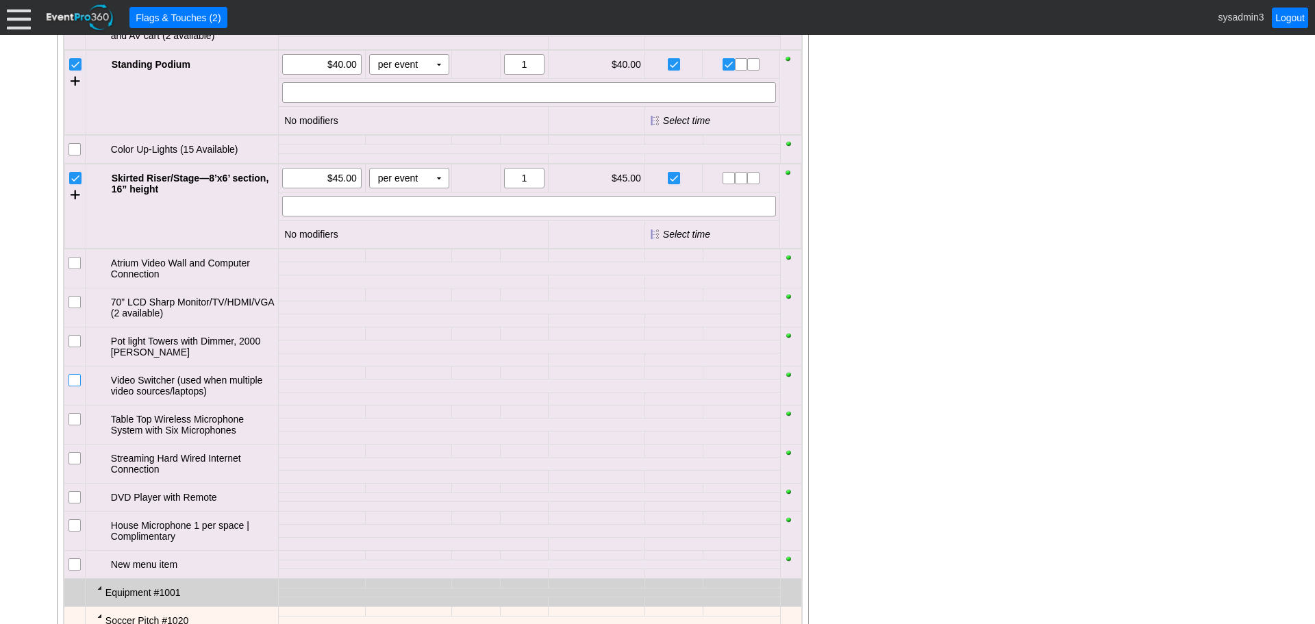
click at [77, 388] on input "checkbox" at bounding box center [76, 382] width 14 height 14
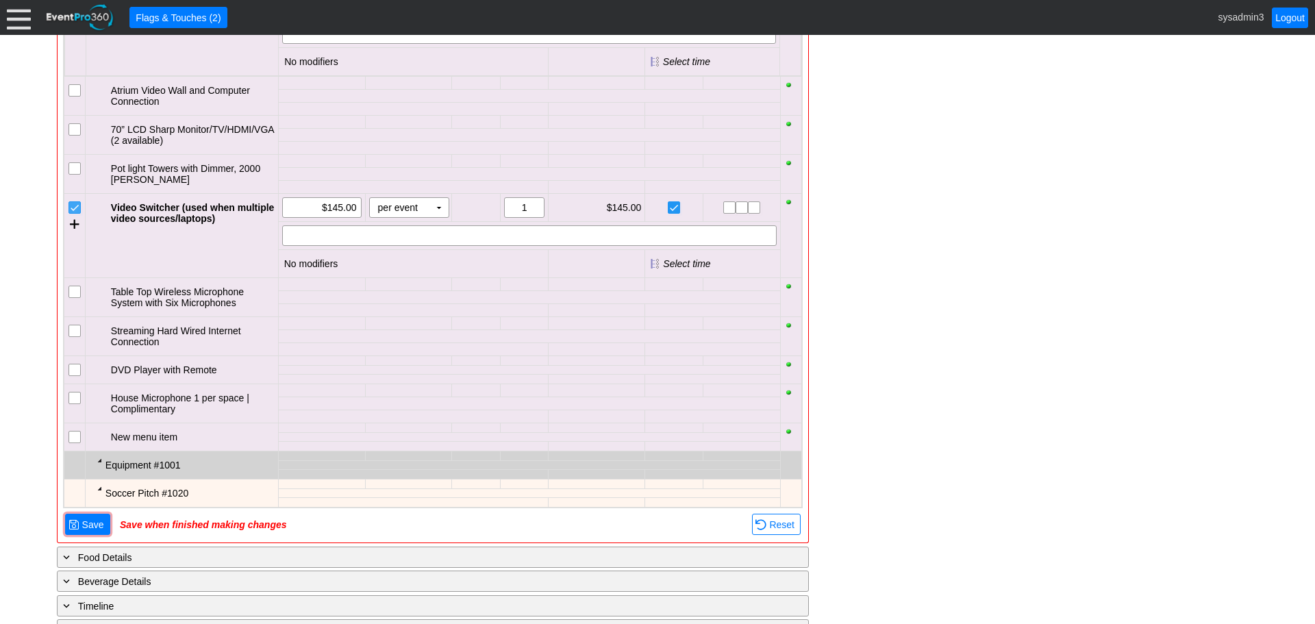
scroll to position [2048, 0]
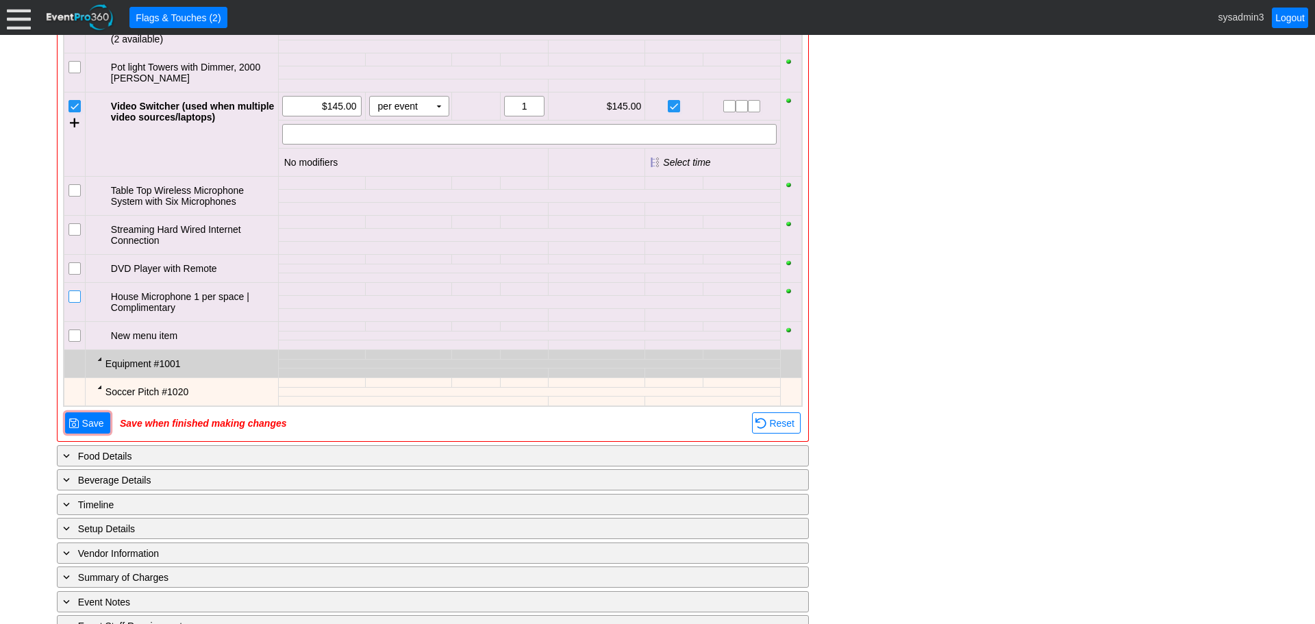
click at [79, 305] on input "checkbox" at bounding box center [76, 298] width 14 height 14
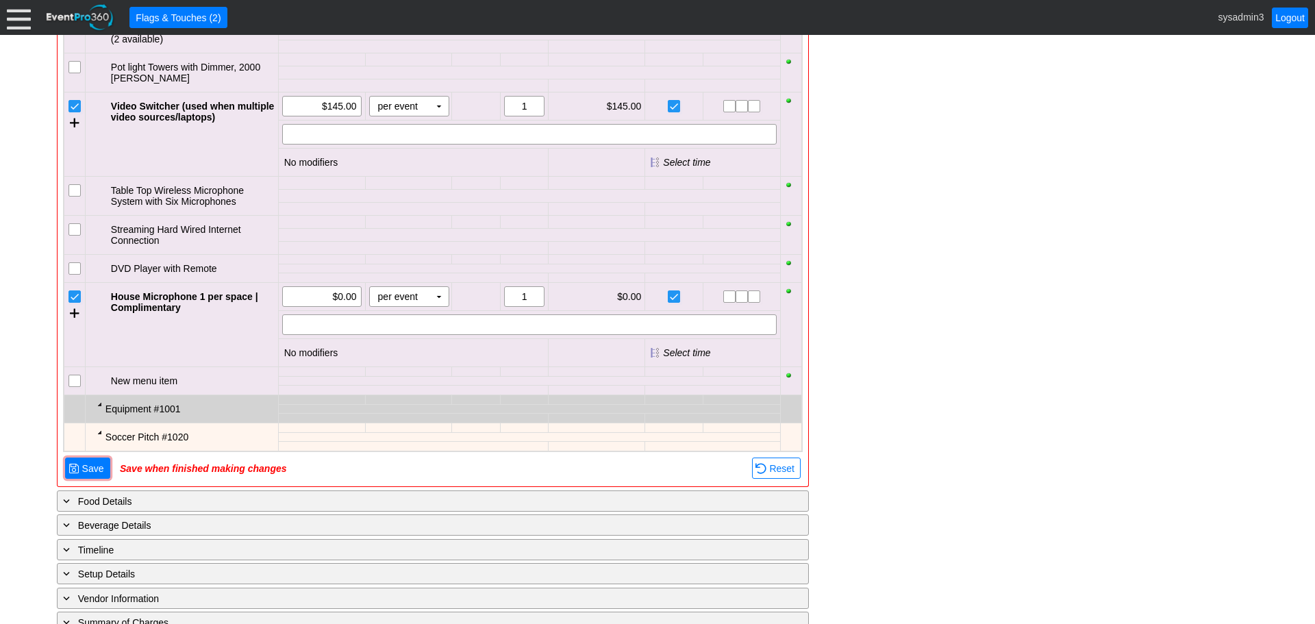
click at [77, 238] on input "checkbox" at bounding box center [76, 231] width 14 height 14
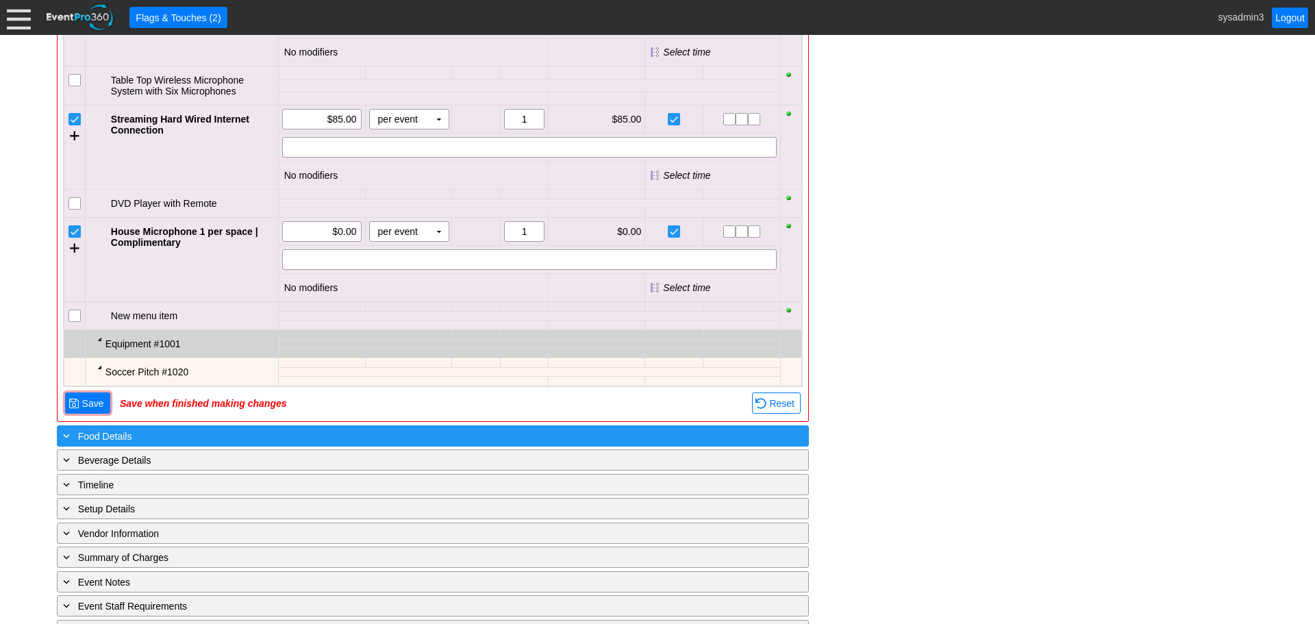
scroll to position [2185, 0]
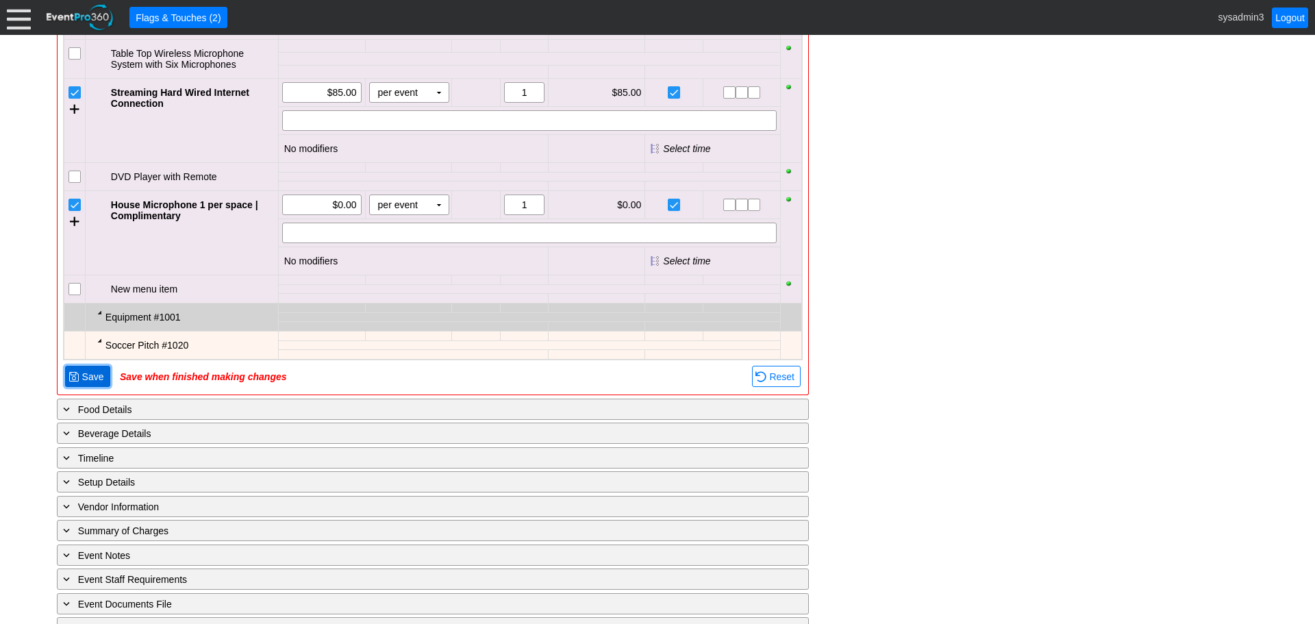
click at [88, 387] on span "● Save" at bounding box center [87, 376] width 45 height 21
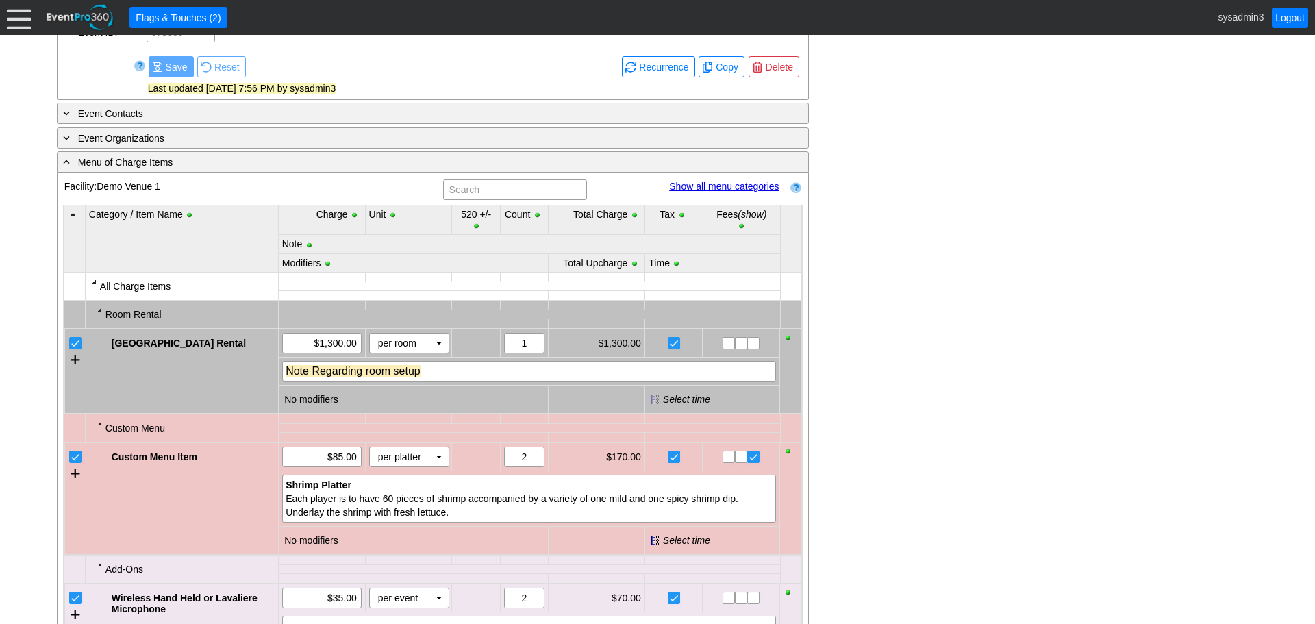
scroll to position [661, 0]
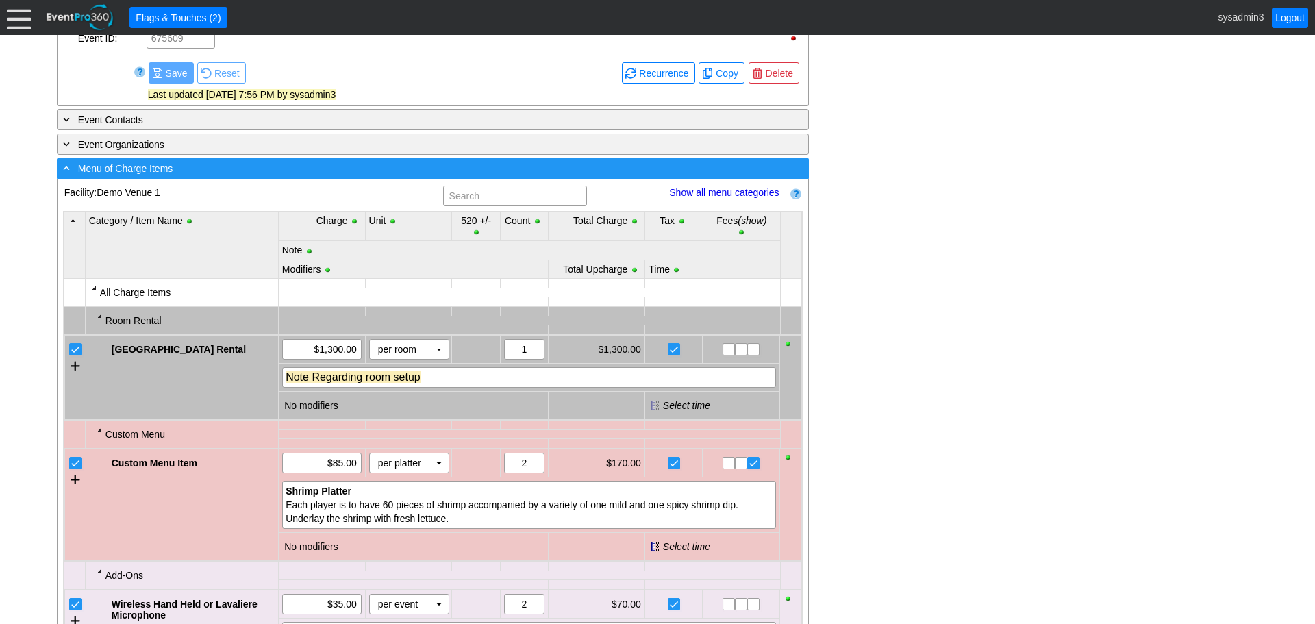
click at [357, 179] on div "- Menu of Charge Items ▼" at bounding box center [433, 167] width 752 height 21
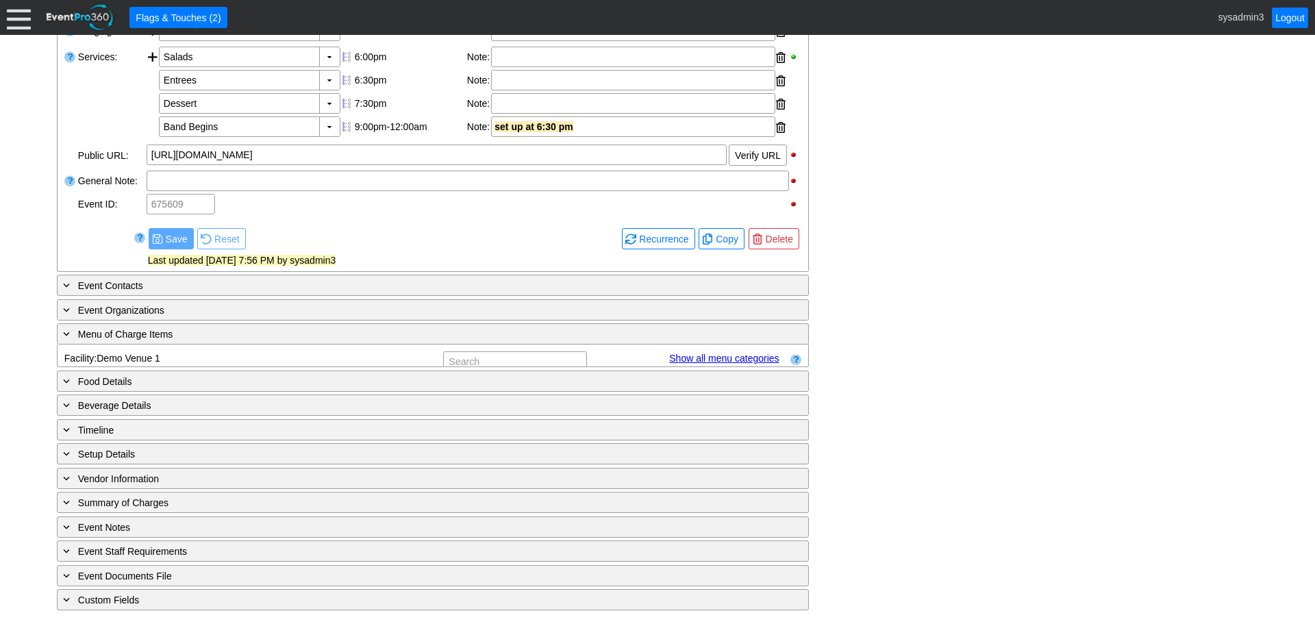
scroll to position [497, 0]
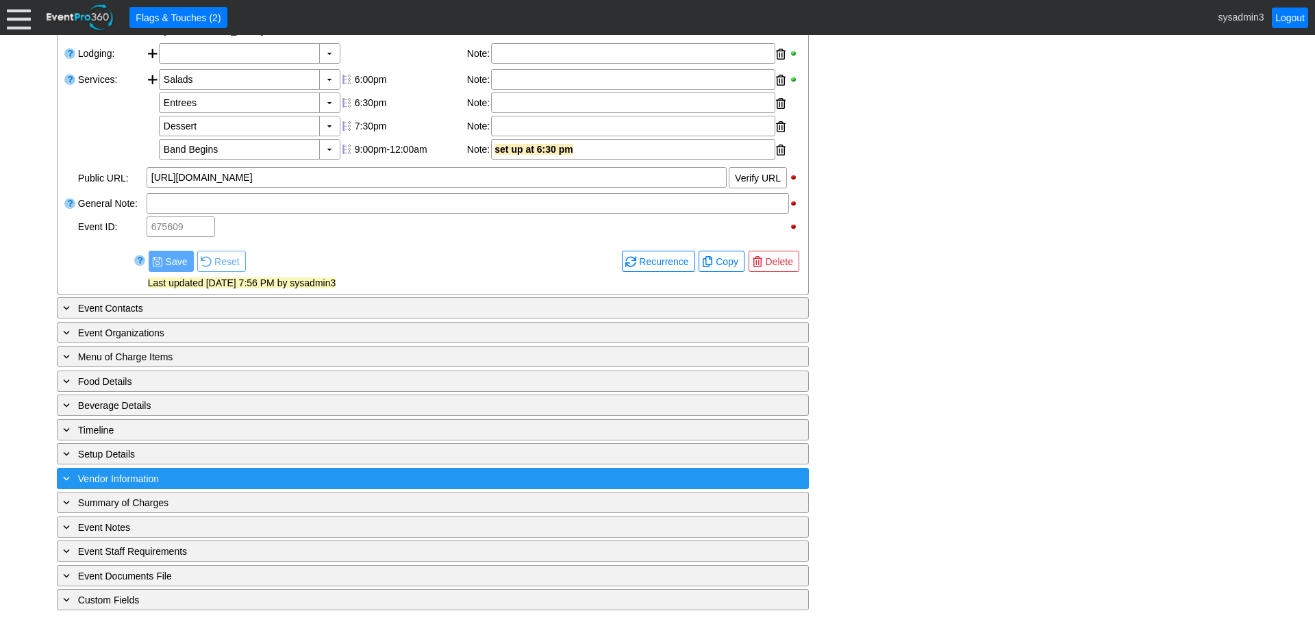
click at [225, 485] on div "+ Vendor Information" at bounding box center [404, 478] width 689 height 16
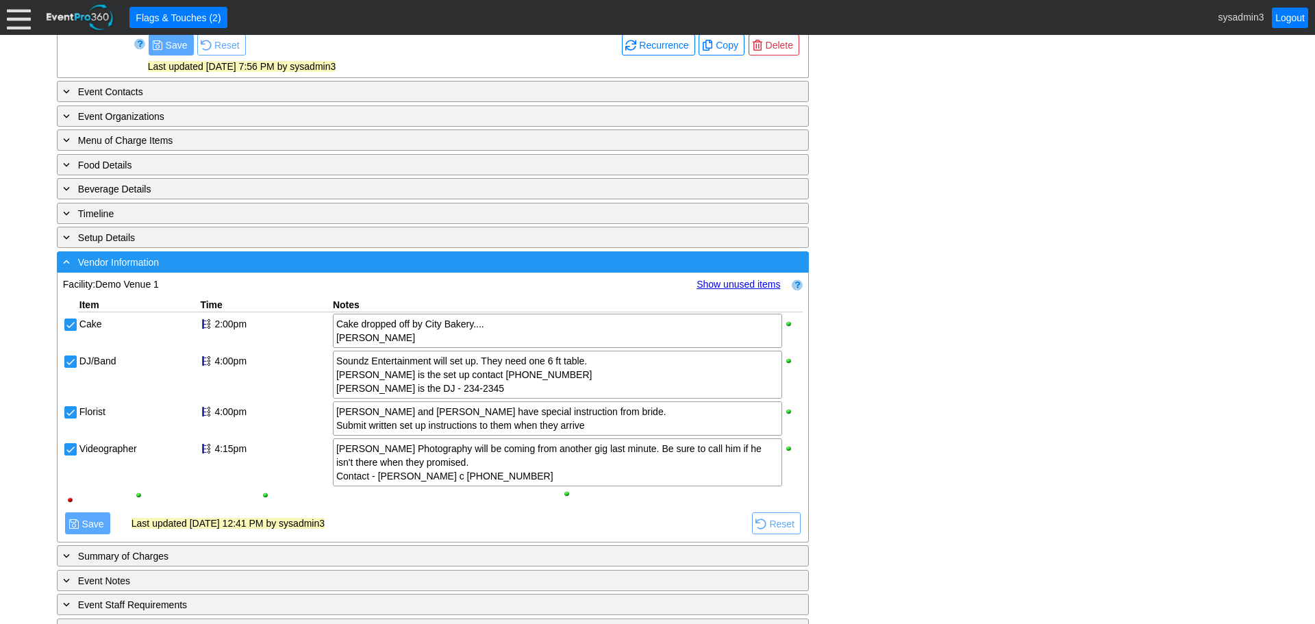
scroll to position [767, 0]
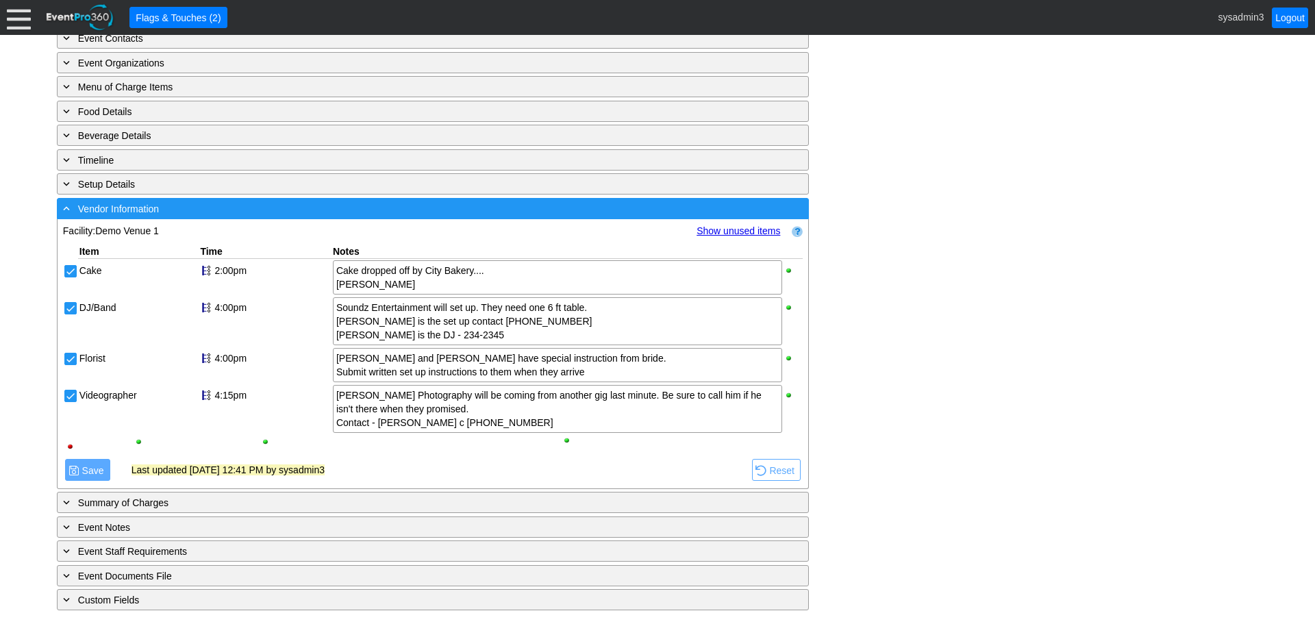
click at [320, 212] on div "- Vendor Information" at bounding box center [404, 209] width 689 height 16
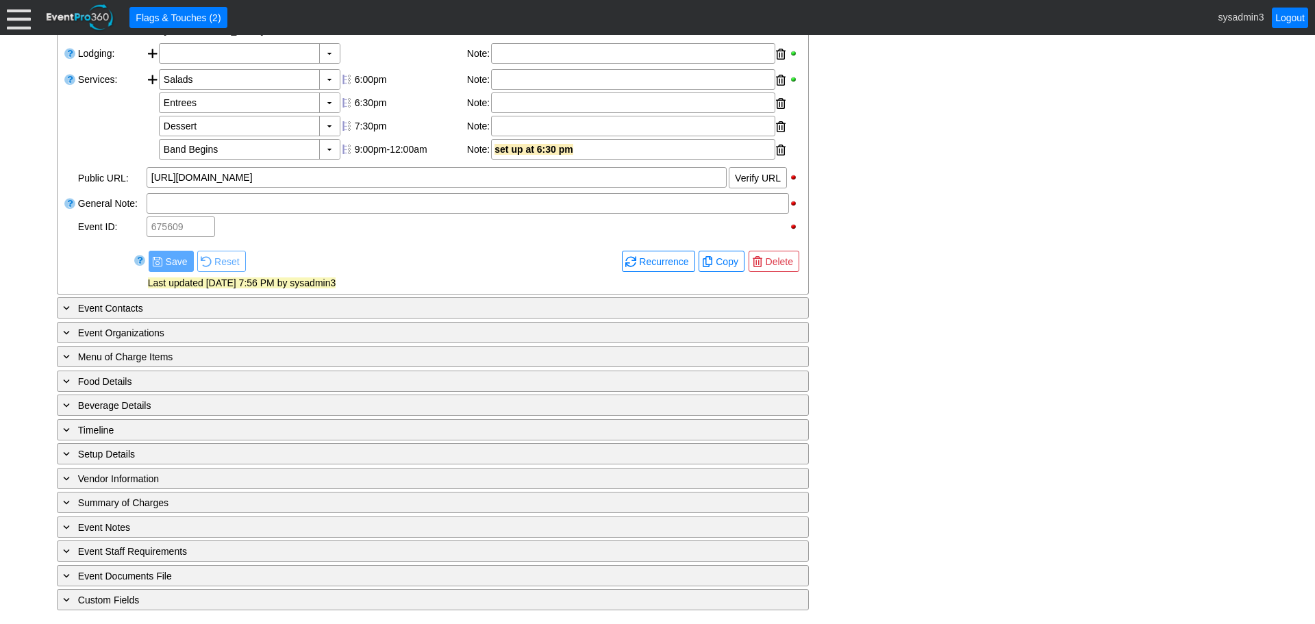
scroll to position [497, 0]
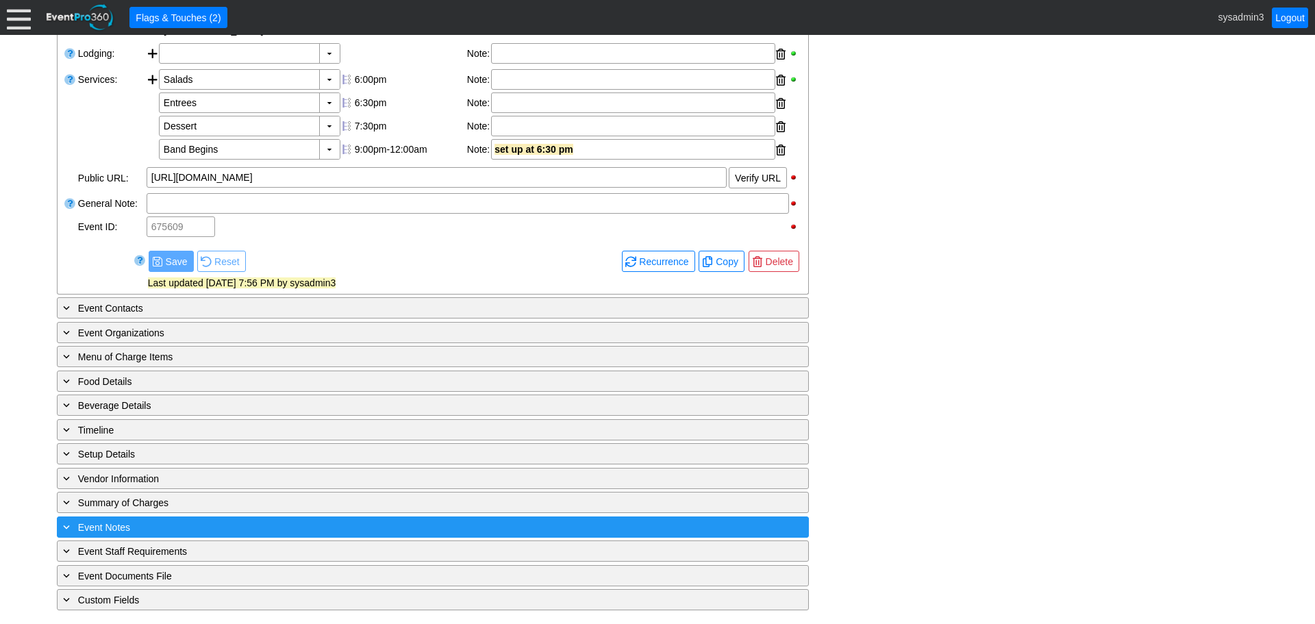
click at [261, 522] on div "+ Event Notes" at bounding box center [404, 527] width 689 height 16
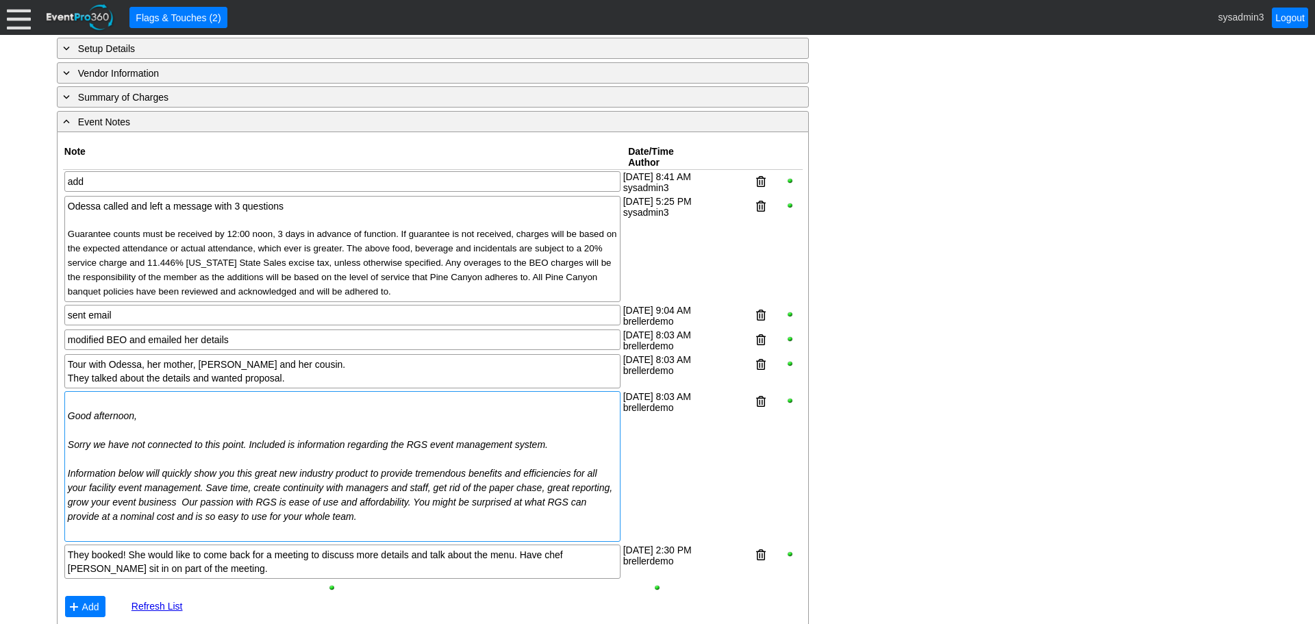
scroll to position [904, 0]
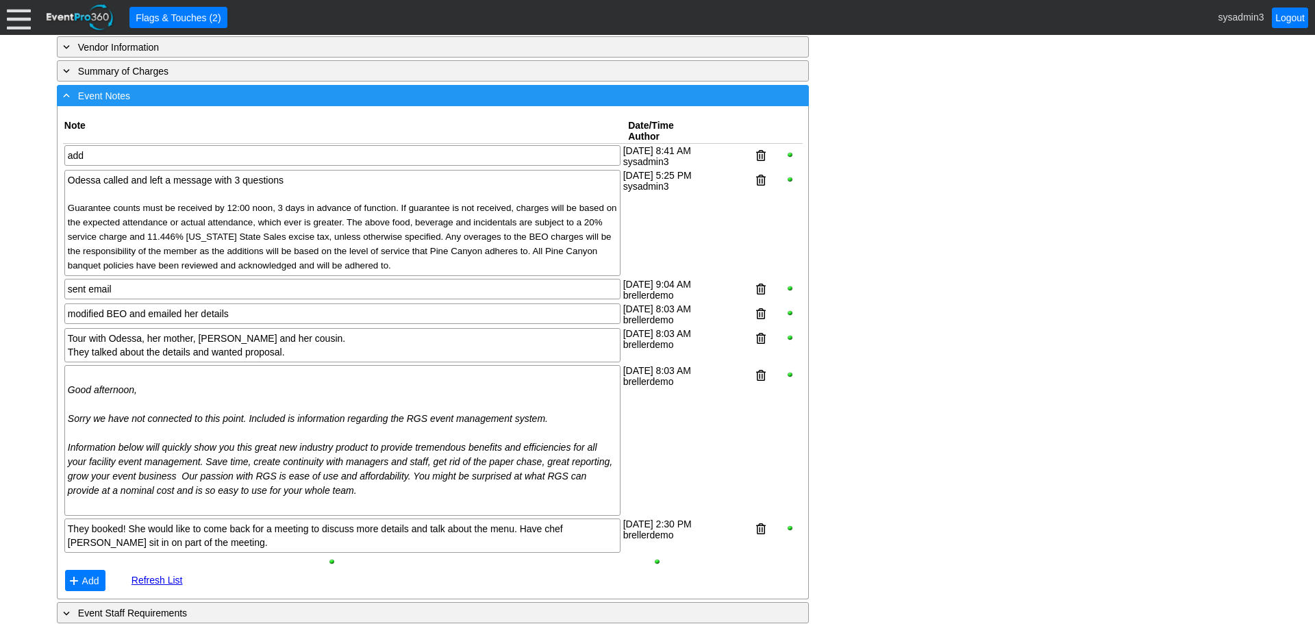
click at [338, 103] on div "- Event Notes" at bounding box center [404, 96] width 689 height 16
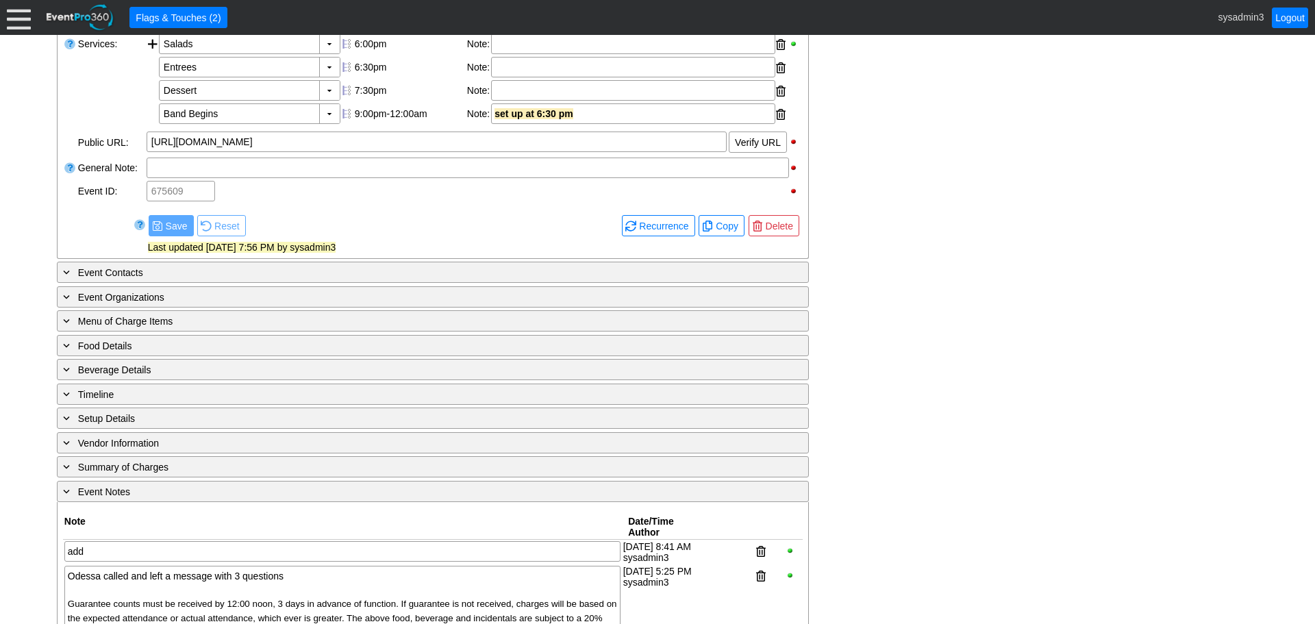
scroll to position [497, 0]
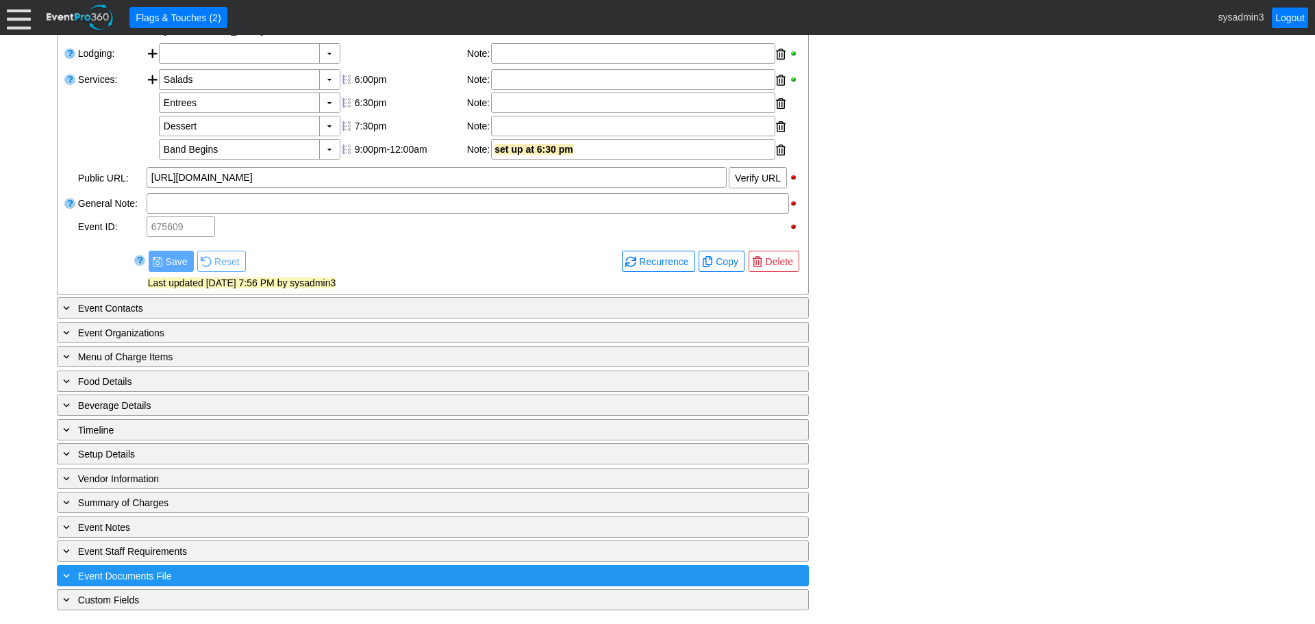
click at [229, 572] on div "+ Event Documents File" at bounding box center [404, 576] width 689 height 16
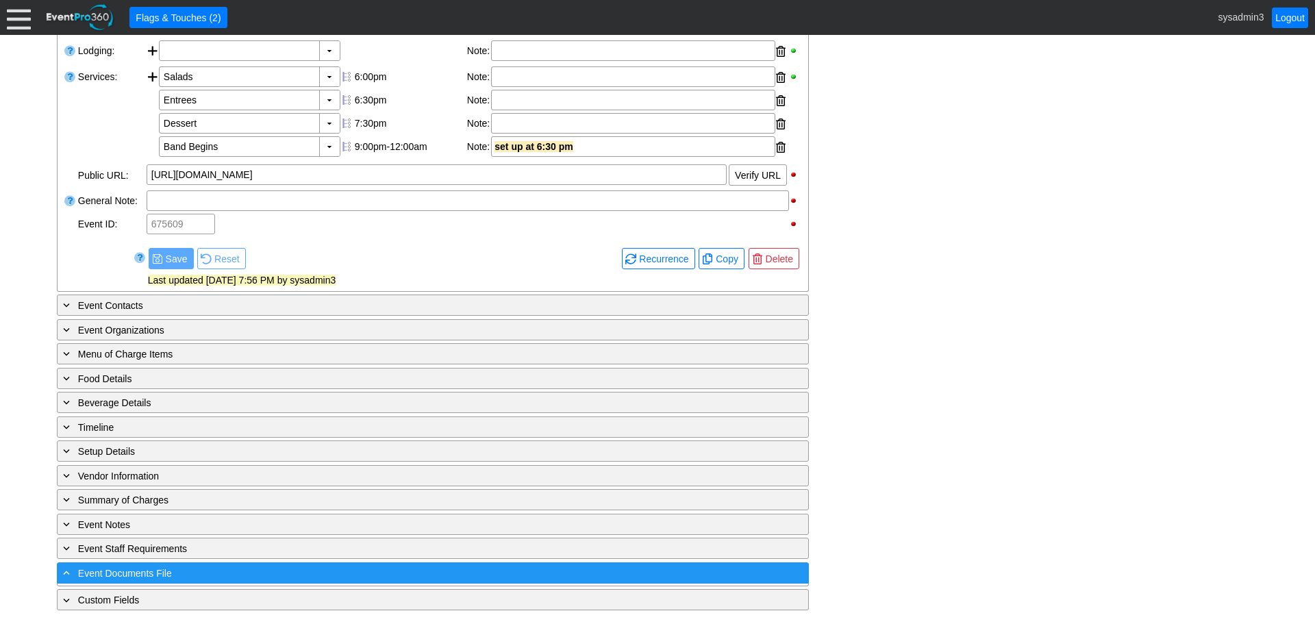
scroll to position [676, 0]
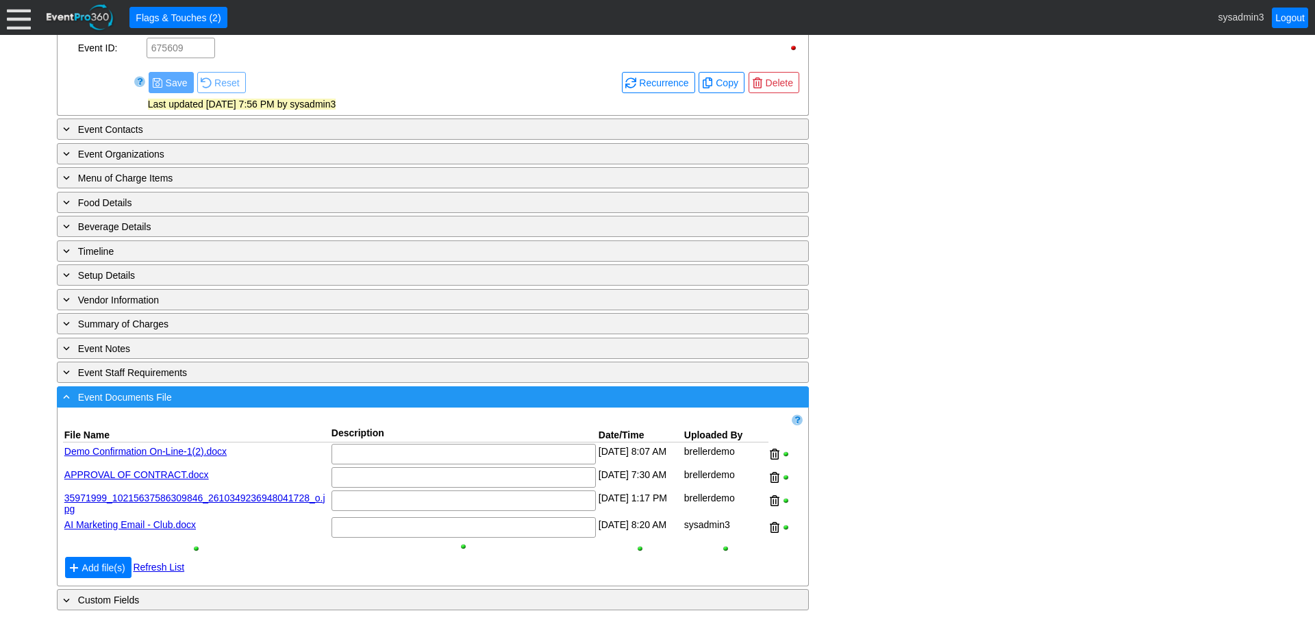
click at [257, 392] on div "- Event Documents File" at bounding box center [404, 397] width 689 height 16
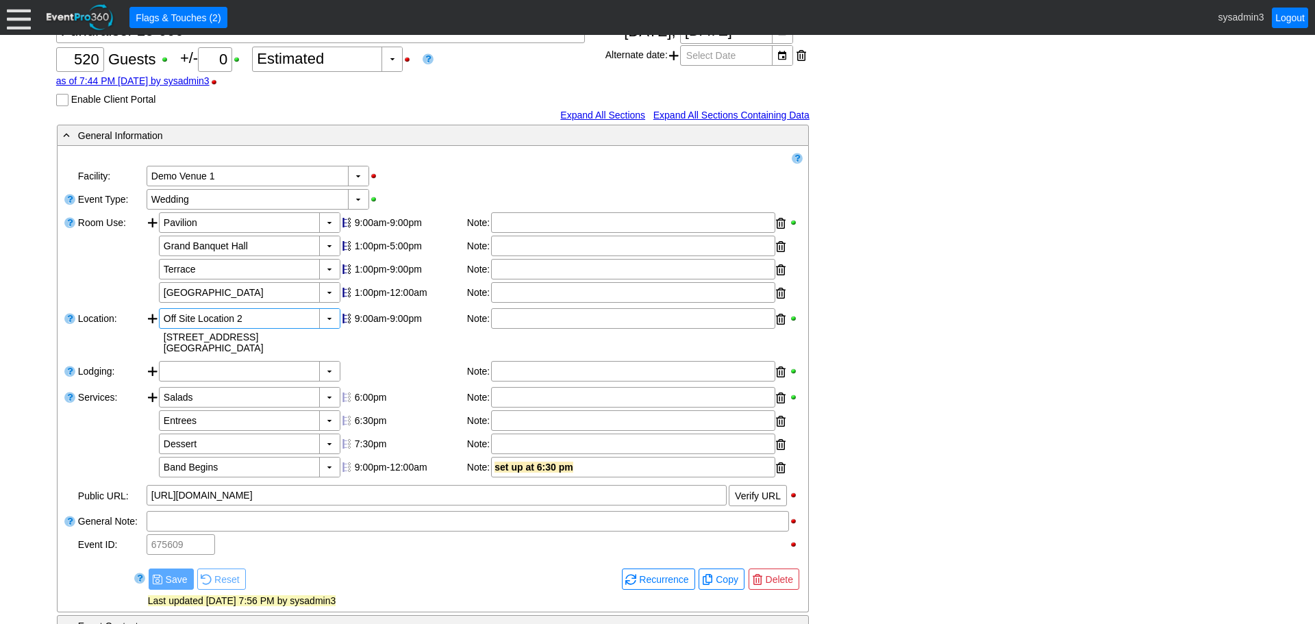
scroll to position [0, 0]
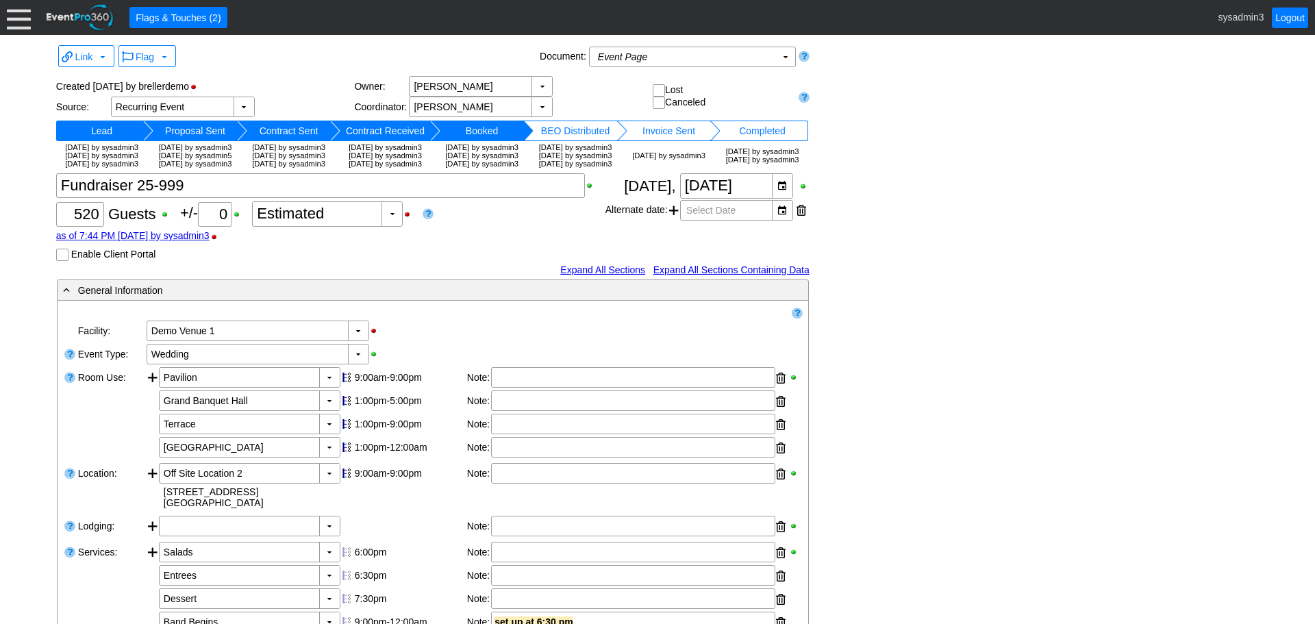
click at [21, 21] on div at bounding box center [19, 17] width 24 height 24
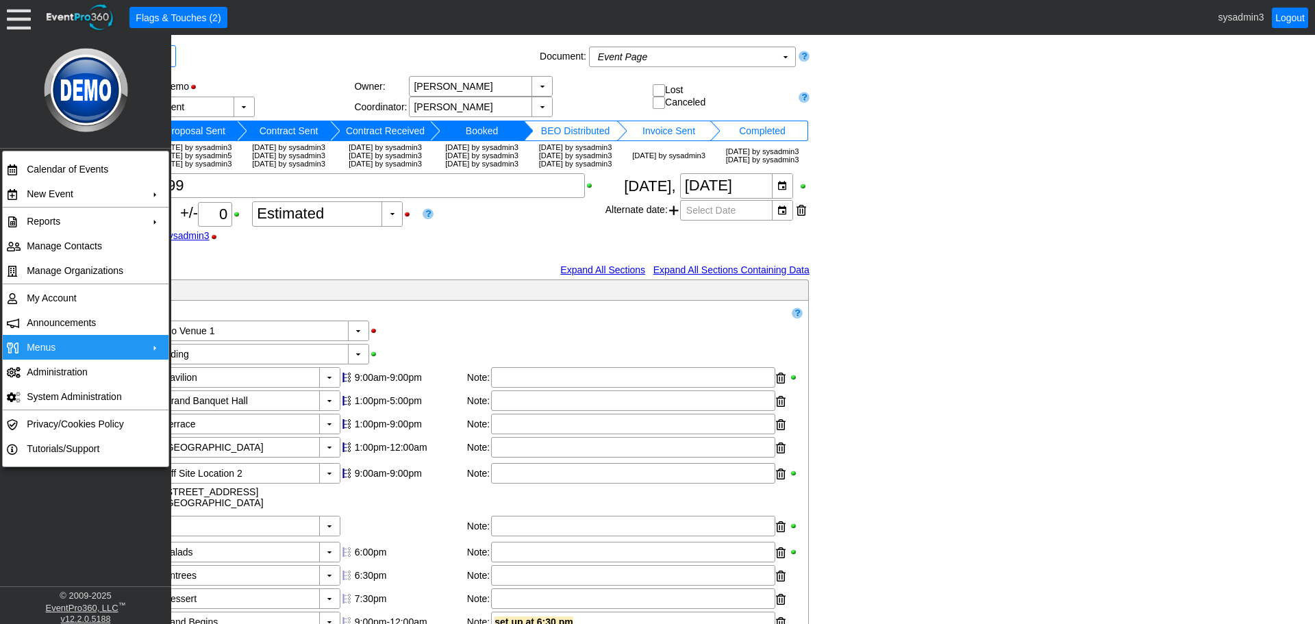
click at [59, 351] on td "Menus" at bounding box center [82, 347] width 123 height 25
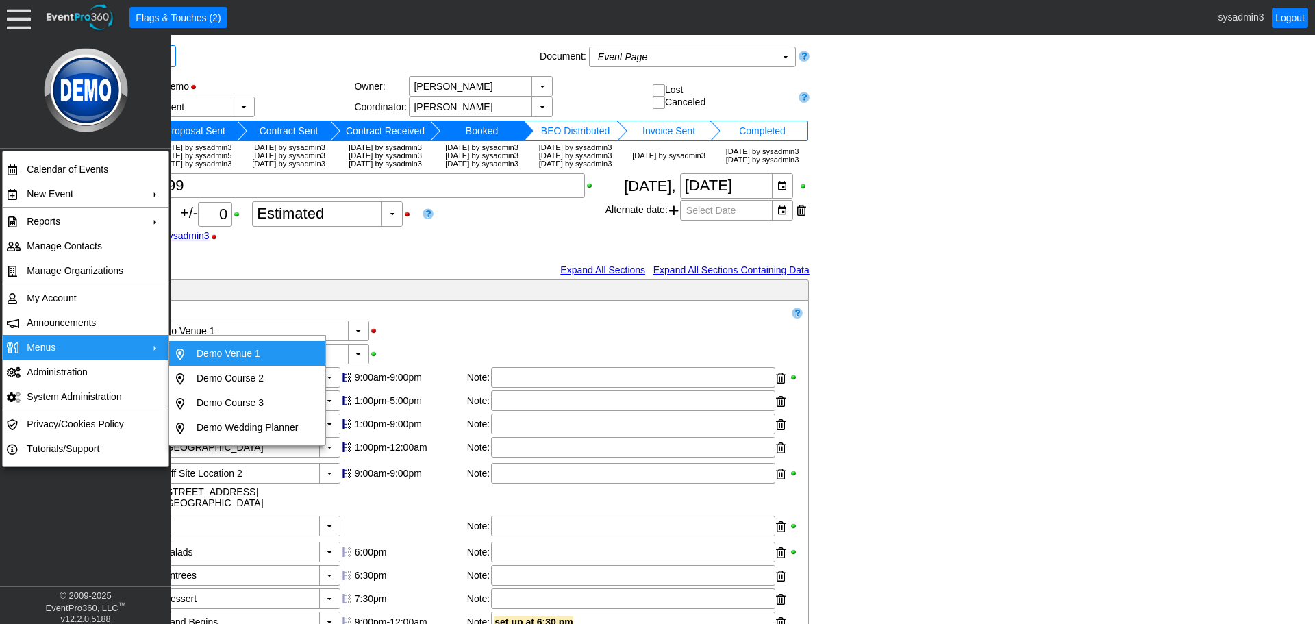
click at [218, 351] on td "Demo Venue 1" at bounding box center [247, 353] width 112 height 25
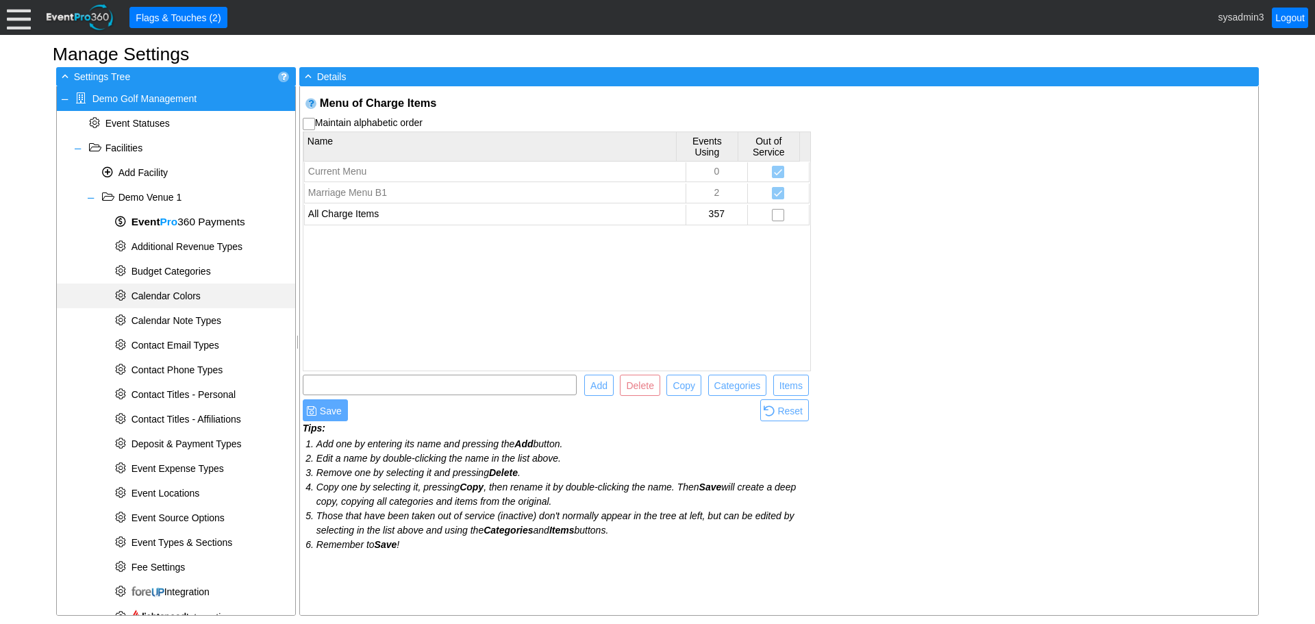
scroll to position [524, 0]
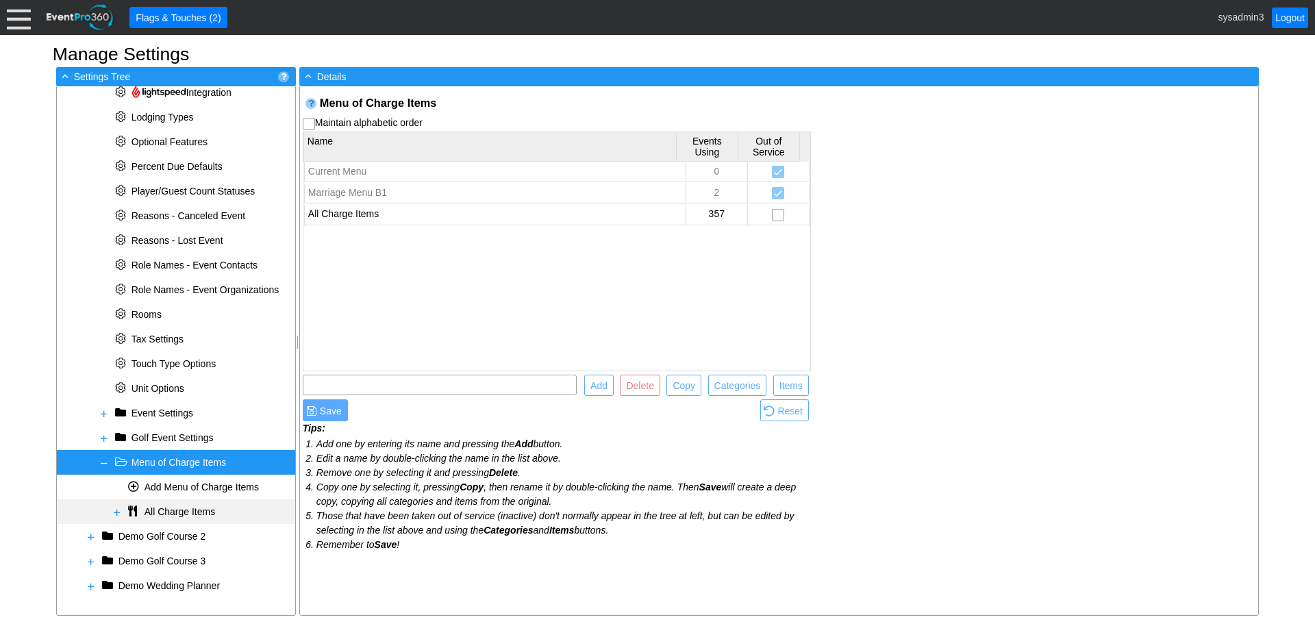
click at [118, 508] on span at bounding box center [117, 512] width 11 height 11
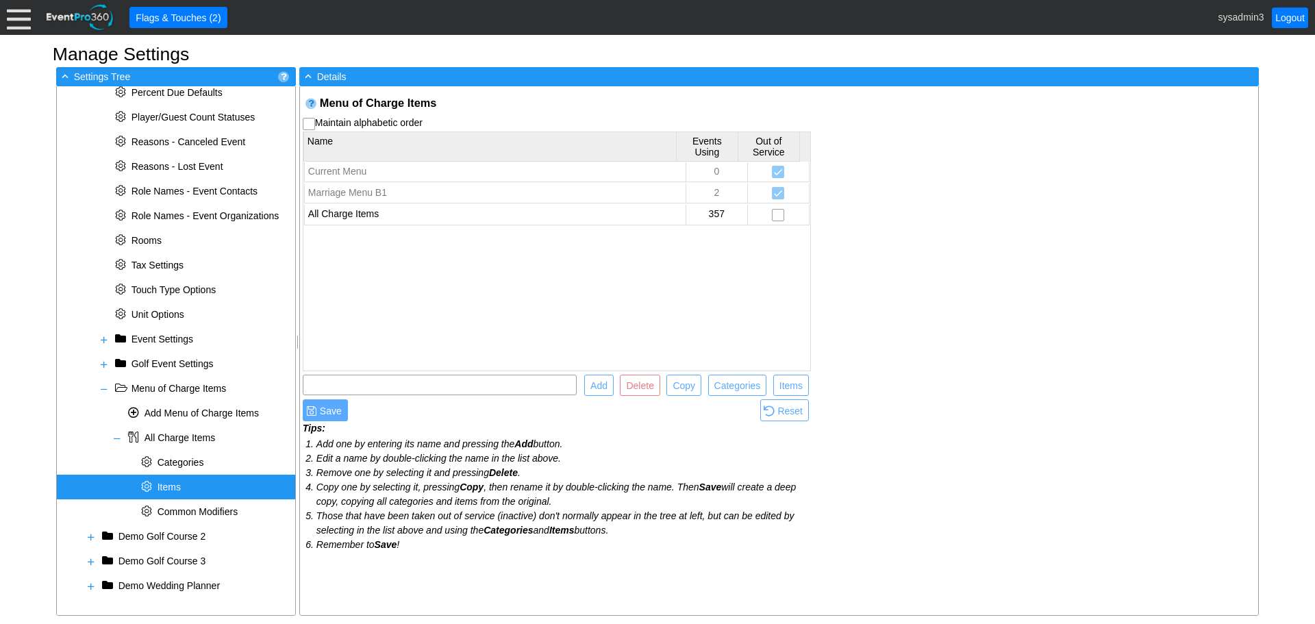
click at [175, 485] on span "Items" at bounding box center [168, 486] width 23 height 11
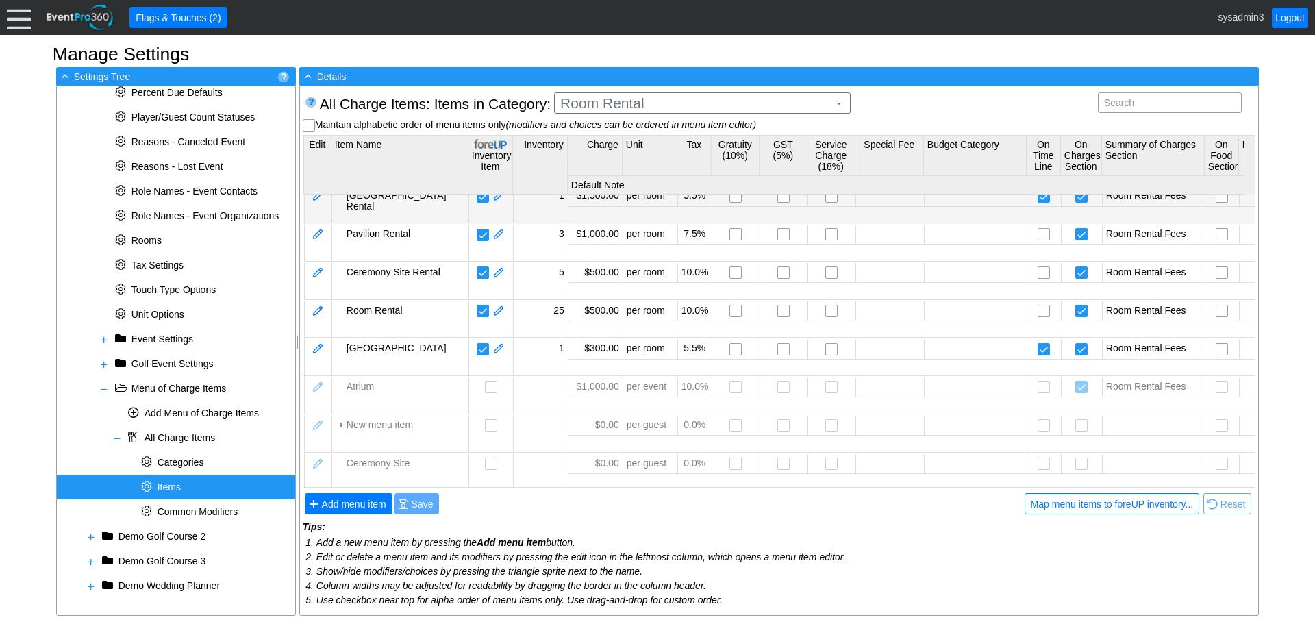
scroll to position [24, 0]
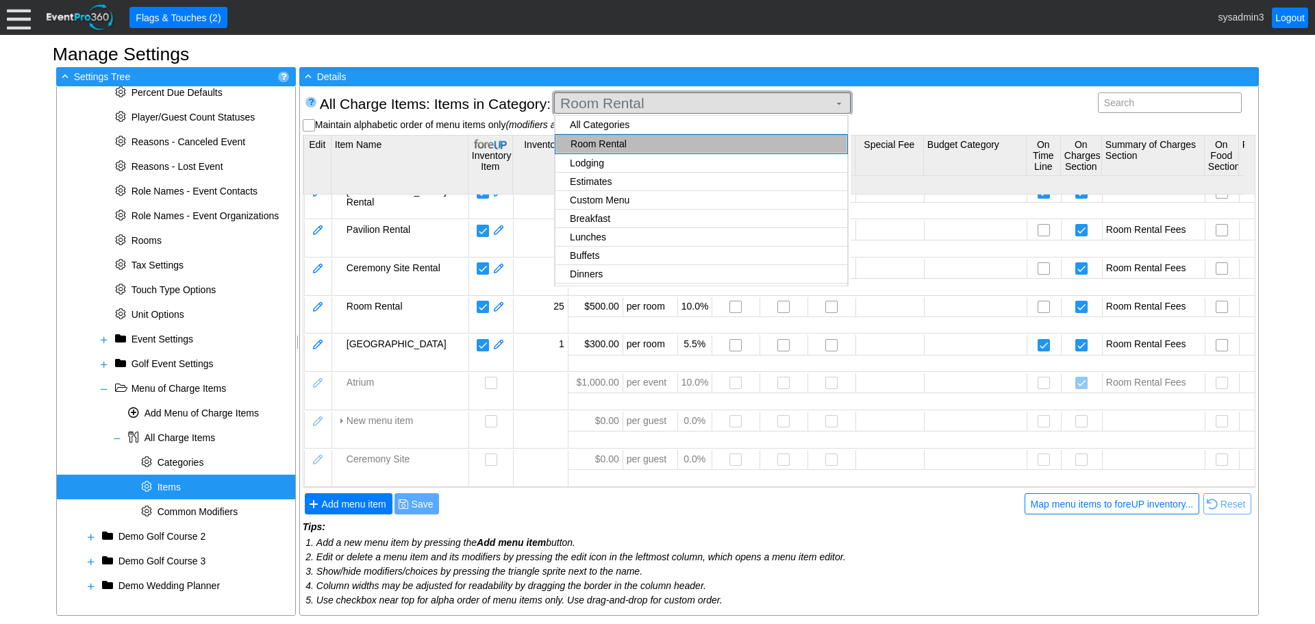
click at [707, 99] on span "Room Rental" at bounding box center [694, 104] width 274 height 14
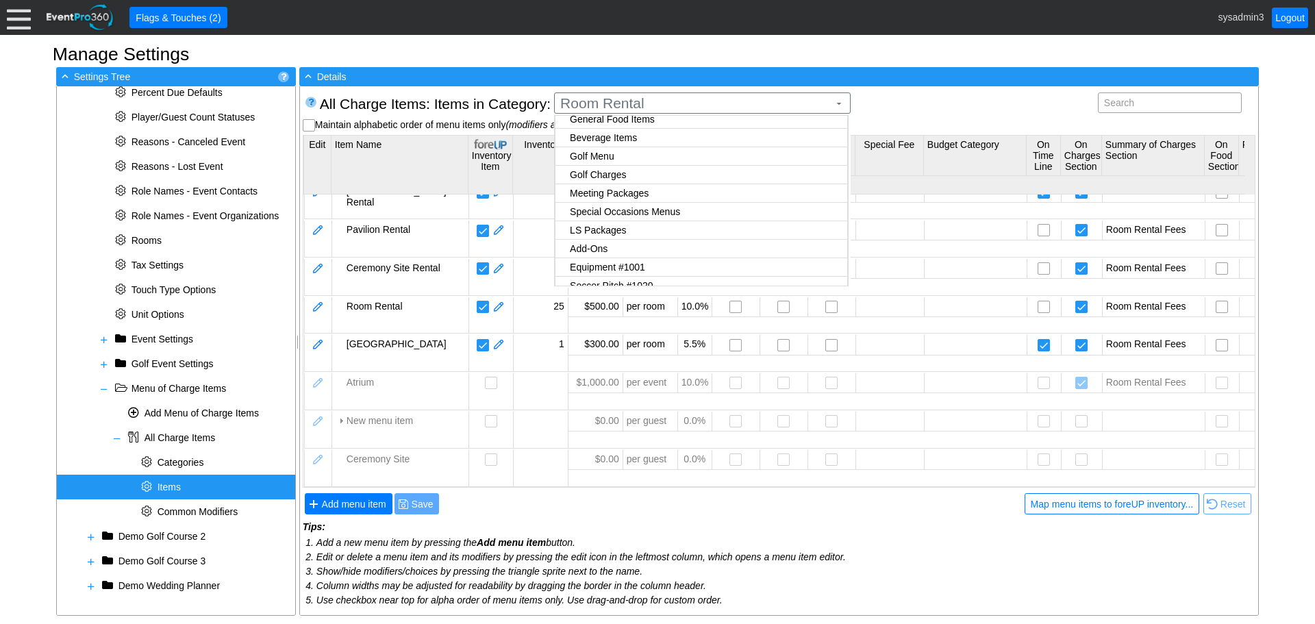
scroll to position [257, 0]
checkbox input "true"
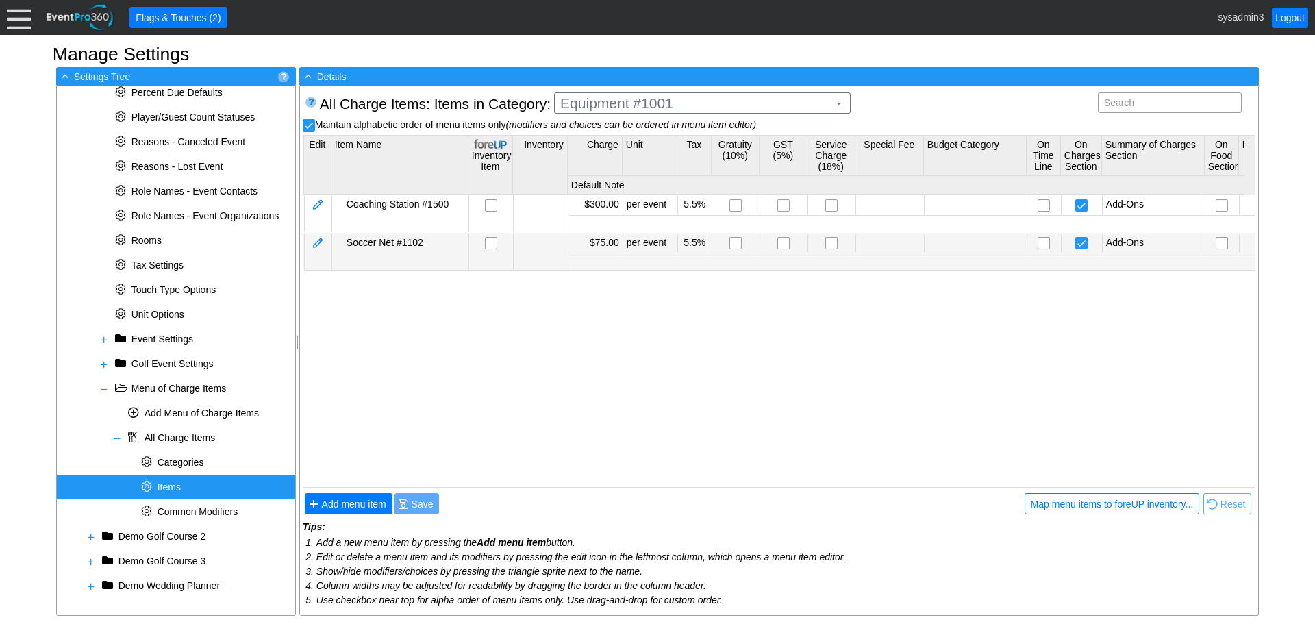
scroll to position [0, 0]
click at [656, 240] on body "Calendar of Events + New Event + Reports + Manage Contacts + Manage Organizatio…" at bounding box center [657, 312] width 1315 height 624
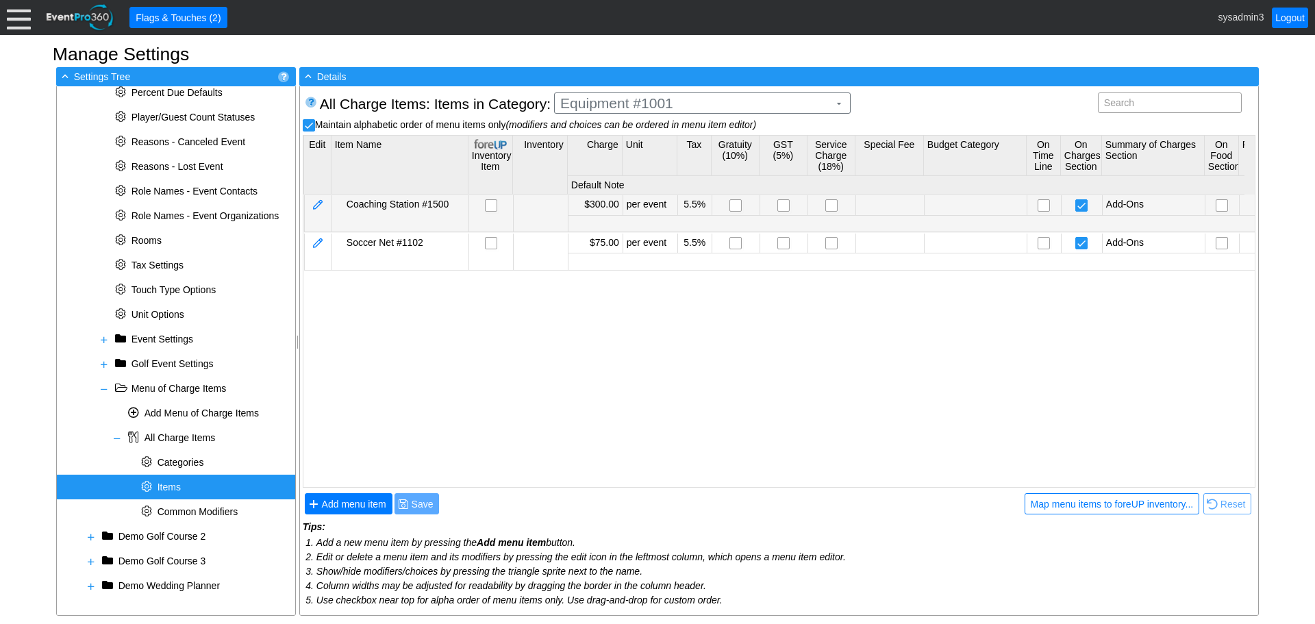
click at [435, 218] on td "Coaching Station #1500" at bounding box center [399, 213] width 137 height 36
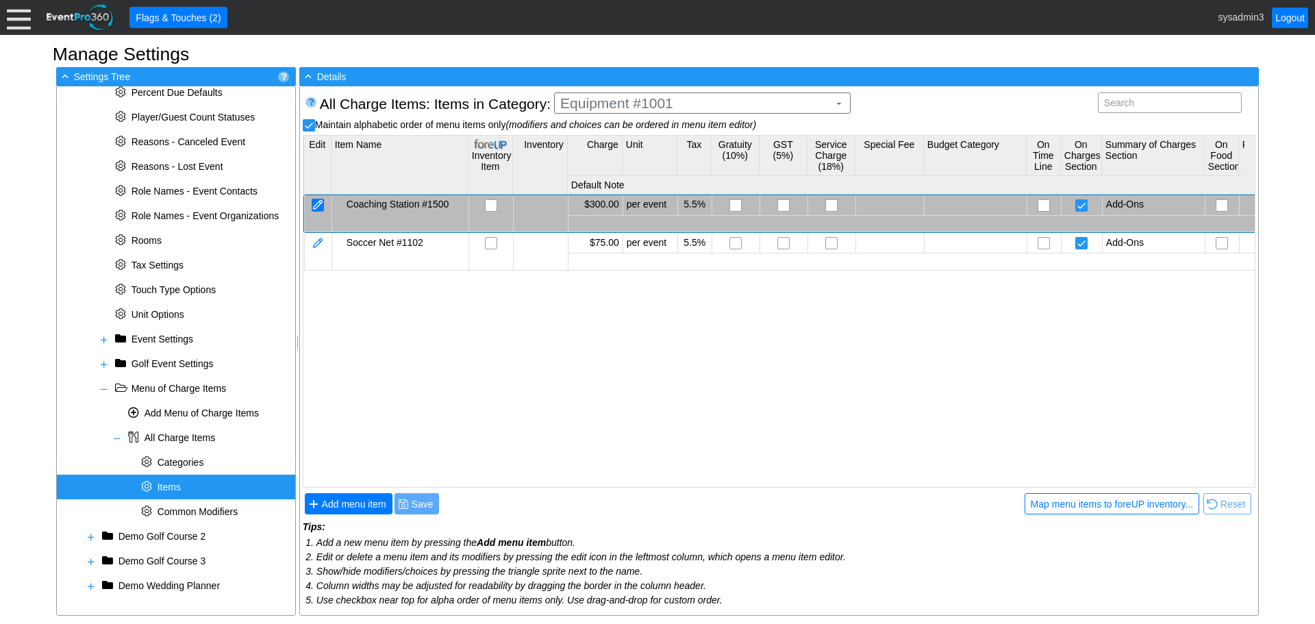
click at [316, 203] on div at bounding box center [318, 205] width 12 height 13
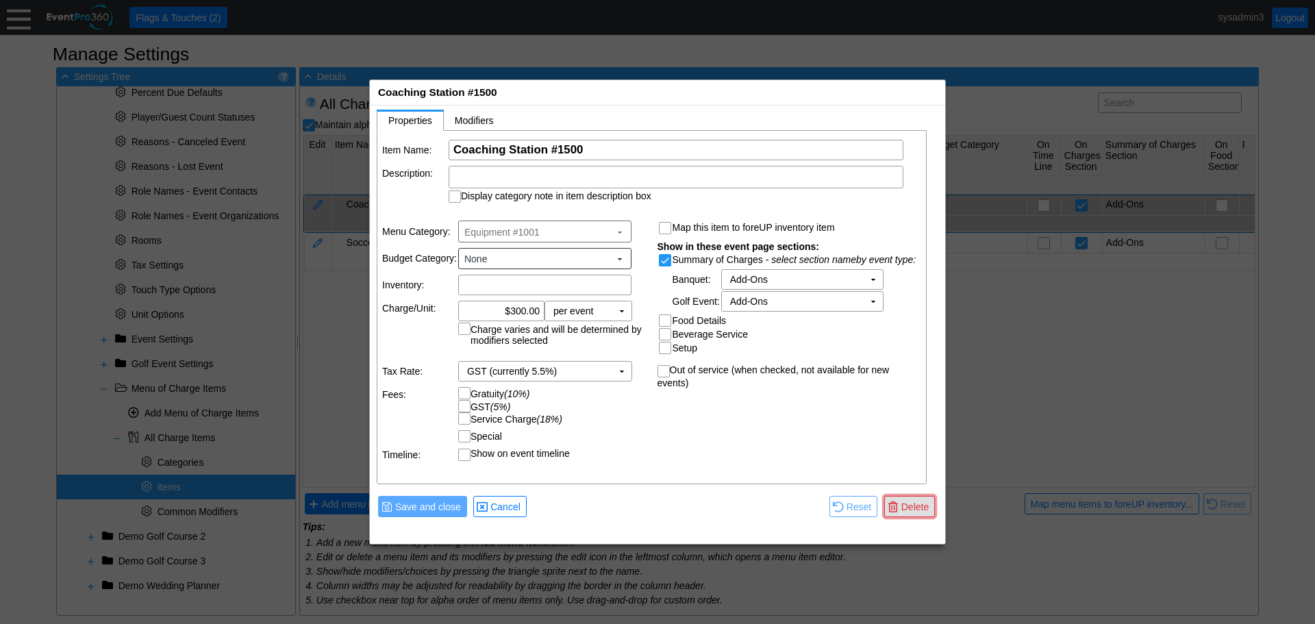
click at [918, 503] on span "Delete" at bounding box center [914, 507] width 33 height 14
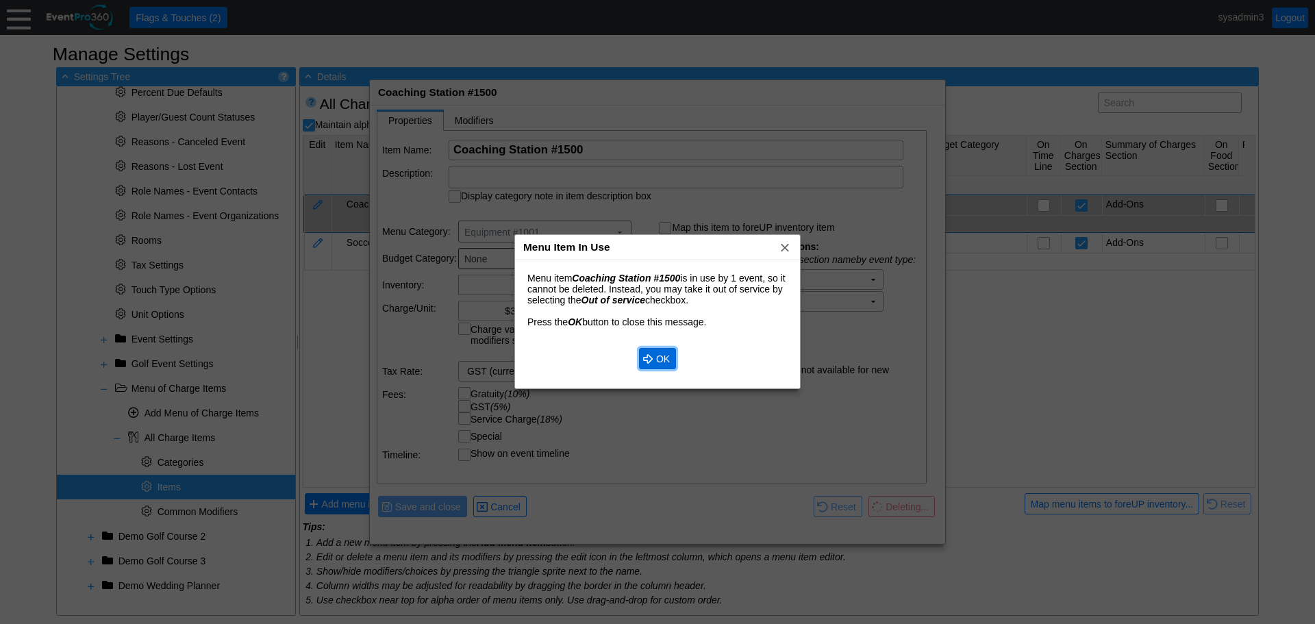
click at [661, 358] on span "OK" at bounding box center [662, 359] width 19 height 14
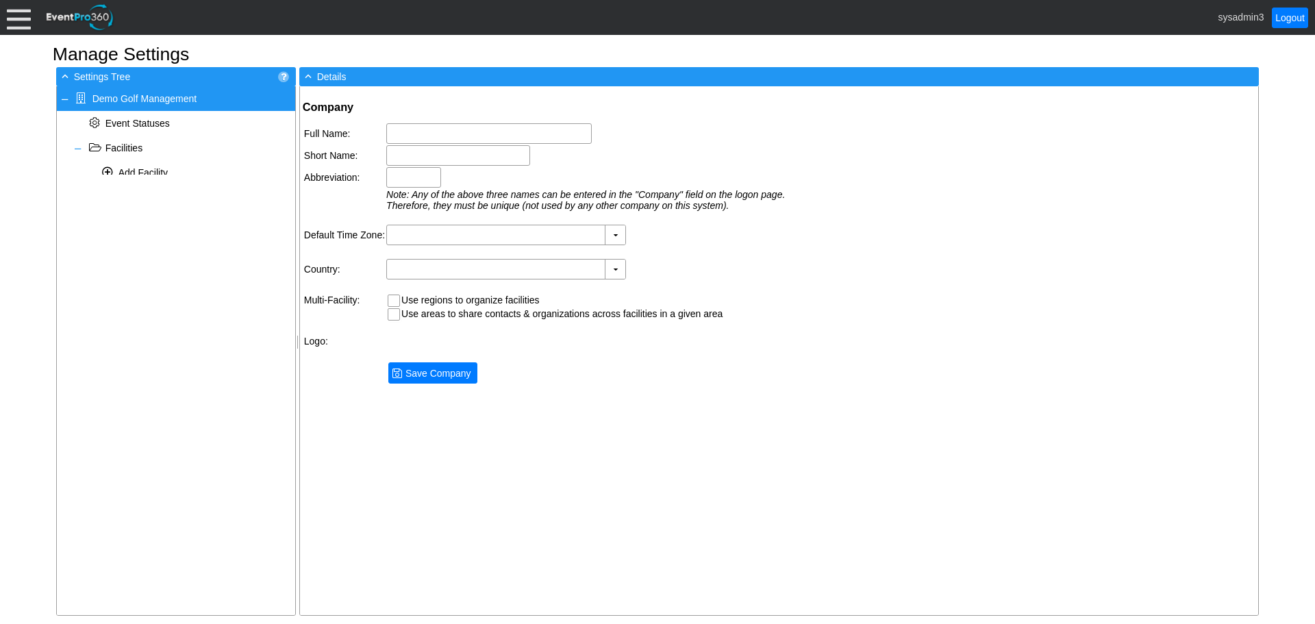
type input "Demo Golf Management"
type input "Demo Golf"
type input "Demo"
type input "(GMT-06:00) Central Time ([GEOGRAPHIC_DATA] & [GEOGRAPHIC_DATA])"
type input "[GEOGRAPHIC_DATA] (English)"
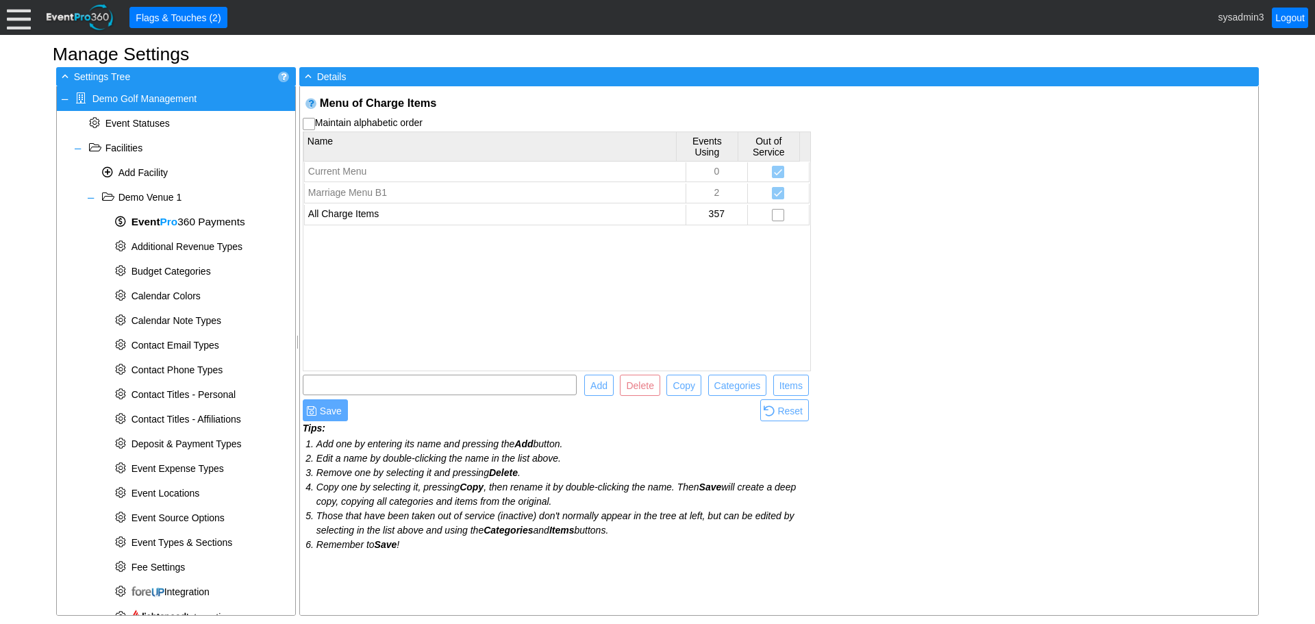
scroll to position [524, 0]
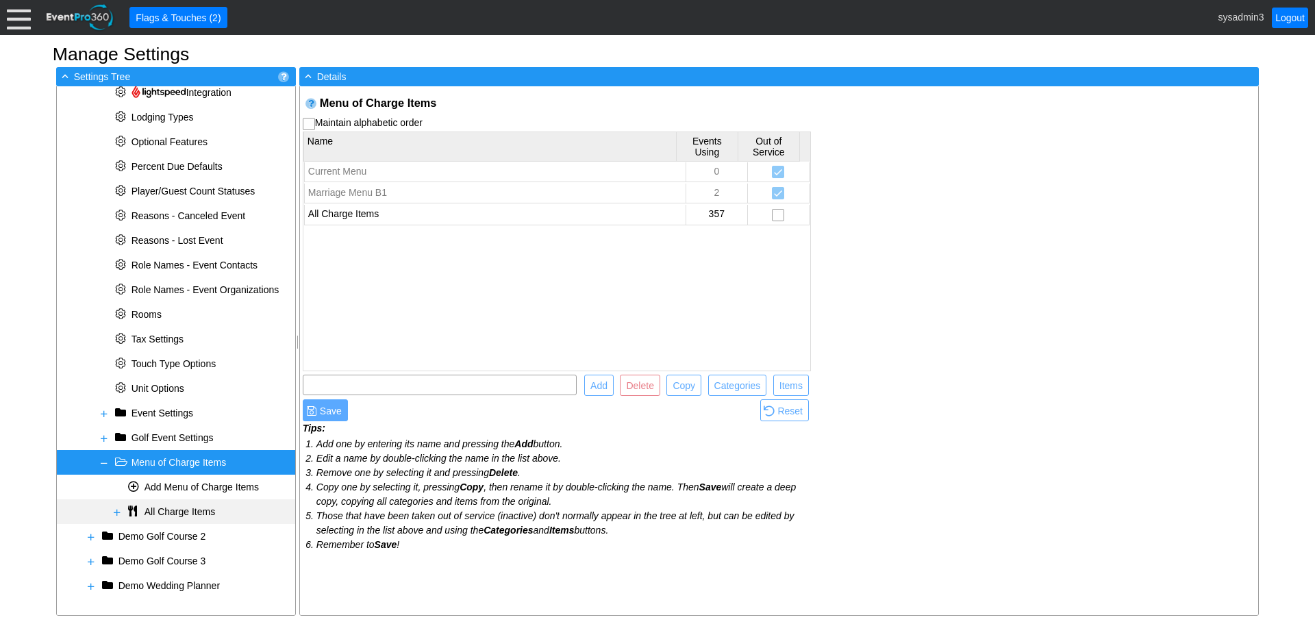
click at [117, 510] on span at bounding box center [117, 512] width 11 height 11
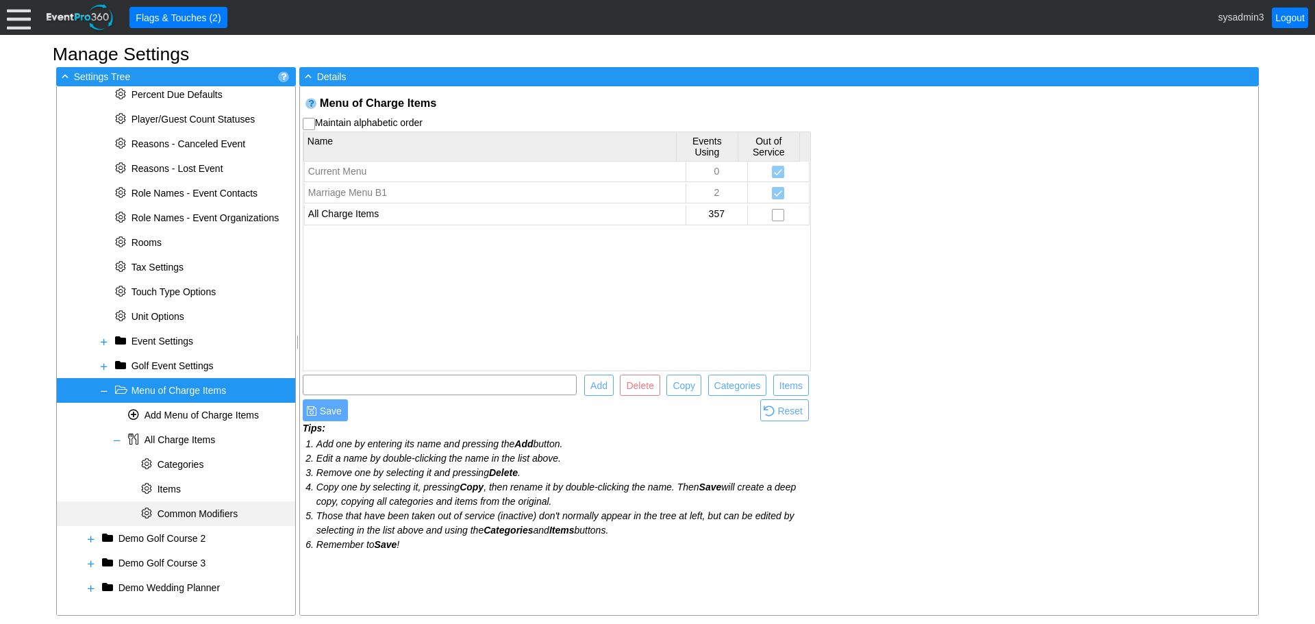
scroll to position [598, 0]
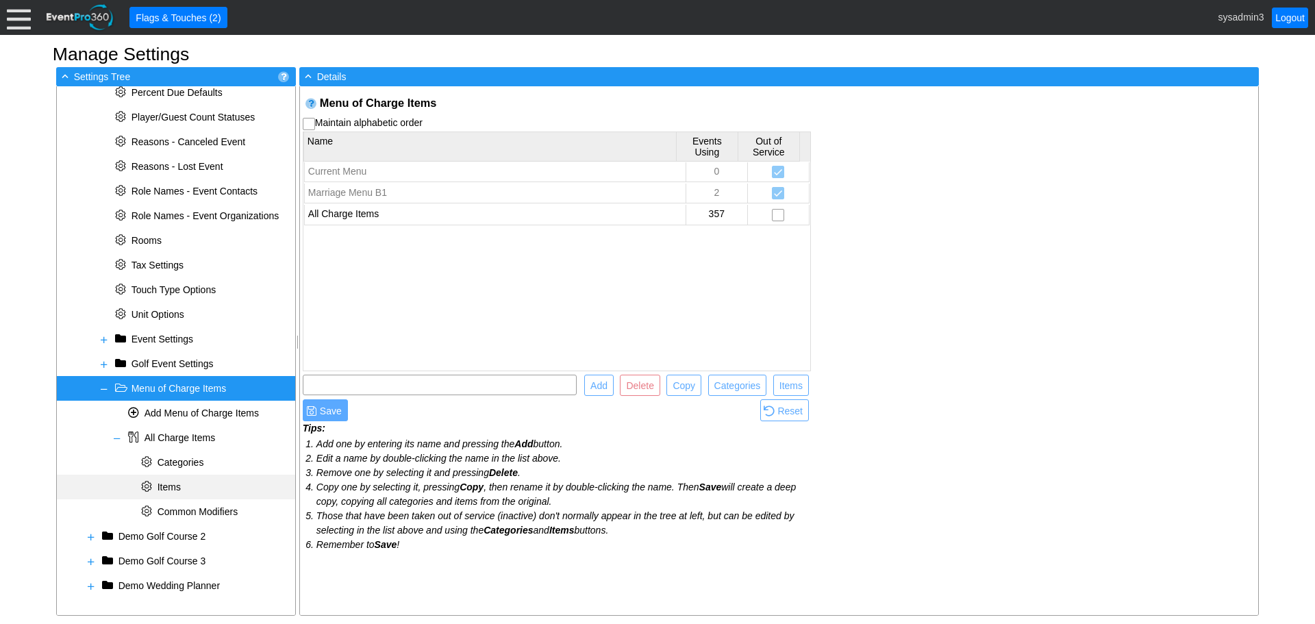
click at [173, 486] on span "Items" at bounding box center [168, 486] width 23 height 11
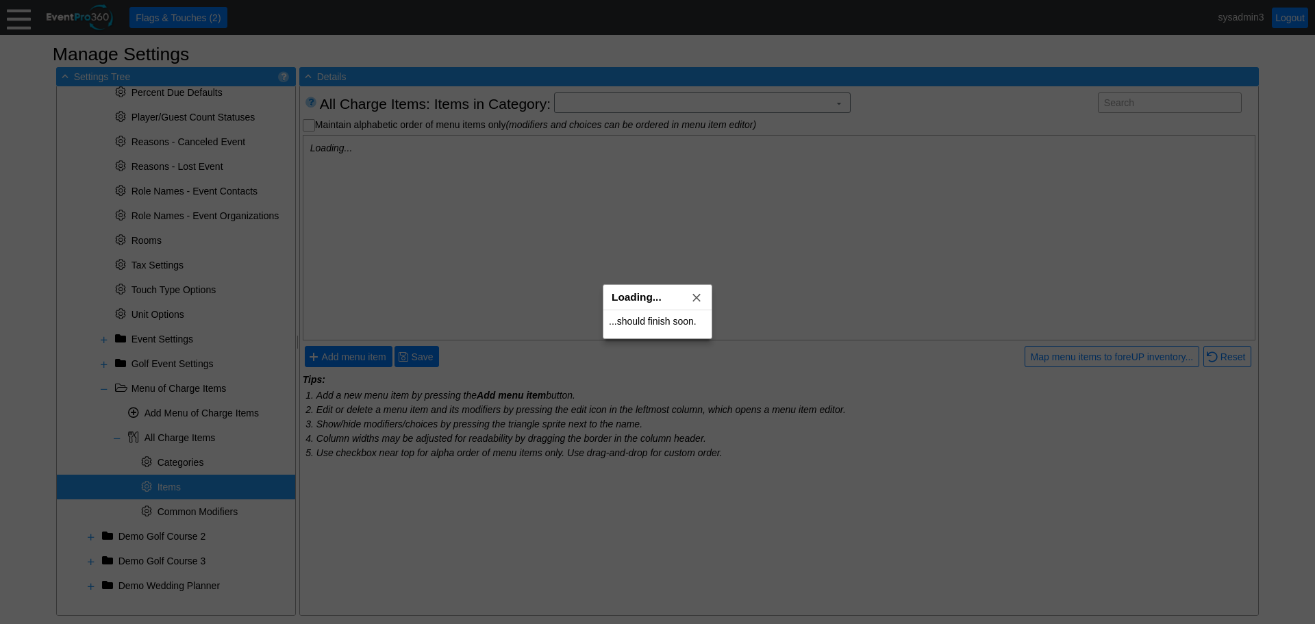
scroll to position [0, 0]
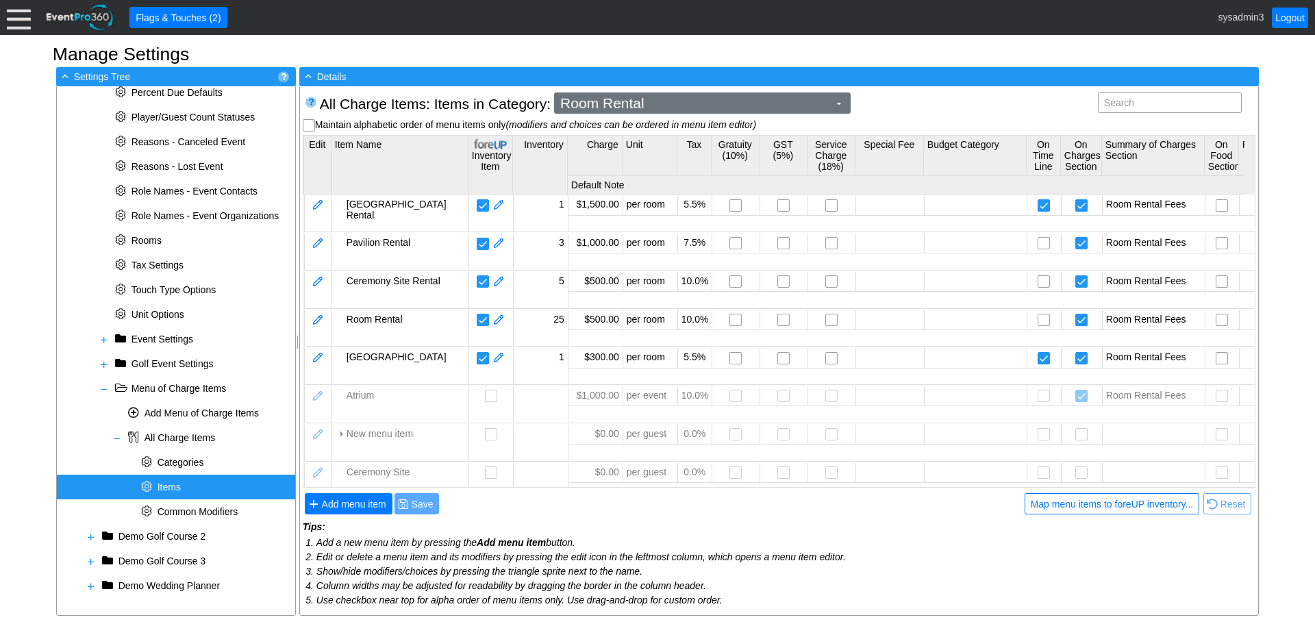
click at [820, 111] on span "Room Rental ▼" at bounding box center [702, 102] width 296 height 21
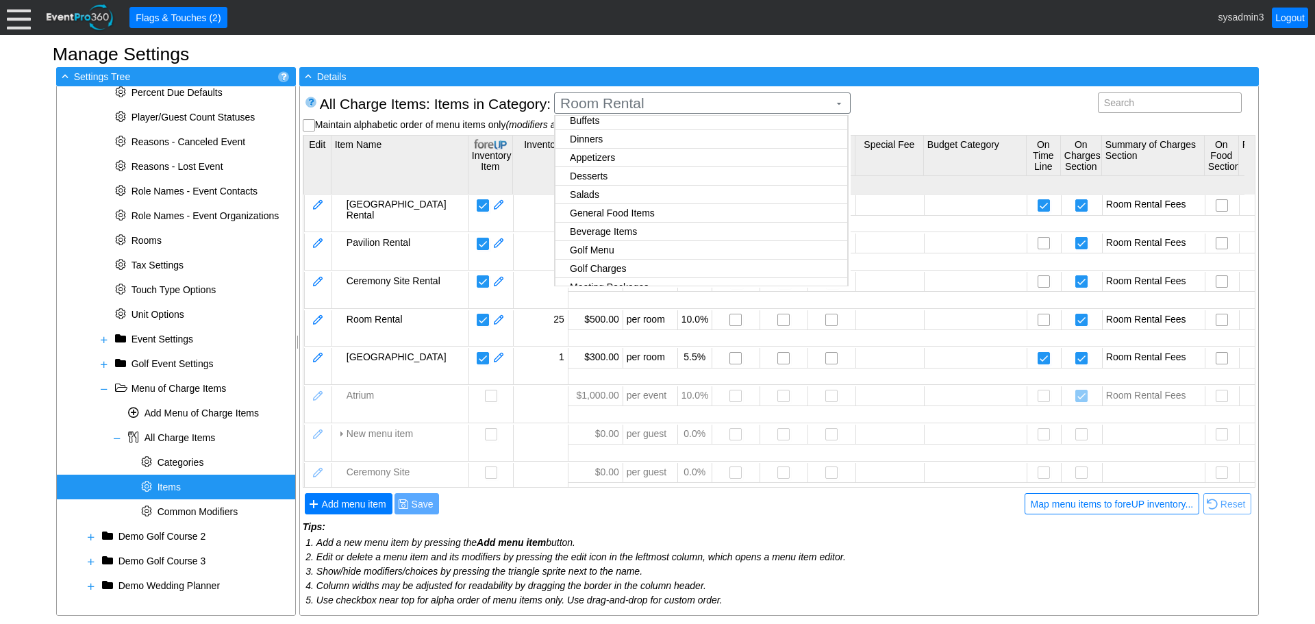
scroll to position [257, 0]
checkbox input "true"
click at [607, 243] on body "Calendar of Events + New Event + Reports + Manage Contacts + Manage Organizatio…" at bounding box center [657, 312] width 1315 height 624
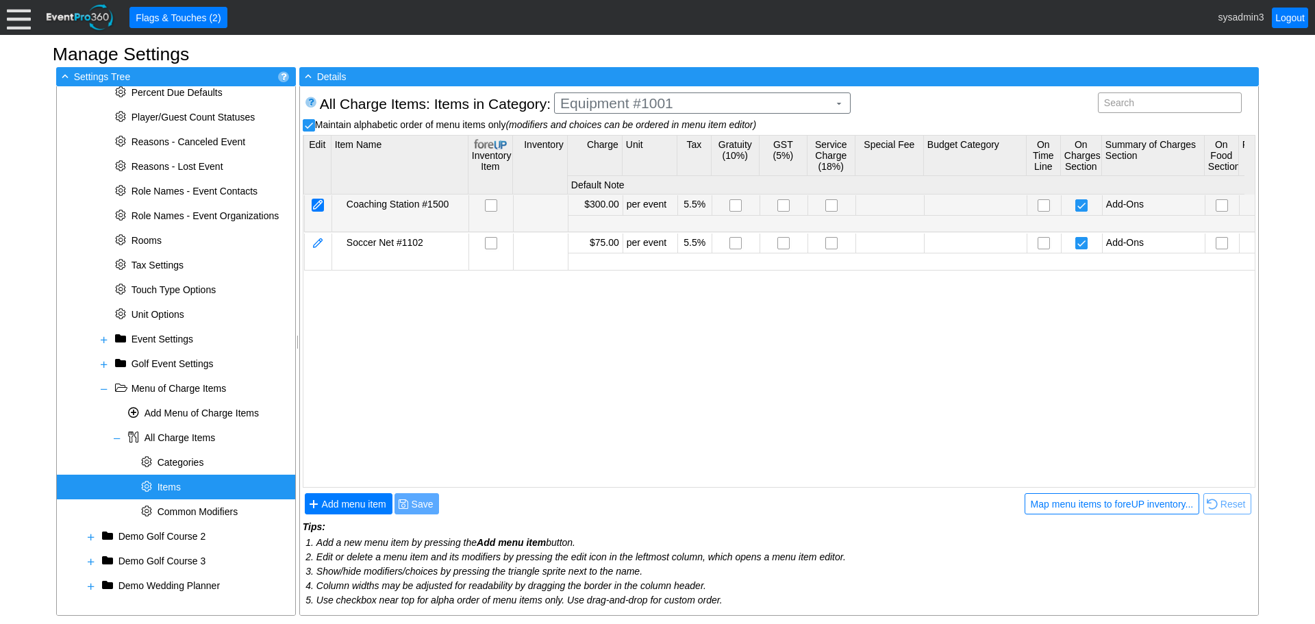
click at [318, 204] on div at bounding box center [318, 205] width 12 height 13
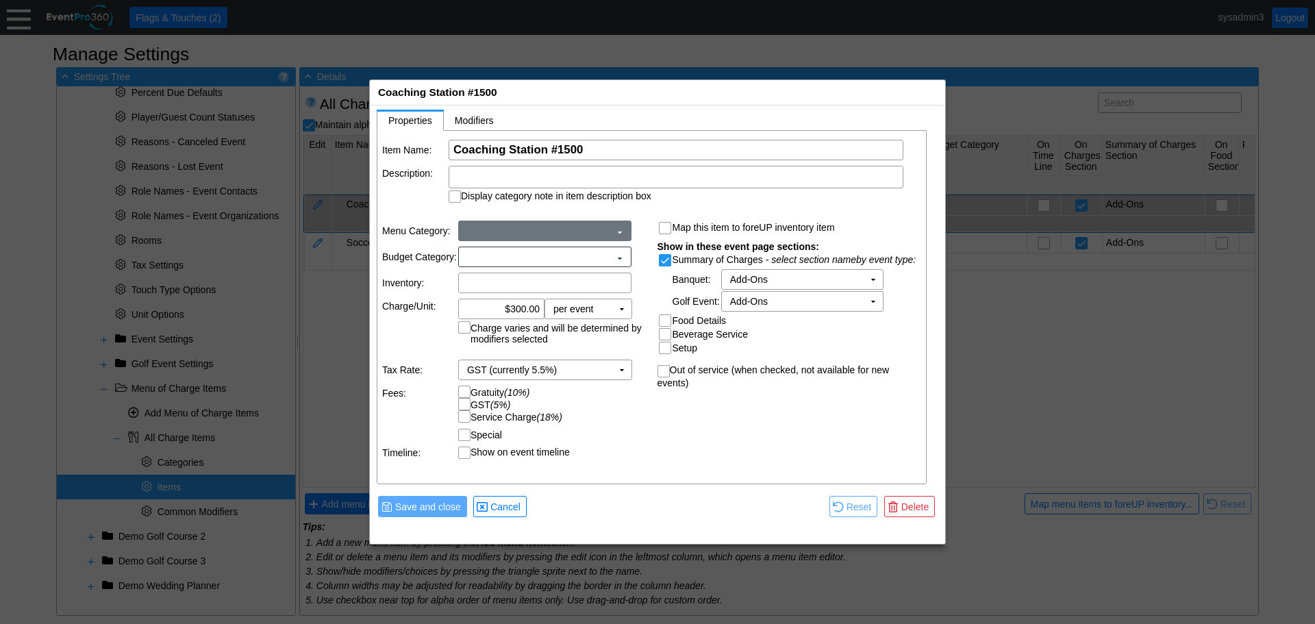
scroll to position [0, 0]
click at [907, 508] on span "Delete" at bounding box center [914, 507] width 33 height 14
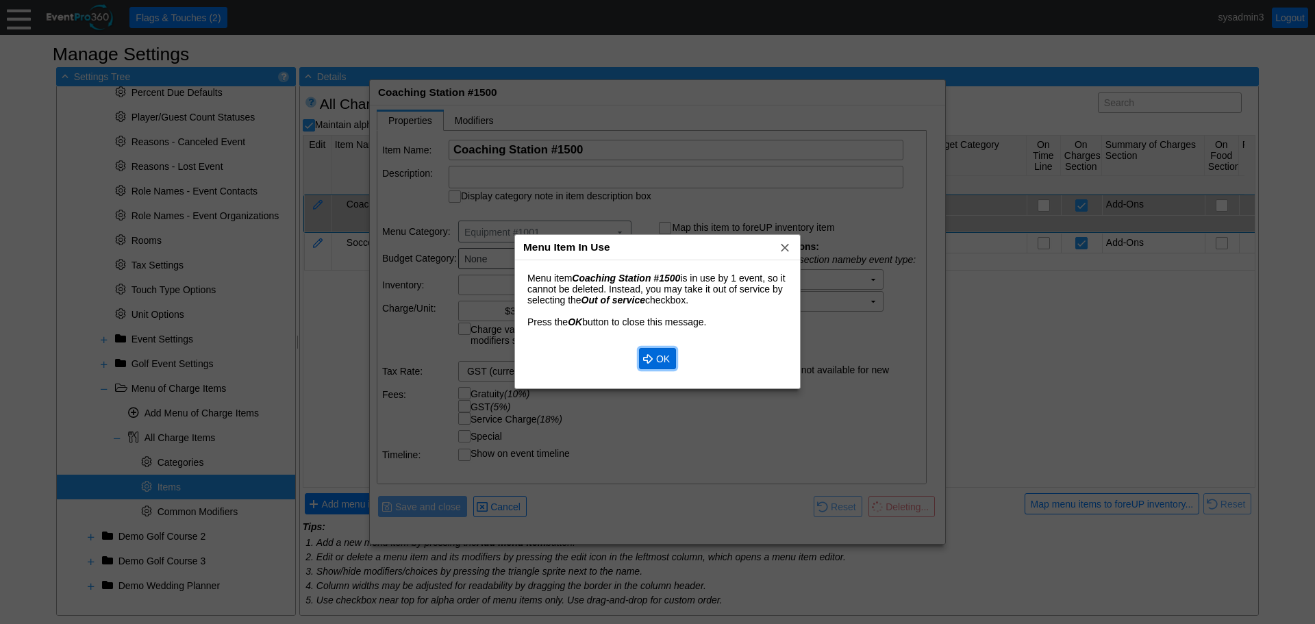
click at [661, 354] on span "OK" at bounding box center [662, 359] width 19 height 14
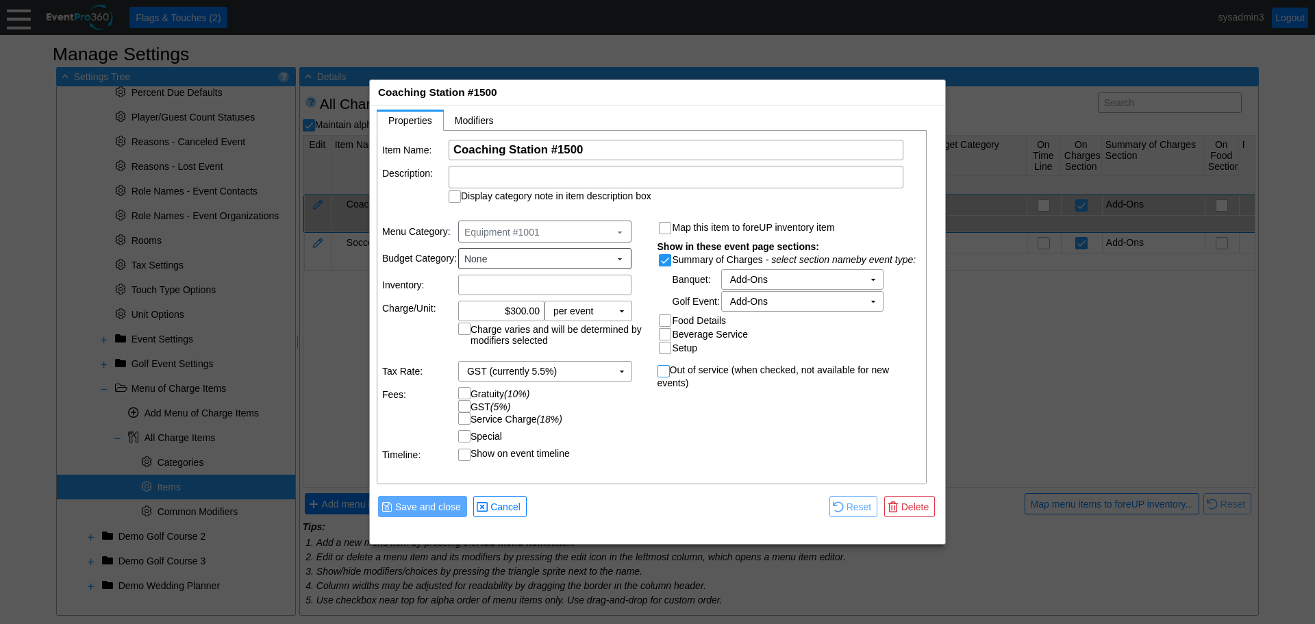
click at [665, 372] on input "Out of service (when checked, not available for new events)" at bounding box center [665, 373] width 14 height 14
checkbox input "true"
click at [424, 512] on span "Save and close" at bounding box center [427, 507] width 71 height 14
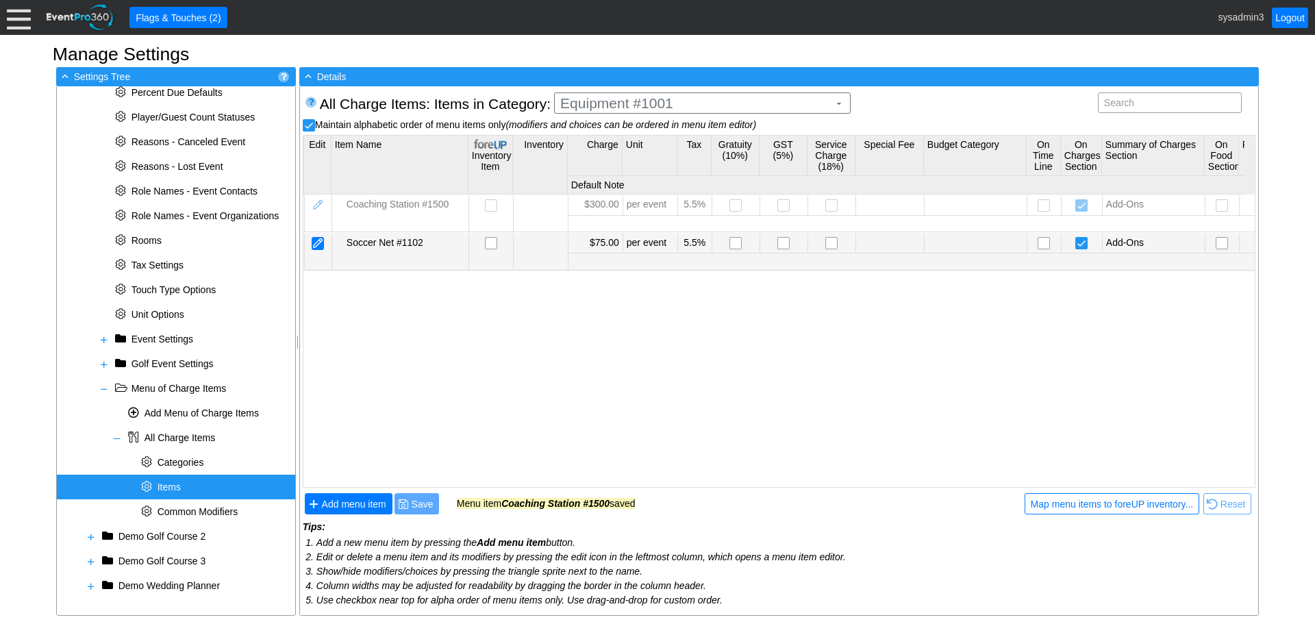
click at [317, 242] on div at bounding box center [318, 243] width 12 height 13
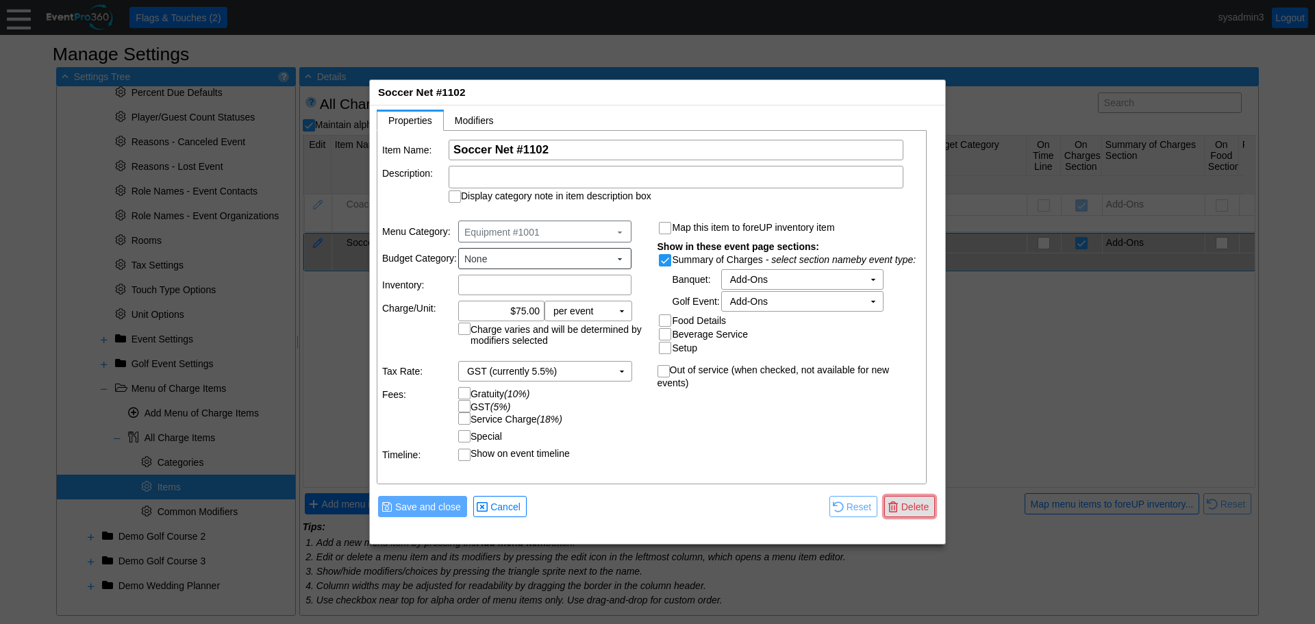
click at [912, 500] on span "Delete" at bounding box center [914, 507] width 33 height 14
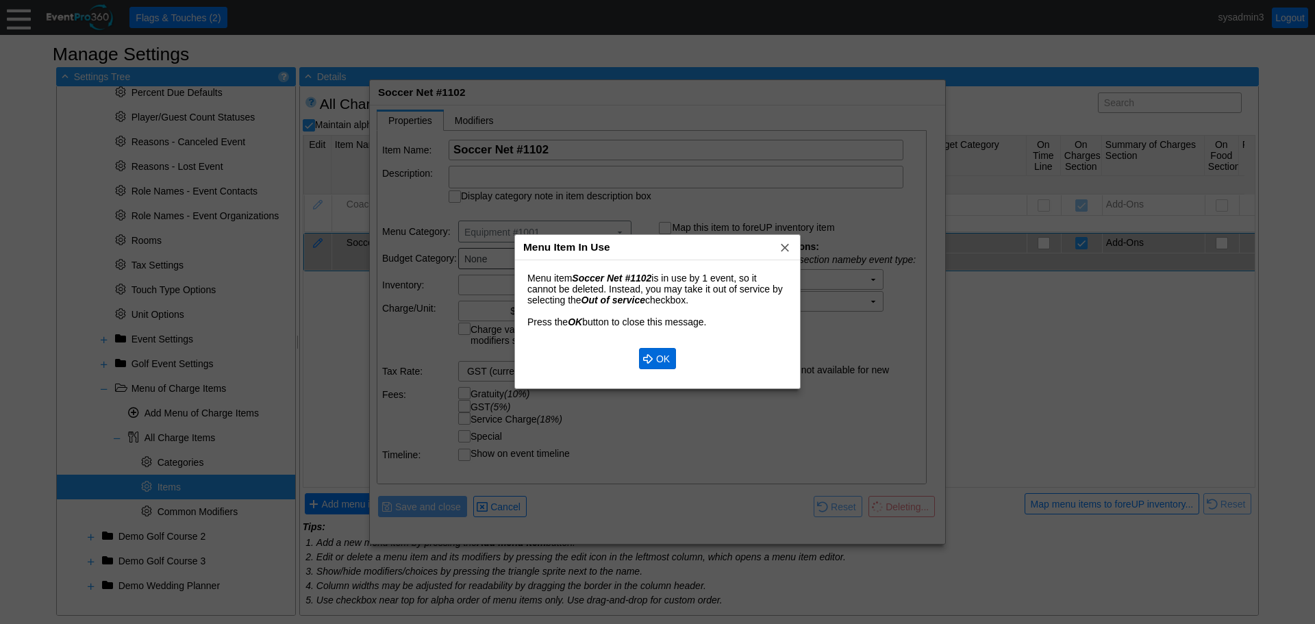
click at [661, 356] on span "OK" at bounding box center [662, 359] width 19 height 14
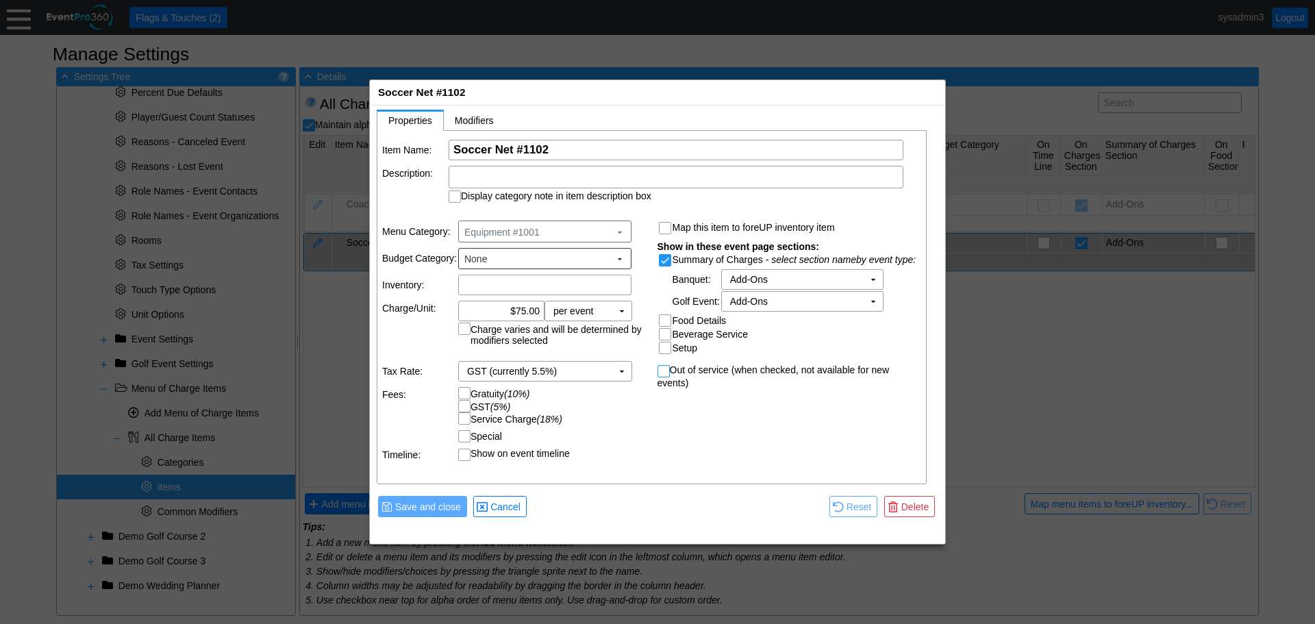
click at [668, 370] on input "Out of service (when checked, not available for new events)" at bounding box center [665, 373] width 14 height 14
checkbox input "true"
click at [424, 508] on span "Save and close" at bounding box center [427, 507] width 71 height 14
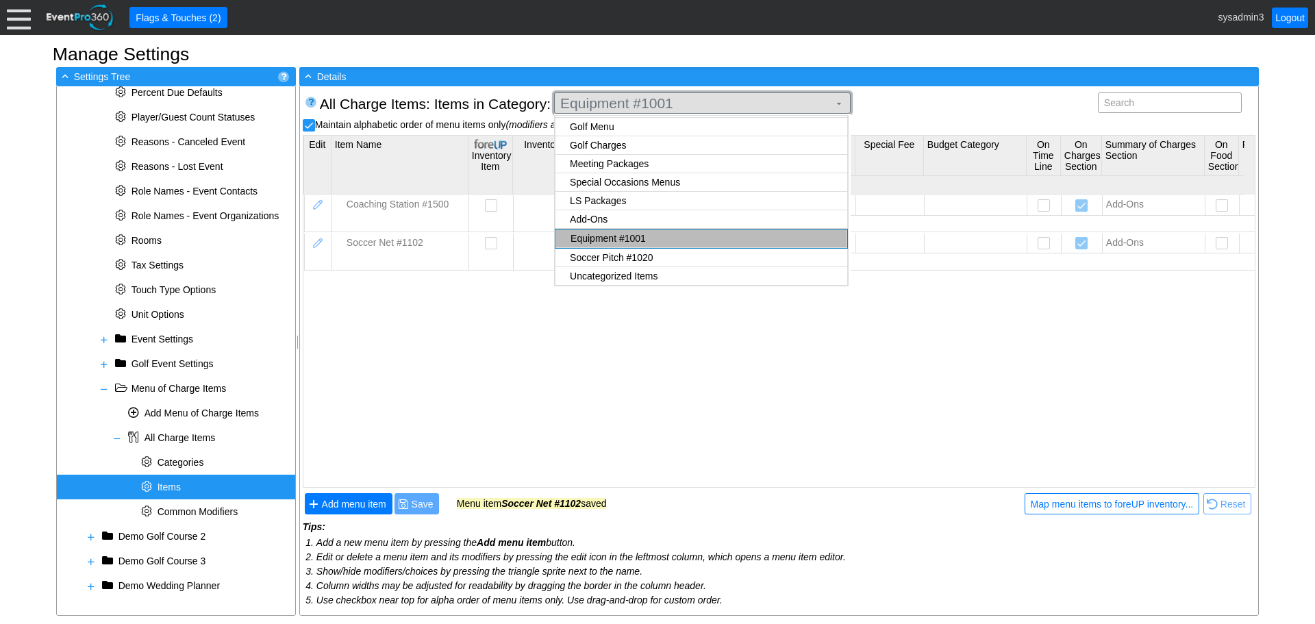
click at [695, 101] on span "Equipment #1001" at bounding box center [694, 104] width 274 height 14
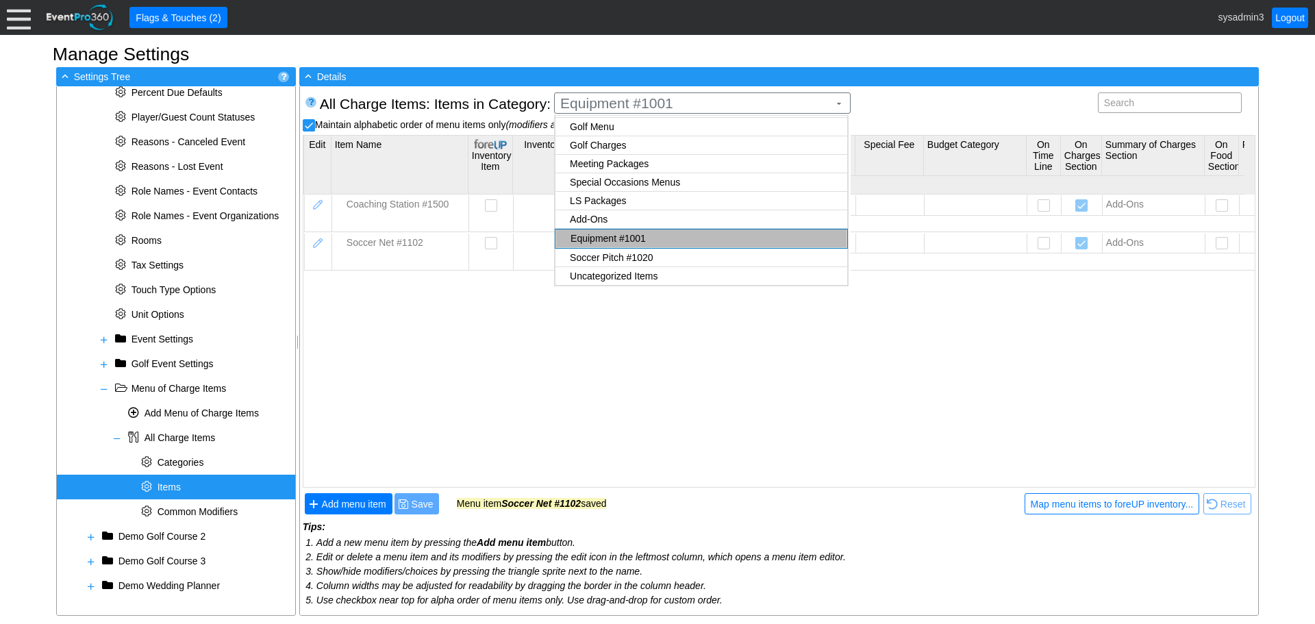
checkbox input "true"
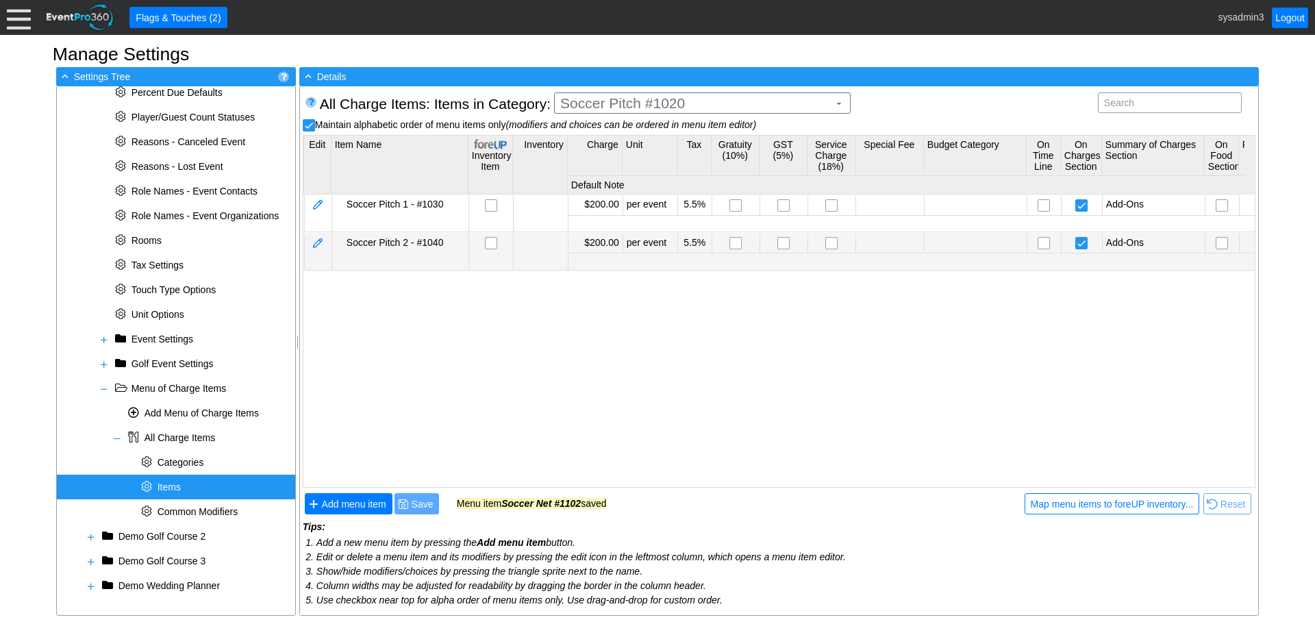
click at [629, 259] on body "Calendar of Events + New Event + Reports + Manage Contacts + Manage Organizatio…" at bounding box center [657, 312] width 1315 height 624
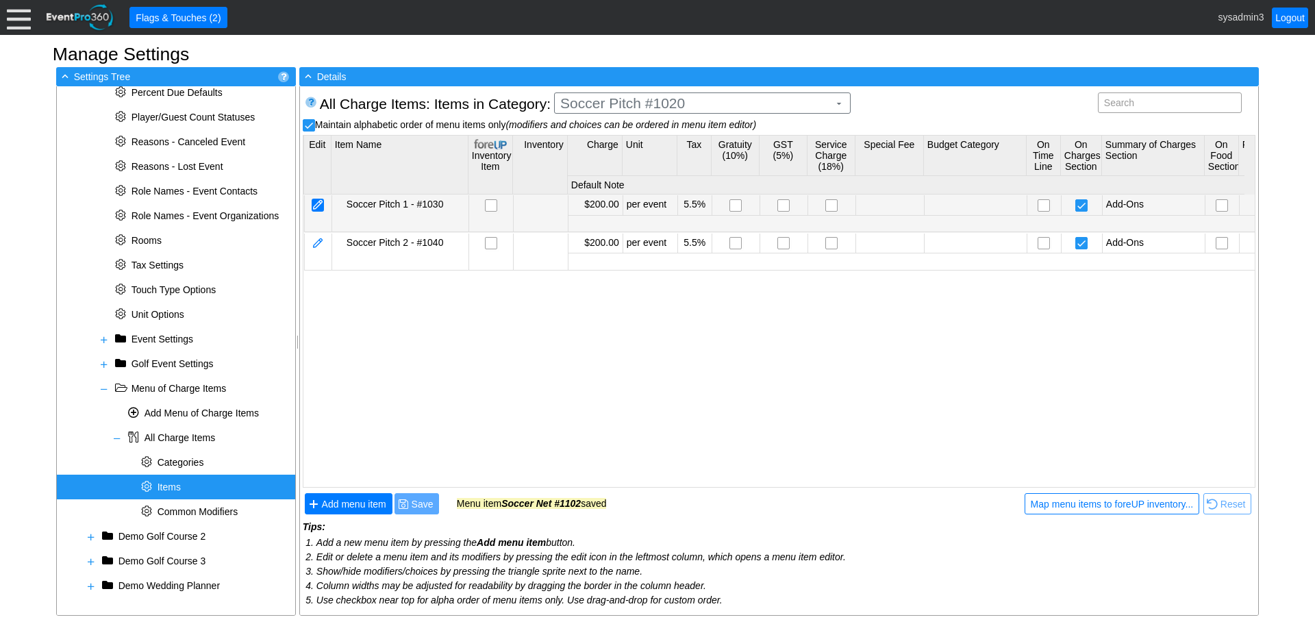
click at [318, 207] on div at bounding box center [318, 205] width 12 height 13
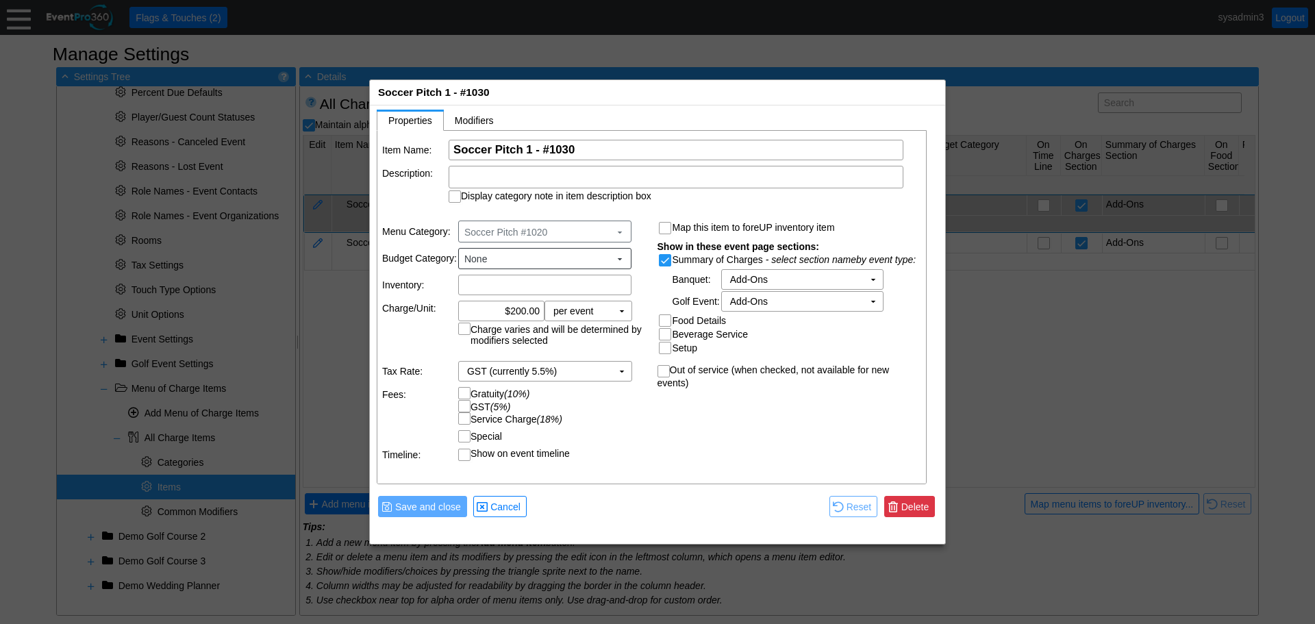
click at [915, 500] on span "Delete" at bounding box center [914, 507] width 33 height 14
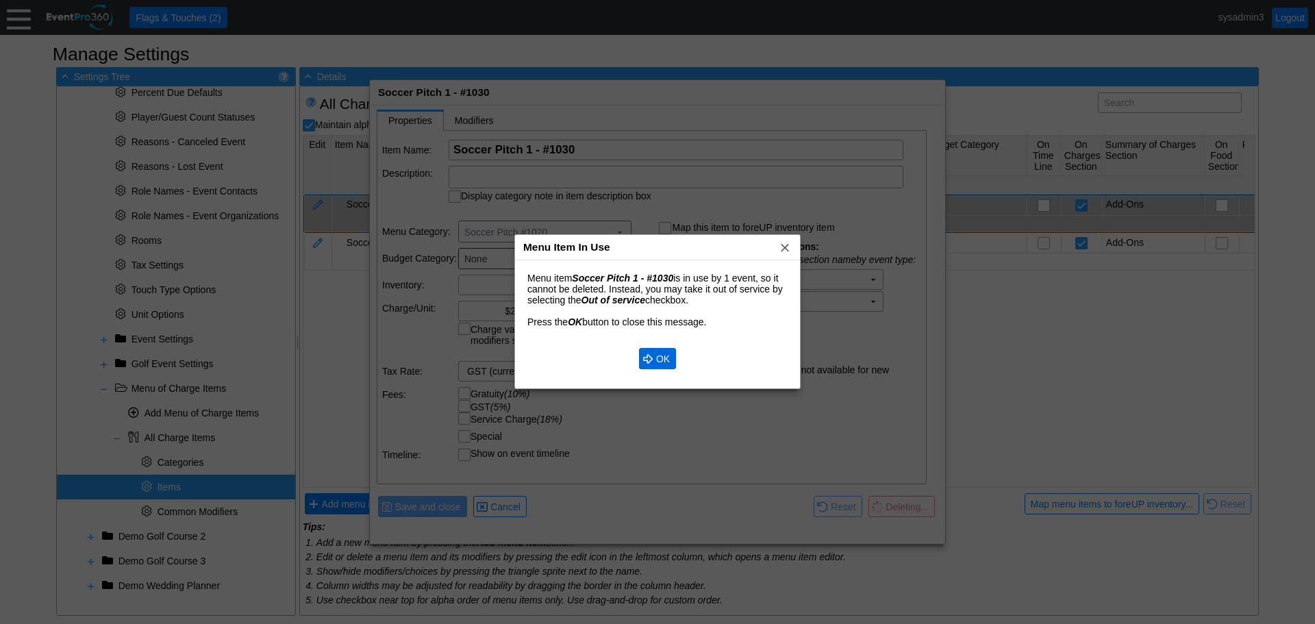
click at [661, 353] on span "OK" at bounding box center [662, 359] width 19 height 14
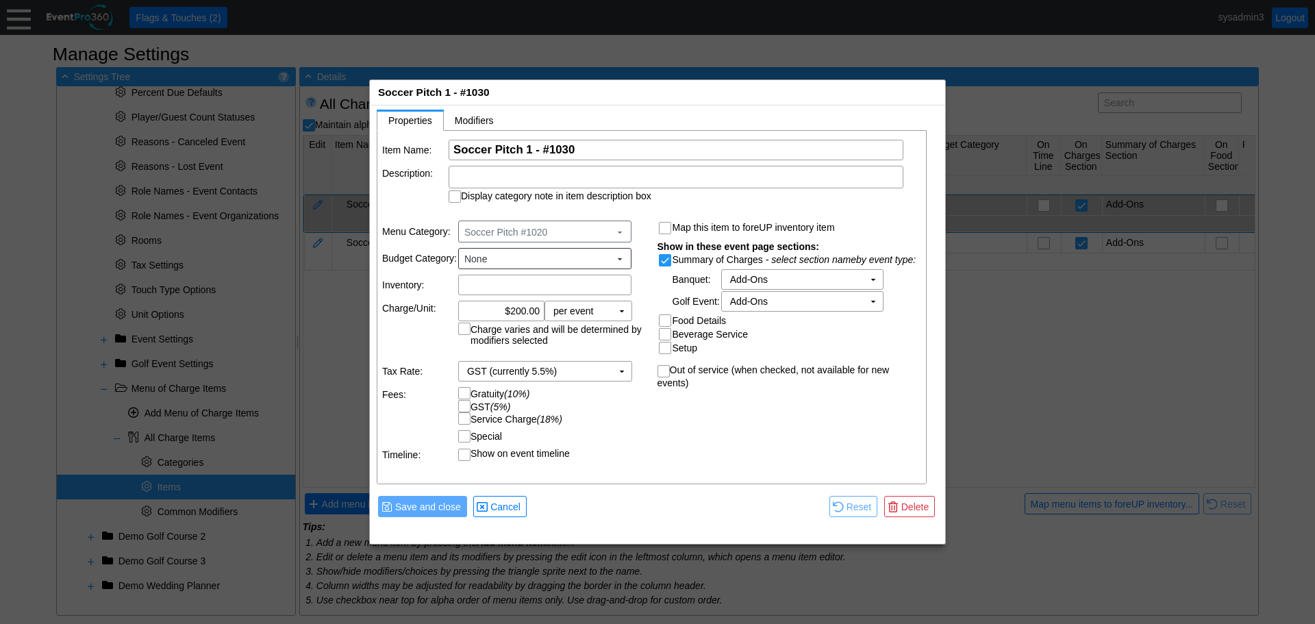
click at [663, 365] on div at bounding box center [663, 371] width 12 height 12
click at [671, 372] on input "Out of service (when checked, not available for new events)" at bounding box center [665, 373] width 14 height 14
checkbox input "true"
click at [910, 509] on span "Delete" at bounding box center [914, 507] width 33 height 14
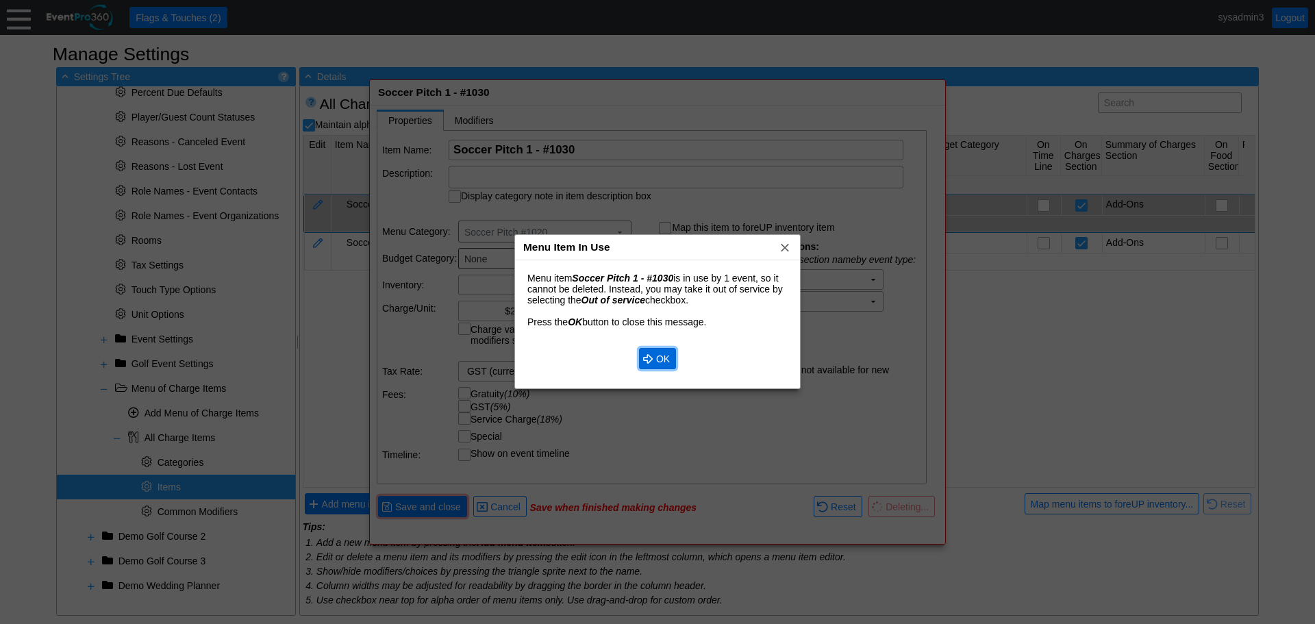
click at [668, 364] on span "OK" at bounding box center [662, 359] width 19 height 14
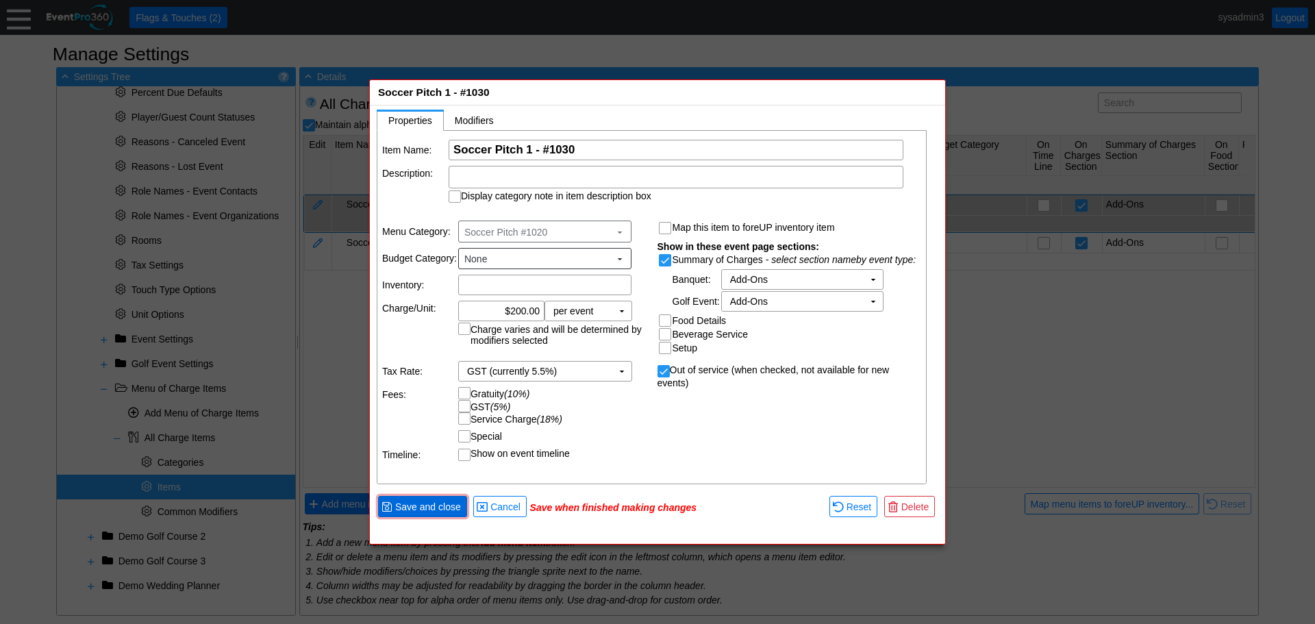
click at [427, 501] on span "Save and close" at bounding box center [427, 507] width 71 height 14
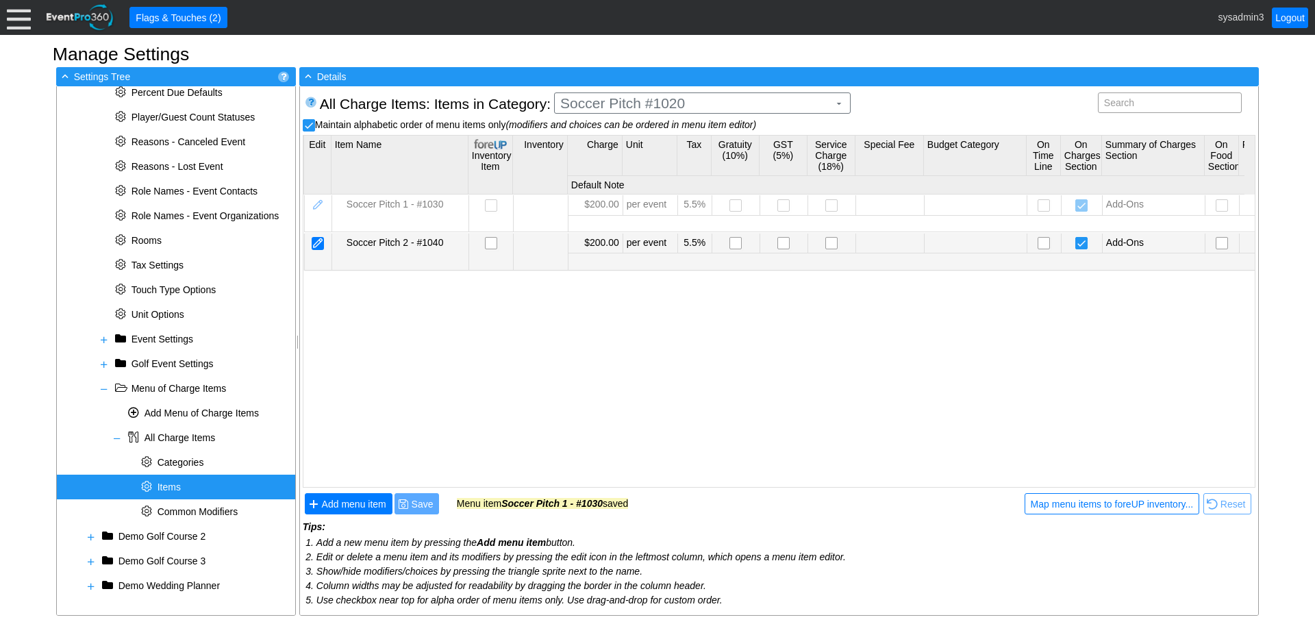
click at [320, 242] on div at bounding box center [318, 243] width 12 height 13
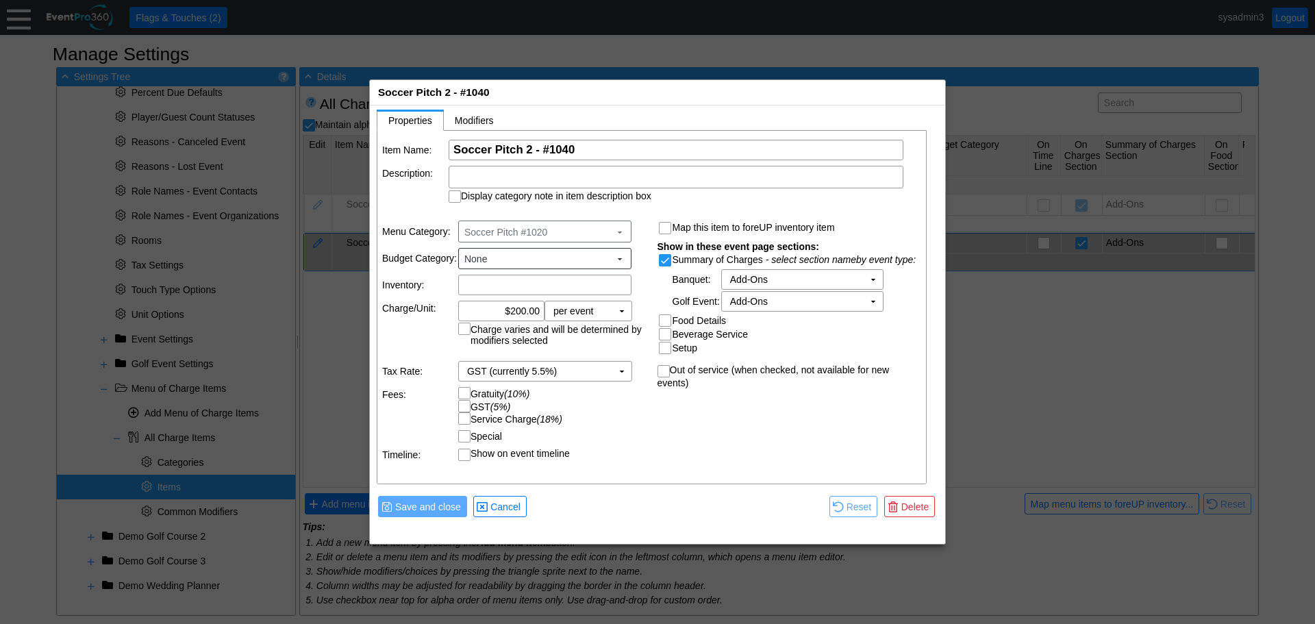
click at [666, 370] on input "Out of service (when checked, not available for new events)" at bounding box center [665, 373] width 14 height 14
click at [914, 502] on span "Delete" at bounding box center [914, 507] width 33 height 14
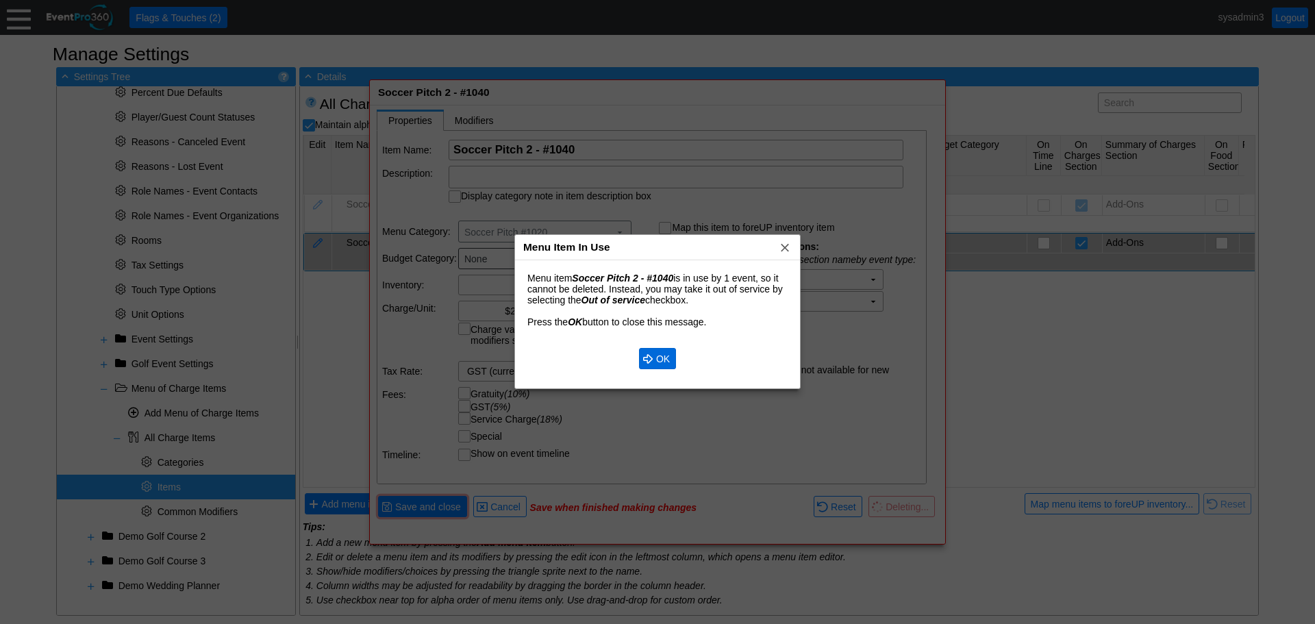
click at [654, 359] on span "OK" at bounding box center [662, 359] width 19 height 14
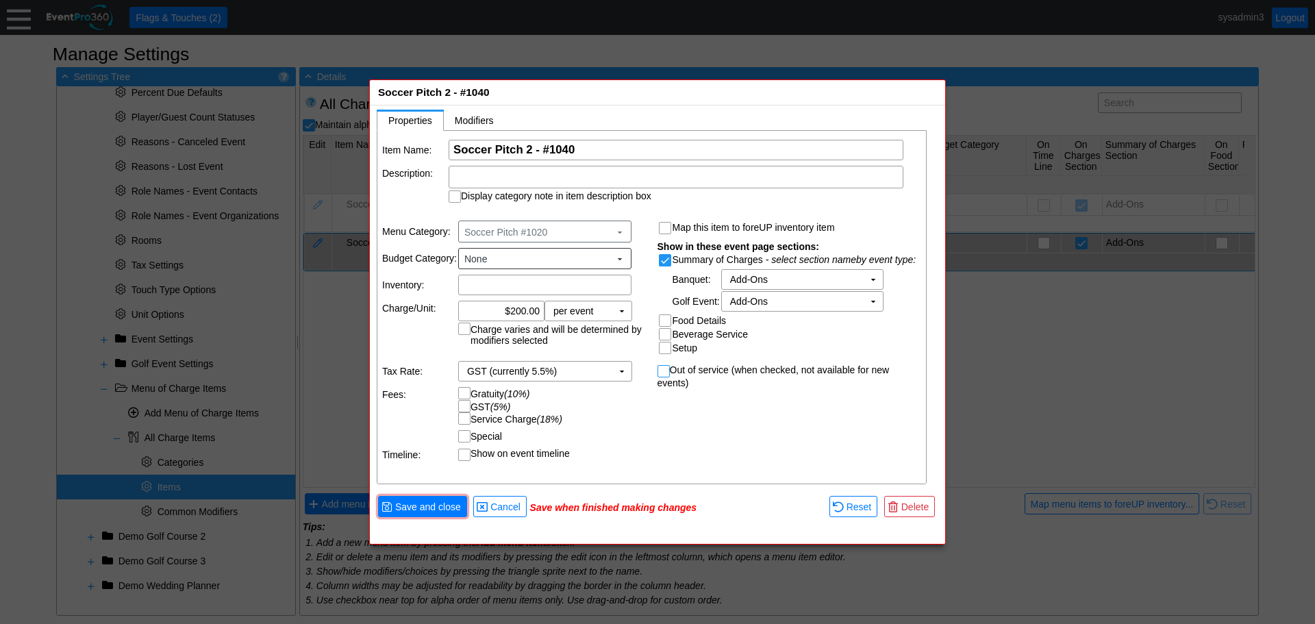
click at [663, 370] on input "Out of service (when checked, not available for new events)" at bounding box center [665, 373] width 14 height 14
checkbox input "true"
click at [441, 504] on span "Save and close" at bounding box center [427, 507] width 71 height 14
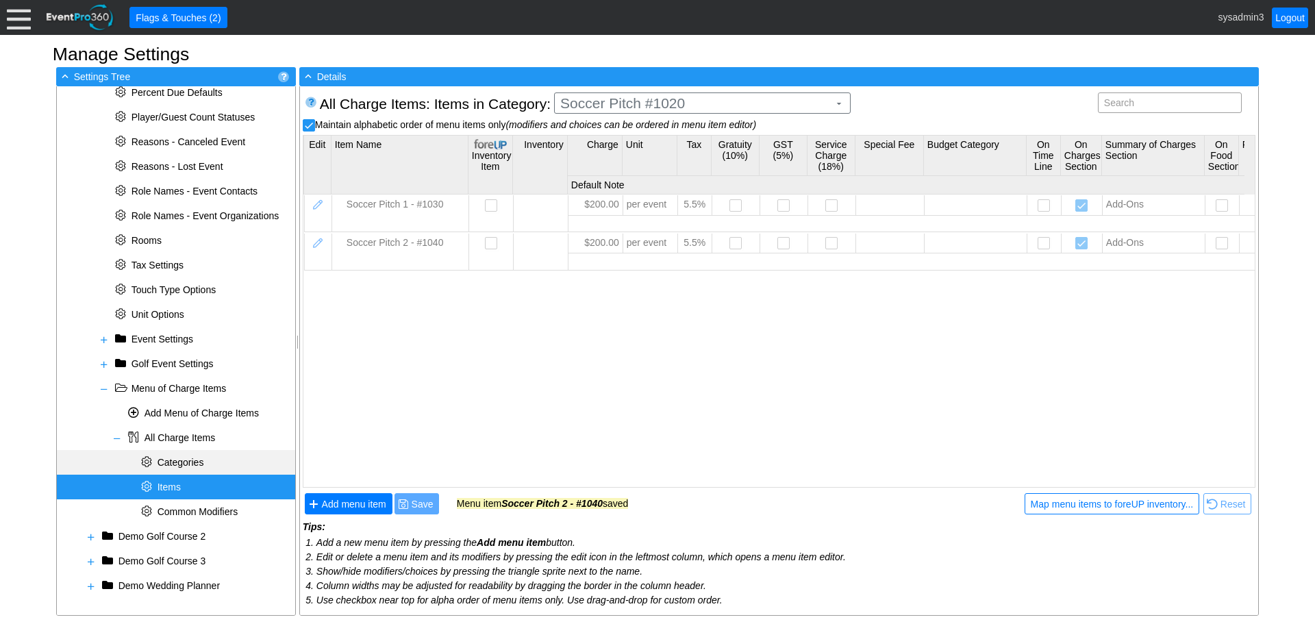
click at [188, 459] on span "Categories" at bounding box center [180, 462] width 47 height 11
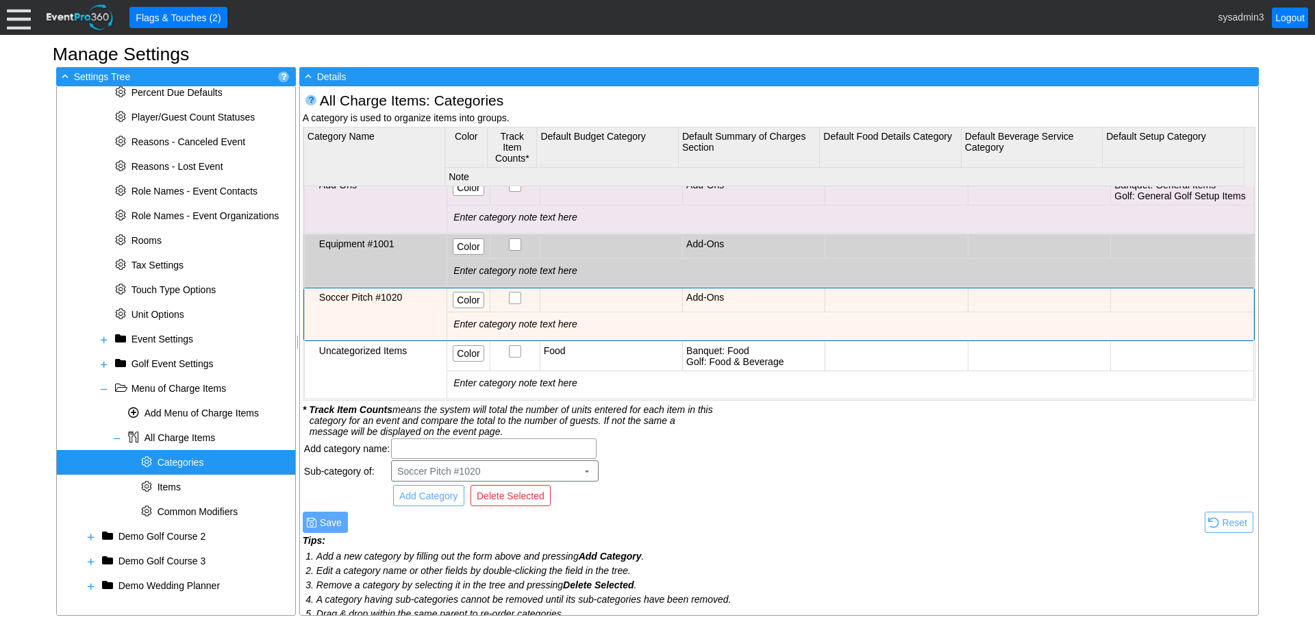
click at [409, 312] on td "Soccer Pitch #1020" at bounding box center [375, 314] width 142 height 52
click at [527, 498] on span "Delete Selected" at bounding box center [510, 496] width 73 height 14
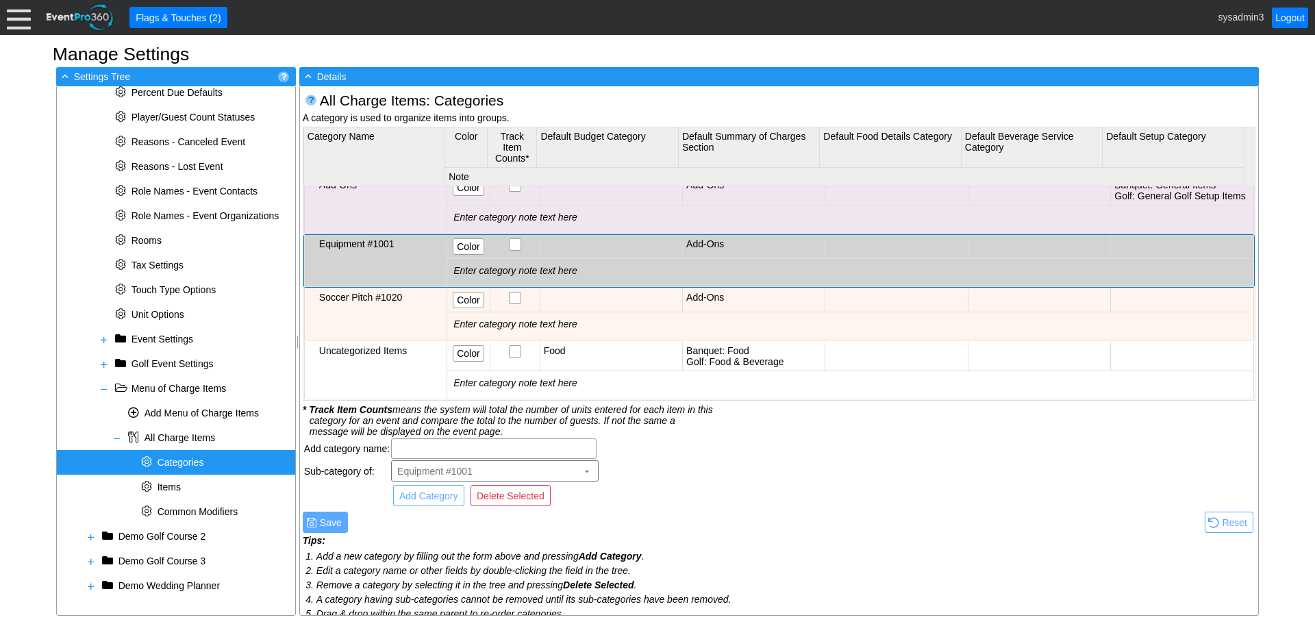
click at [365, 249] on div "Equipment #1001" at bounding box center [381, 243] width 124 height 11
click at [370, 249] on div "Equipment #1001" at bounding box center [381, 243] width 124 height 11
click at [520, 494] on span "Delete Selected" at bounding box center [510, 496] width 73 height 14
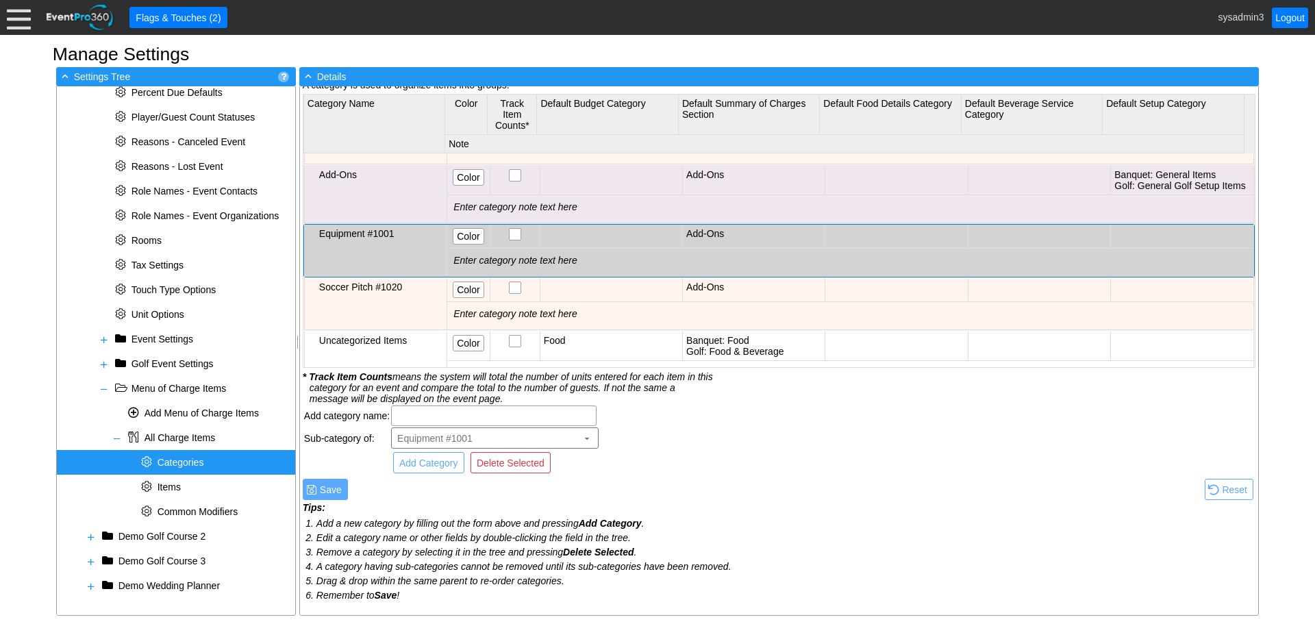
scroll to position [1067, 0]
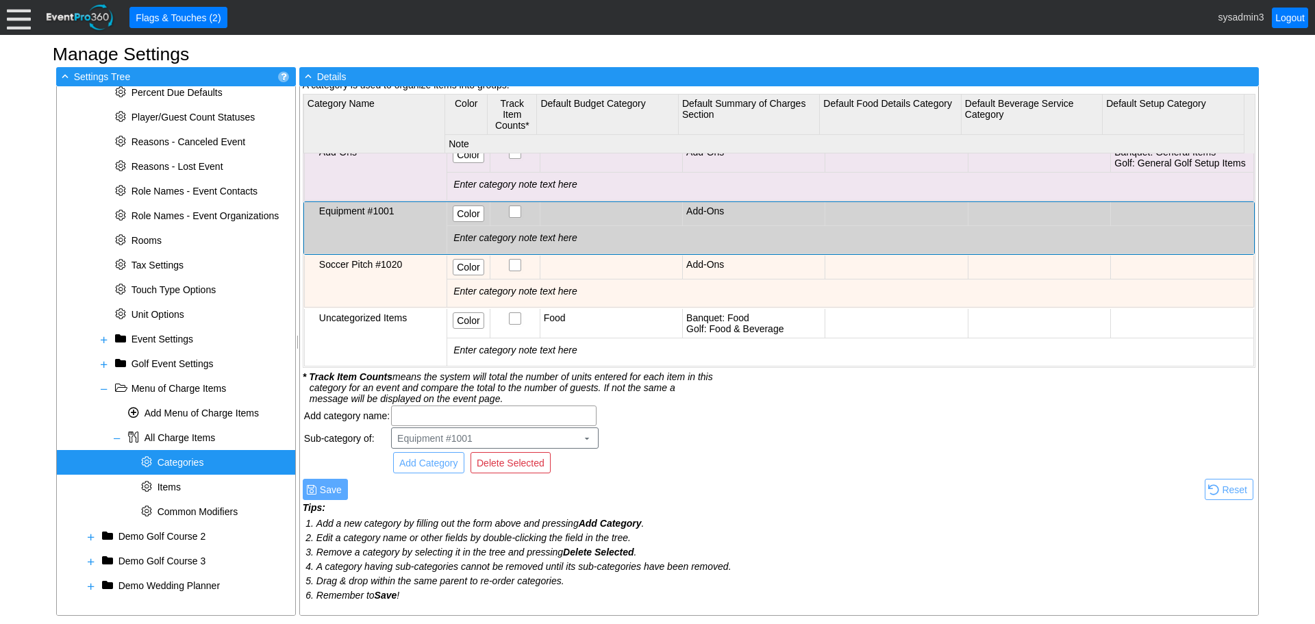
click at [392, 259] on div "Soccer Pitch #1020" at bounding box center [381, 264] width 124 height 11
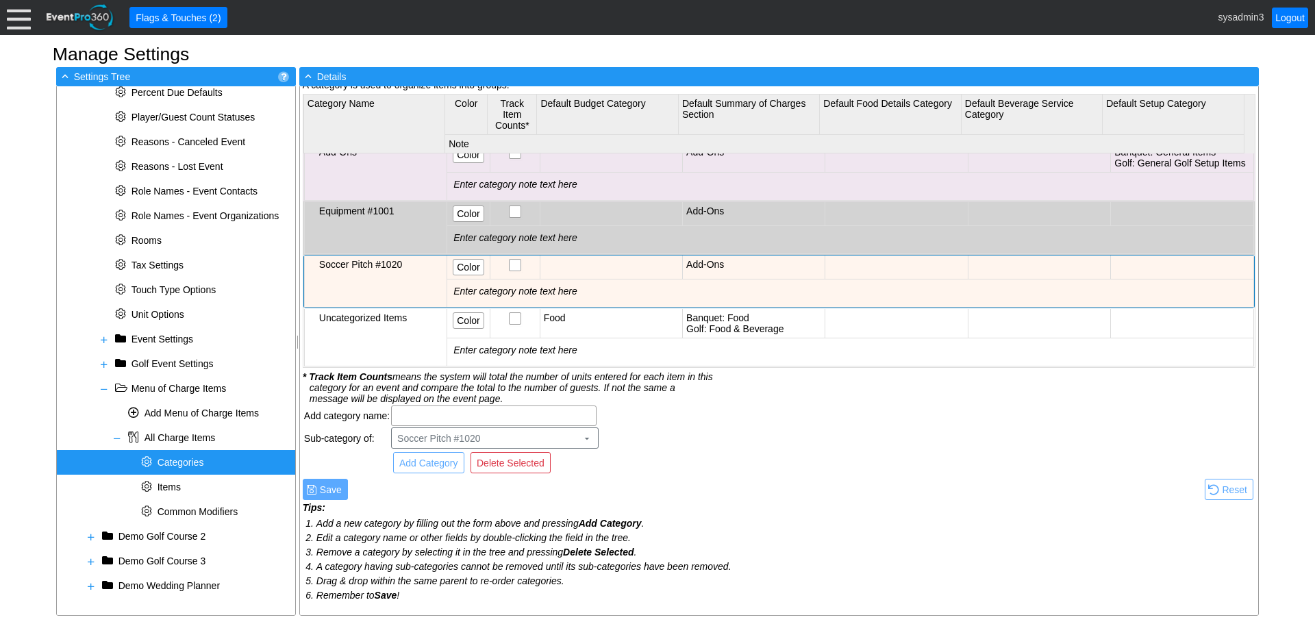
click at [392, 259] on div "Soccer Pitch #1020" at bounding box center [381, 264] width 124 height 11
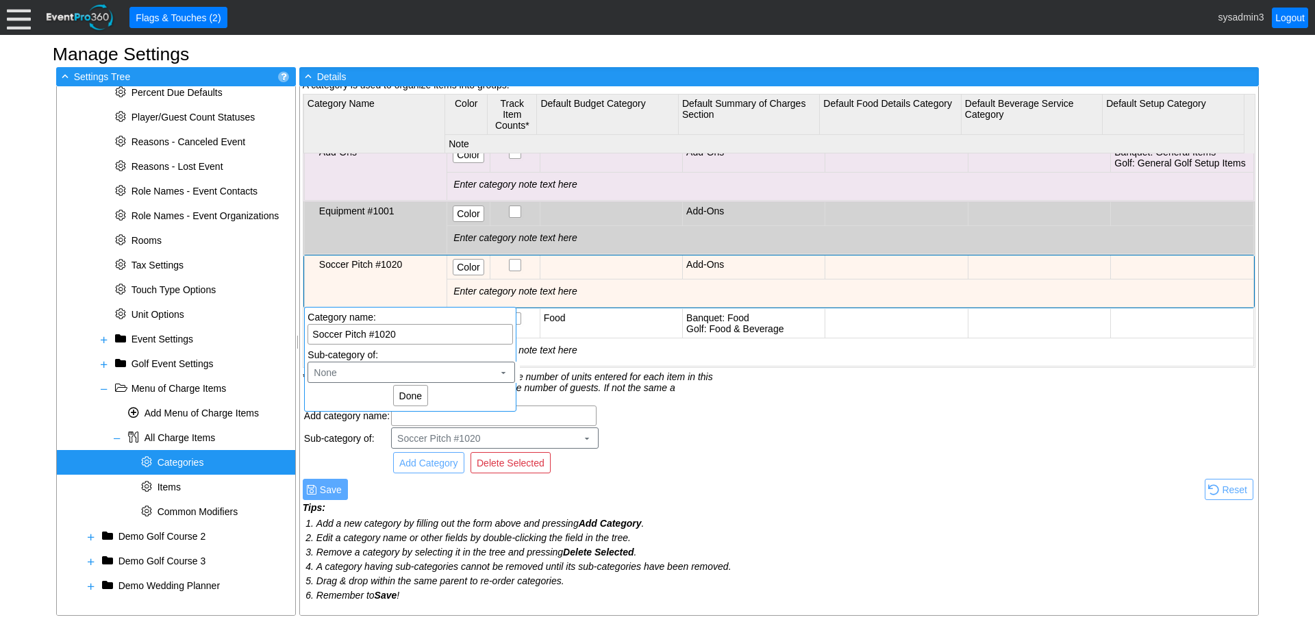
click at [744, 433] on div "All Charge Items : Categories A category is used to organize items into groups.…" at bounding box center [779, 333] width 958 height 561
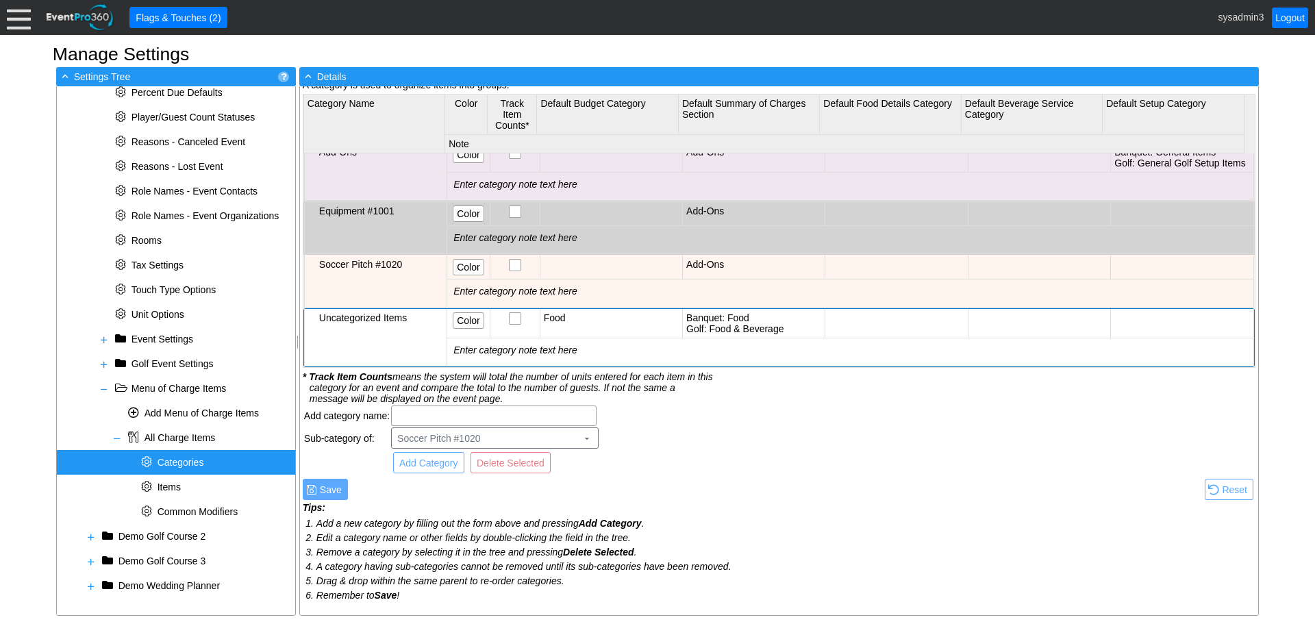
click at [411, 342] on td "Uncategorized Items" at bounding box center [375, 338] width 142 height 58
click at [103, 386] on span at bounding box center [104, 388] width 11 height 11
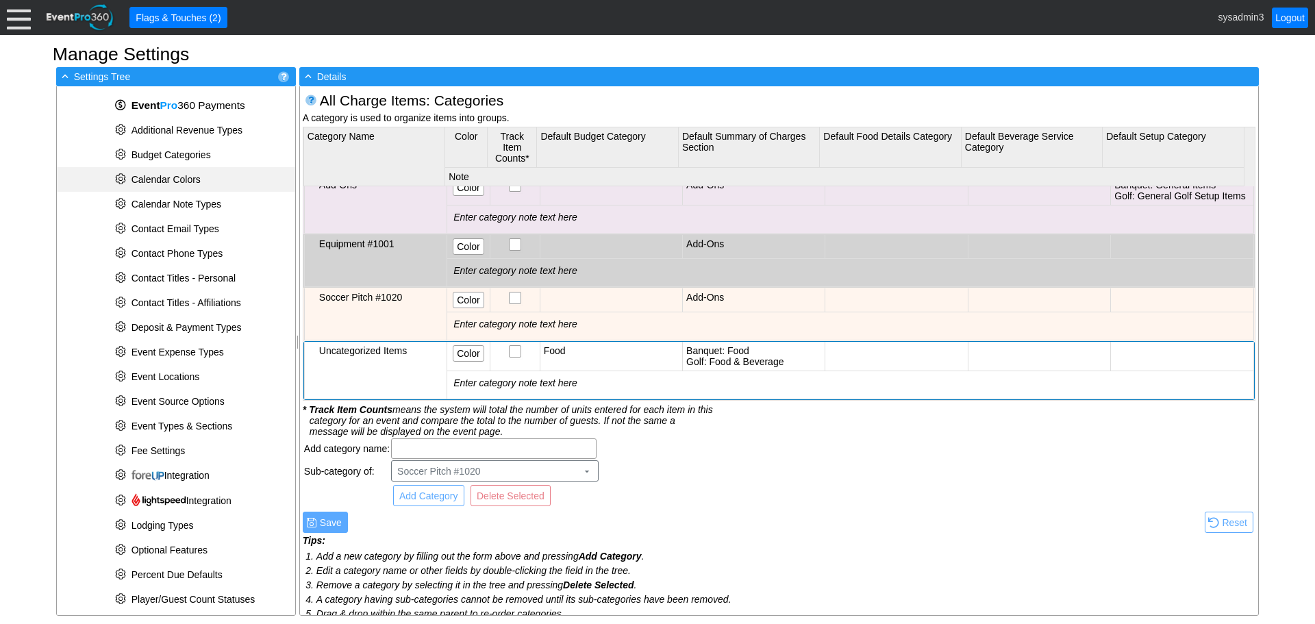
scroll to position [0, 0]
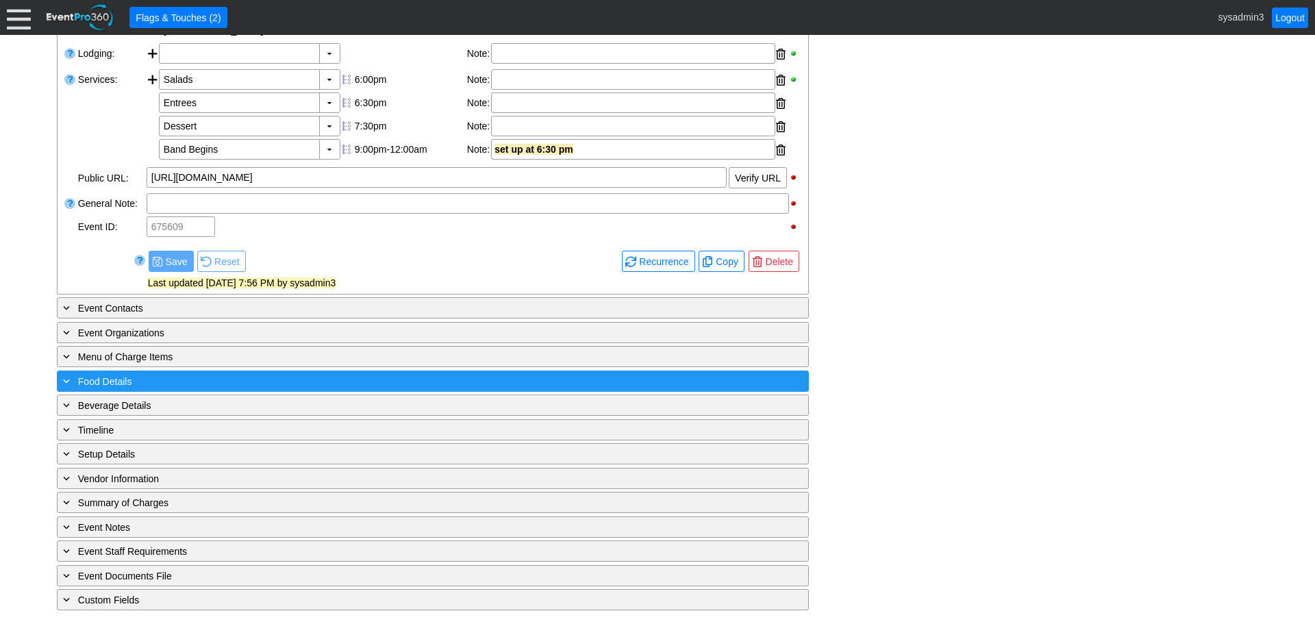
scroll to position [497, 0]
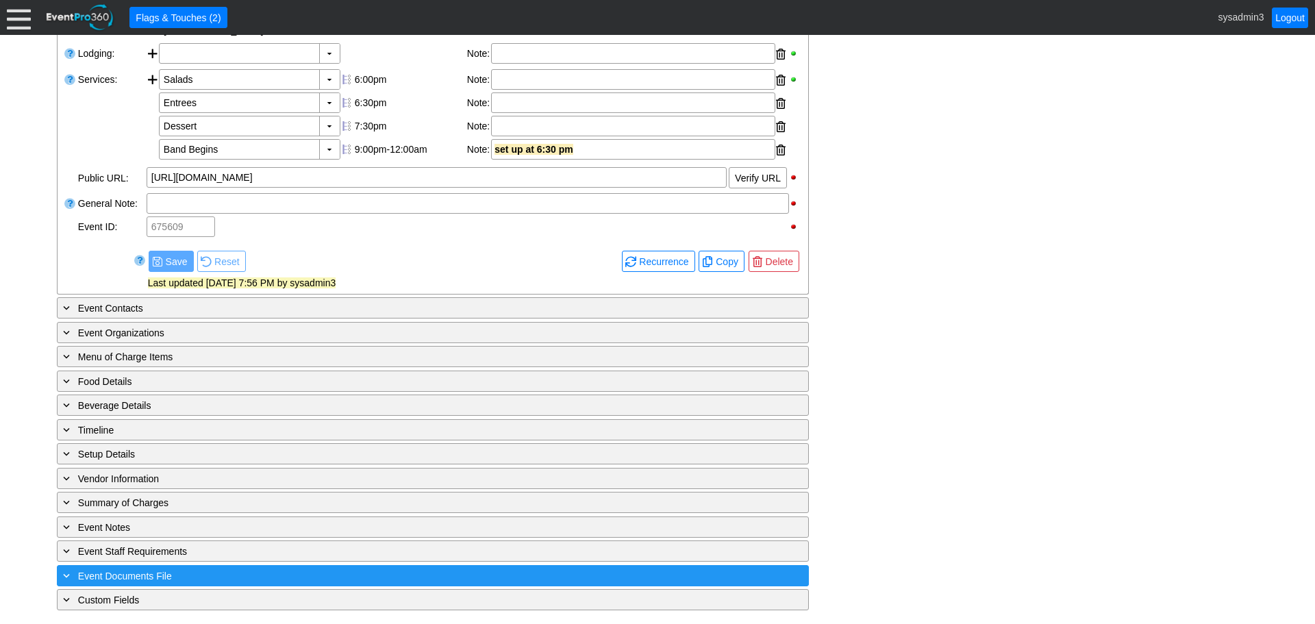
click at [286, 576] on div "+ Event Documents File" at bounding box center [404, 576] width 689 height 16
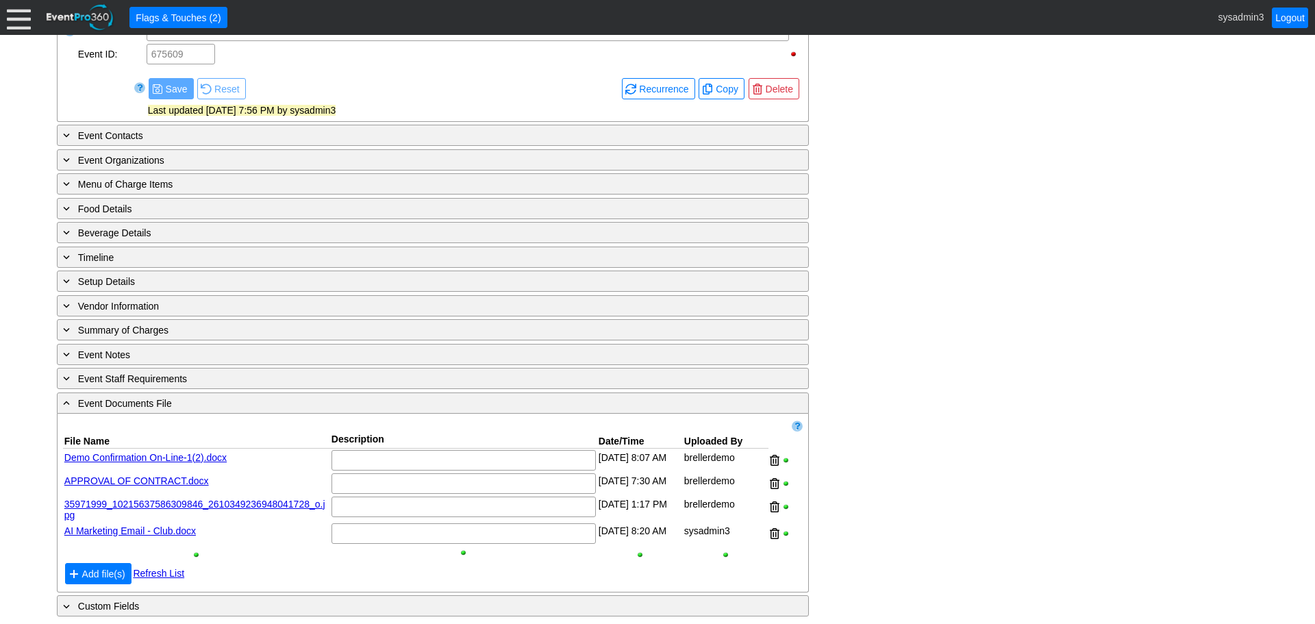
scroll to position [676, 0]
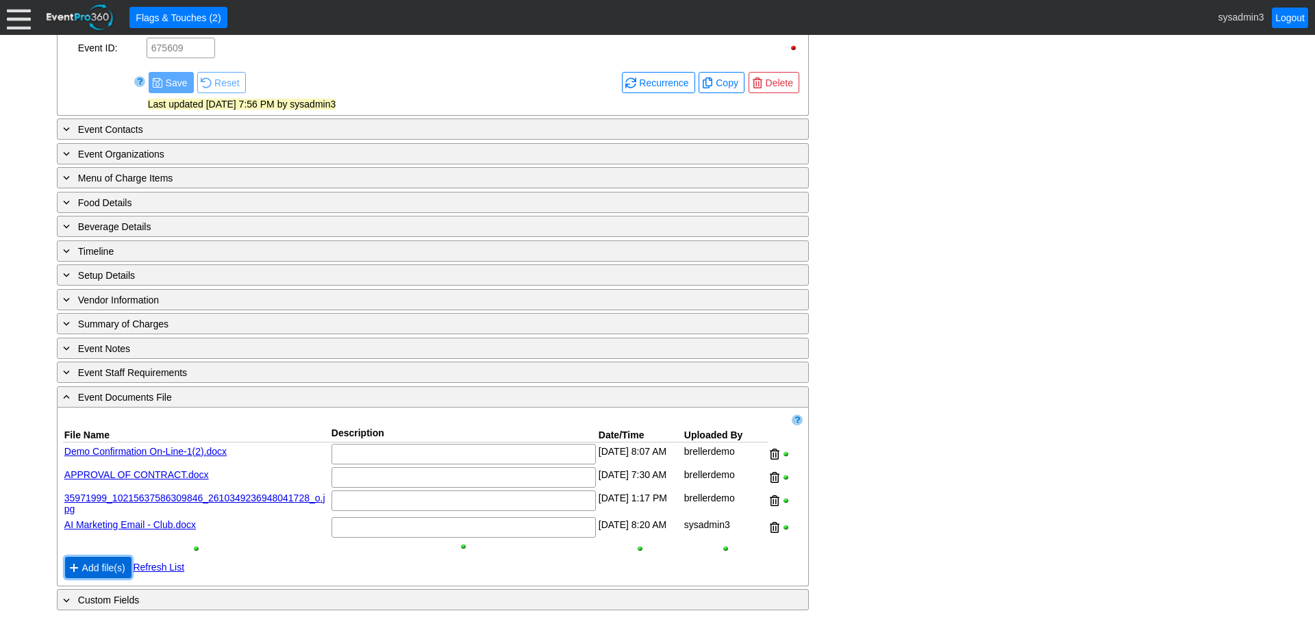
click at [108, 562] on span "Add file(s)" at bounding box center [103, 568] width 49 height 14
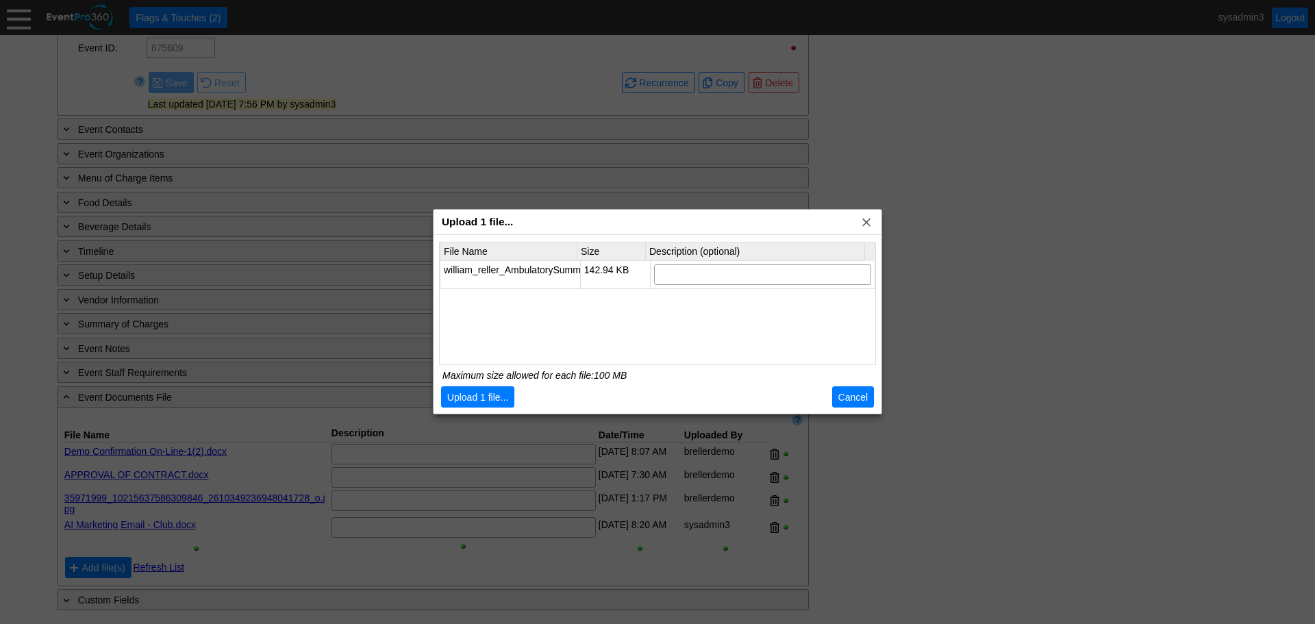
click at [844, 398] on span "Cancel" at bounding box center [853, 397] width 36 height 14
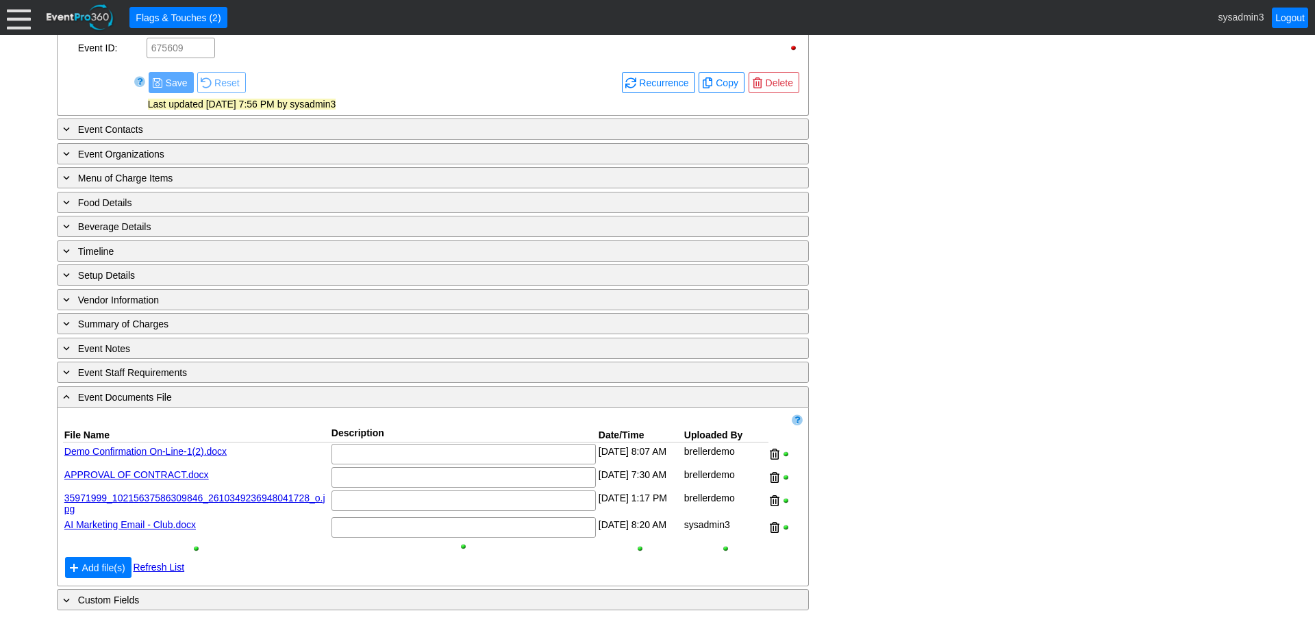
click at [28, 25] on div at bounding box center [19, 17] width 24 height 24
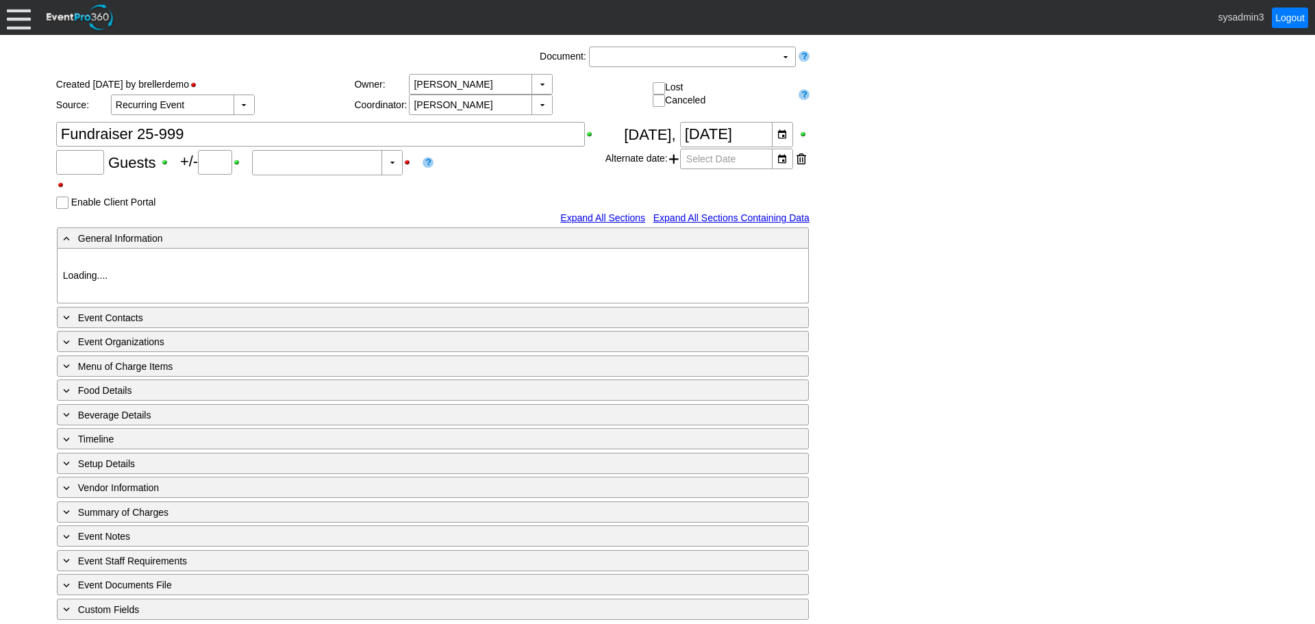
type input "520"
type input "0"
type input "Estimated"
type input "Demo Venue 1"
type input "Wedding"
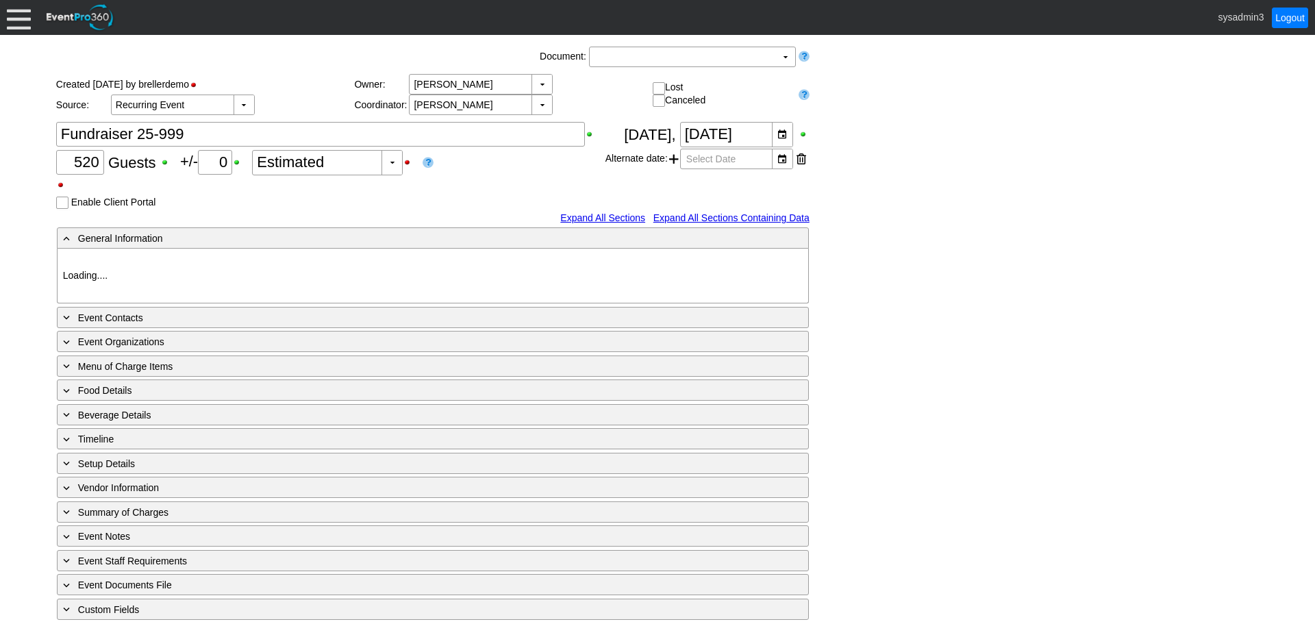
type input "[URL][DOMAIN_NAME]"
type input "675609"
type input "520"
type input "0"
type input "Estimated"
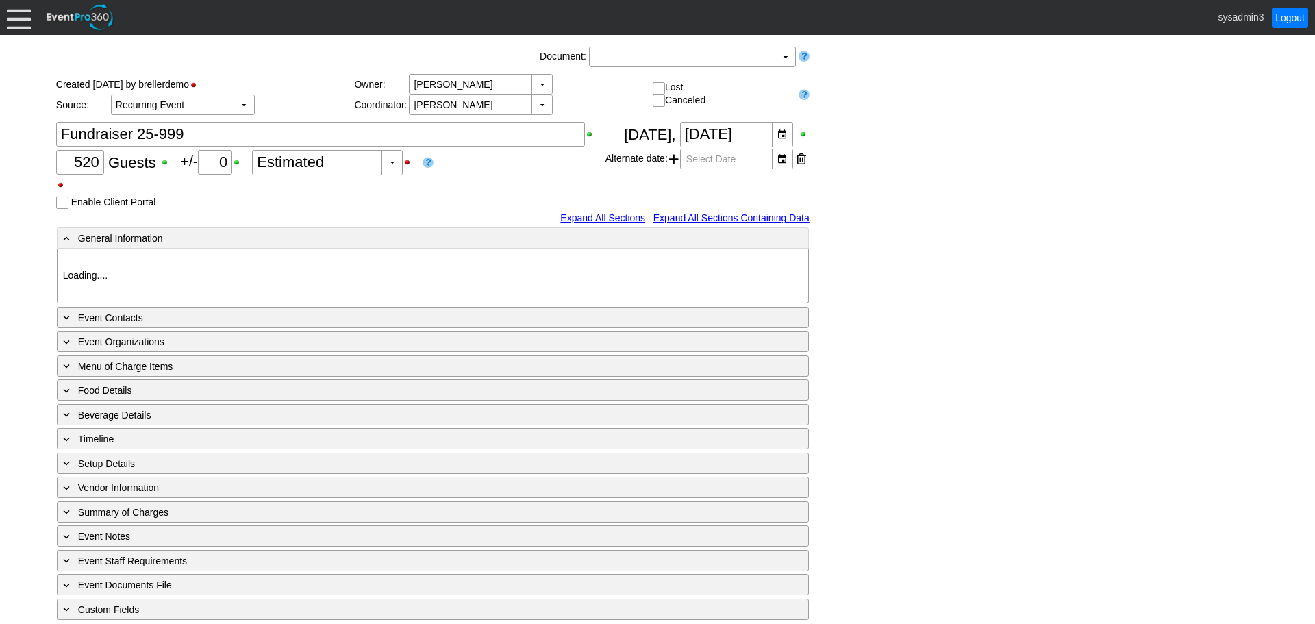
type input "Demo Venue 1"
type input "Wedding"
type input "[URL][DOMAIN_NAME]"
type input "675609"
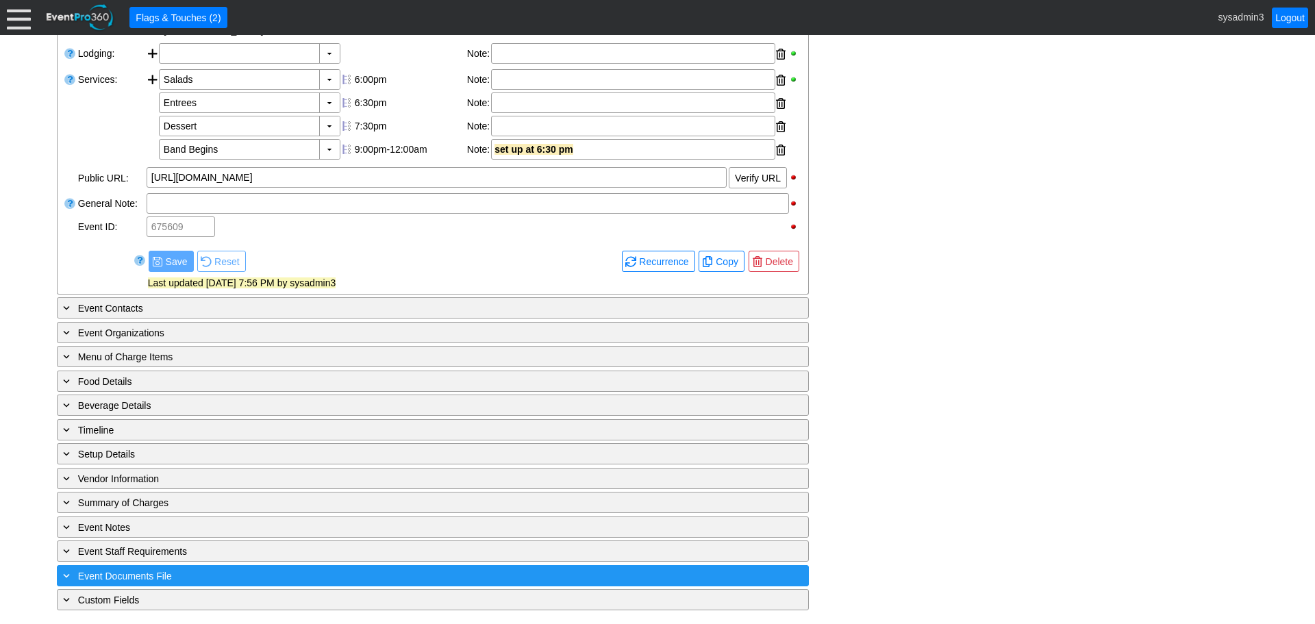
click at [269, 574] on div "+ Event Documents File" at bounding box center [404, 576] width 689 height 16
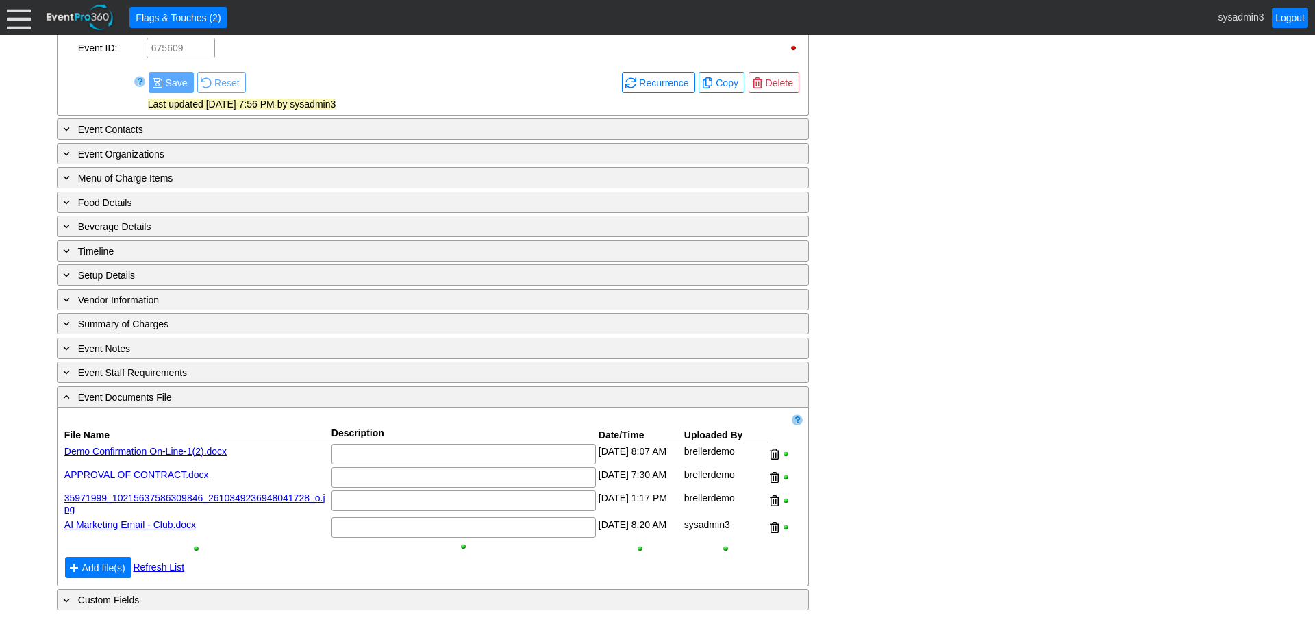
scroll to position [676, 0]
click at [112, 563] on span "Add file(s)" at bounding box center [103, 568] width 49 height 14
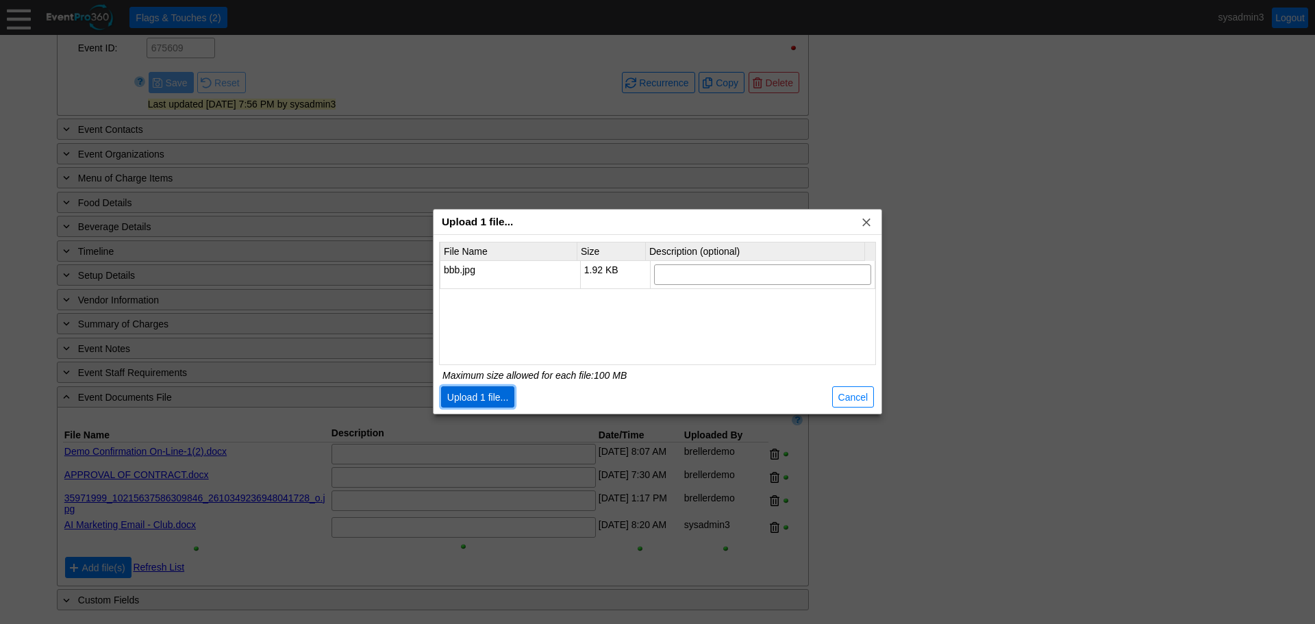
click at [486, 401] on span "Upload 1 file..." at bounding box center [477, 397] width 67 height 14
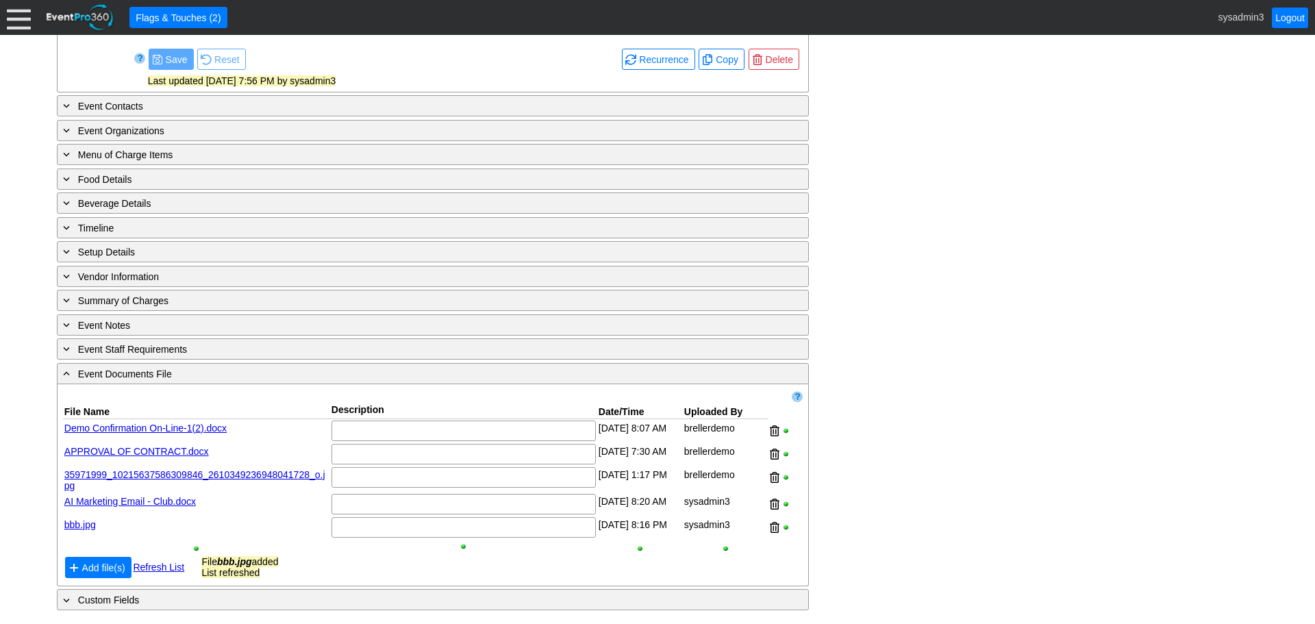
click at [81, 530] on link "bbb.jpg" at bounding box center [79, 524] width 31 height 11
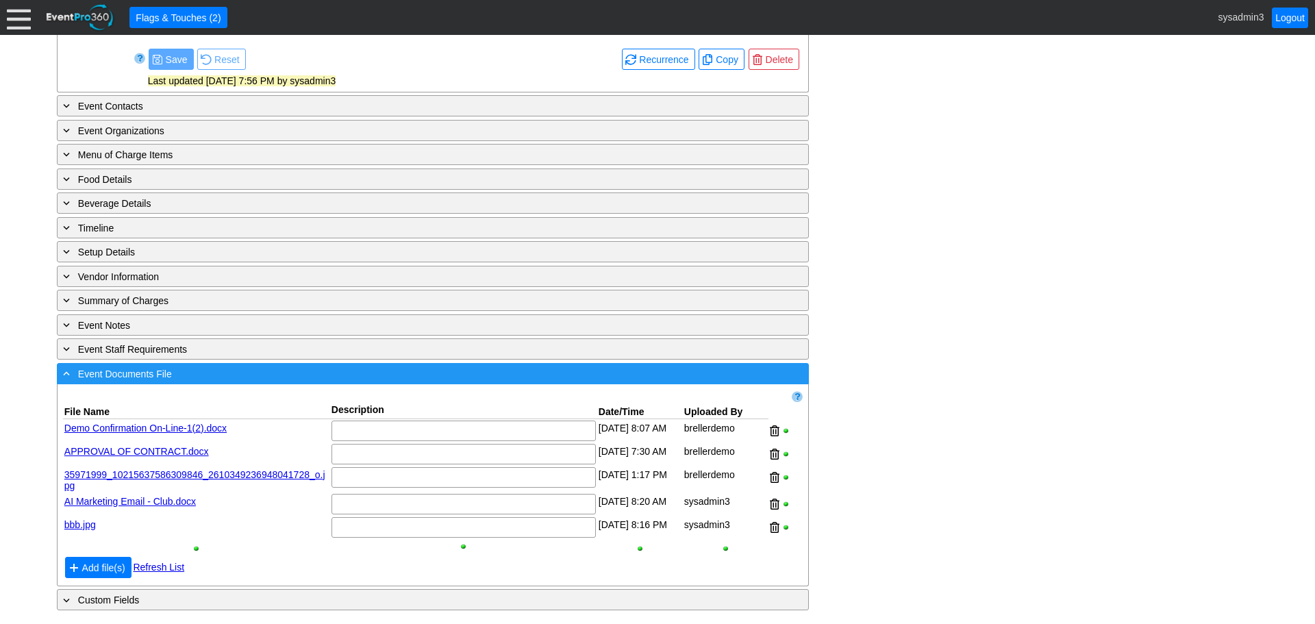
click at [210, 381] on div "- Event Documents File" at bounding box center [404, 374] width 689 height 16
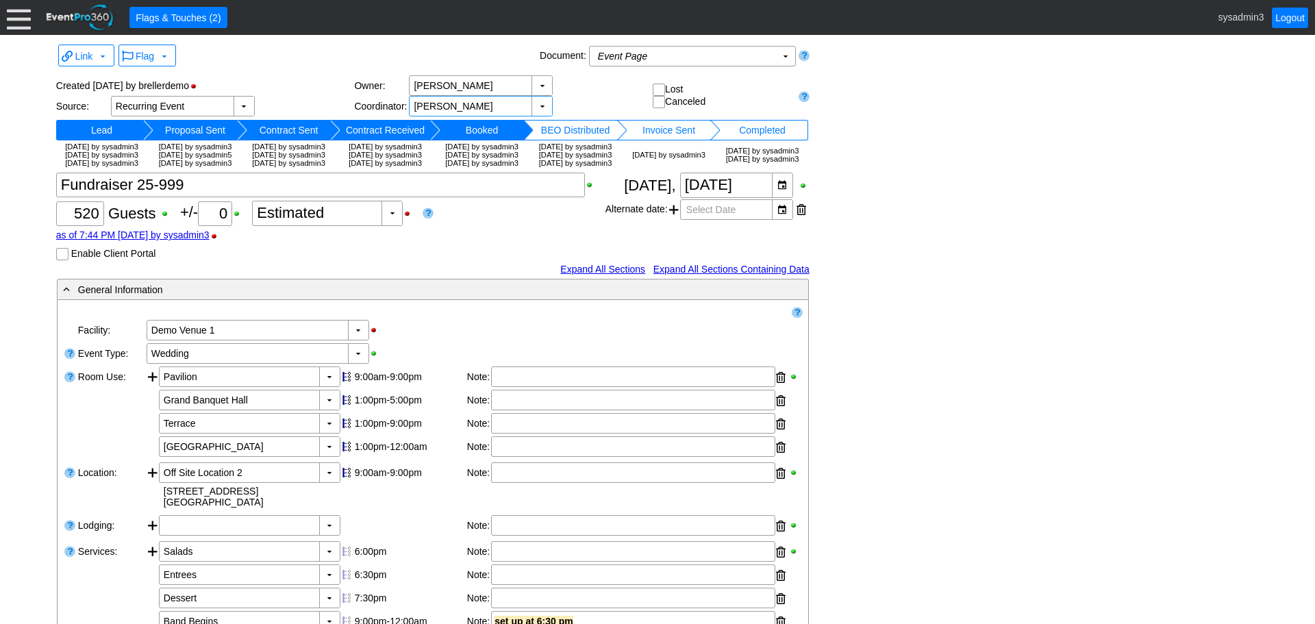
scroll to position [0, 0]
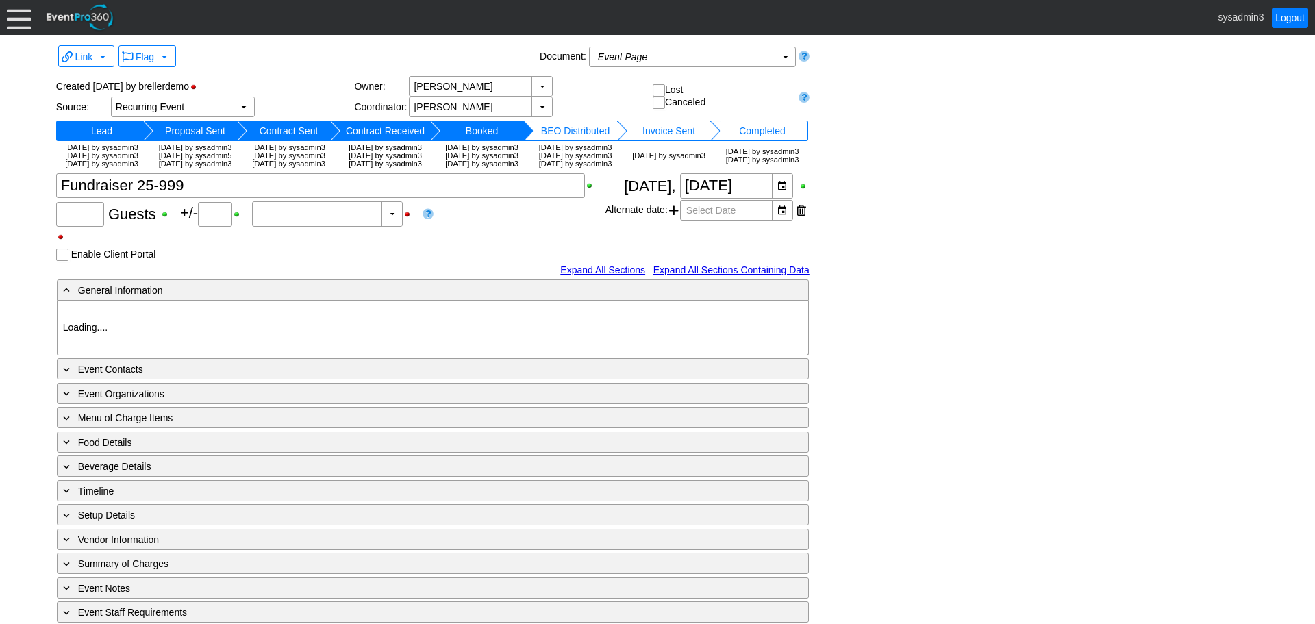
type input "520"
type input "0"
type input "Estimated"
type input "Demo Venue 1"
type input "Wedding"
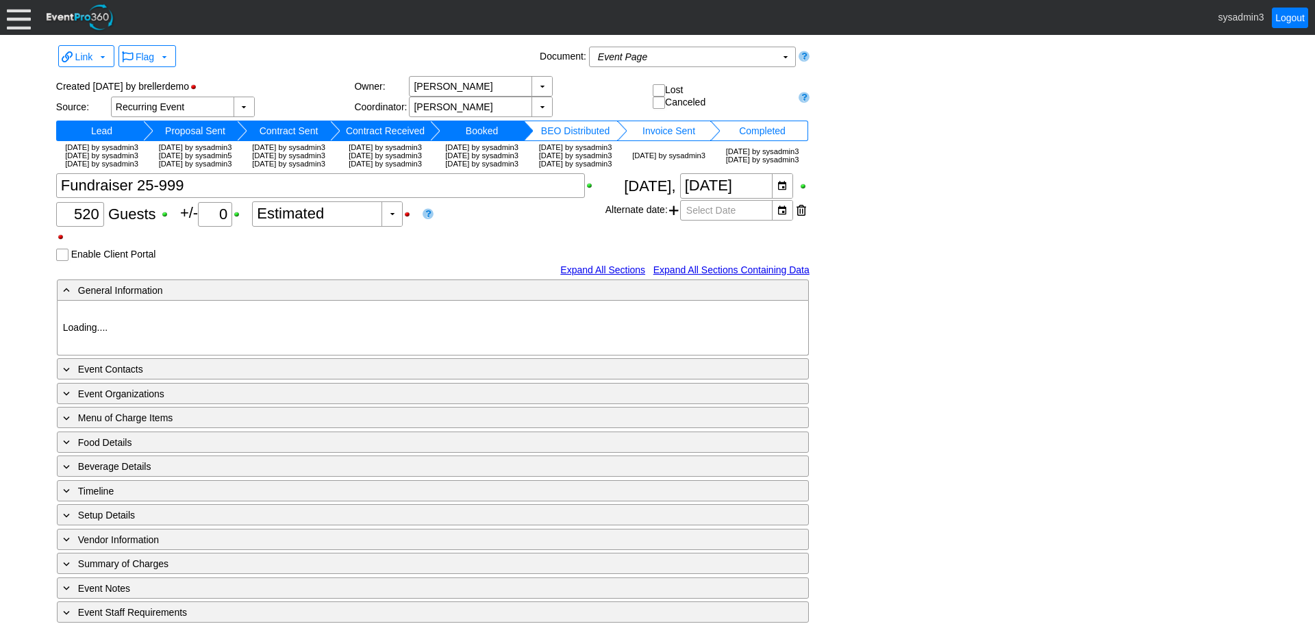
type input "[URL][DOMAIN_NAME]"
type input "675609"
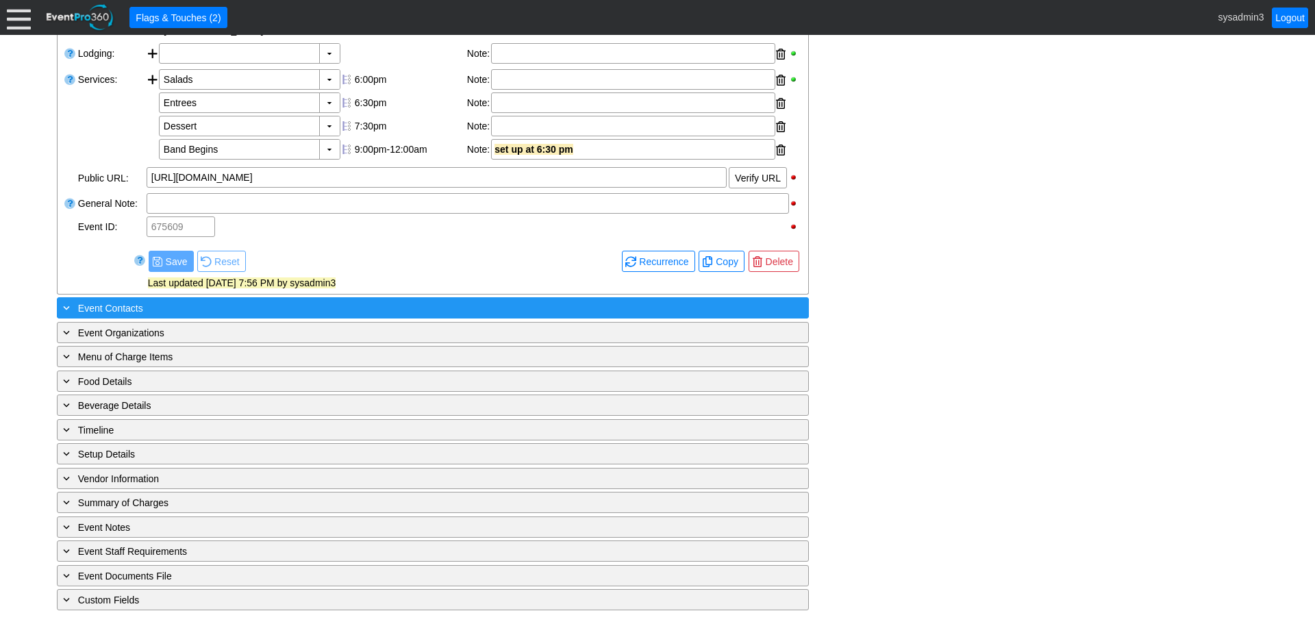
click at [279, 305] on div "+ Event Contacts" at bounding box center [404, 308] width 689 height 16
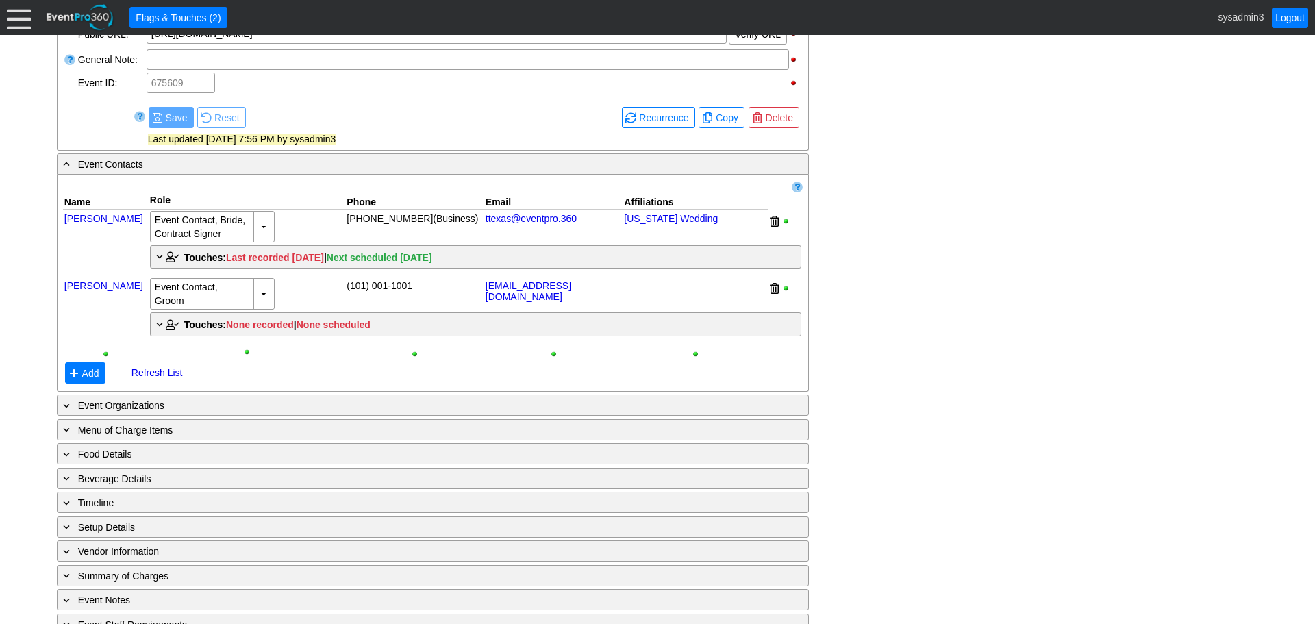
scroll to position [634, 0]
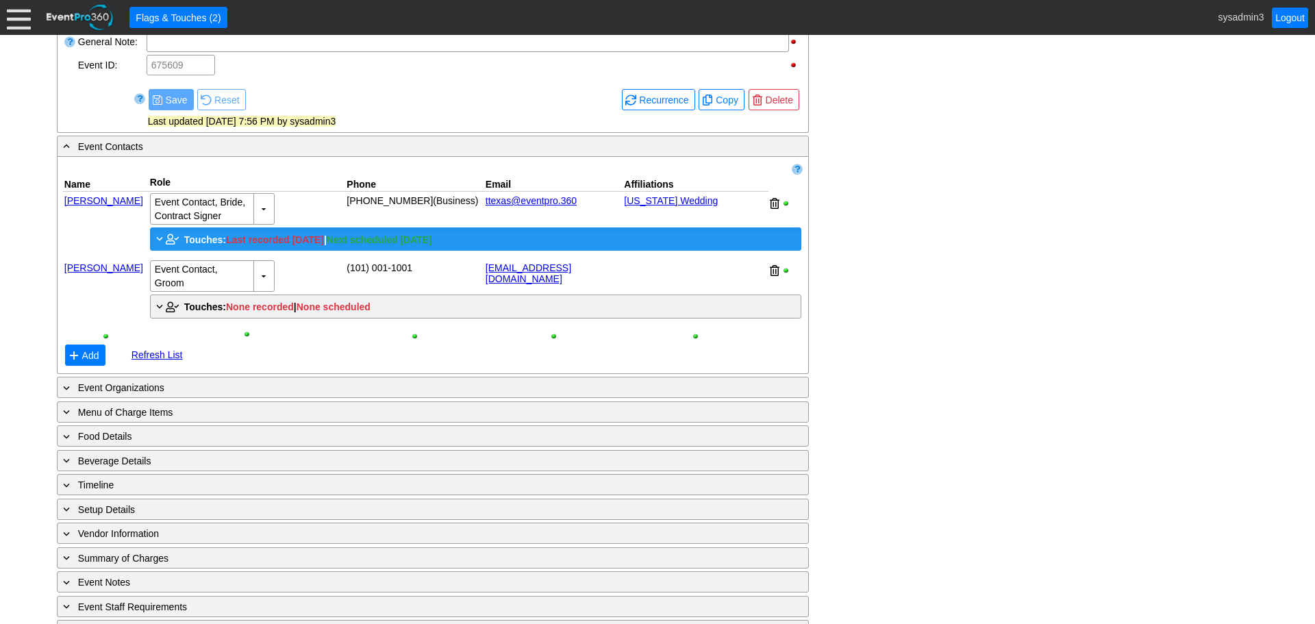
click at [199, 245] on span "Touches:" at bounding box center [205, 239] width 42 height 11
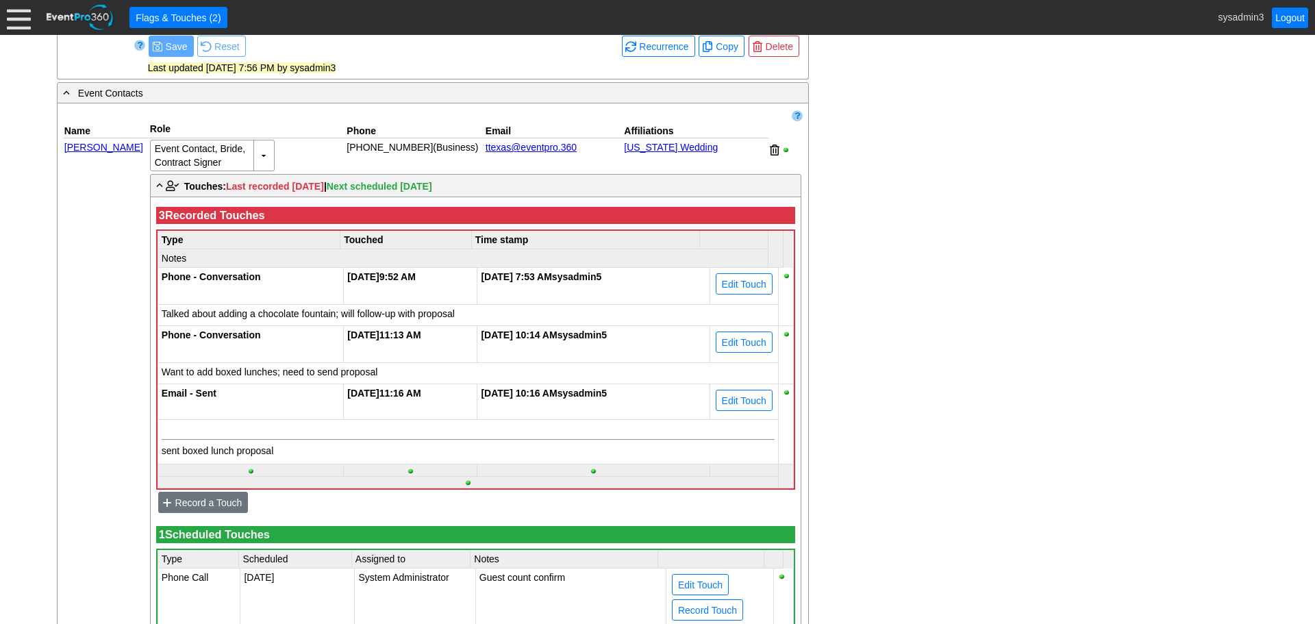
scroll to position [908, 0]
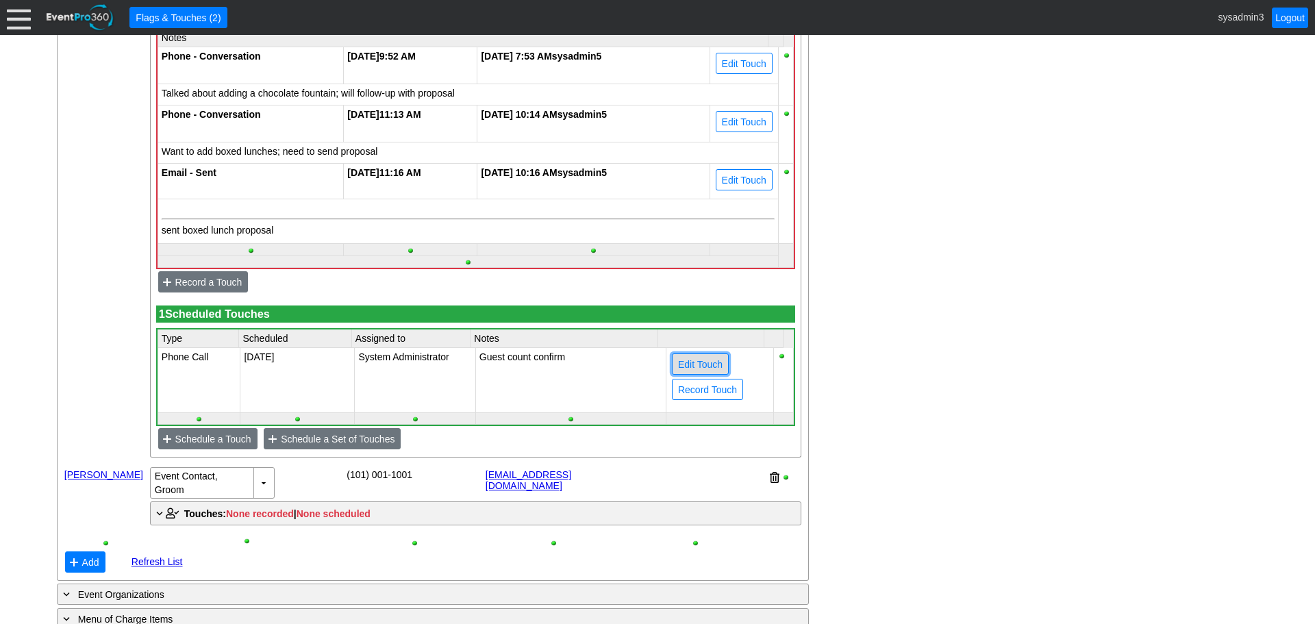
click at [689, 371] on span "Edit Touch" at bounding box center [700, 364] width 50 height 14
type input "Phone Call"
type input "12/10/2025"
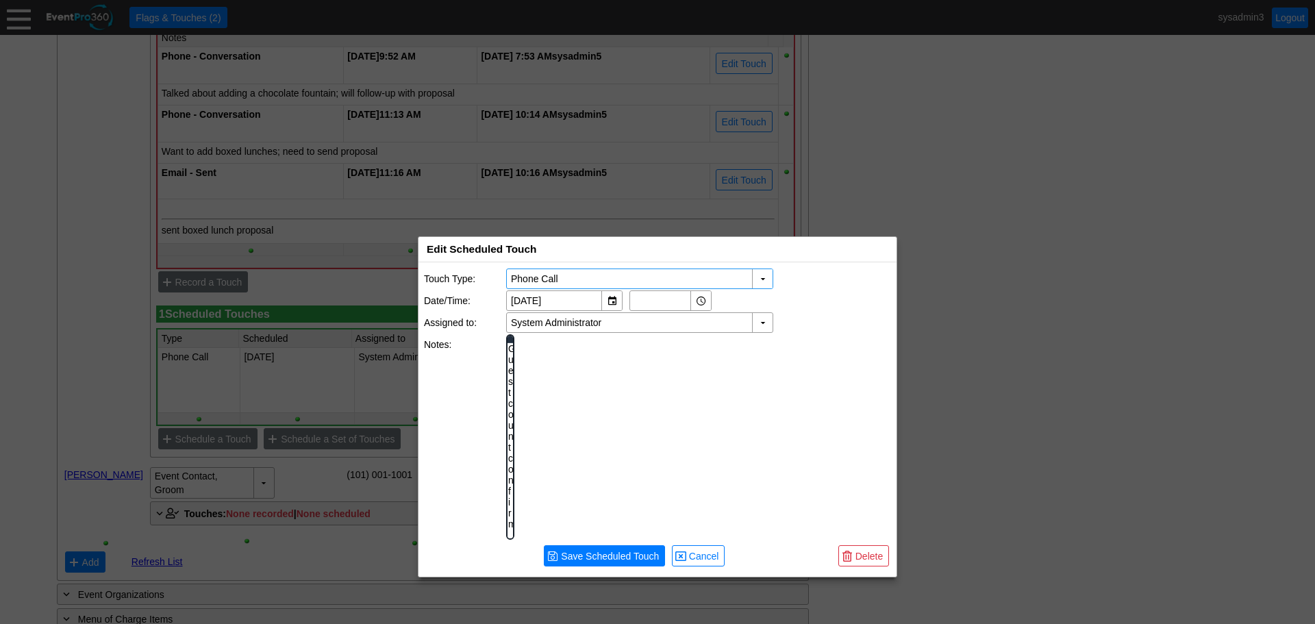
scroll to position [0, 0]
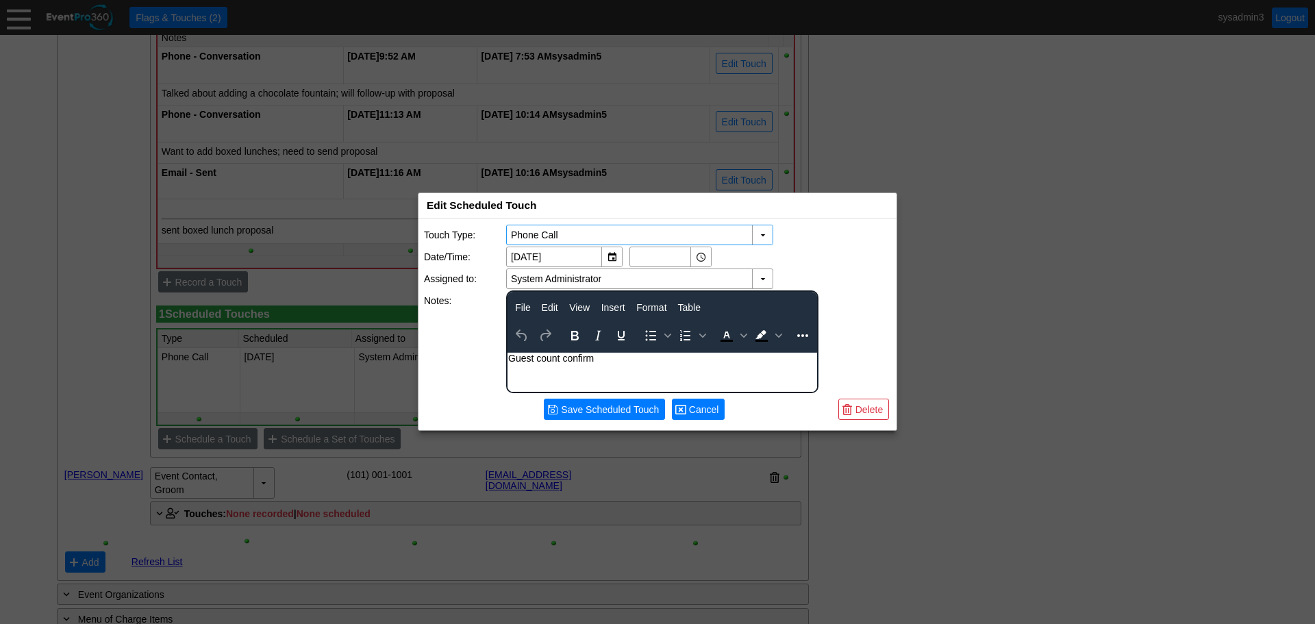
click at [694, 409] on span "Cancel" at bounding box center [704, 410] width 36 height 14
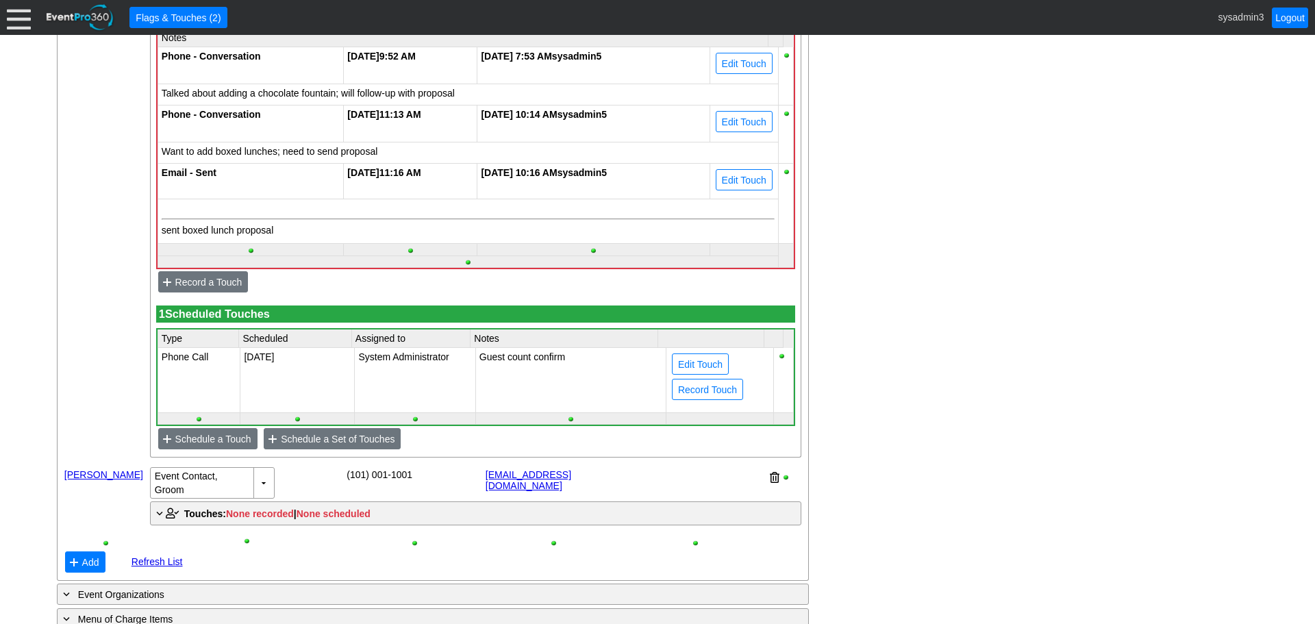
click at [203, 378] on td "Phone Call" at bounding box center [198, 380] width 83 height 65
click at [399, 376] on td "System Administrator" at bounding box center [415, 380] width 121 height 65
click at [687, 371] on span "Edit Touch" at bounding box center [700, 364] width 50 height 14
type input "Phone Call"
type input "12/10/2025"
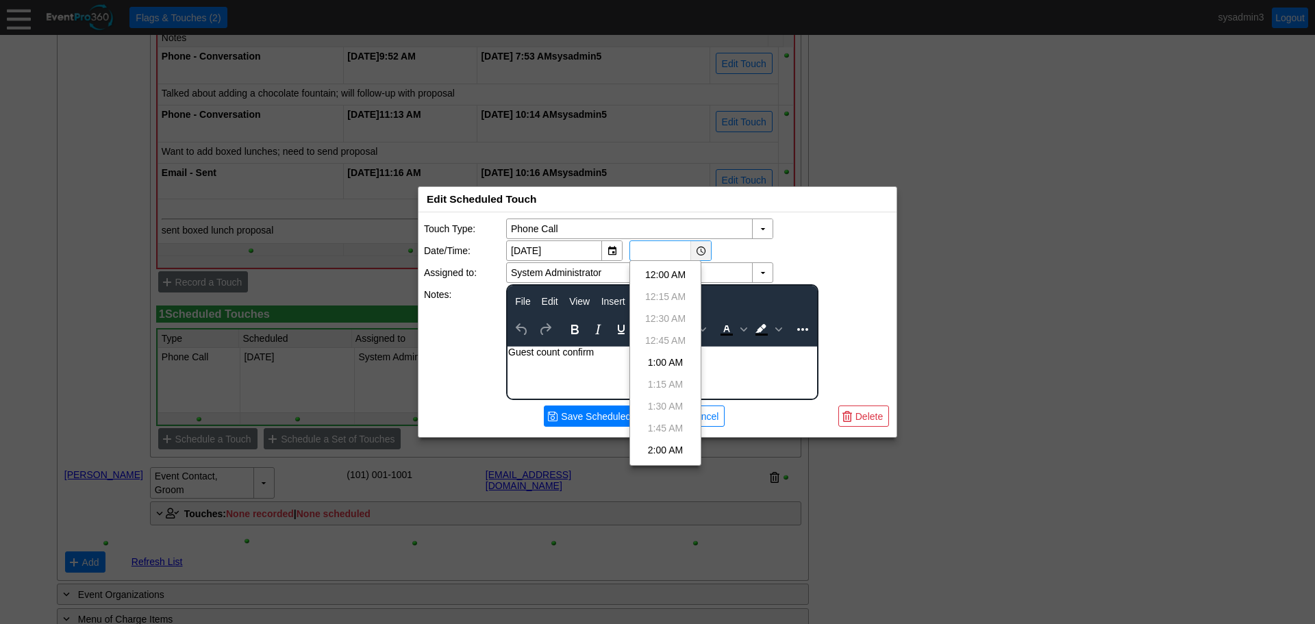
click at [701, 253] on div "▼" at bounding box center [700, 250] width 21 height 19
click at [791, 245] on div "▼ Χ 12/10/2025 ▼ Χ" at bounding box center [698, 250] width 385 height 21
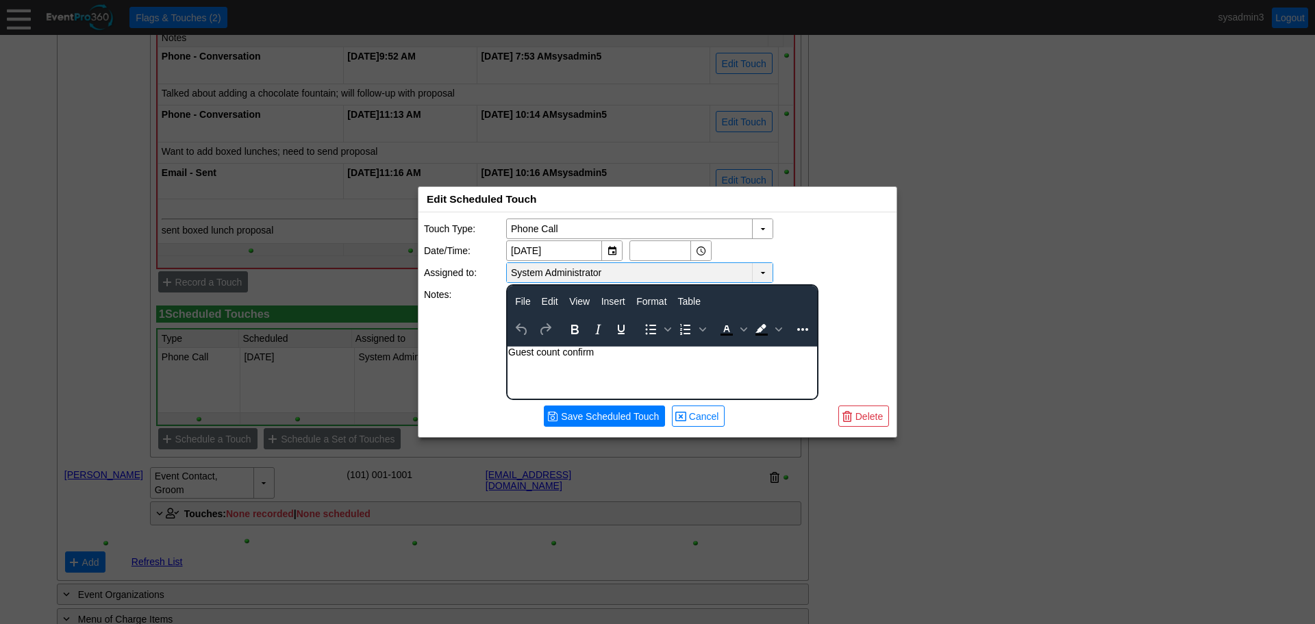
click at [763, 272] on td "▼" at bounding box center [762, 272] width 21 height 19
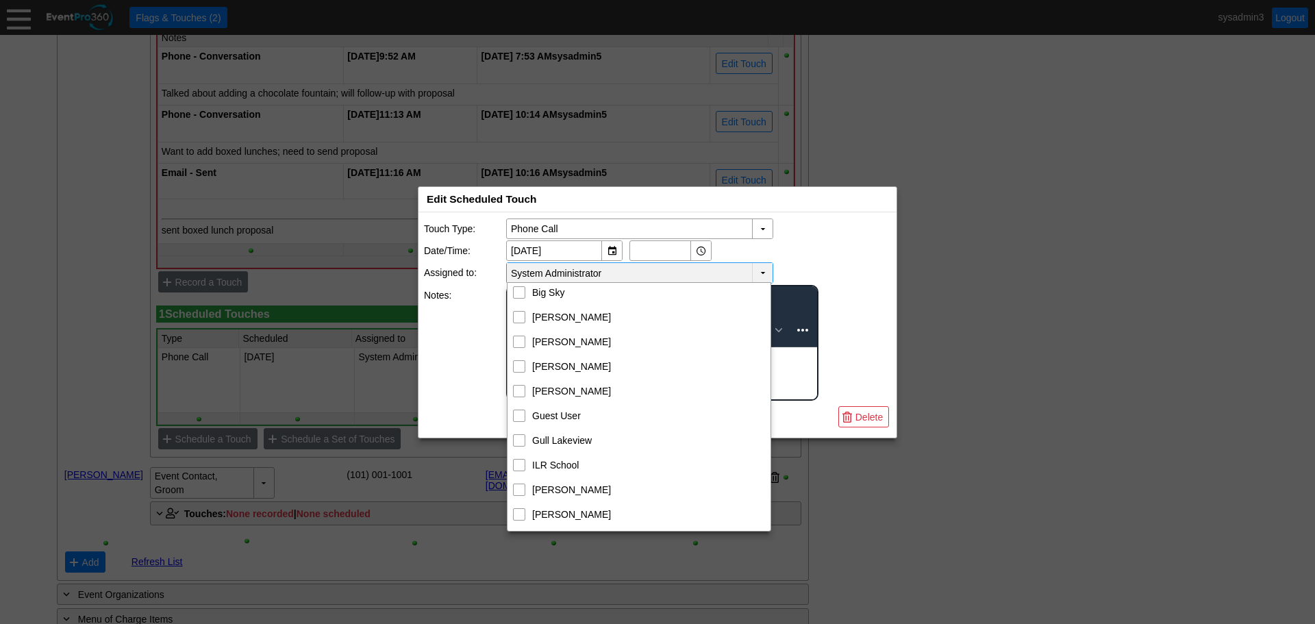
scroll to position [0, 0]
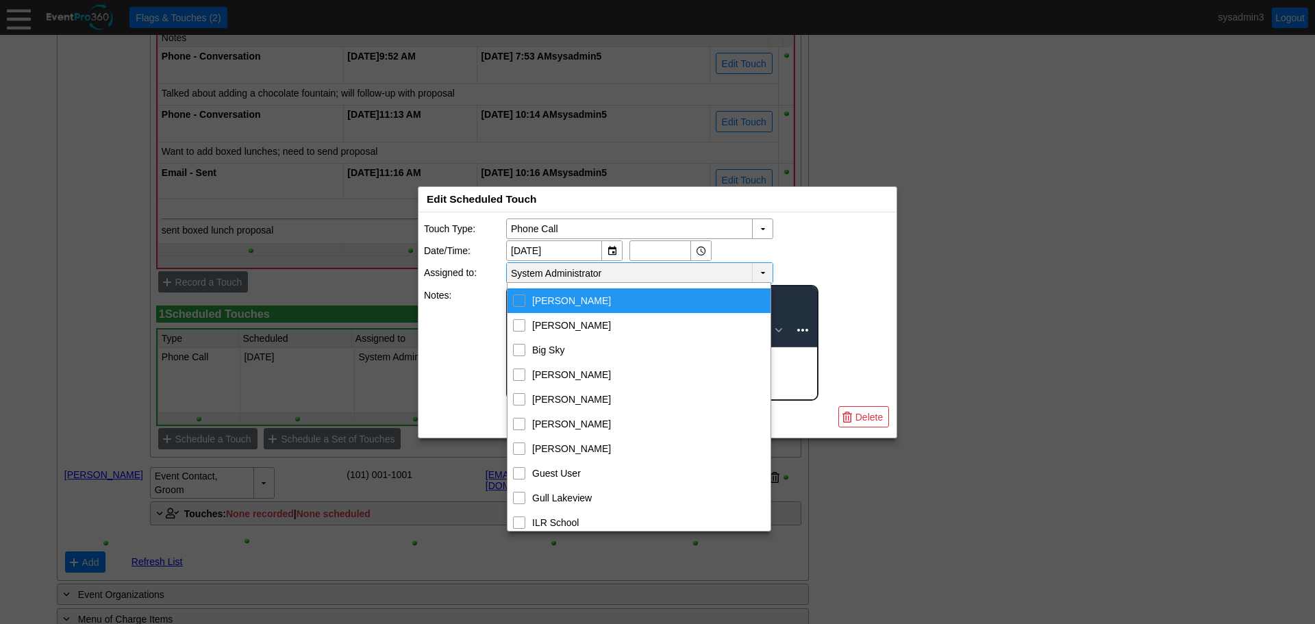
click at [841, 258] on div "▼ Χ 12/10/2025 ▼ Χ" at bounding box center [698, 250] width 385 height 21
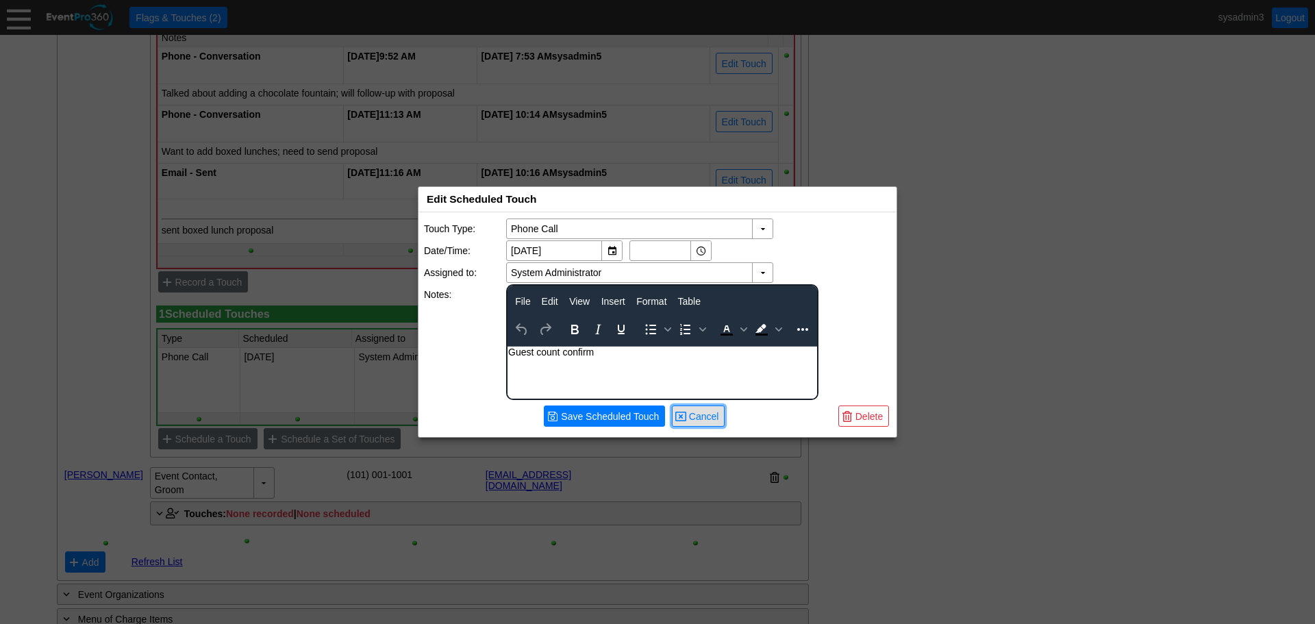
click at [698, 412] on span "Cancel" at bounding box center [704, 416] width 36 height 14
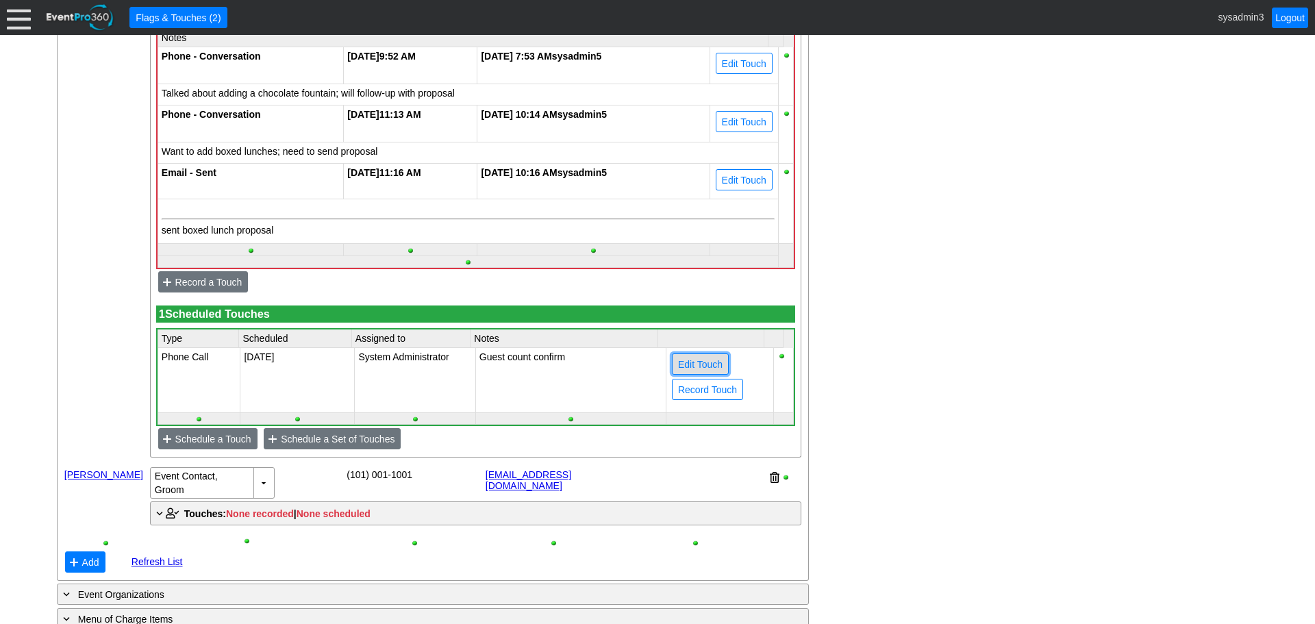
click at [681, 371] on span "Edit Touch" at bounding box center [700, 364] width 50 height 14
type input "Phone Call"
type input "12/10/2025"
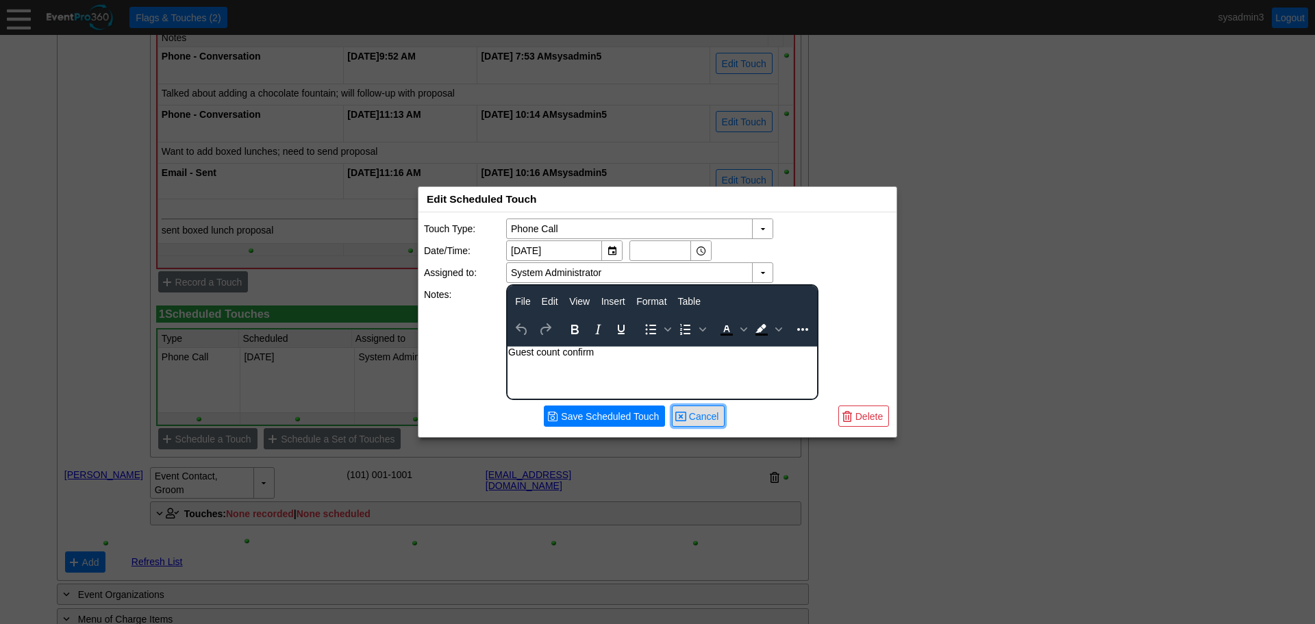
click at [702, 411] on span "Cancel" at bounding box center [704, 416] width 36 height 14
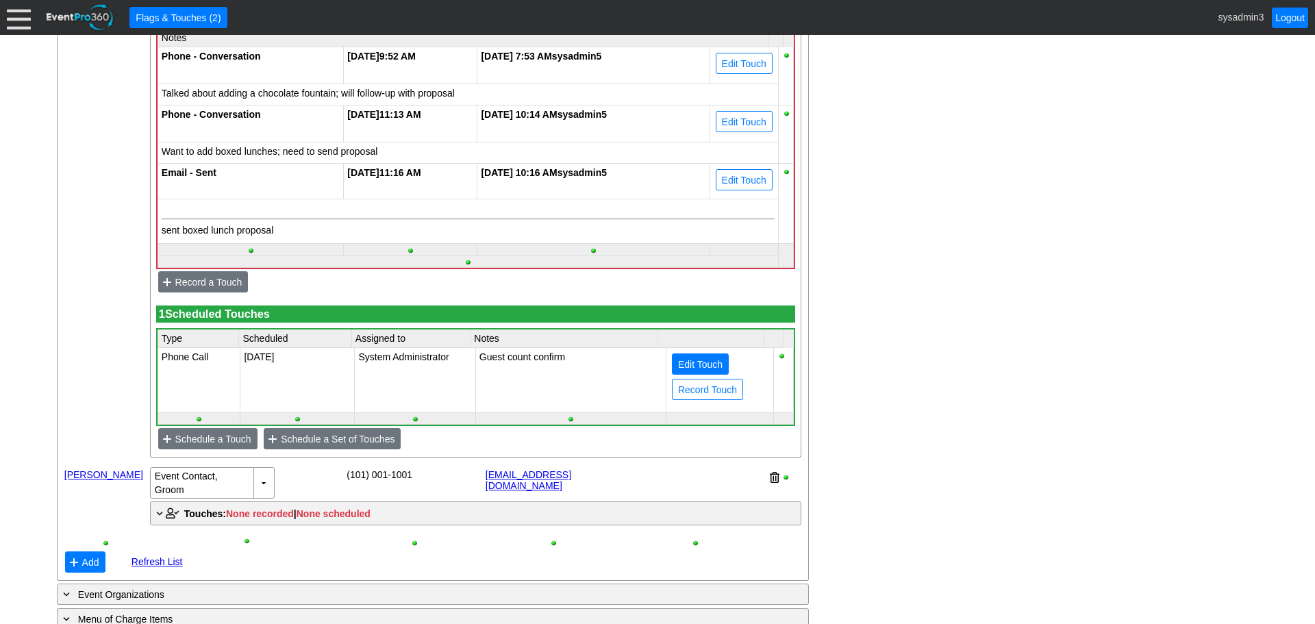
click at [683, 371] on span "Edit Touch" at bounding box center [700, 364] width 50 height 14
type input "Phone Call"
type input "12/10/2025"
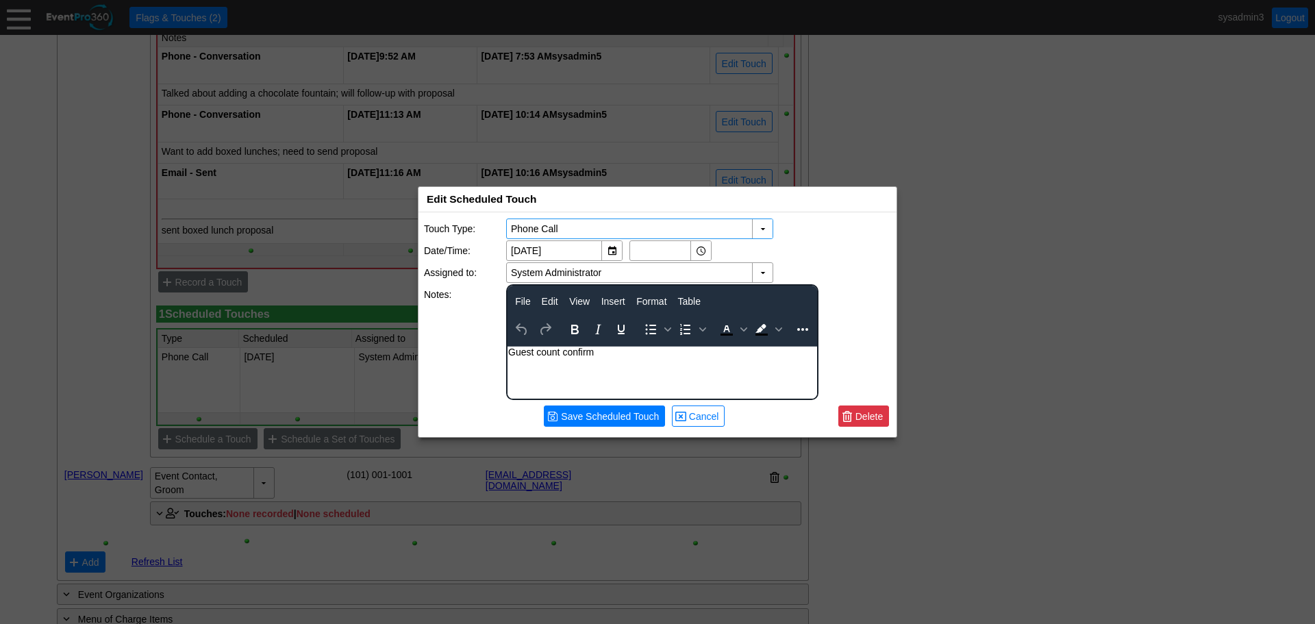
click at [861, 418] on span "Delete" at bounding box center [868, 416] width 33 height 14
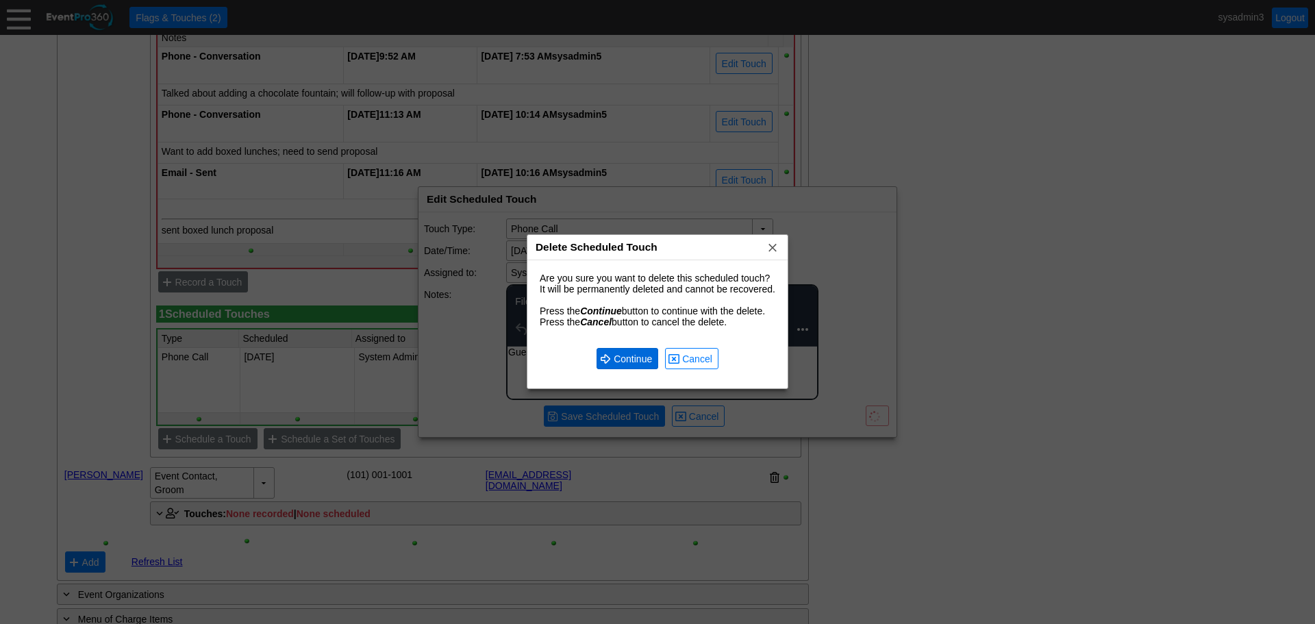
click at [633, 354] on span "Continue" at bounding box center [633, 359] width 44 height 14
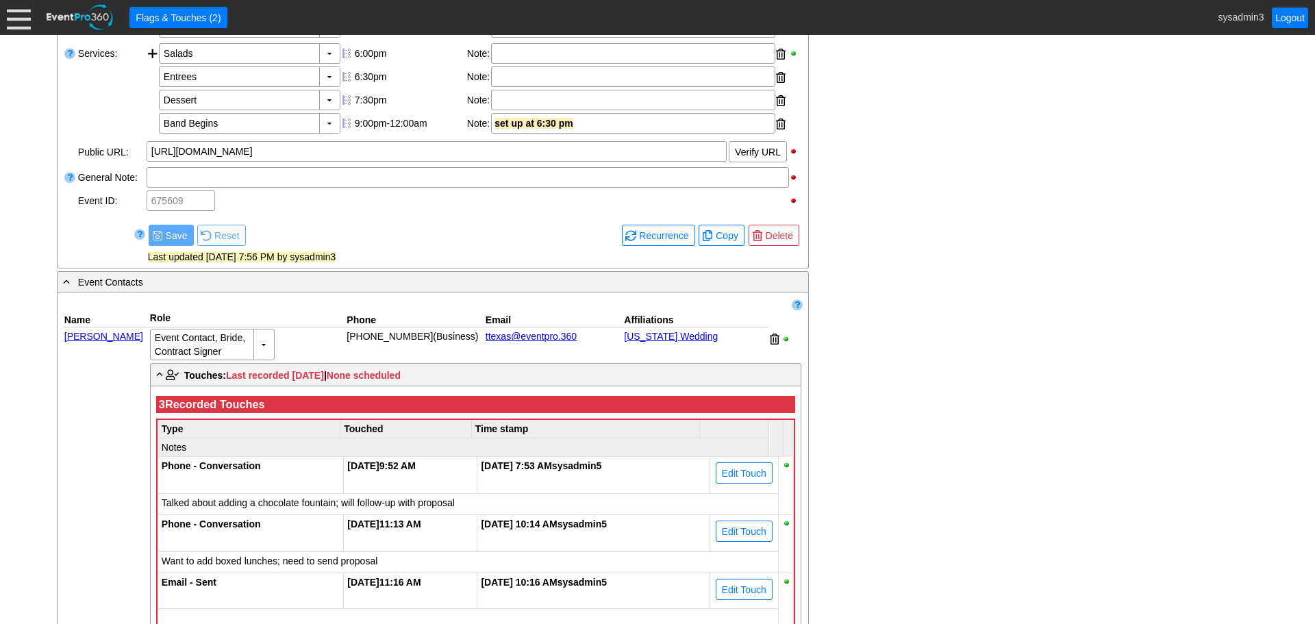
scroll to position [497, 0]
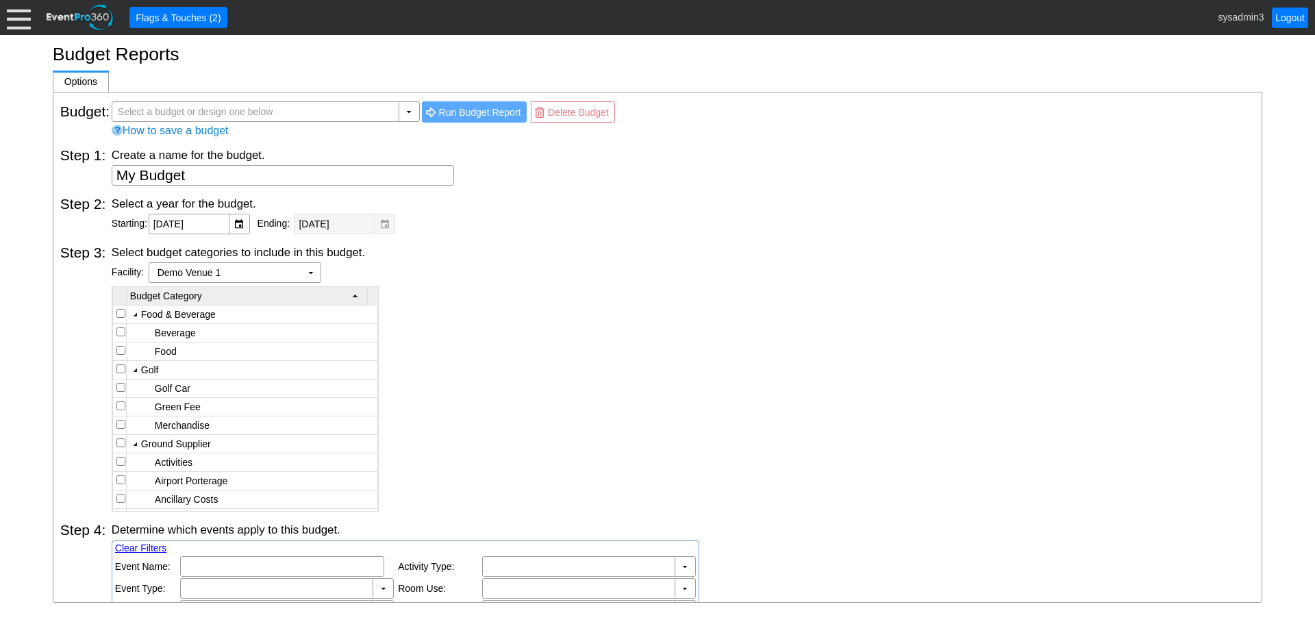
click at [448, 262] on div "Select budget categories to include in this budget. Region: Χ ▼ Facility: Demo …" at bounding box center [683, 377] width 1143 height 267
click at [448, 261] on div "Select budget categories to include in this budget. Region: Χ ▼ Facility: Demo …" at bounding box center [683, 377] width 1143 height 267
click at [198, 173] on textarea "My Budget" at bounding box center [283, 175] width 342 height 21
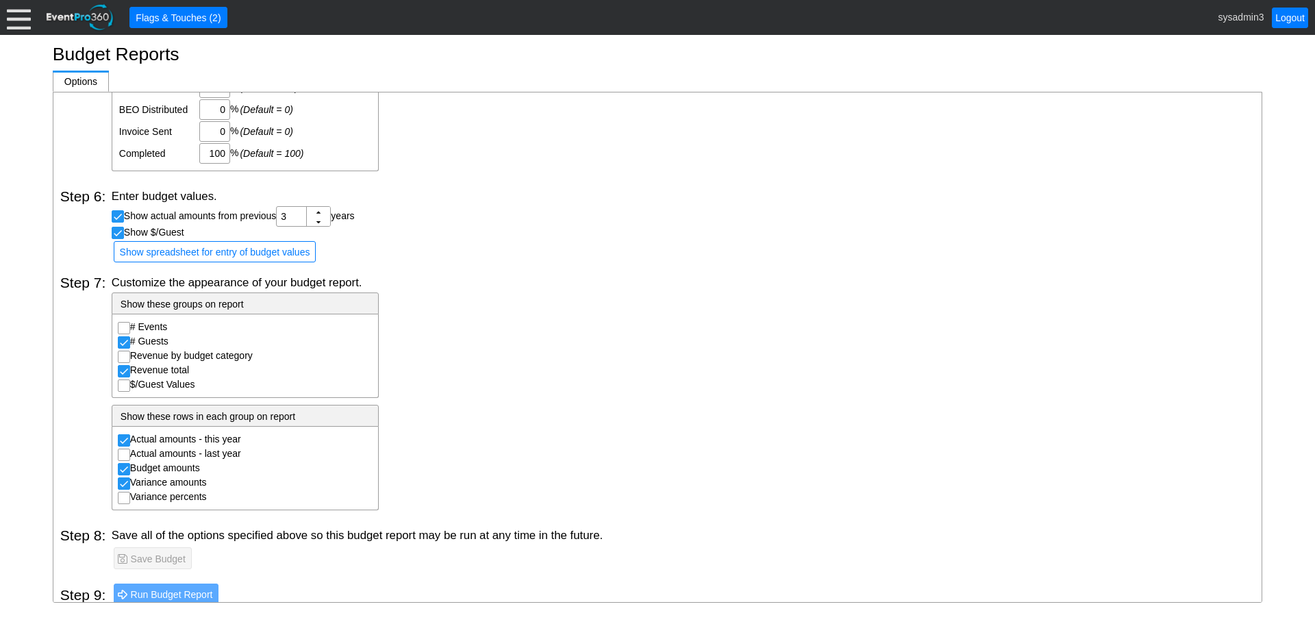
scroll to position [783, 0]
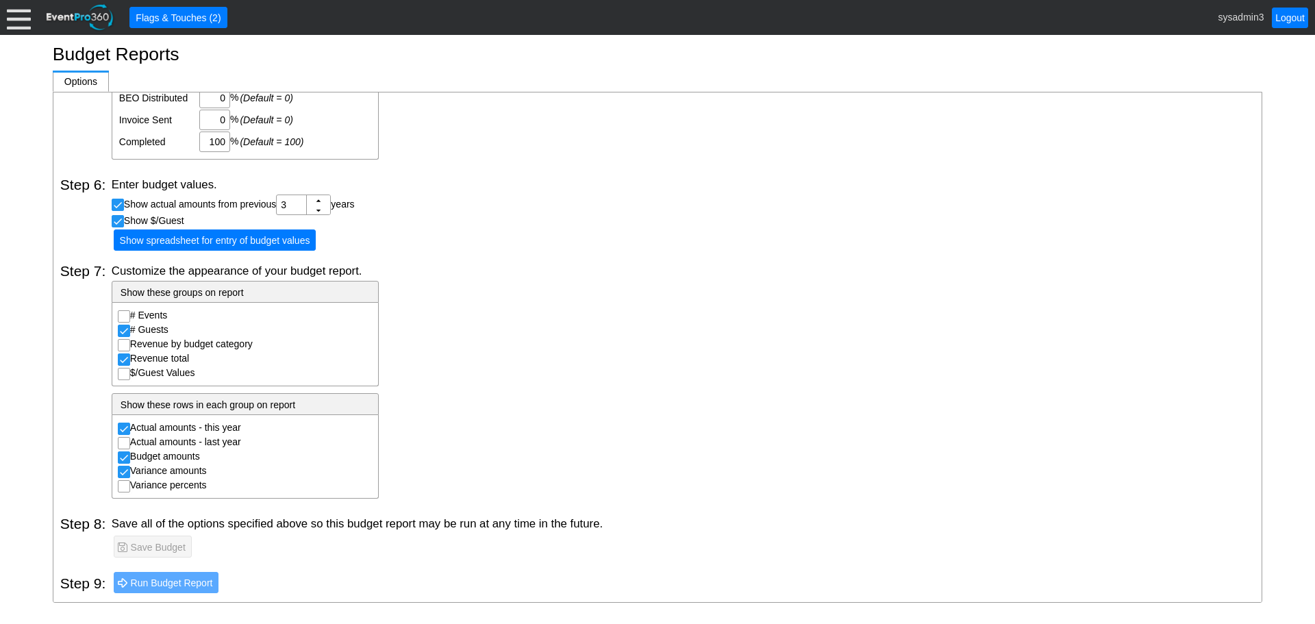
click at [240, 240] on span "Show spreadsheet for entry of budget values" at bounding box center [215, 240] width 196 height 14
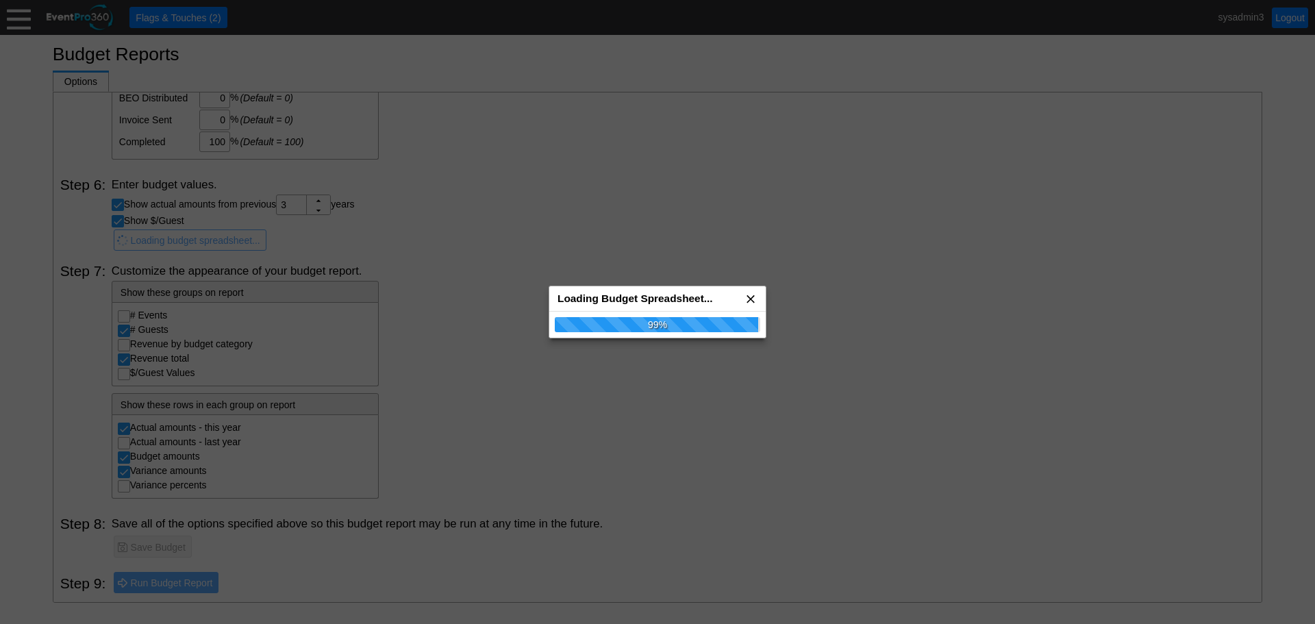
click at [750, 297] on span "x" at bounding box center [751, 299] width 14 height 14
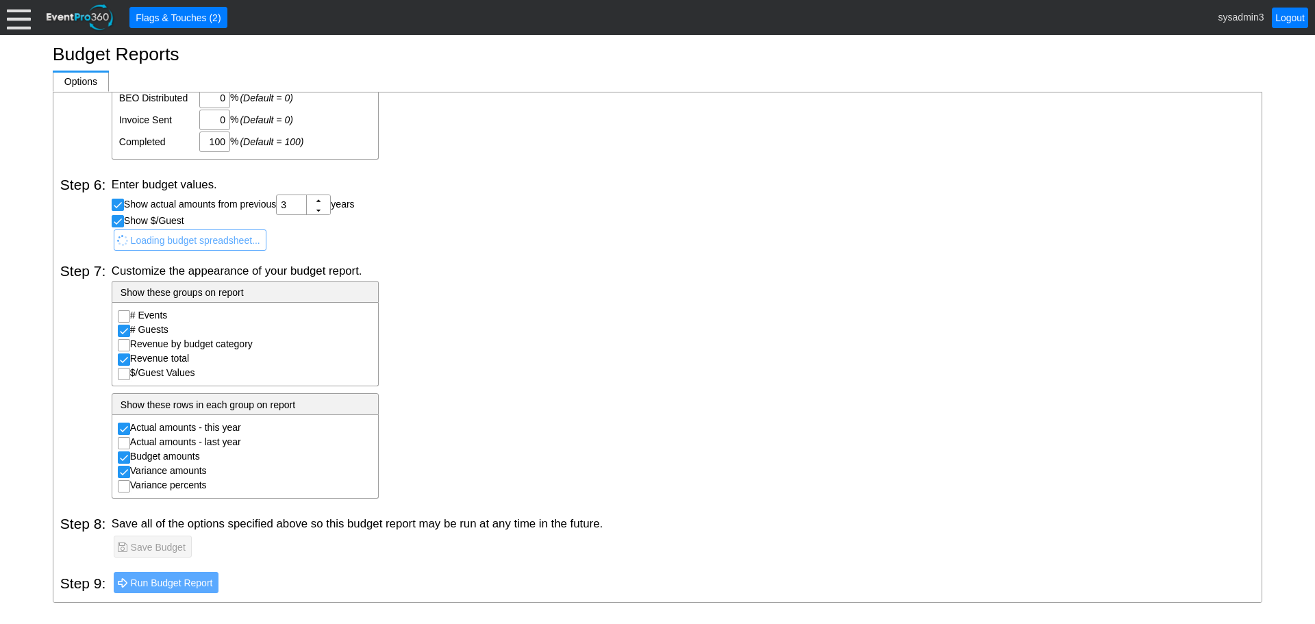
click at [218, 236] on span "Loading budget spreadsheet..." at bounding box center [195, 240] width 135 height 14
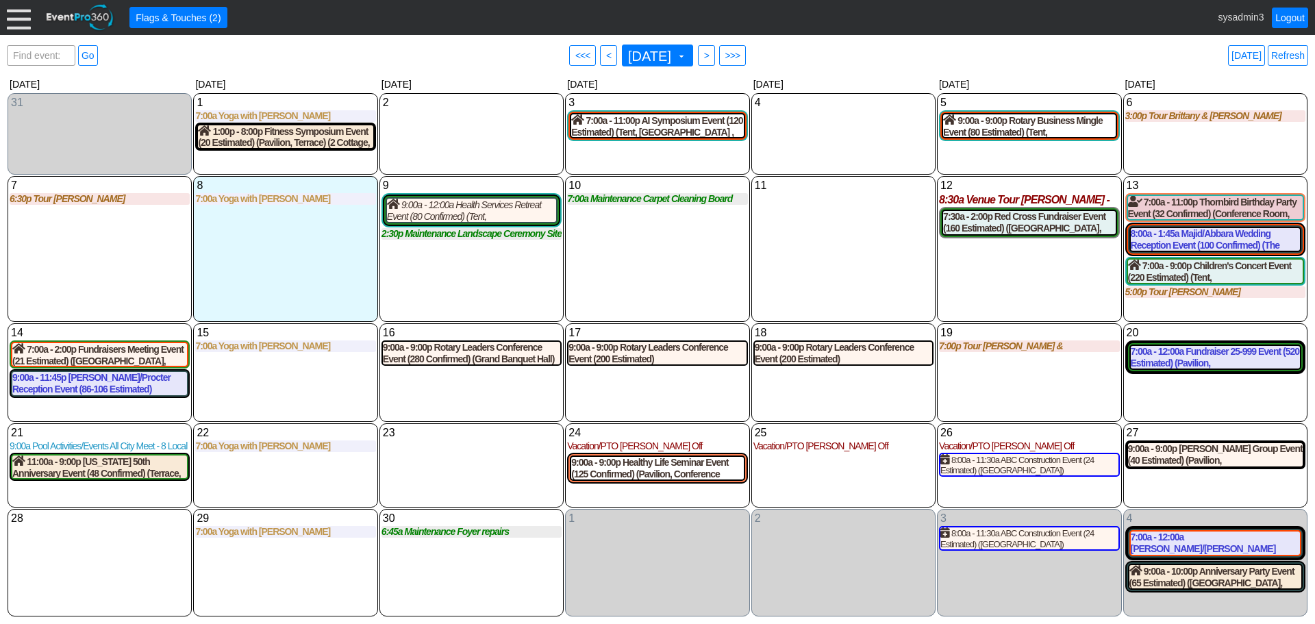
click at [770, 238] on div "11 [DATE]" at bounding box center [843, 249] width 184 height 146
click at [18, 16] on div at bounding box center [19, 17] width 24 height 24
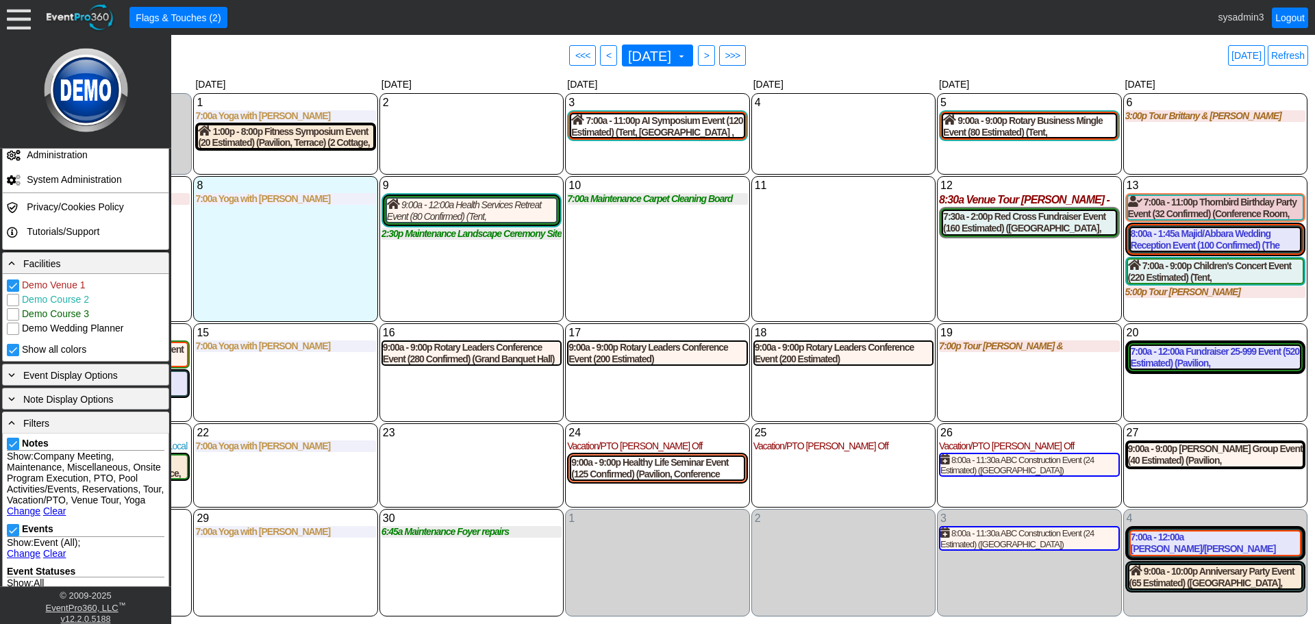
scroll to position [274, 0]
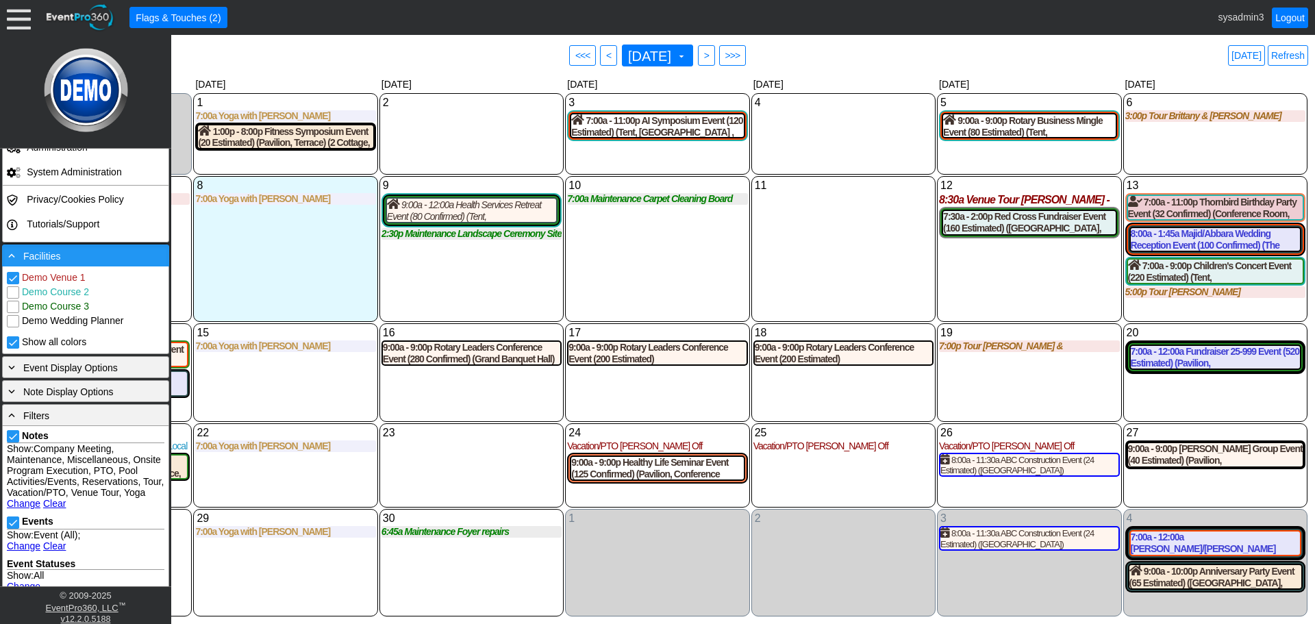
click at [81, 259] on div "- Facilities" at bounding box center [85, 255] width 160 height 15
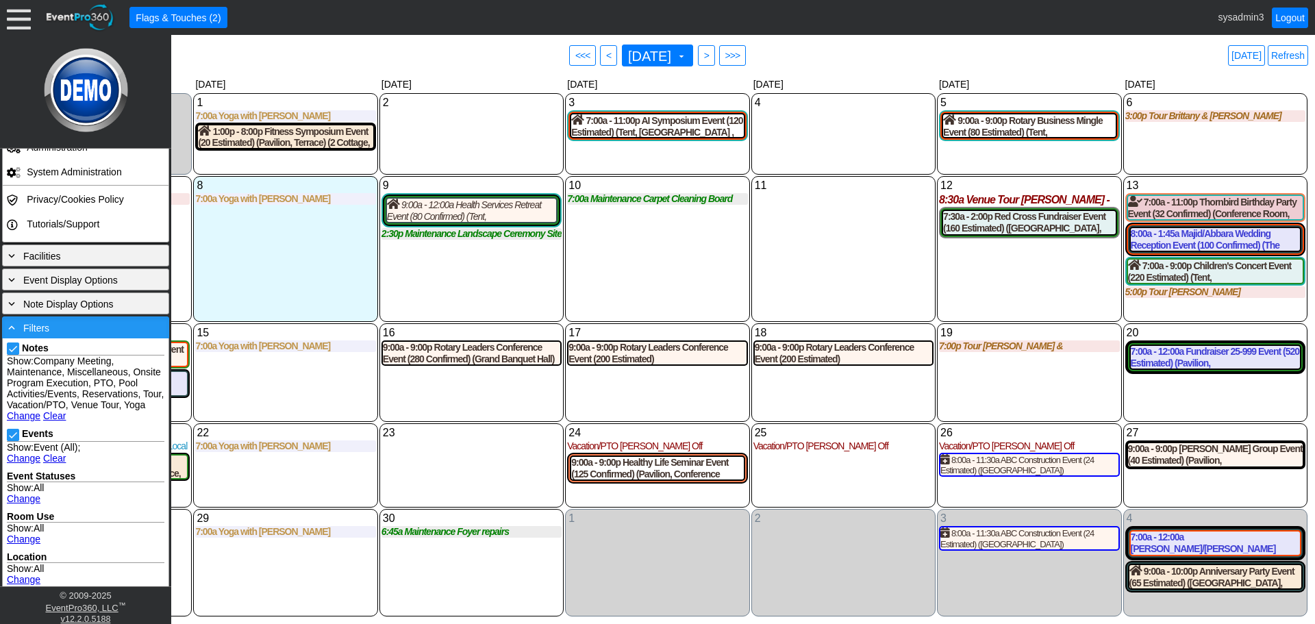
click at [84, 328] on div "- Filters" at bounding box center [85, 327] width 160 height 15
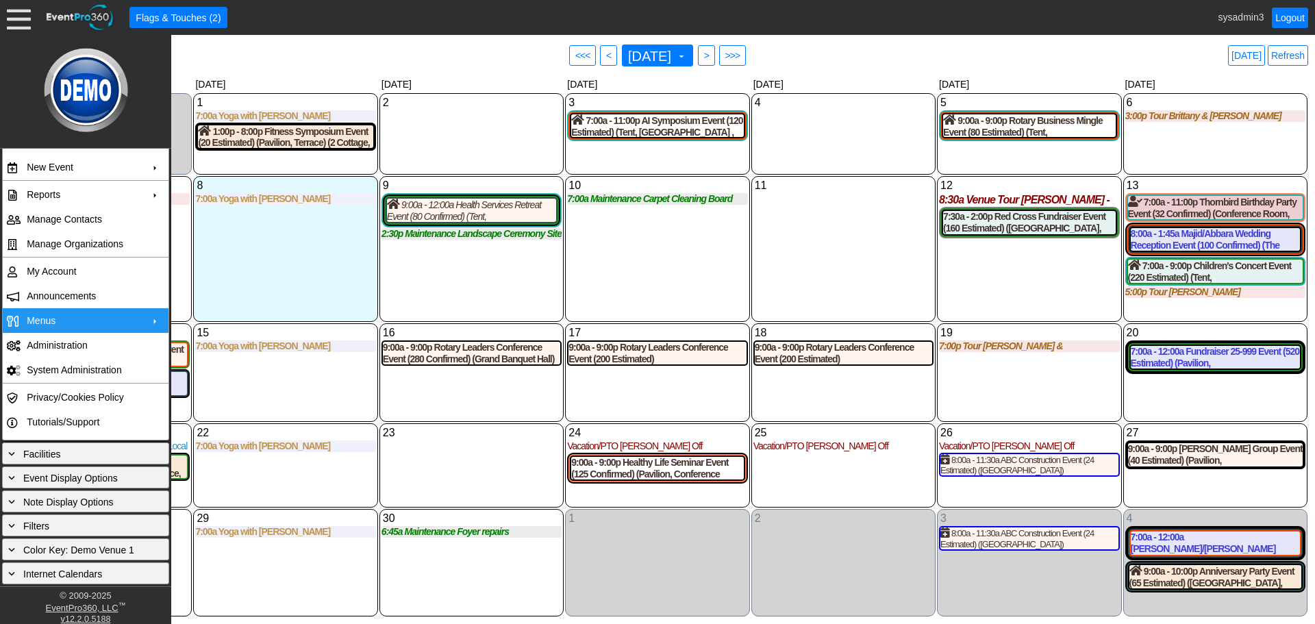
scroll to position [76, 0]
click at [307, 298] on div "8 [DATE] 7:00a Yoga with [PERSON_NAME] with [PERSON_NAME] at Demo Venue 1 Type:…" at bounding box center [285, 249] width 184 height 146
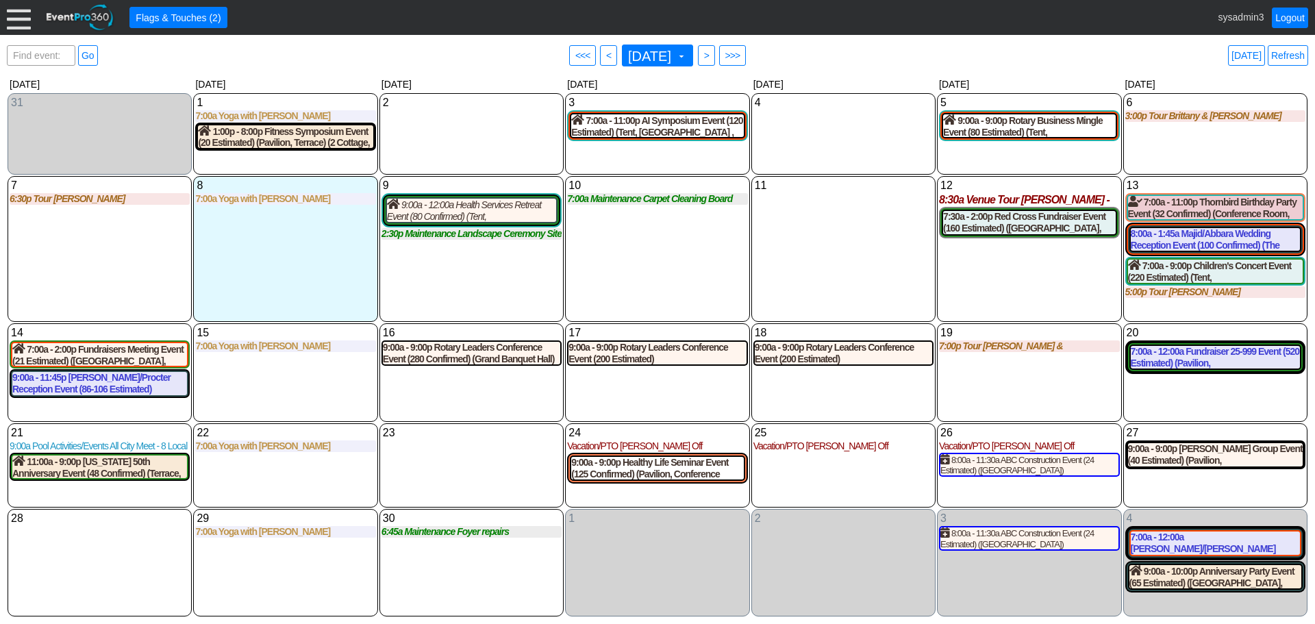
click at [661, 264] on div "10 [DATE] 7:00a Maintenance Carpet Cleaning Board Rooms Carpet Cleaning Board R…" at bounding box center [657, 249] width 184 height 146
click at [1289, 55] on link "Refresh" at bounding box center [1287, 55] width 40 height 21
click at [1291, 55] on link "Refresh" at bounding box center [1287, 55] width 40 height 21
click at [1297, 12] on link "Logout" at bounding box center [1289, 18] width 36 height 21
